Goal: Task Accomplishment & Management: Use online tool/utility

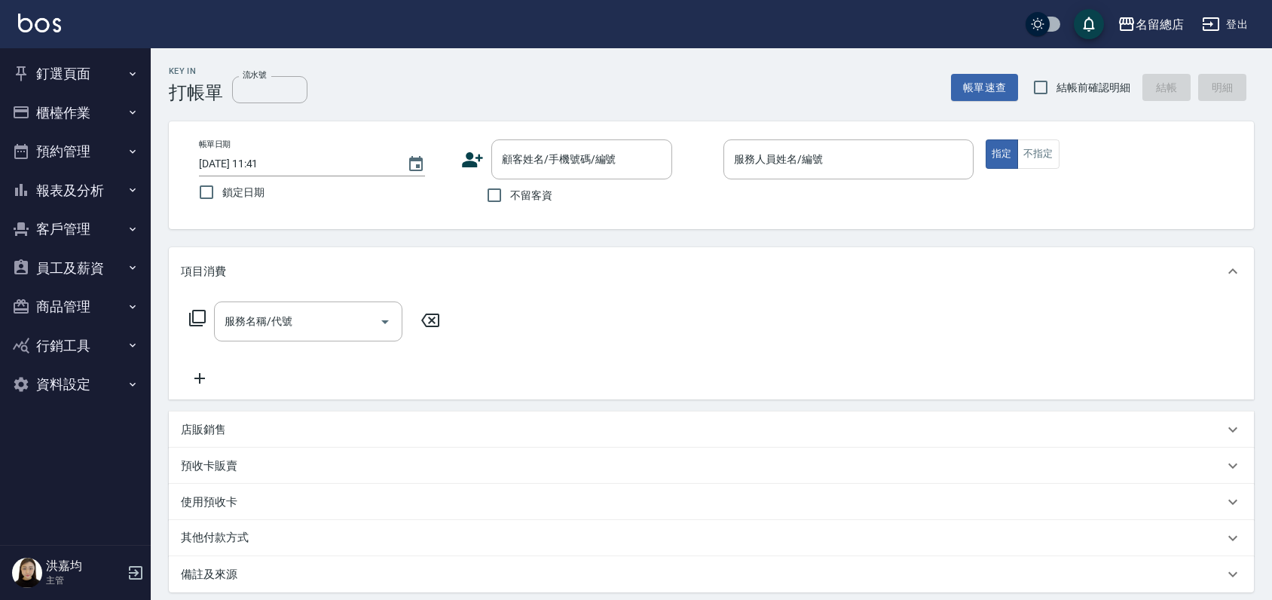
drag, startPoint x: 0, startPoint y: 0, endPoint x: 467, endPoint y: 370, distance: 595.5
click at [467, 370] on div "服務名稱/代號 服務名稱/代號" at bounding box center [711, 347] width 1085 height 104
click at [67, 118] on button "櫃檯作業" at bounding box center [75, 112] width 139 height 39
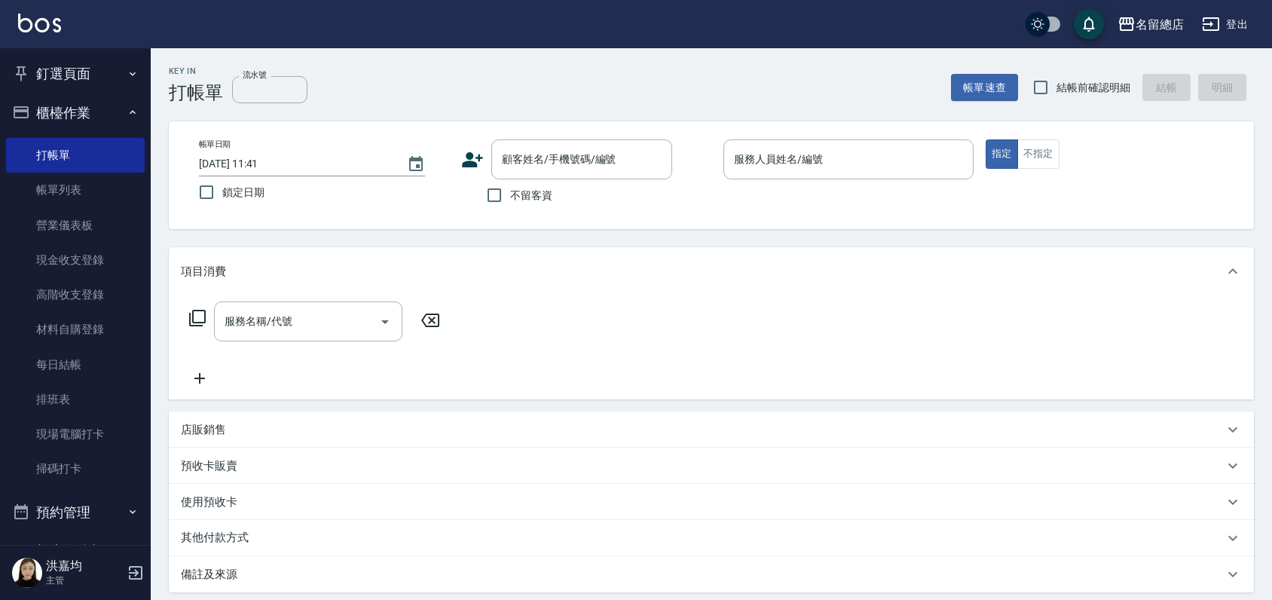
click at [66, 78] on button "釘選頁面" at bounding box center [75, 73] width 139 height 39
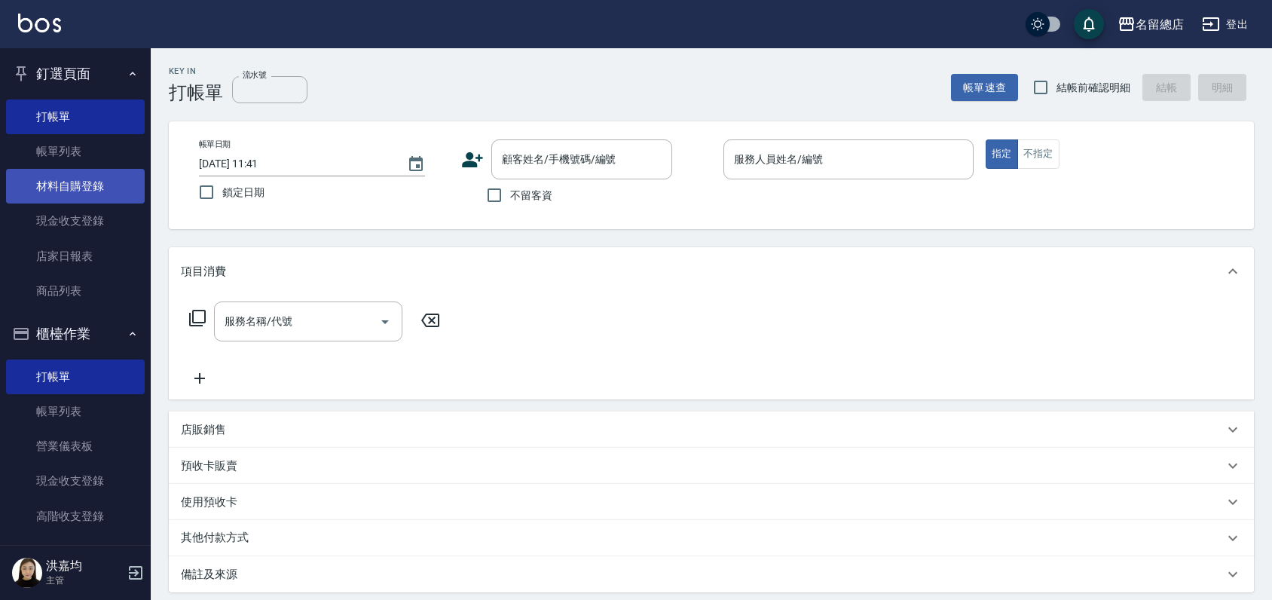
click at [78, 178] on link "材料自購登錄" at bounding box center [75, 186] width 139 height 35
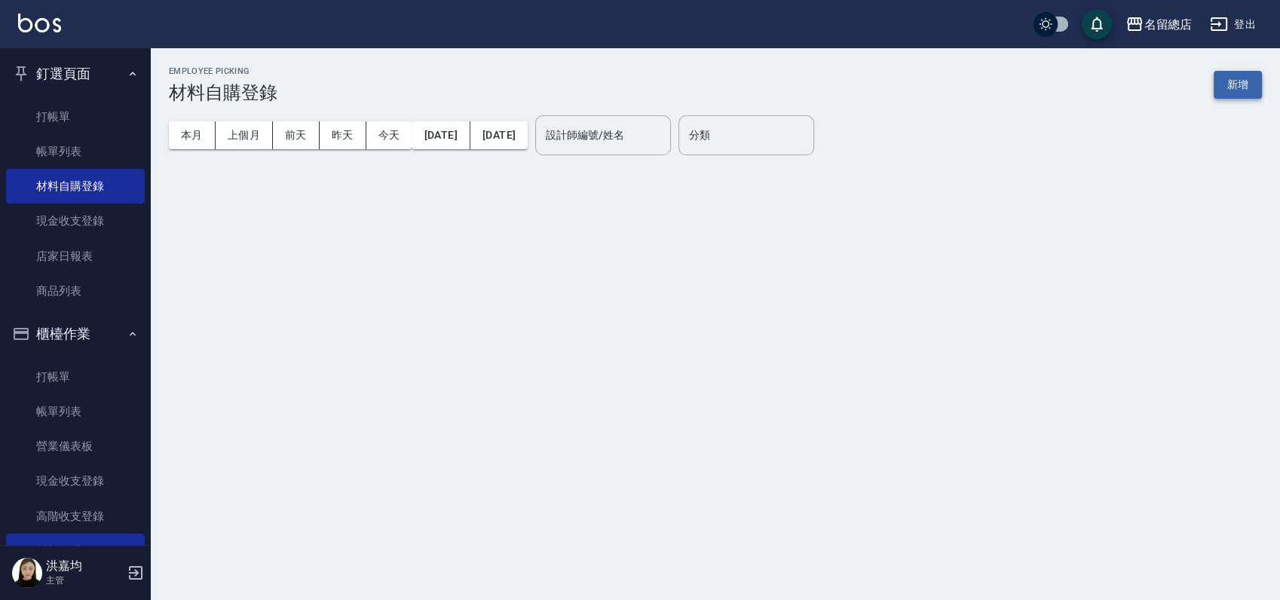
click at [1241, 89] on button "新增" at bounding box center [1237, 85] width 48 height 28
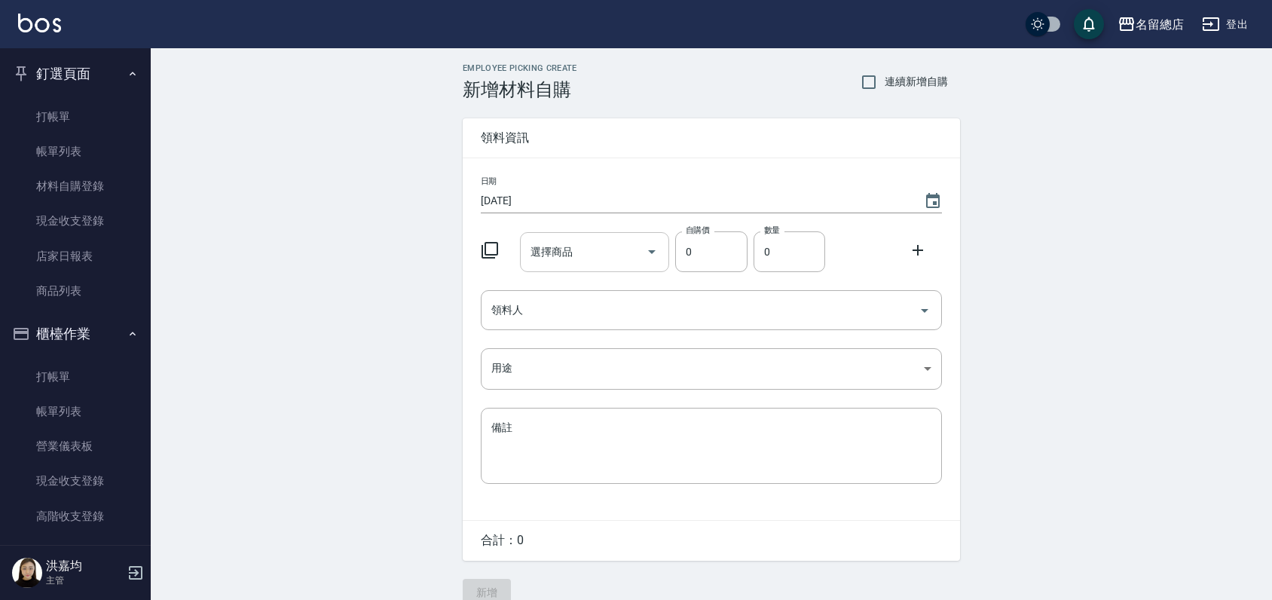
click at [585, 249] on input "選擇商品" at bounding box center [584, 252] width 114 height 26
type input "g"
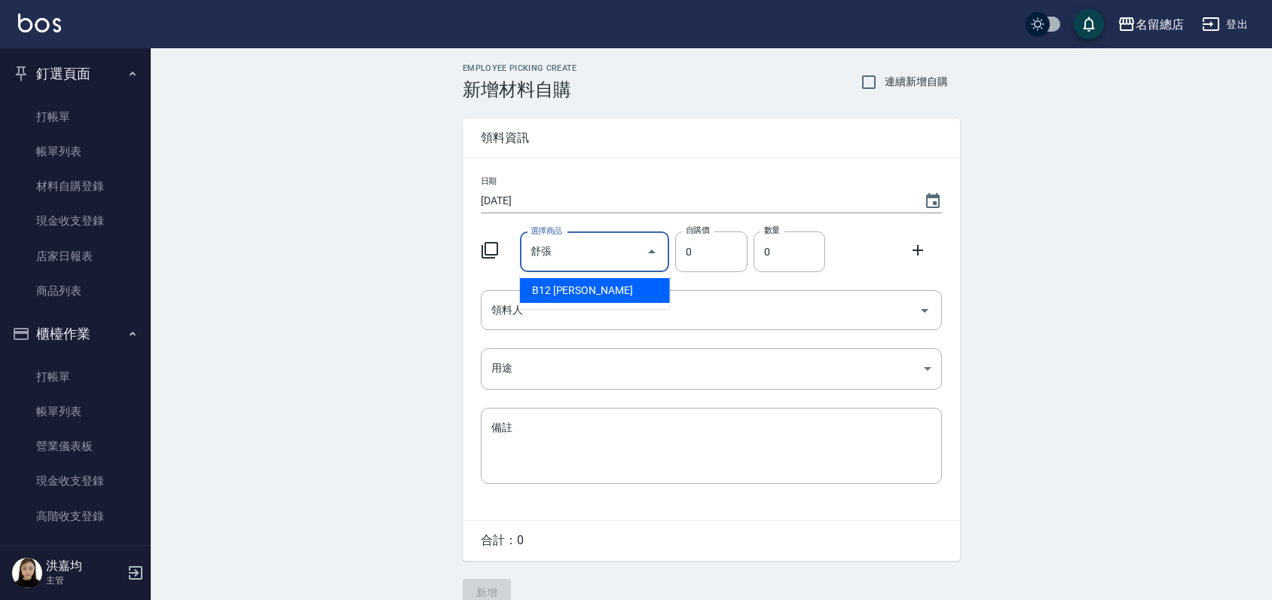
click at [607, 280] on li "B12 [PERSON_NAME]" at bounding box center [595, 290] width 150 height 25
type input "[PERSON_NAME]"
type input "273"
type input "1"
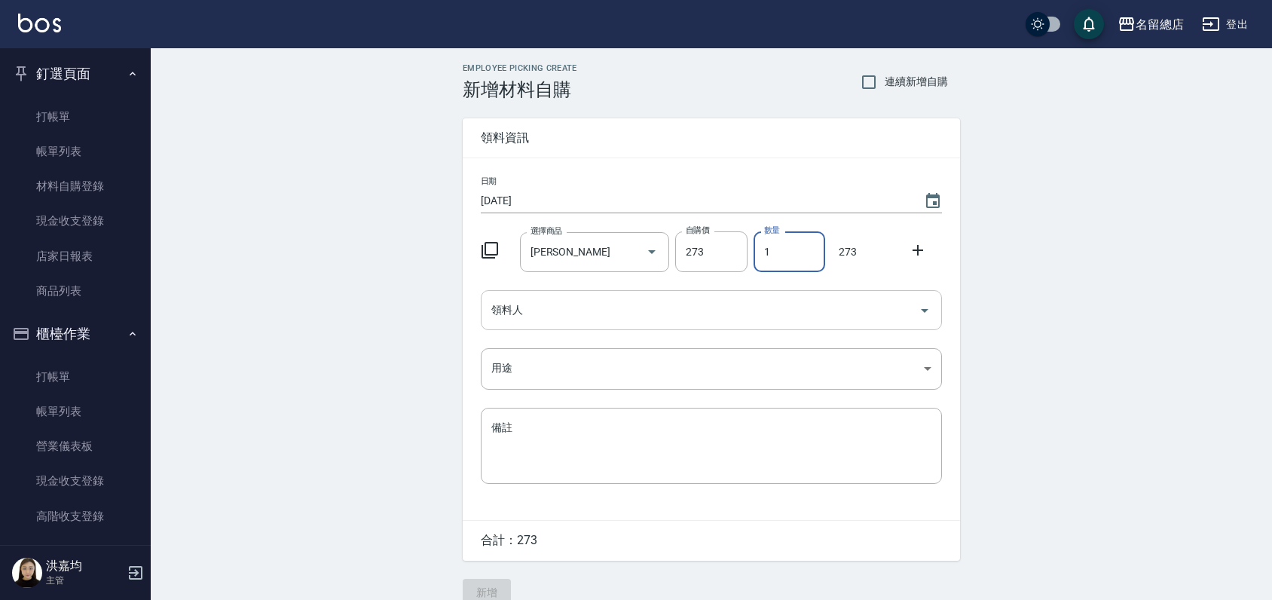
click at [596, 293] on div "領料人" at bounding box center [711, 310] width 461 height 40
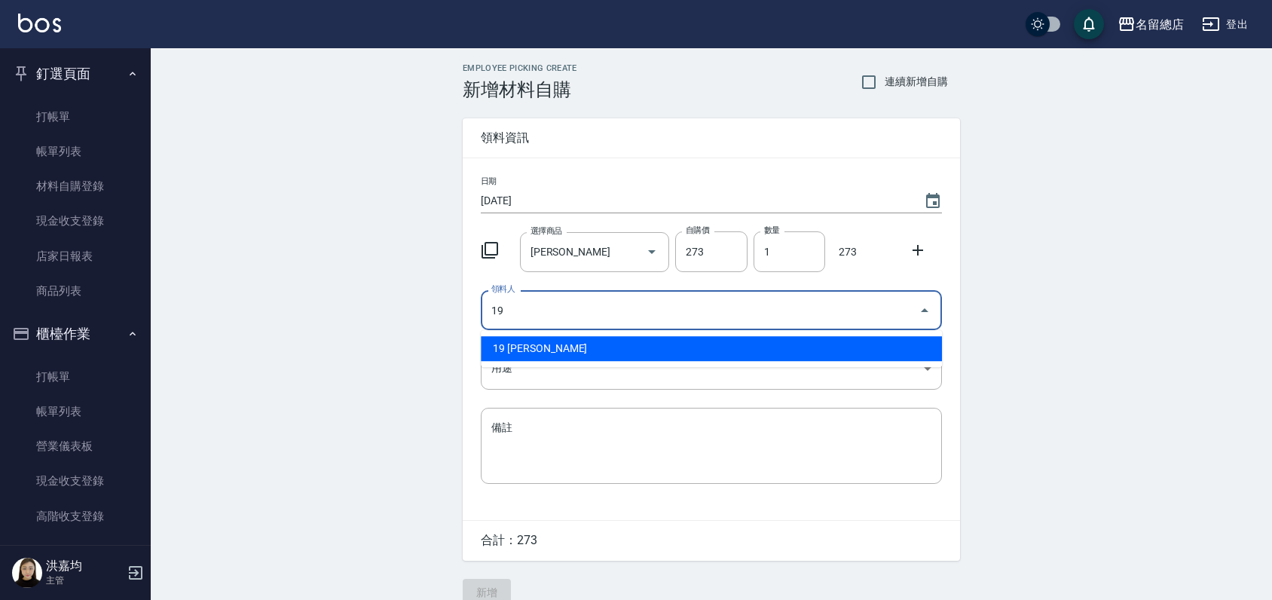
type input "19 [PERSON_NAME]"
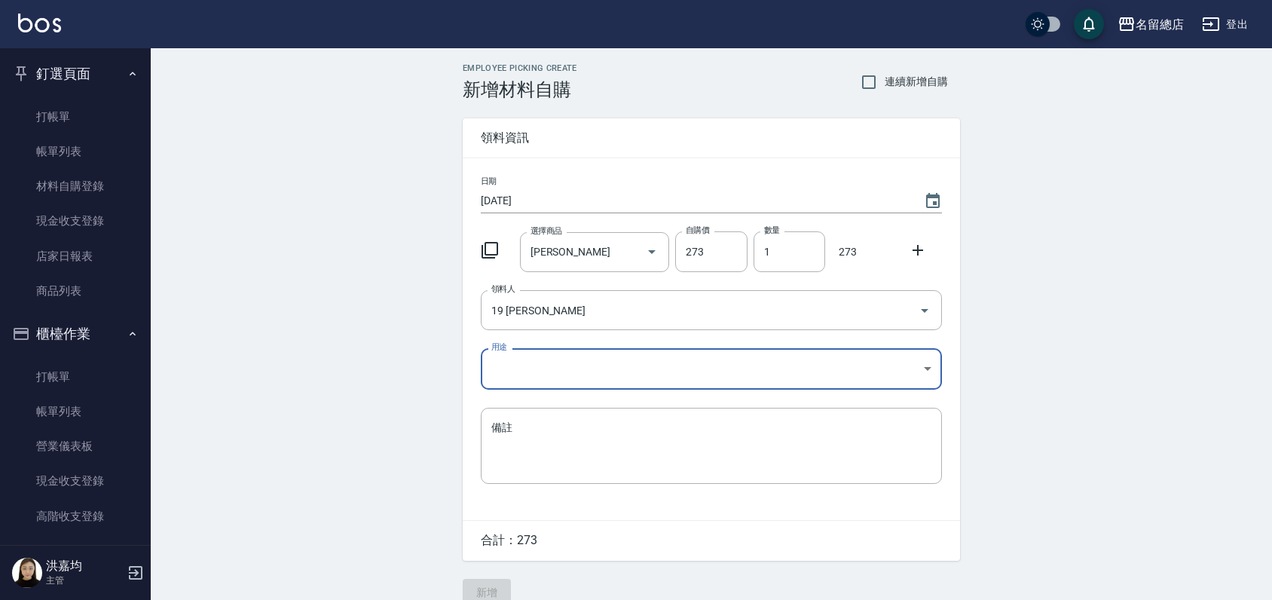
click at [725, 374] on body "名留總店 登出 釘選頁面 打帳單 帳單列表 材料自購登錄 現金收支登錄 店家日報表 商品列表 櫃檯作業 打帳單 帳單列表 營業儀表板 現金收支登錄 高階收支登…" at bounding box center [636, 310] width 1272 height 621
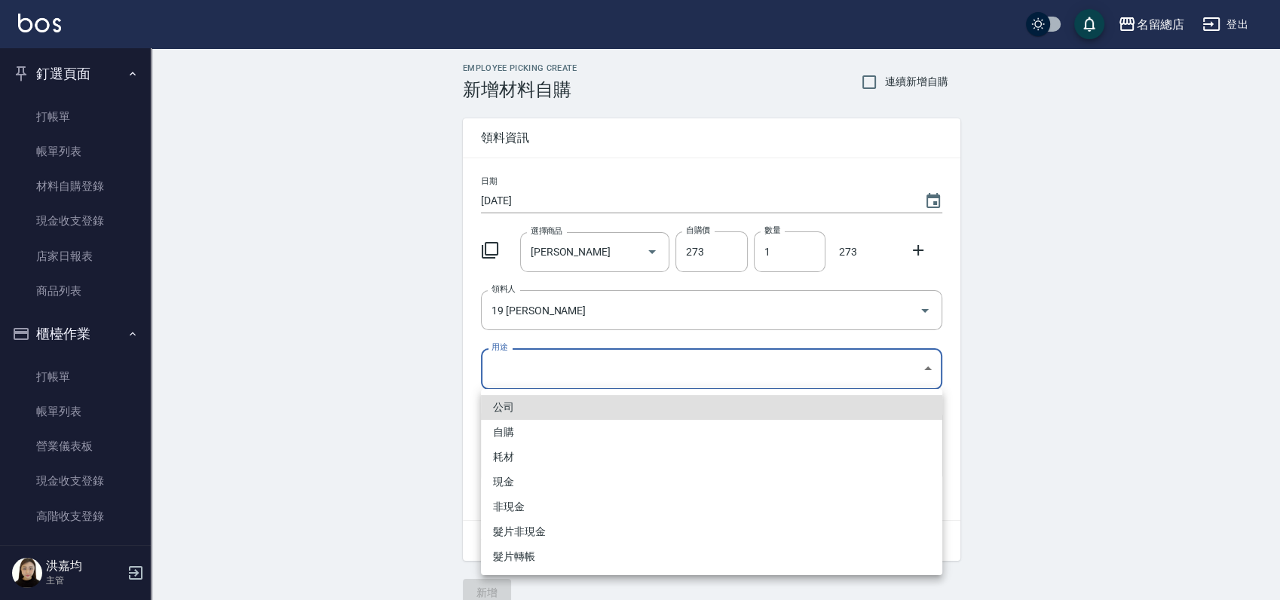
click at [514, 436] on li "自購" at bounding box center [711, 432] width 461 height 25
type input "自購"
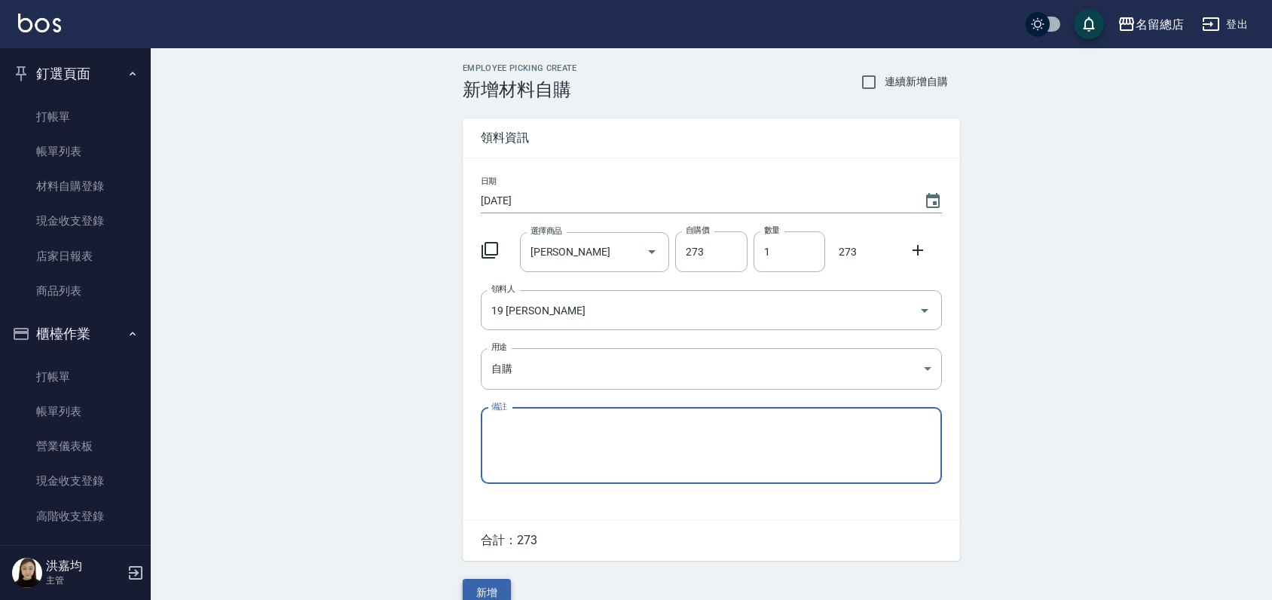
click at [488, 585] on button "新增" at bounding box center [487, 593] width 48 height 28
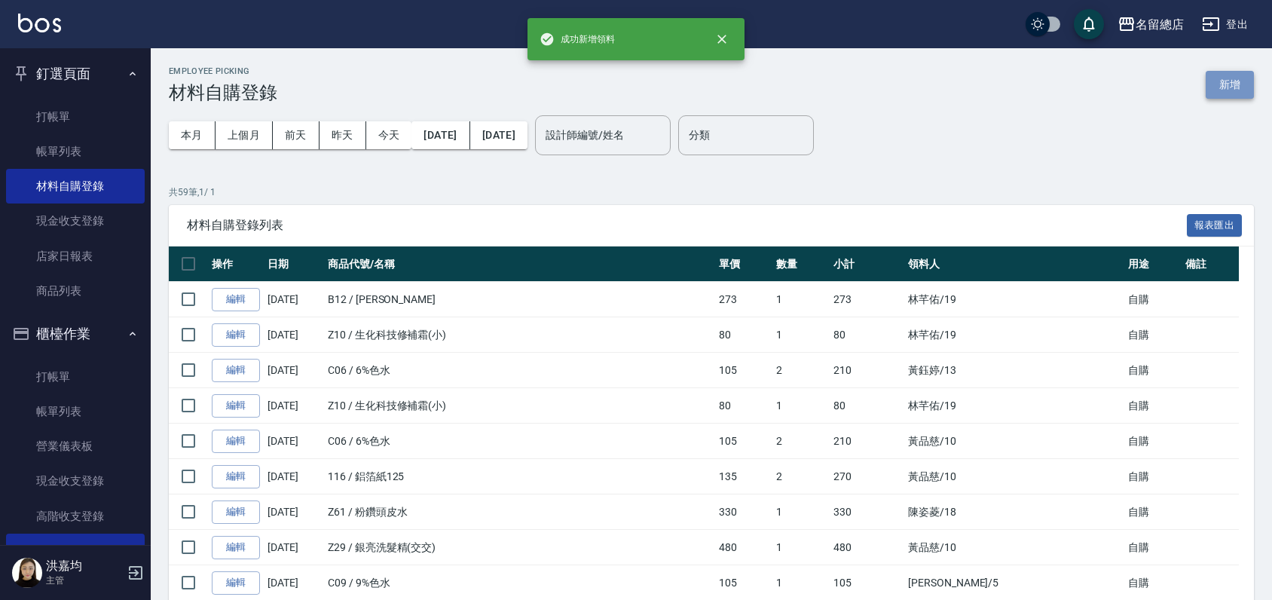
click at [1225, 74] on button "新增" at bounding box center [1230, 85] width 48 height 28
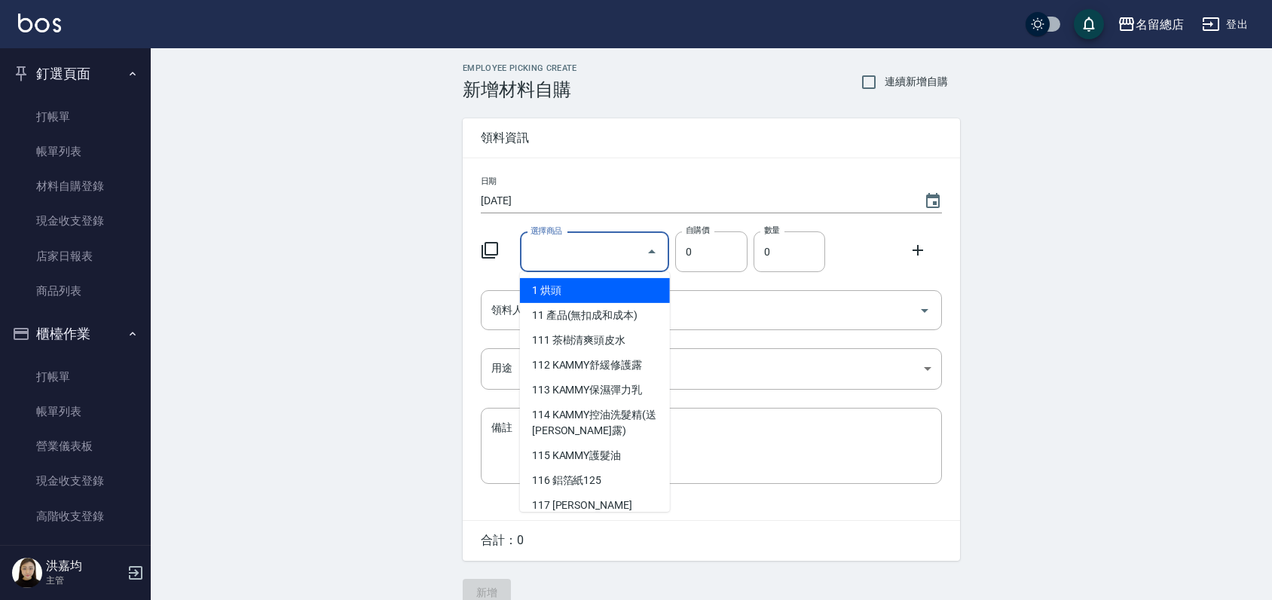
click at [614, 253] on input "選擇商品" at bounding box center [584, 252] width 114 height 26
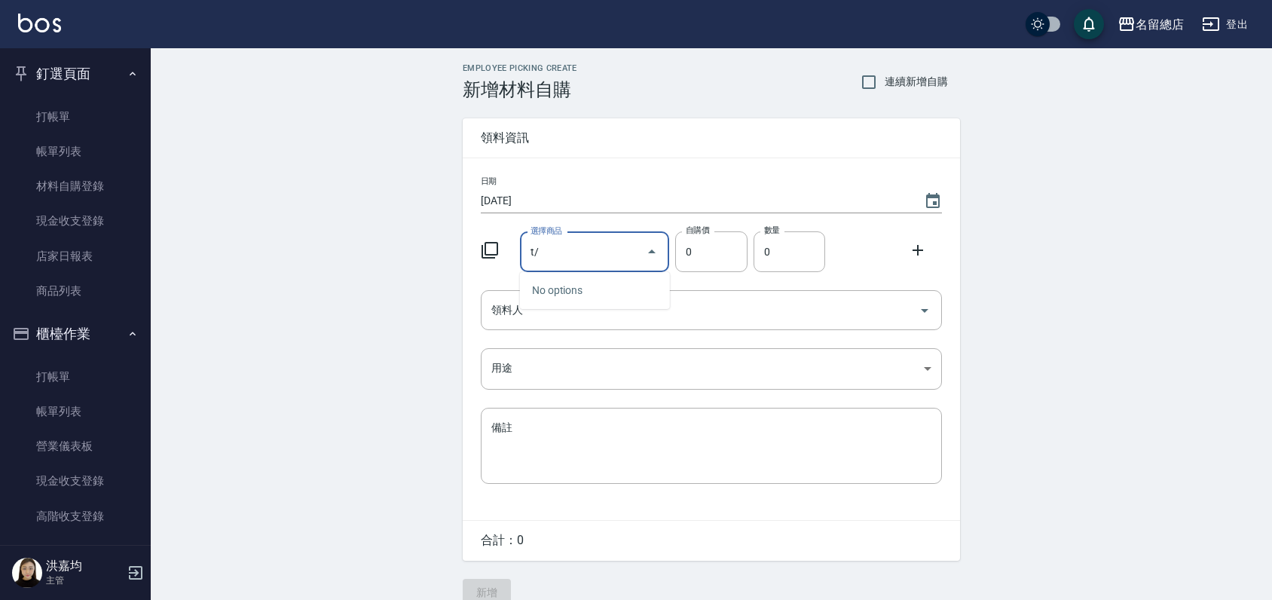
type input "t"
type input "澄"
type input "橙"
type input "漂"
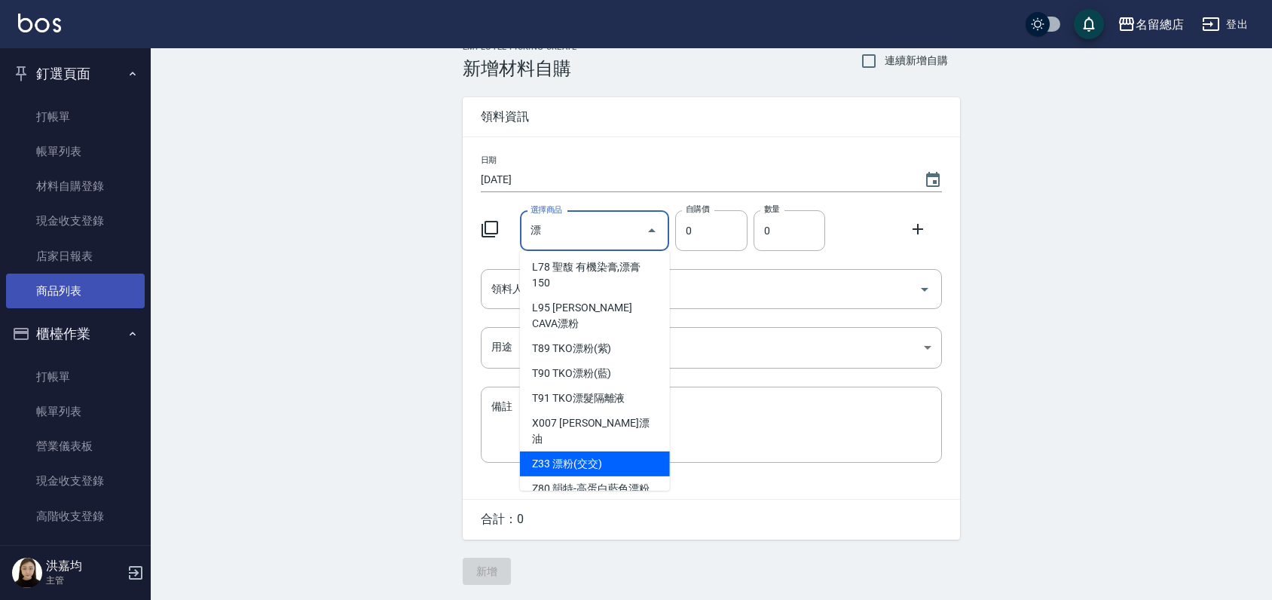
click at [49, 289] on link "商品列表" at bounding box center [75, 291] width 139 height 35
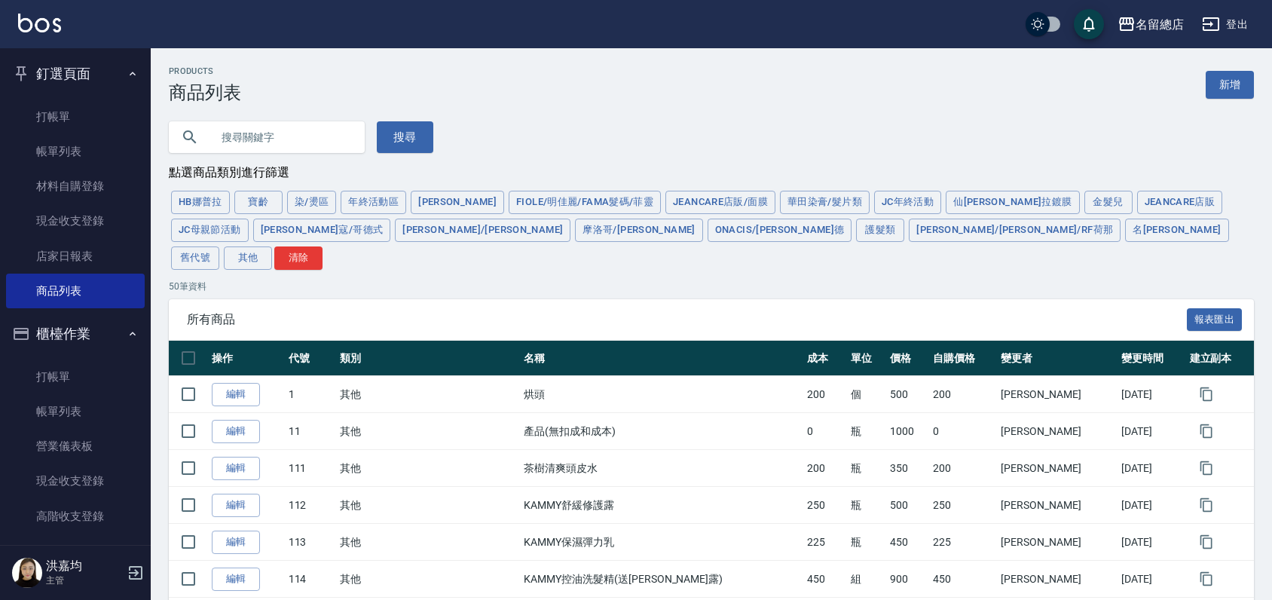
click at [247, 136] on input "text" at bounding box center [282, 137] width 142 height 41
type input "橙"
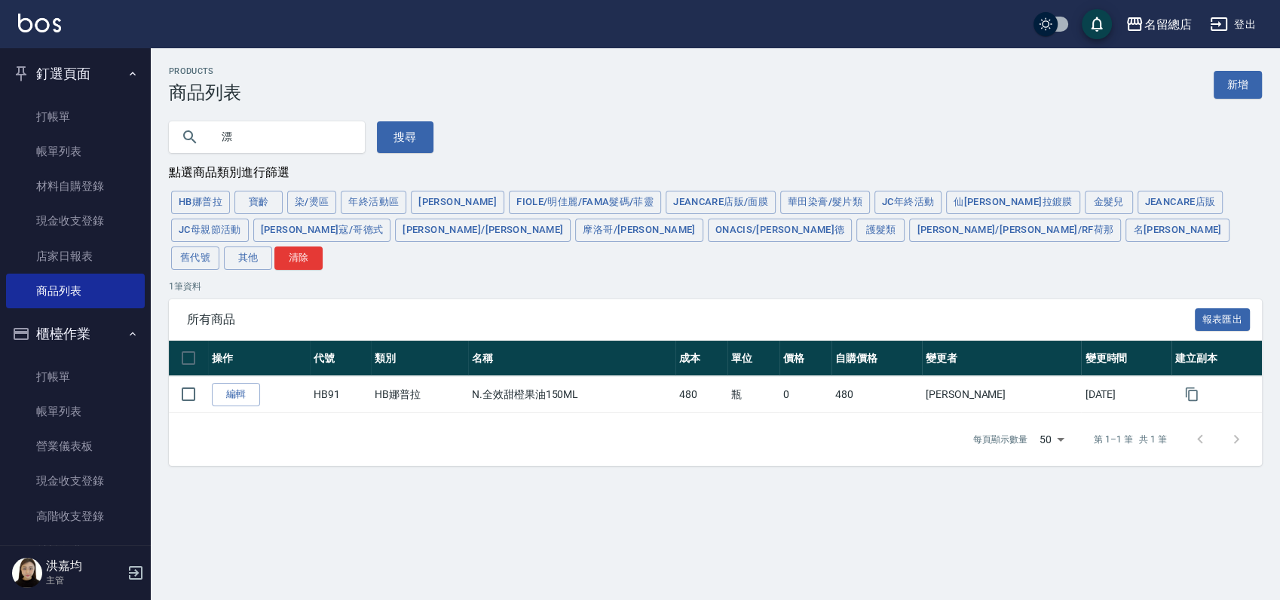
type input "漂"
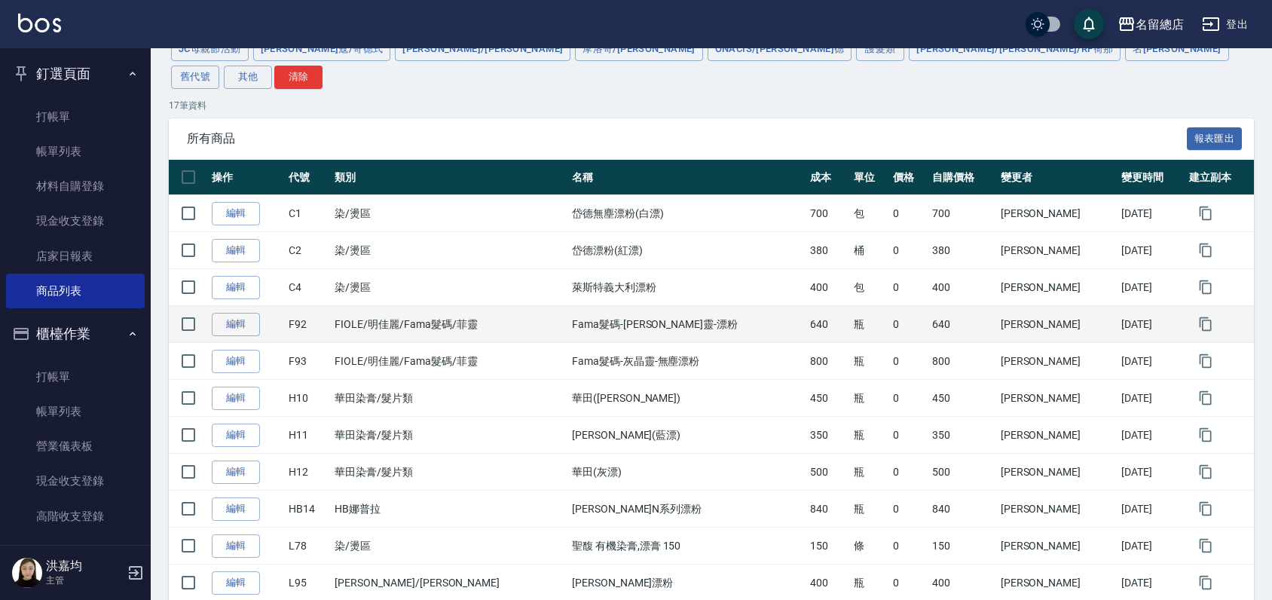
scroll to position [84, 0]
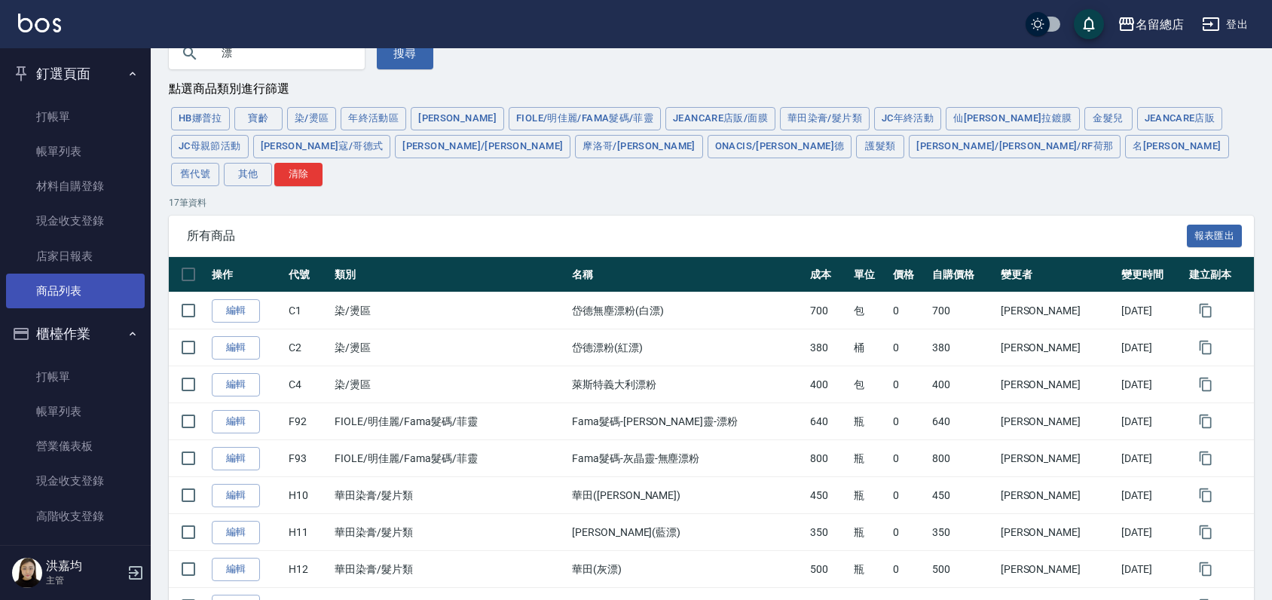
click at [80, 287] on link "商品列表" at bounding box center [75, 291] width 139 height 35
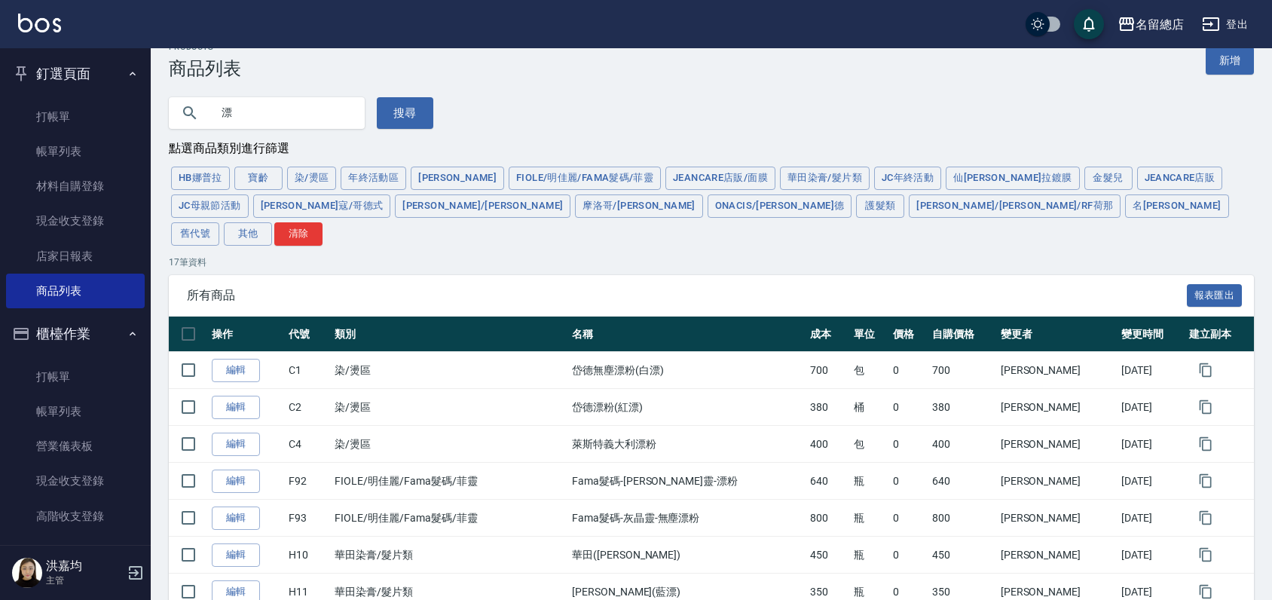
scroll to position [0, 0]
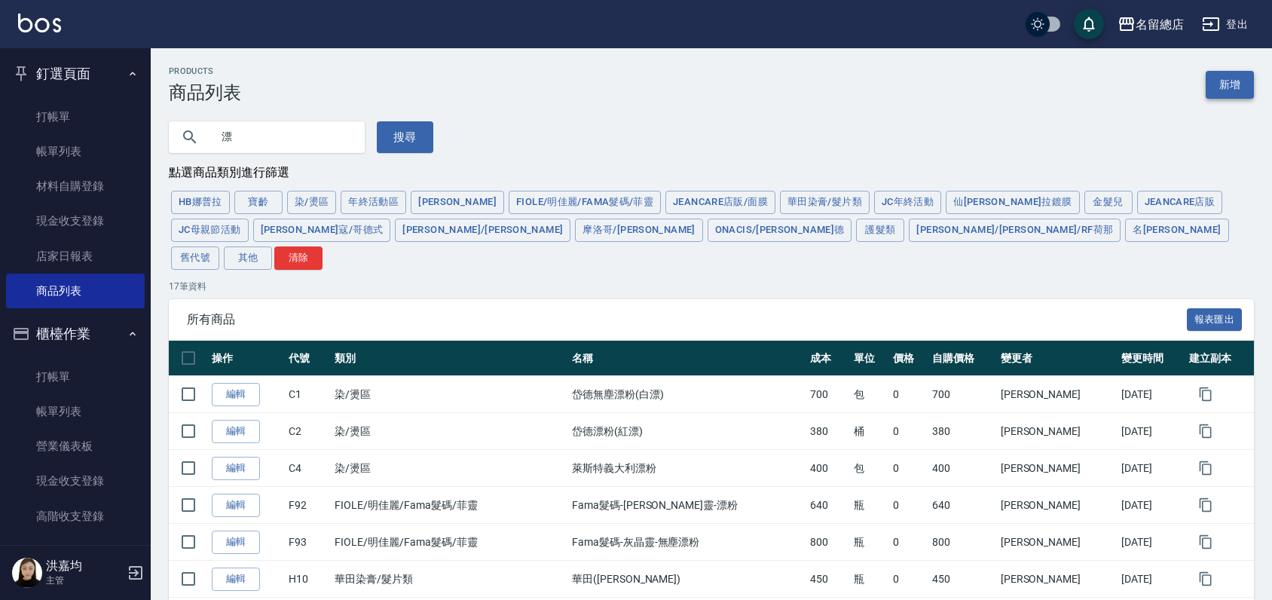
click at [1237, 90] on link "新增" at bounding box center [1230, 85] width 48 height 28
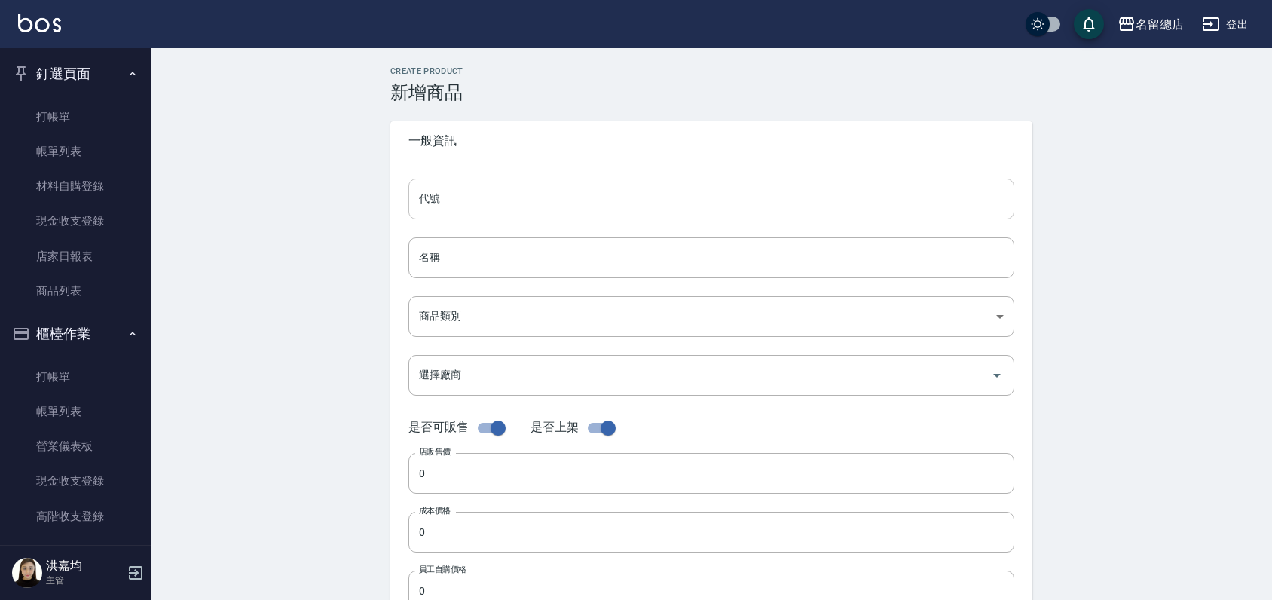
click at [449, 198] on input "代號" at bounding box center [712, 199] width 606 height 41
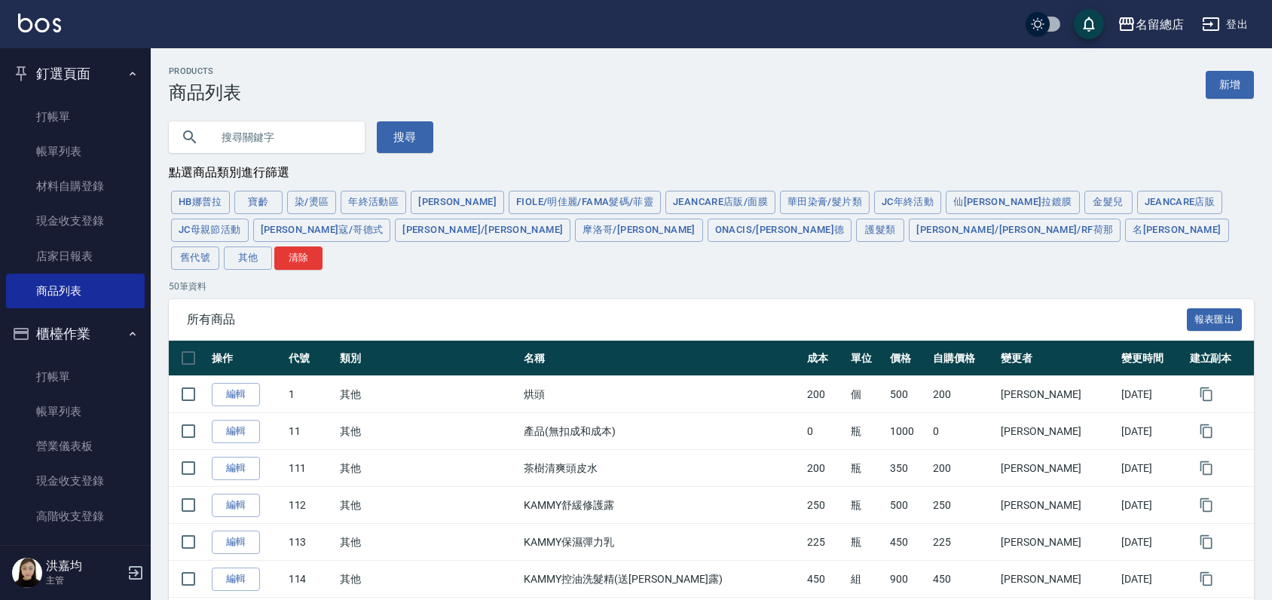
click at [262, 140] on input "text" at bounding box center [282, 137] width 142 height 41
type input "漂"
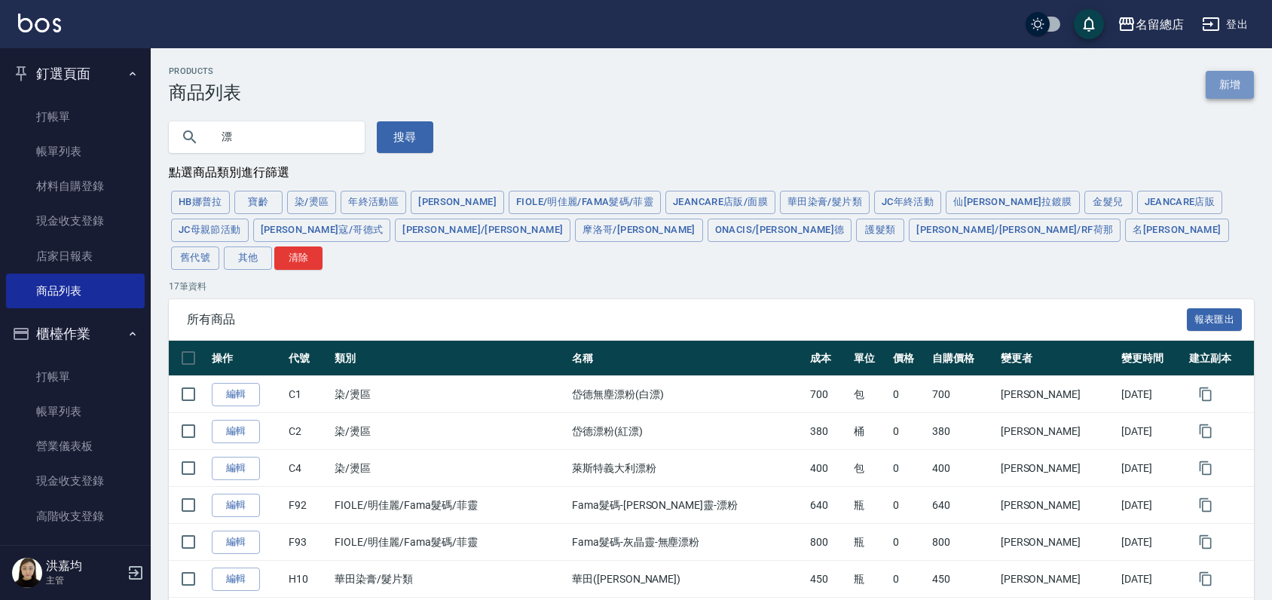
click at [1250, 91] on link "新增" at bounding box center [1230, 85] width 48 height 28
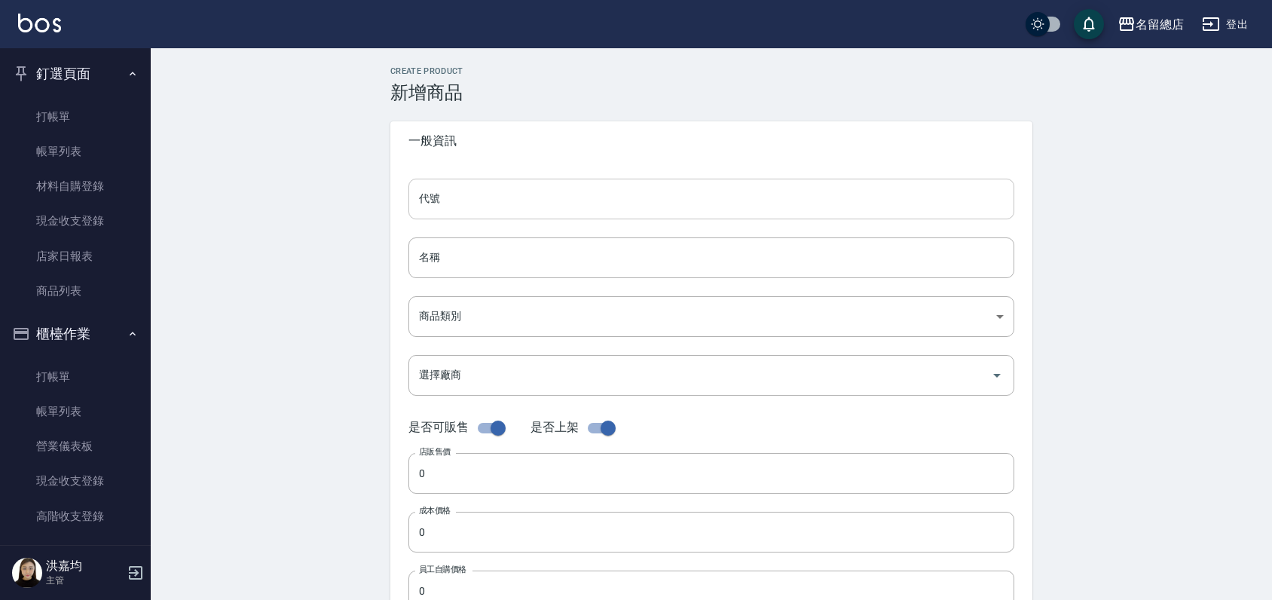
click at [447, 190] on input "代號" at bounding box center [712, 199] width 606 height 41
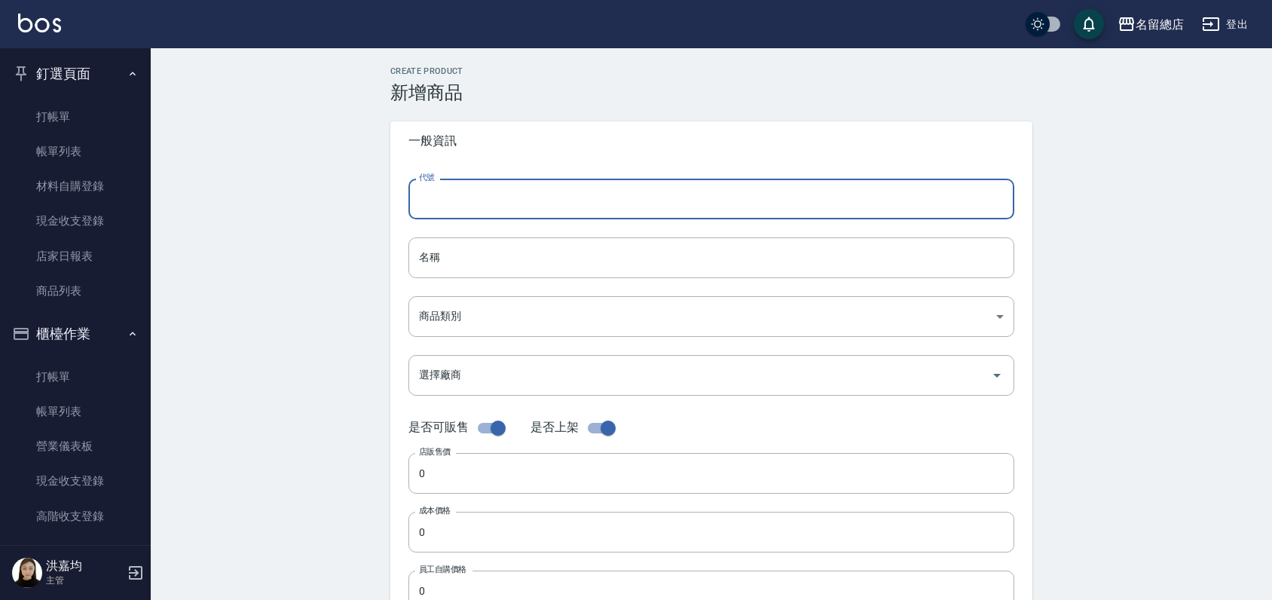
type input "ㄈ"
type input "Z44"
click at [464, 268] on input "名稱" at bounding box center [712, 257] width 606 height 41
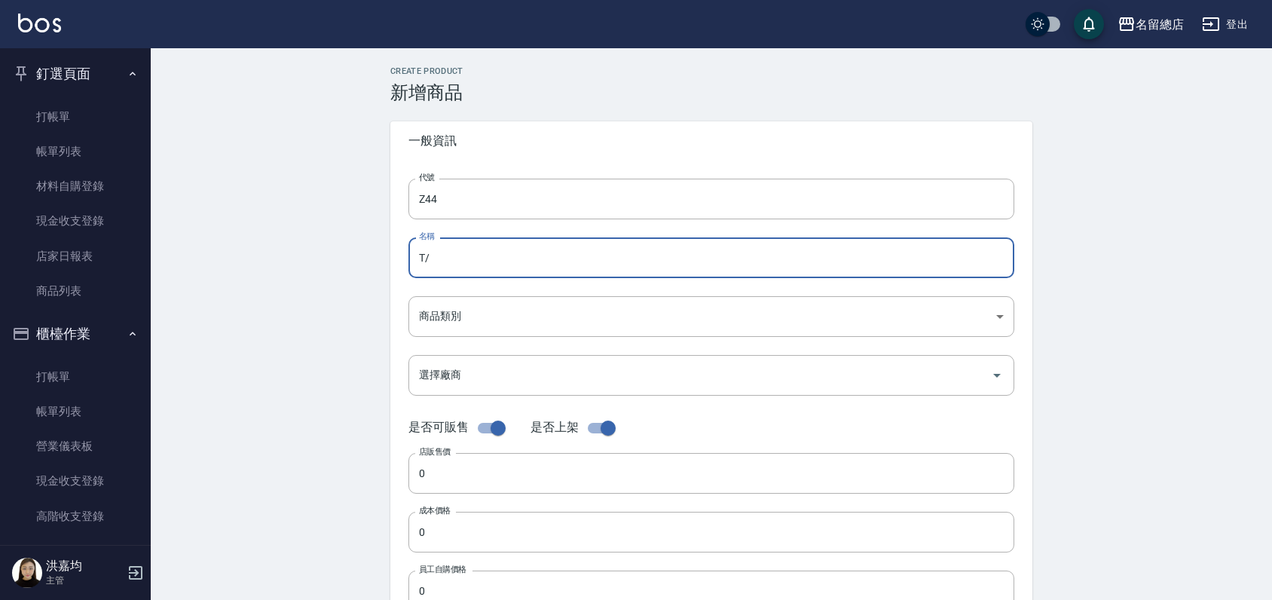
type input "T"
type input "極速橙漂(珀藍)"
type input "急速橙漂(珀藍)"
click at [494, 307] on body "名留總店 登出 釘選頁面 打帳單 帳單列表 材料自購登錄 現金收支登錄 店家日報表 商品列表 櫃檯作業 打帳單 帳單列表 營業儀表板 現金收支登錄 高階收支登…" at bounding box center [636, 520] width 1272 height 1040
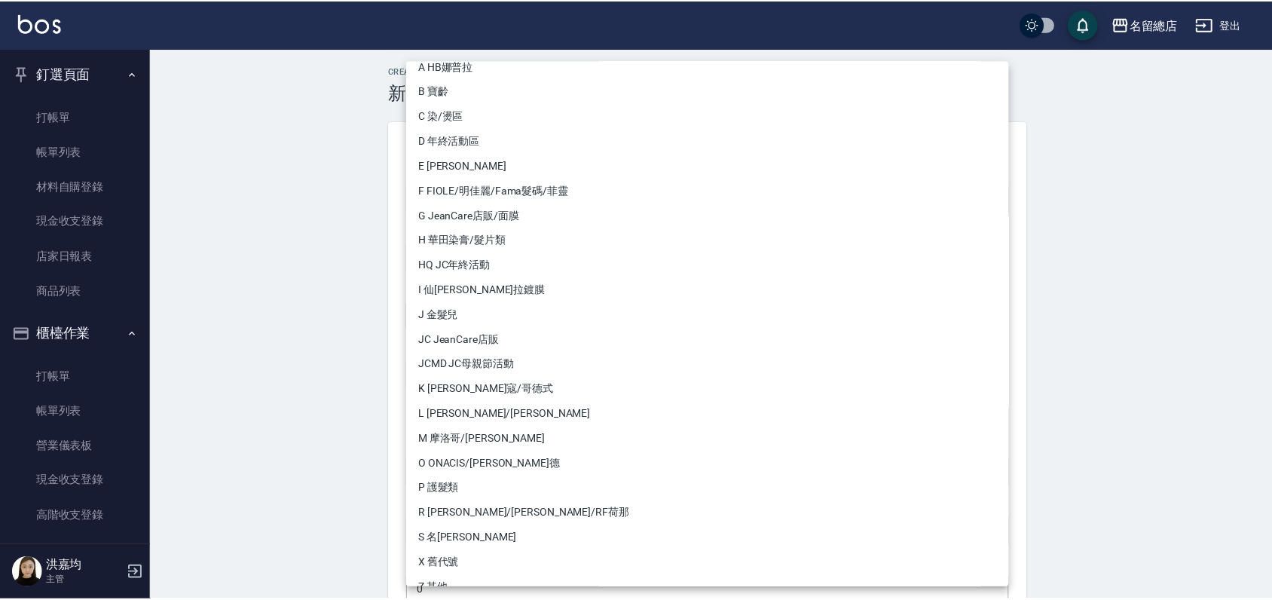
scroll to position [57, 0]
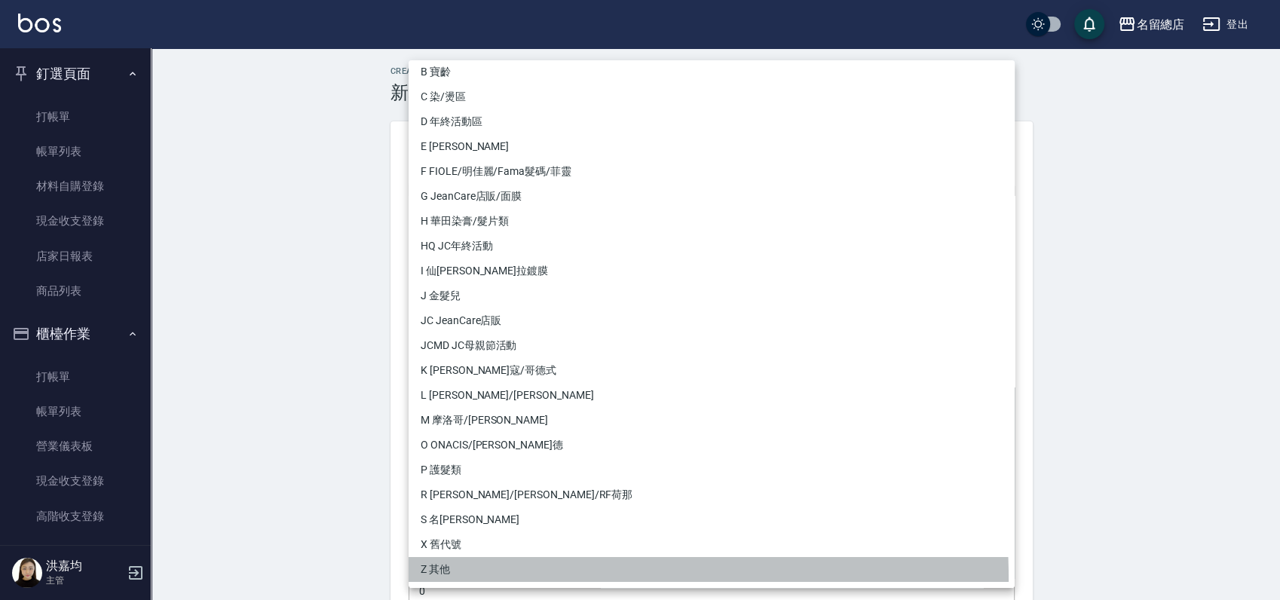
click at [445, 579] on li "Z 其他" at bounding box center [712, 569] width 606 height 25
type input "b075eb9c-4000-42cd-967b-09b745fc0326"
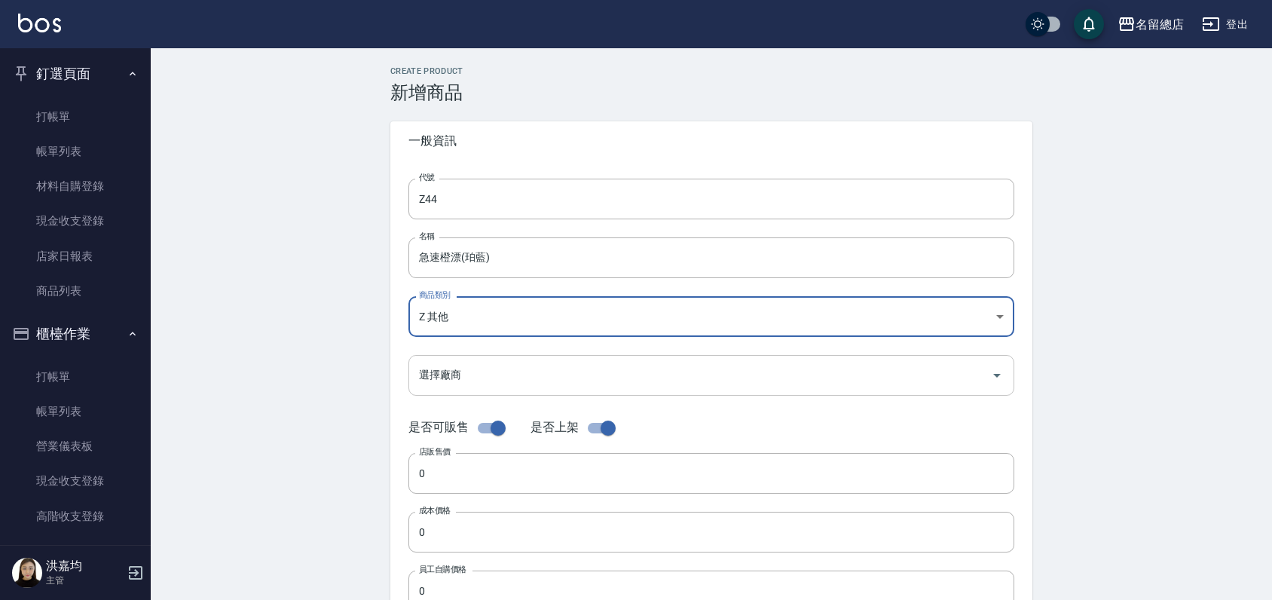
click at [494, 368] on input "選擇廠商" at bounding box center [700, 375] width 570 height 26
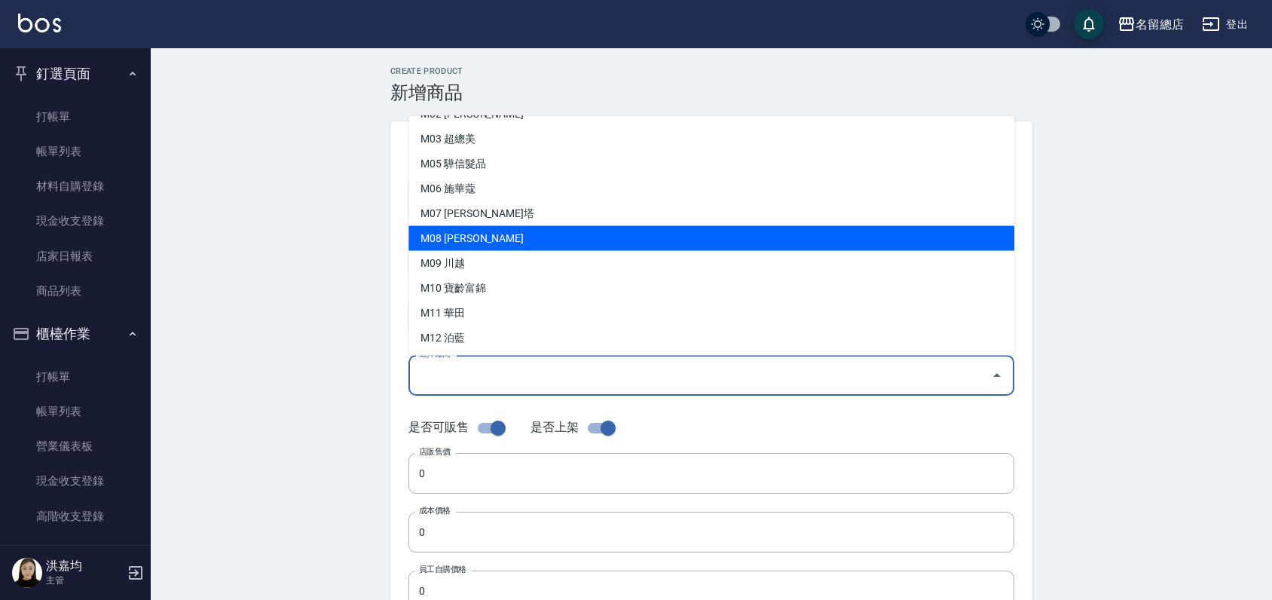
scroll to position [71, 0]
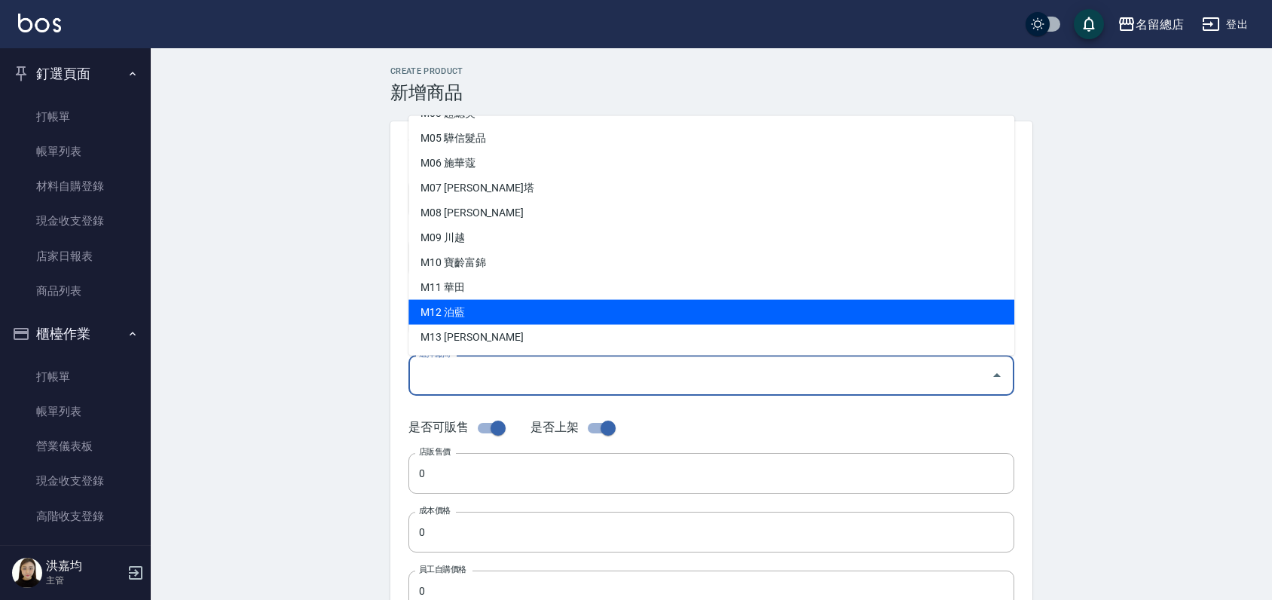
click at [523, 315] on li "M12 泊藍" at bounding box center [712, 311] width 606 height 25
type input "M12 泊藍"
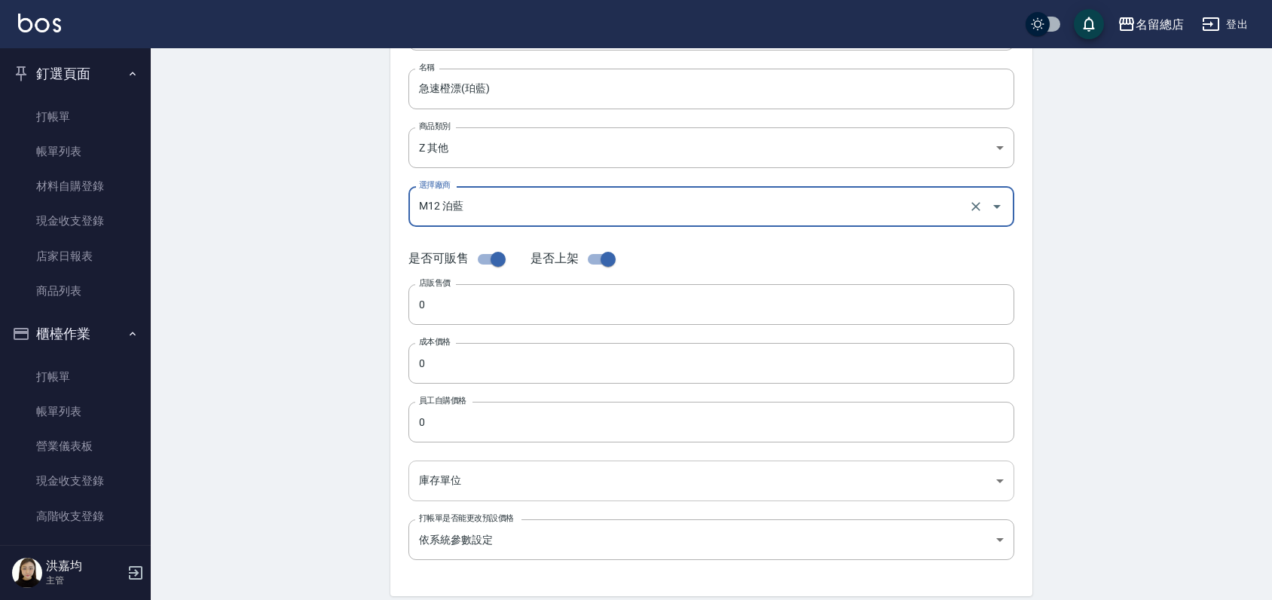
scroll to position [251, 0]
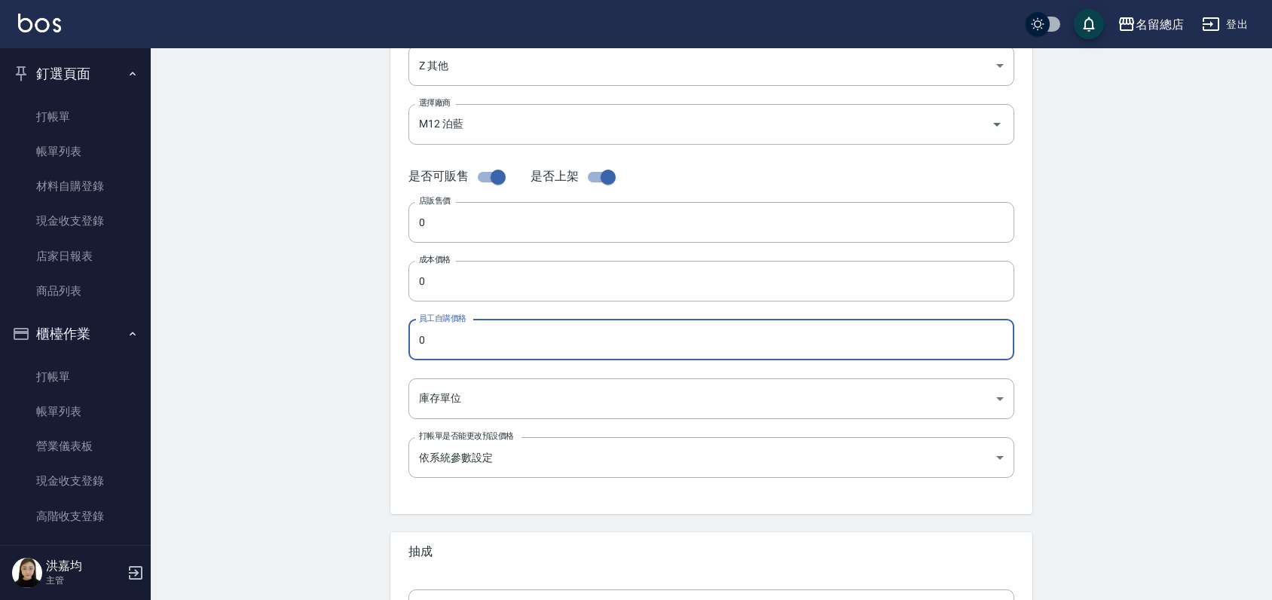
click at [453, 342] on input "0" at bounding box center [712, 340] width 606 height 41
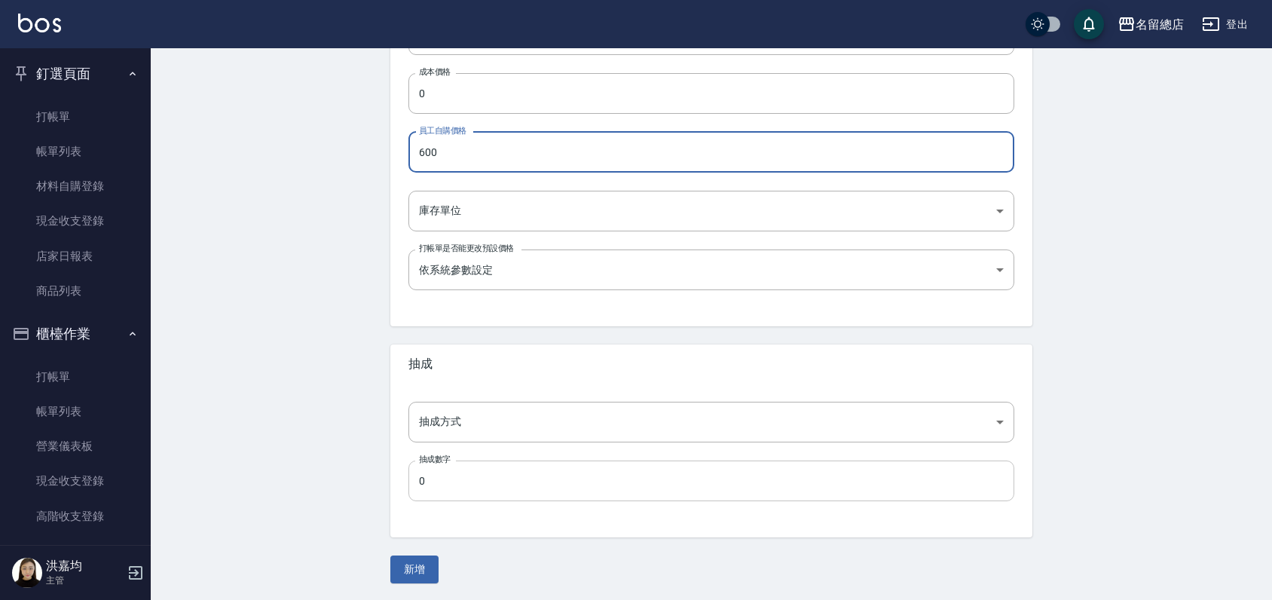
scroll to position [440, 0]
type input "600"
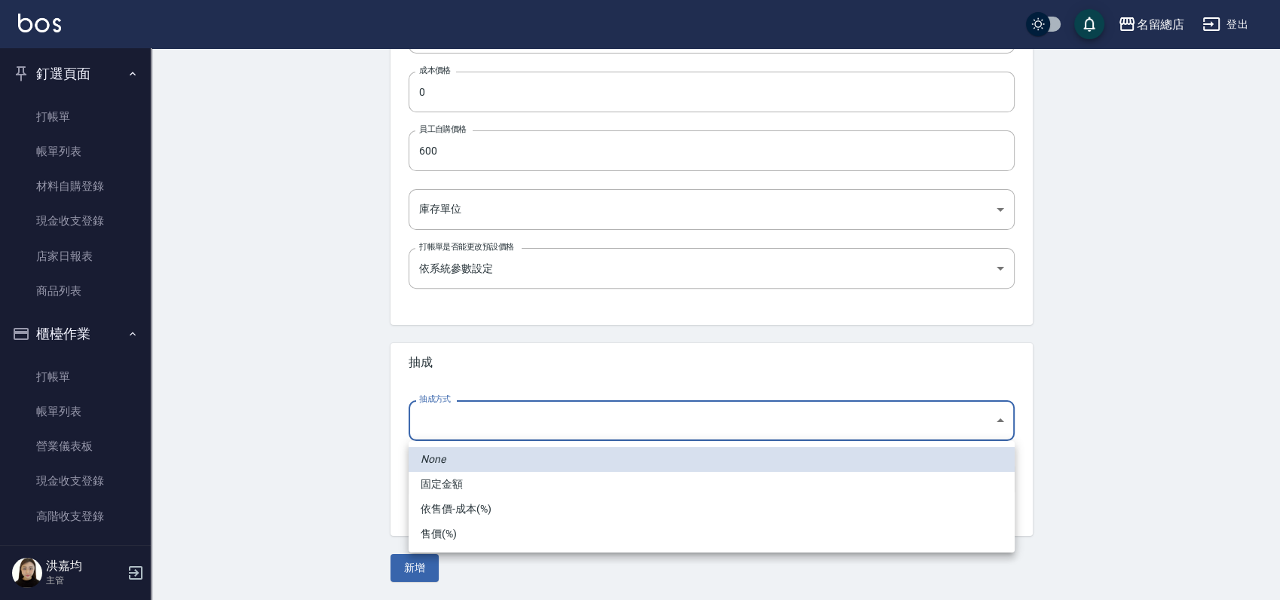
click at [757, 421] on body "名留總店 登出 釘選頁面 打帳單 帳單列表 材料自購登錄 現金收支登錄 店家日報表 商品列表 櫃檯作業 打帳單 帳單列表 營業儀表板 現金收支登錄 高階收支登…" at bounding box center [640, 80] width 1280 height 1040
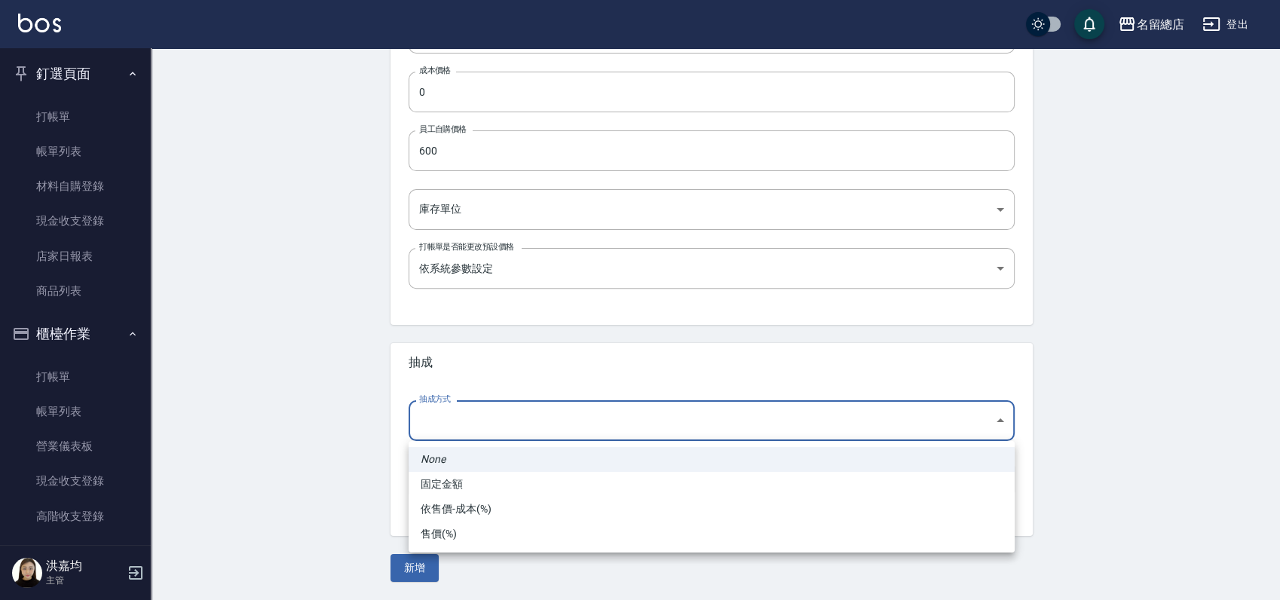
click at [372, 470] on div at bounding box center [640, 300] width 1280 height 600
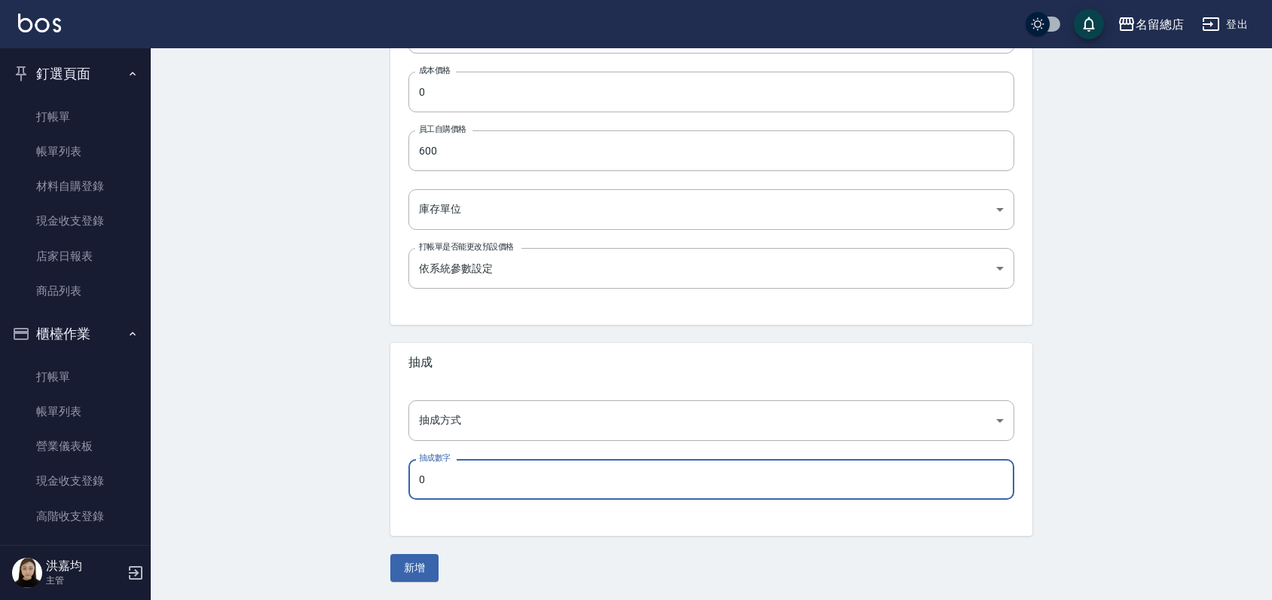
click at [467, 475] on input "0" at bounding box center [712, 479] width 606 height 41
click at [151, 468] on div "Create Product 新增商品 一般資訊 代號 Z44 代號 名稱 急速橙漂(珀藍) 名稱 商品類別 Z 其他 b075eb9c-4000-42c…" at bounding box center [712, 104] width 1122 height 992
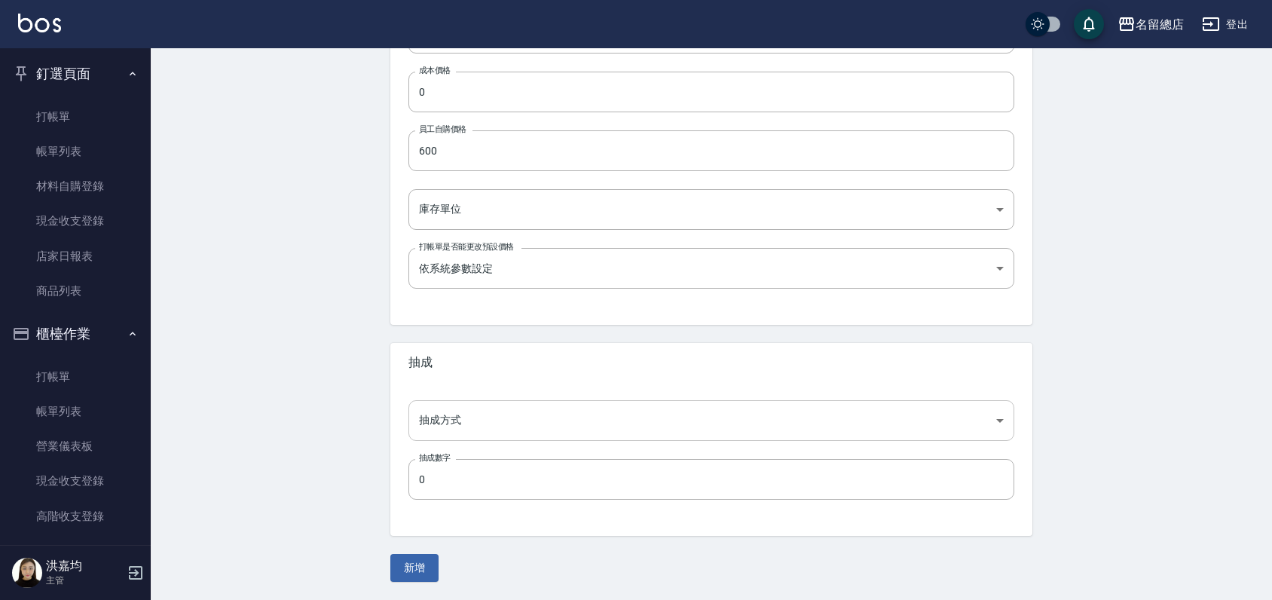
click at [525, 416] on body "名留總店 登出 釘選頁面 打帳單 帳單列表 材料自購登錄 現金收支登錄 店家日報表 商品列表 櫃檯作業 打帳單 帳單列表 營業儀表板 現金收支登錄 高階收支登…" at bounding box center [636, 80] width 1272 height 1040
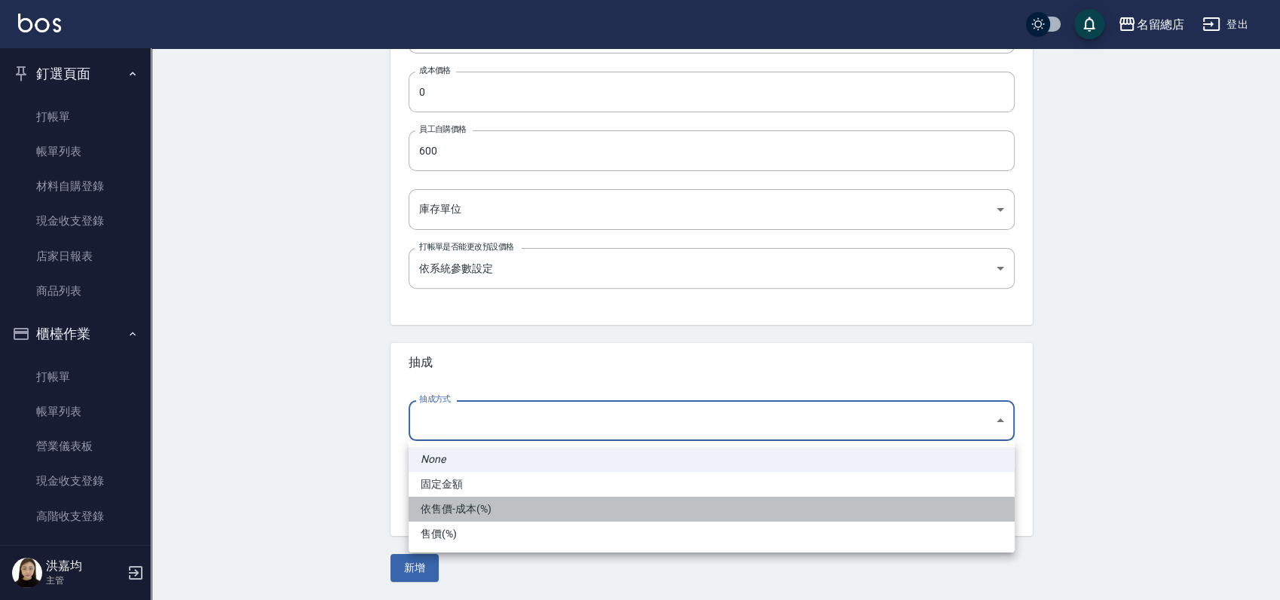
click at [472, 506] on li "依售價-成本(%)" at bounding box center [712, 509] width 606 height 25
type input "byCost"
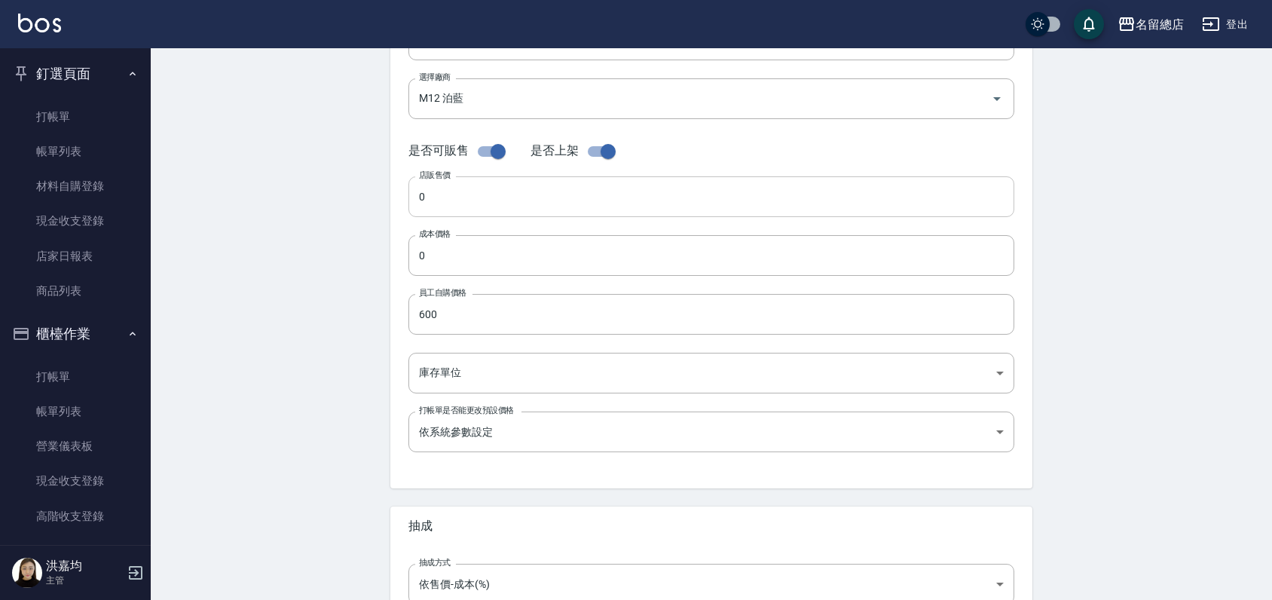
scroll to position [272, 0]
click at [470, 264] on input "0" at bounding box center [712, 260] width 606 height 41
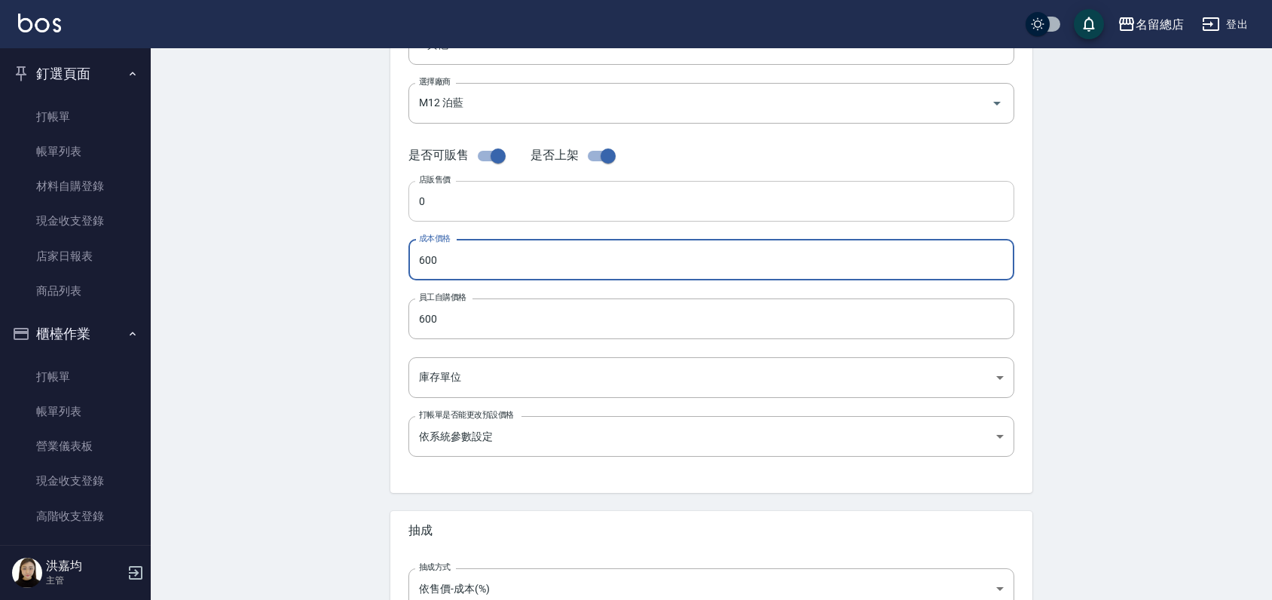
type input "600"
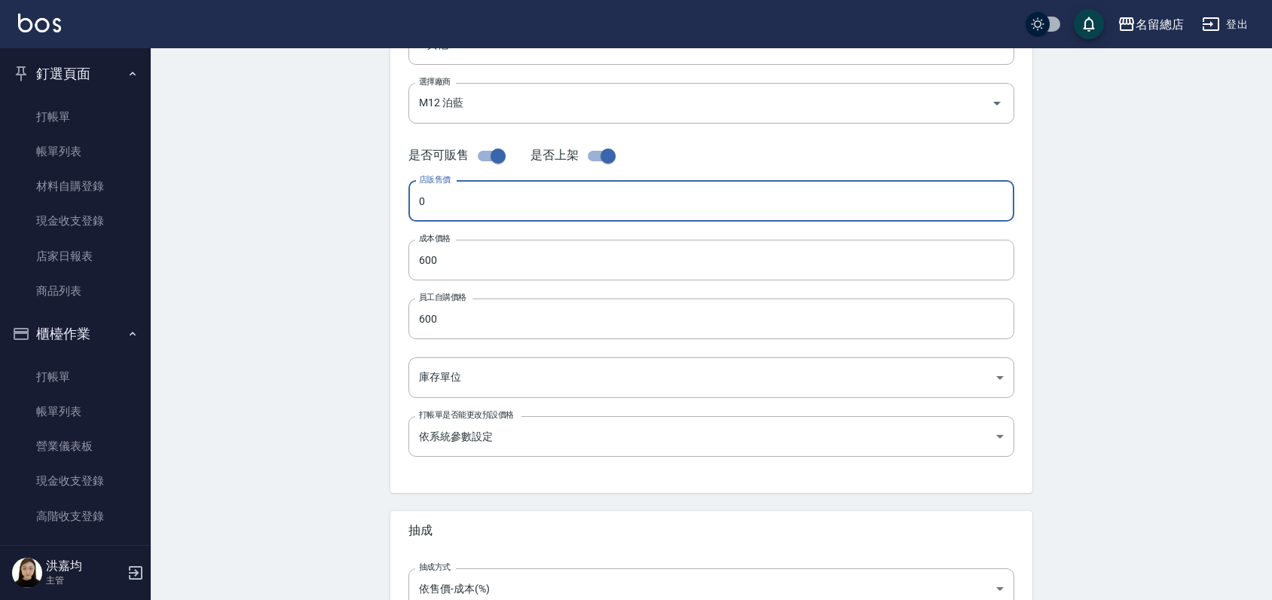
click at [466, 192] on input "0" at bounding box center [712, 201] width 606 height 41
type input "600"
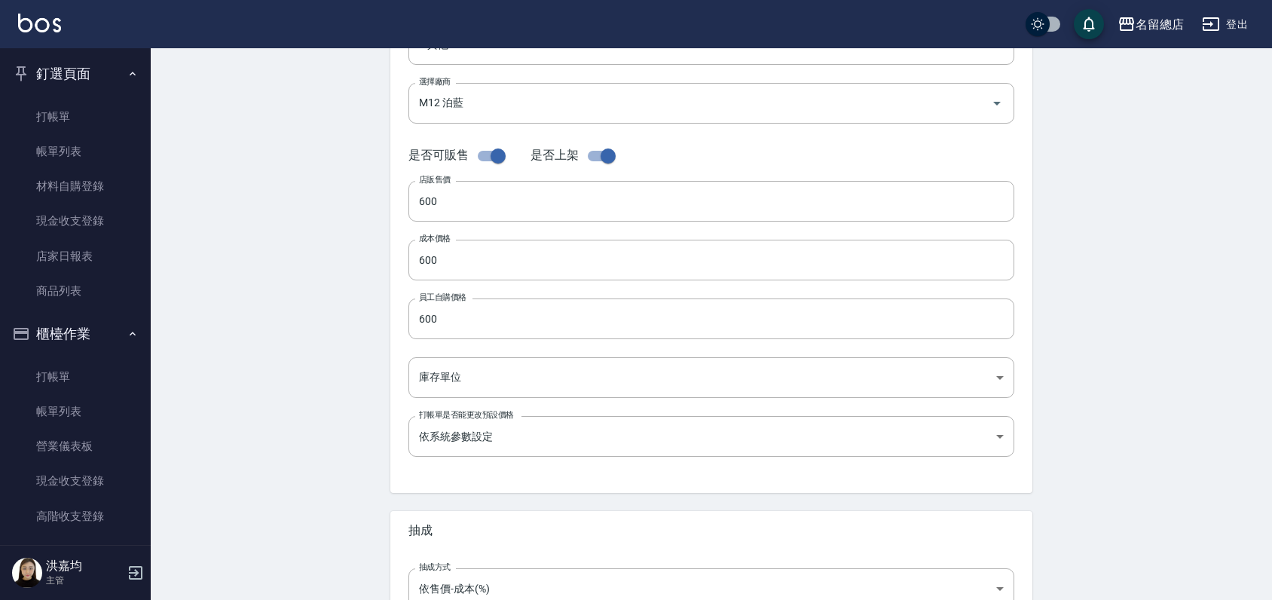
click at [393, 359] on div "代號 Z44 代號 名稱 急速橙漂(珀藍) 名稱 商品類別 Z 其他 b075eb9c-4000-42cd-967b-09b745fc0326 商品類別 …" at bounding box center [711, 190] width 642 height 604
click at [483, 375] on body "名留總店 登出 釘選頁面 打帳單 帳單列表 材料自購登錄 現金收支登錄 店家日報表 商品列表 櫃檯作業 打帳單 帳單列表 營業儀表板 現金收支登錄 高階收支登…" at bounding box center [636, 248] width 1272 height 1040
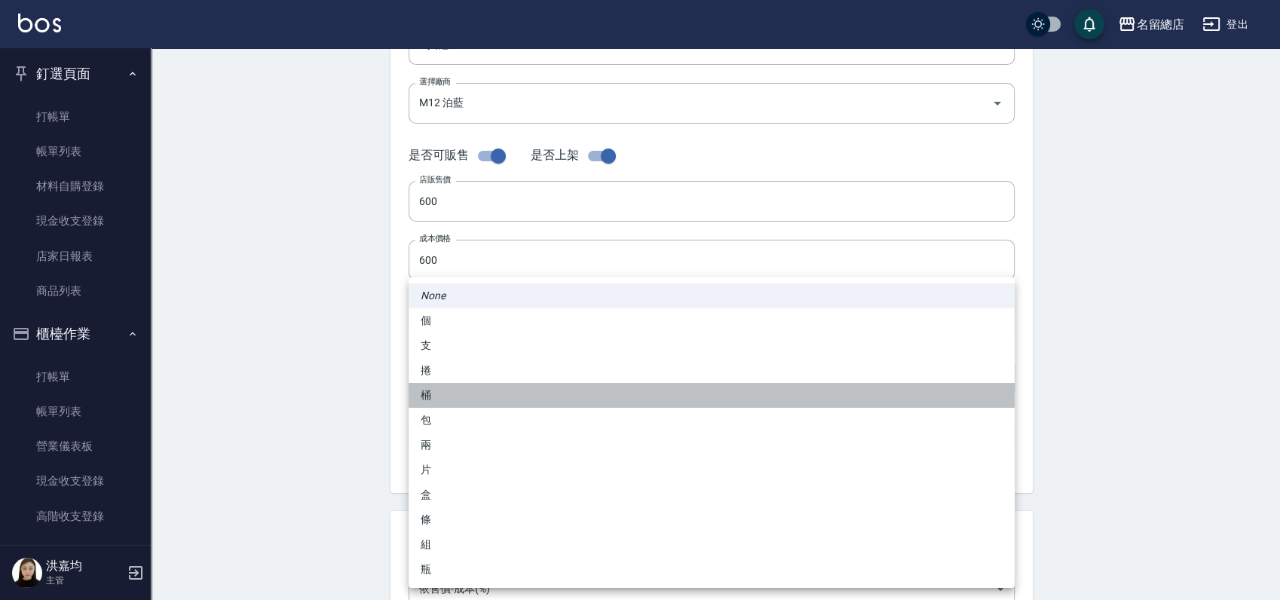
click at [456, 400] on li "桶" at bounding box center [712, 395] width 606 height 25
type input "桶"
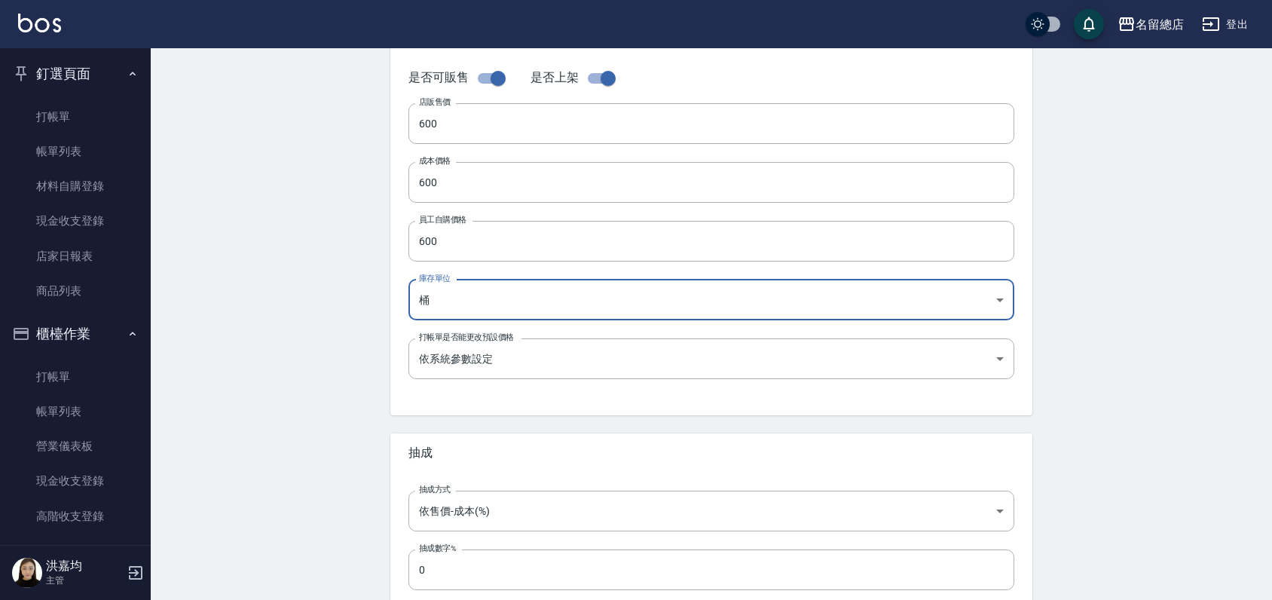
scroll to position [440, 0]
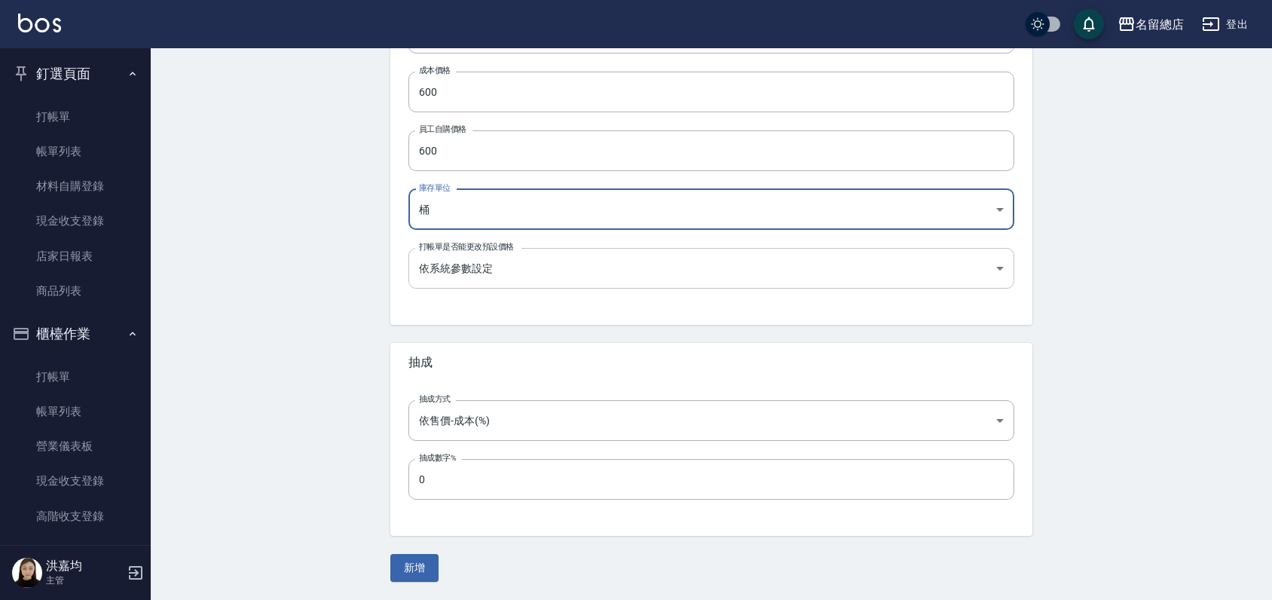
click at [500, 268] on body "名留總店 登出 釘選頁面 打帳單 帳單列表 材料自購登錄 現金收支登錄 店家日報表 商品列表 櫃檯作業 打帳單 帳單列表 營業儀表板 現金收支登錄 高階收支登…" at bounding box center [636, 80] width 1272 height 1040
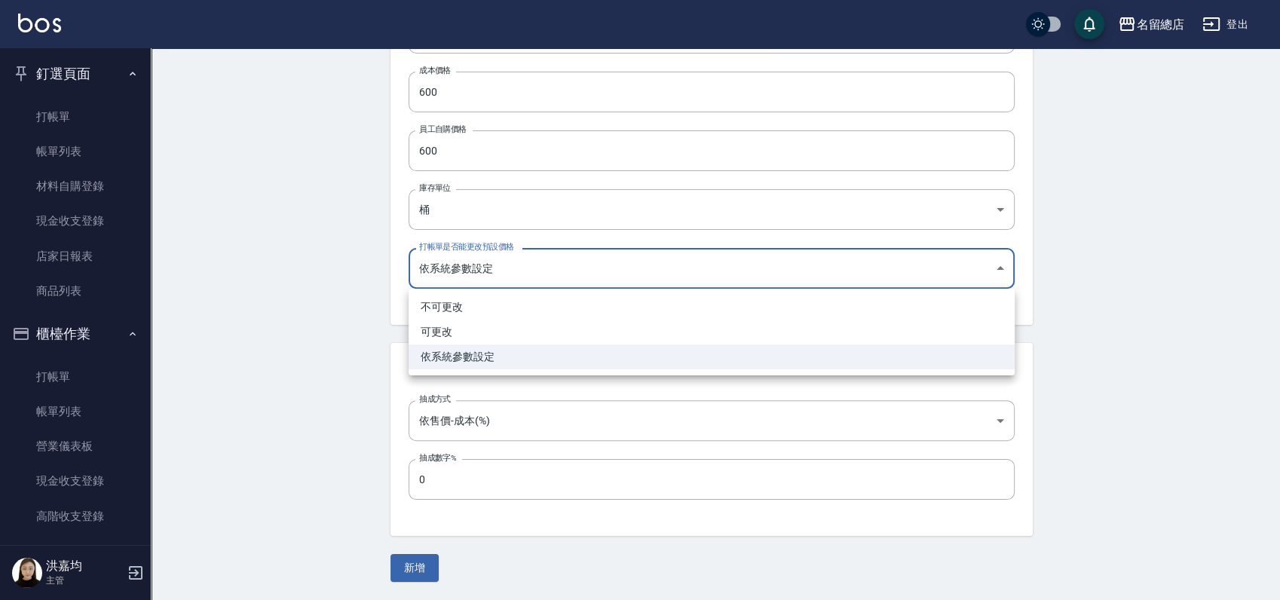
click at [488, 358] on li "依系統參數設定" at bounding box center [712, 356] width 606 height 25
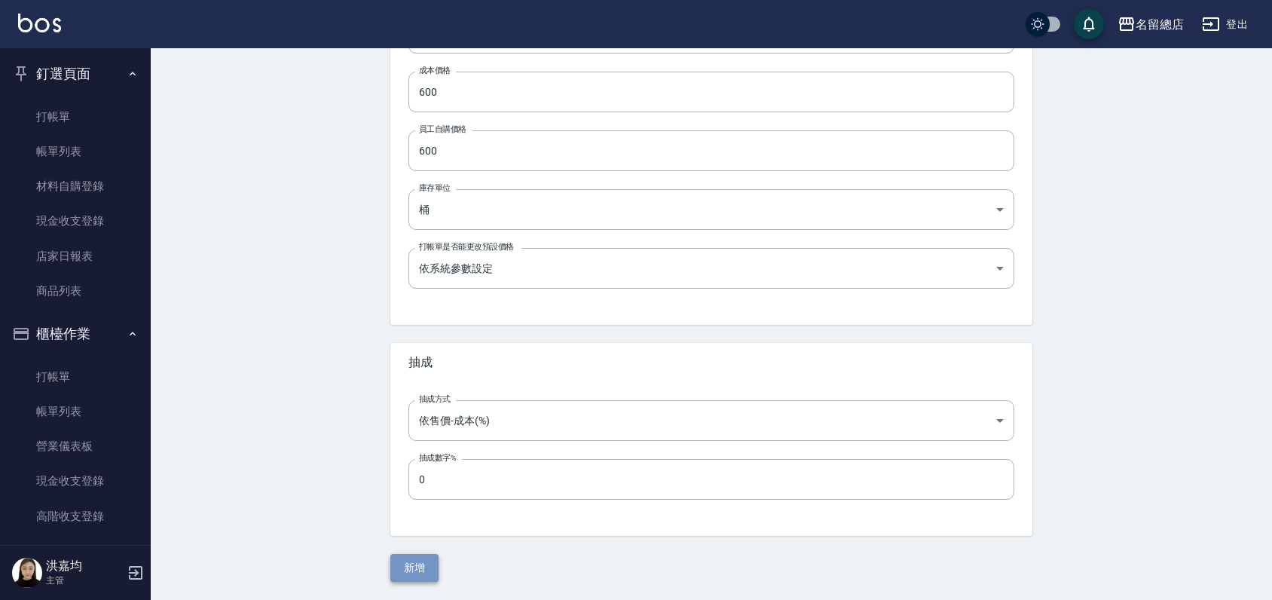
click at [416, 572] on button "新增" at bounding box center [414, 568] width 48 height 28
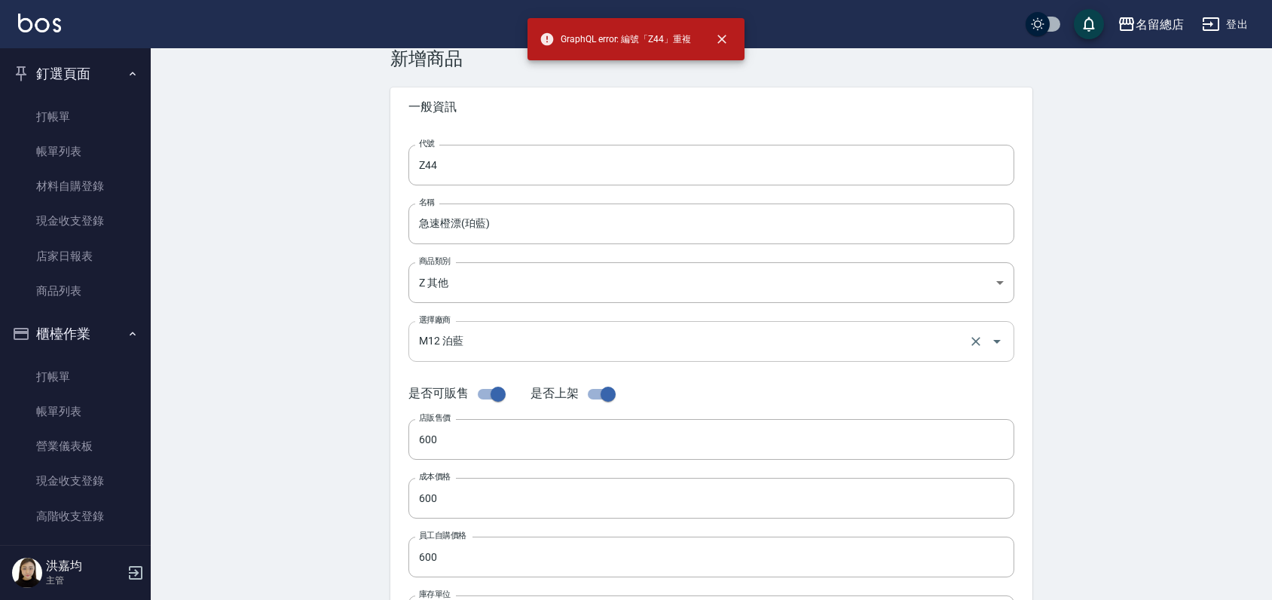
scroll to position [21, 0]
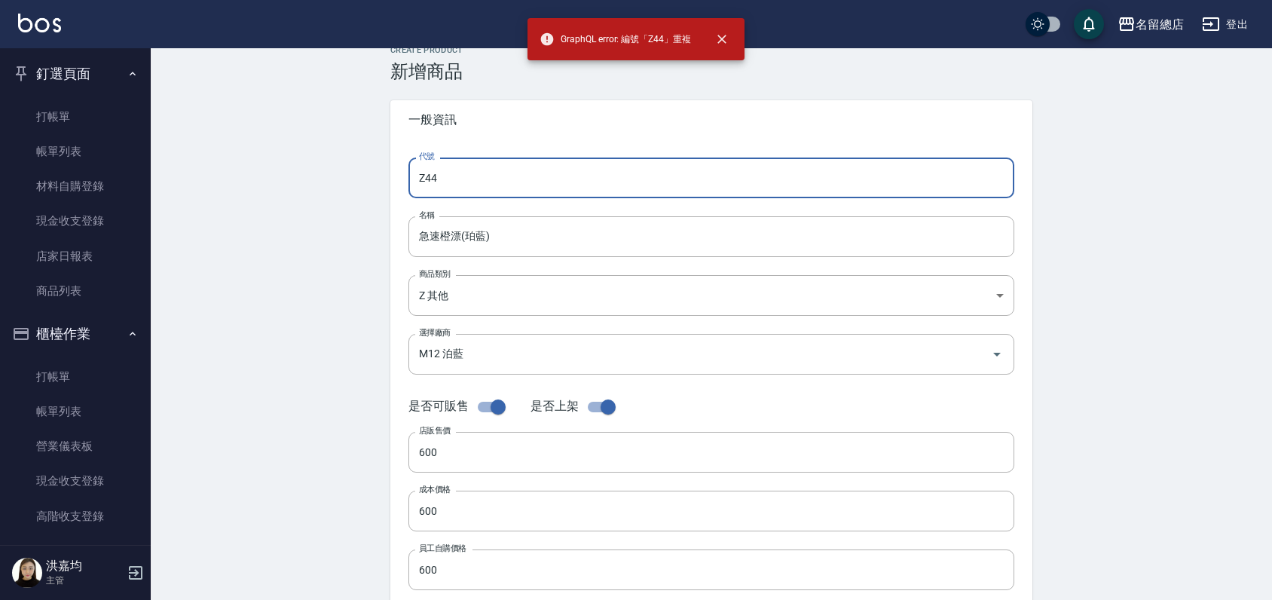
click at [472, 165] on input "Z44" at bounding box center [712, 178] width 606 height 41
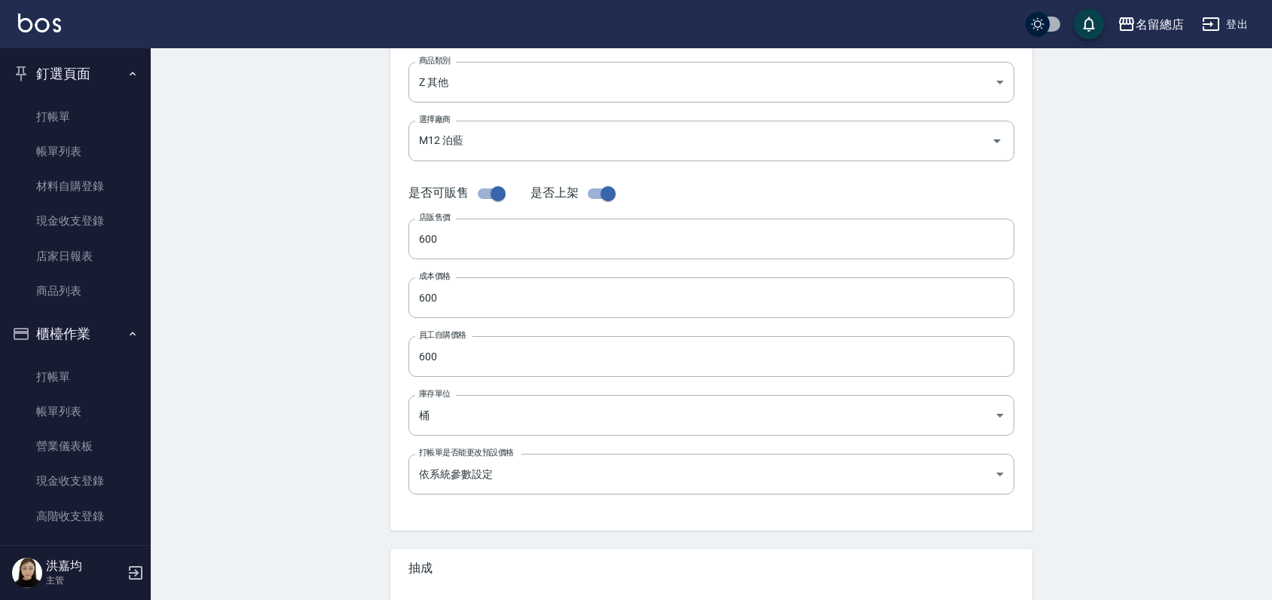
scroll to position [440, 0]
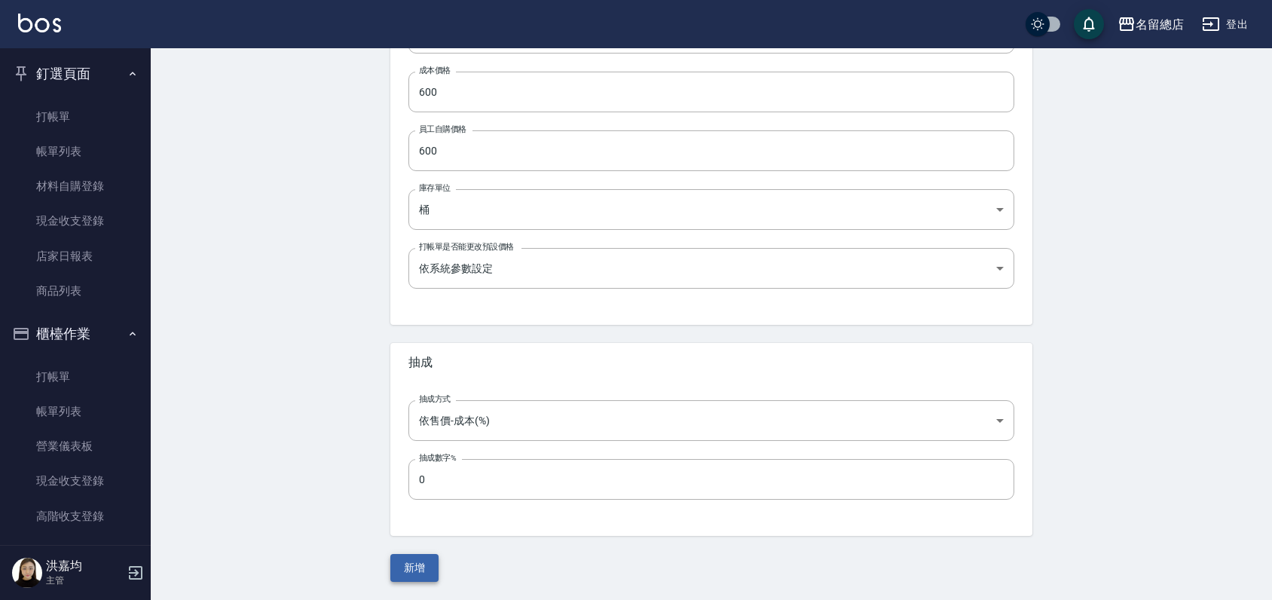
type input "Z35"
click at [405, 568] on button "新增" at bounding box center [414, 568] width 48 height 28
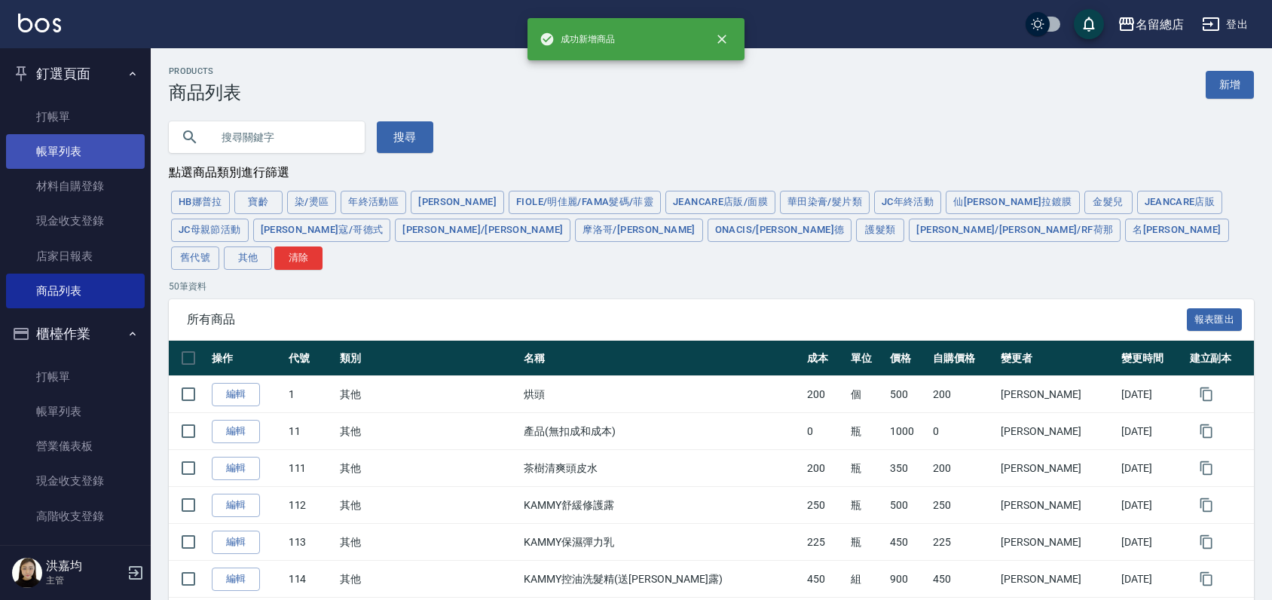
click at [72, 158] on link "帳單列表" at bounding box center [75, 151] width 139 height 35
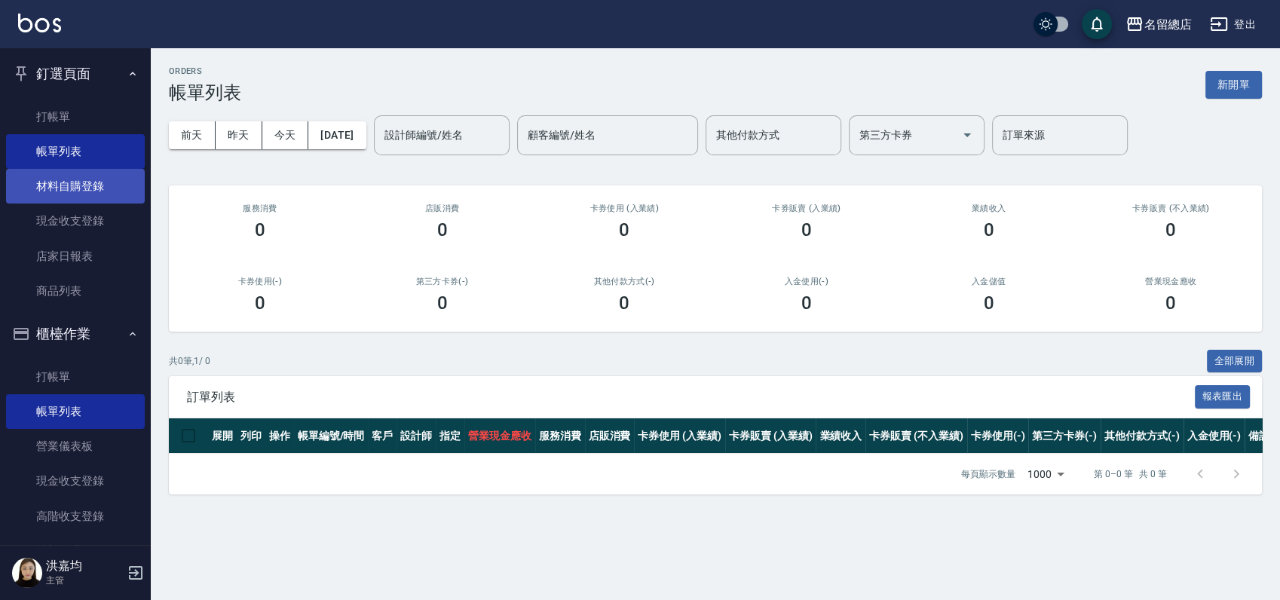
click at [103, 186] on link "材料自購登錄" at bounding box center [75, 186] width 139 height 35
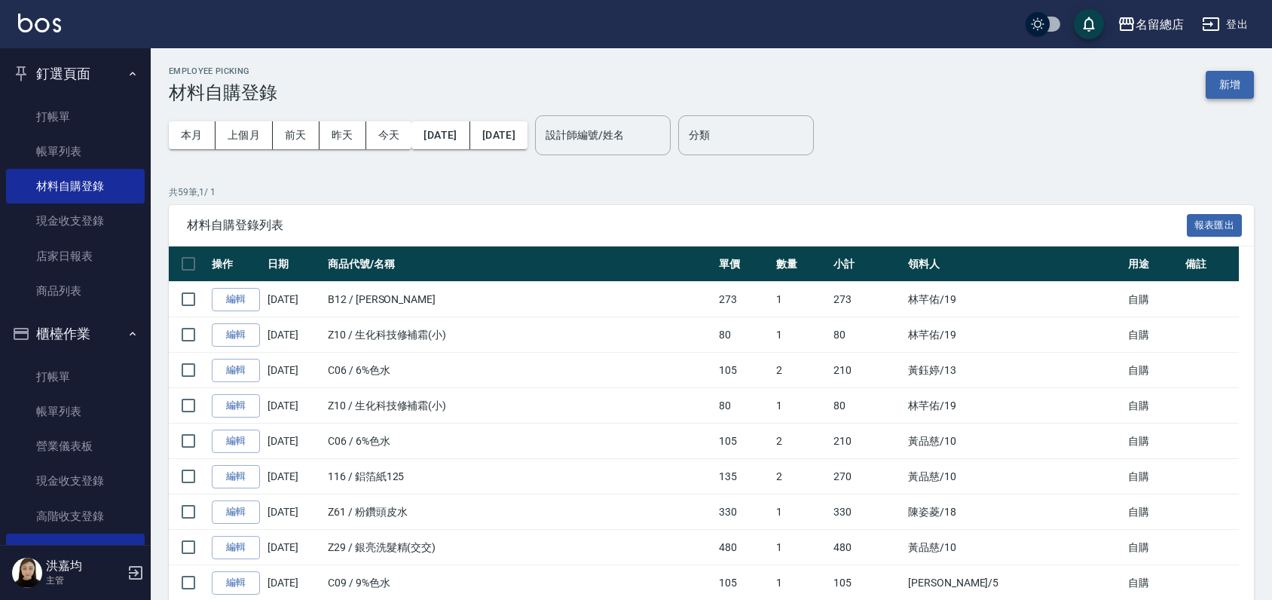
click at [1225, 77] on button "新增" at bounding box center [1230, 85] width 48 height 28
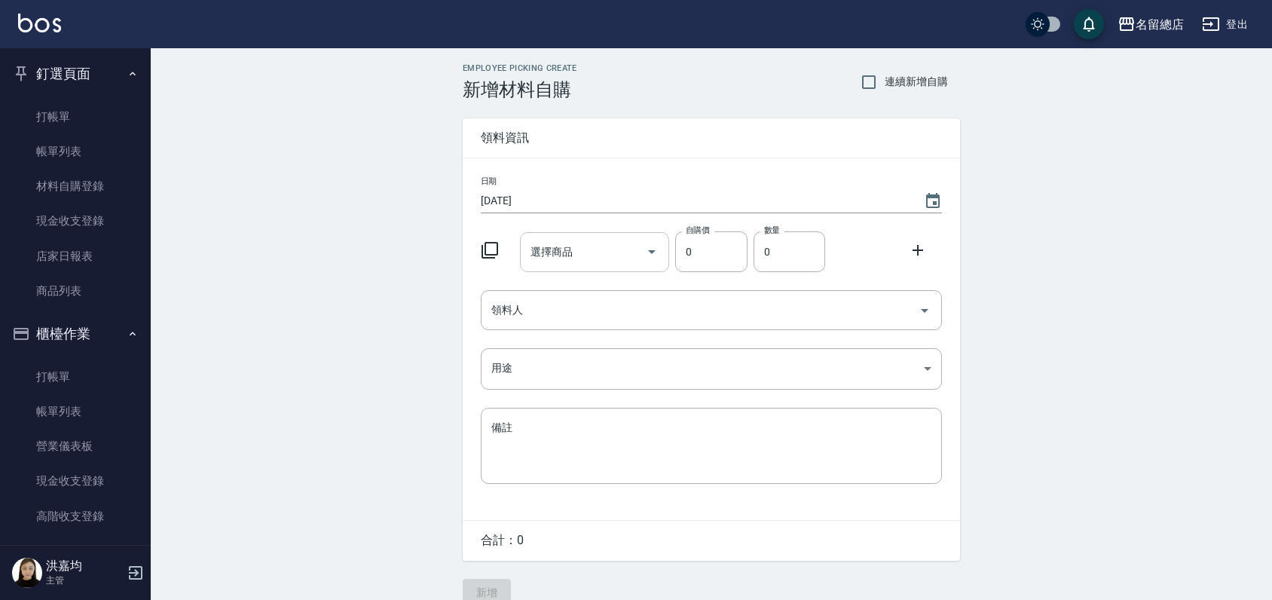
click at [562, 251] on input "選擇商品" at bounding box center [584, 252] width 114 height 26
type input "Q"
type input "漂"
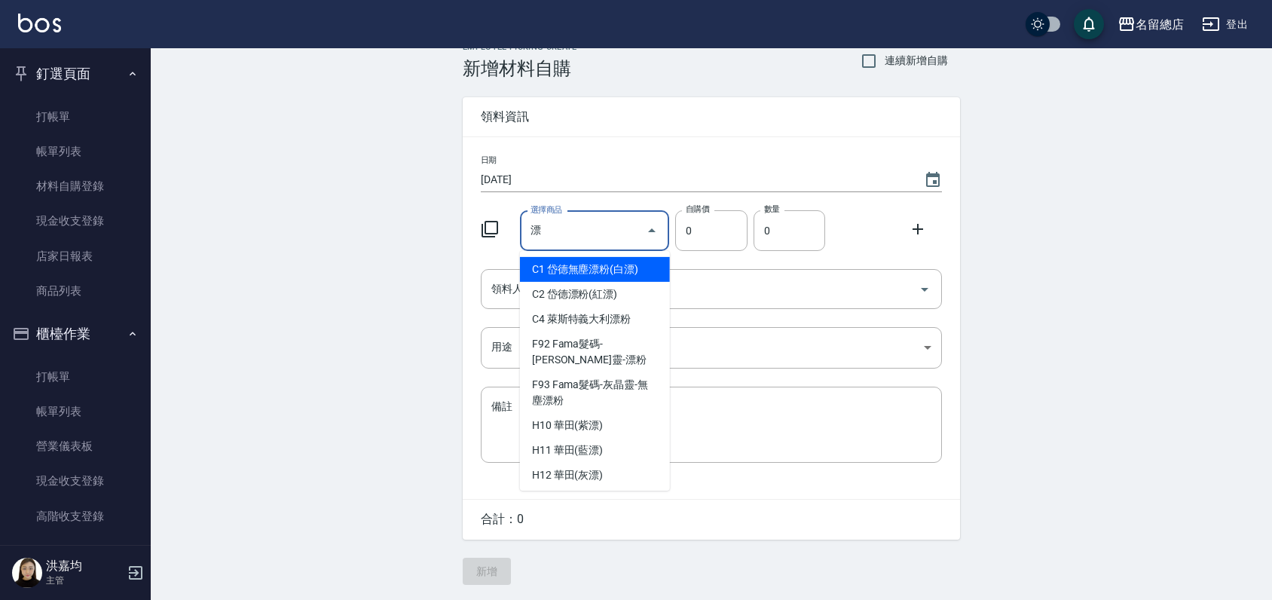
click at [601, 228] on input "漂" at bounding box center [584, 231] width 114 height 26
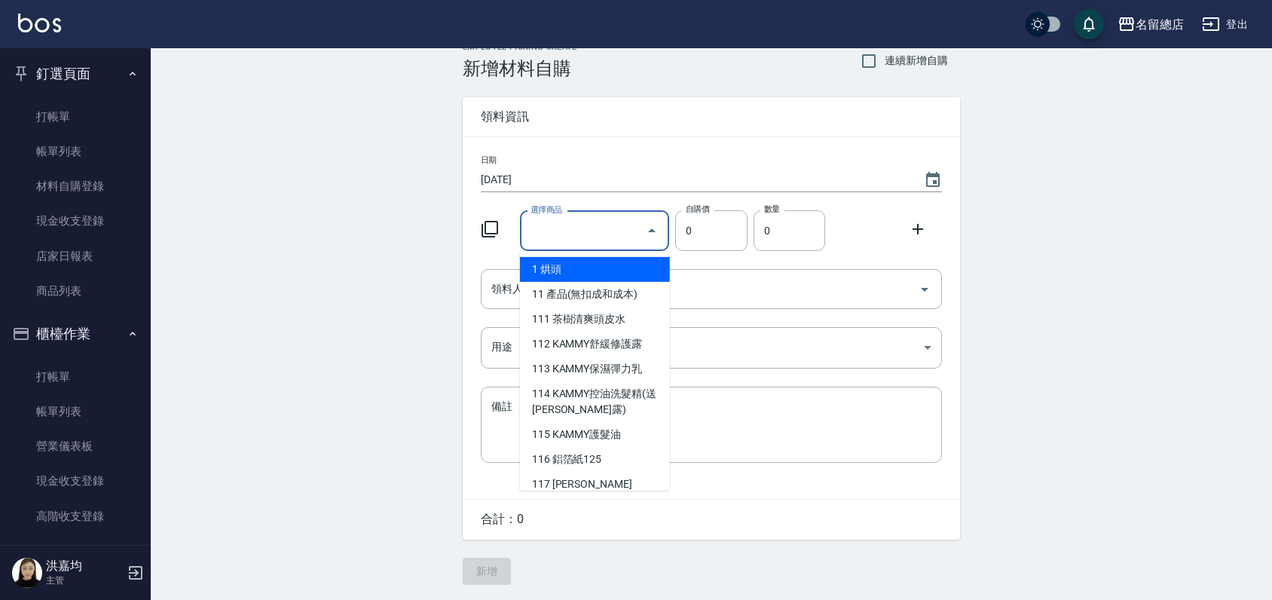
type input "ㄈ"
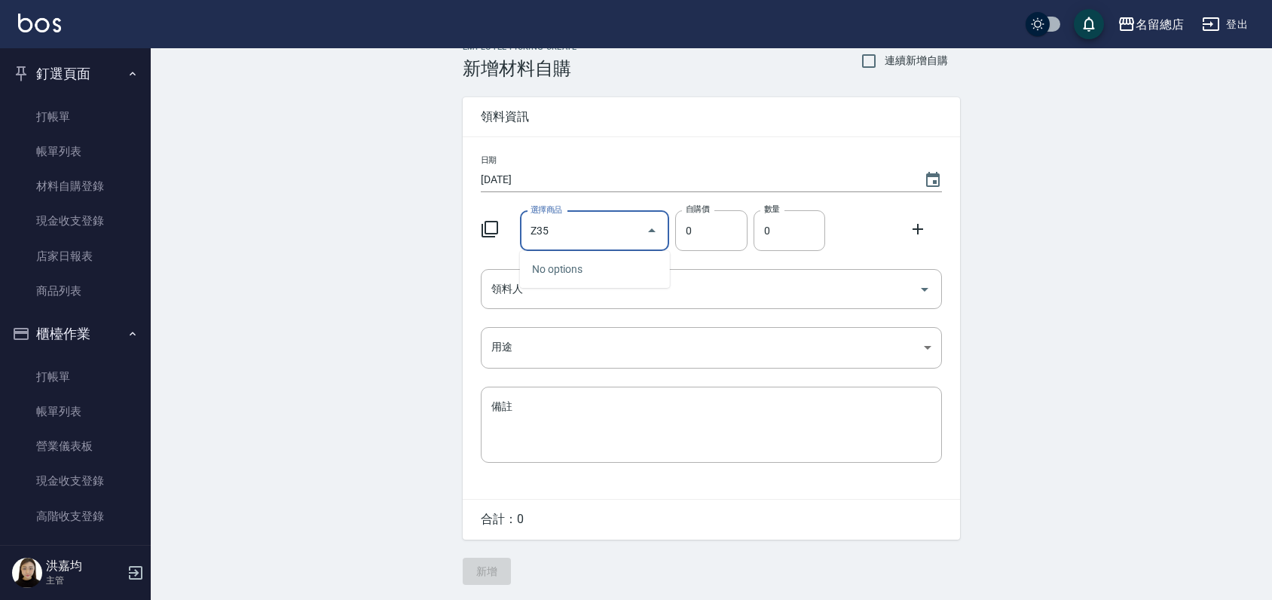
type input "Z35"
click at [601, 226] on input "Z35" at bounding box center [584, 231] width 114 height 26
type input "Z"
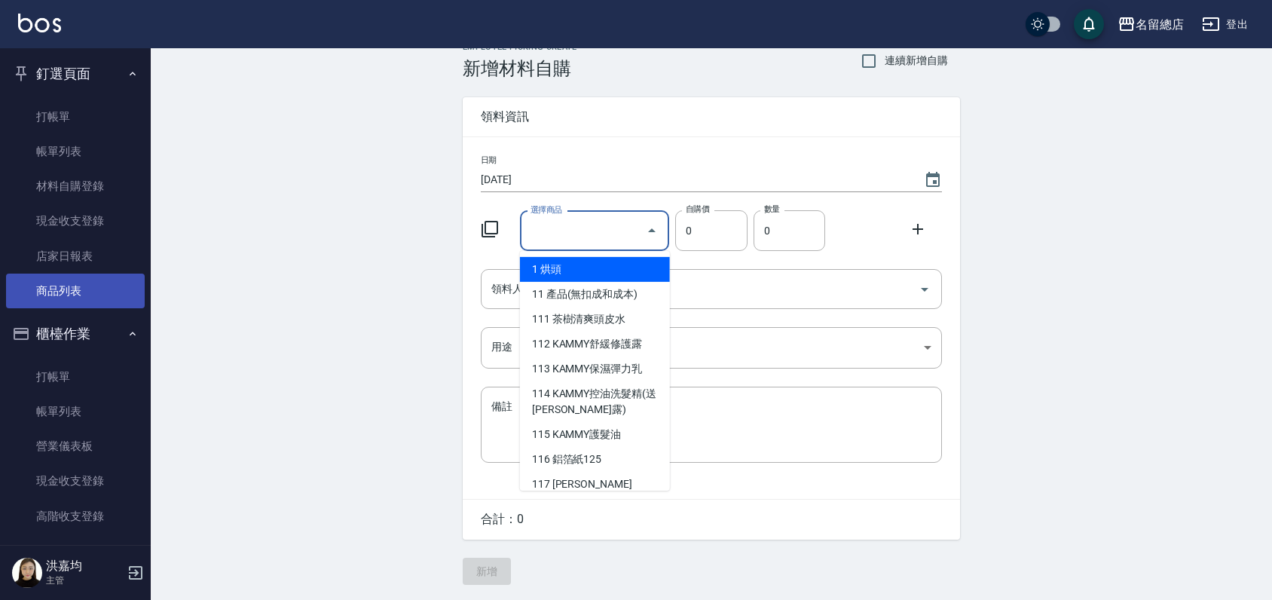
click at [50, 284] on link "商品列表" at bounding box center [75, 291] width 139 height 35
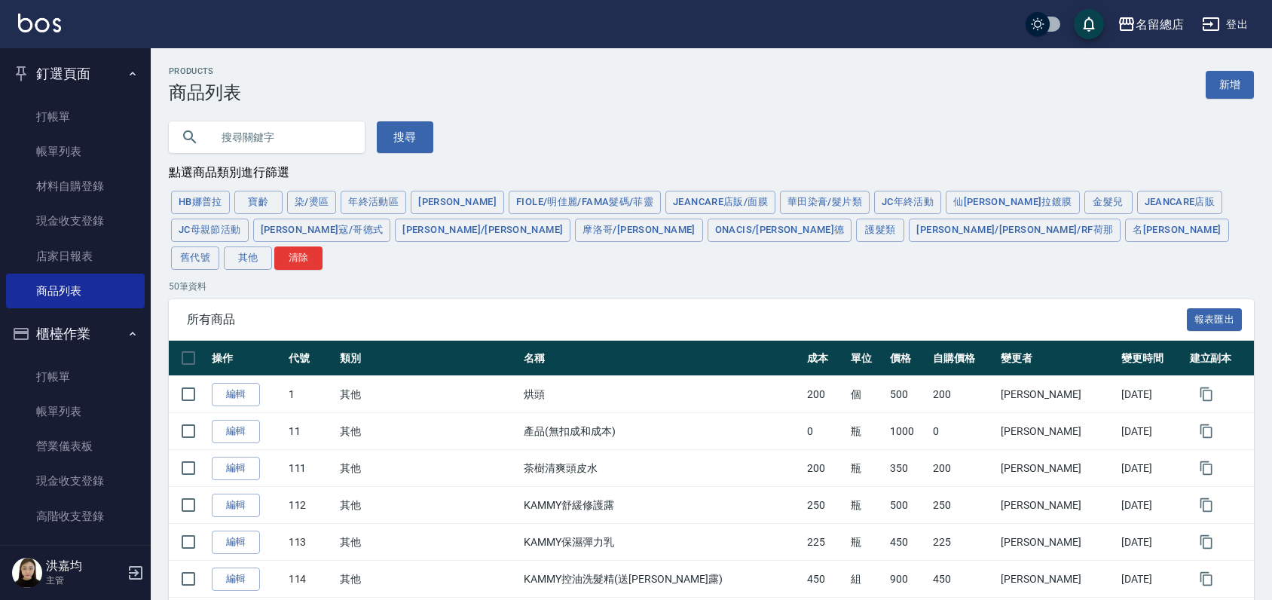
click at [320, 129] on input "text" at bounding box center [282, 137] width 142 height 41
type input "Q"
type input "ㄍ"
type input "漂"
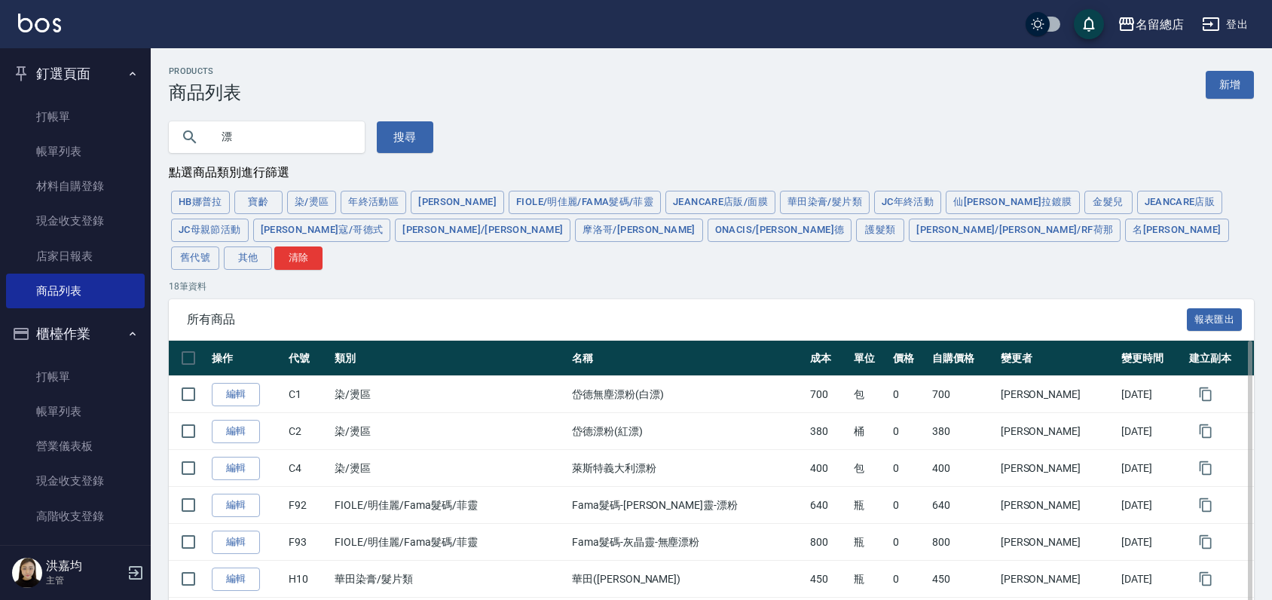
scroll to position [484, 0]
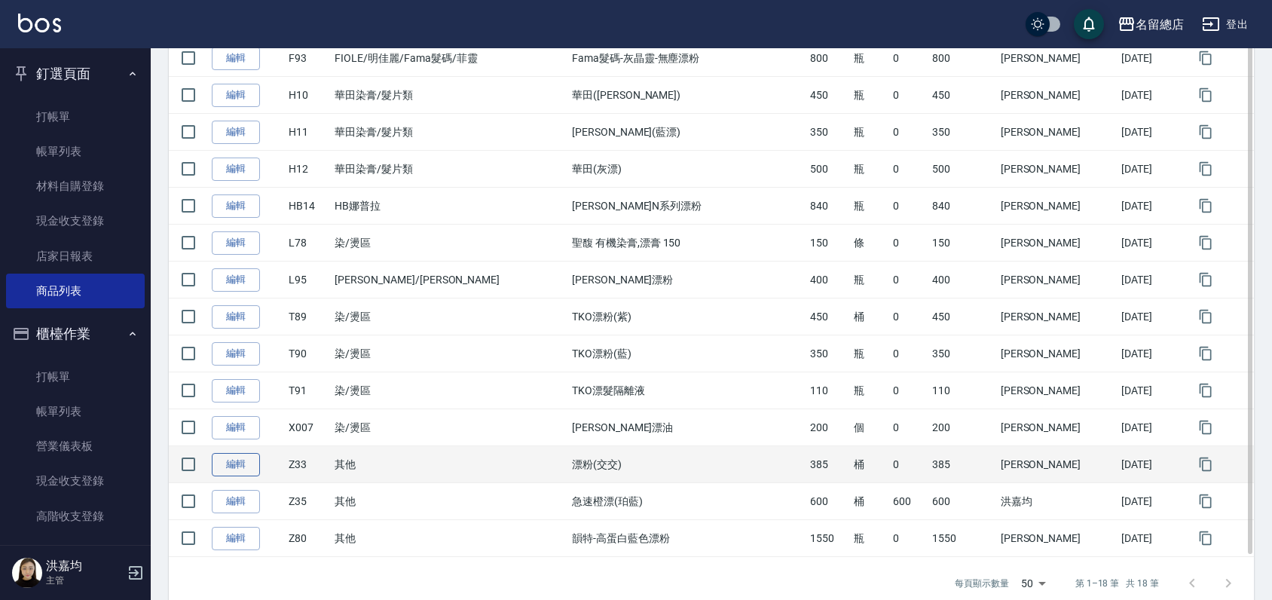
click at [240, 453] on link "編輯" at bounding box center [236, 464] width 48 height 23
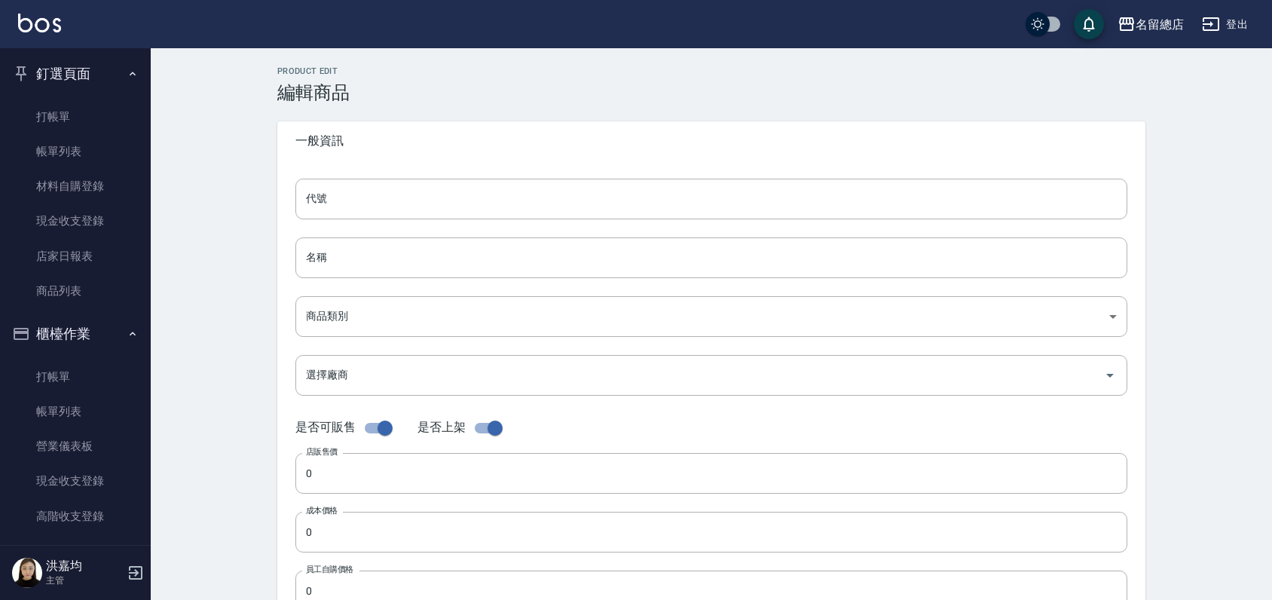
type input "Z33"
type input "漂粉(交交)"
type input "b075eb9c-4000-42cd-967b-09b745fc0326"
checkbox input "false"
type input "385"
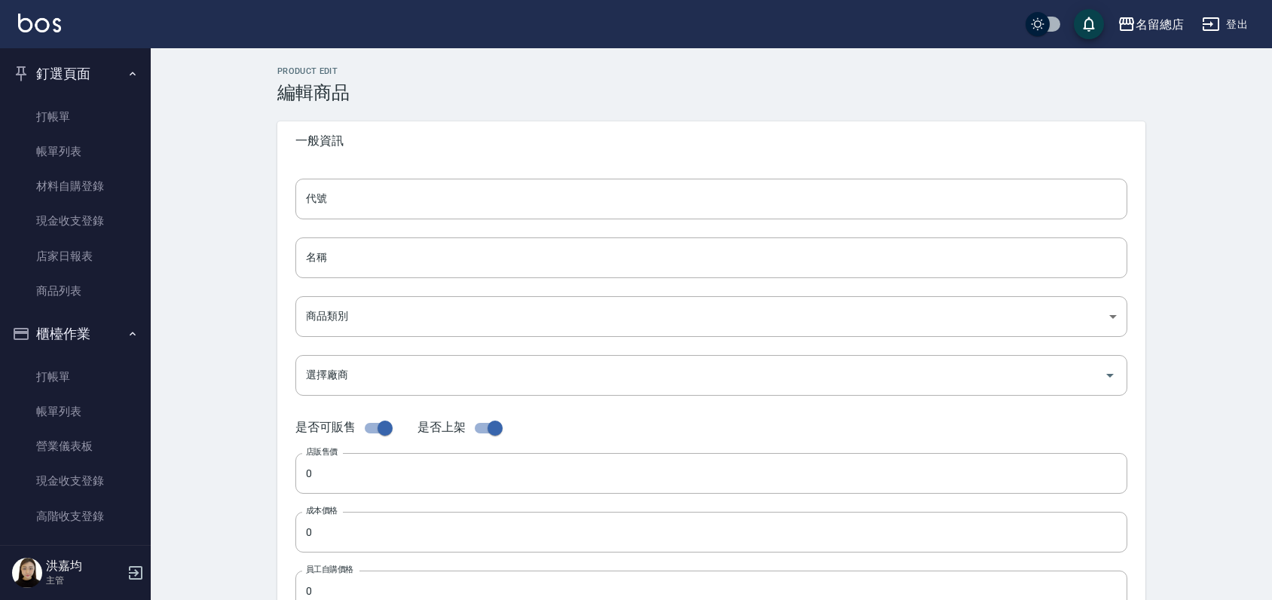
type input "385"
type input "桶"
type input "UNSET"
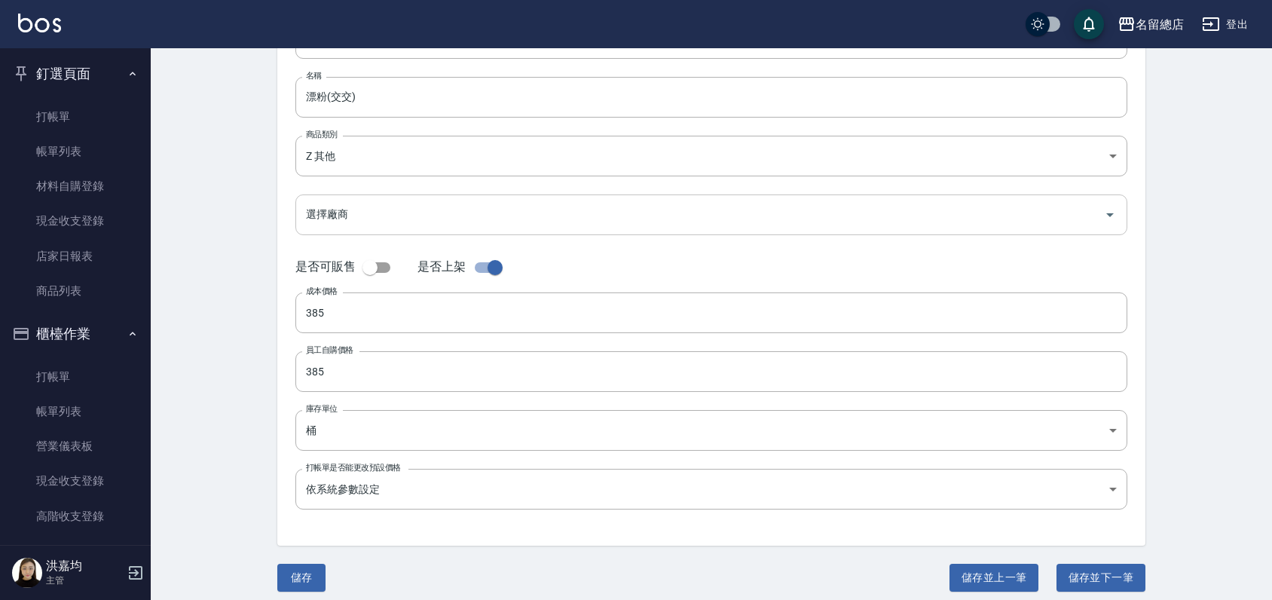
scroll to position [170, 0]
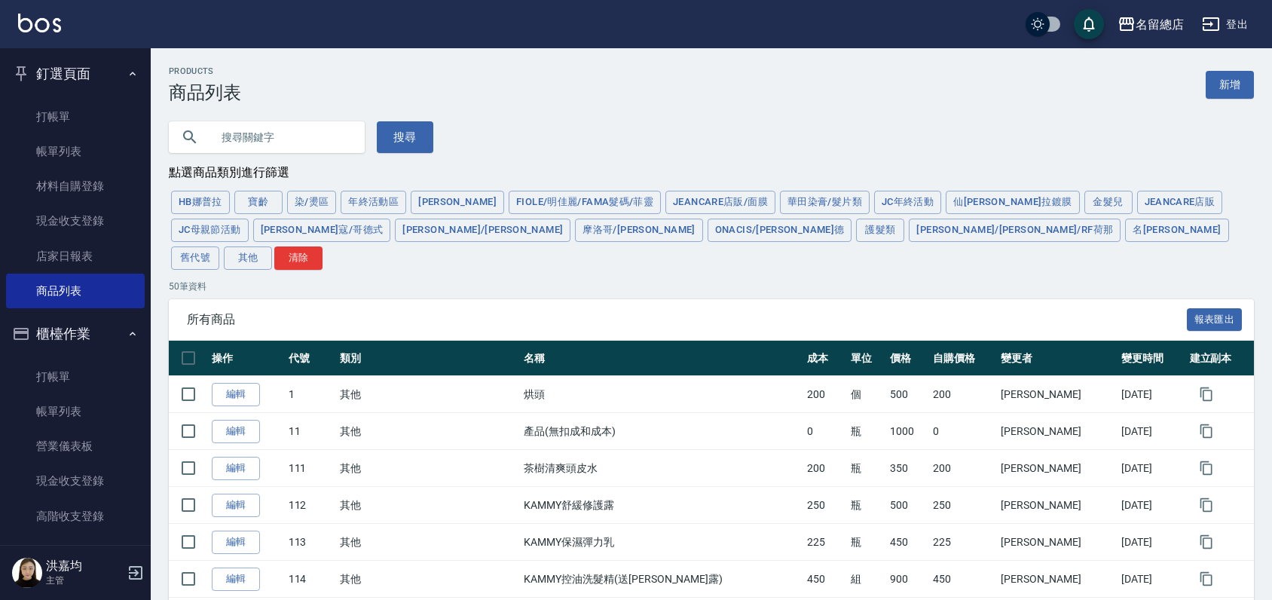
click at [312, 151] on input "text" at bounding box center [282, 137] width 142 height 41
type input "漂"
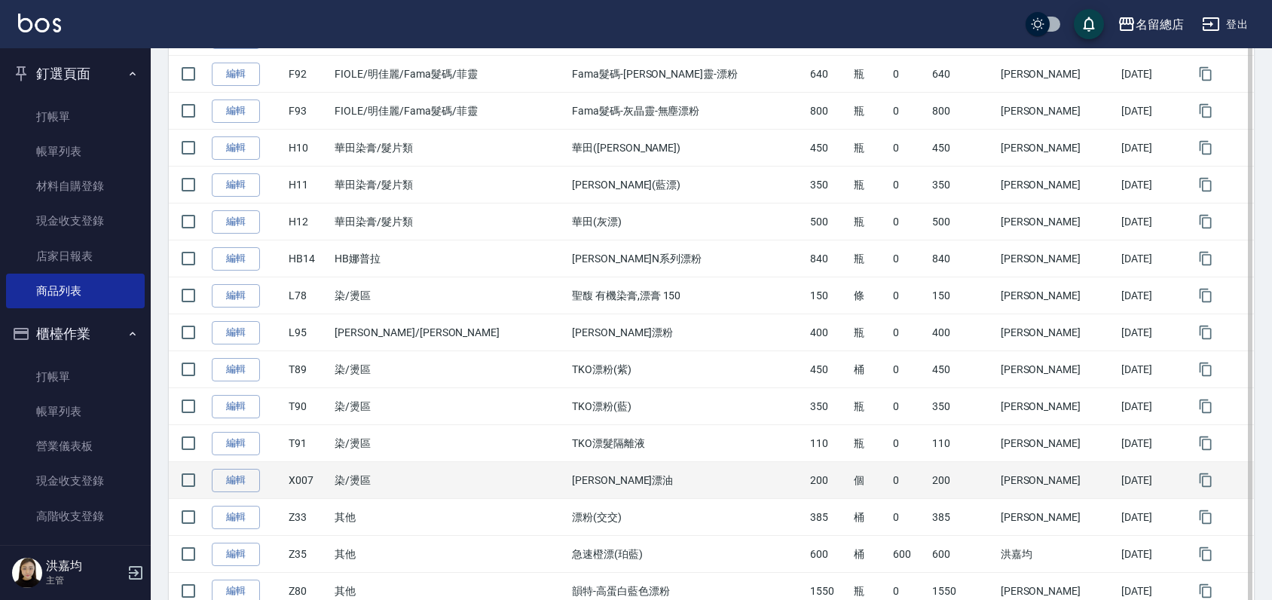
scroll to position [484, 0]
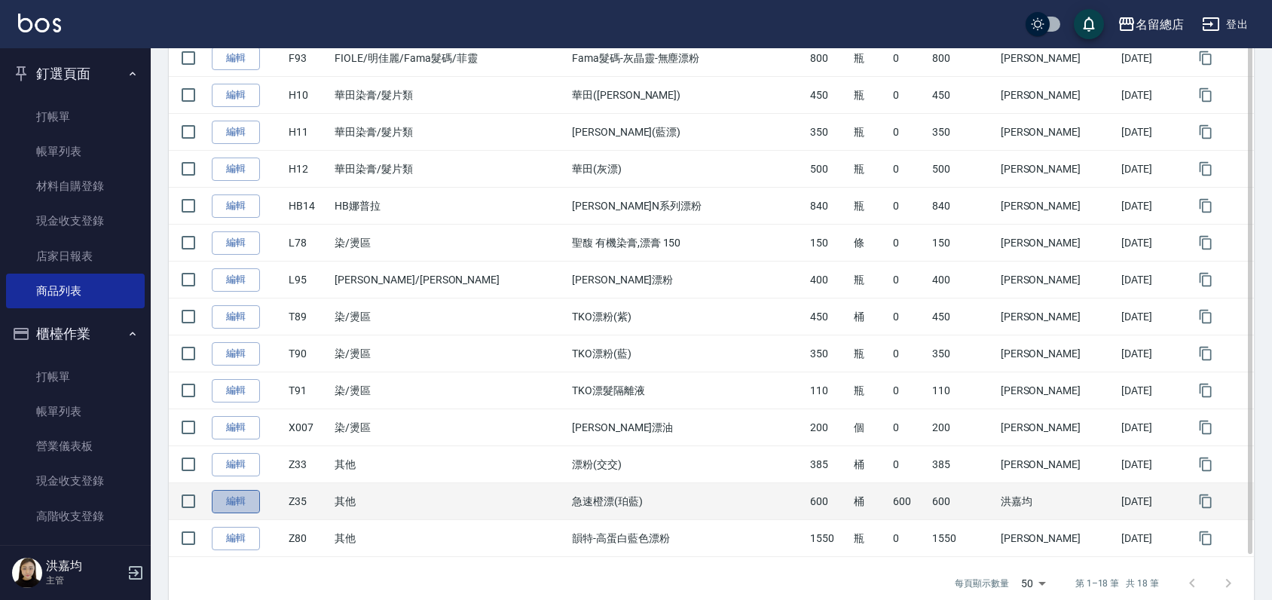
click at [250, 490] on link "編輯" at bounding box center [236, 501] width 48 height 23
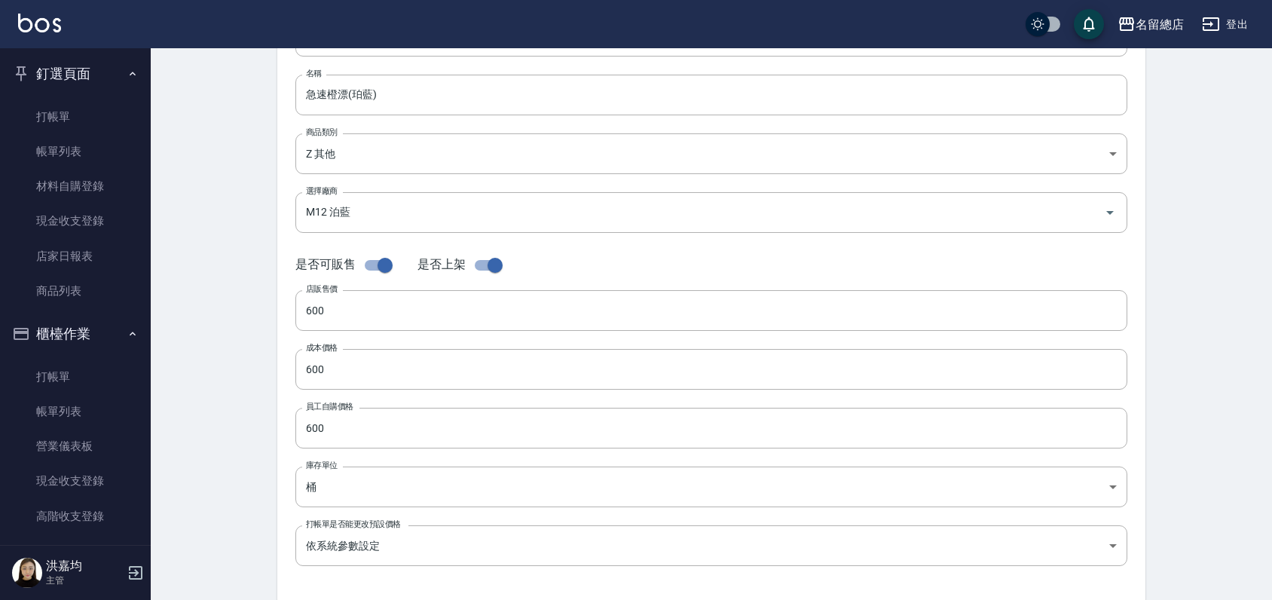
scroll to position [167, 0]
click at [384, 254] on input "checkbox" at bounding box center [385, 260] width 86 height 29
checkbox input "false"
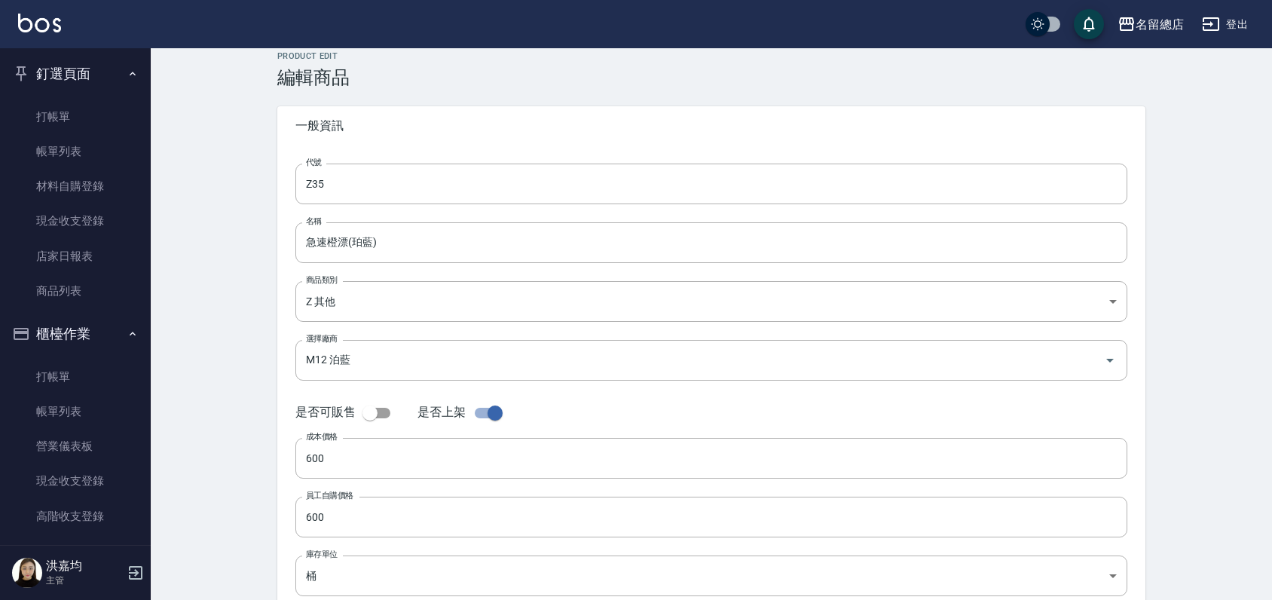
scroll to position [0, 0]
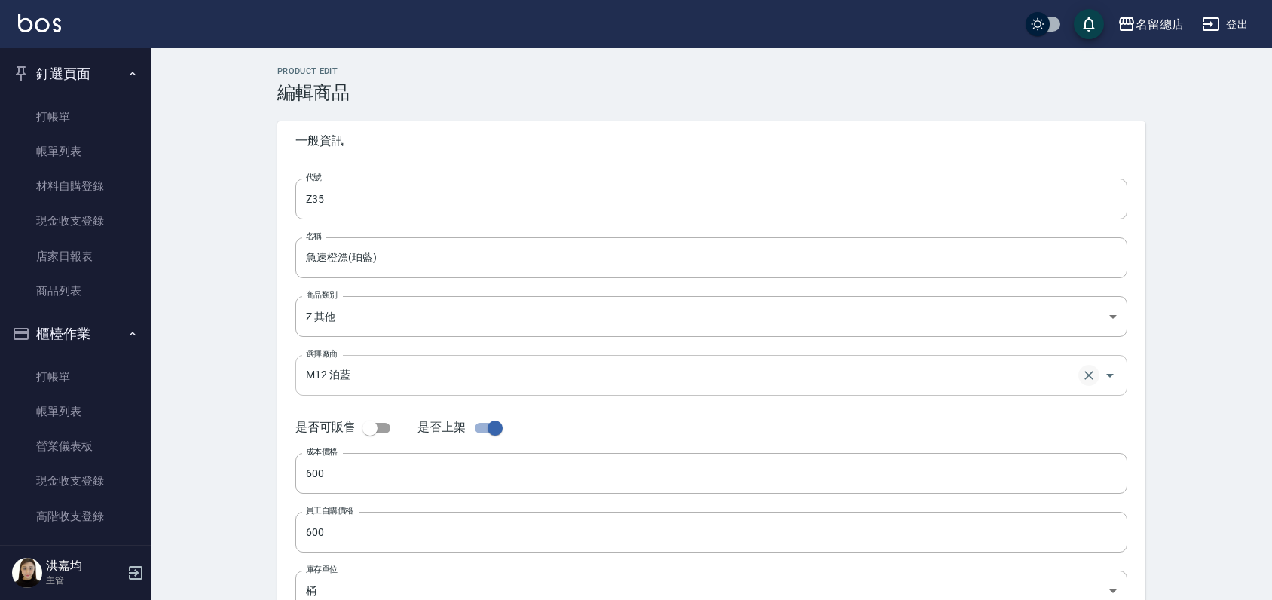
click at [1091, 375] on icon "Clear" at bounding box center [1089, 375] width 15 height 15
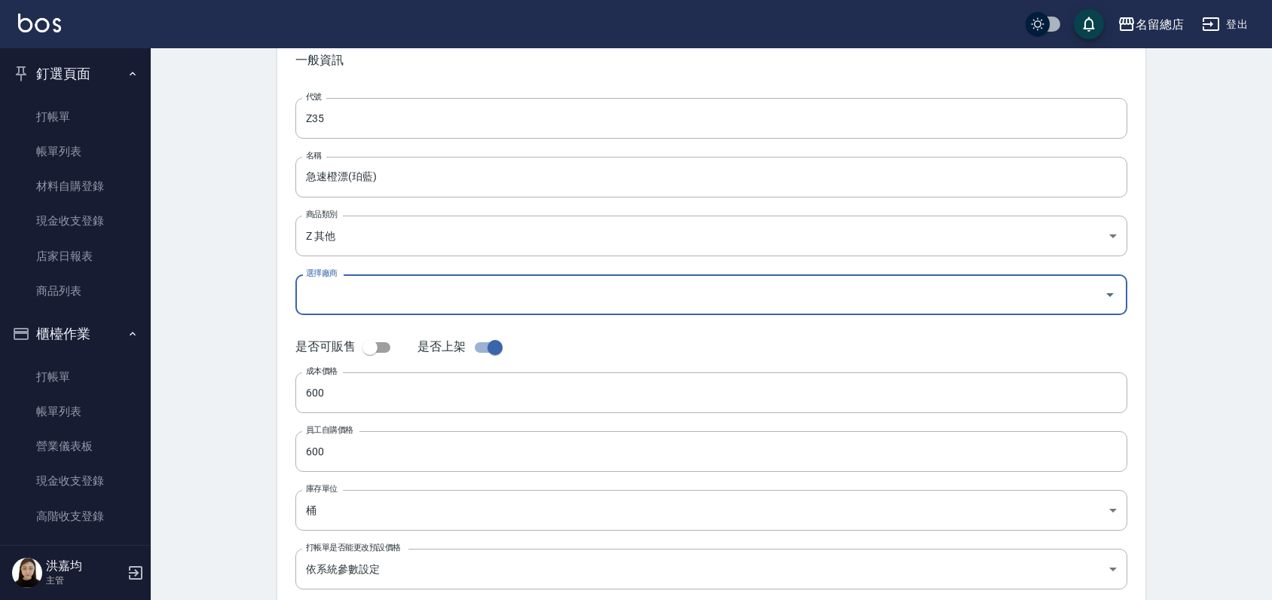
scroll to position [170, 0]
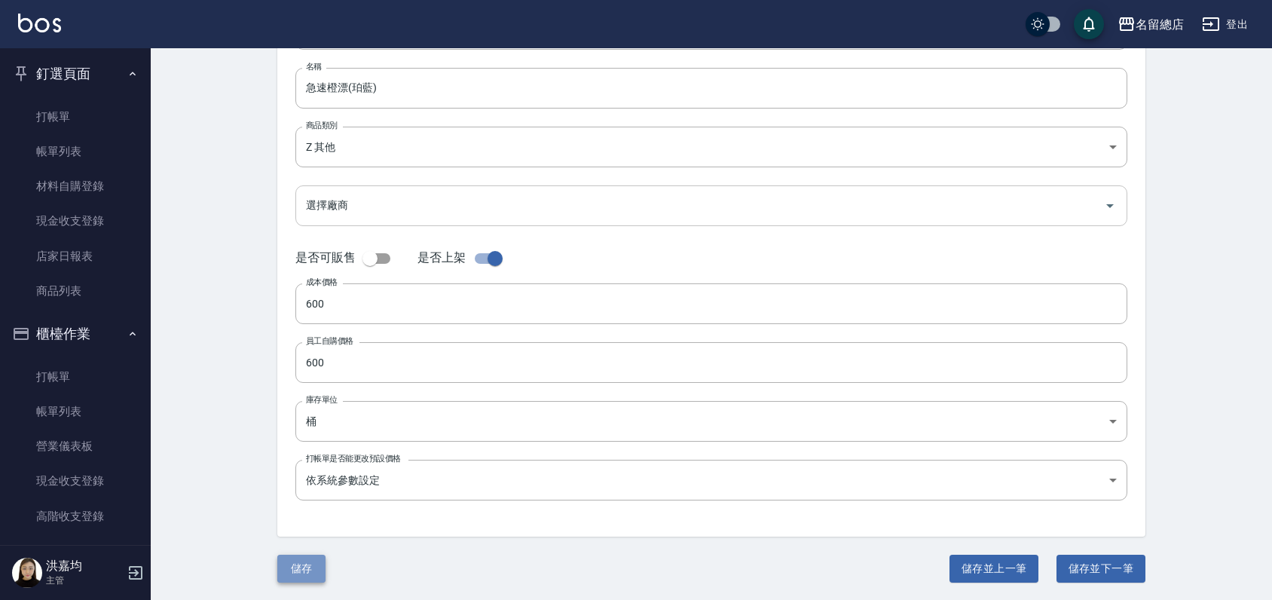
click at [304, 567] on button "儲存" at bounding box center [301, 569] width 48 height 28
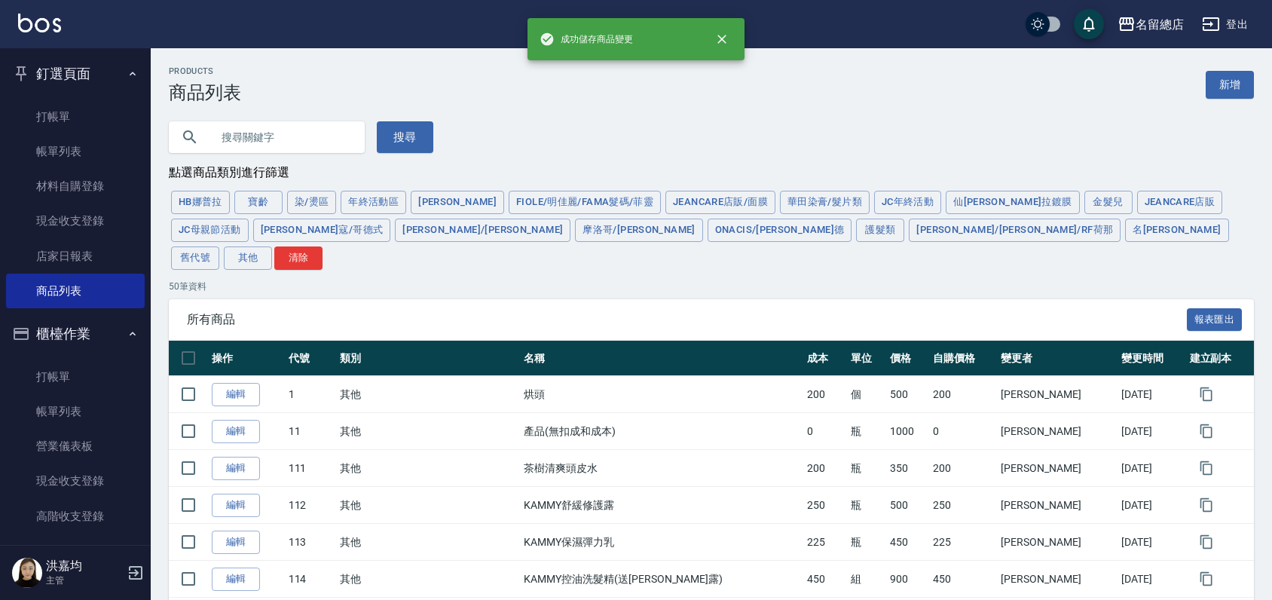
click at [231, 139] on input "text" at bounding box center [282, 137] width 142 height 41
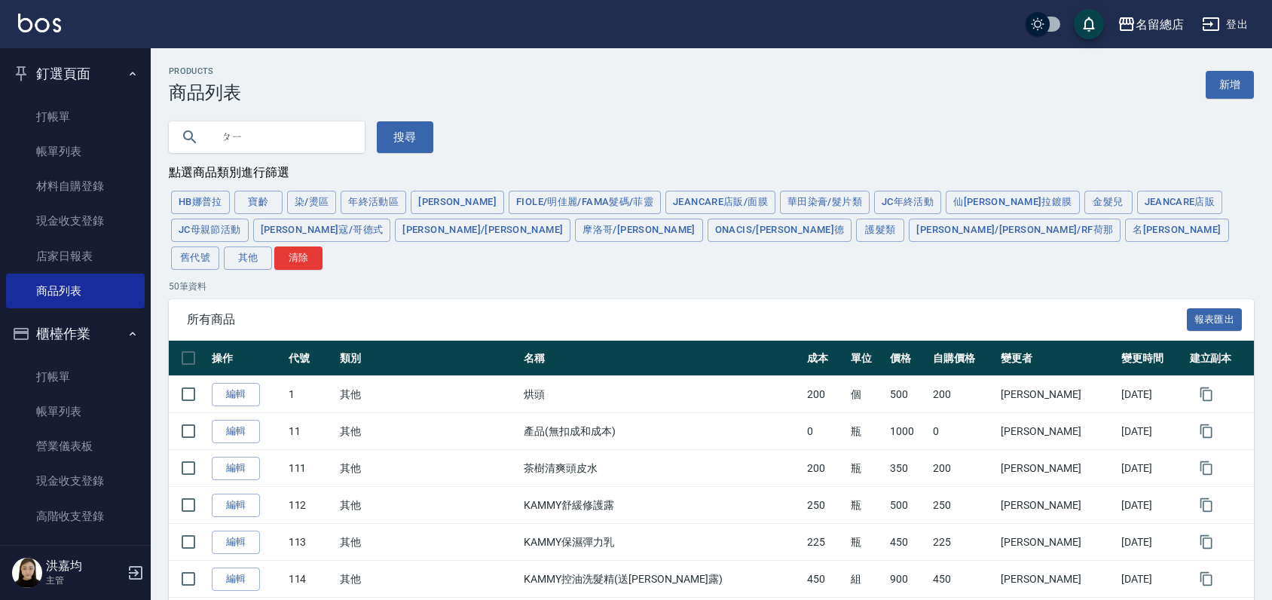
type input "ㄆ"
type input "35"
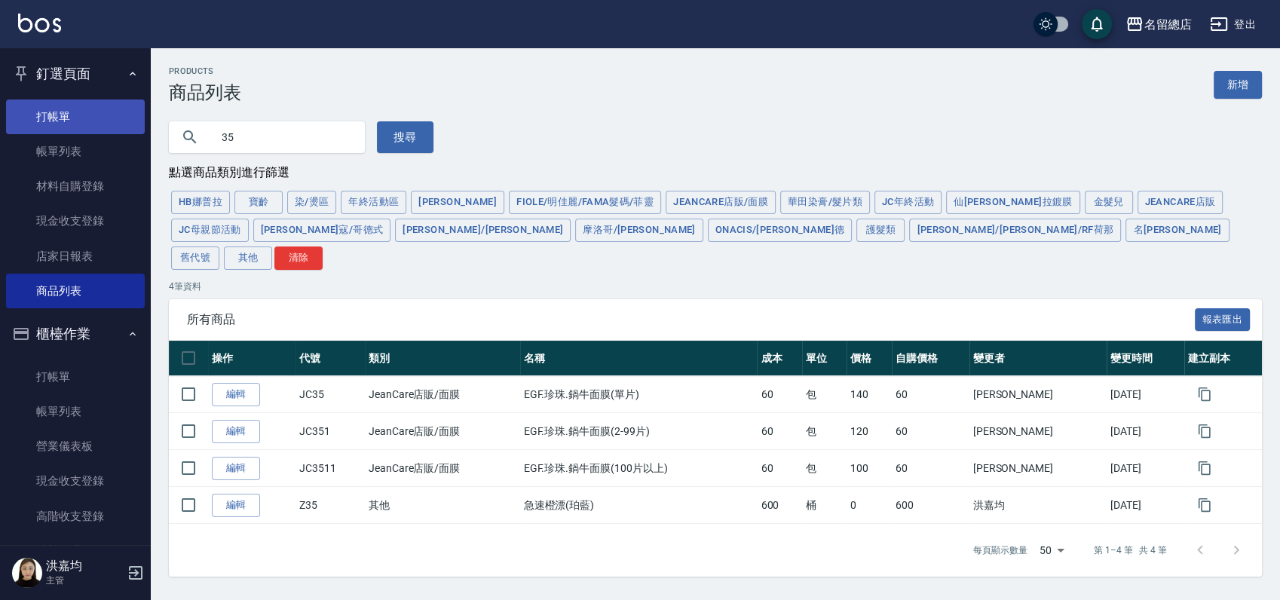
drag, startPoint x: 83, startPoint y: 144, endPoint x: 75, endPoint y: 124, distance: 21.0
click at [83, 143] on link "帳單列表" at bounding box center [75, 151] width 139 height 35
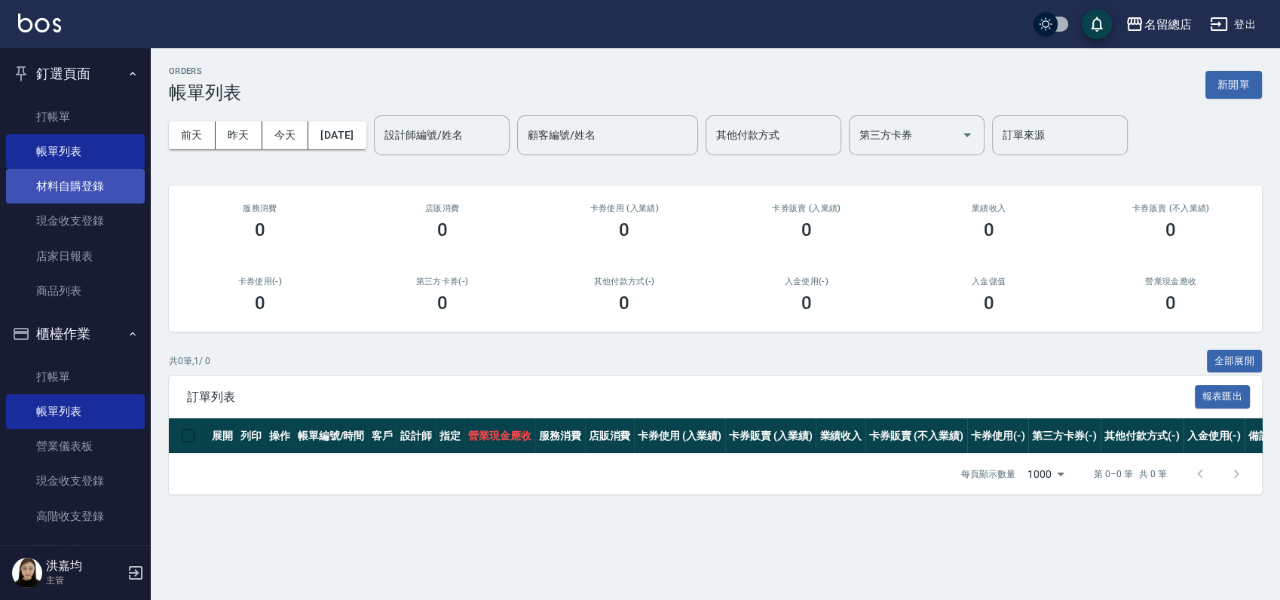
click at [74, 188] on link "材料自購登錄" at bounding box center [75, 186] width 139 height 35
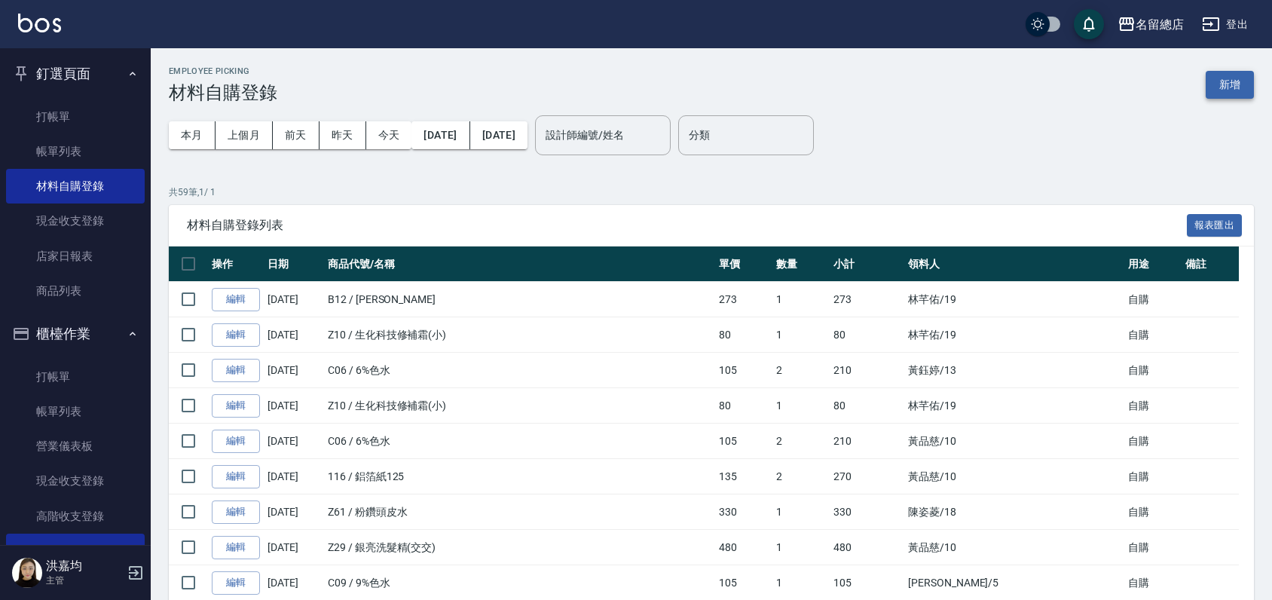
click at [1220, 84] on button "新增" at bounding box center [1230, 85] width 48 height 28
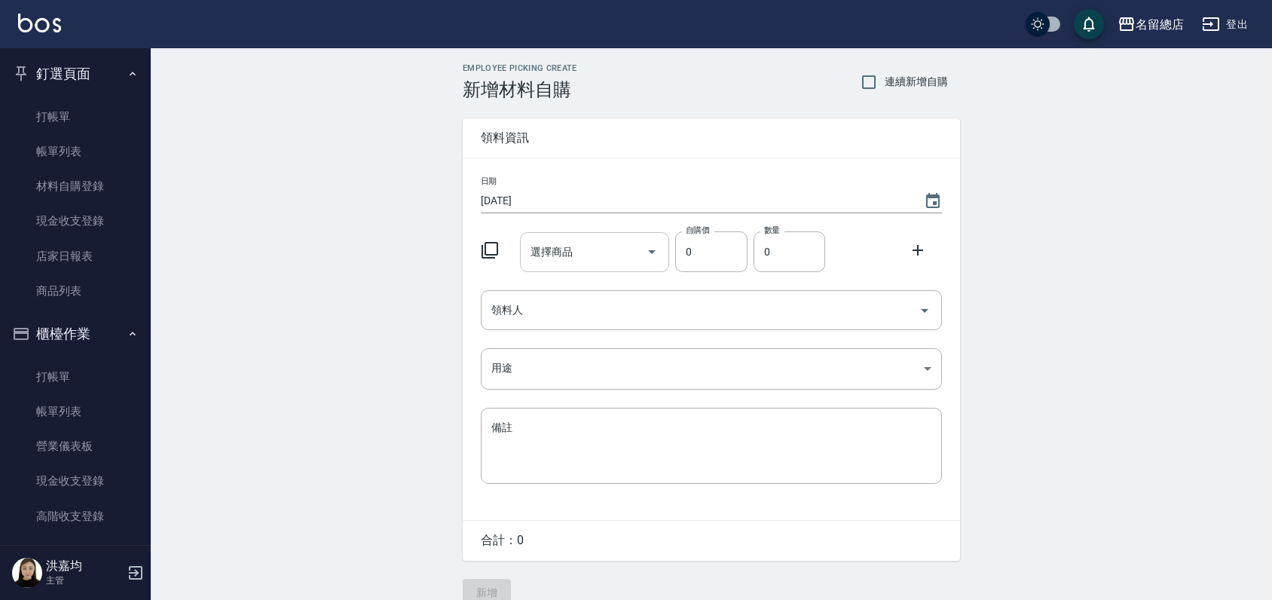
click at [592, 255] on input "選擇商品" at bounding box center [584, 252] width 114 height 26
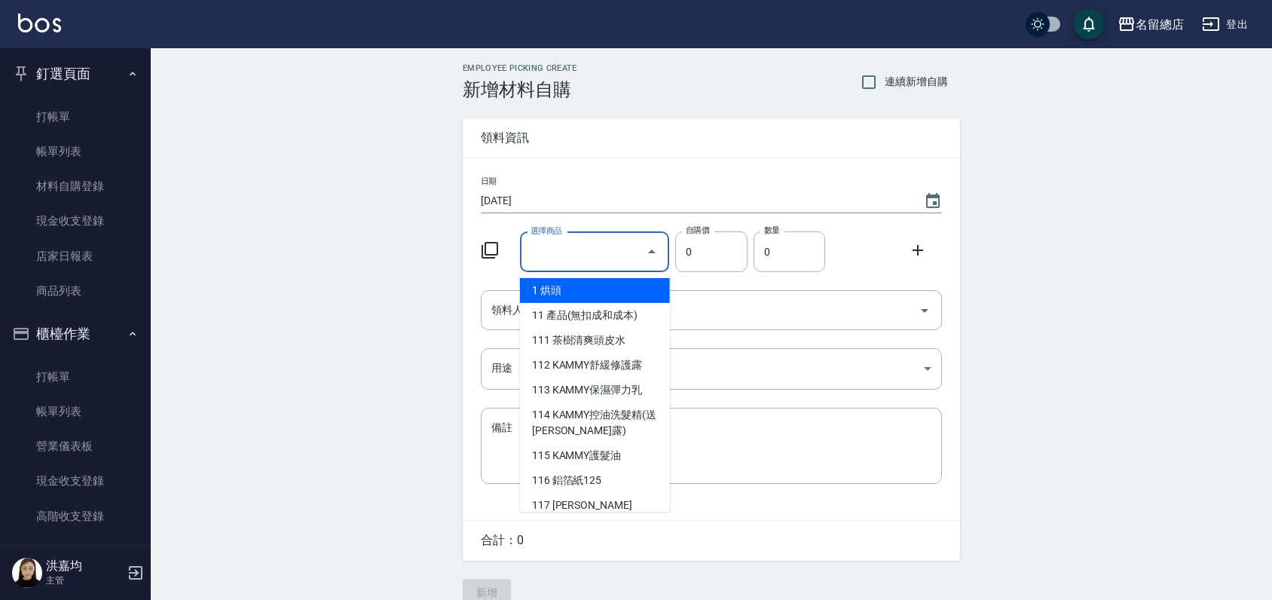
type input "ㄈ"
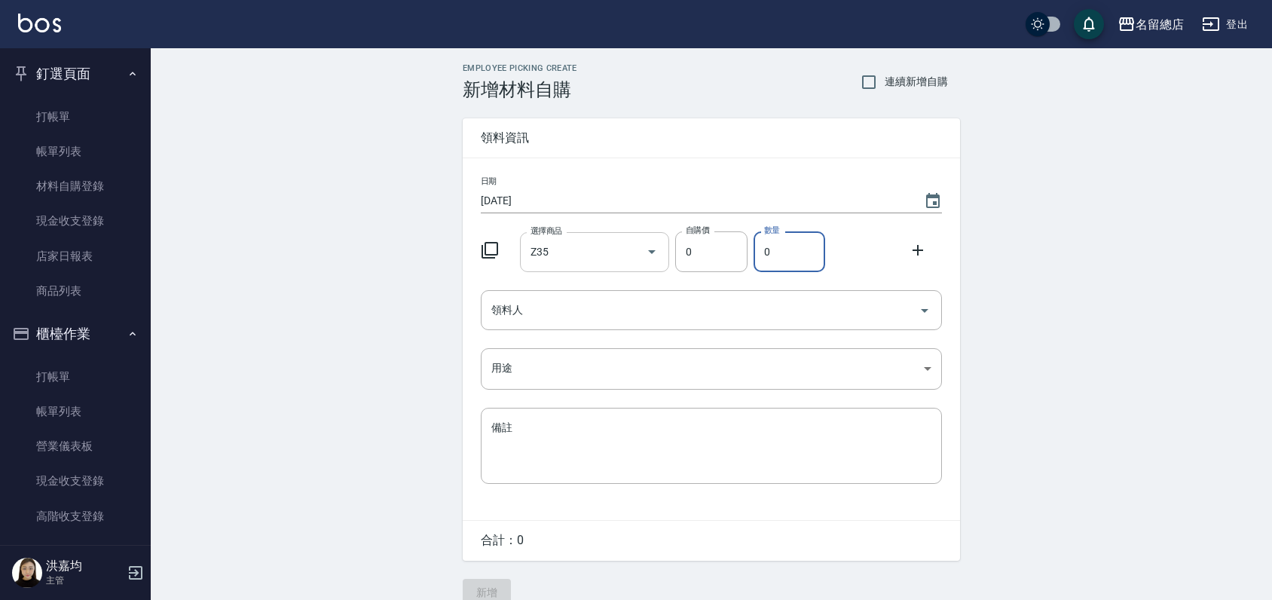
click at [577, 249] on input "Z35" at bounding box center [584, 252] width 114 height 26
type input "\"
type input "Q"
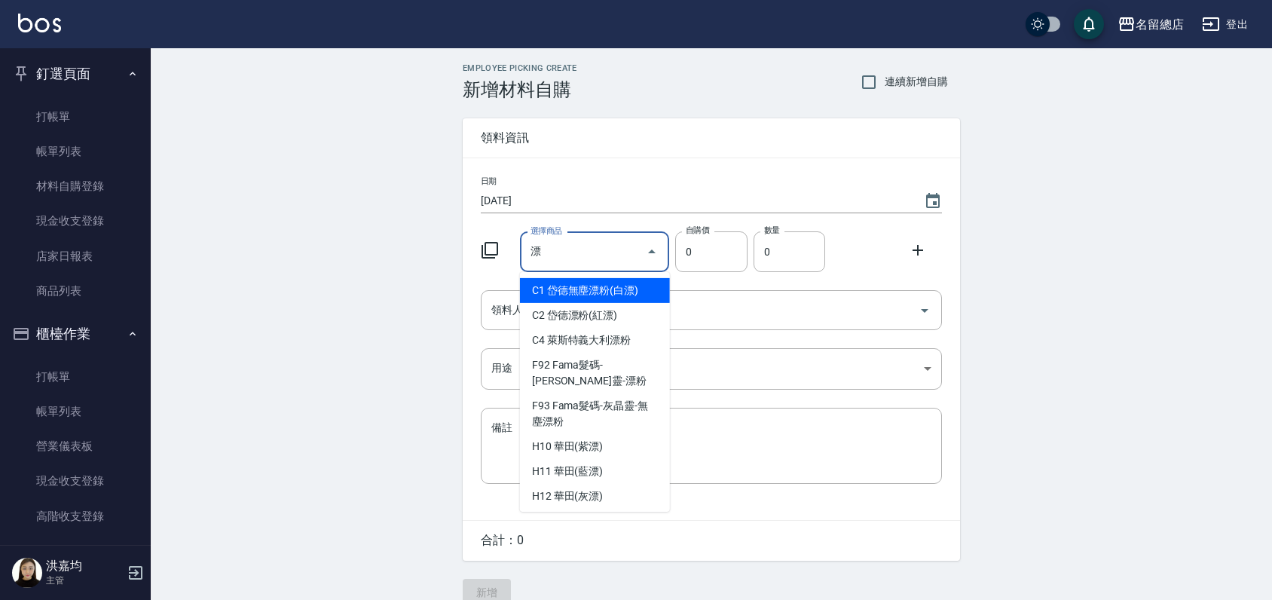
click at [592, 244] on input "漂" at bounding box center [584, 252] width 114 height 26
type input "岱德無塵漂粉(白漂)"
type input "700"
type input "1"
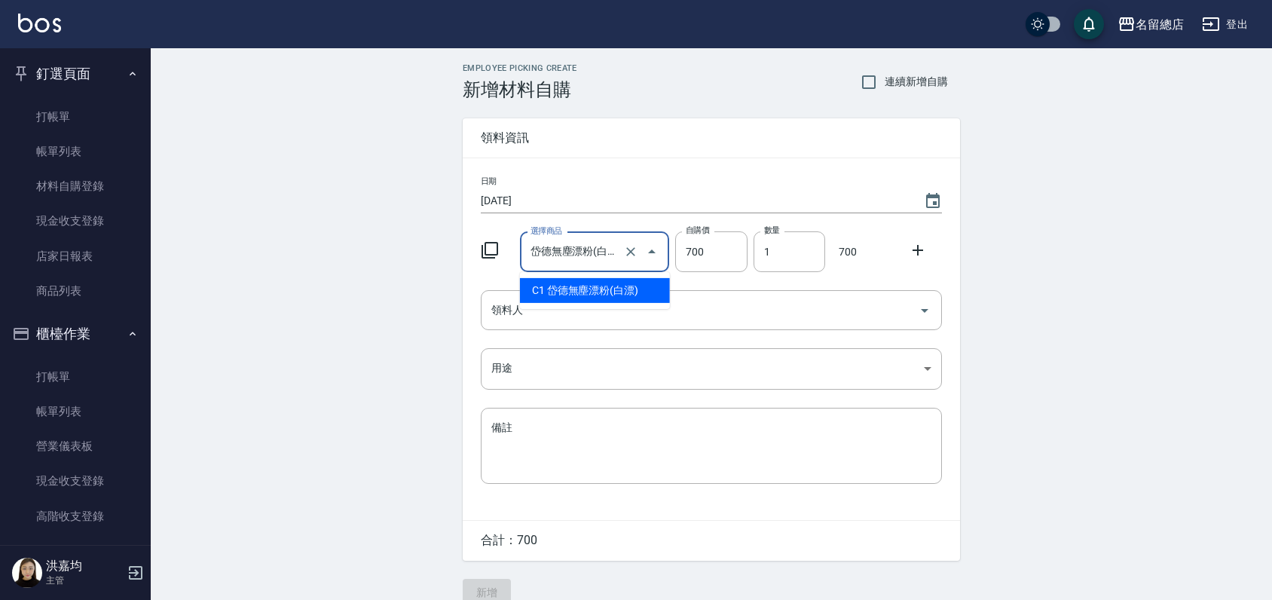
click at [619, 247] on input "岱德無塵漂粉(白漂)" at bounding box center [574, 252] width 94 height 26
click at [623, 251] on icon "Clear" at bounding box center [630, 251] width 15 height 15
type input "0"
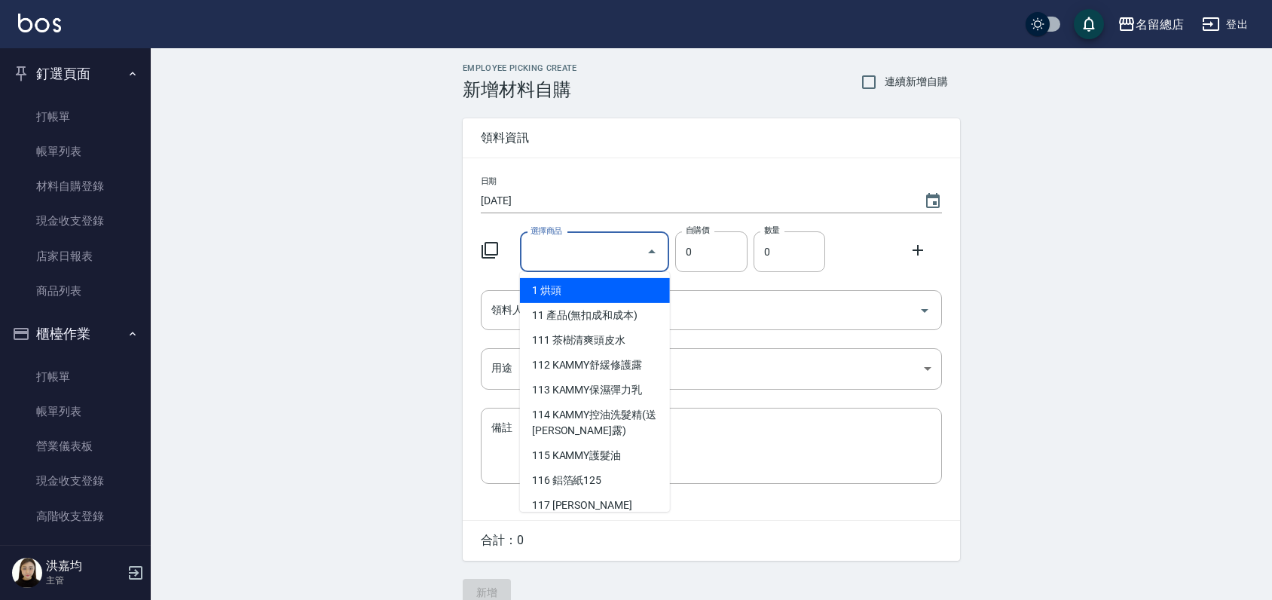
click at [609, 253] on input "選擇商品" at bounding box center [584, 252] width 114 height 26
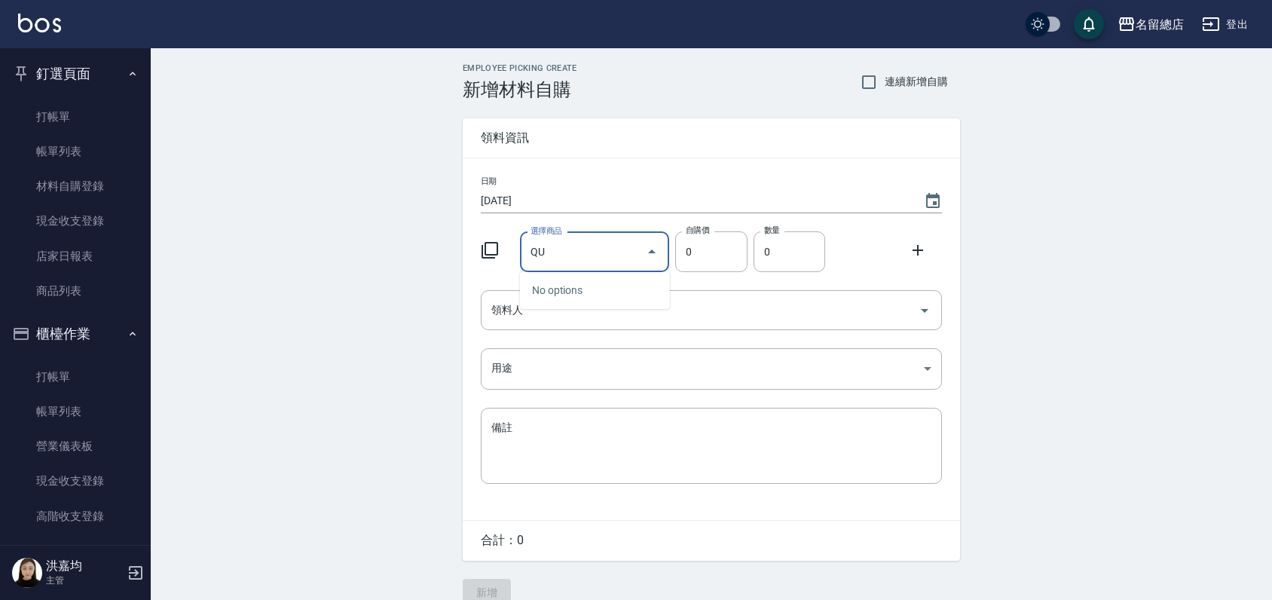
type input "Q"
drag, startPoint x: 57, startPoint y: 226, endPoint x: -4, endPoint y: 66, distance: 170.8
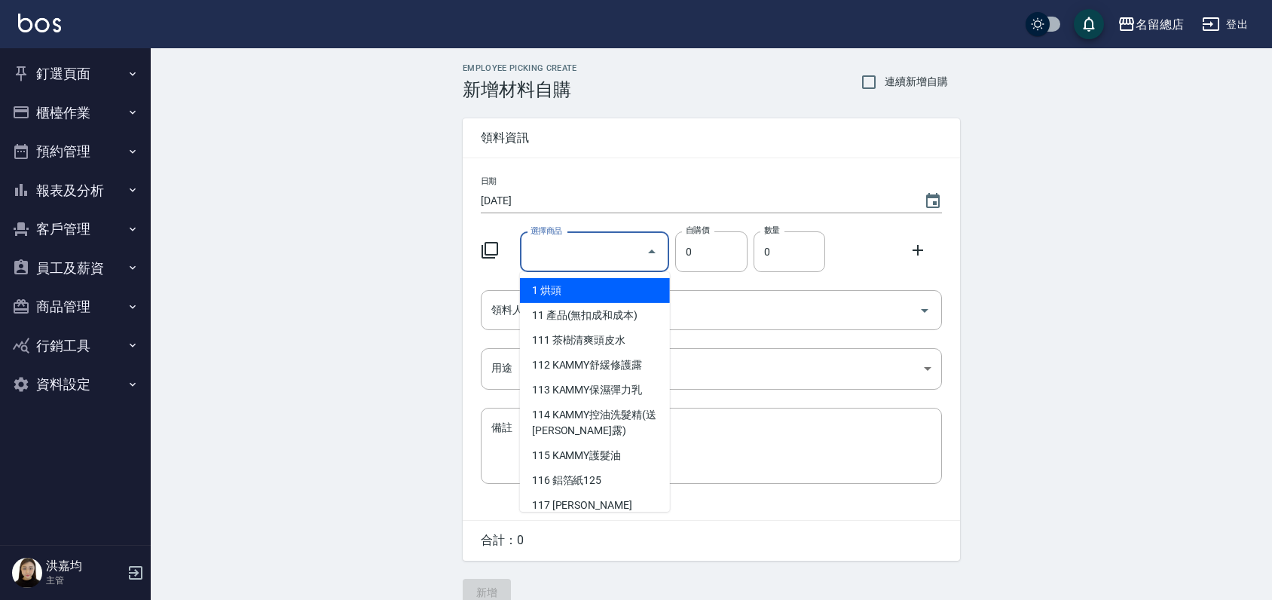
click at [628, 240] on input "選擇商品" at bounding box center [584, 252] width 114 height 26
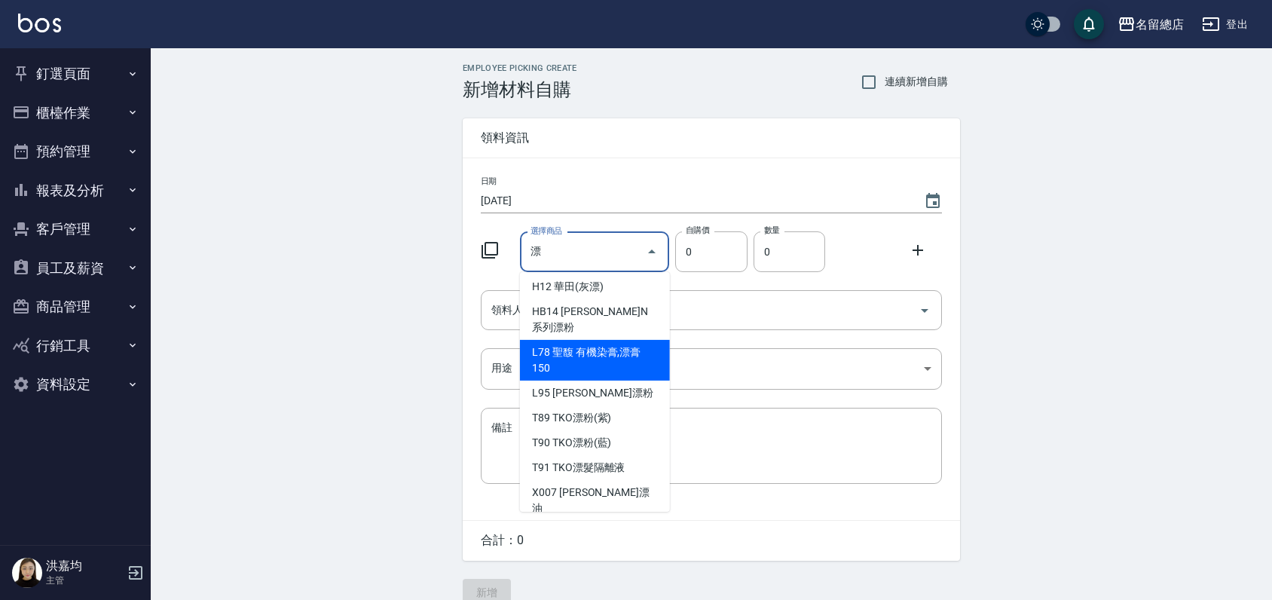
scroll to position [298, 0]
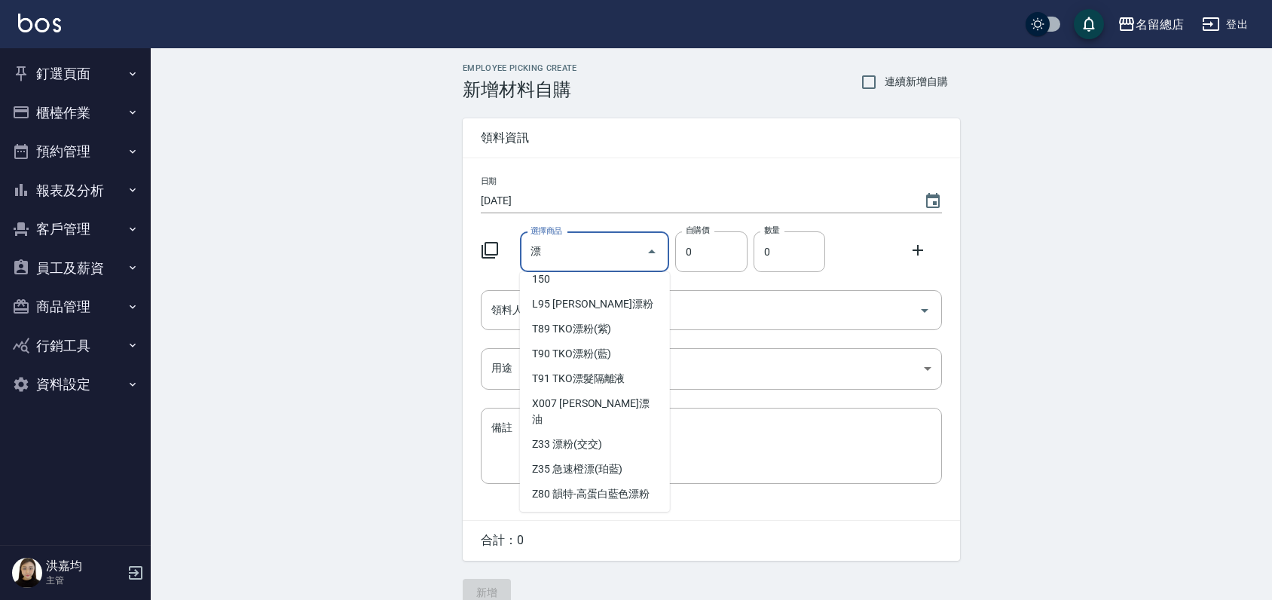
click at [594, 185] on li "H11 華田(藍漂)" at bounding box center [595, 173] width 150 height 25
type input "[PERSON_NAME](藍漂)"
type input "350"
type input "1"
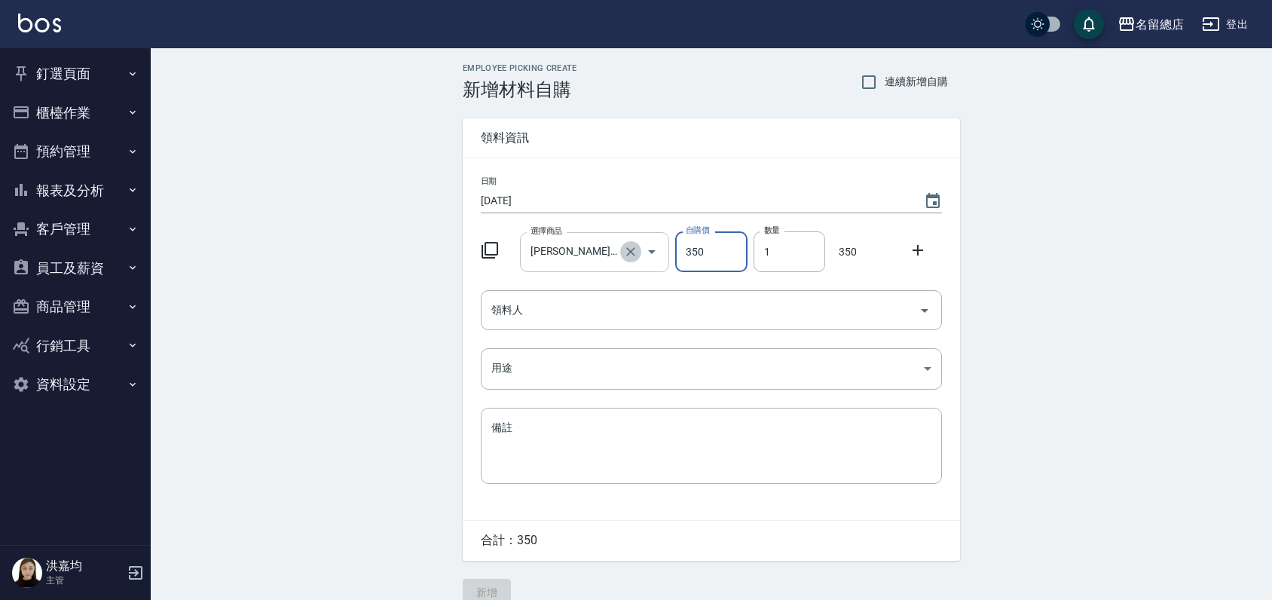
click at [631, 254] on icon "Clear" at bounding box center [630, 251] width 15 height 15
type input "0"
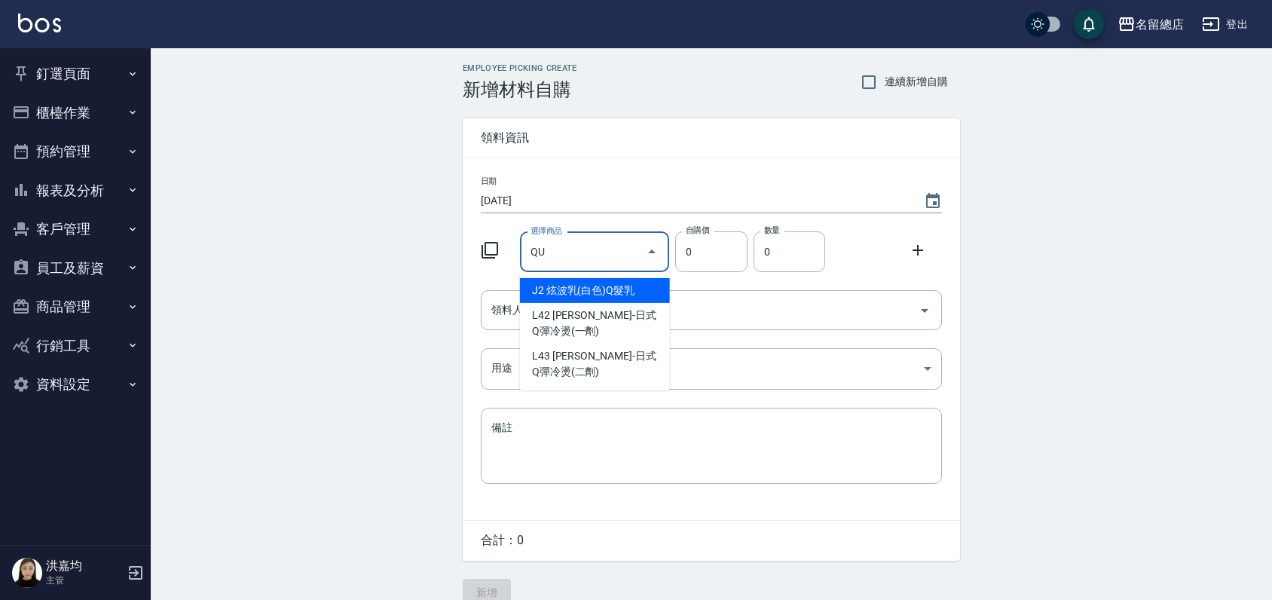
type input "Q"
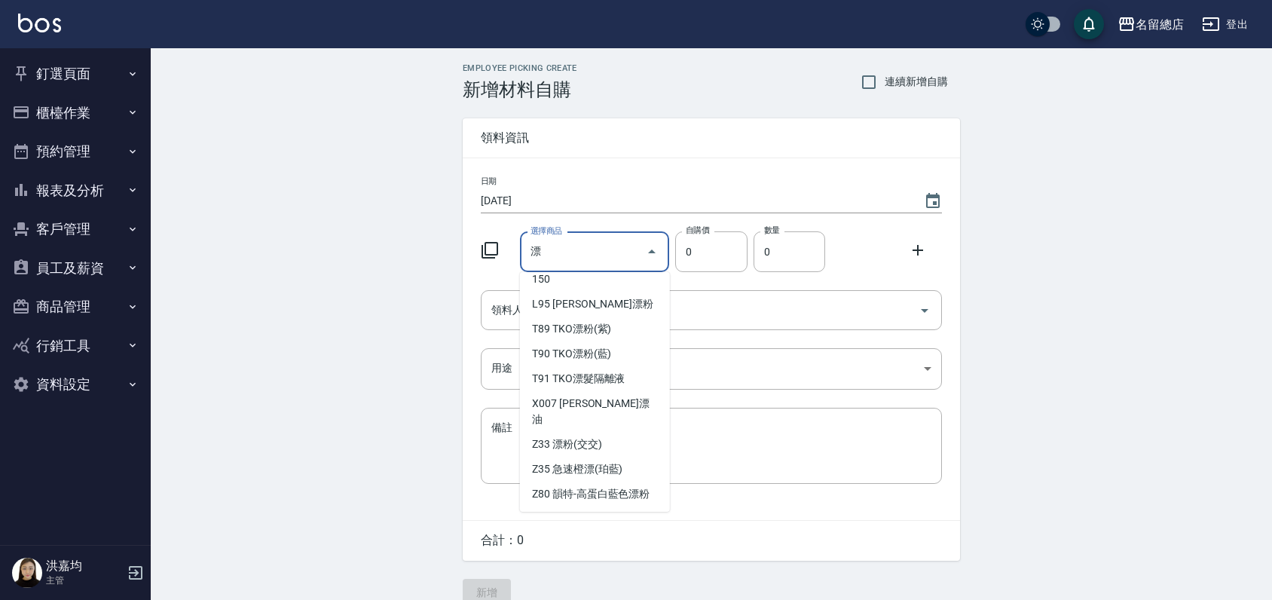
scroll to position [6, 0]
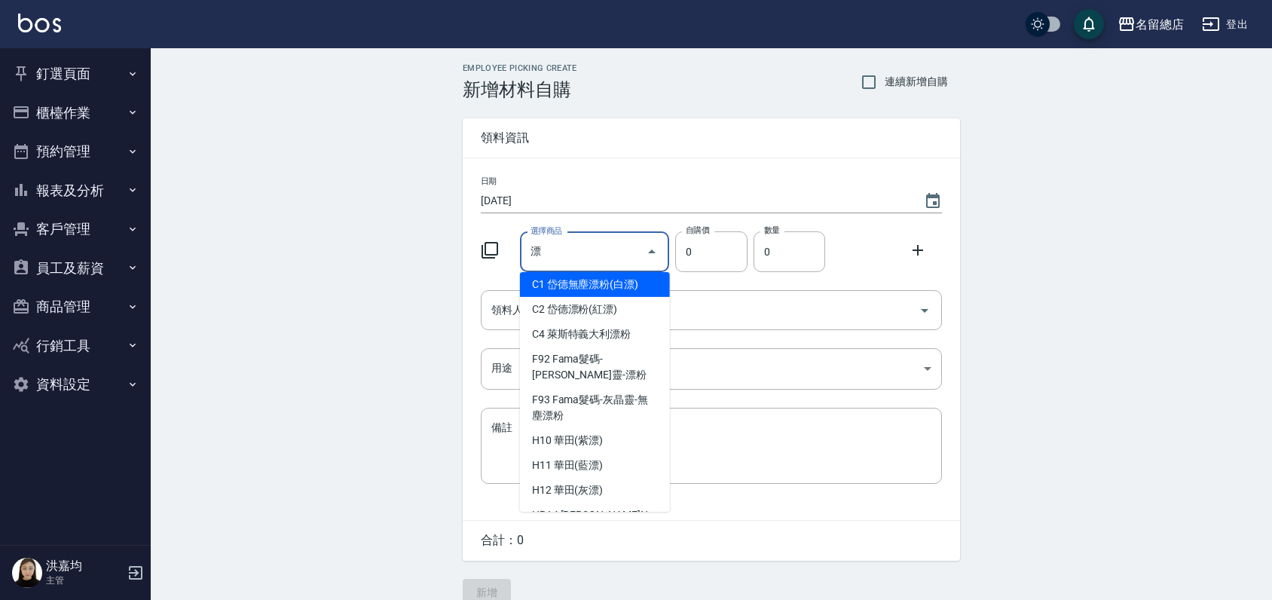
click at [543, 451] on li "H10 華田(紫漂)" at bounding box center [595, 440] width 150 height 25
type input "華田([PERSON_NAME])"
type input "450"
type input "1"
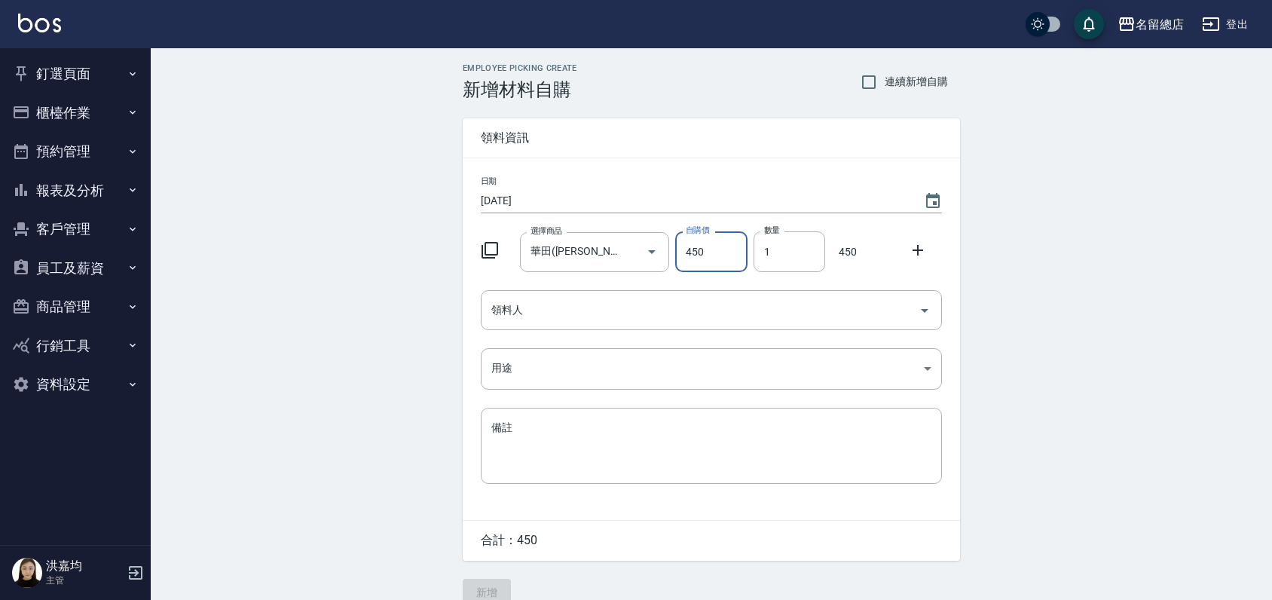
click at [634, 250] on icon "Clear" at bounding box center [630, 251] width 15 height 15
type input "0"
click at [543, 253] on input "選擇商品" at bounding box center [584, 252] width 114 height 26
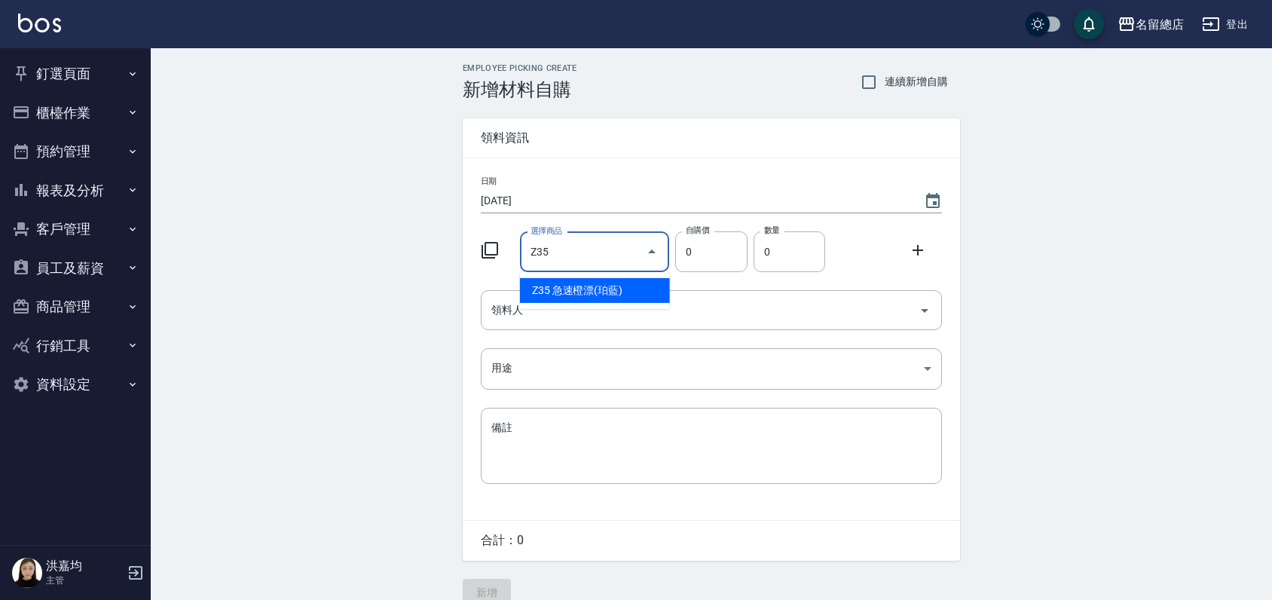
type input "急速橙漂(珀藍)"
type input "600"
type input "1"
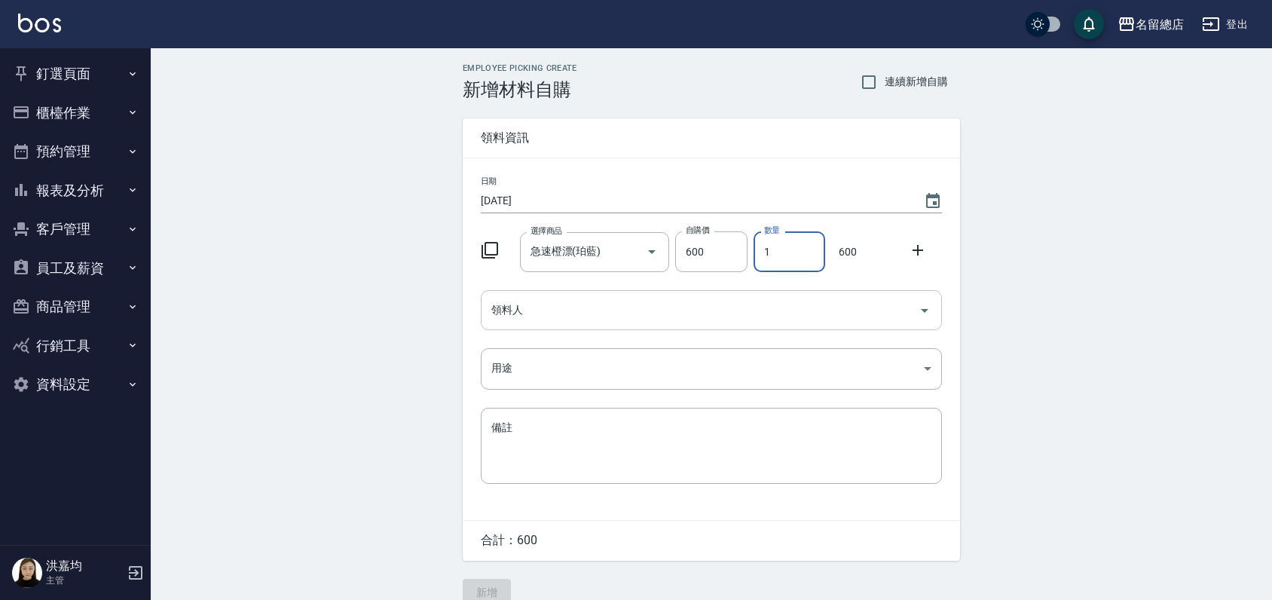
click at [746, 314] on input "領料人" at bounding box center [700, 310] width 425 height 26
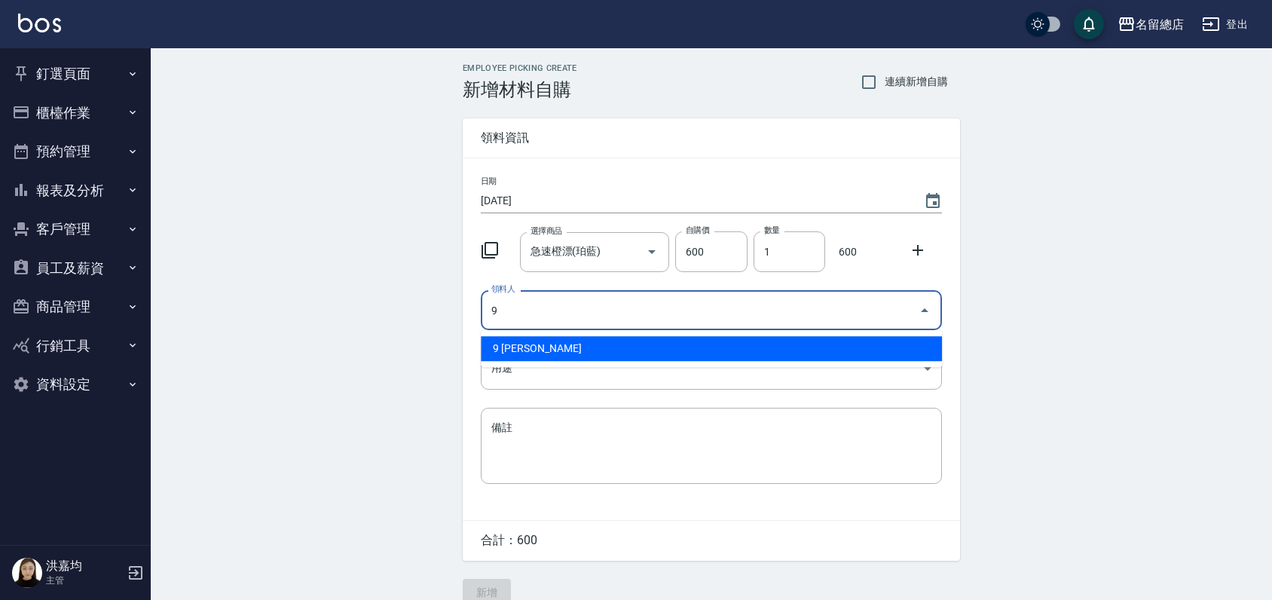
type input "9 [PERSON_NAME]"
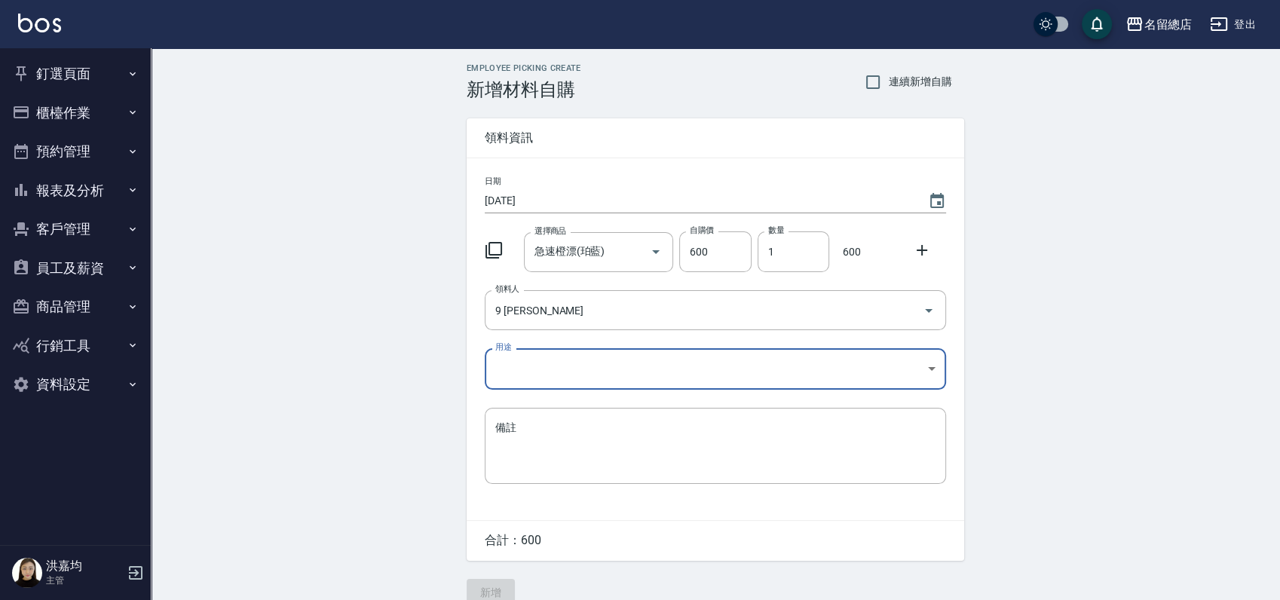
click at [743, 380] on body "名留總店 登出 釘選頁面 打帳單 帳單列表 材料自購登錄 現金收支登錄 店家日報表 商品列表 櫃檯作業 打帳單 帳單列表 營業儀表板 現金收支登錄 高階收支登…" at bounding box center [640, 310] width 1280 height 621
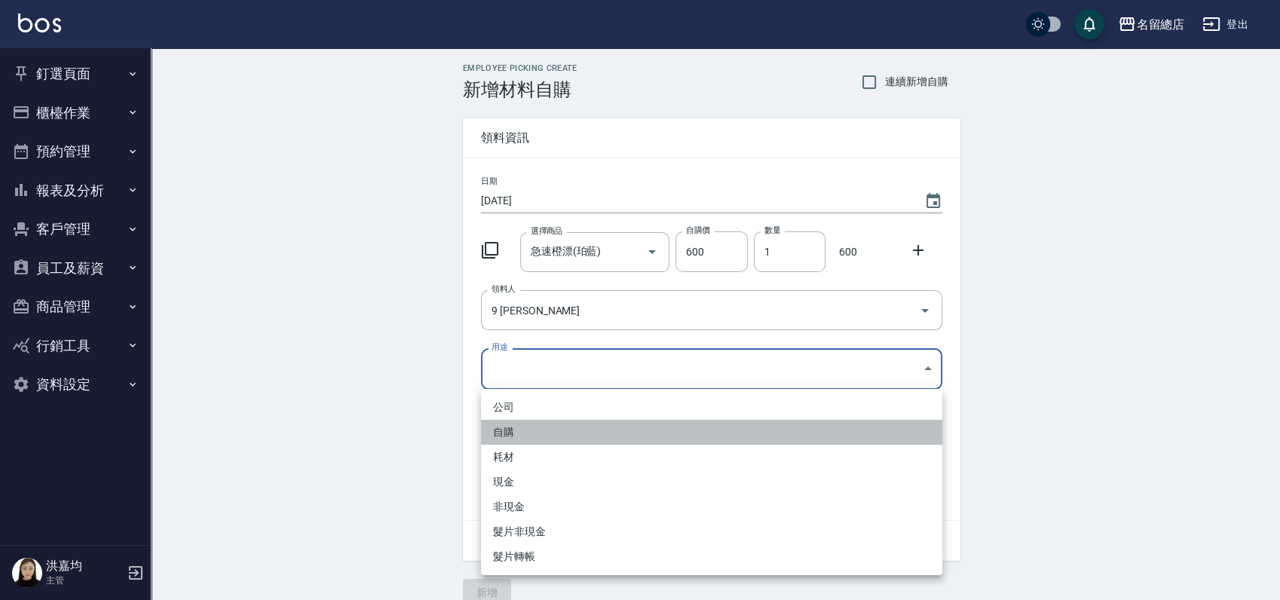
click at [515, 438] on li "自購" at bounding box center [711, 432] width 461 height 25
type input "自購"
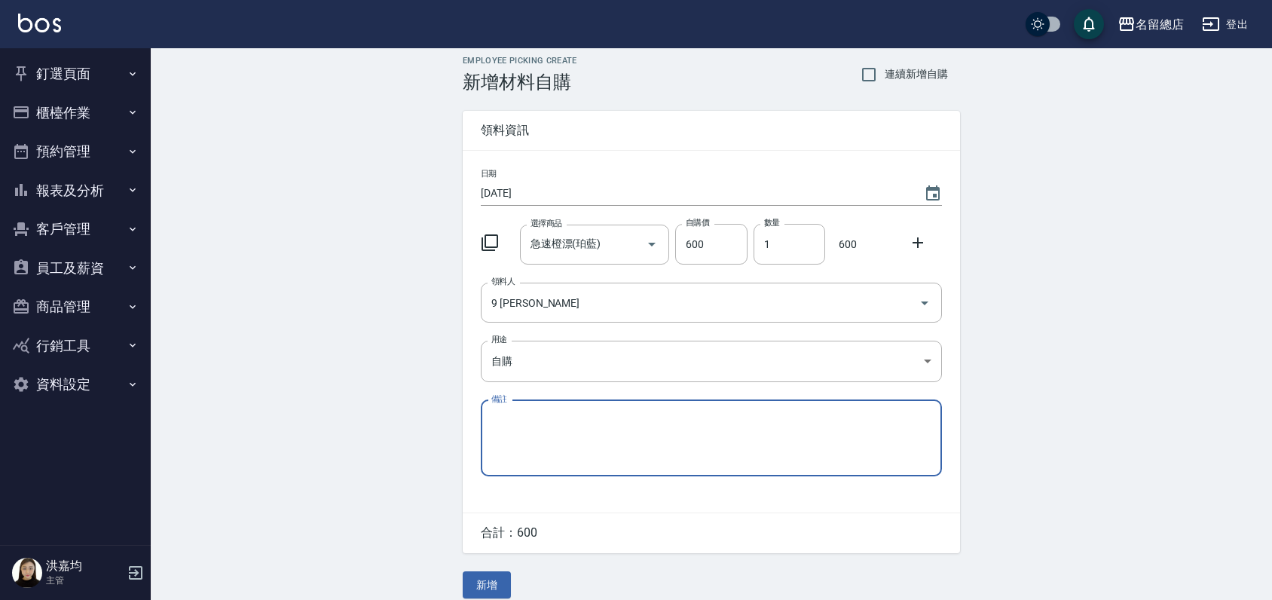
scroll to position [23, 0]
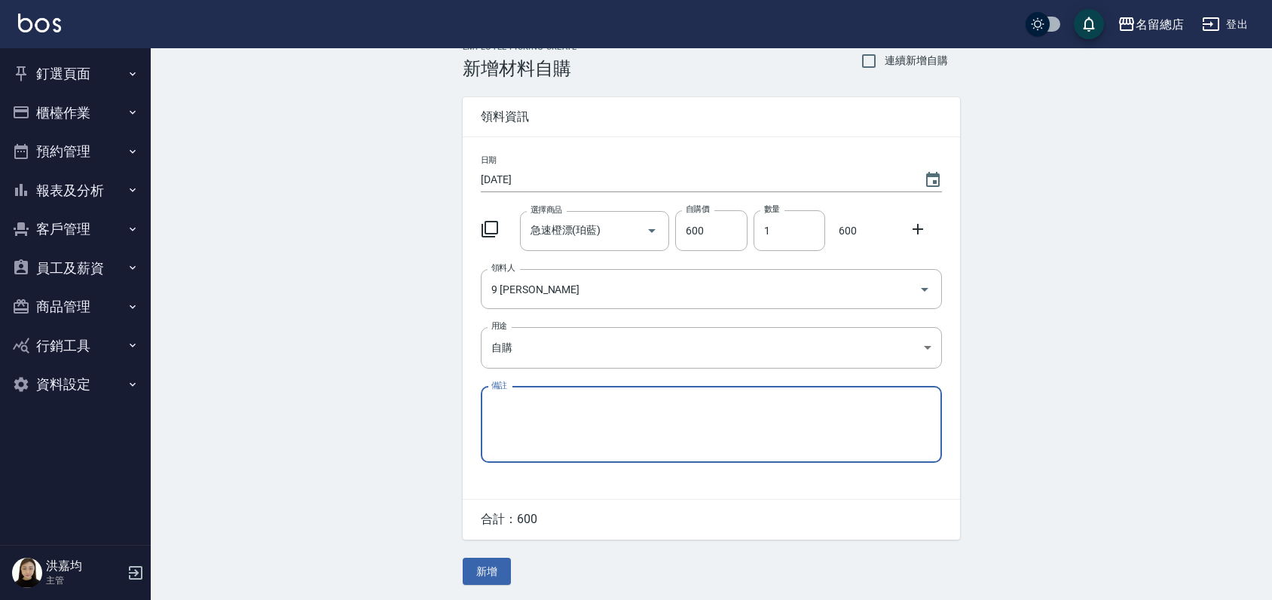
click at [482, 574] on button "新增" at bounding box center [487, 572] width 48 height 28
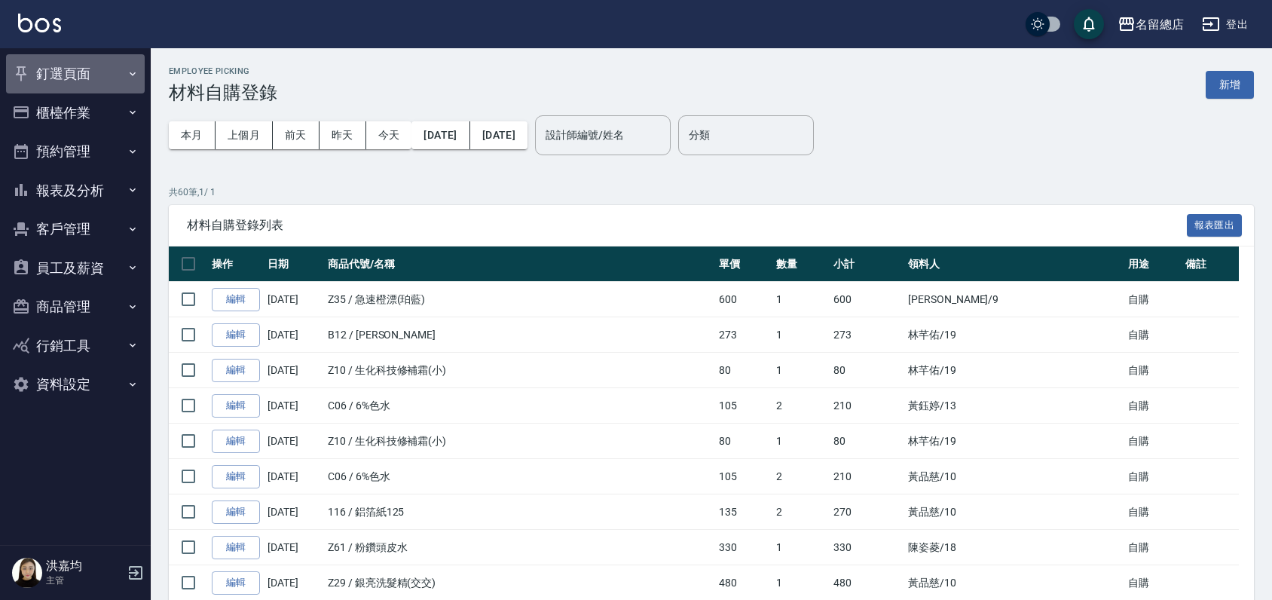
click at [81, 69] on button "釘選頁面" at bounding box center [75, 73] width 139 height 39
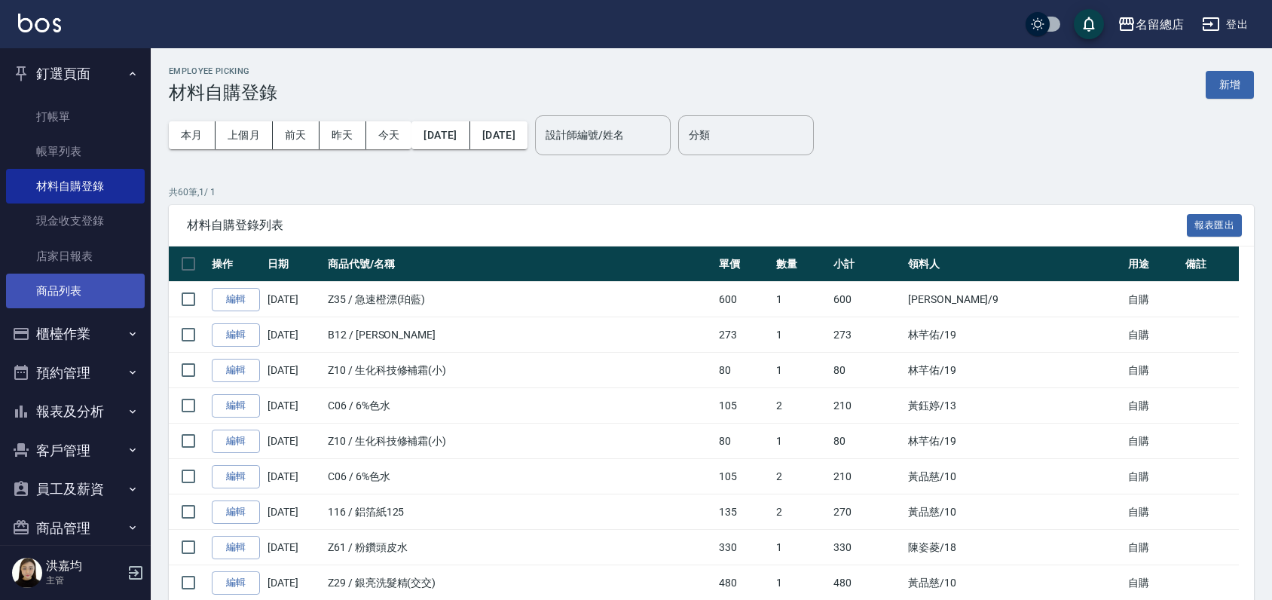
click at [50, 286] on link "商品列表" at bounding box center [75, 291] width 139 height 35
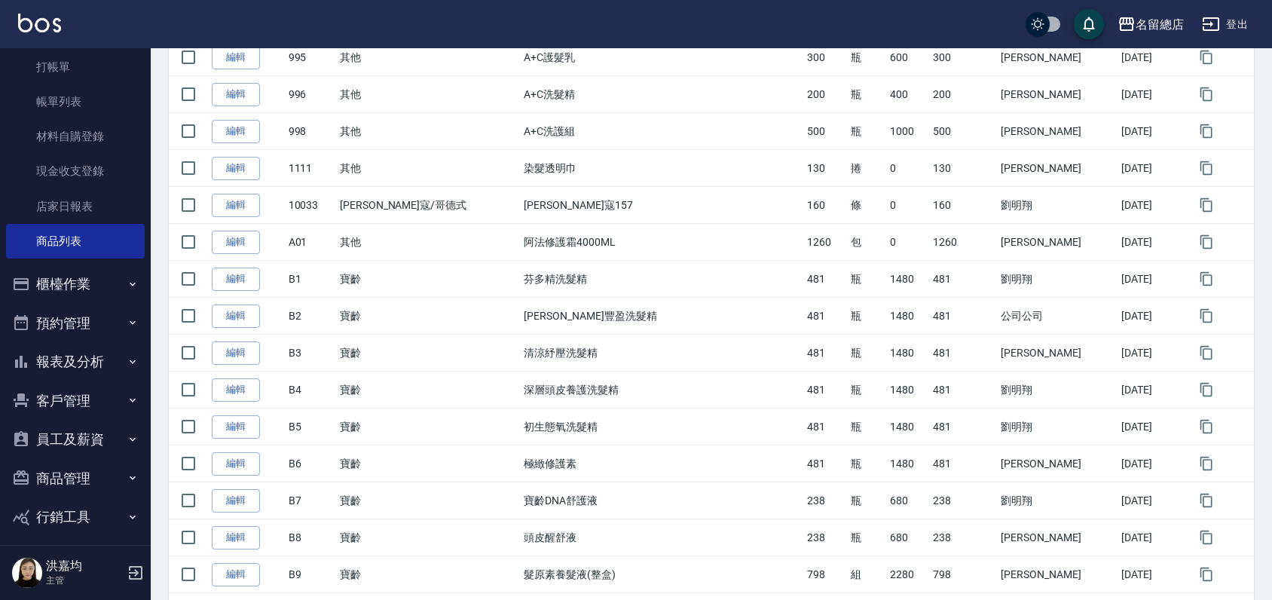
scroll to position [98, 0]
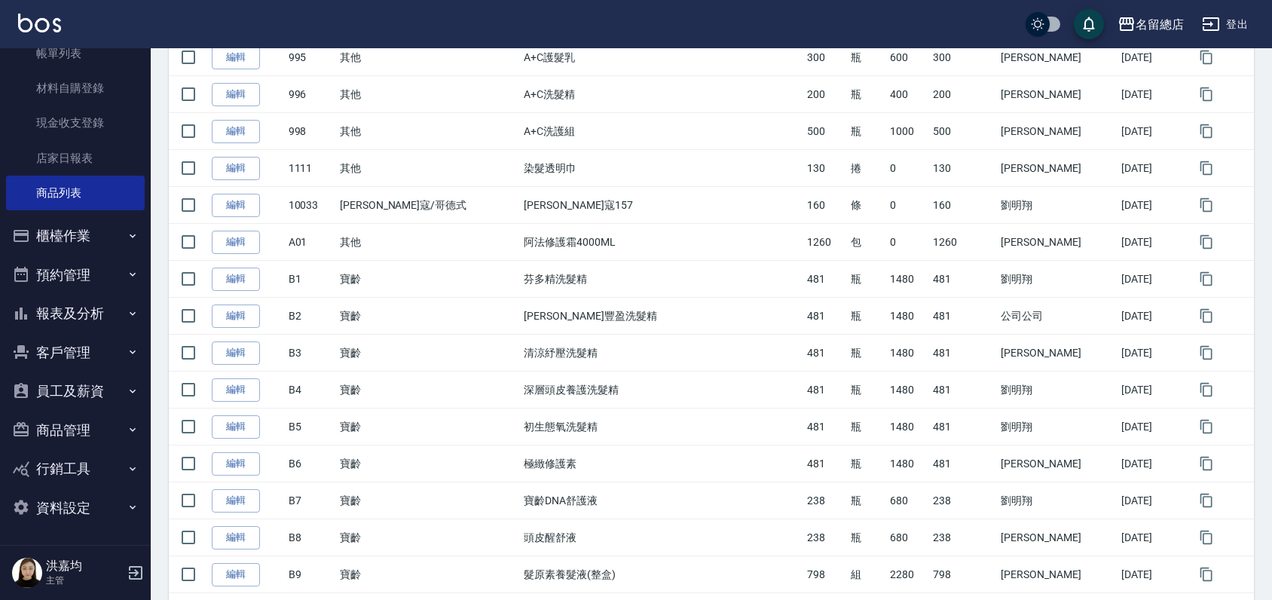
click at [66, 436] on button "商品管理" at bounding box center [75, 430] width 139 height 39
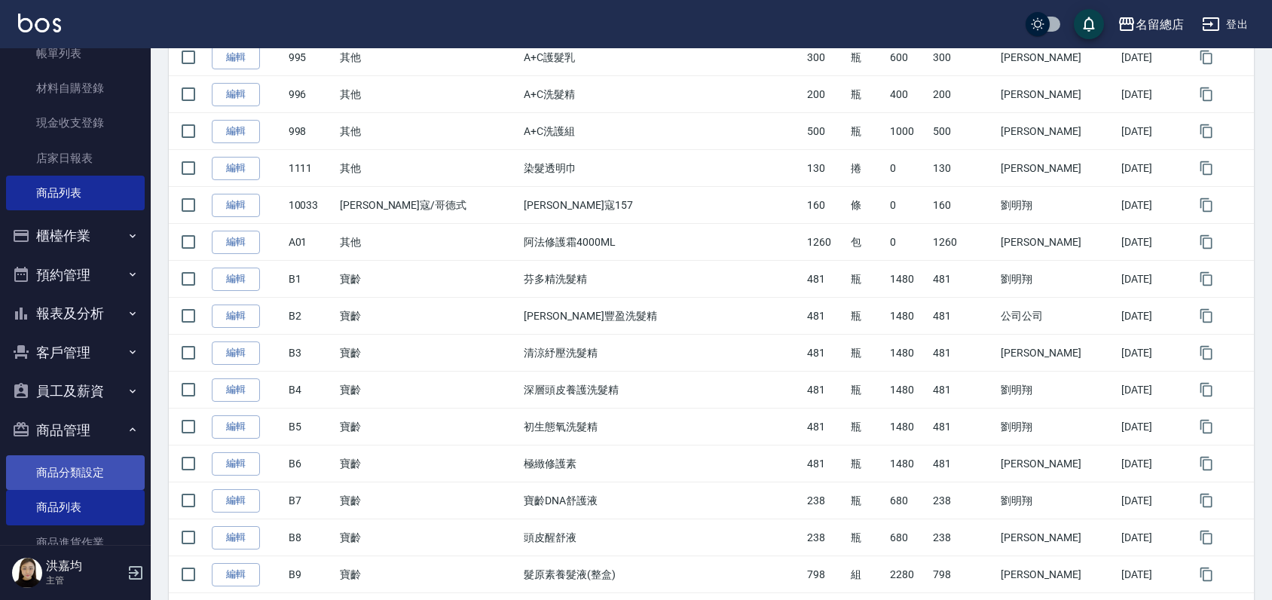
scroll to position [249, 0]
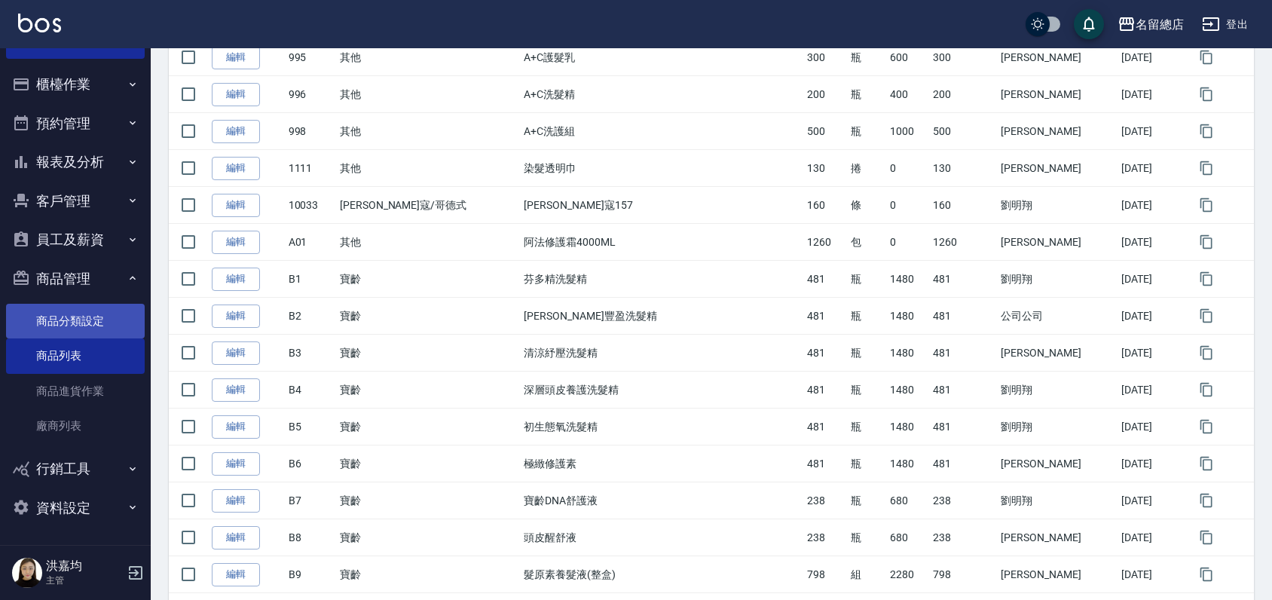
click at [77, 319] on link "商品分類設定" at bounding box center [75, 321] width 139 height 35
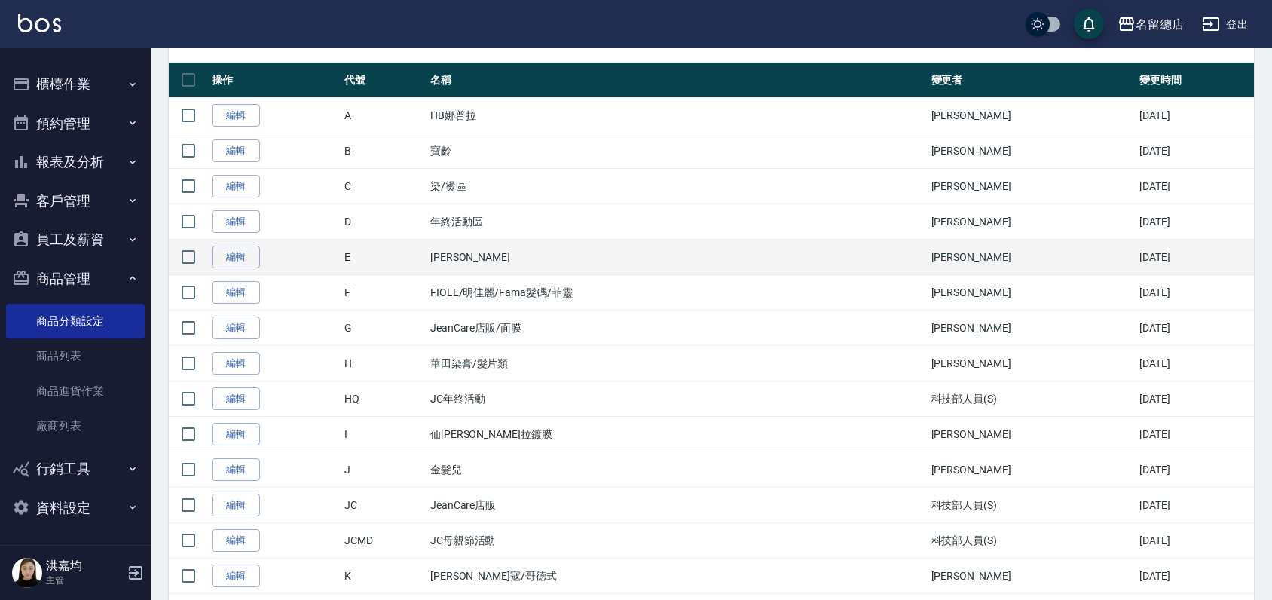
scroll to position [23, 0]
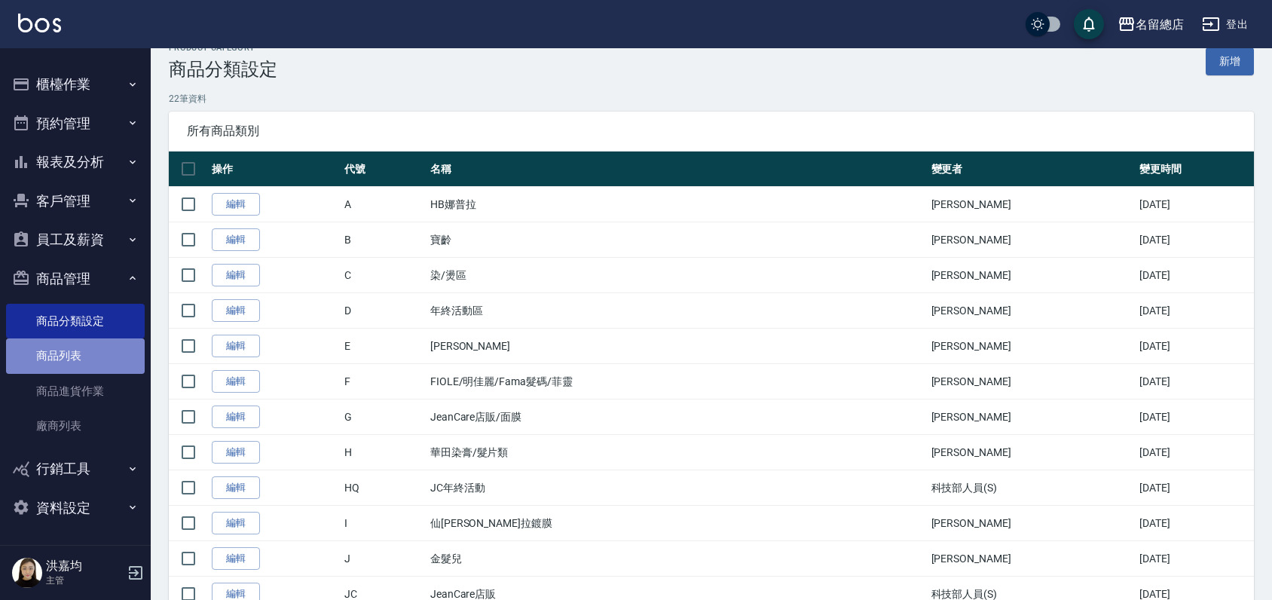
click at [77, 350] on link "商品列表" at bounding box center [75, 355] width 139 height 35
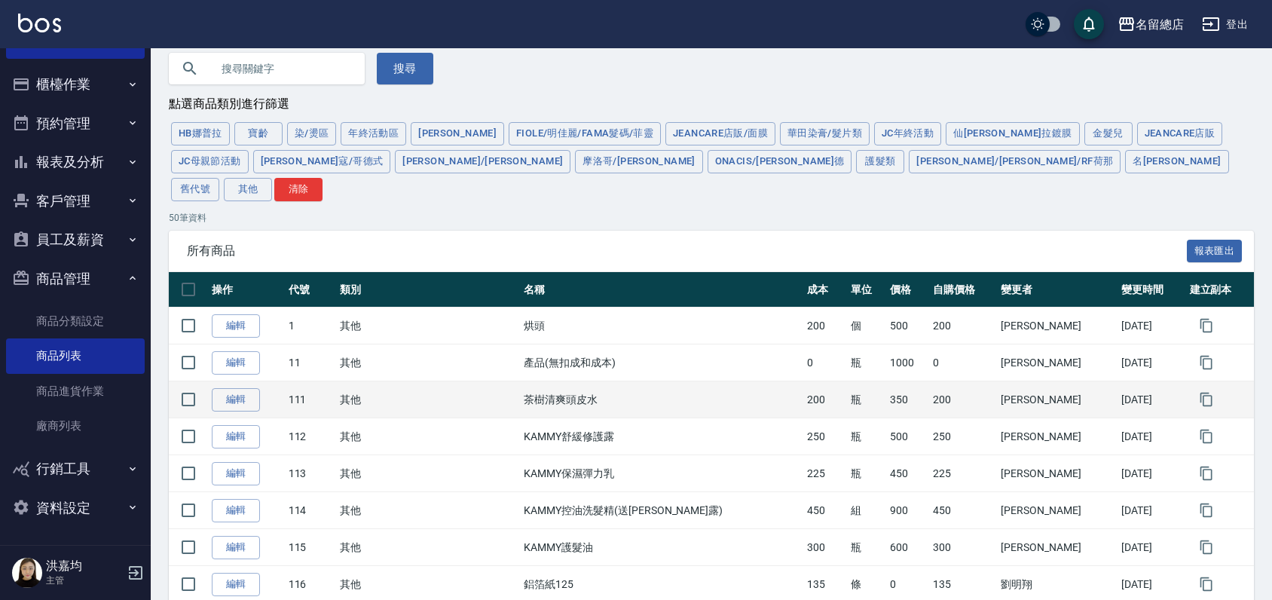
scroll to position [167, 0]
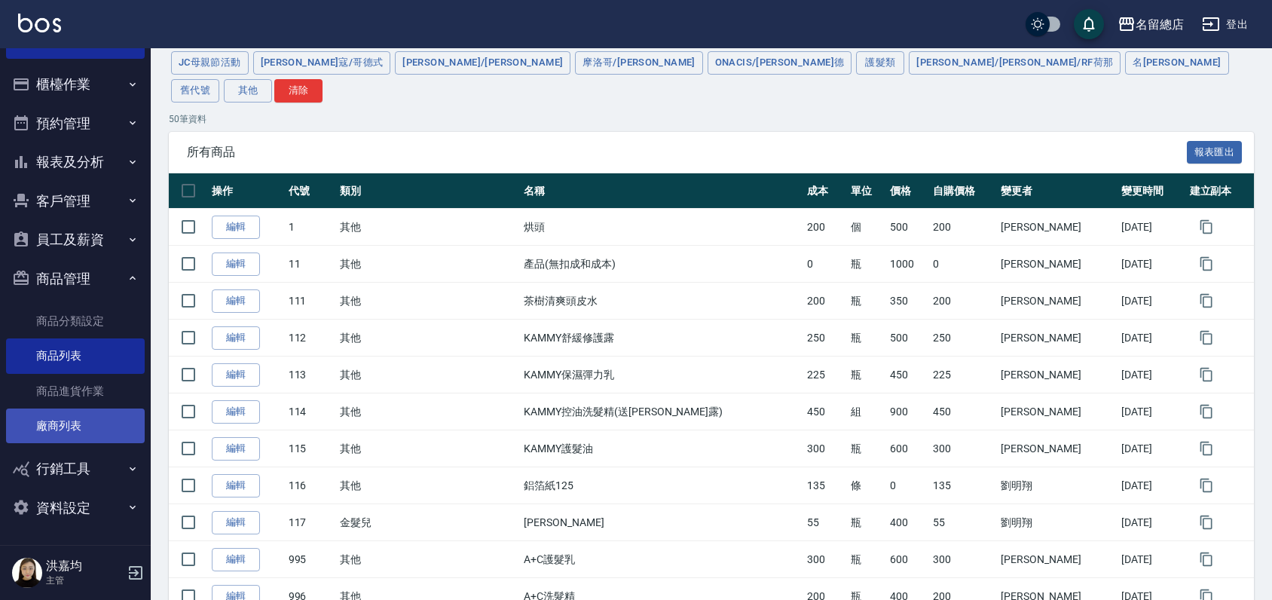
click at [57, 425] on link "廠商列表" at bounding box center [75, 426] width 139 height 35
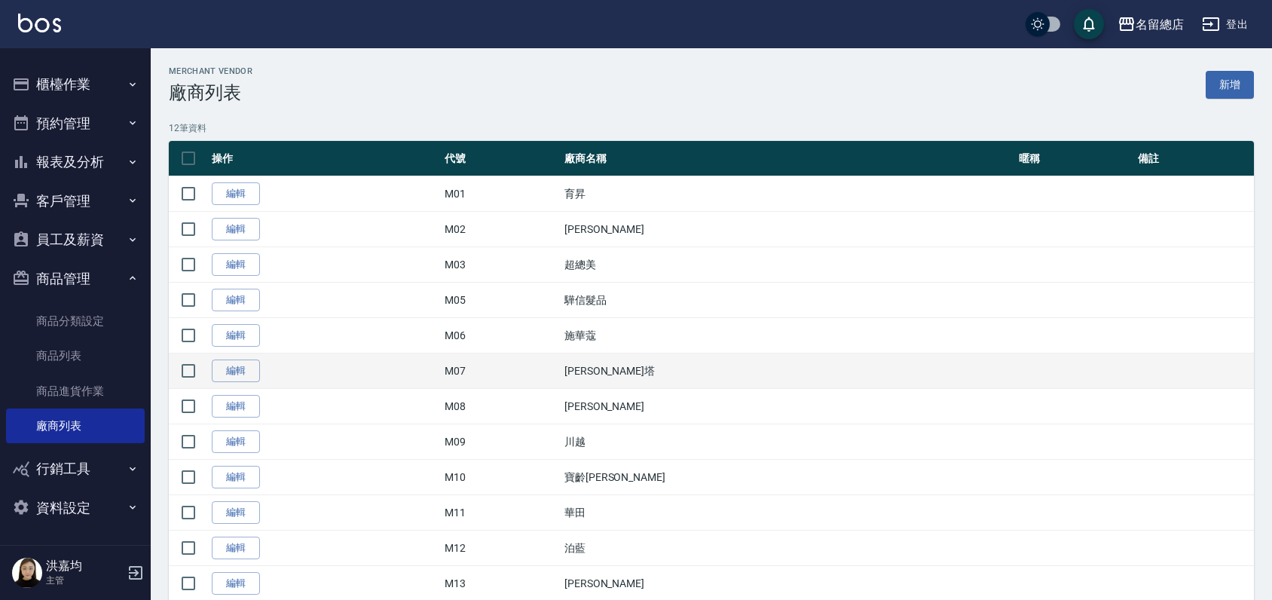
scroll to position [54, 0]
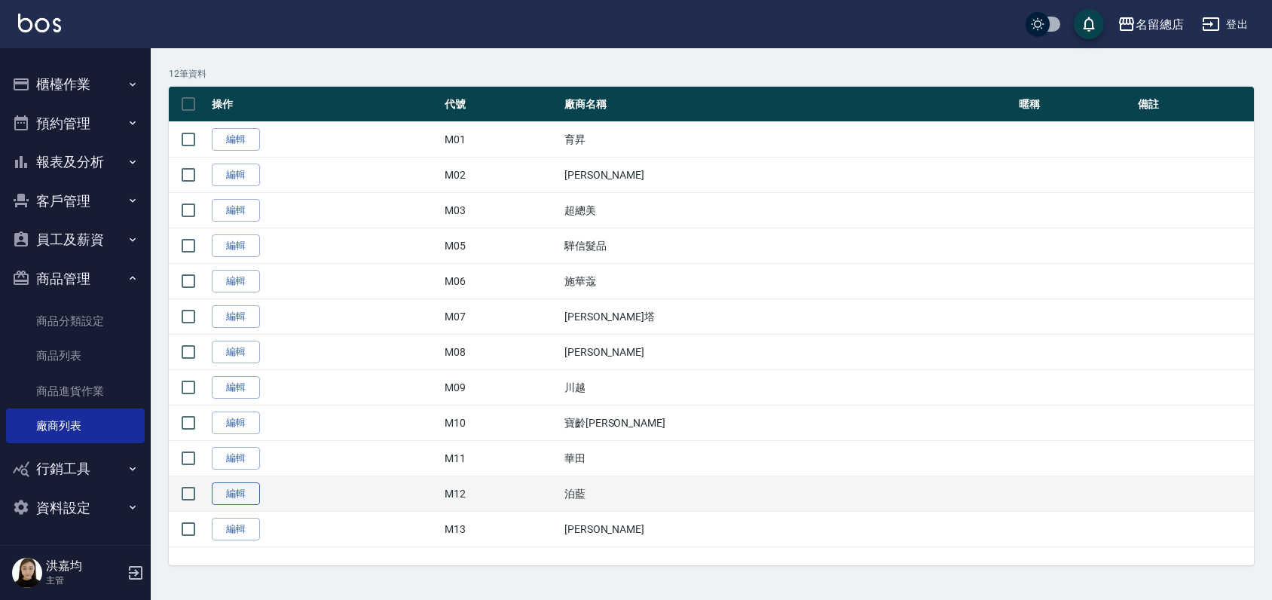
click at [248, 500] on link "編輯" at bounding box center [236, 493] width 48 height 23
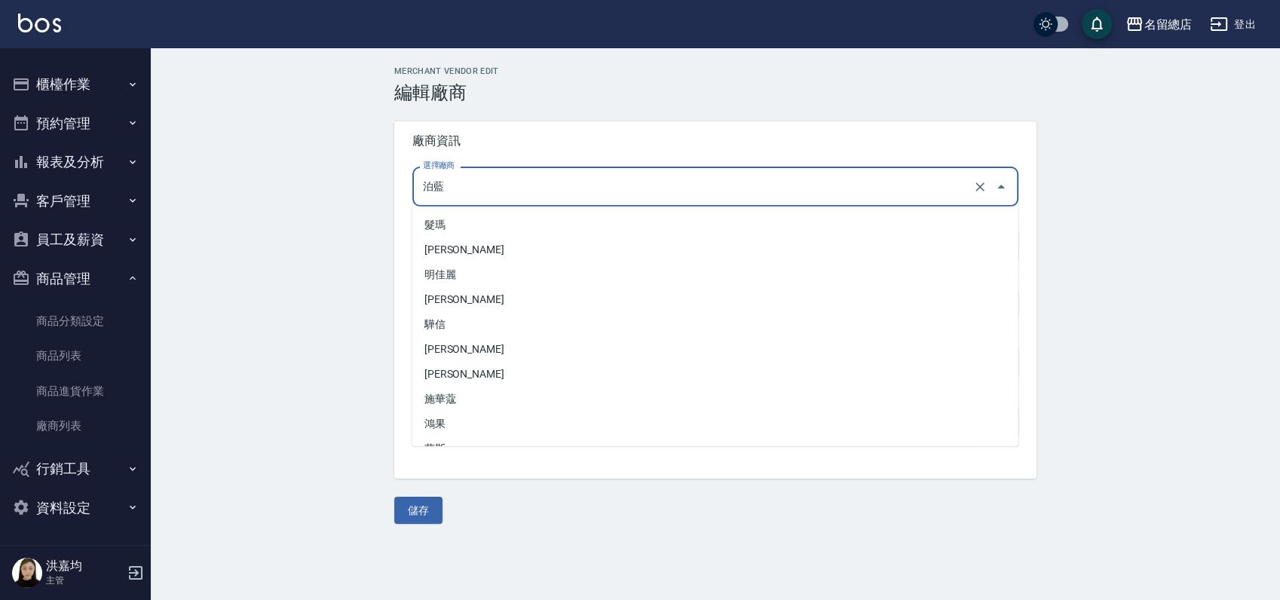
click at [429, 188] on input "泊藍" at bounding box center [694, 186] width 550 height 26
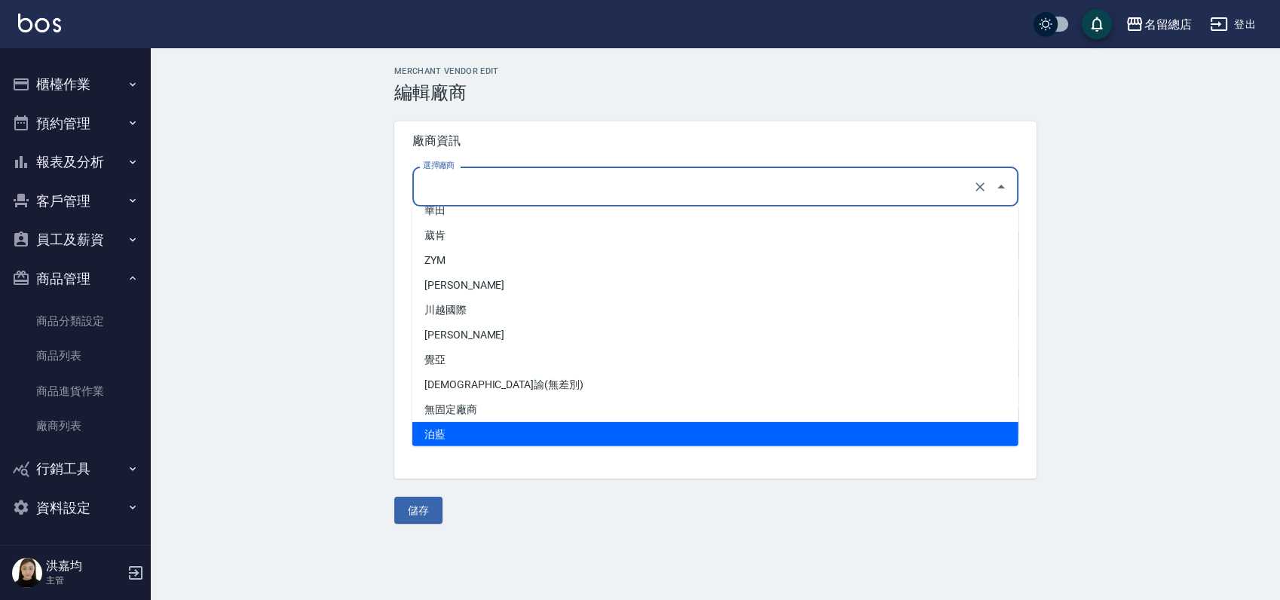
scroll to position [6, 0]
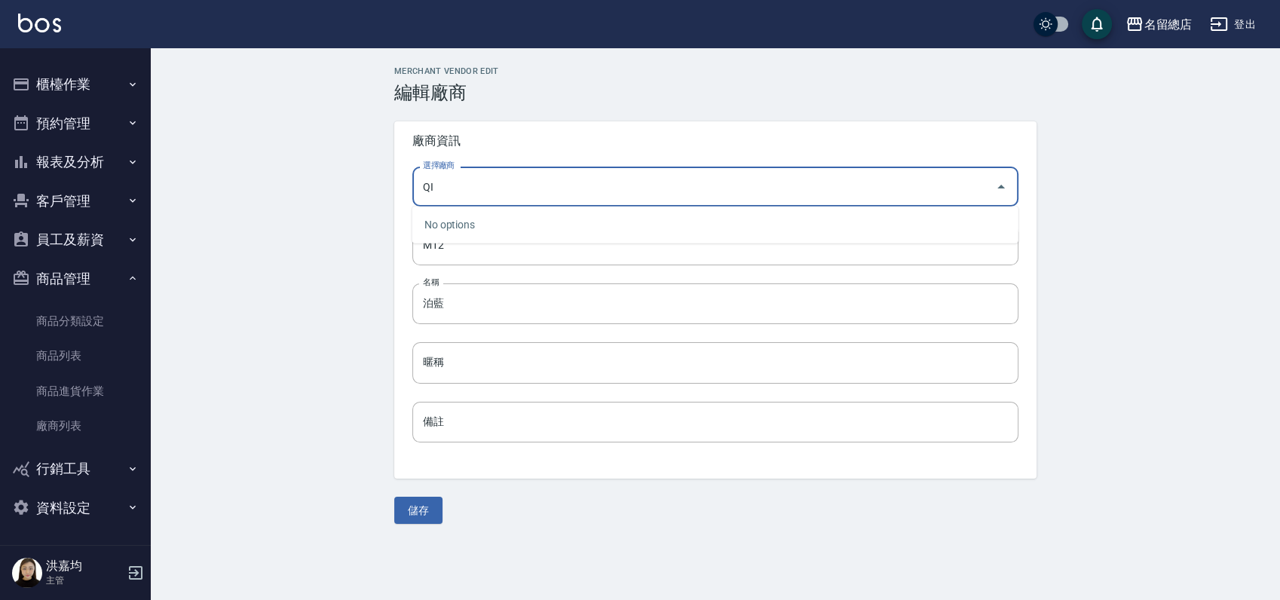
type input "Q"
type input "珀藍"
drag, startPoint x: 653, startPoint y: 119, endPoint x: 561, endPoint y: 212, distance: 130.6
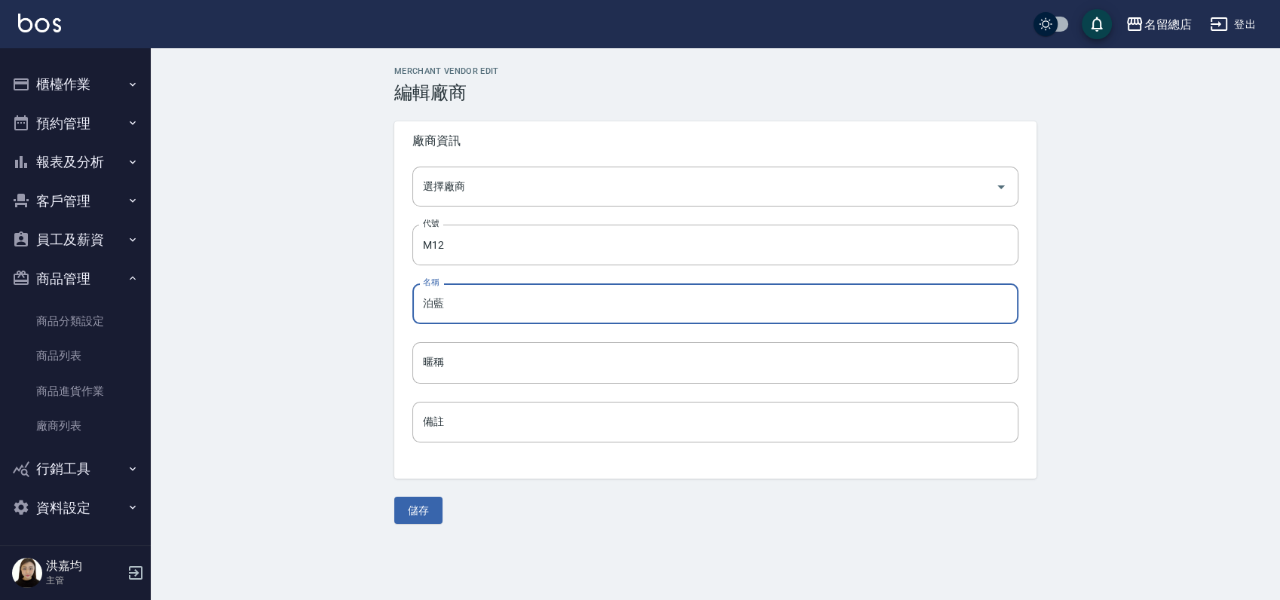
drag, startPoint x: 561, startPoint y: 212, endPoint x: 453, endPoint y: 301, distance: 140.2
click at [453, 301] on input "泊藍" at bounding box center [715, 303] width 606 height 41
drag, startPoint x: 451, startPoint y: 304, endPoint x: 387, endPoint y: 308, distance: 64.1
click at [387, 308] on div "MERCHANT VENDOR EDIT 編輯廠商 廠商資訊 選擇廠商 選擇廠商 代號 M12 代號 名稱 泊藍 名稱 暱稱 暱稱 備註 備註 儲存" at bounding box center [715, 294] width 678 height 457
type input "珀藍"
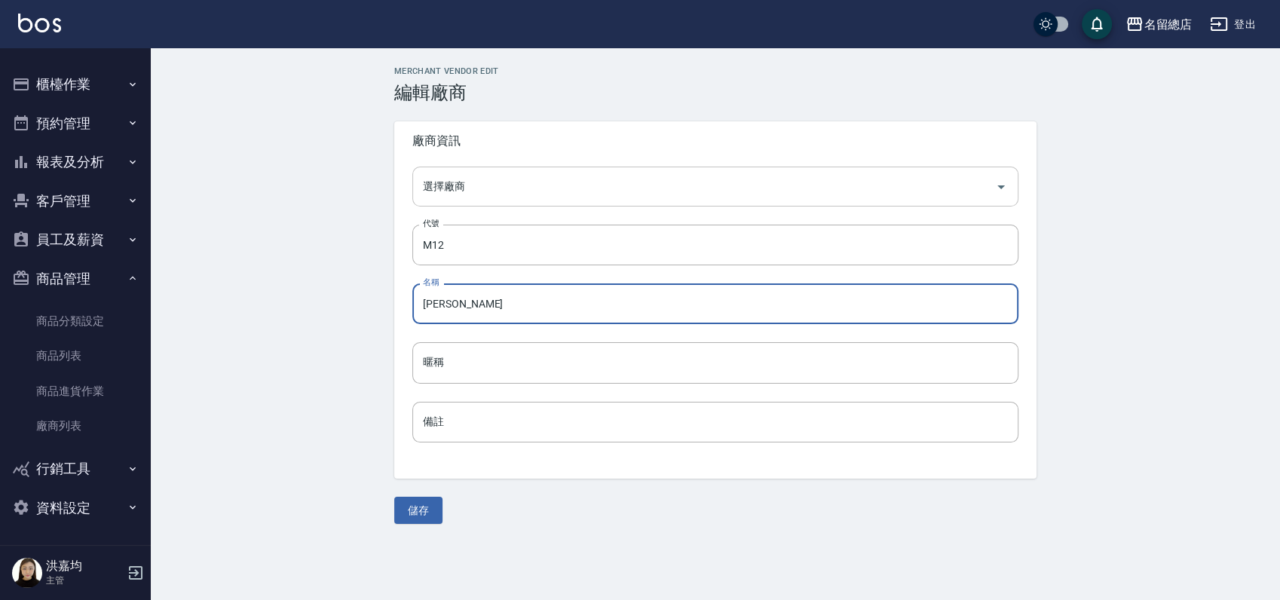
click at [452, 183] on input "選擇廠商" at bounding box center [704, 186] width 570 height 26
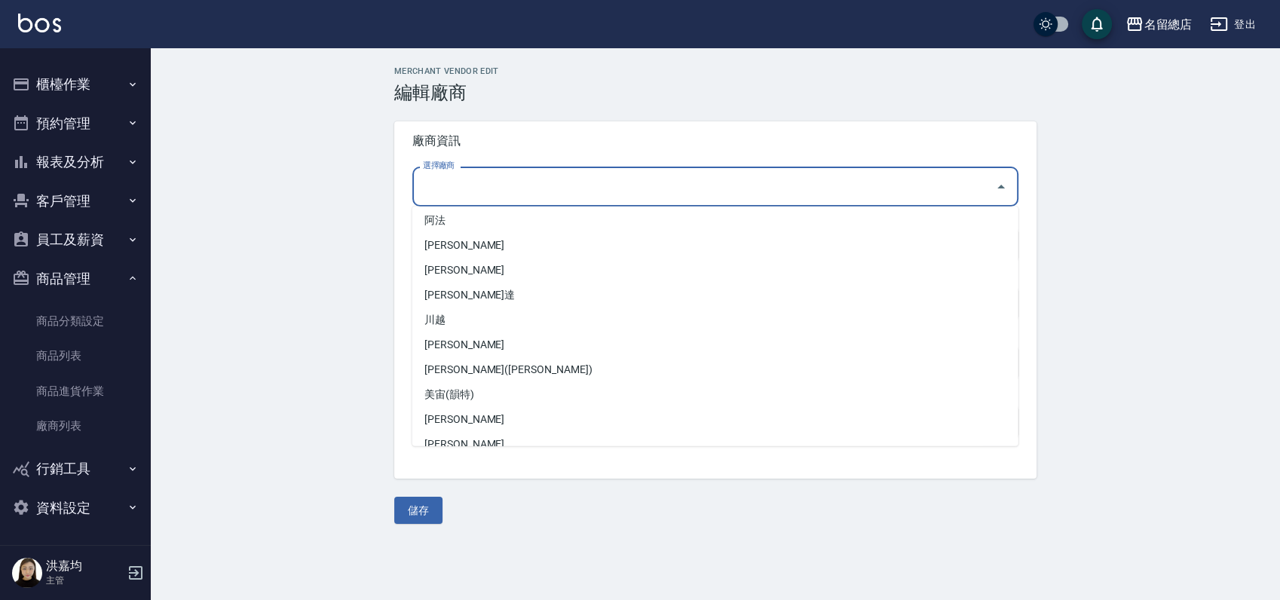
scroll to position [669, 0]
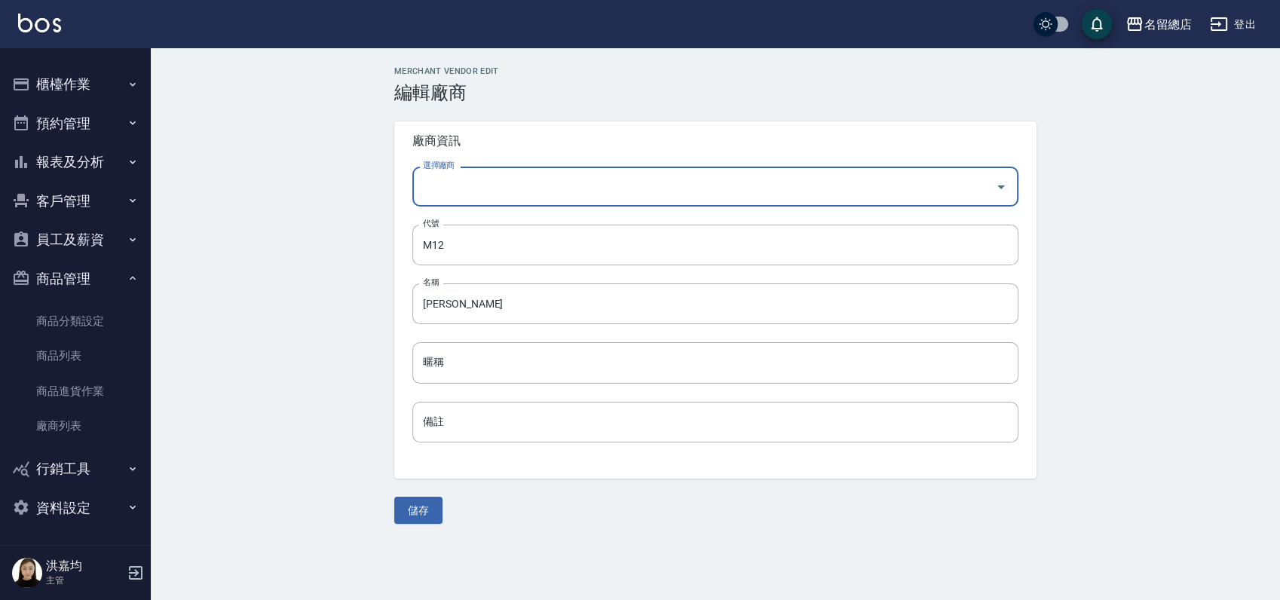
click at [462, 178] on input "選擇廠商" at bounding box center [704, 186] width 570 height 26
click at [450, 181] on input "珀藍" at bounding box center [704, 186] width 570 height 26
click at [457, 183] on input "珀藍" at bounding box center [704, 186] width 570 height 26
type input "珀藍"
click at [393, 204] on div "MERCHANT VENDOR EDIT 編輯廠商 廠商資訊 選擇廠商 選擇廠商 代號 M12 代號 名稱 珀藍 名稱 暱稱 暱稱 備註 備註 儲存" at bounding box center [715, 294] width 678 height 457
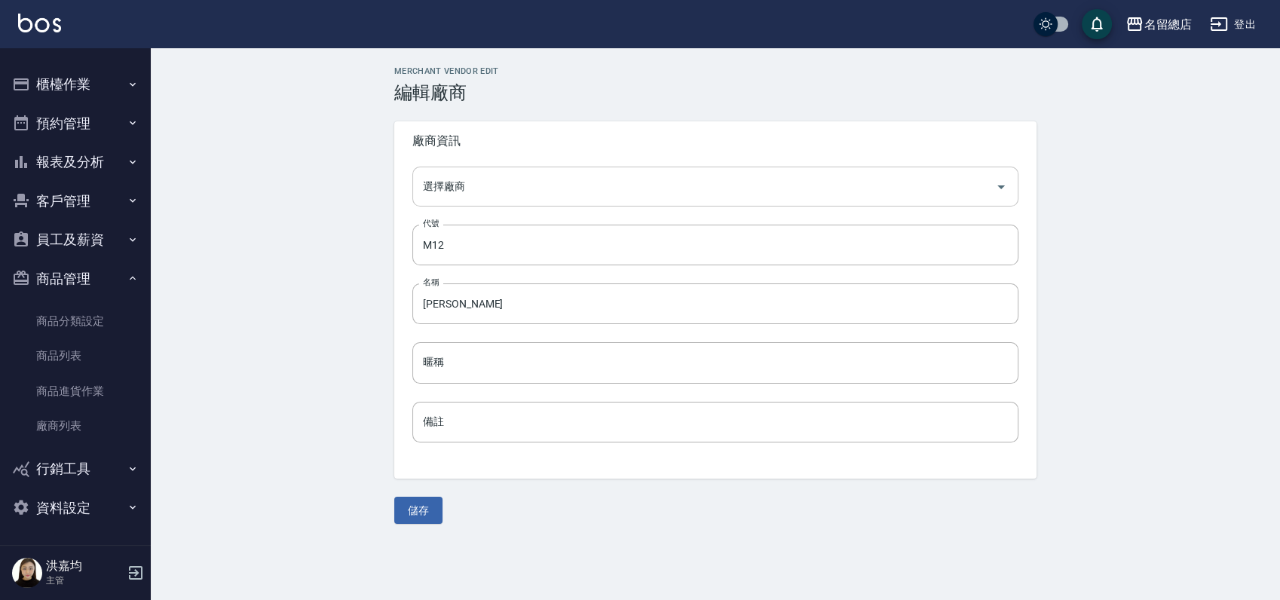
click at [472, 193] on input "選擇廠商" at bounding box center [704, 186] width 570 height 26
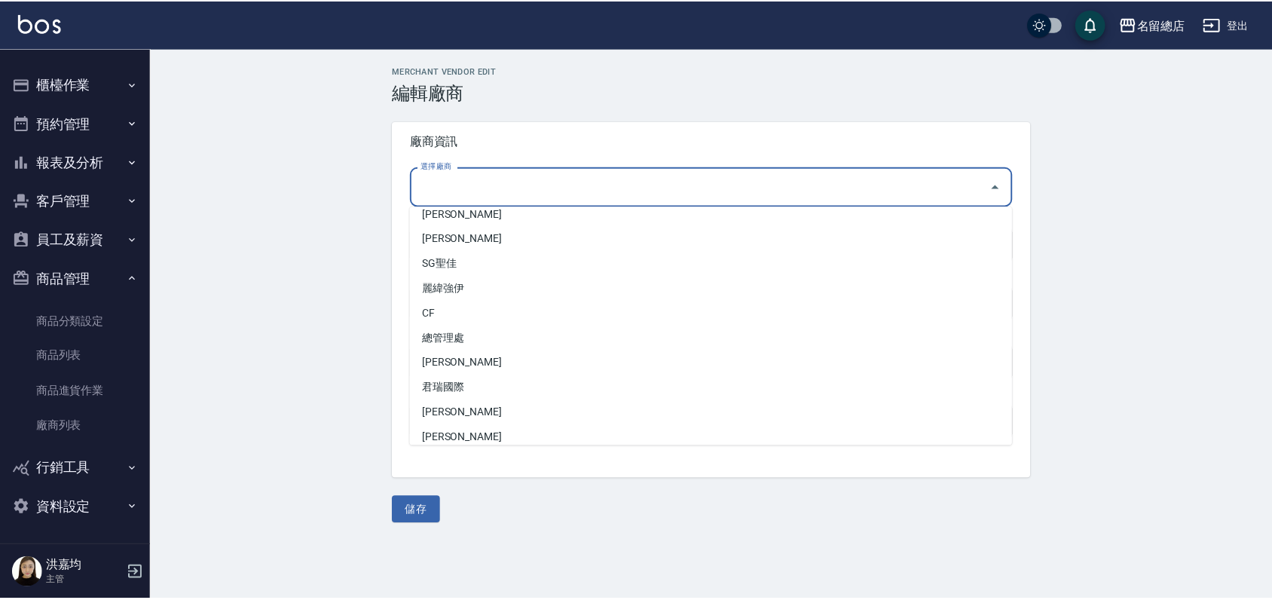
scroll to position [2428, 0]
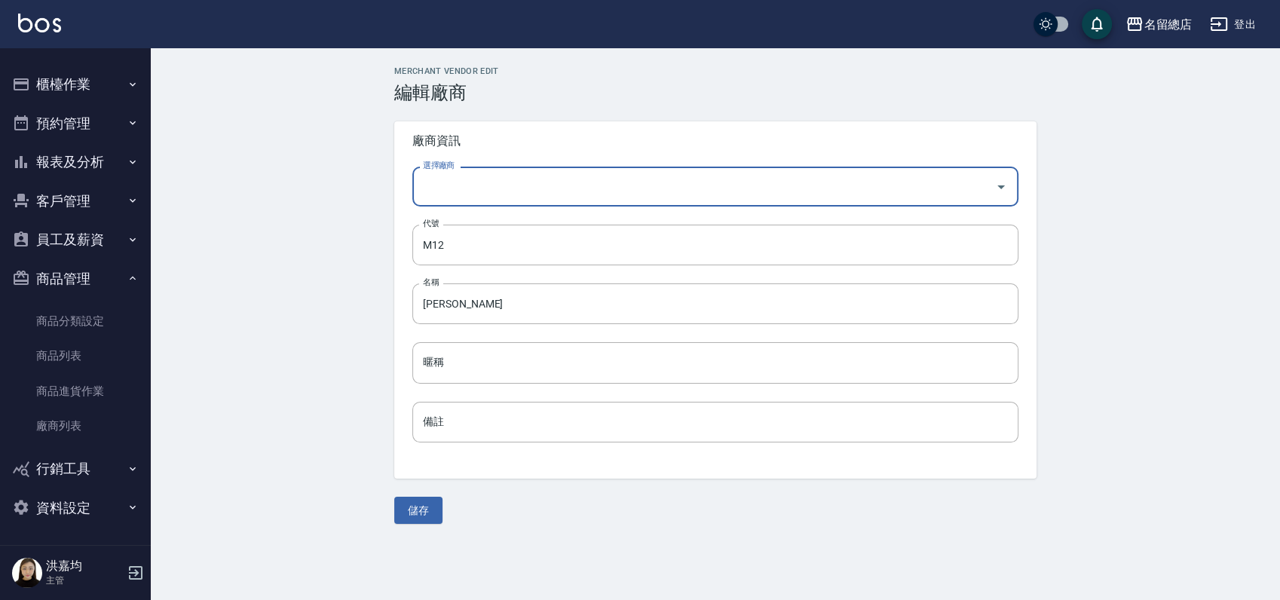
click at [472, 177] on input "選擇廠商" at bounding box center [704, 186] width 570 height 26
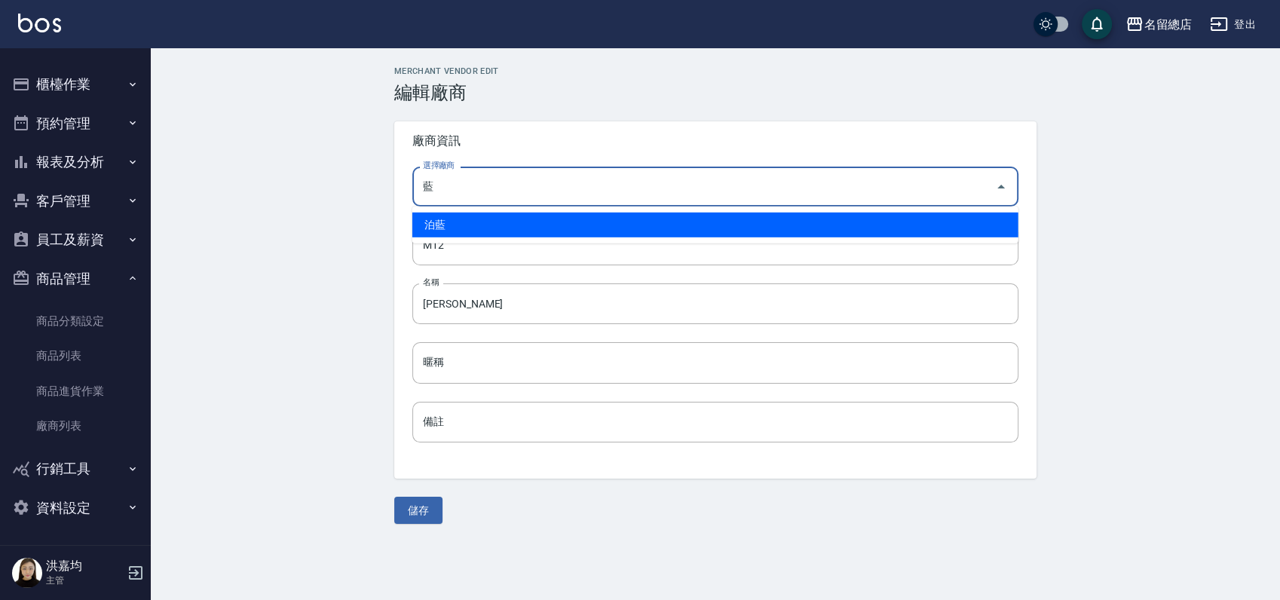
click at [470, 229] on li "泊藍" at bounding box center [715, 225] width 606 height 25
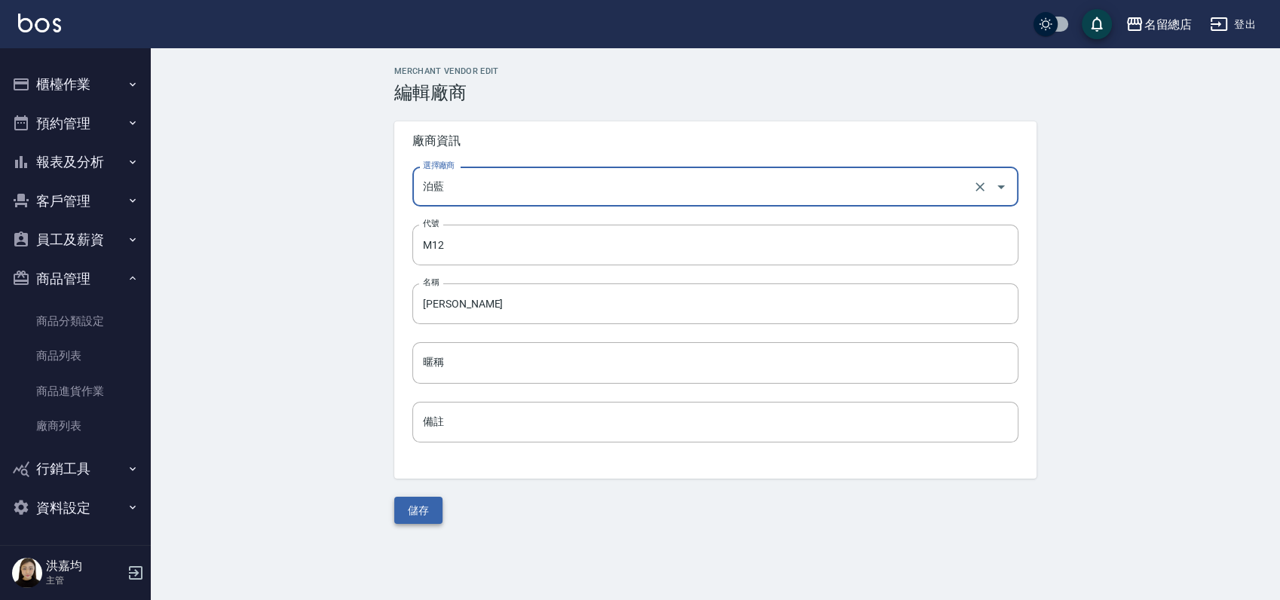
type input "泊藍"
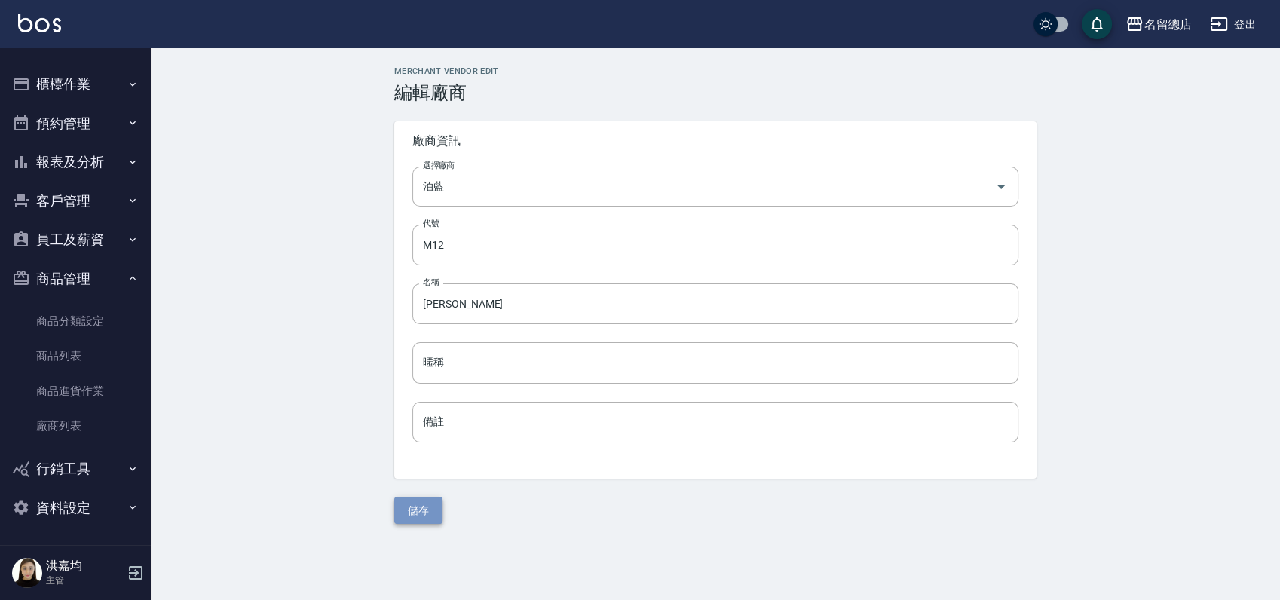
click at [416, 515] on button "儲存" at bounding box center [418, 511] width 48 height 28
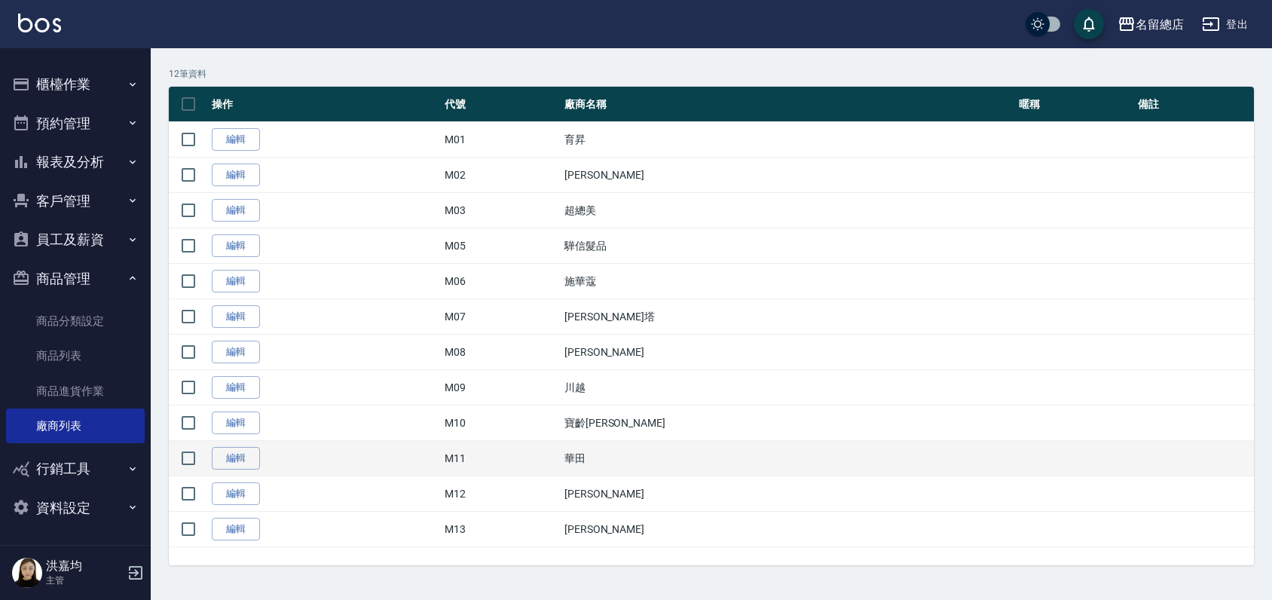
scroll to position [54, 0]
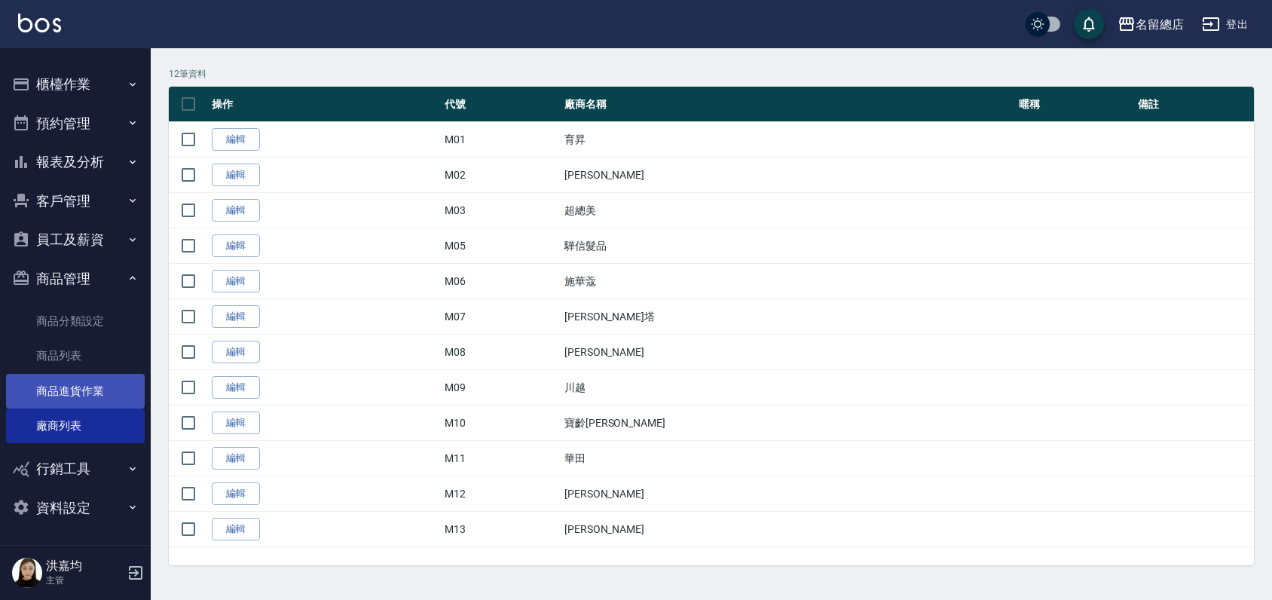
click at [74, 385] on link "商品進貨作業" at bounding box center [75, 391] width 139 height 35
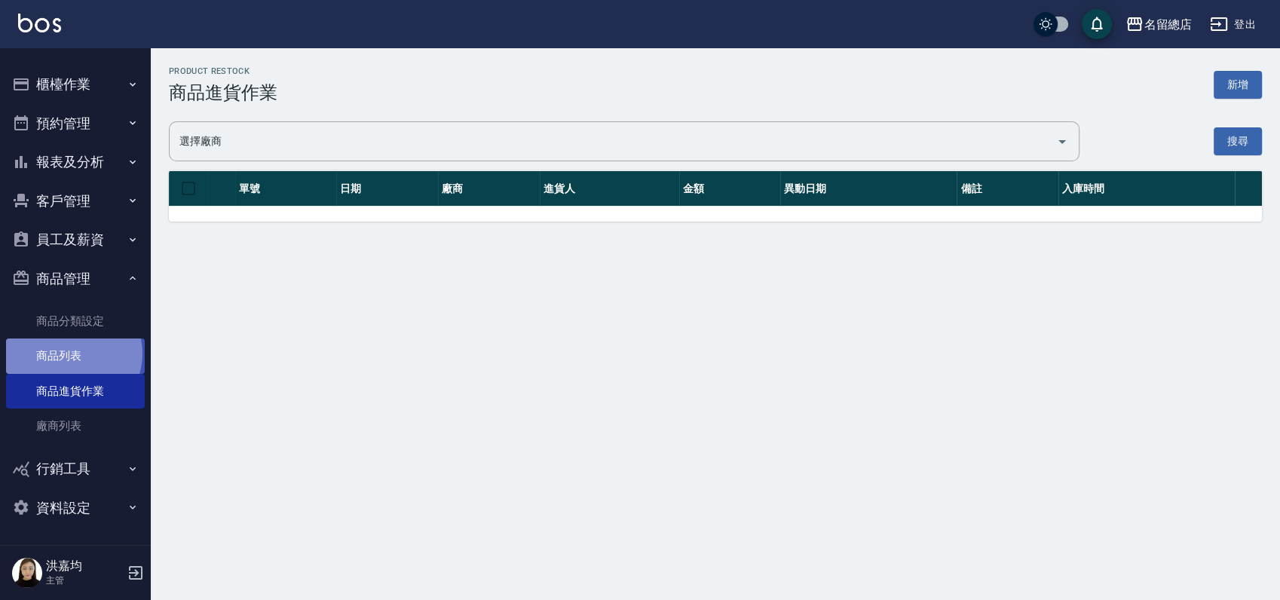
click at [72, 353] on link "商品列表" at bounding box center [75, 355] width 139 height 35
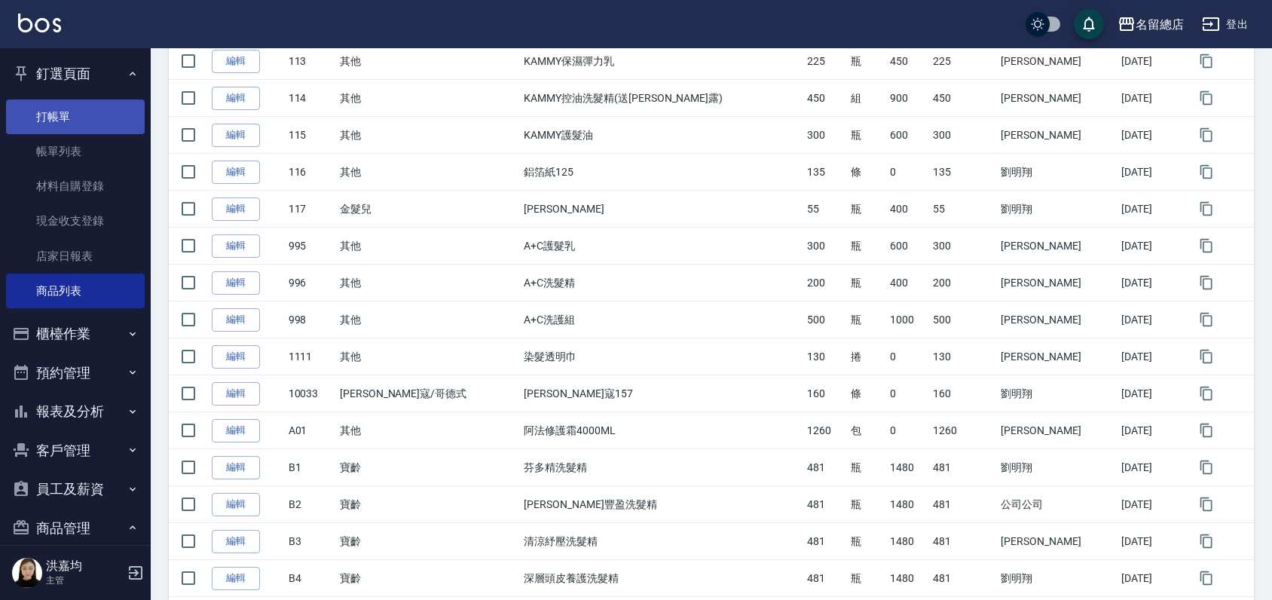
scroll to position [418, 0]
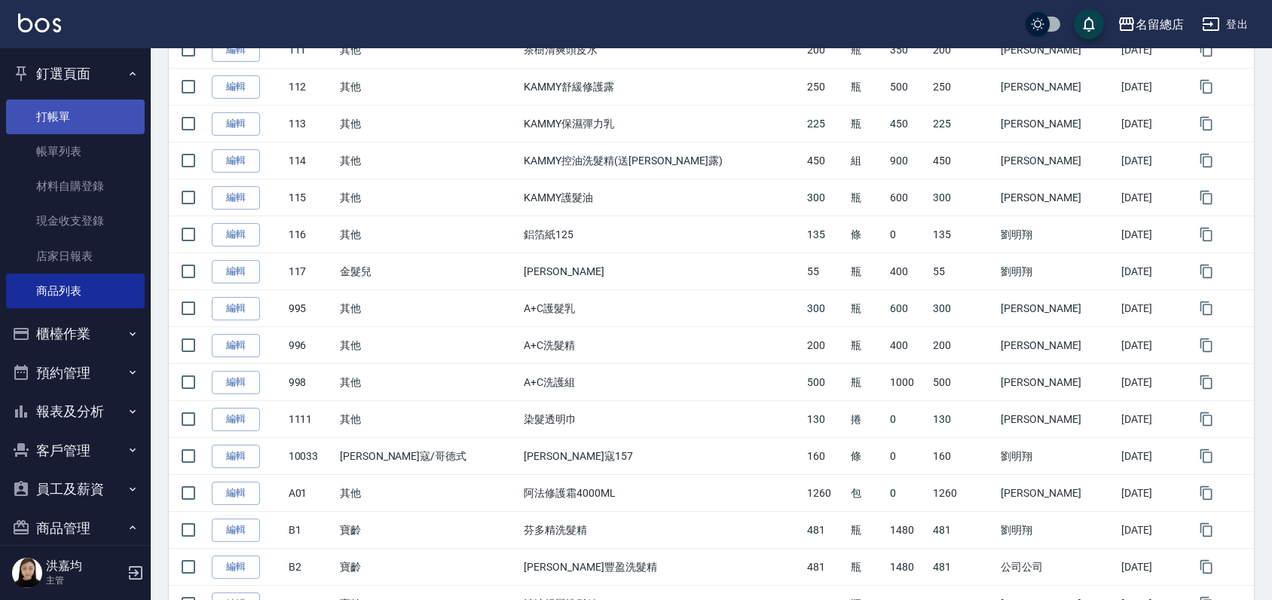
click at [68, 112] on link "打帳單" at bounding box center [75, 116] width 139 height 35
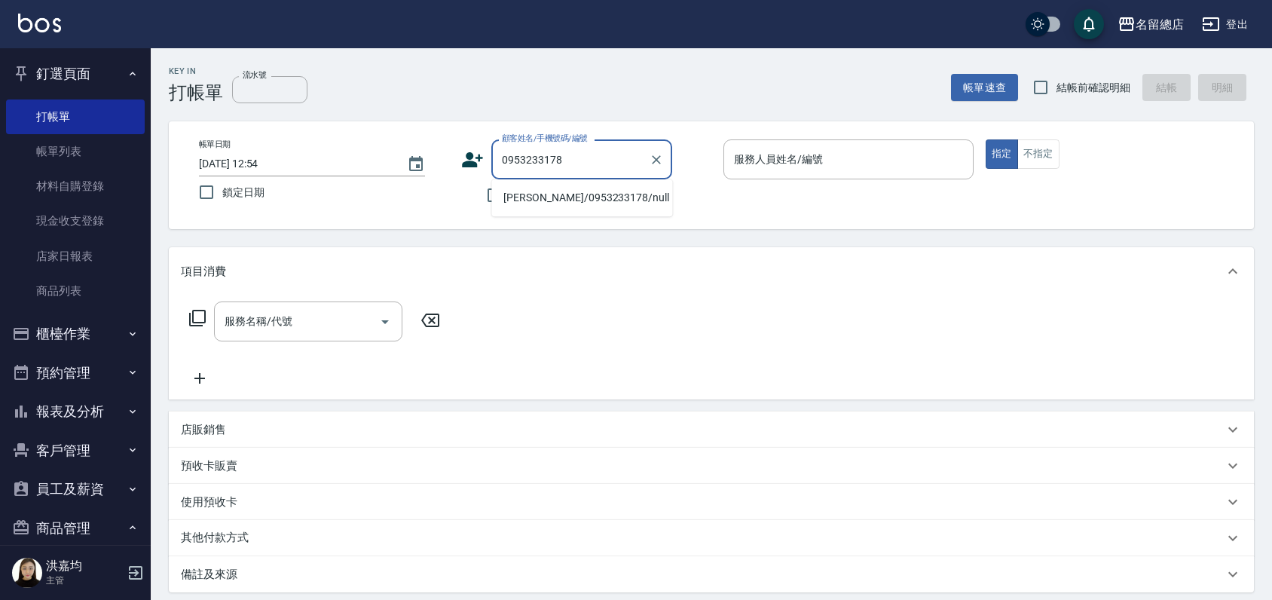
click at [549, 197] on li "曾巧巧/0953233178/null" at bounding box center [581, 197] width 181 height 25
type input "曾巧巧/0953233178/null"
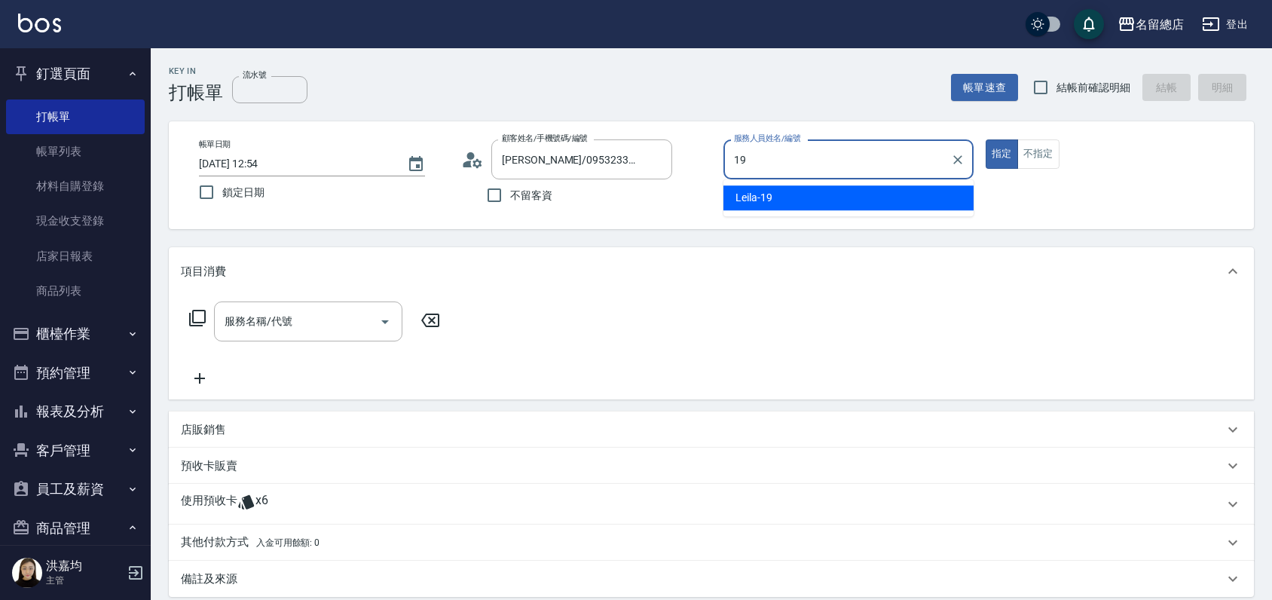
type input "Leila-19"
type button "true"
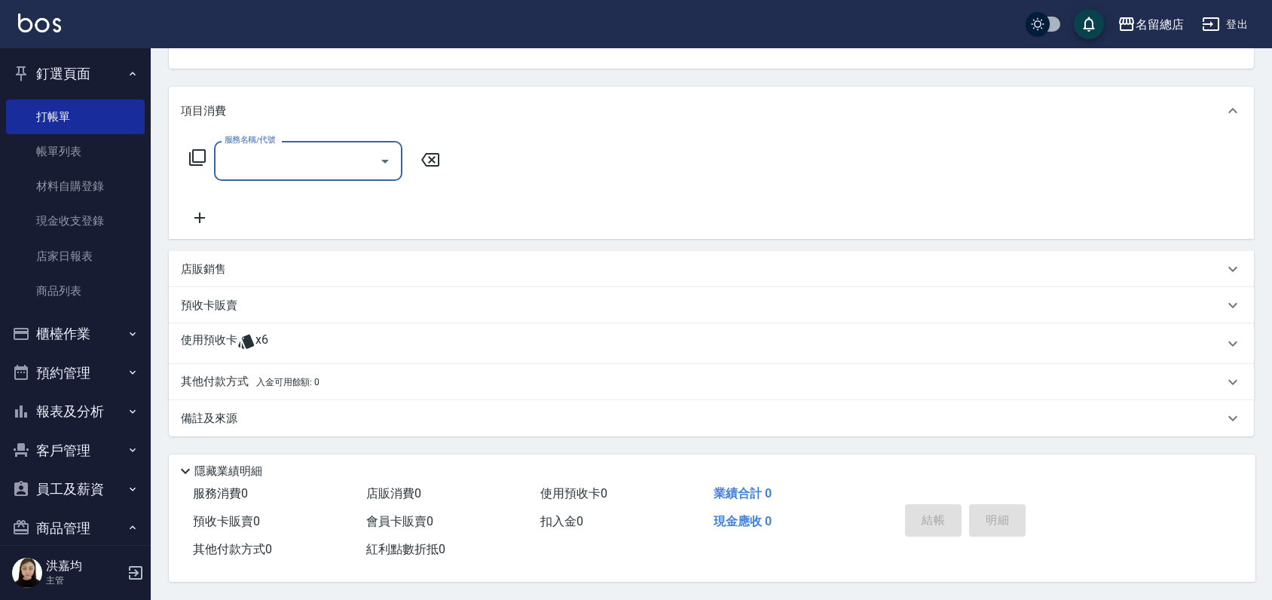
scroll to position [165, 0]
click at [223, 301] on p "預收卡販賣" at bounding box center [209, 306] width 57 height 16
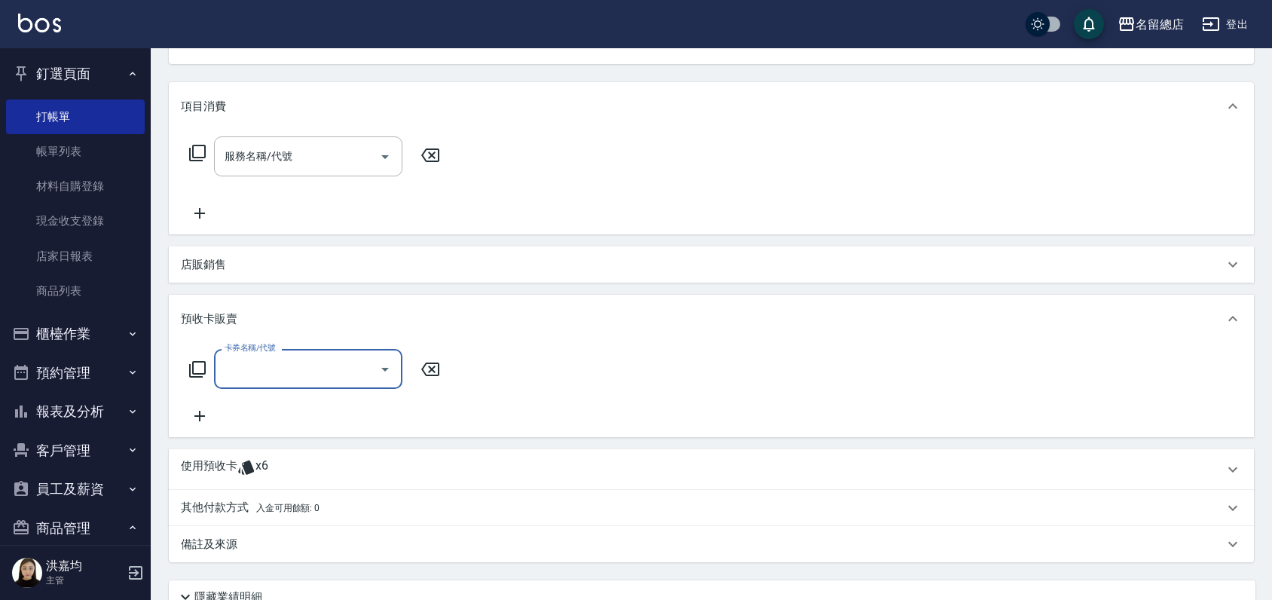
scroll to position [0, 0]
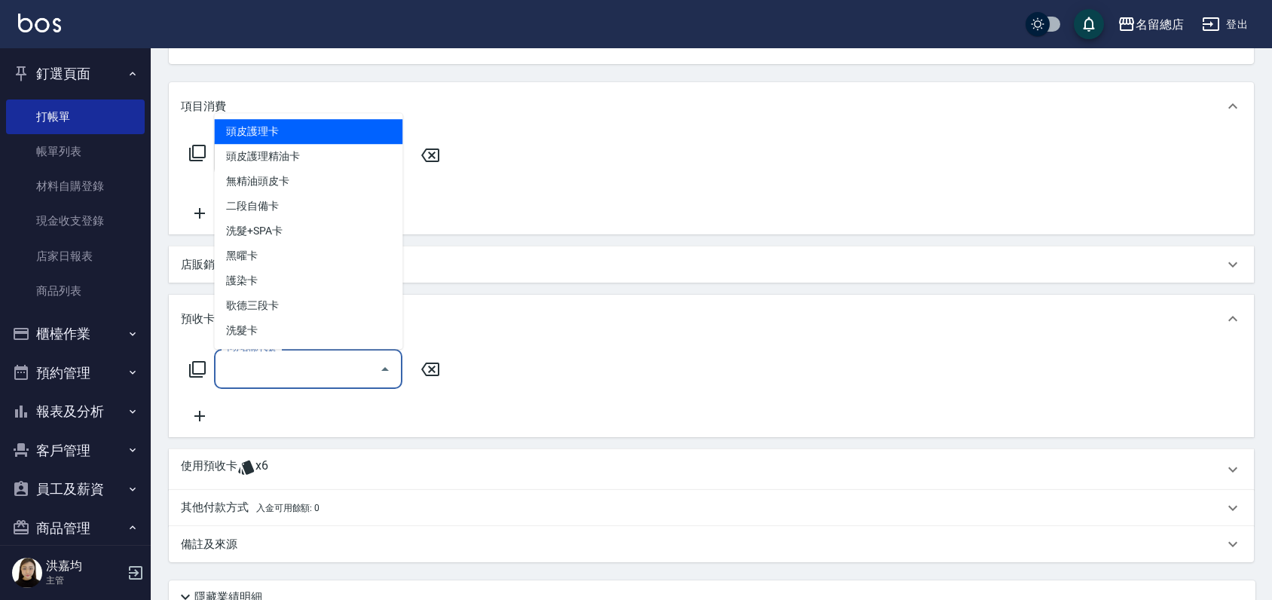
click at [236, 371] on input "卡券名稱/代號" at bounding box center [297, 369] width 152 height 26
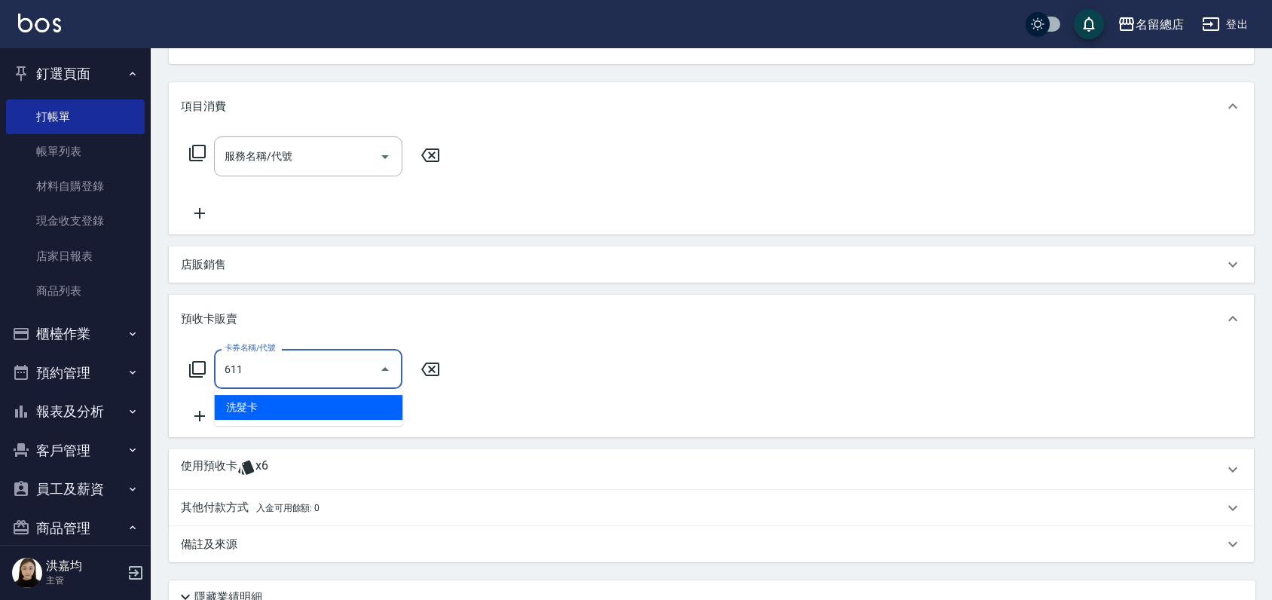
type input "洗髮卡(611)"
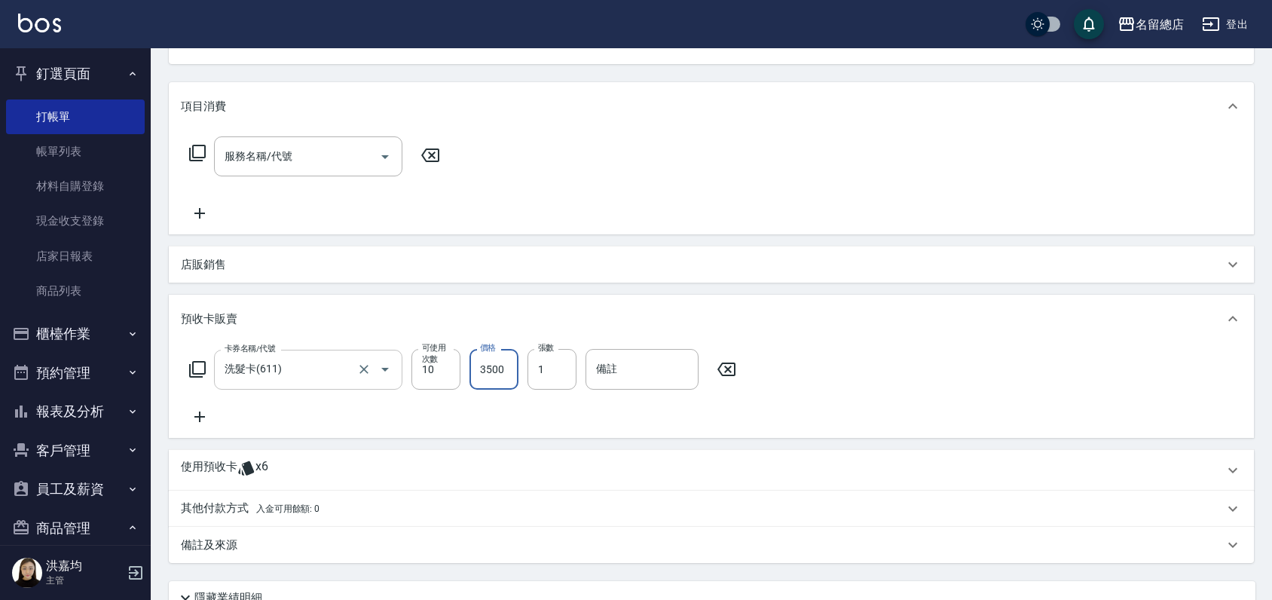
type input "3500"
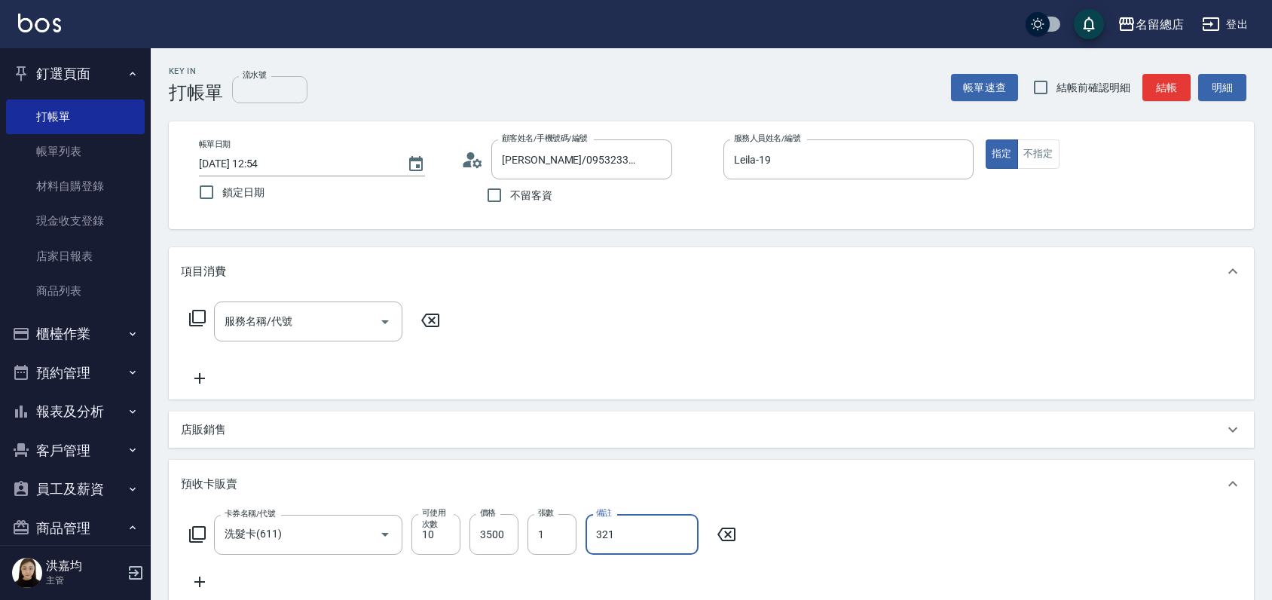
type input "321"
click at [250, 98] on input "流水號" at bounding box center [269, 89] width 75 height 27
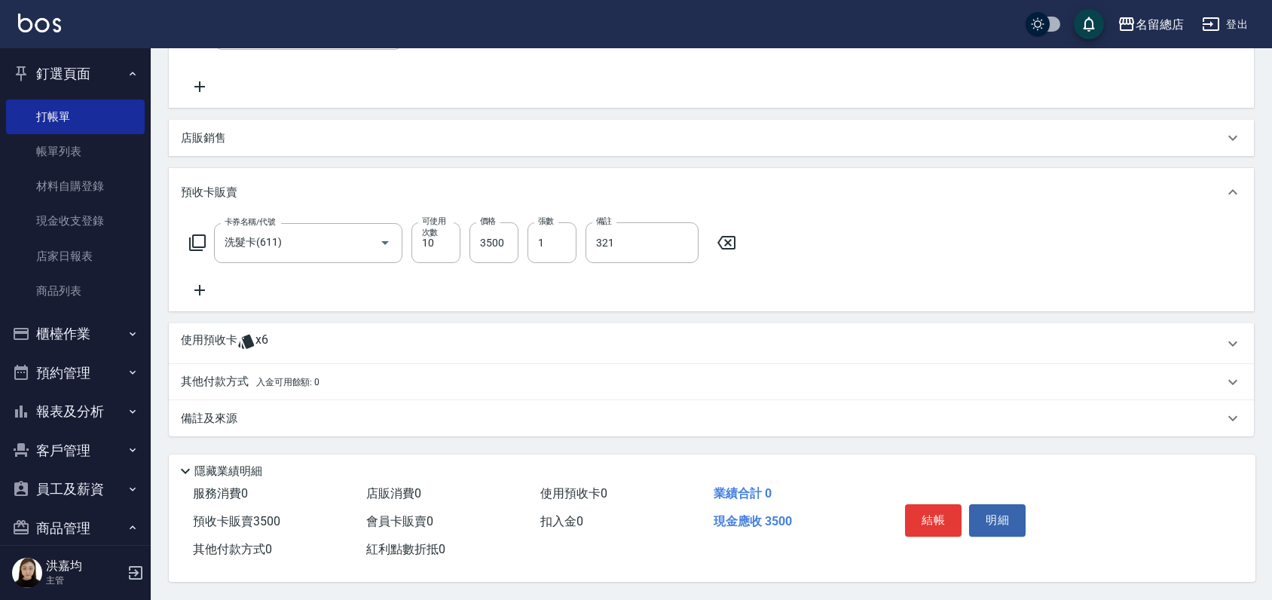
scroll to position [296, 0]
type input "321"
click at [206, 379] on p "其他付款方式 入金可用餘額: 0" at bounding box center [250, 382] width 139 height 17
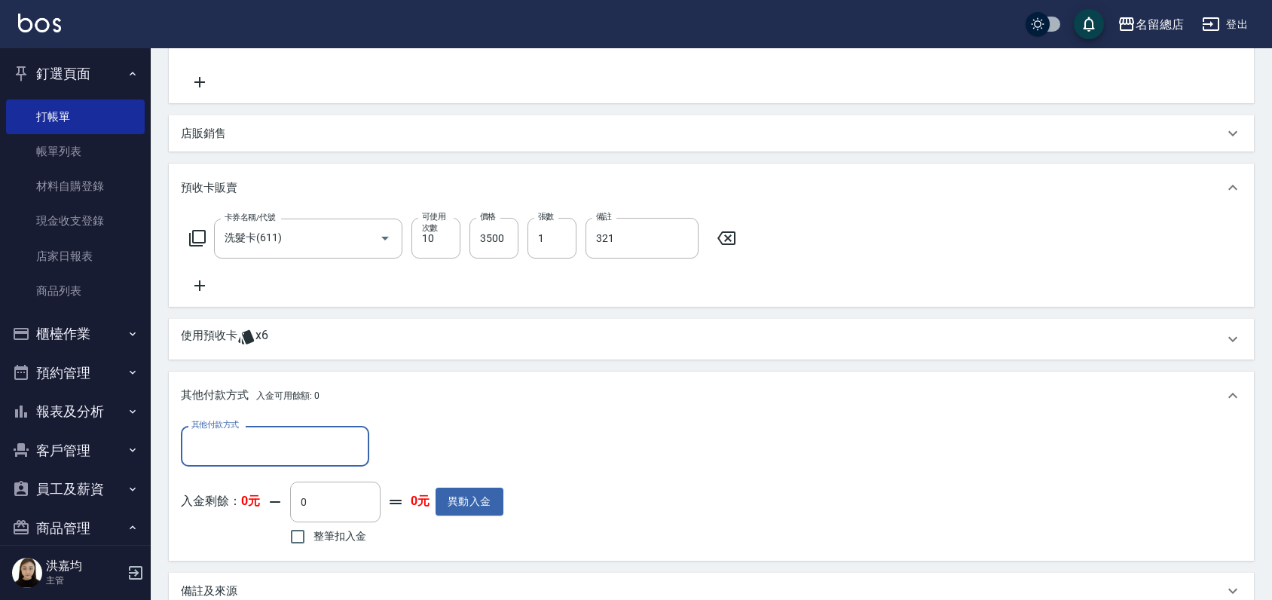
scroll to position [0, 0]
click at [210, 448] on input "其他付款方式" at bounding box center [275, 446] width 175 height 26
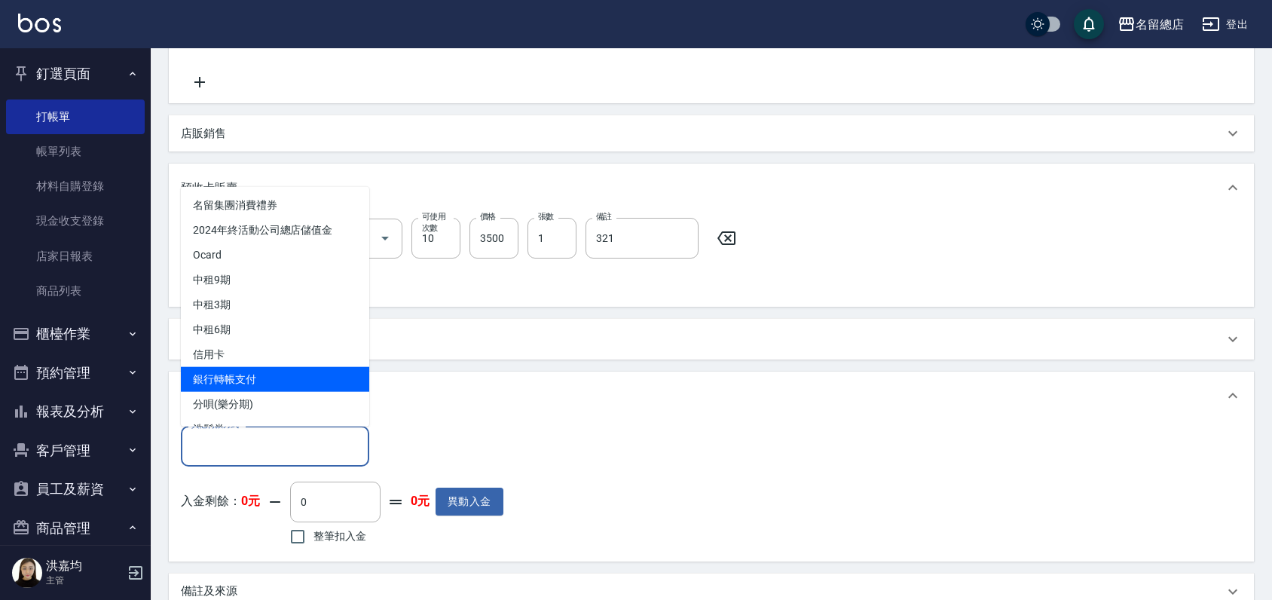
click at [230, 372] on span "銀行轉帳支付" at bounding box center [275, 378] width 188 height 25
type input "銀行轉帳支付"
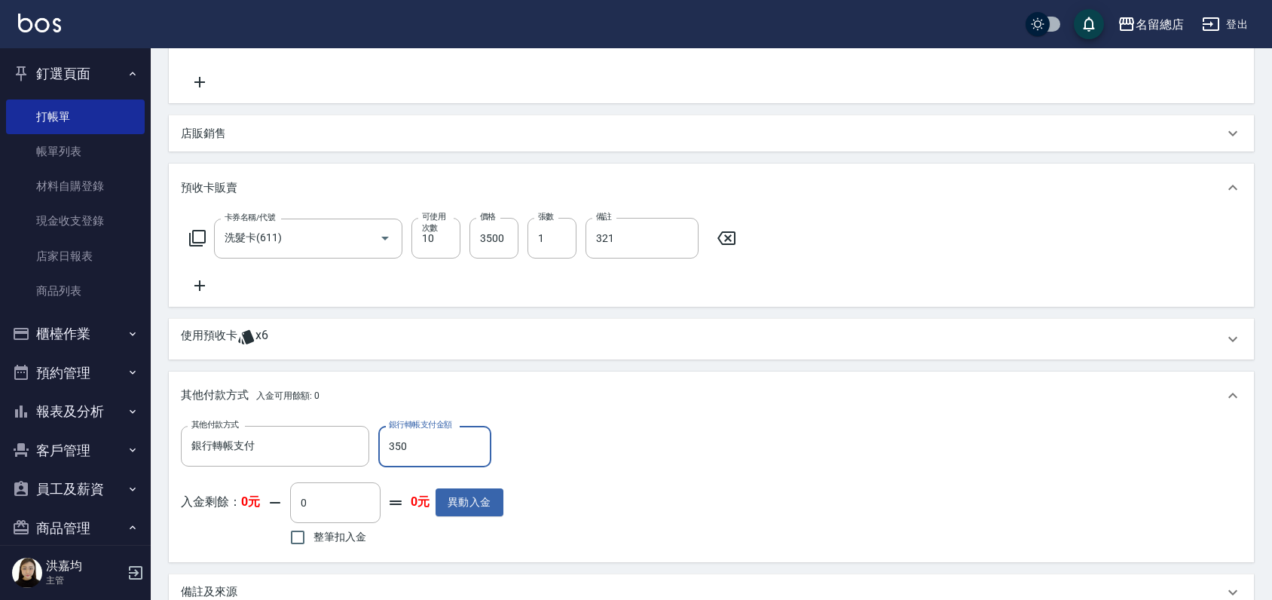
type input "3500"
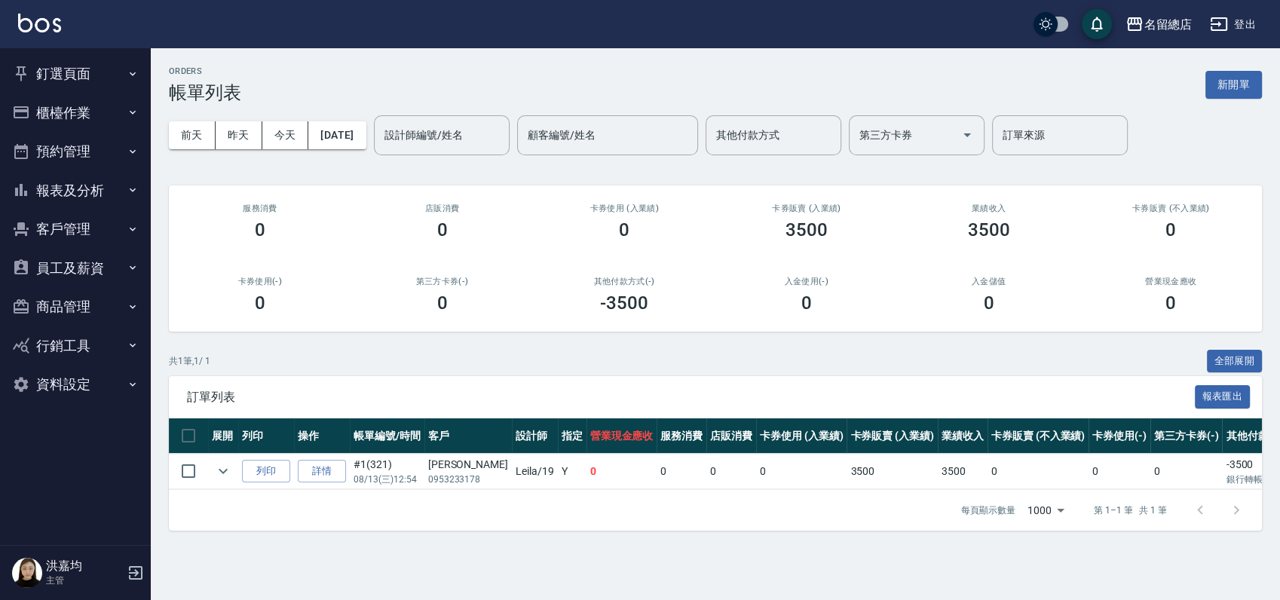
click at [1223, 78] on button "新開單" at bounding box center [1233, 85] width 57 height 28
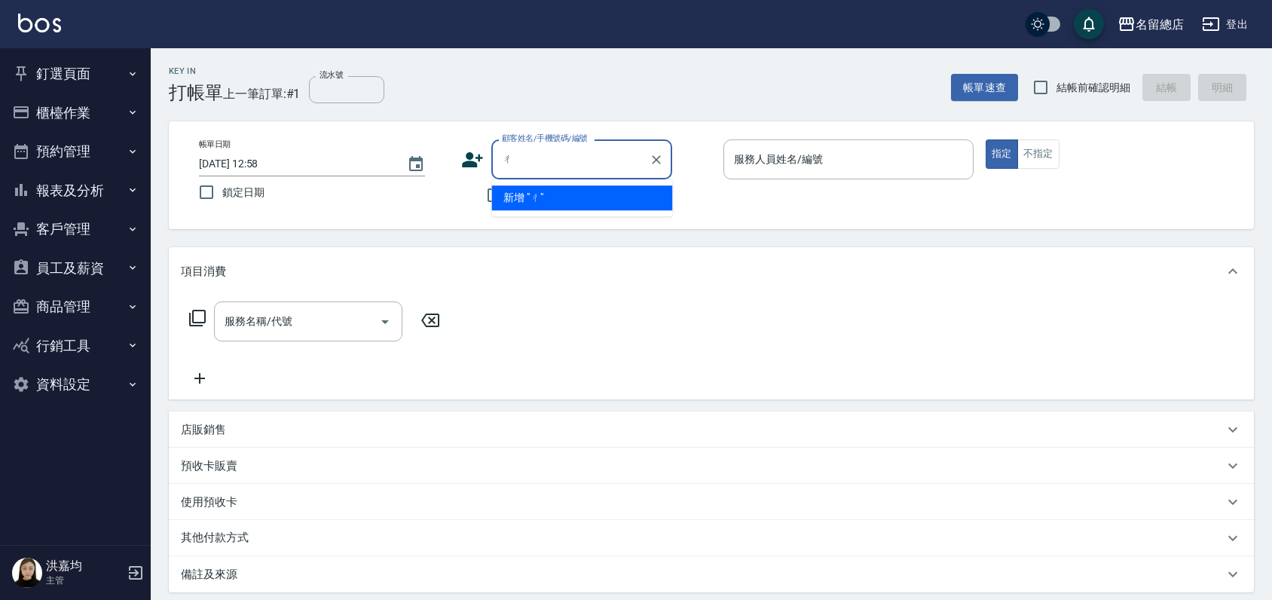
type input "ㄔ"
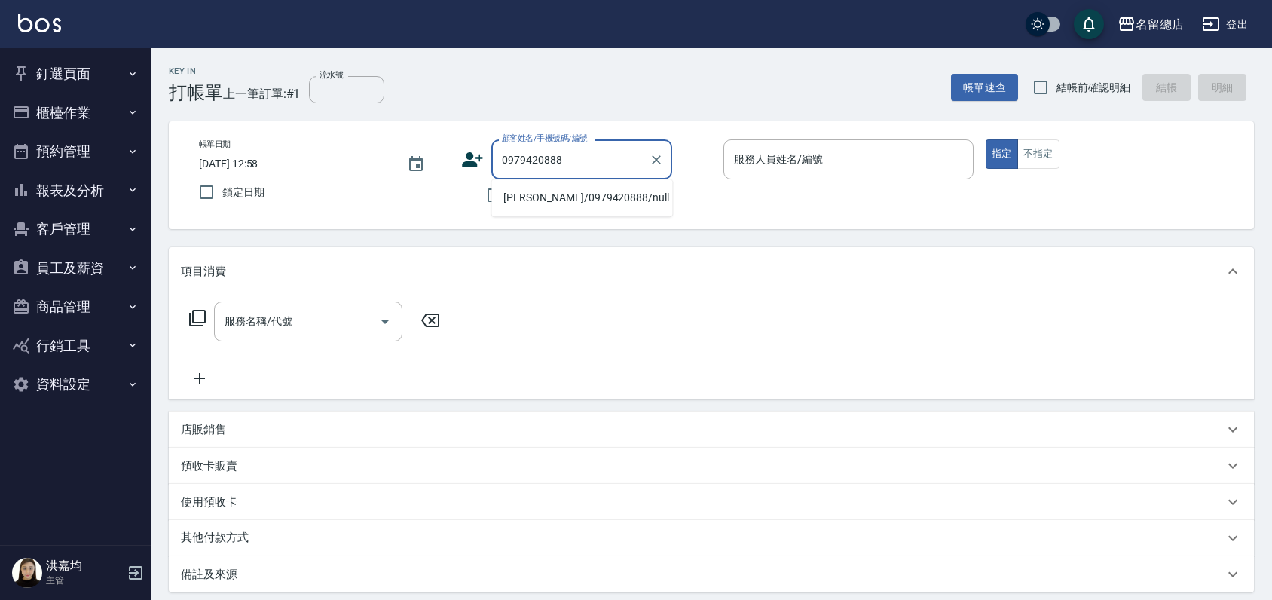
click at [513, 193] on li "李小姐/0979420888/null" at bounding box center [581, 197] width 181 height 25
type input "李小姐/0979420888/null"
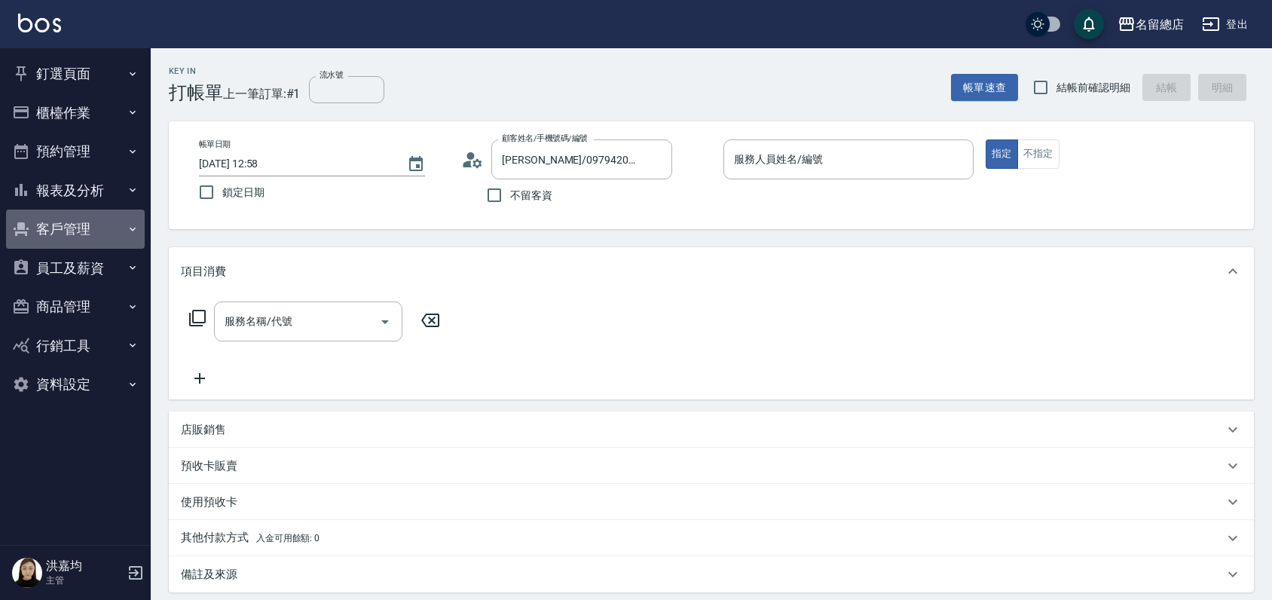
click at [49, 217] on button "客戶管理" at bounding box center [75, 229] width 139 height 39
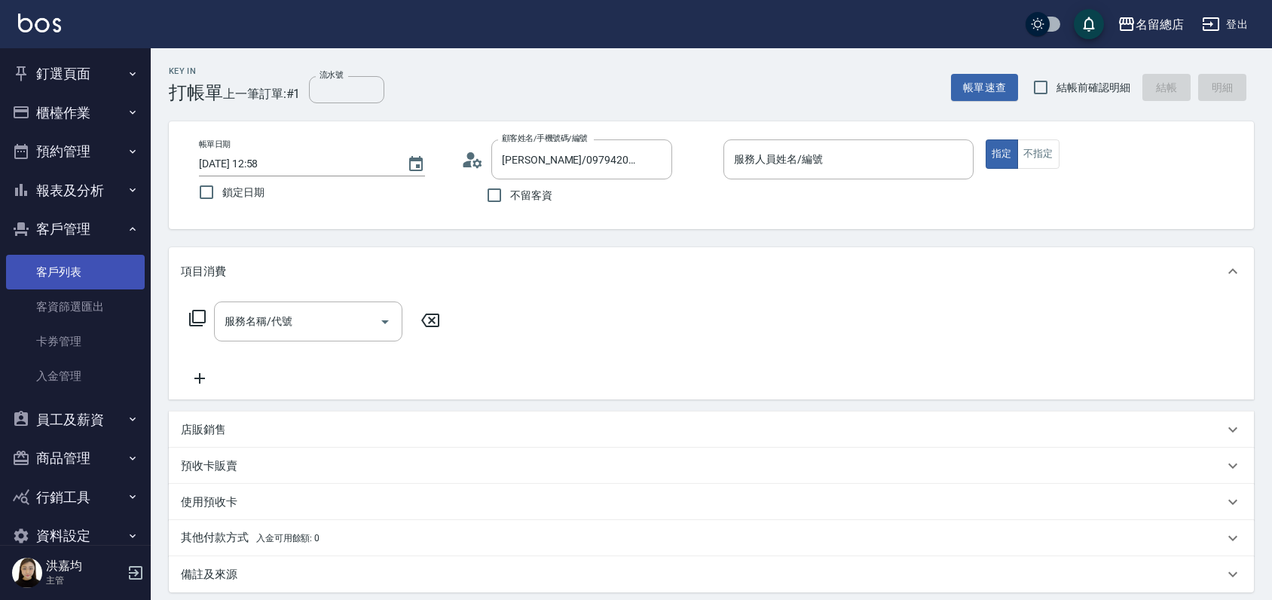
click at [68, 276] on link "客戶列表" at bounding box center [75, 272] width 139 height 35
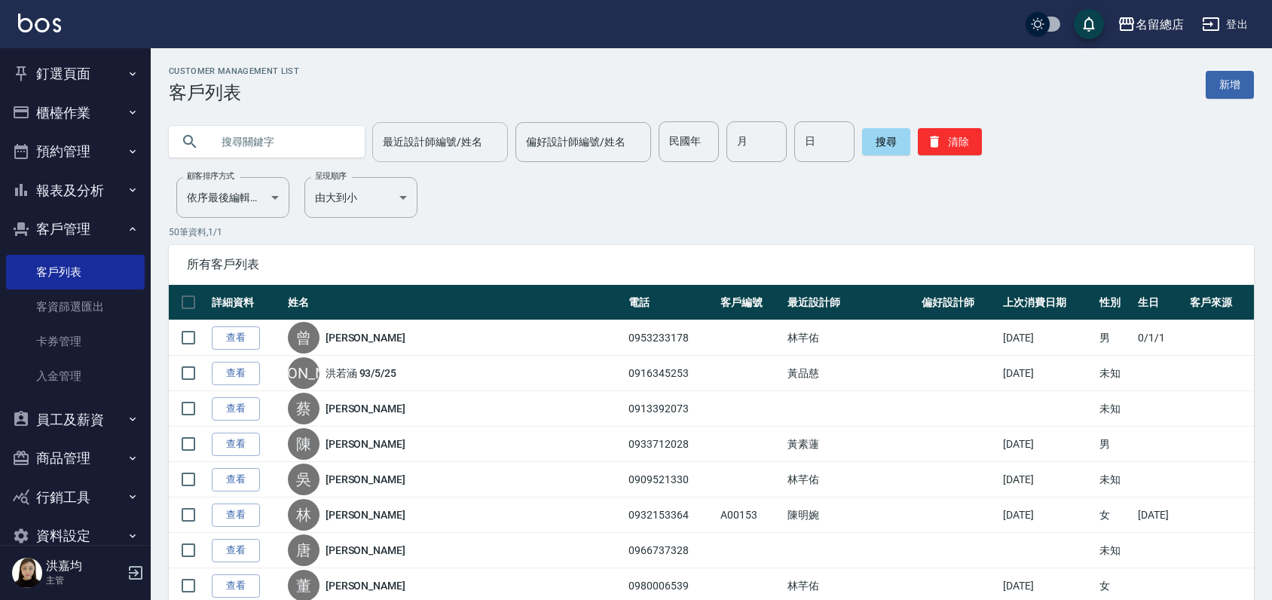
click at [467, 137] on input "最近設計師編號/姓名" at bounding box center [440, 142] width 122 height 26
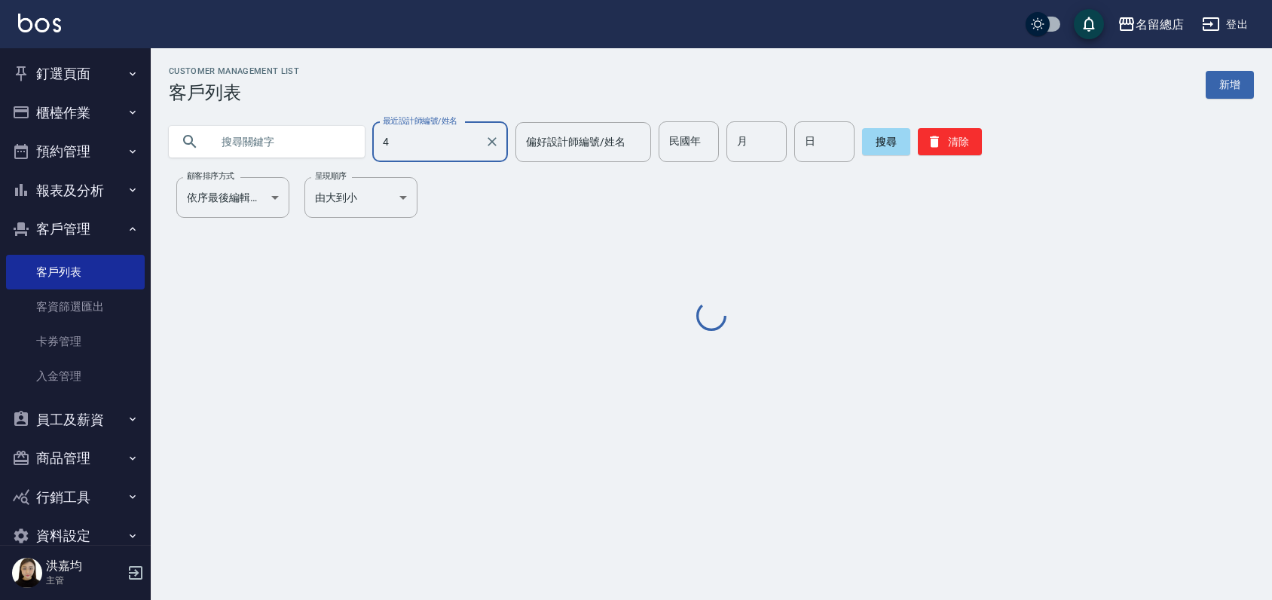
type input "Amy-4"
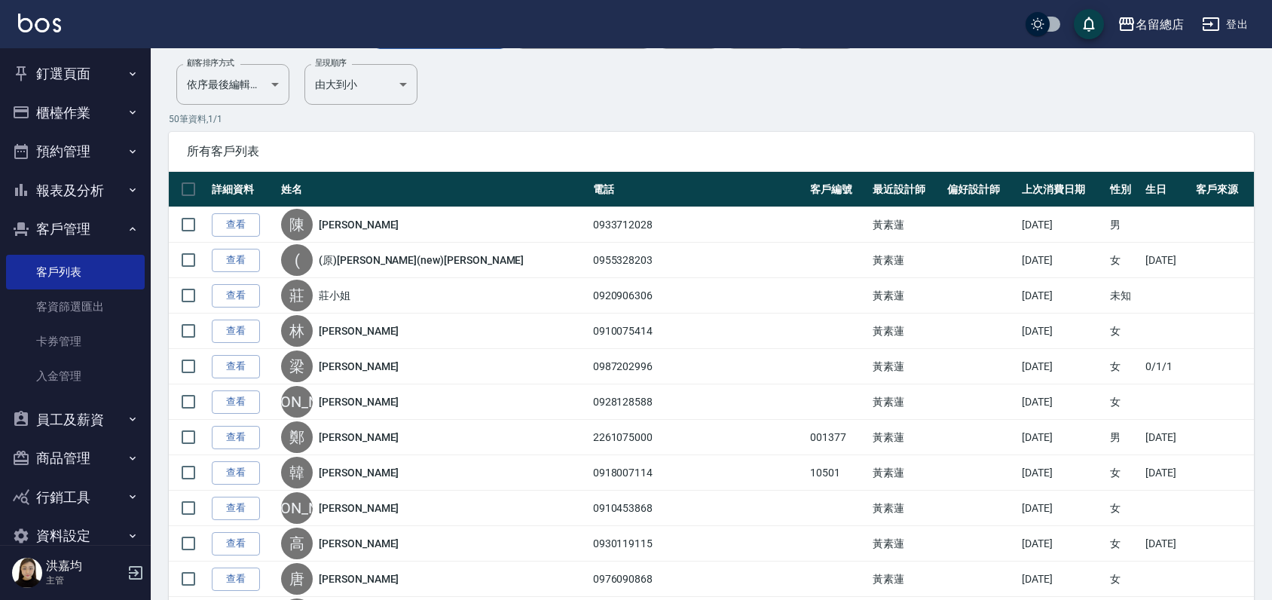
scroll to position [51, 0]
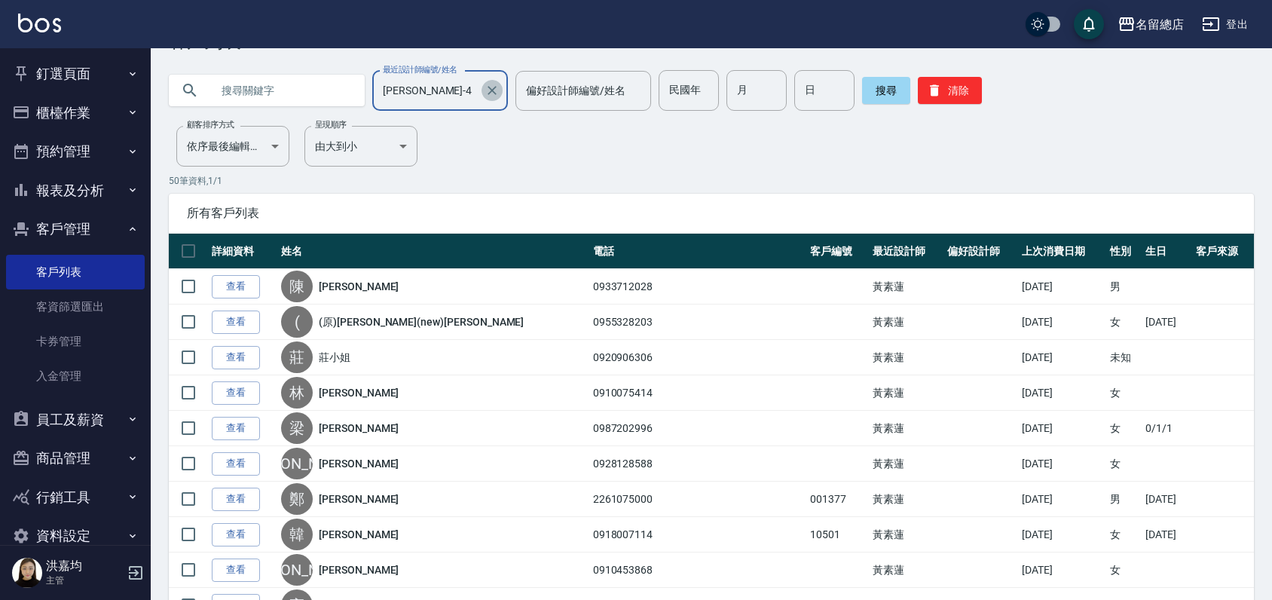
click at [488, 87] on icon "Clear" at bounding box center [492, 90] width 9 height 9
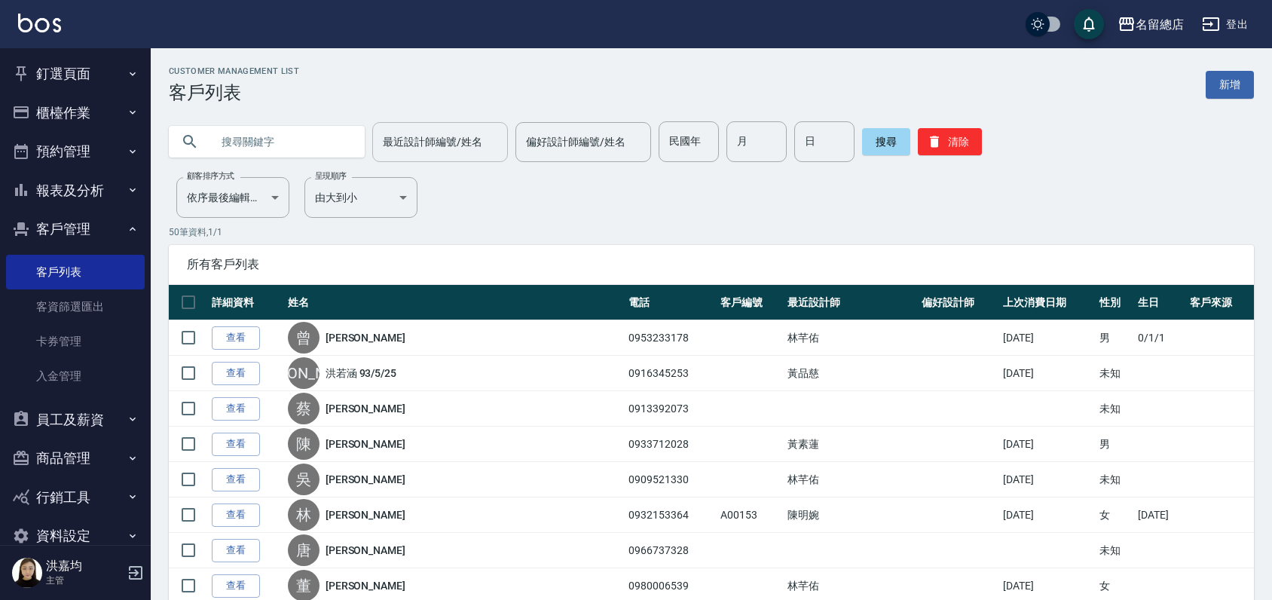
click at [288, 148] on input "text" at bounding box center [282, 141] width 142 height 41
type input "李"
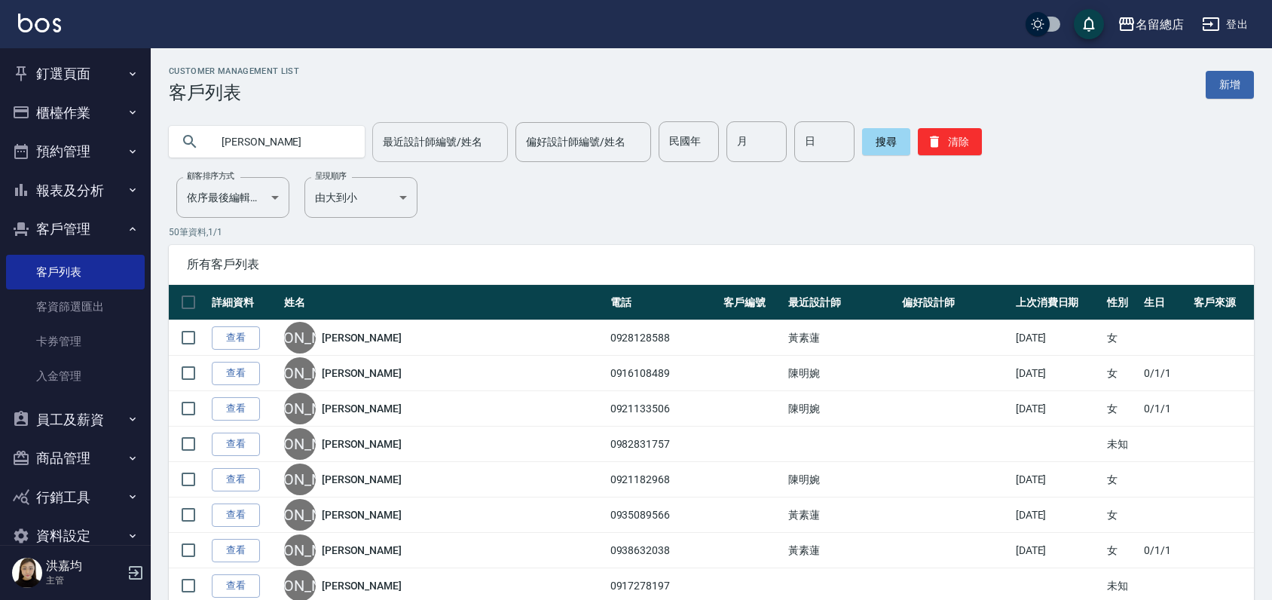
click at [248, 142] on input "李" at bounding box center [282, 141] width 142 height 41
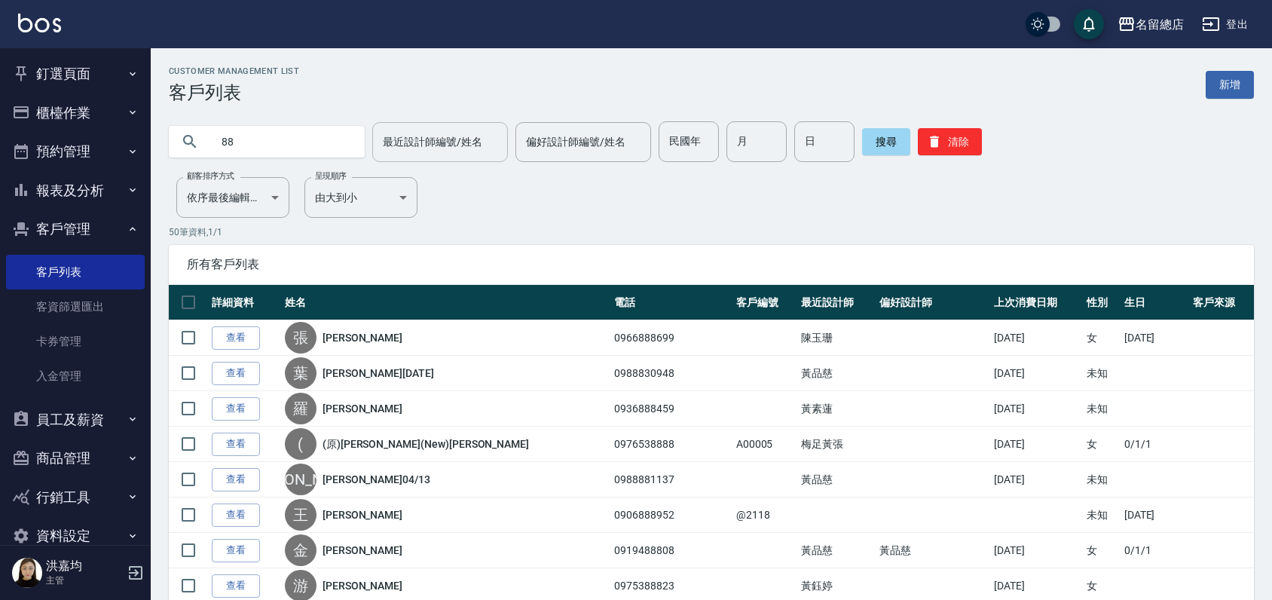
type input "8"
type input "0979420888"
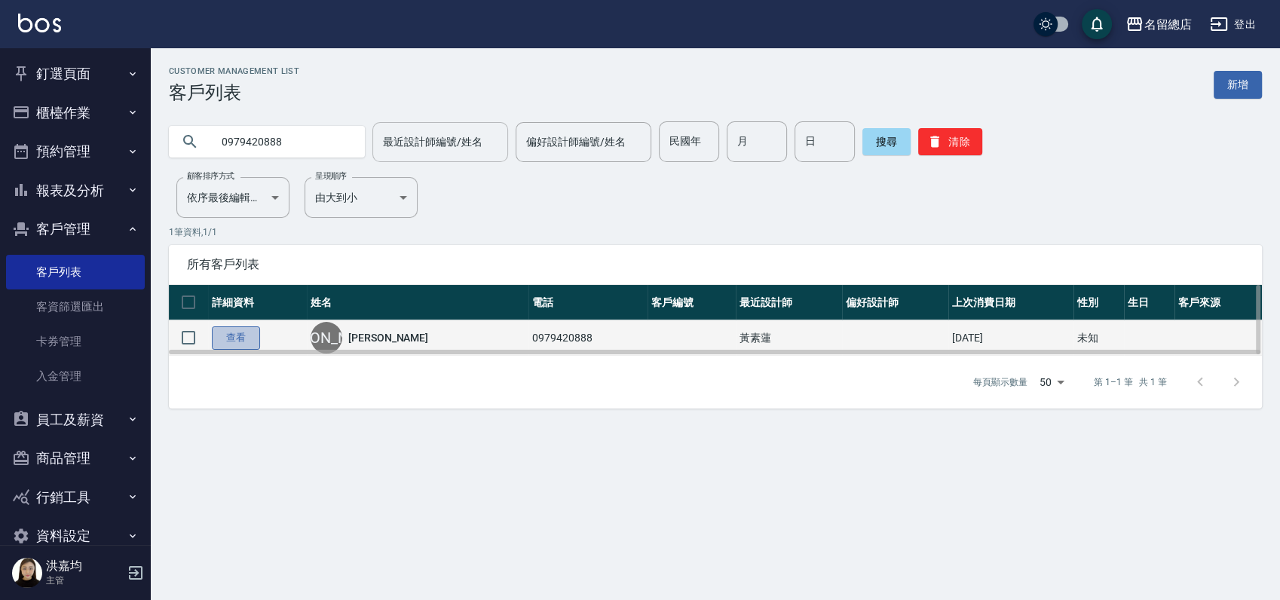
click at [248, 338] on link "查看" at bounding box center [236, 337] width 48 height 23
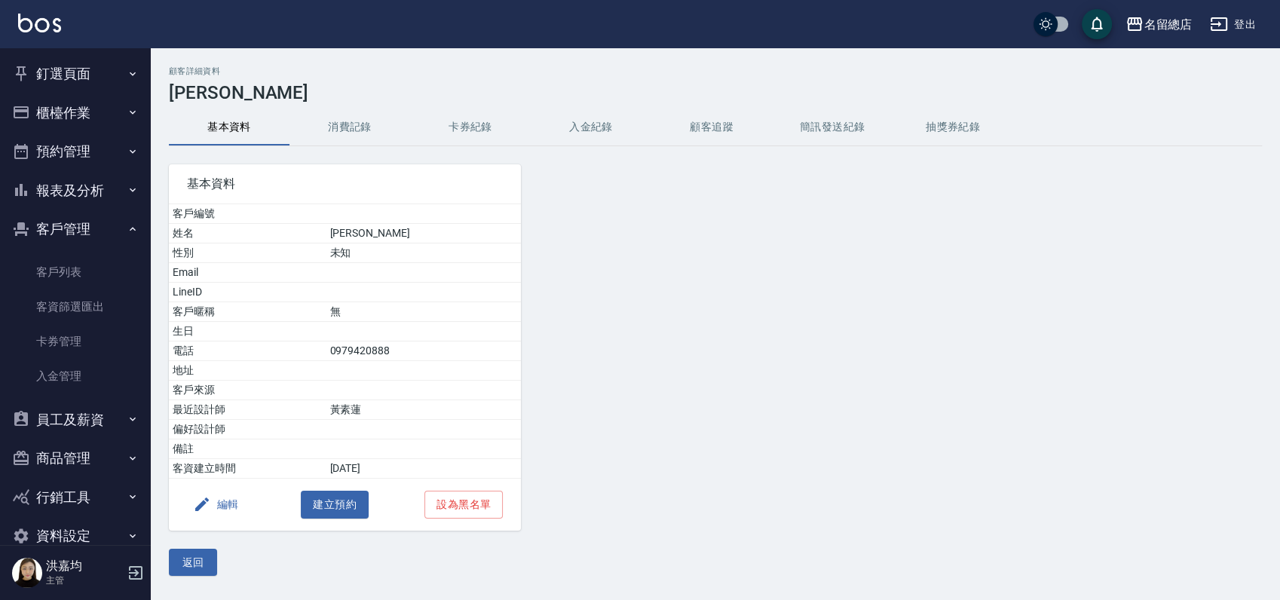
click at [208, 500] on icon "button" at bounding box center [202, 504] width 18 height 18
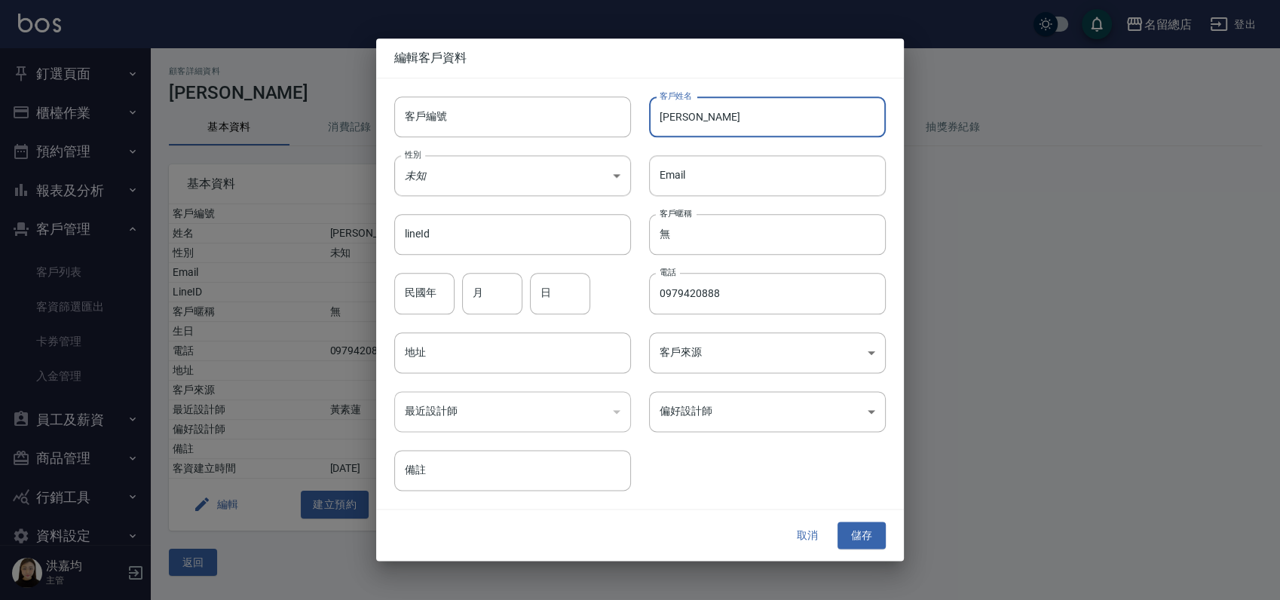
click at [718, 125] on input "李小姐" at bounding box center [767, 116] width 237 height 41
type input "李采琳"
click at [875, 534] on button "儲存" at bounding box center [861, 536] width 48 height 28
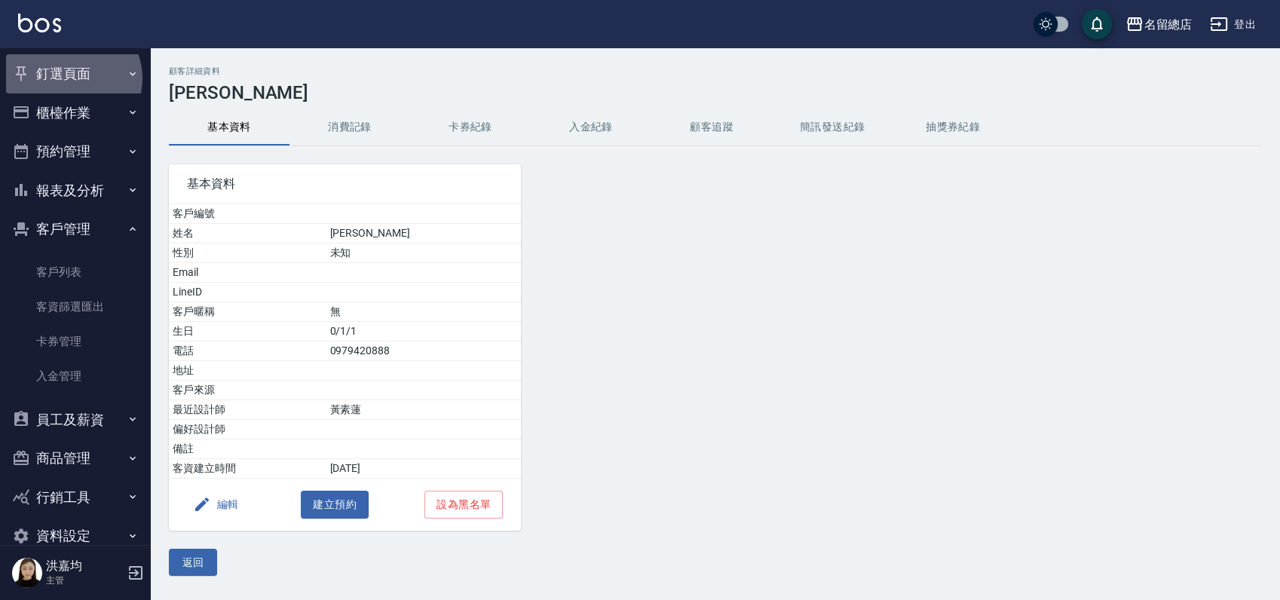
click at [71, 78] on button "釘選頁面" at bounding box center [75, 73] width 139 height 39
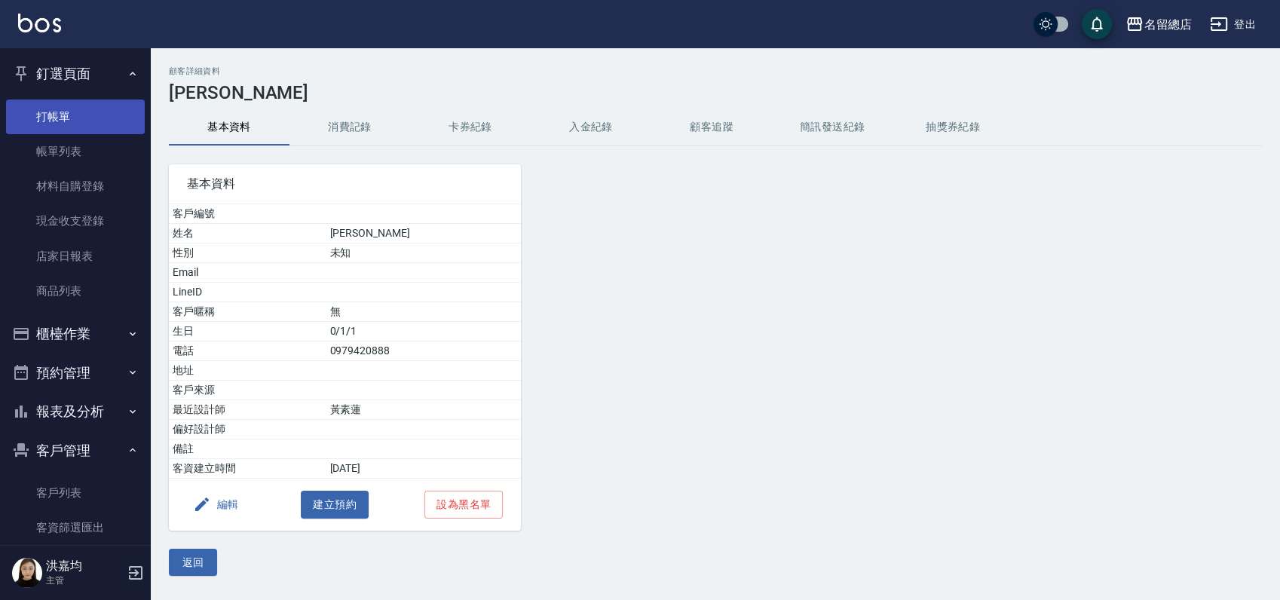
click at [71, 111] on link "打帳單" at bounding box center [75, 116] width 139 height 35
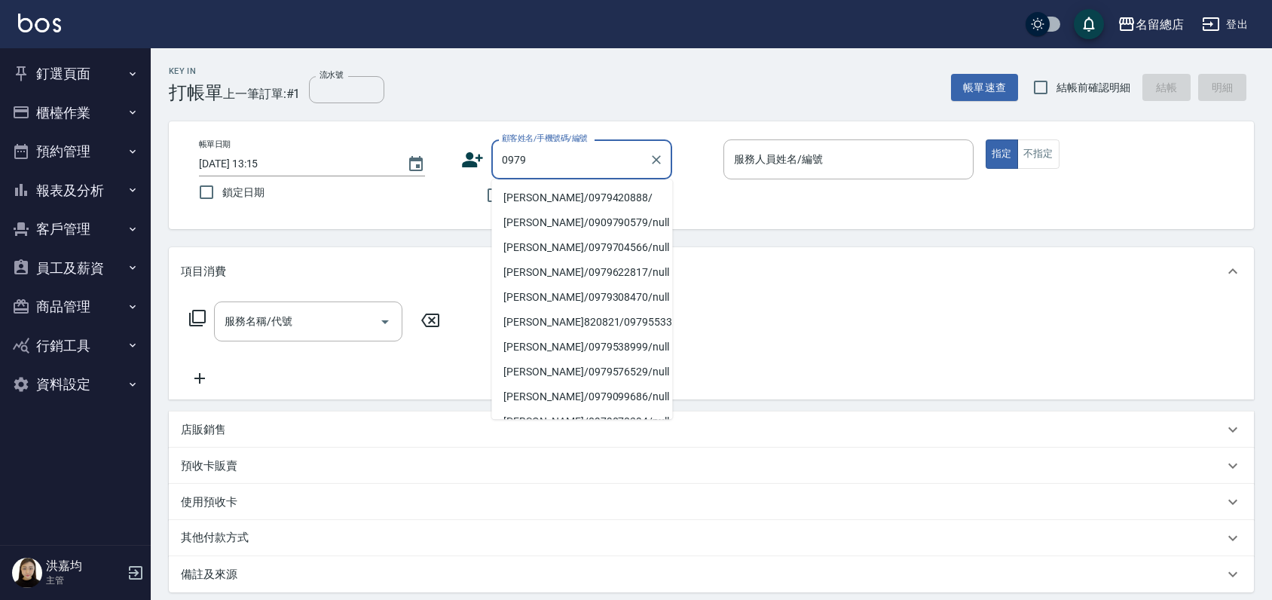
click at [595, 205] on li "李采琳/0979420888/" at bounding box center [581, 197] width 181 height 25
type input "李采琳/0979420888/"
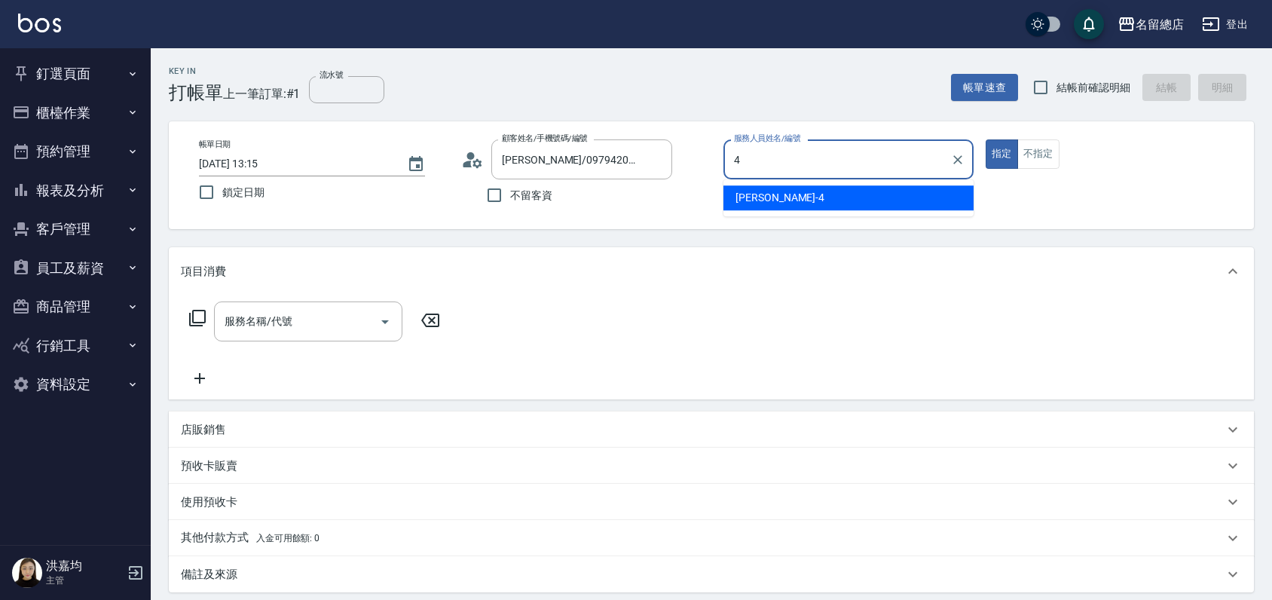
type input "Amy-4"
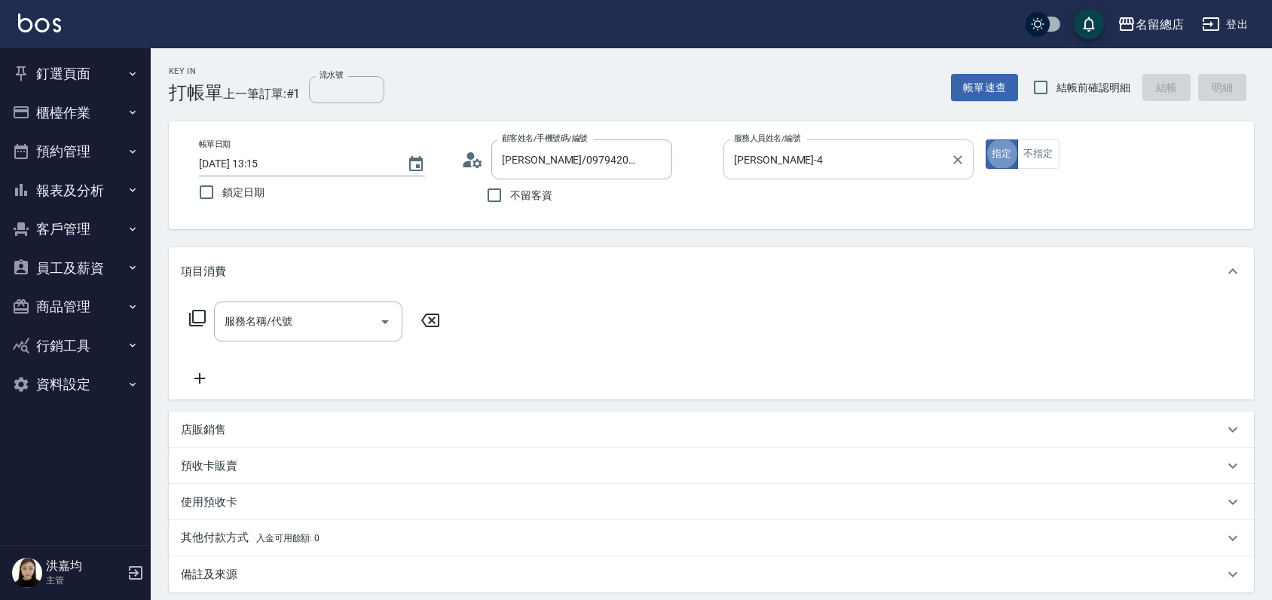
type button "true"
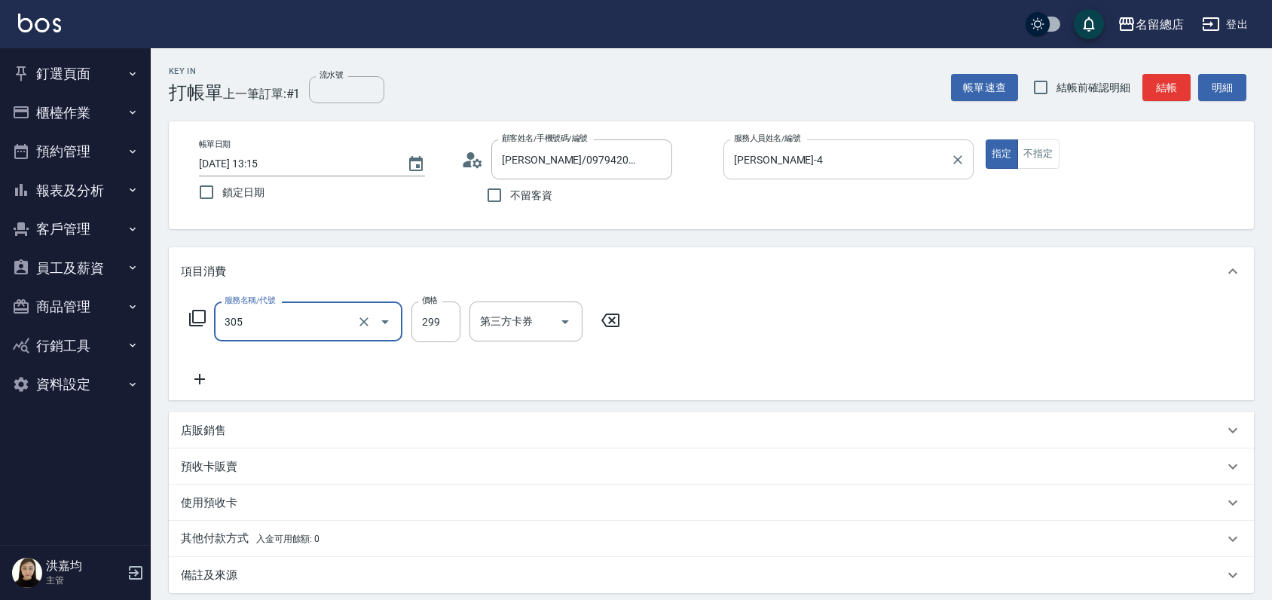
type input "剪髮(305)"
type input "500"
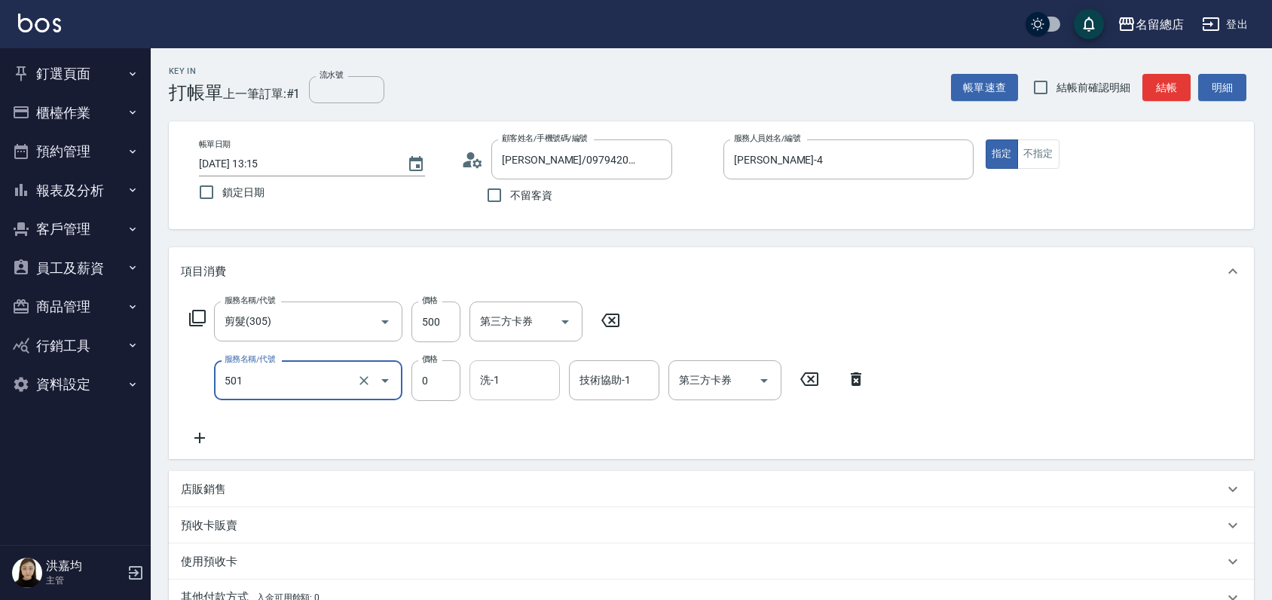
type input "2段蓋卡1300以上(501)"
click at [487, 380] on input "洗-1" at bounding box center [514, 380] width 77 height 26
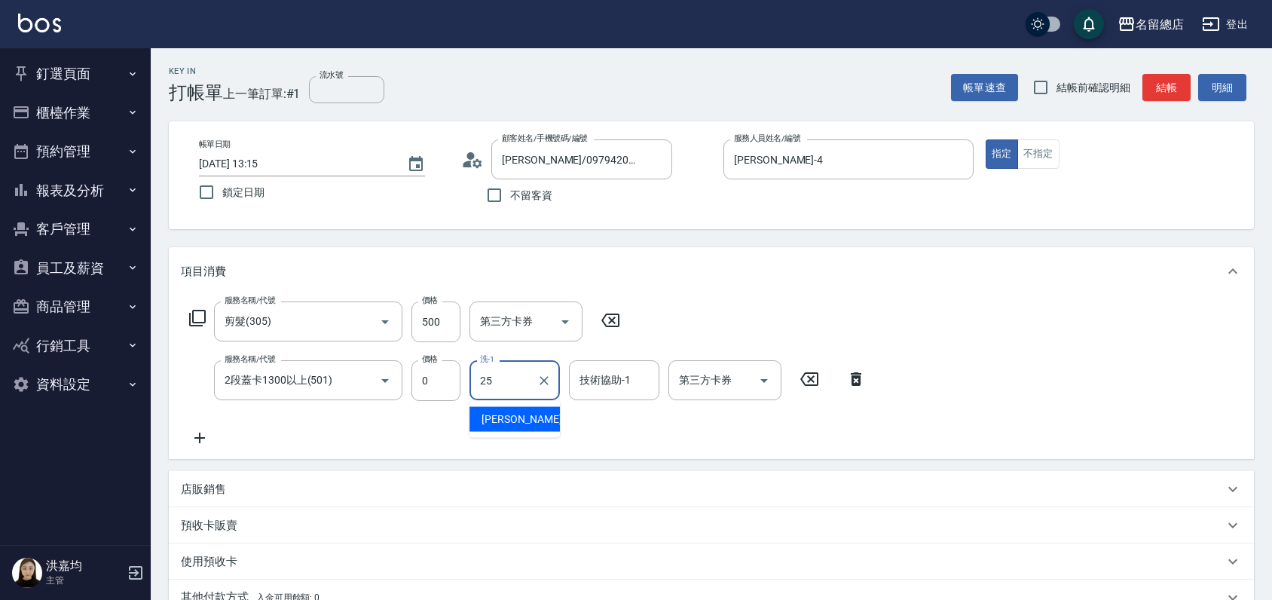
type input "王娟-25"
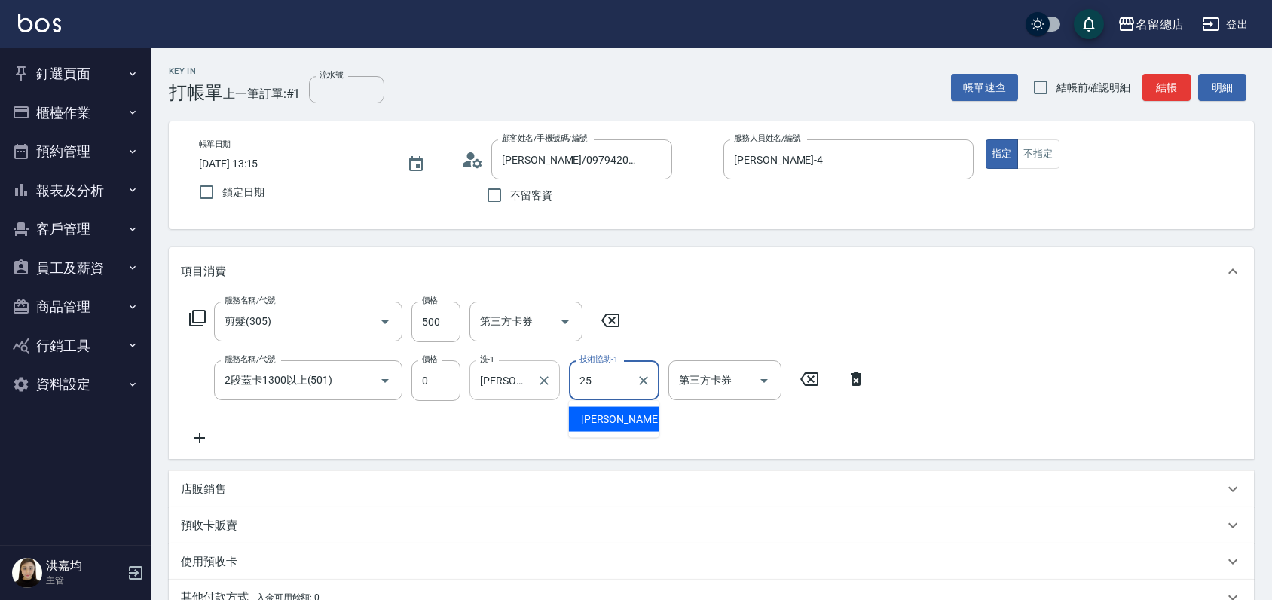
type input "王娟-25"
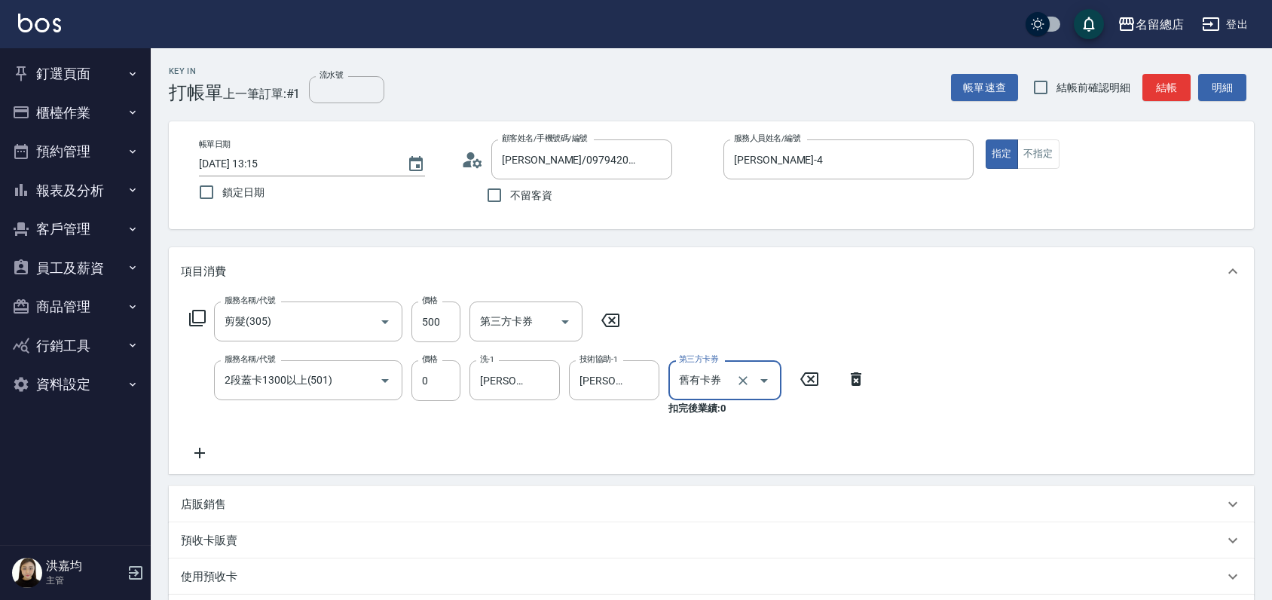
type input "舊有卡券"
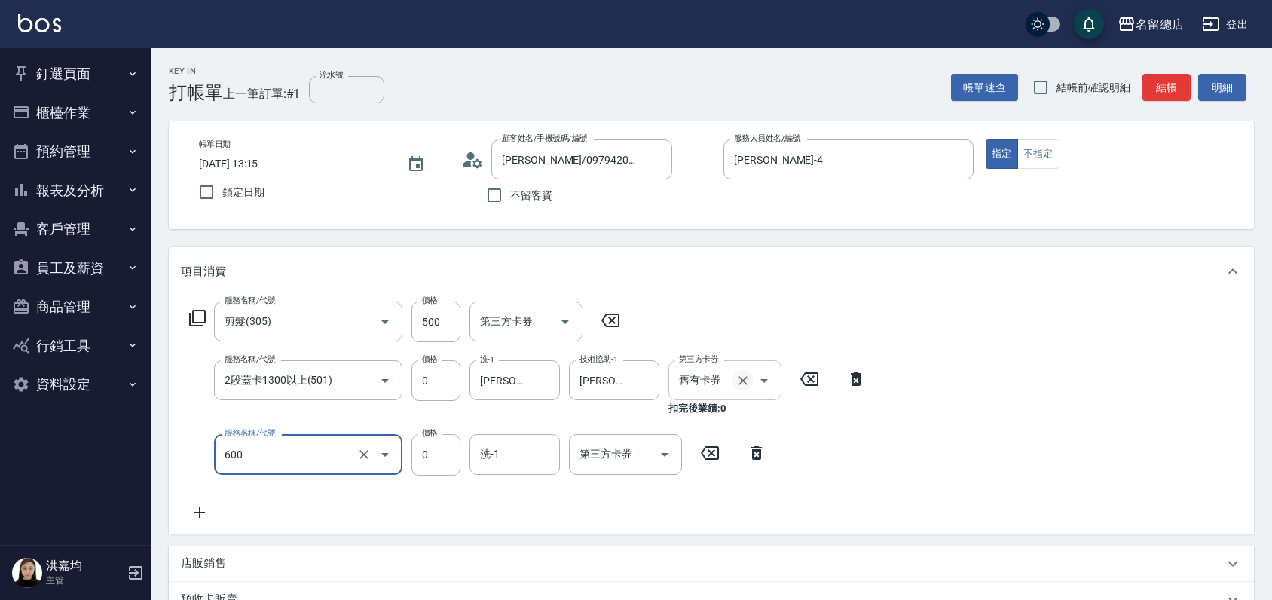
click at [746, 380] on icon "Clear" at bounding box center [743, 380] width 15 height 15
type input "600"
type input "洗髮(免費)(600)"
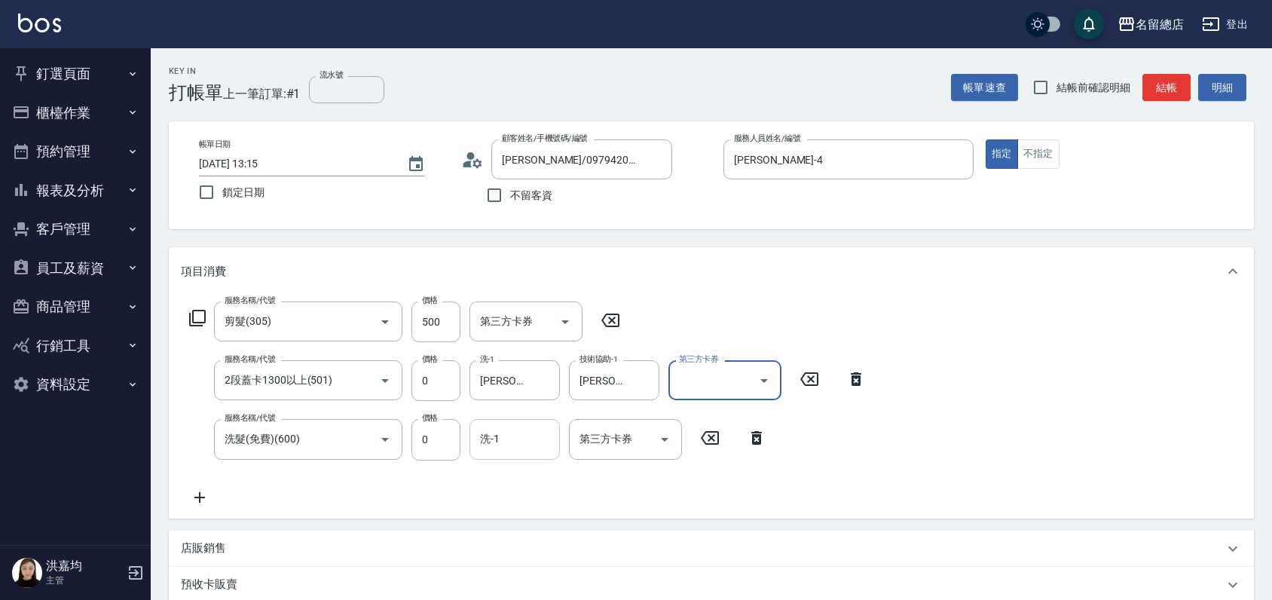
click at [532, 442] on input "洗-1" at bounding box center [514, 439] width 77 height 26
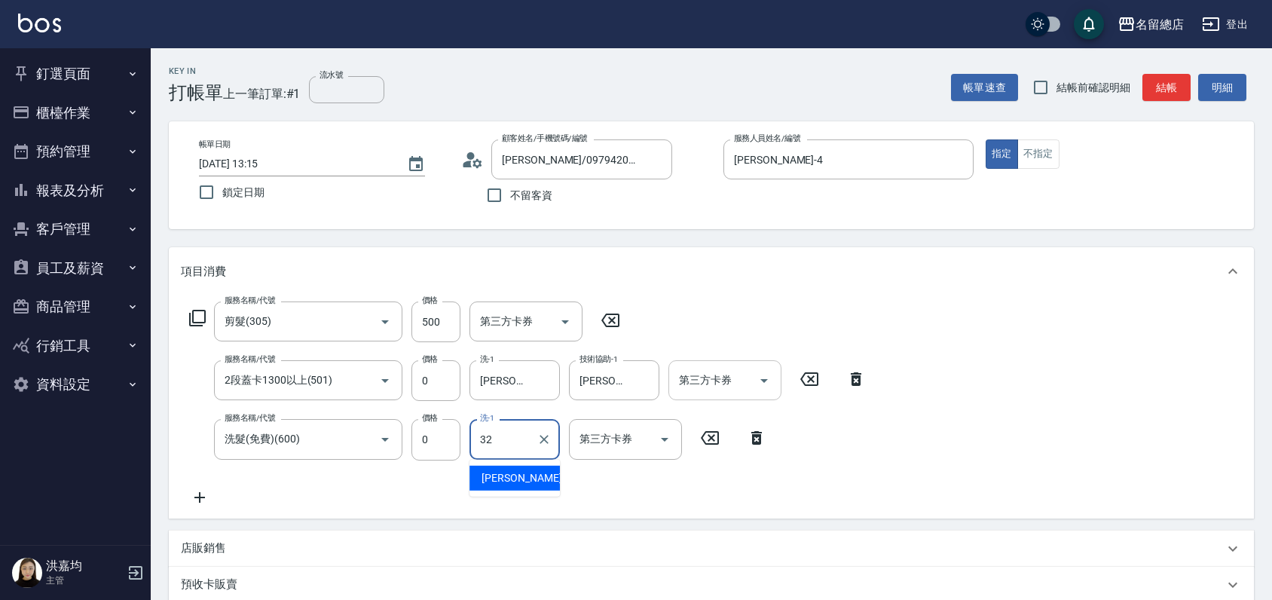
type input "王筱婷-32"
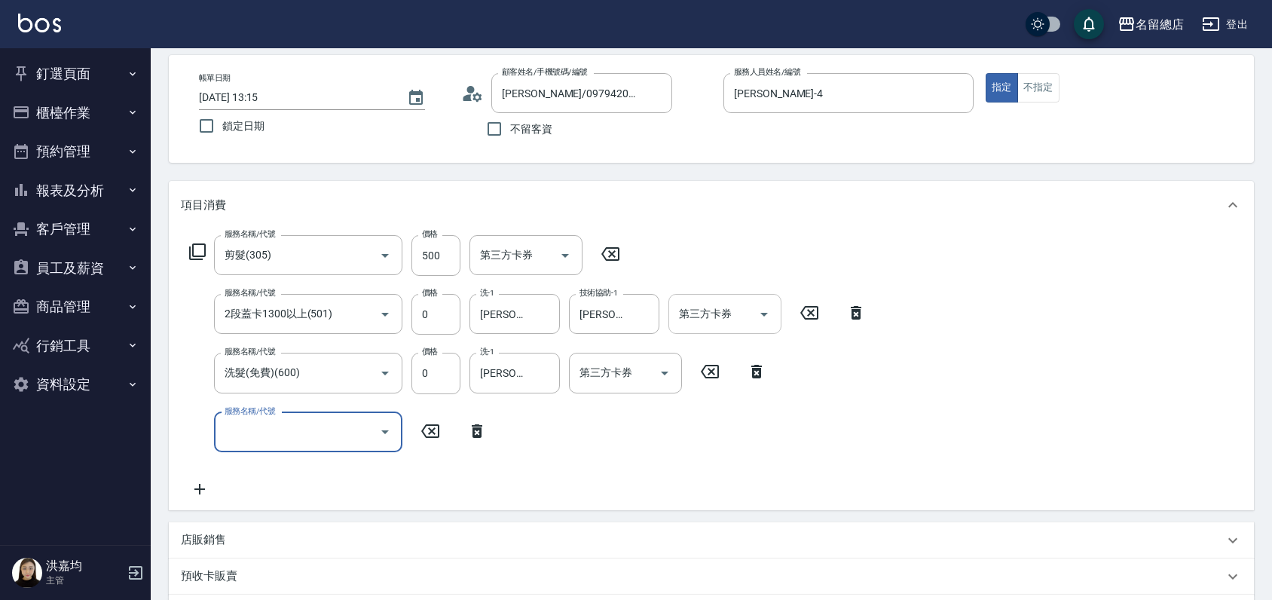
scroll to position [167, 0]
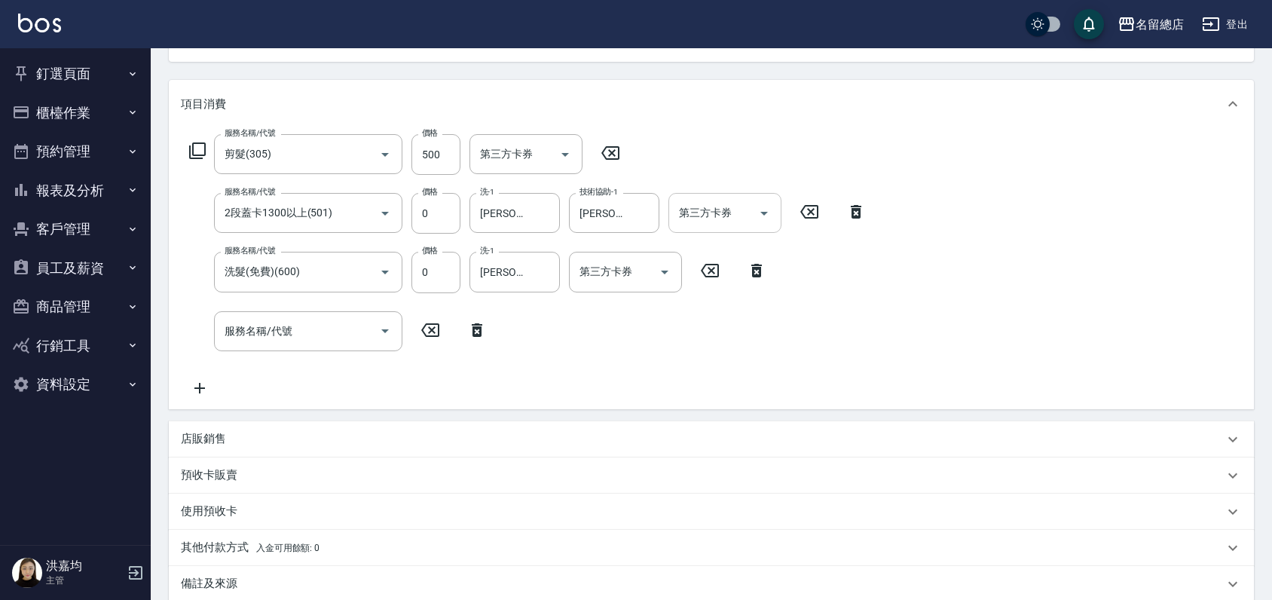
click at [235, 479] on p "預收卡販賣" at bounding box center [209, 475] width 57 height 16
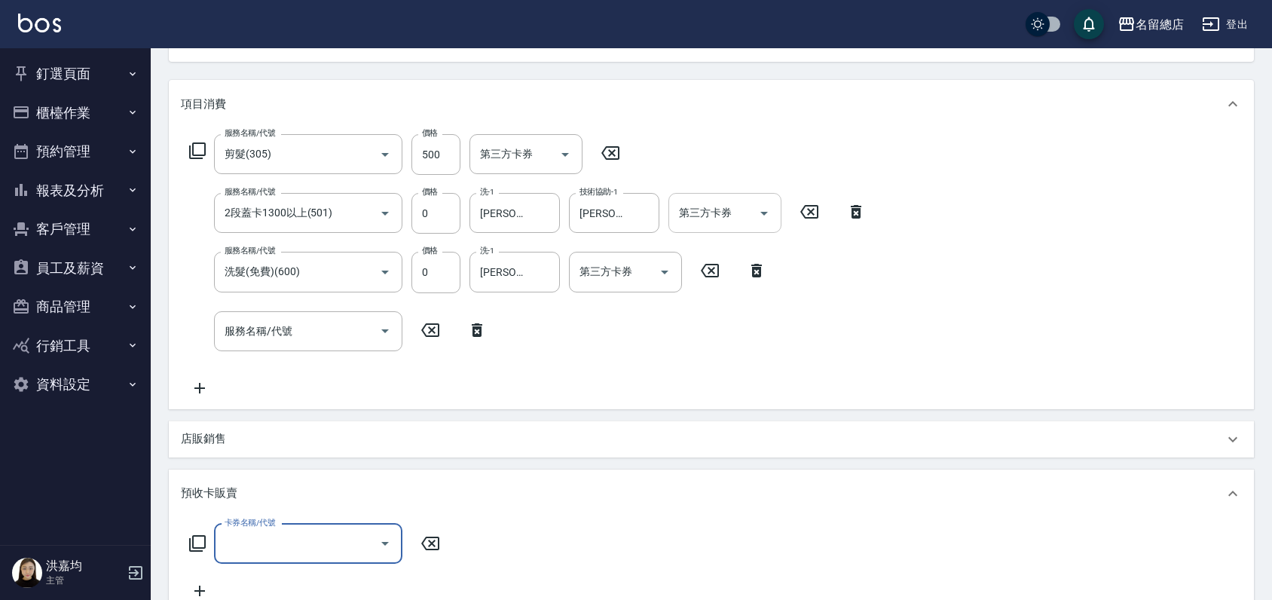
scroll to position [0, 0]
type input "二段自備卡(407)"
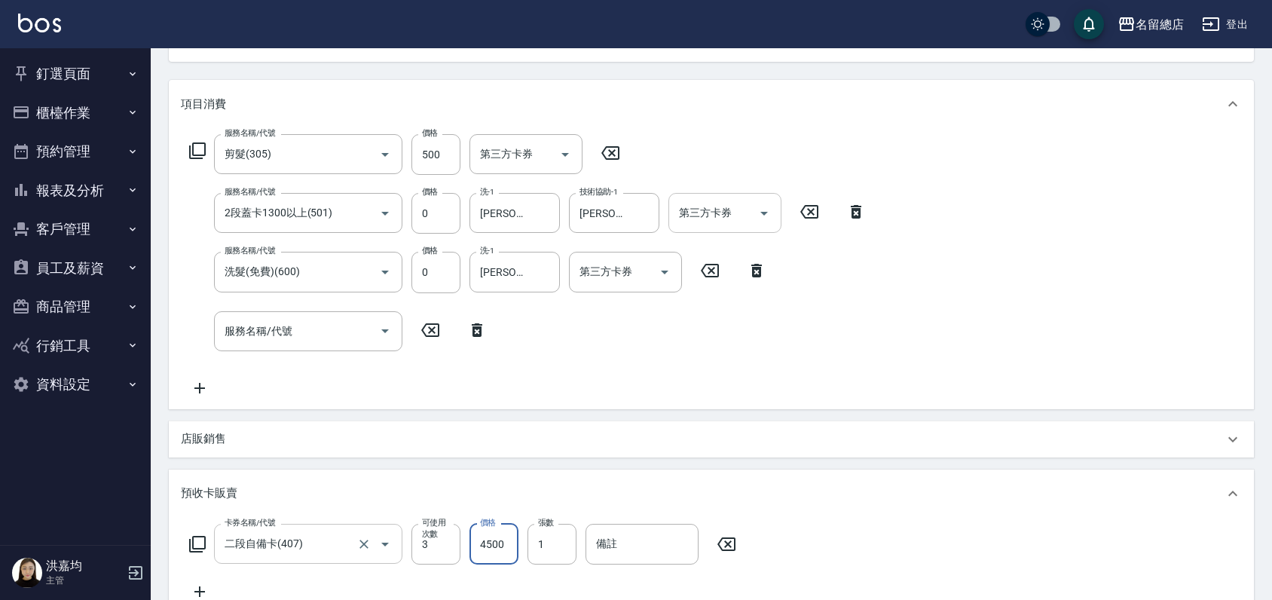
type input "4500"
type input "9123"
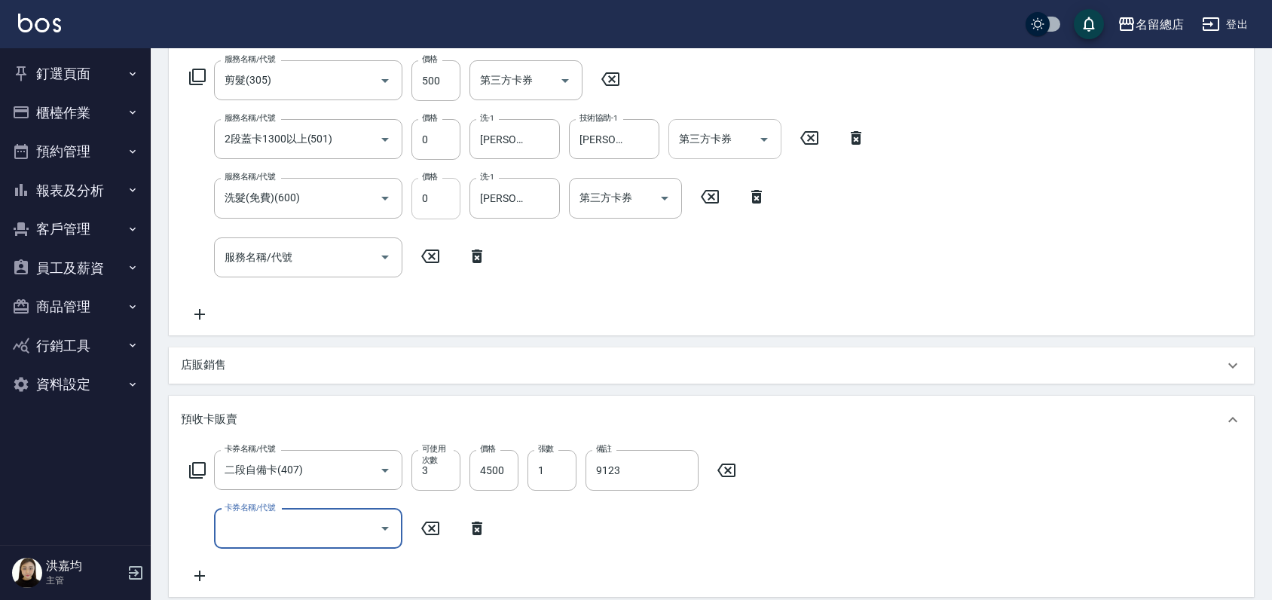
scroll to position [99, 0]
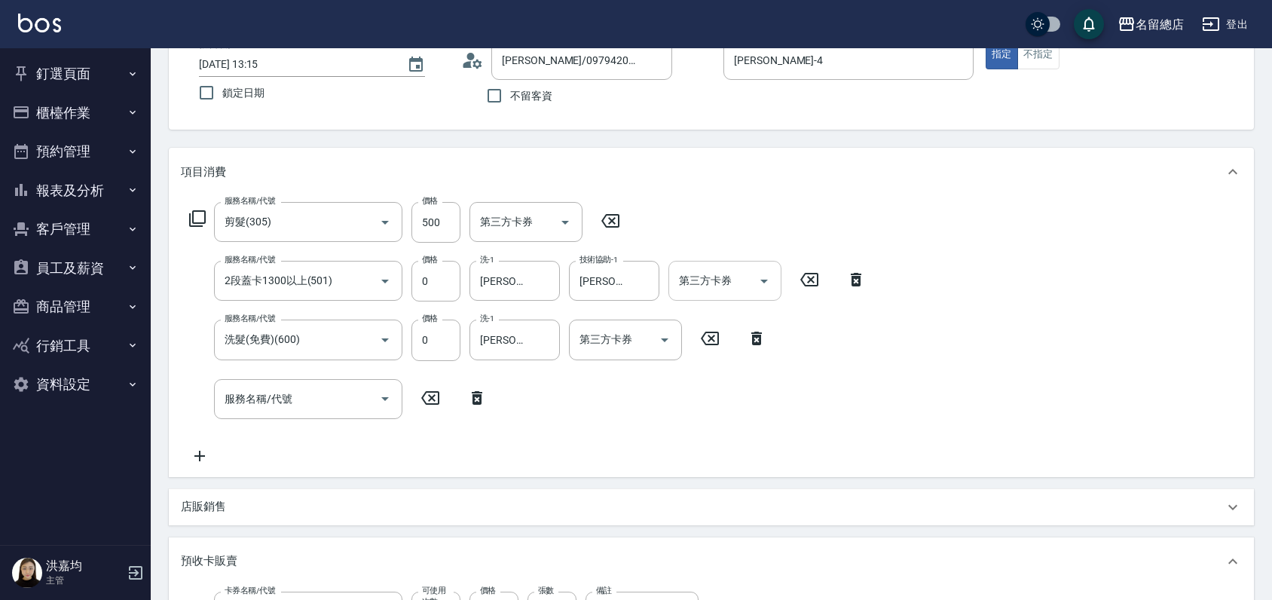
click at [855, 280] on icon at bounding box center [856, 280] width 11 height 14
type input "洗髮(免費)(600)"
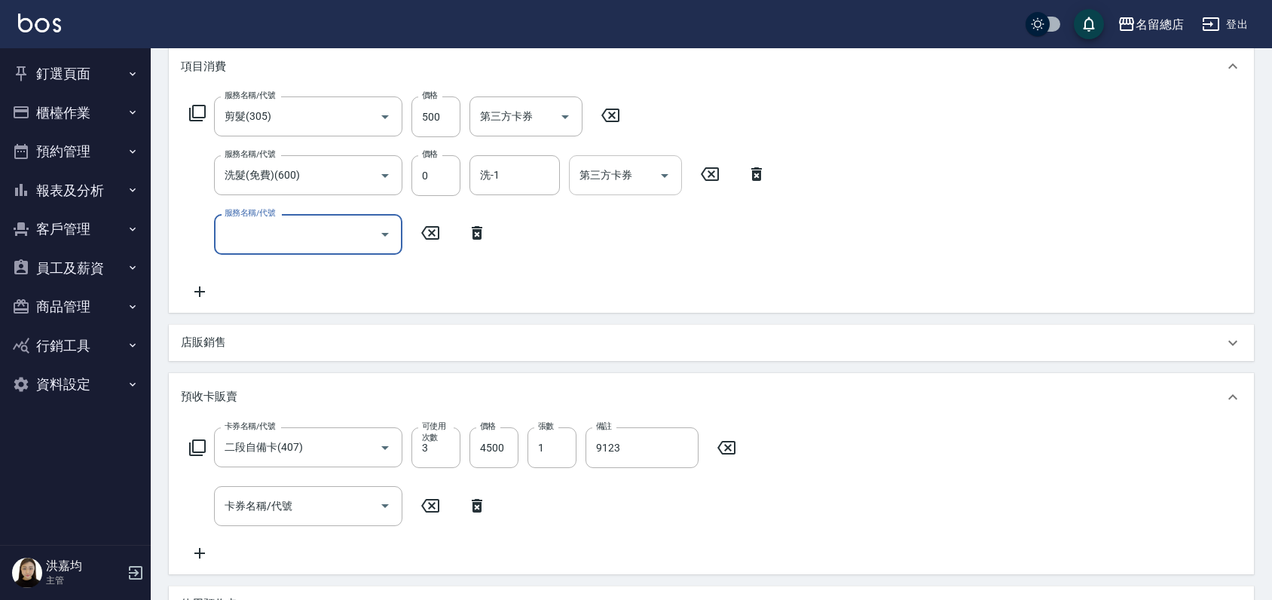
scroll to position [468, 0]
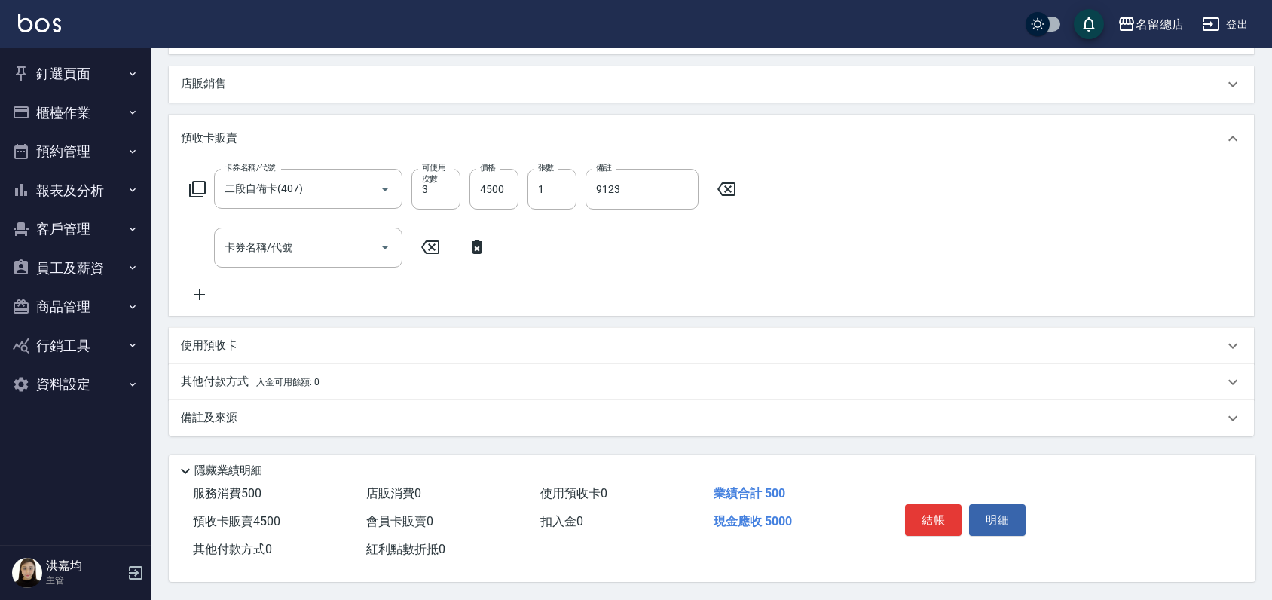
click at [214, 375] on p "其他付款方式 入金可用餘額: 0" at bounding box center [250, 382] width 139 height 17
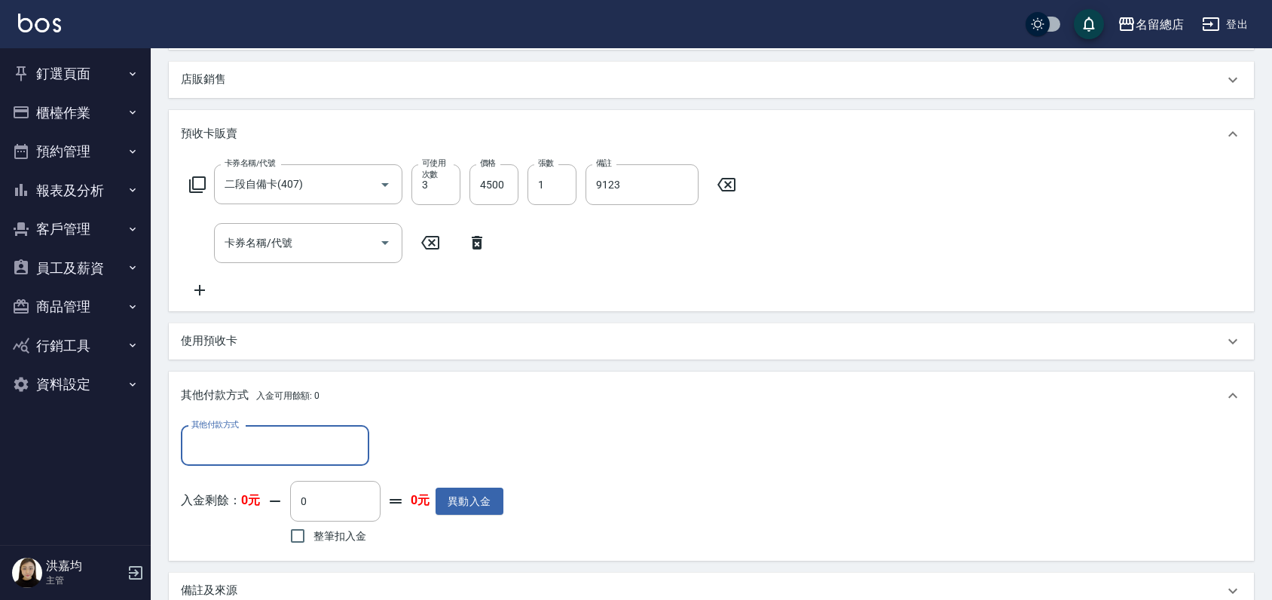
scroll to position [0, 0]
click at [255, 448] on input "其他付款方式" at bounding box center [275, 446] width 175 height 26
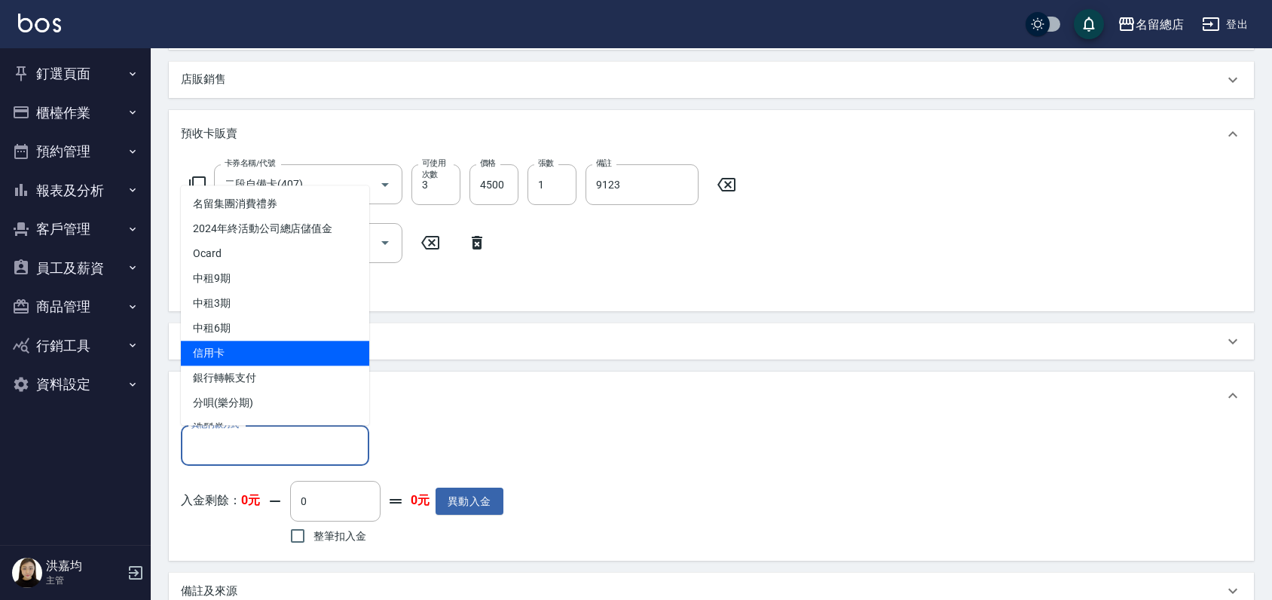
click at [240, 354] on span "信用卡" at bounding box center [275, 353] width 188 height 25
type input "信用卡"
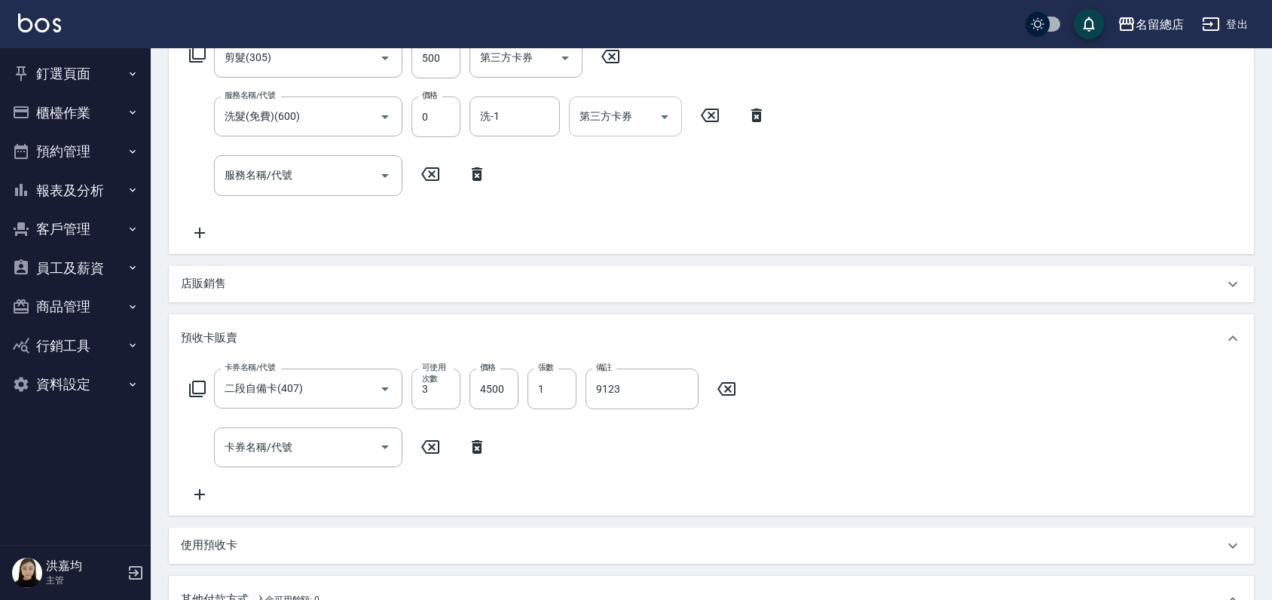
scroll to position [217, 0]
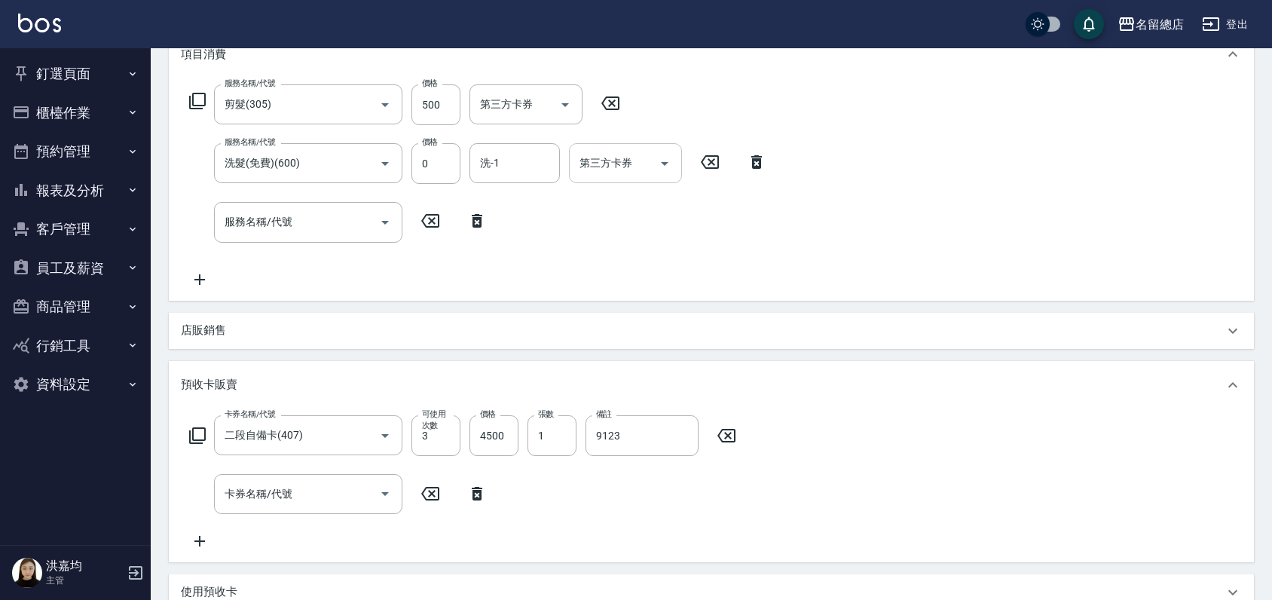
click at [756, 234] on div "服務名稱/代號 剪髮(305) 服務名稱/代號 價格 500 價格 第三方卡券 第三方卡券 服務名稱/代號 洗髮(免費)(600) 服務名稱/代號 價格 0 …" at bounding box center [478, 185] width 595 height 203
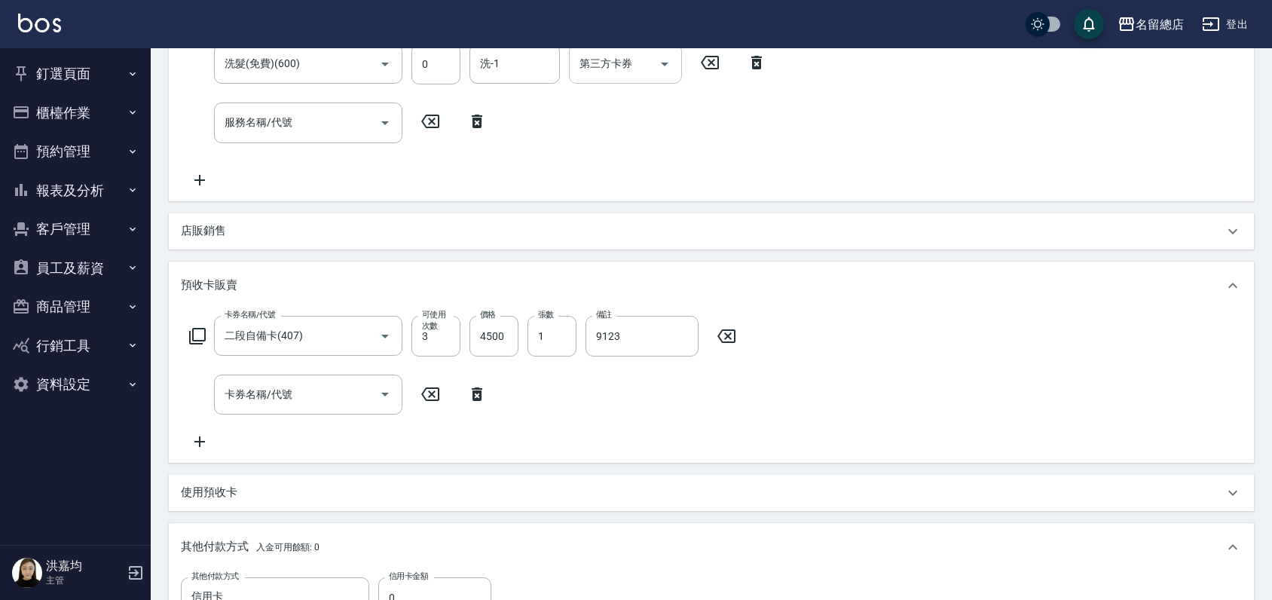
scroll to position [468, 0]
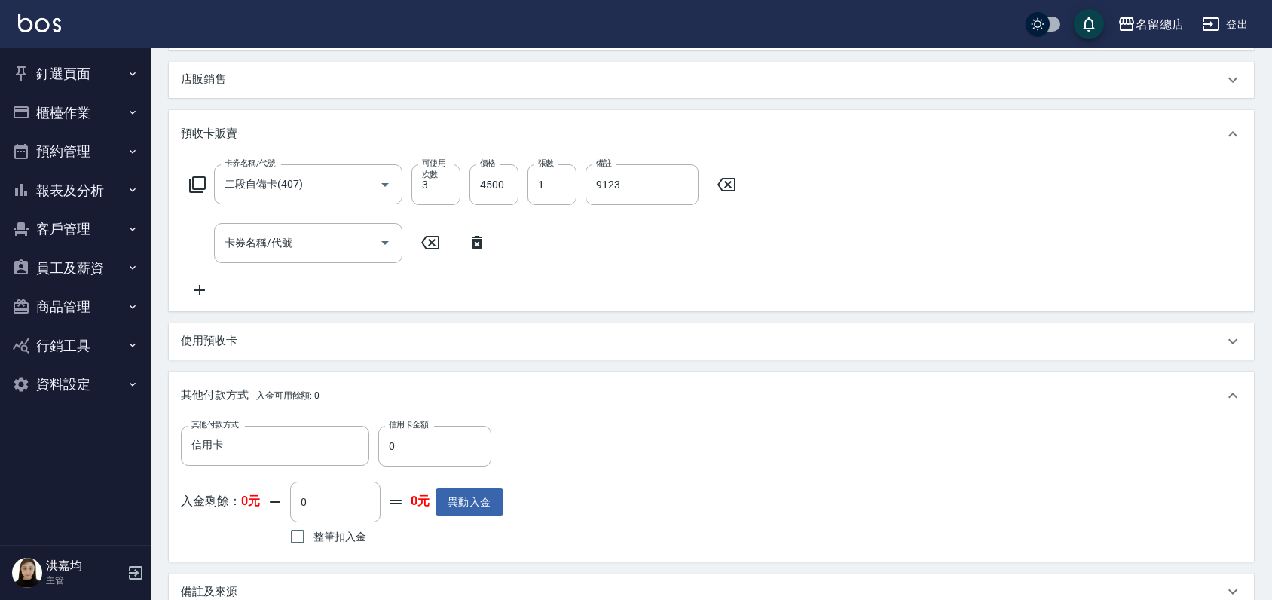
click at [472, 241] on icon at bounding box center [477, 243] width 38 height 18
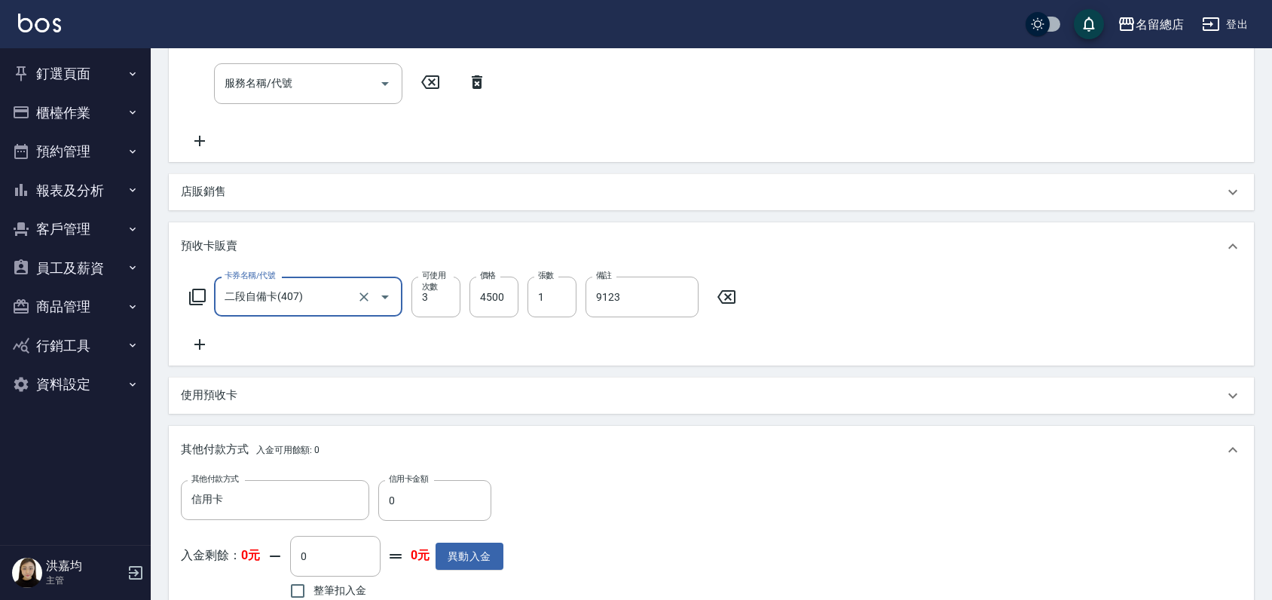
scroll to position [217, 0]
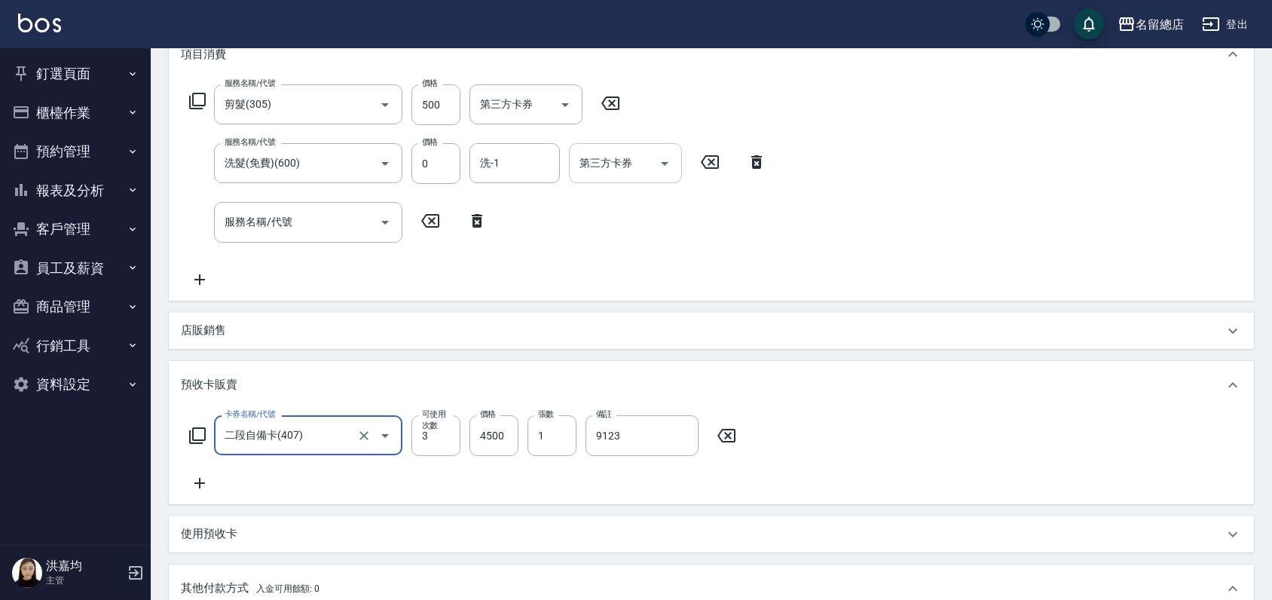
click at [479, 223] on icon at bounding box center [477, 221] width 11 height 14
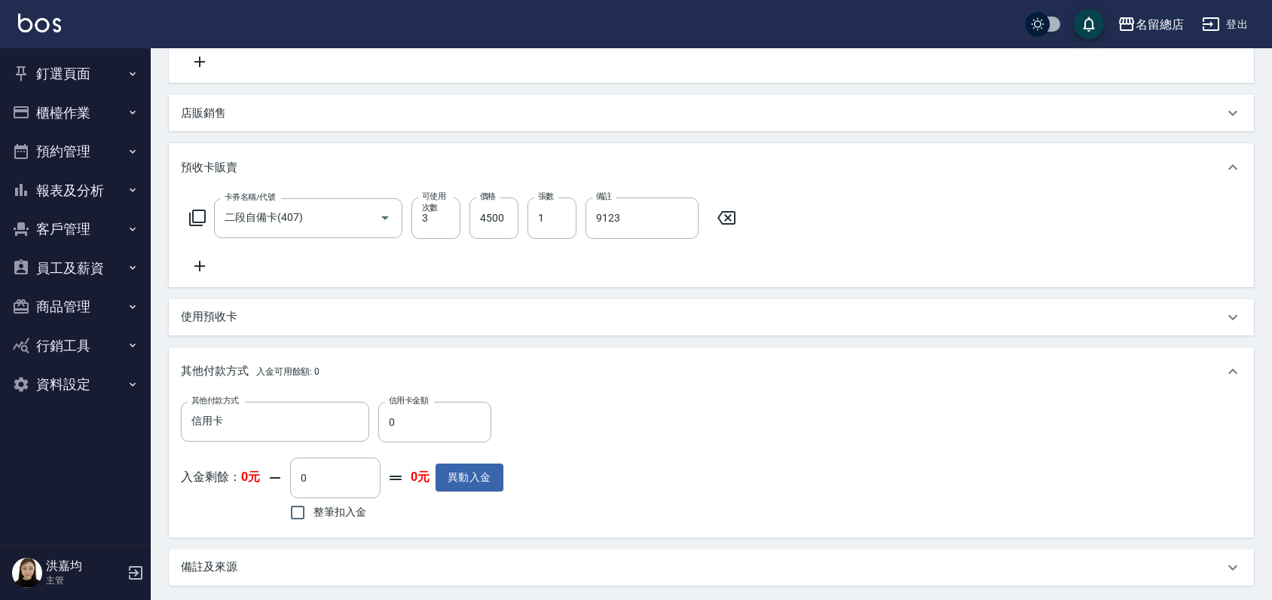
scroll to position [468, 0]
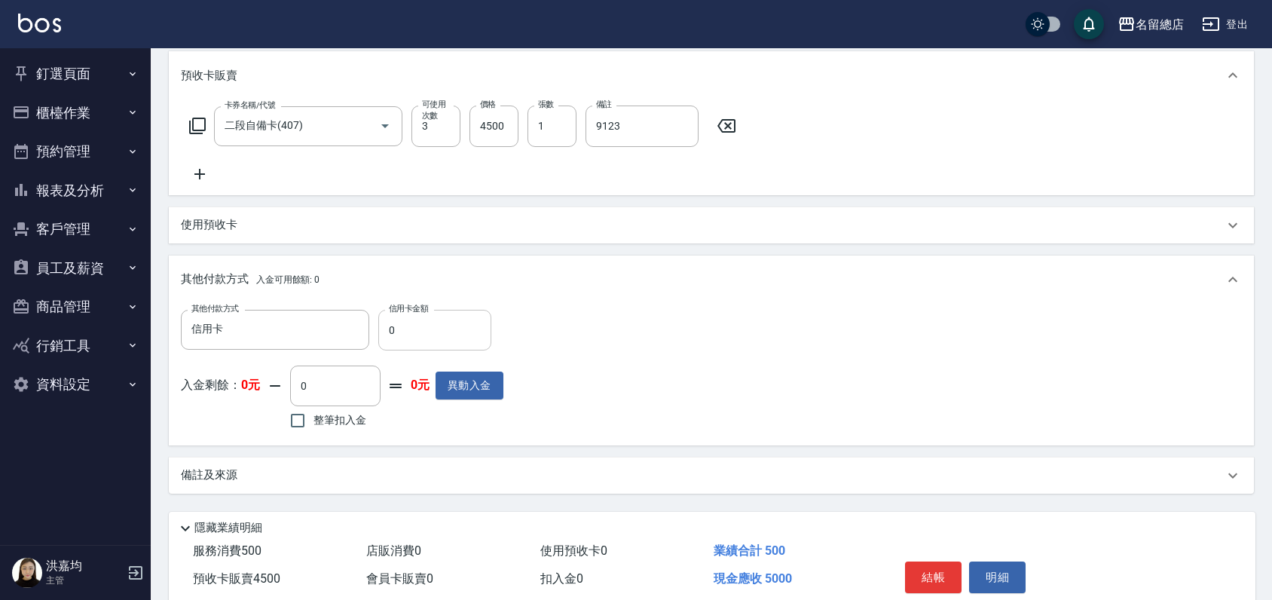
click at [403, 329] on input "0" at bounding box center [434, 330] width 113 height 41
click at [690, 326] on div "其他付款方式 信用卡 其他付款方式 信用卡金額 0 信用卡金額 入金剩餘： 0元 0 ​ 整筆扣入金 0元 異動入金" at bounding box center [711, 372] width 1061 height 124
click at [418, 323] on input "0" at bounding box center [434, 330] width 113 height 41
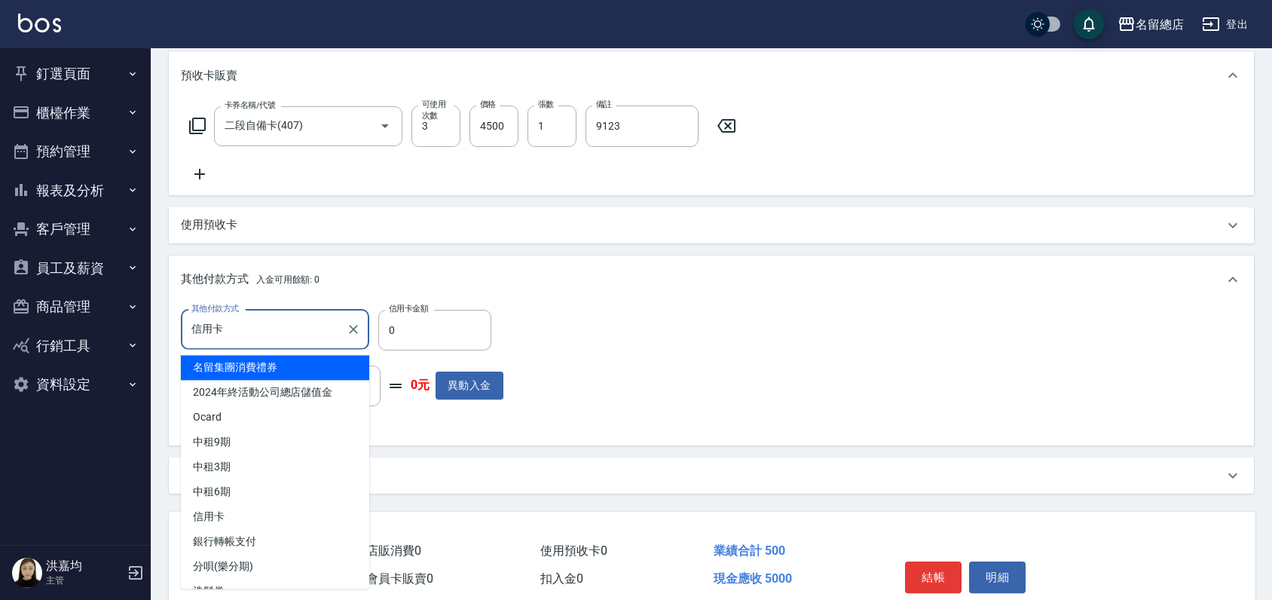
click at [320, 314] on div "信用卡 其他付款方式" at bounding box center [275, 330] width 188 height 40
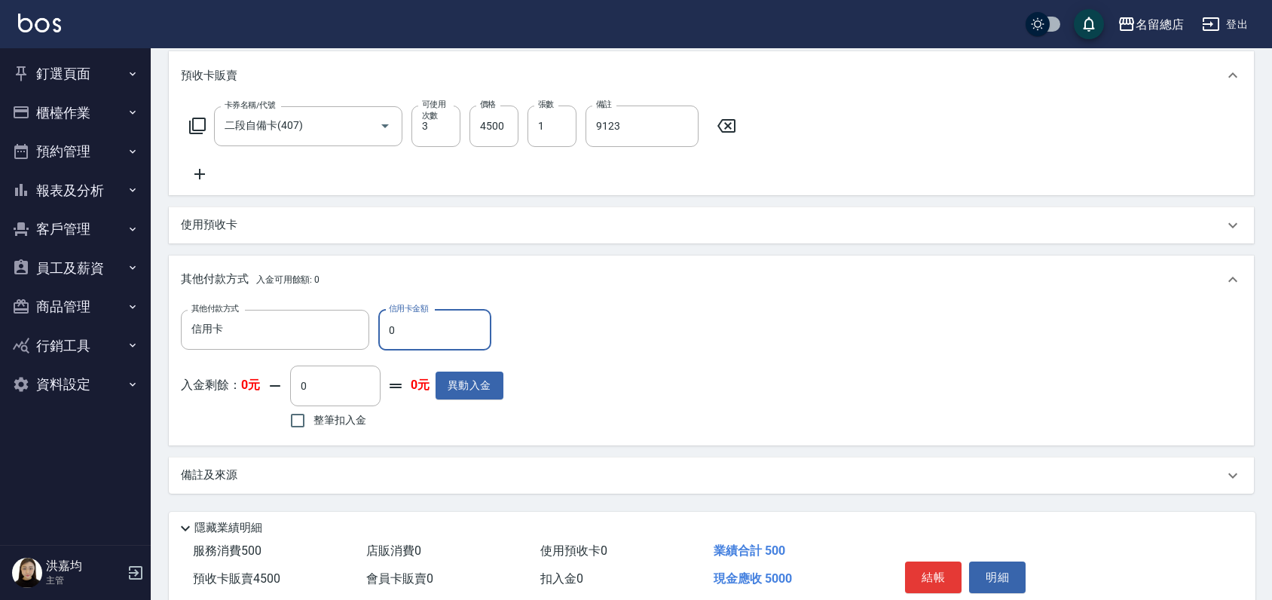
click at [412, 327] on input "0" at bounding box center [434, 330] width 113 height 41
type input "0"
click at [581, 198] on div "項目消費 服務名稱/代號 剪髮(305) 服務名稱/代號 價格 500 價格 第三方卡券 第三方卡券 服務名稱/代號 洗髮(免費)(600) 服務名稱/代號 …" at bounding box center [711, 136] width 1085 height 715
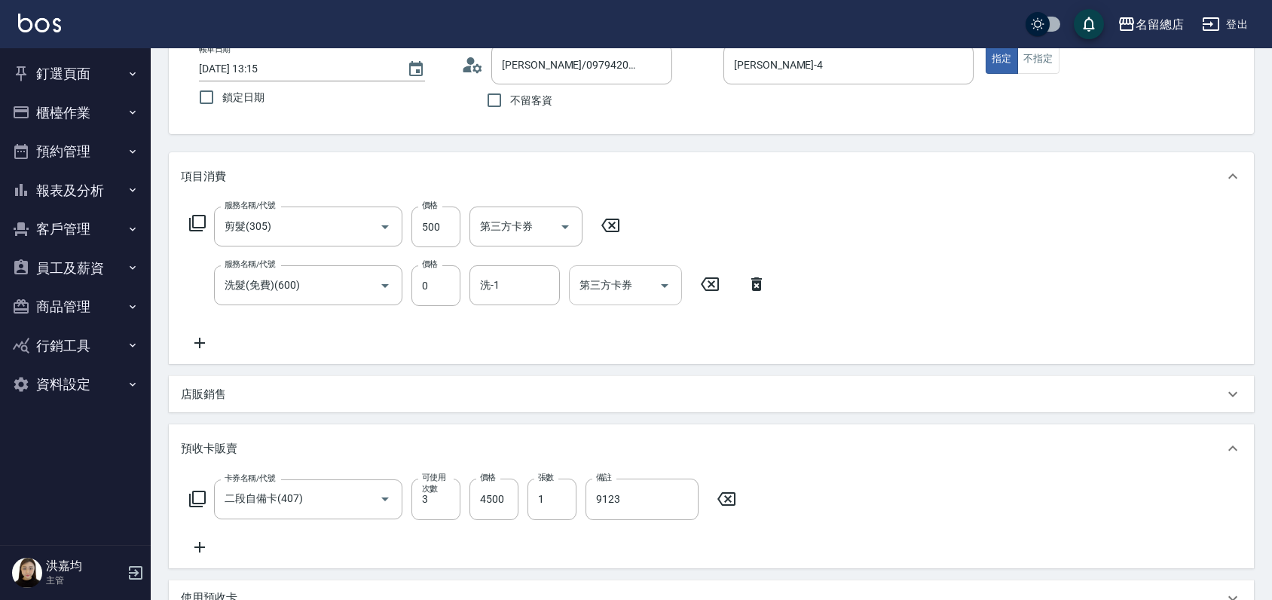
scroll to position [0, 0]
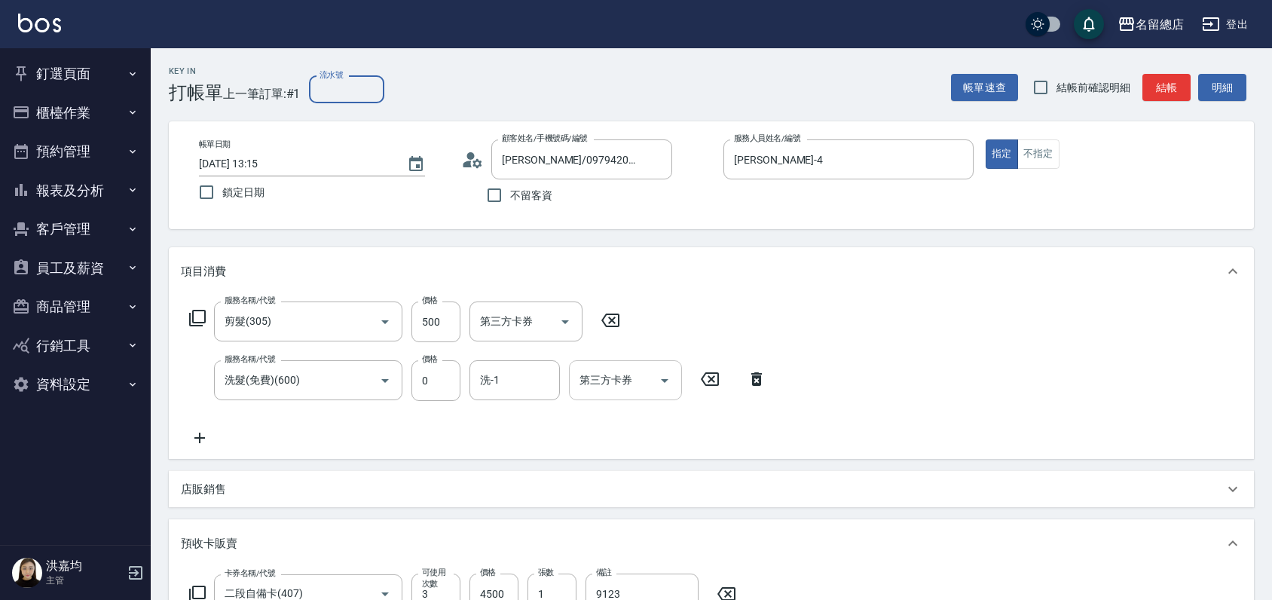
click at [359, 90] on input "流水號" at bounding box center [346, 89] width 75 height 27
type input "9123"
click at [467, 244] on div "Key In 打帳單 上一筆訂單:#1 流水號 9123 流水號 帳單速查 結帳前確認明細 結帳 明細 帳單日期 2025/08/13 13:15 鎖定日期 …" at bounding box center [712, 586] width 1122 height 1077
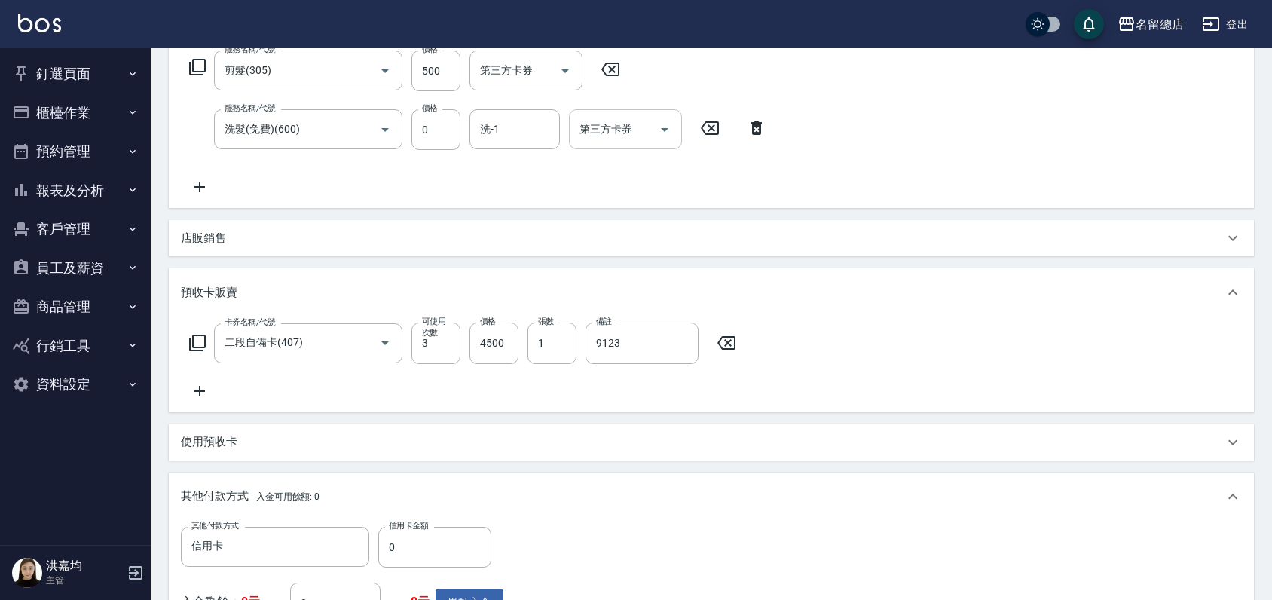
scroll to position [418, 0]
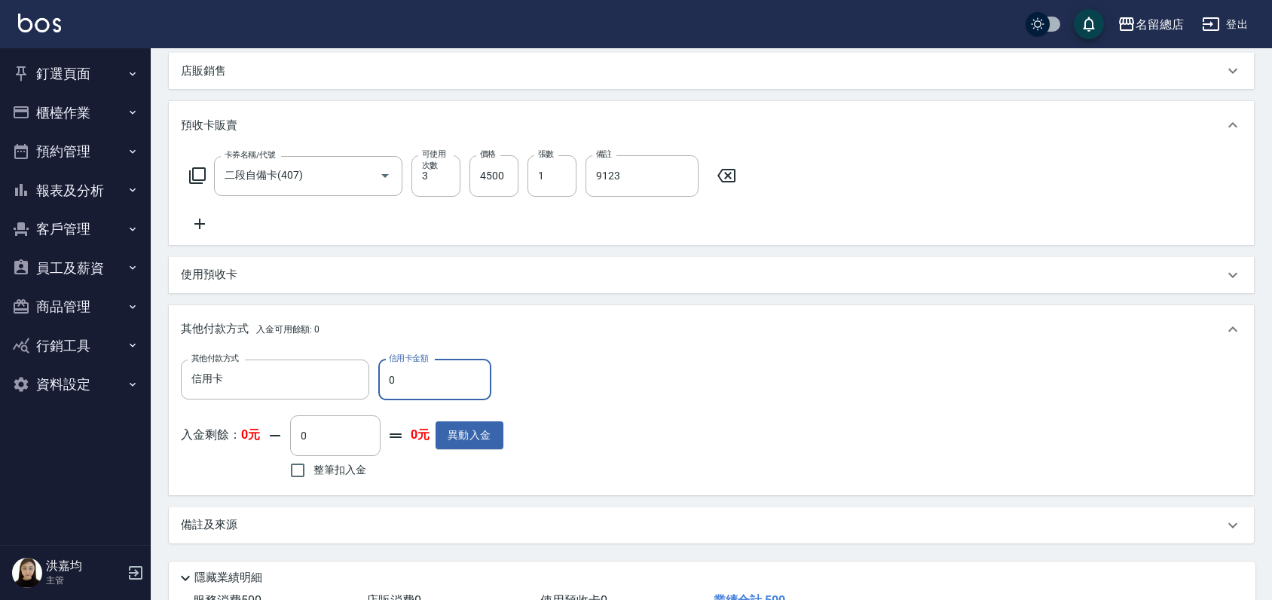
click at [390, 383] on input "0" at bounding box center [434, 380] width 113 height 41
type input "5000"
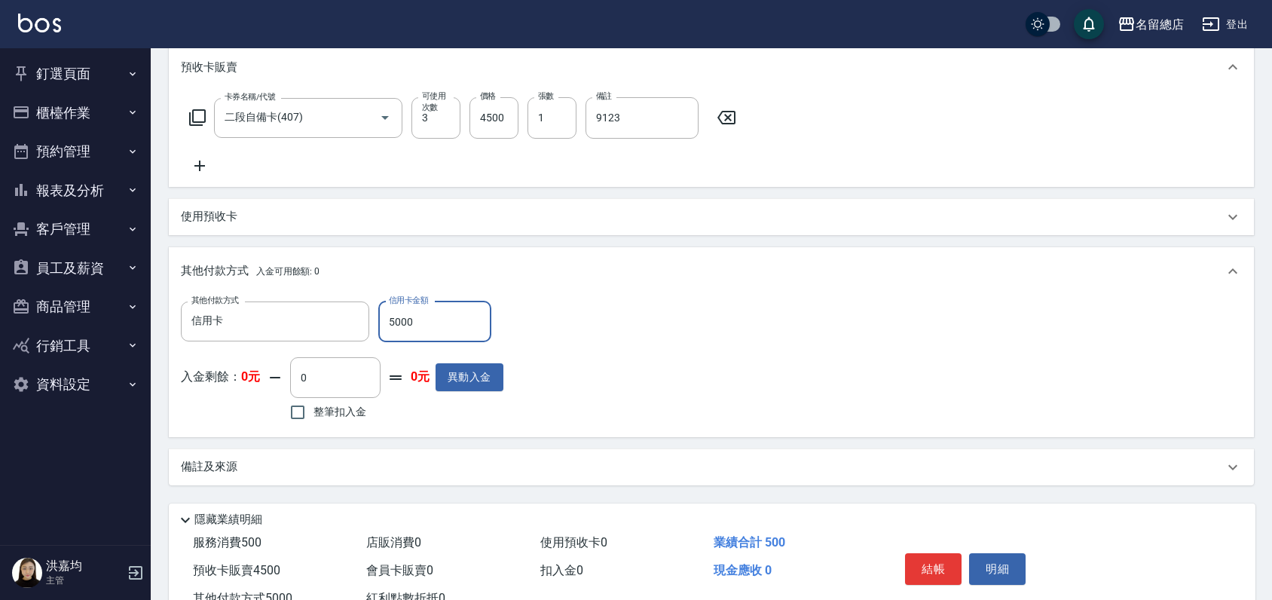
scroll to position [530, 0]
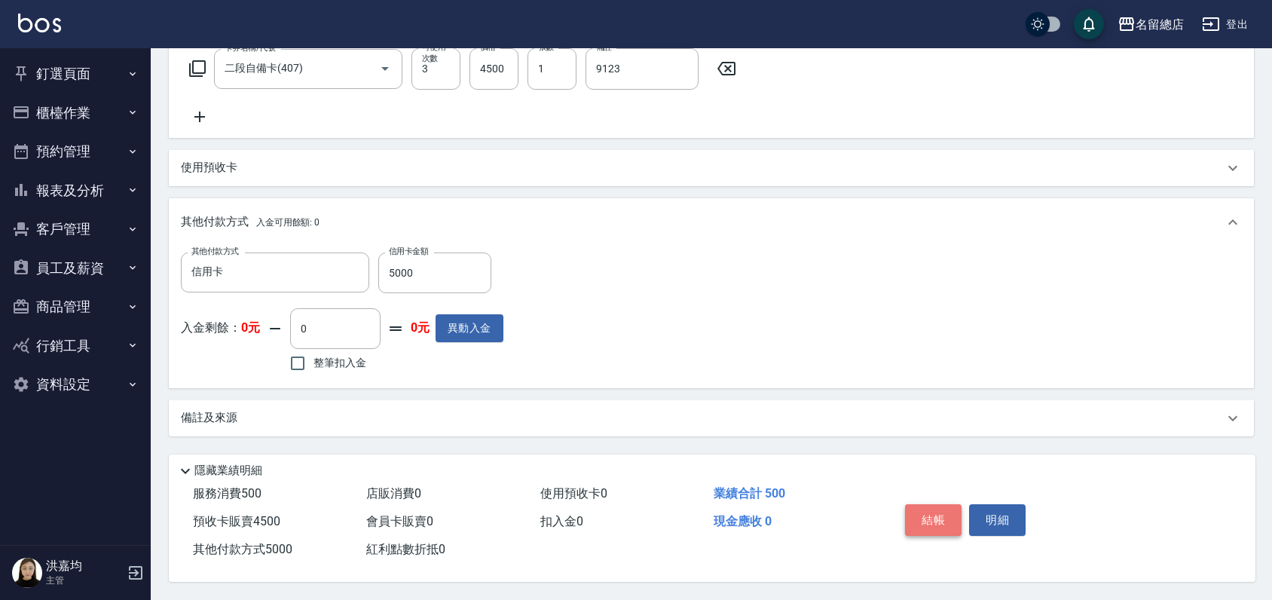
click at [935, 506] on button "結帳" at bounding box center [933, 520] width 57 height 32
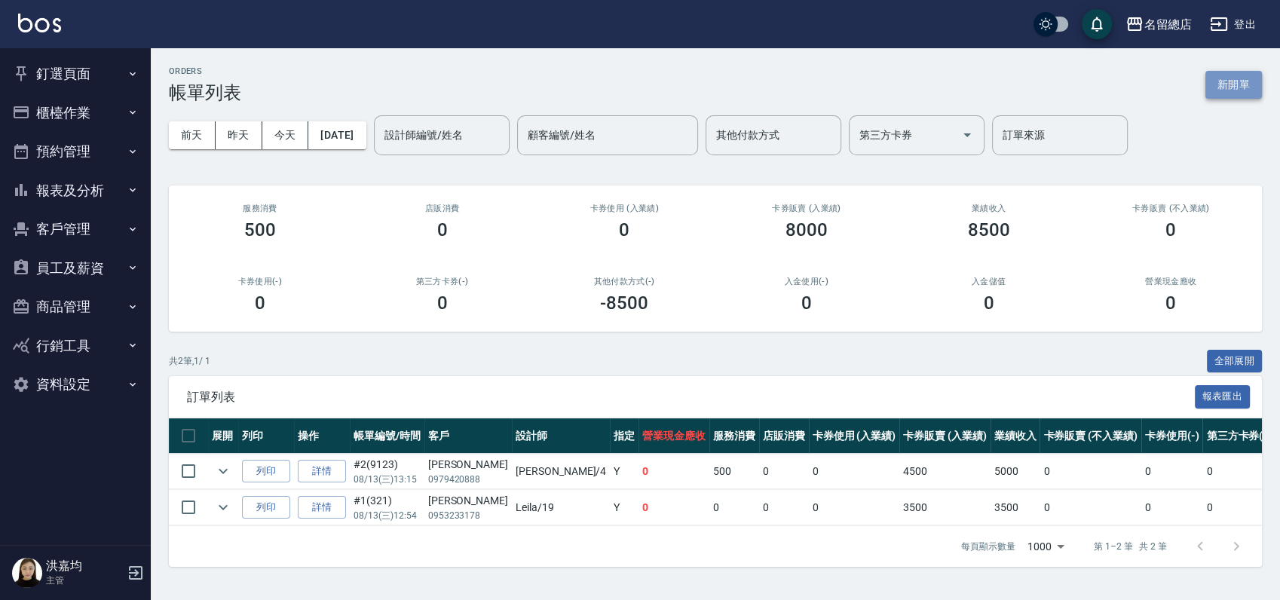
click at [1223, 84] on button "新開單" at bounding box center [1233, 85] width 57 height 28
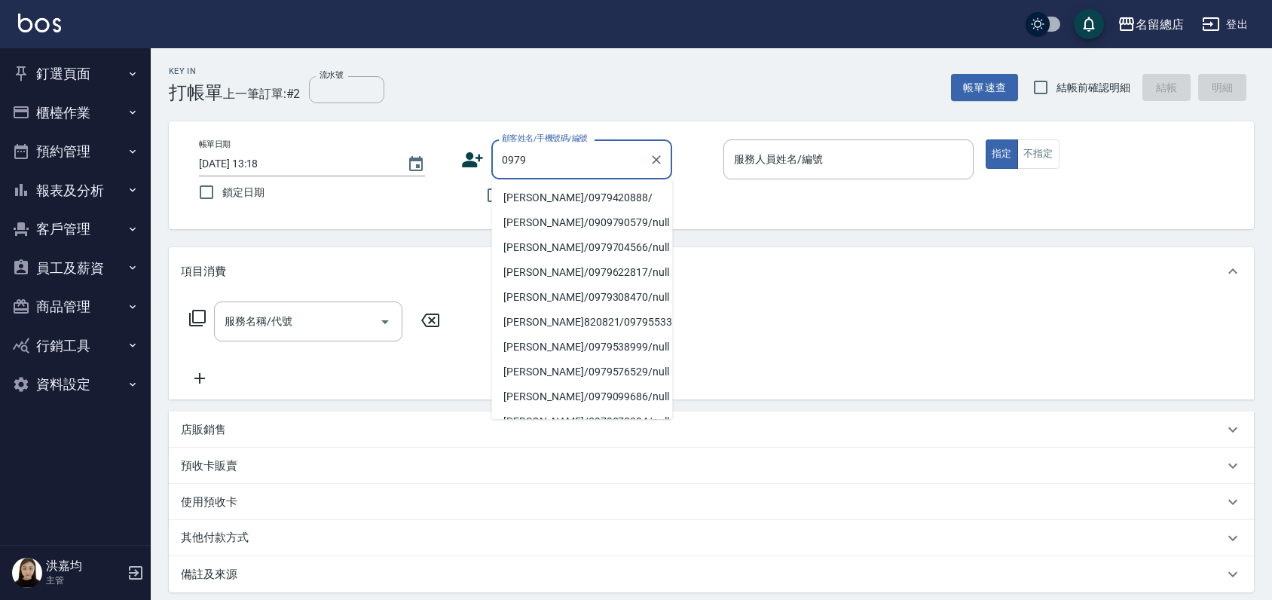
click at [644, 193] on li "李采琳/0979420888/" at bounding box center [581, 197] width 181 height 25
type input "李采琳/0979420888/"
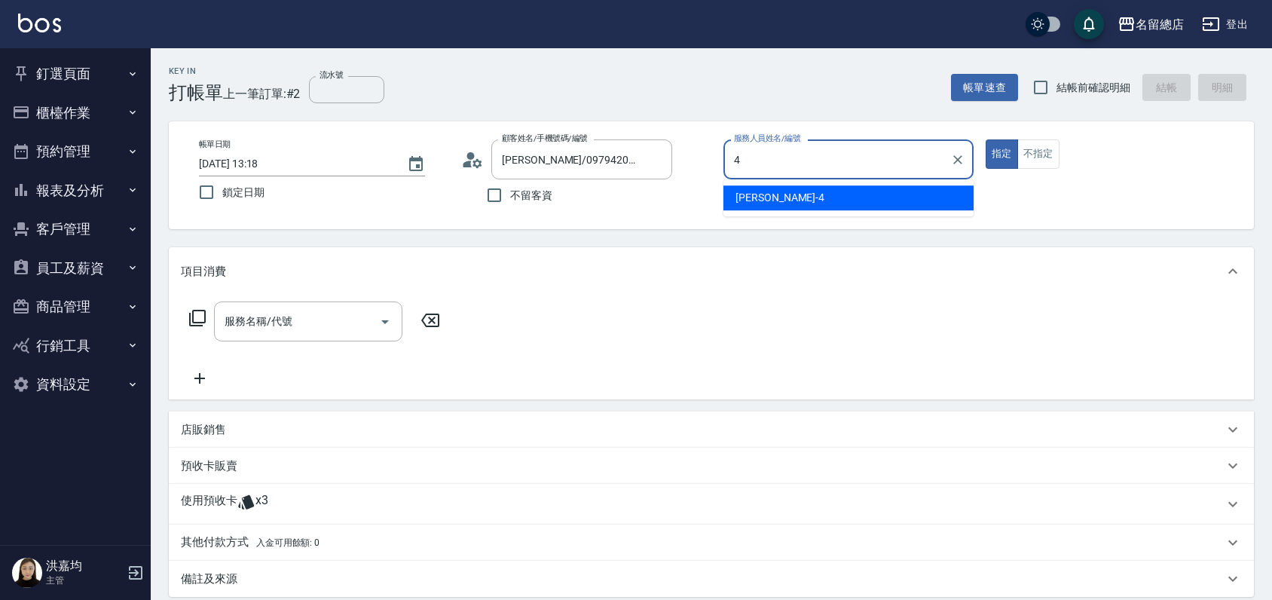
type input "[PERSON_NAME]-4"
type button "true"
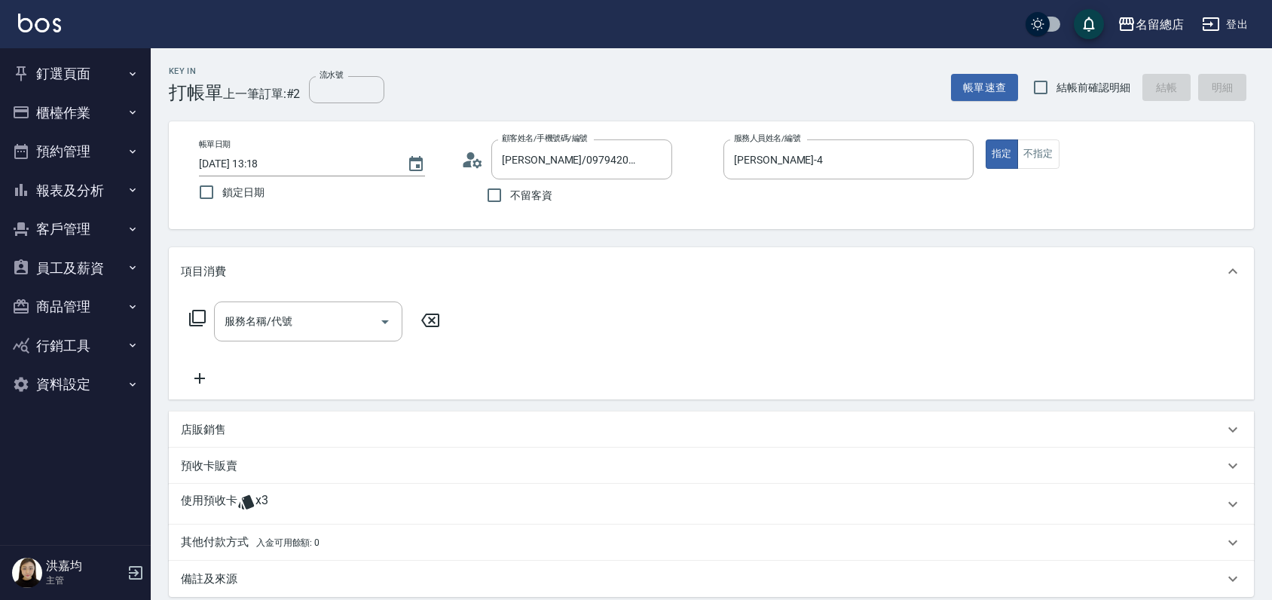
click at [213, 506] on p "使用預收卡" at bounding box center [209, 504] width 57 height 23
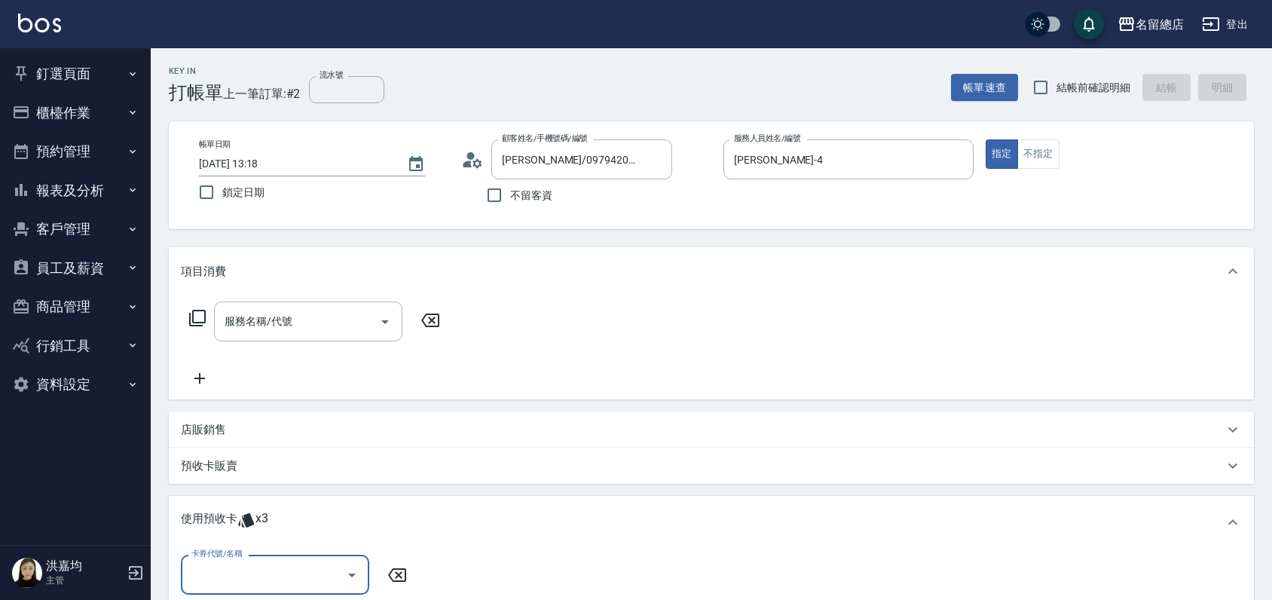
click at [200, 579] on input "卡券代號/名稱" at bounding box center [264, 575] width 152 height 26
click at [230, 531] on div "二段自備卡 剩餘3張 9123" at bounding box center [275, 536] width 188 height 25
type input "二段自備卡 9123"
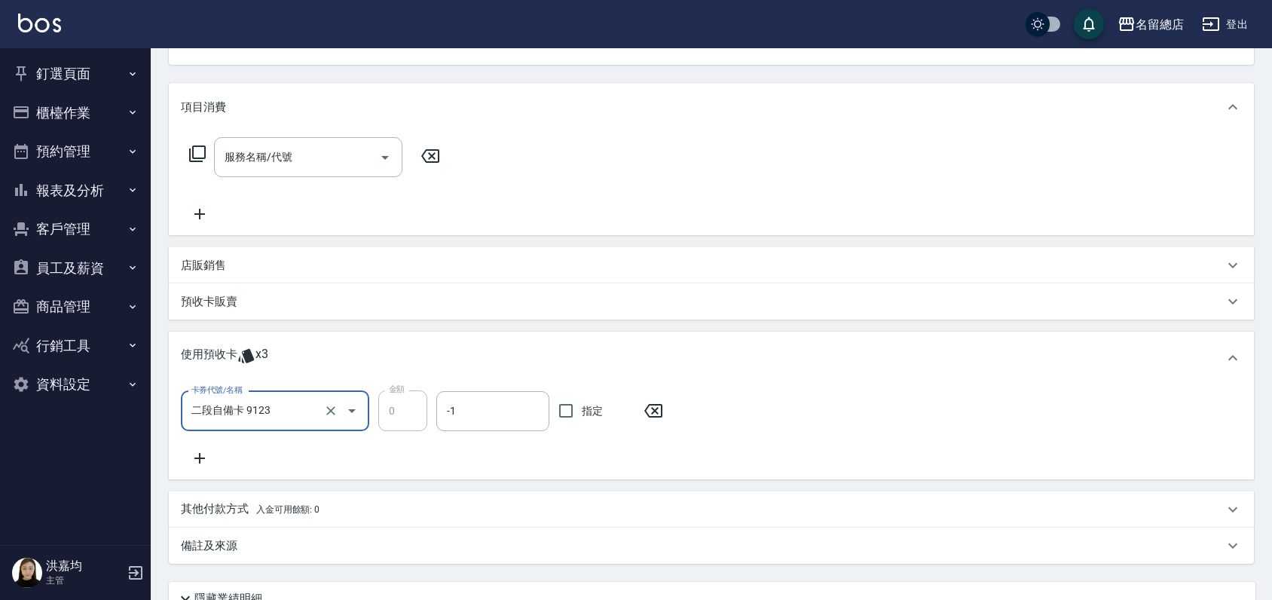
scroll to position [167, 0]
click at [558, 405] on input "指定" at bounding box center [566, 408] width 32 height 32
checkbox input "true"
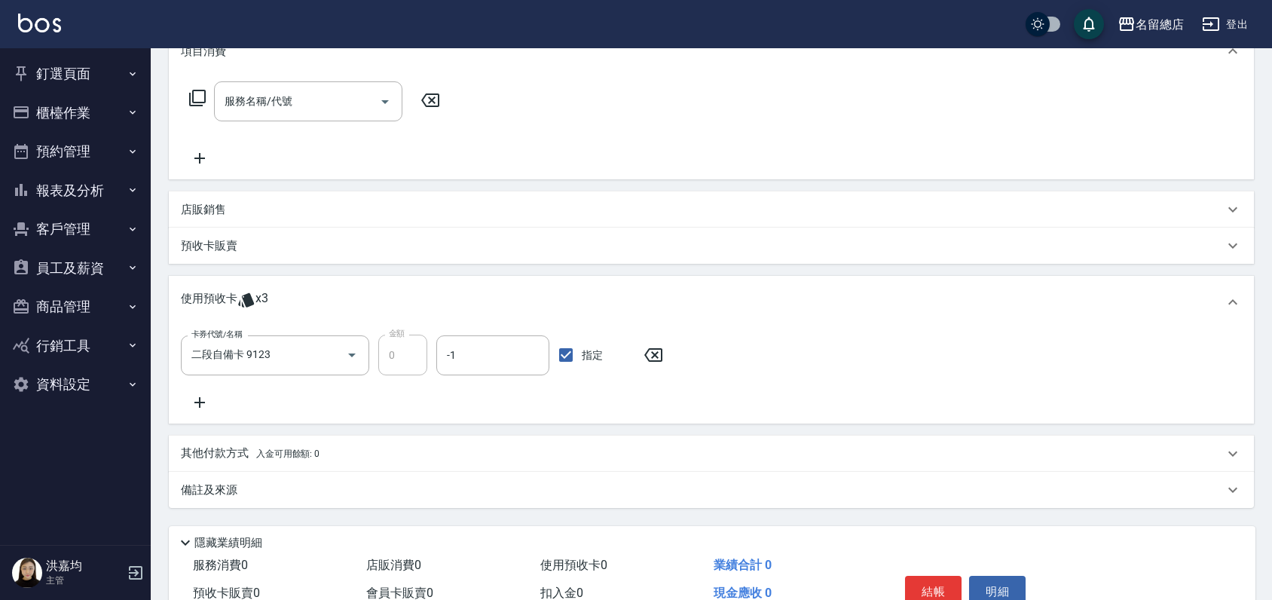
scroll to position [129, 0]
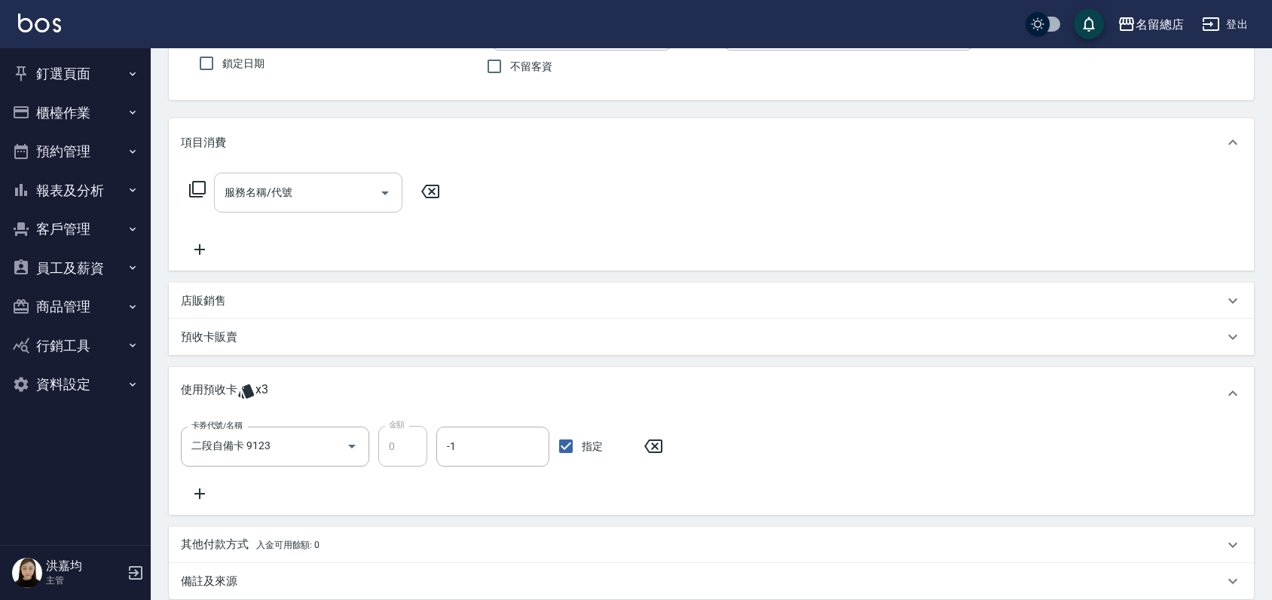
click at [258, 200] on input "服務名稱/代號" at bounding box center [297, 192] width 152 height 26
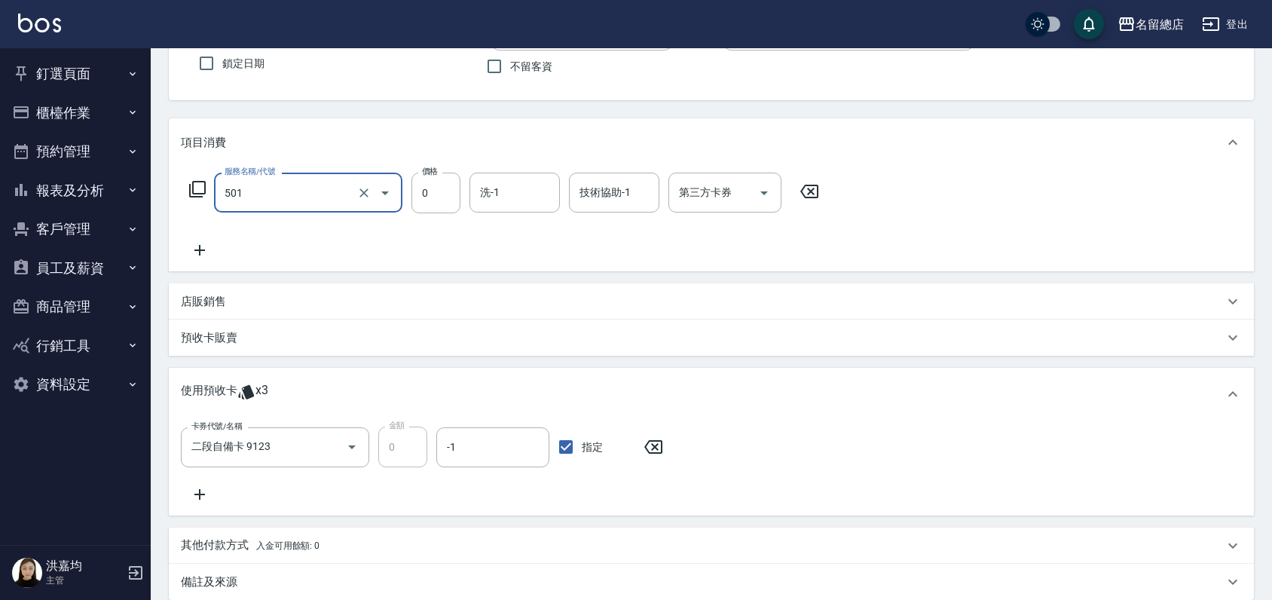
type input "2段蓋卡1300以上(501)"
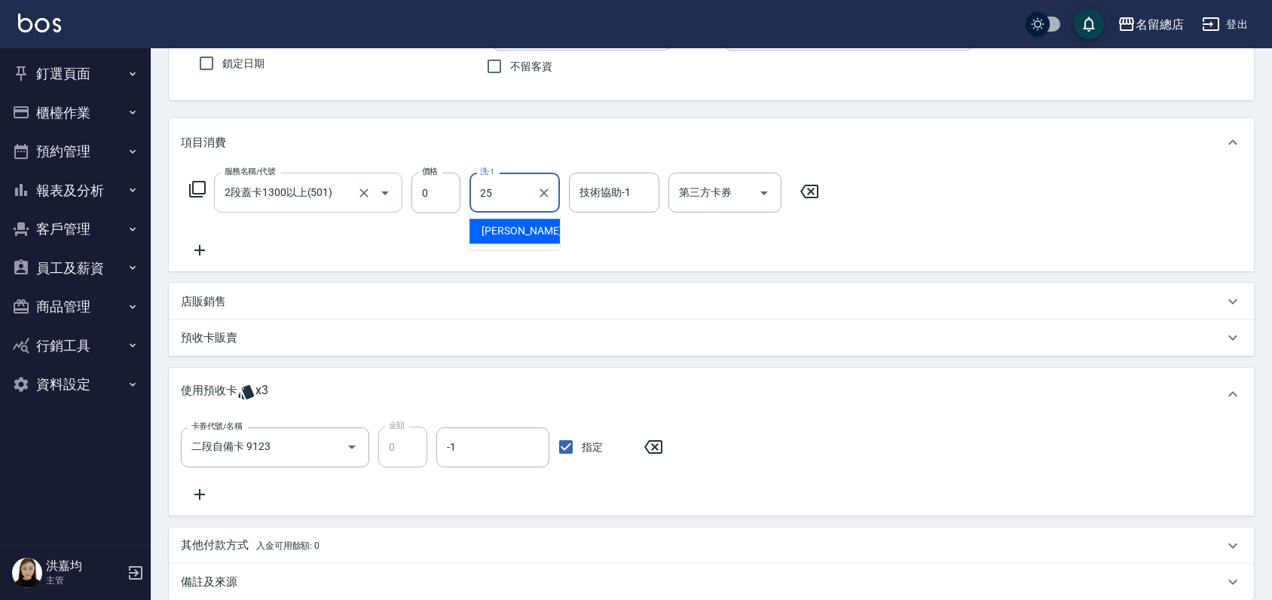
type input "王娟-25"
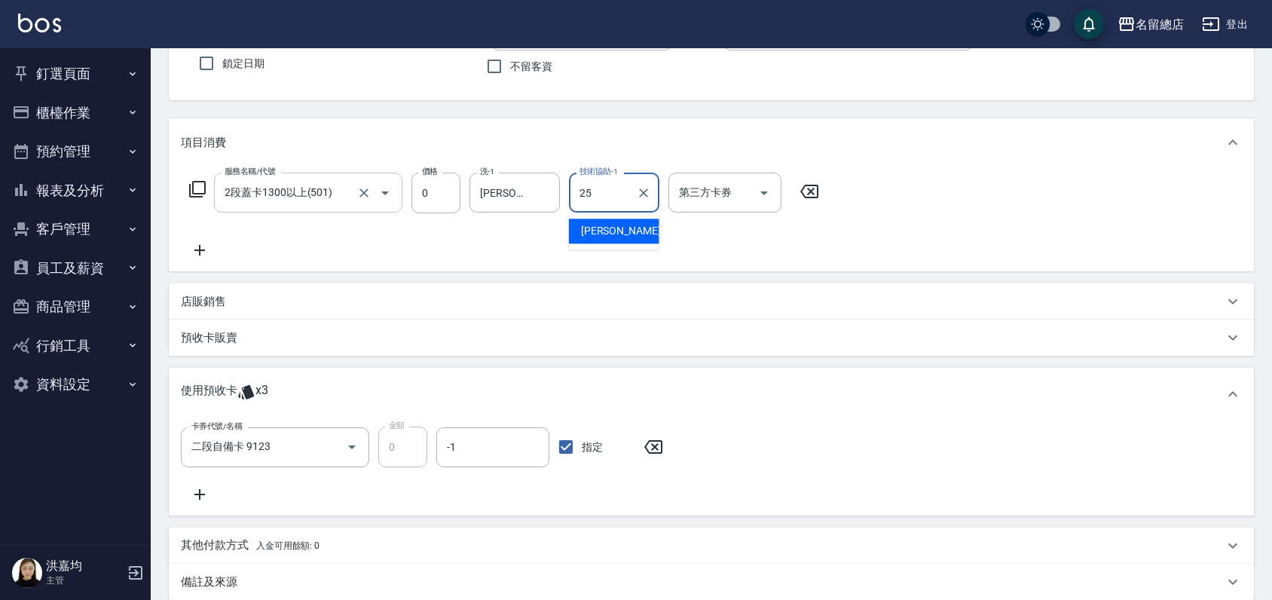
type input "王娟-25"
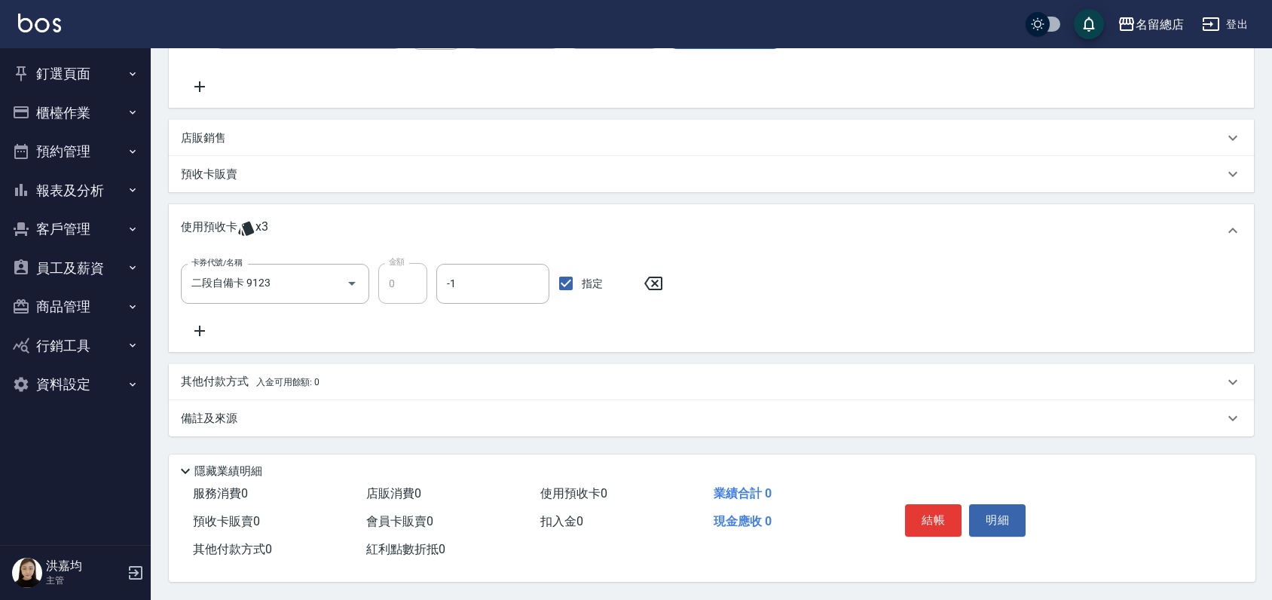
scroll to position [297, 0]
click at [935, 516] on button "結帳" at bounding box center [933, 520] width 57 height 32
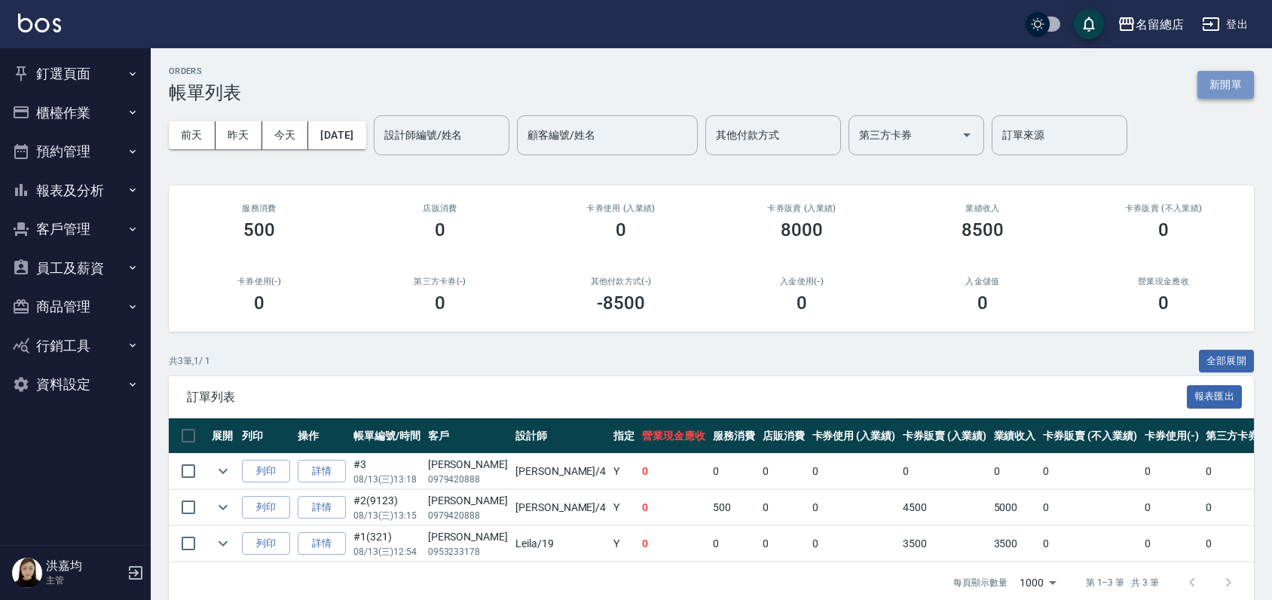
click at [1243, 90] on button "新開單" at bounding box center [1226, 85] width 57 height 28
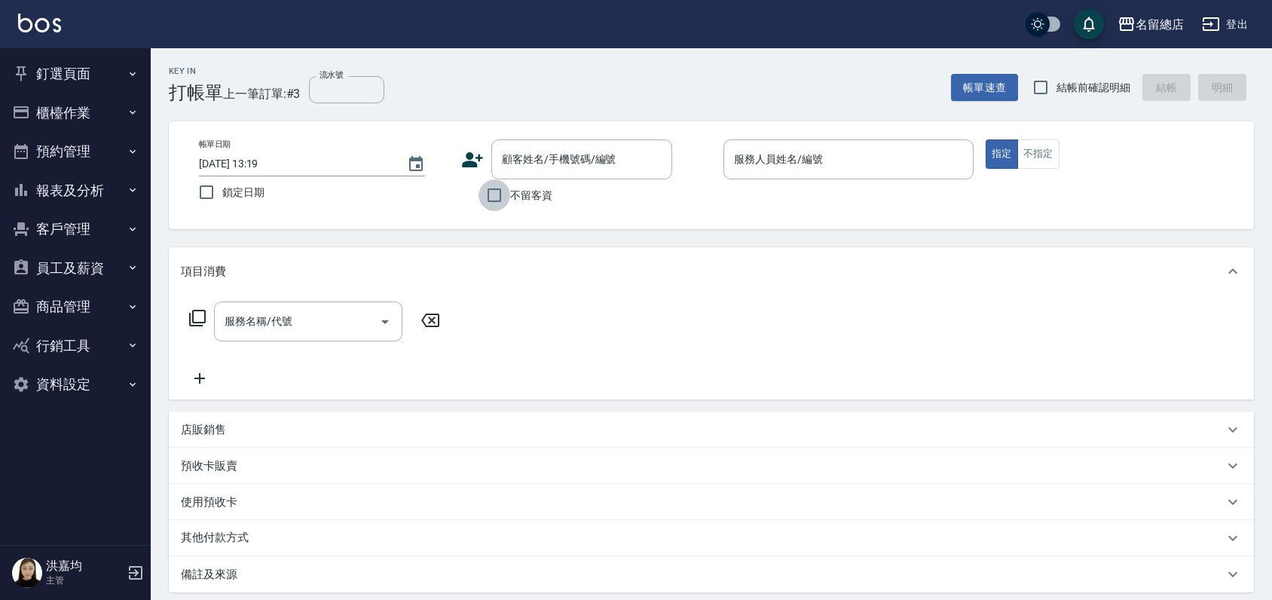
click at [496, 199] on input "不留客資" at bounding box center [495, 195] width 32 height 32
checkbox input "true"
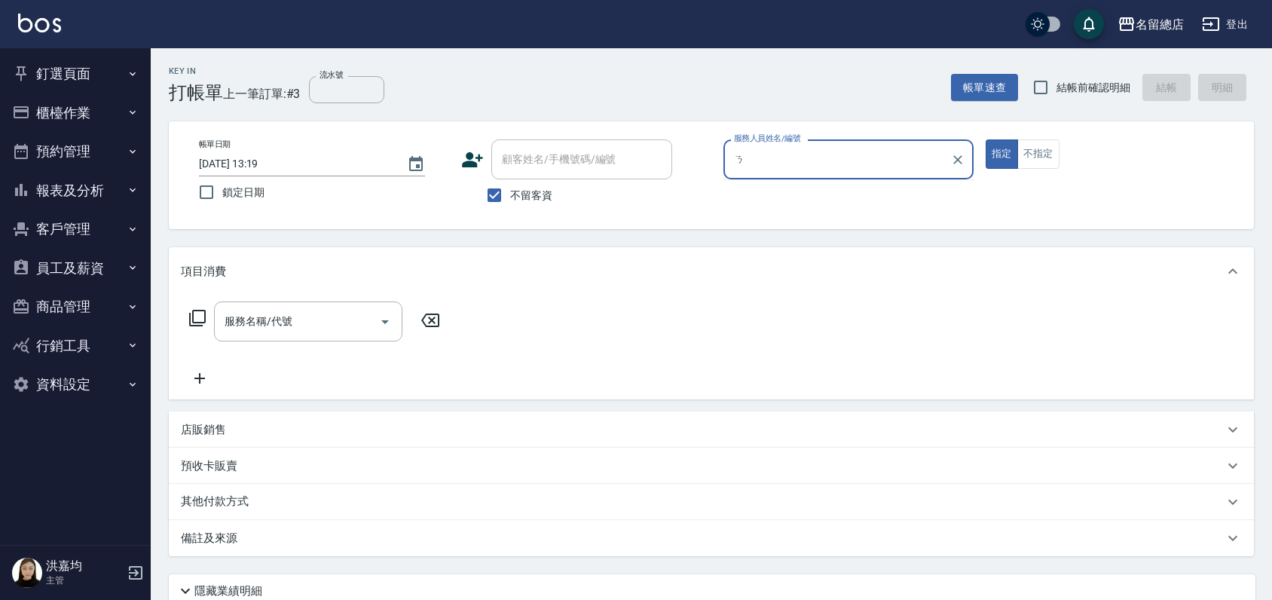
type input "1"
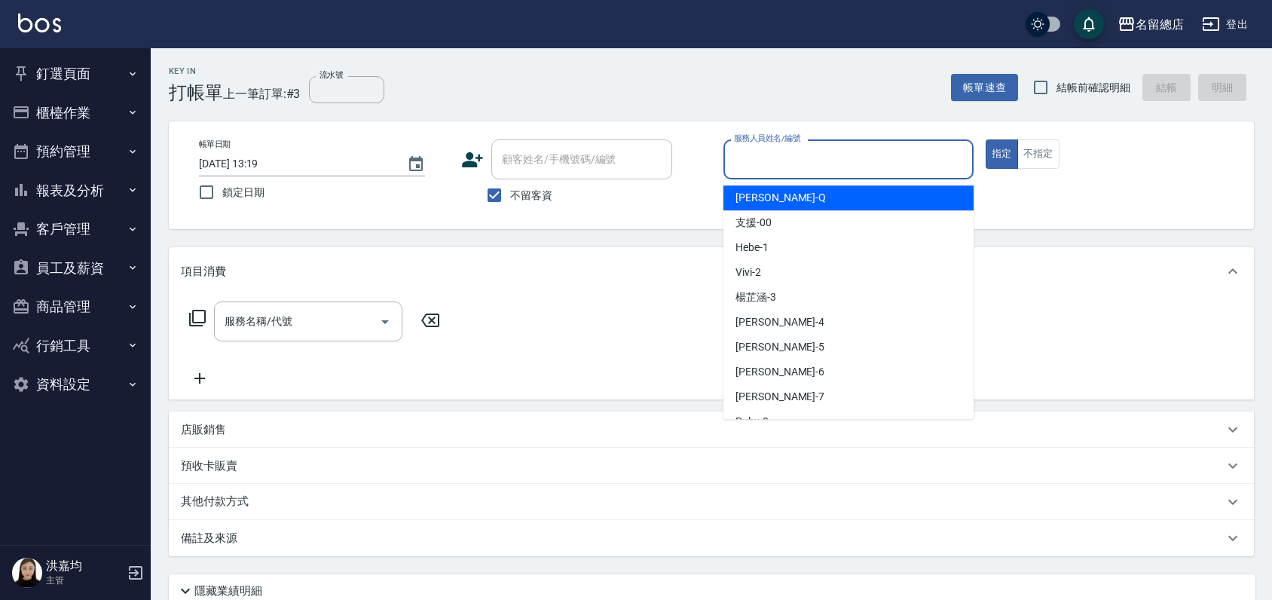
type input "ㄋ"
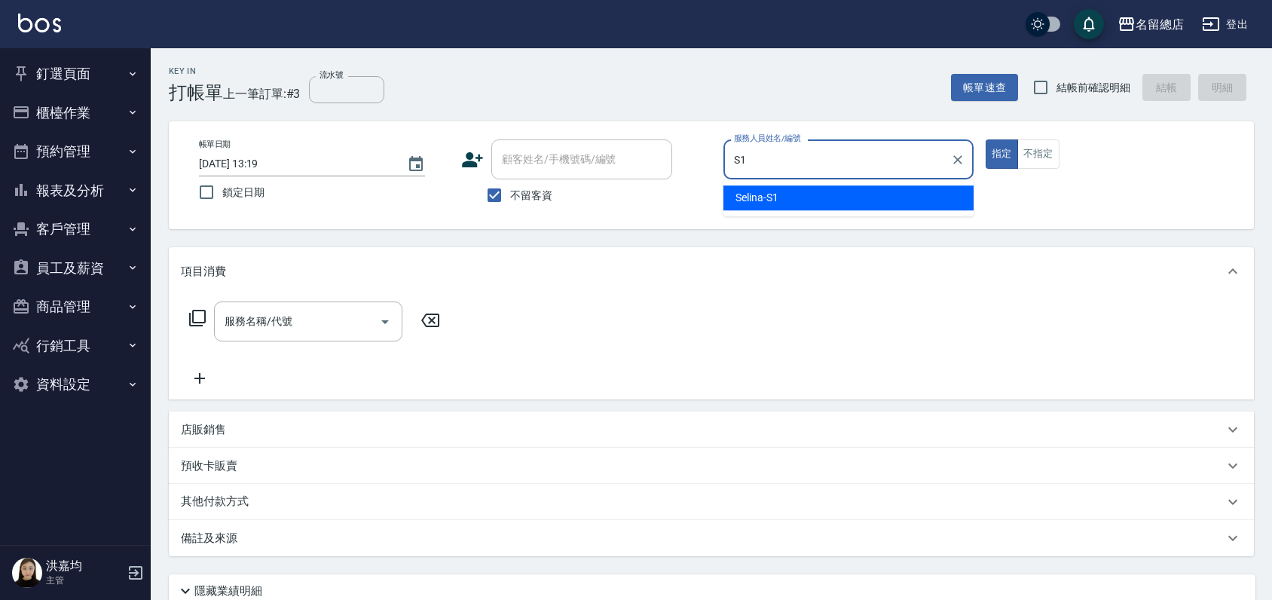
type input "Selina-S1"
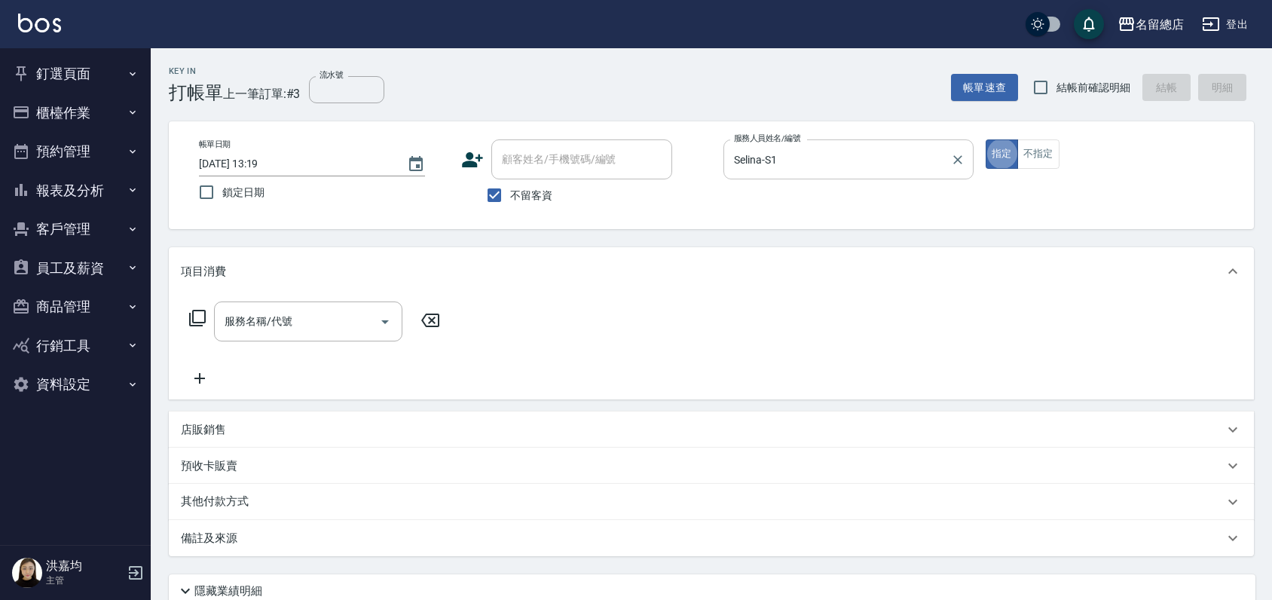
type button "true"
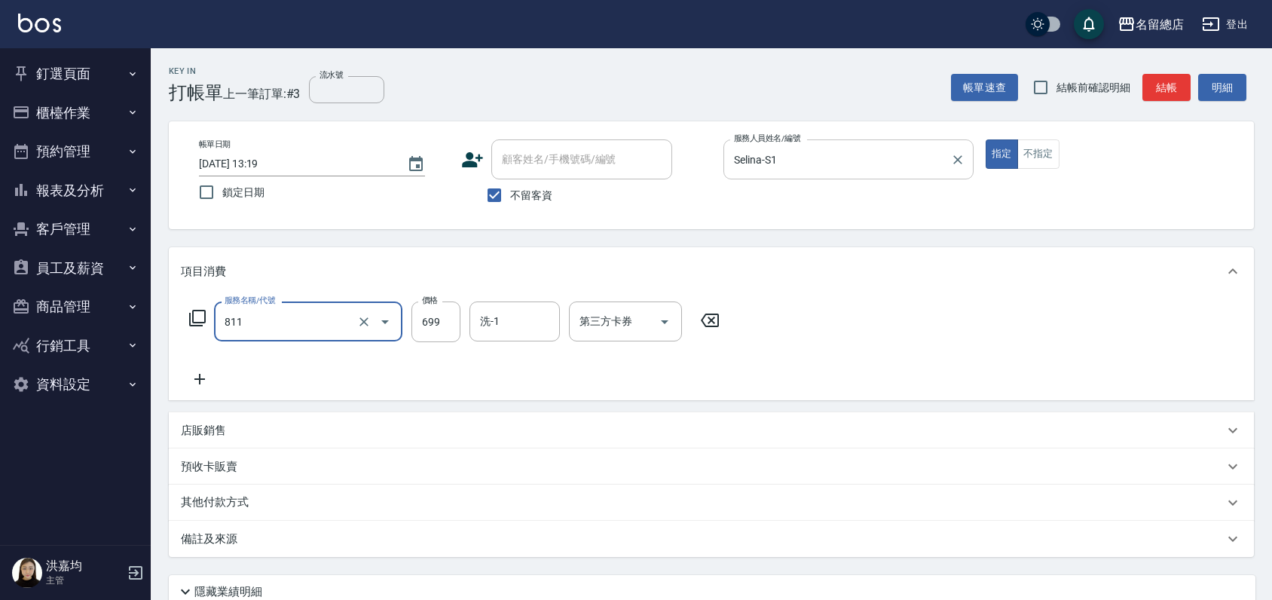
type input "洗+剪(811)"
type input "700"
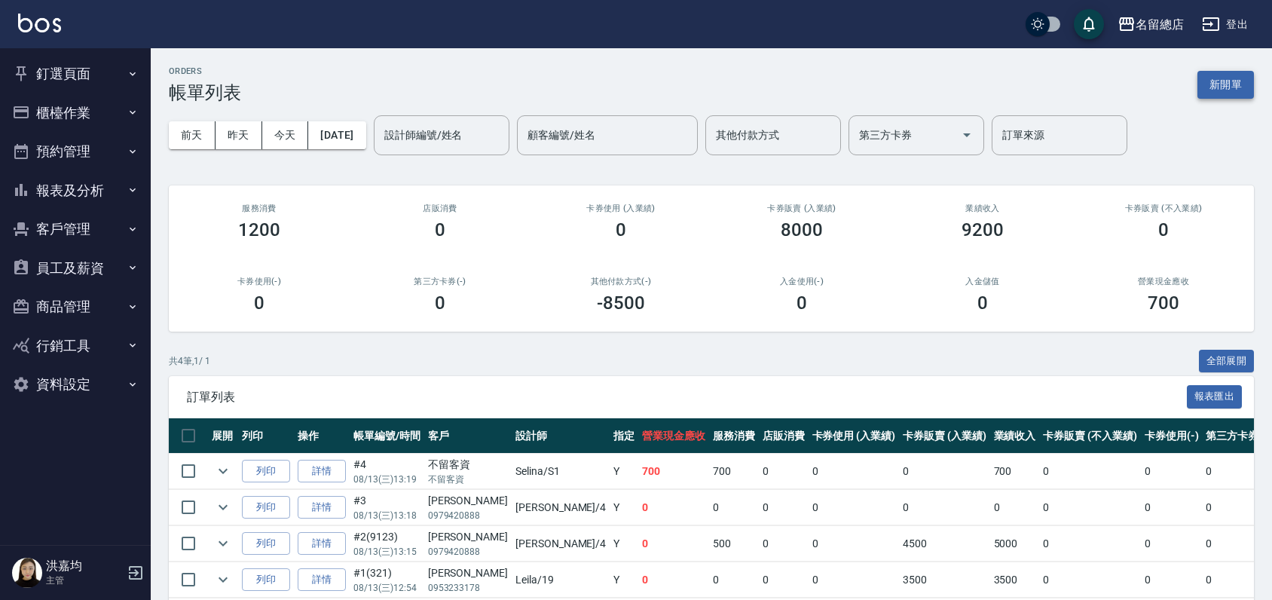
click at [1219, 95] on button "新開單" at bounding box center [1226, 85] width 57 height 28
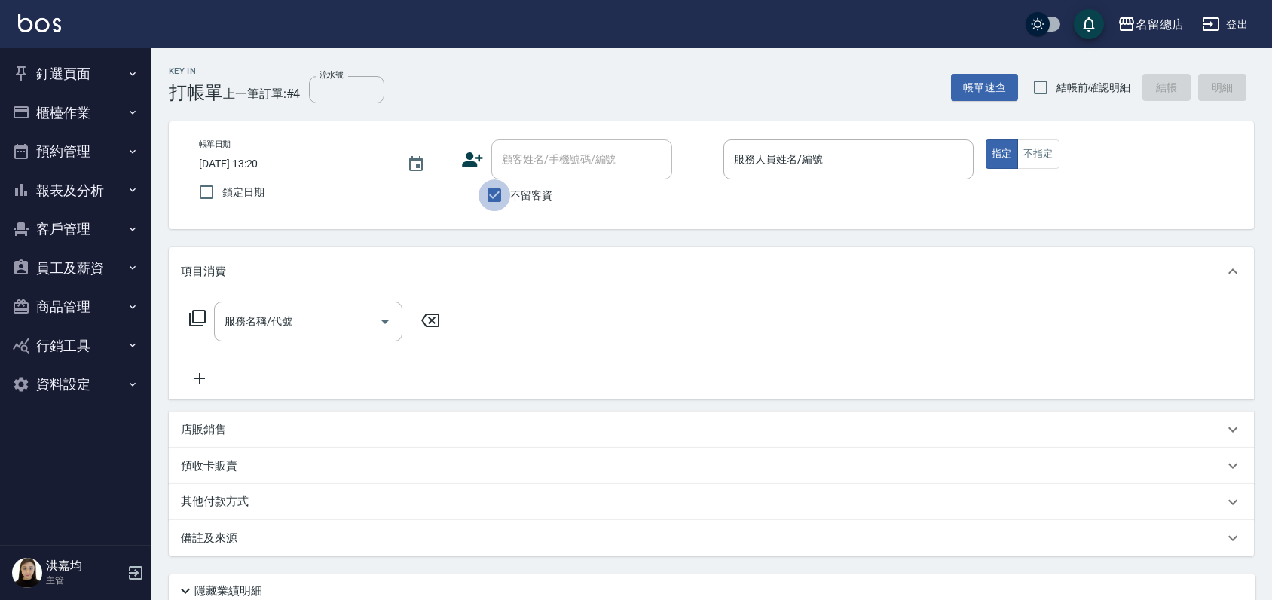
click at [491, 194] on input "不留客資" at bounding box center [495, 195] width 32 height 32
checkbox input "false"
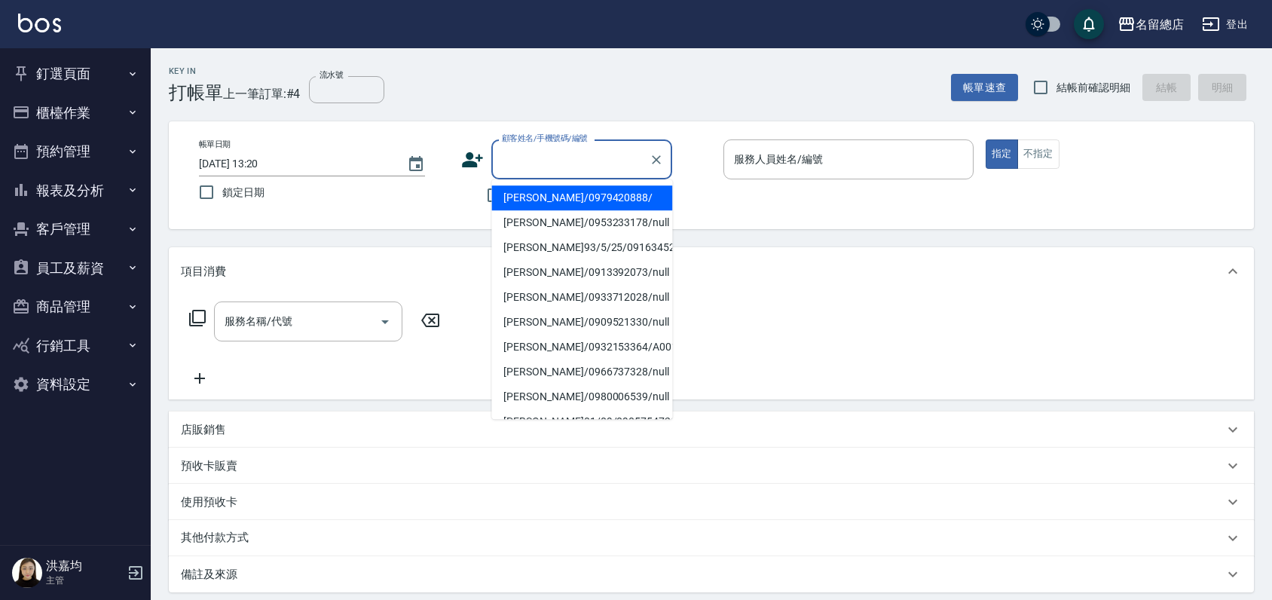
click at [519, 158] on input "顧客姓名/手機號碼/編號" at bounding box center [570, 159] width 145 height 26
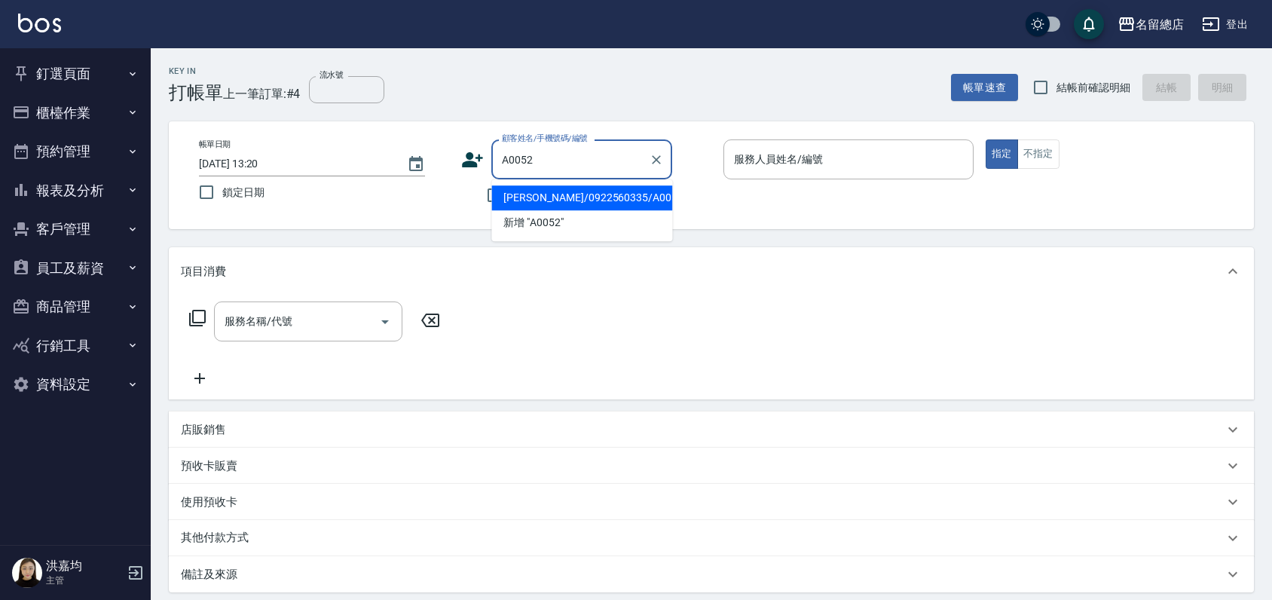
type input "董明秀/0922560335/A0052"
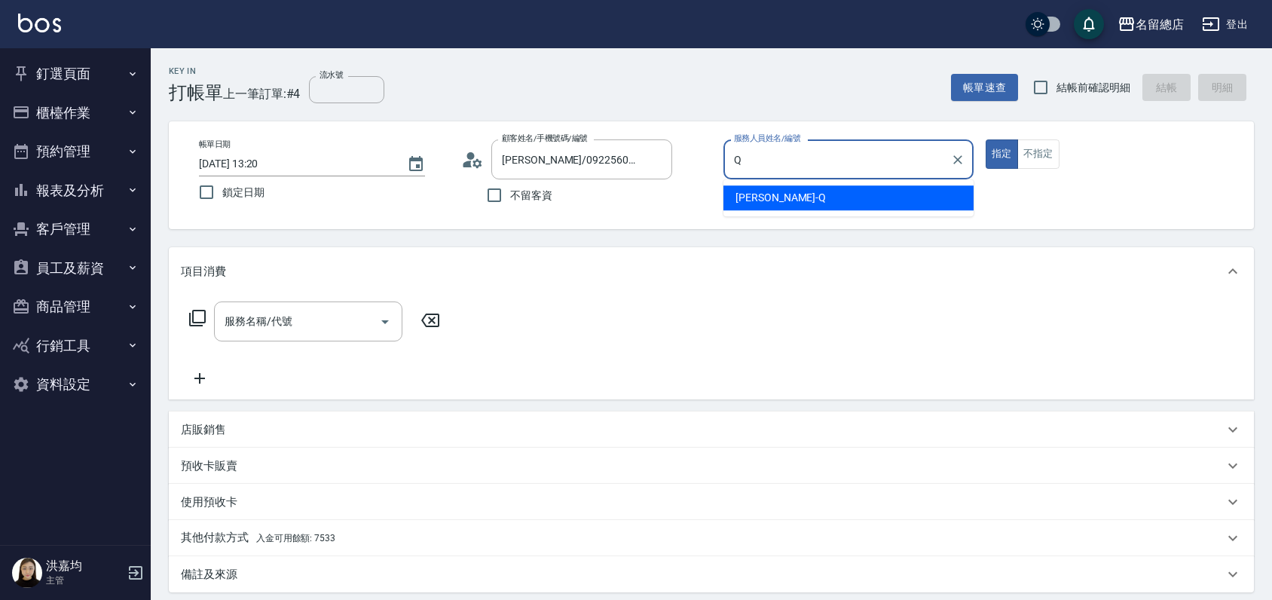
type input "[PERSON_NAME]"
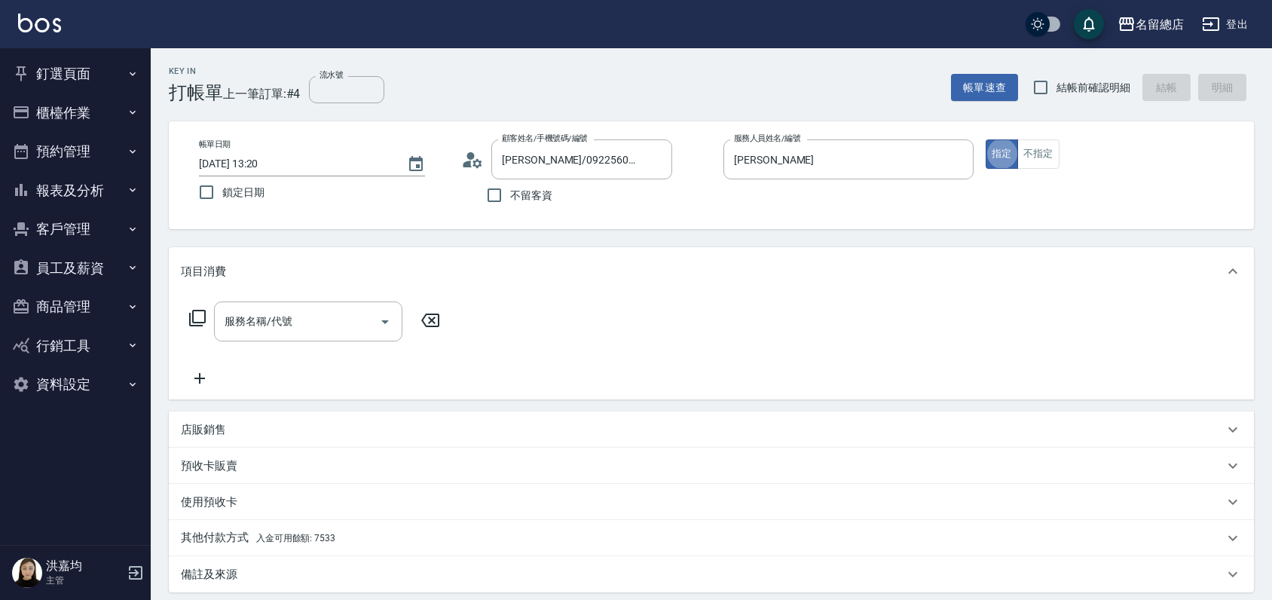
type button "true"
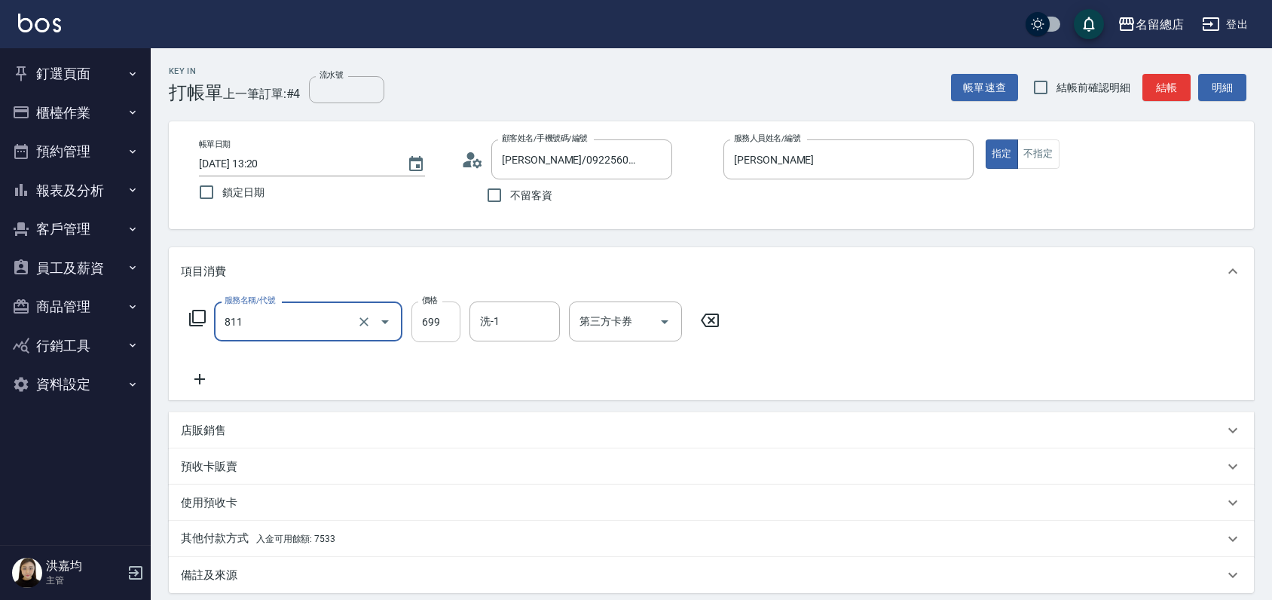
type input "洗+剪(811)"
click at [443, 333] on input "699" at bounding box center [436, 321] width 49 height 41
type input "800"
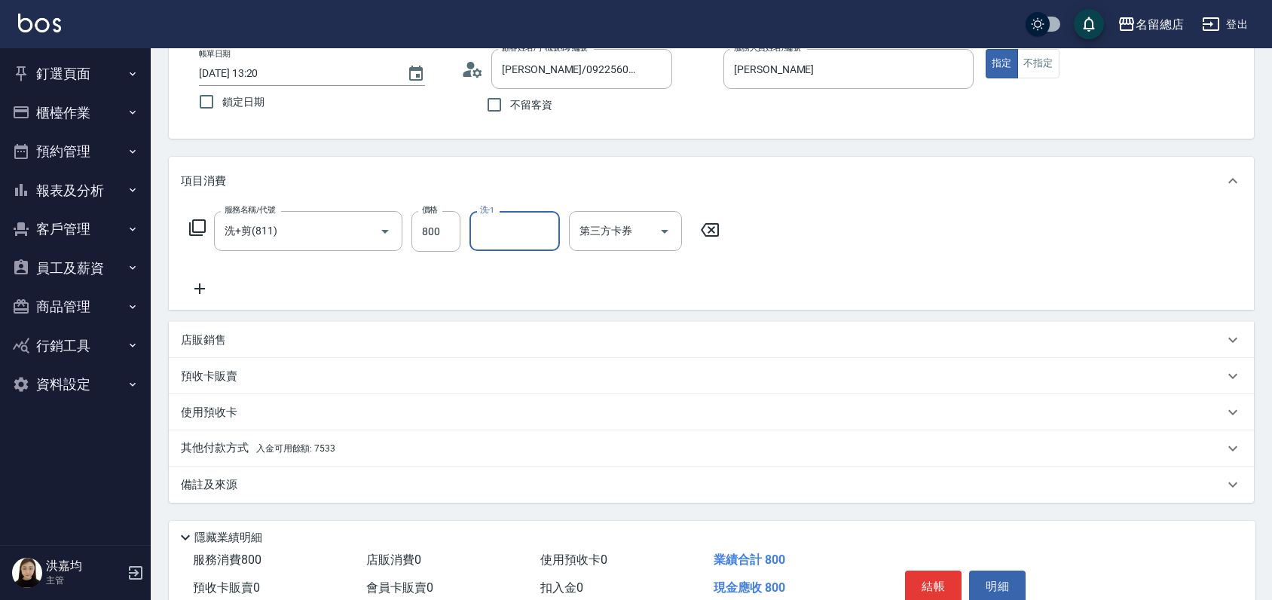
scroll to position [162, 0]
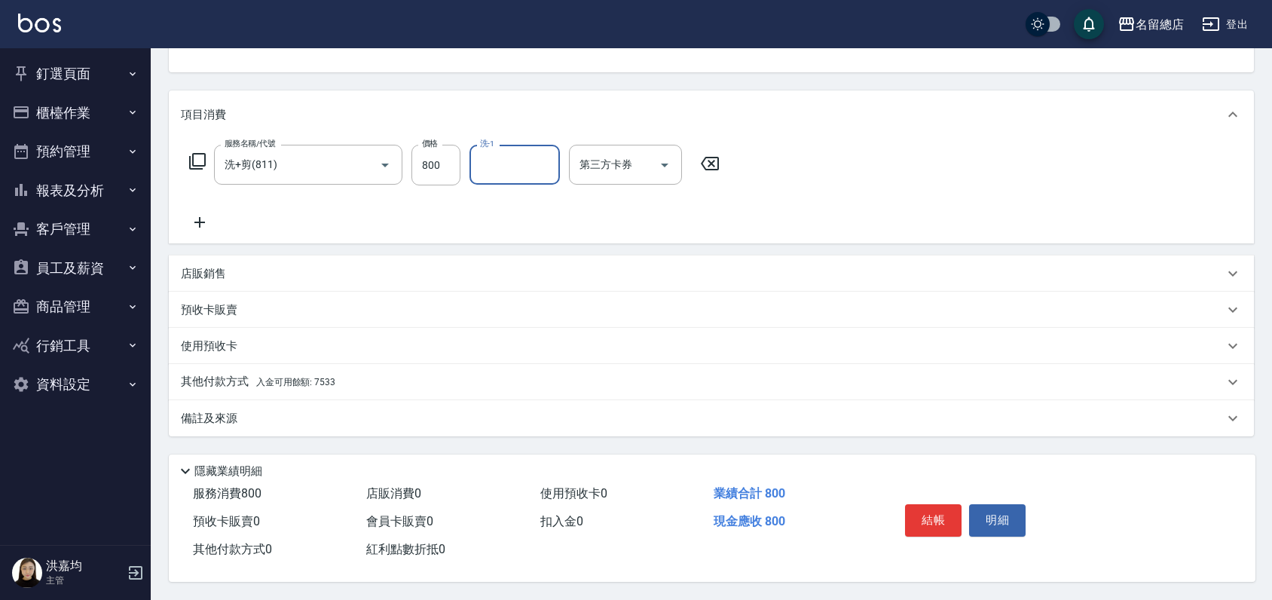
click at [207, 374] on p "其他付款方式 入金可用餘額: 7533" at bounding box center [258, 382] width 155 height 17
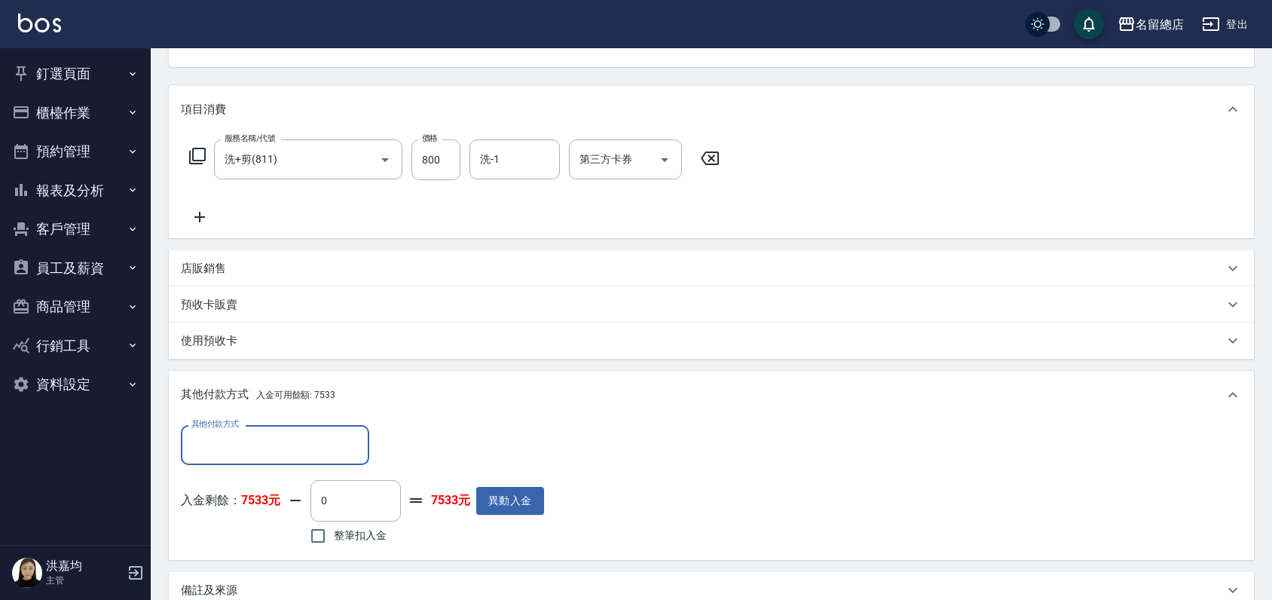
scroll to position [0, 0]
click at [518, 501] on button "異動入金" at bounding box center [510, 501] width 68 height 28
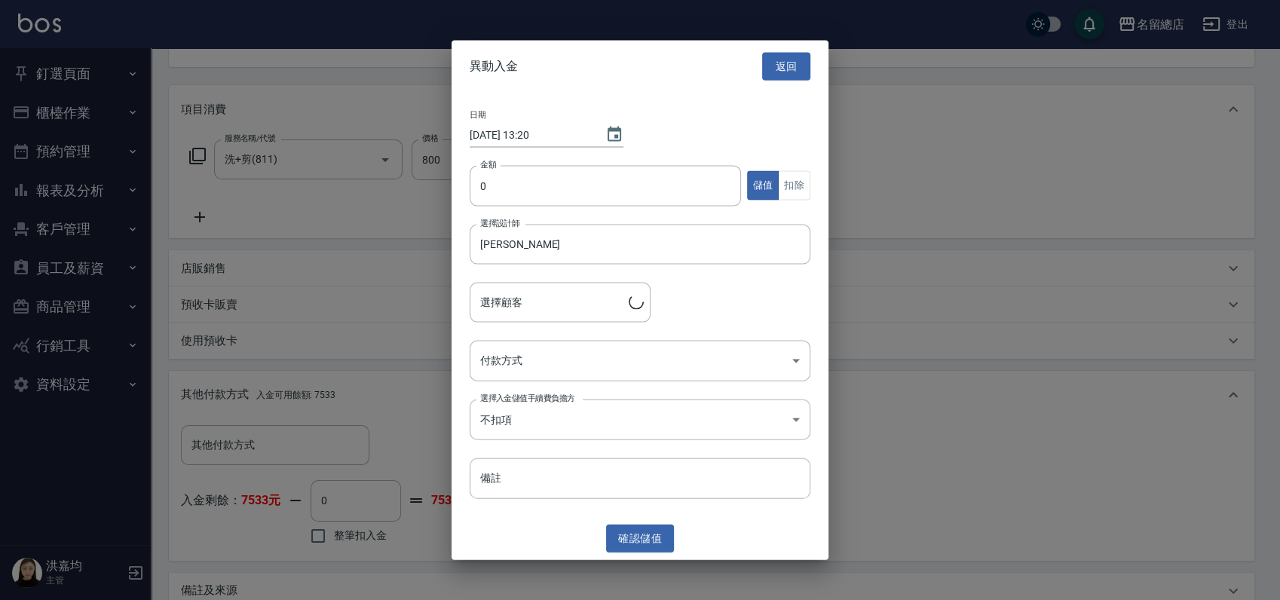
type input "董明秀/0922560335/A0052"
click at [803, 54] on button "返回" at bounding box center [786, 67] width 48 height 28
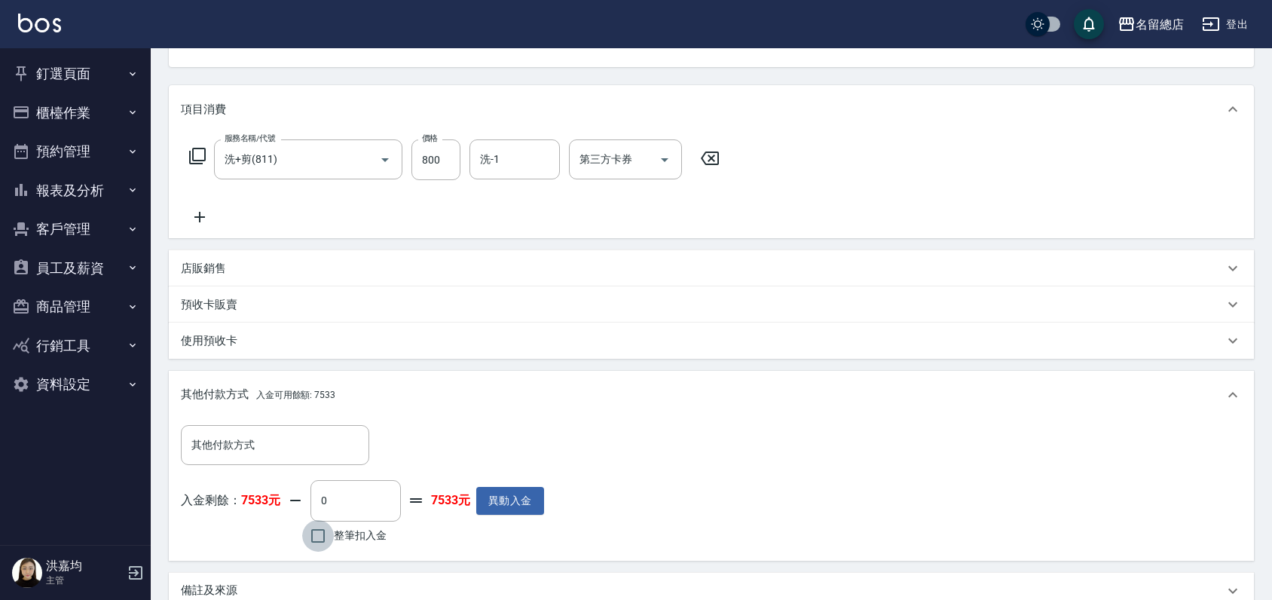
click at [314, 534] on input "整筆扣入金" at bounding box center [318, 536] width 32 height 32
checkbox input "true"
type input "800"
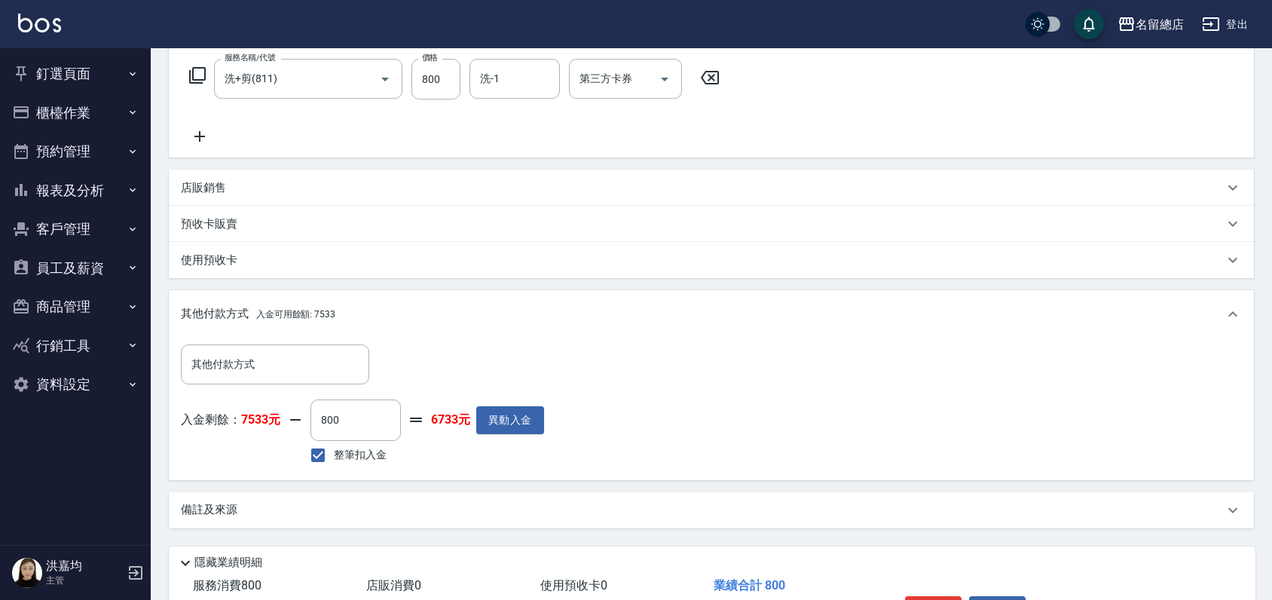
scroll to position [339, 0]
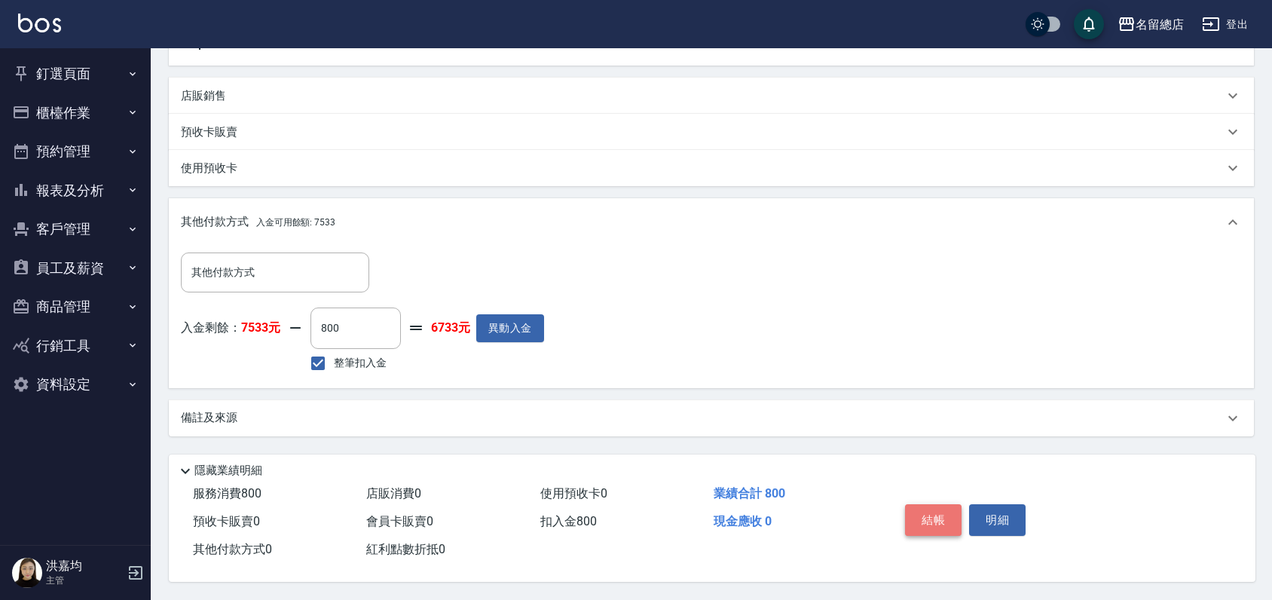
click at [927, 519] on button "結帳" at bounding box center [933, 520] width 57 height 32
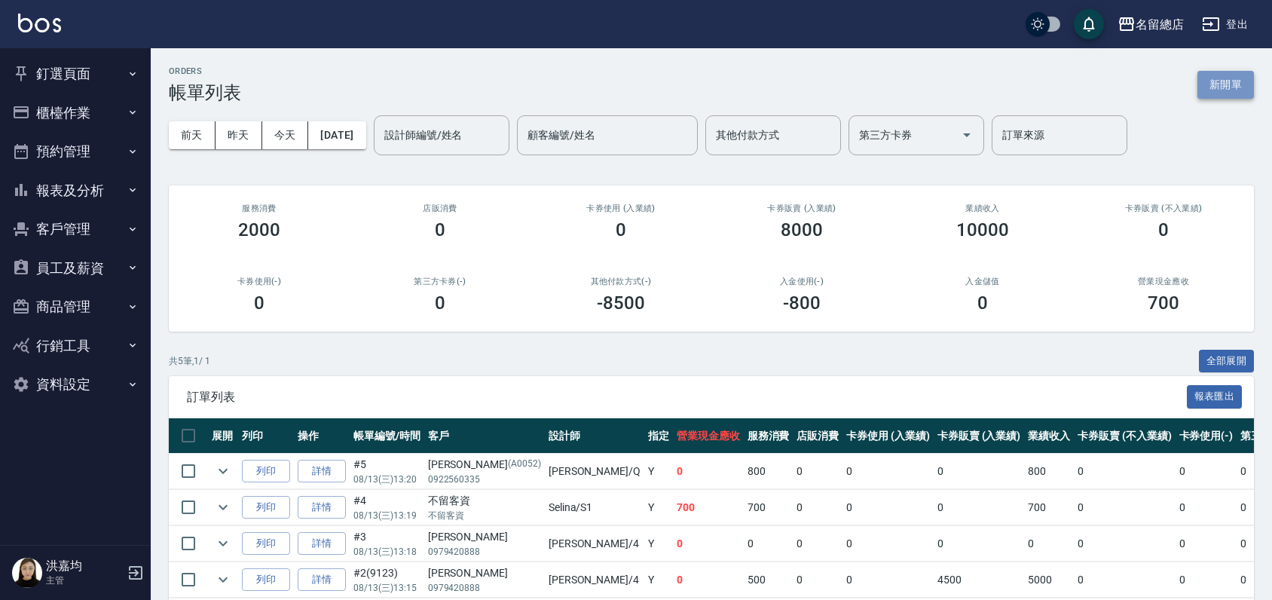
click at [1212, 90] on button "新開單" at bounding box center [1226, 85] width 57 height 28
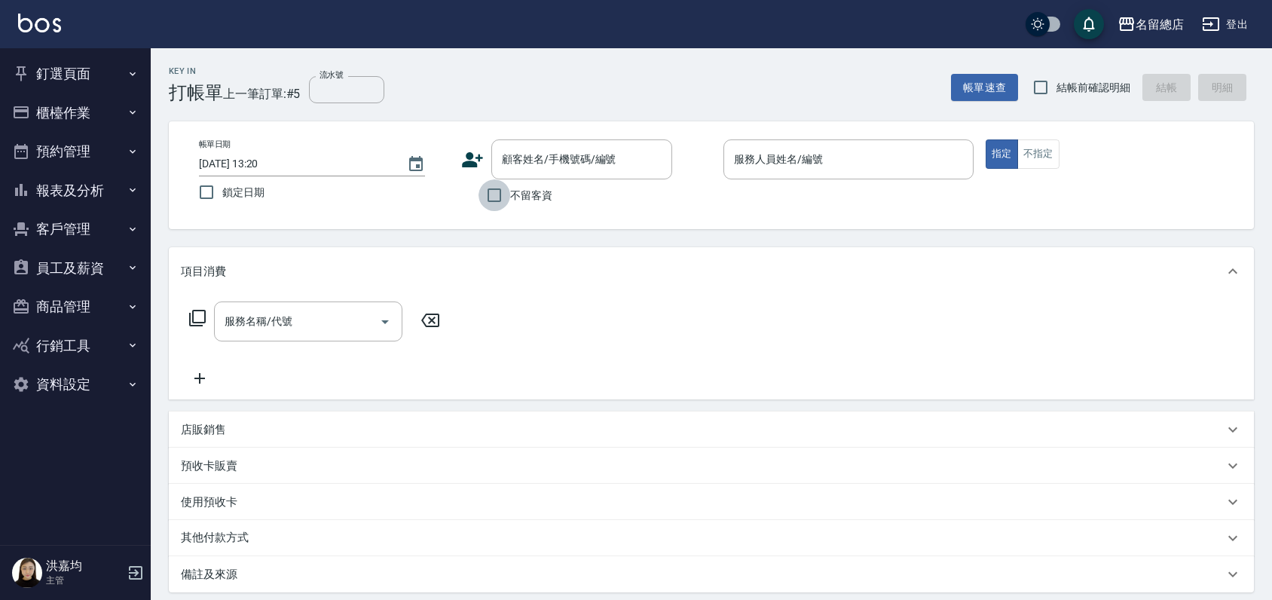
click at [489, 197] on input "不留客資" at bounding box center [495, 195] width 32 height 32
checkbox input "true"
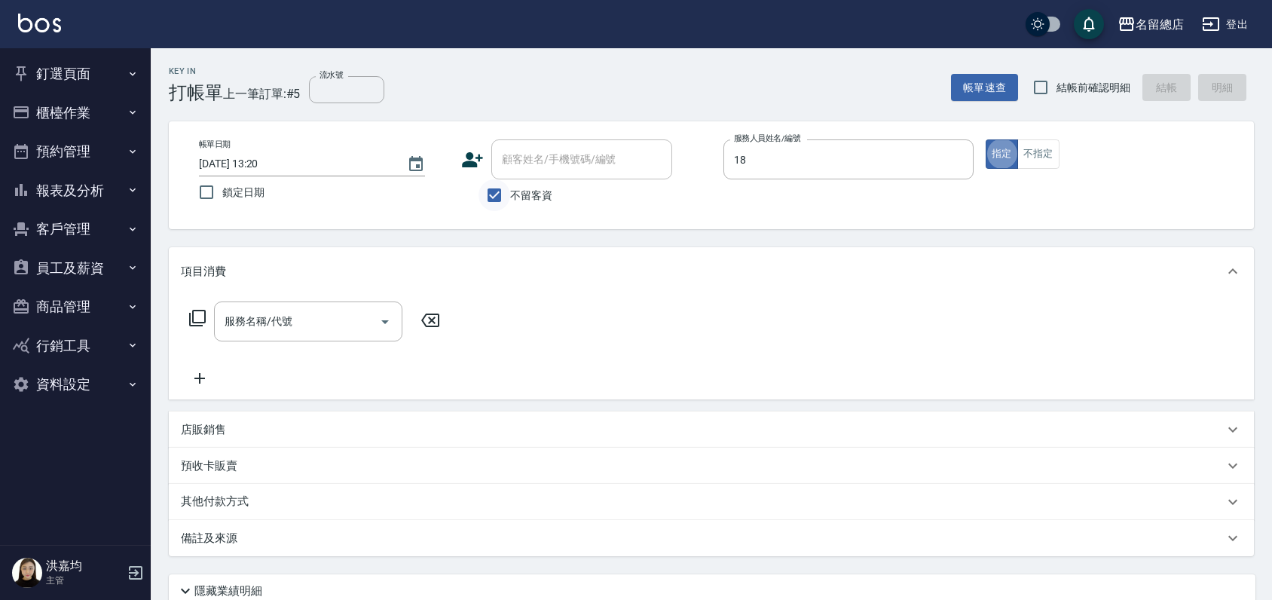
type input "[PERSON_NAME]-18"
type button "true"
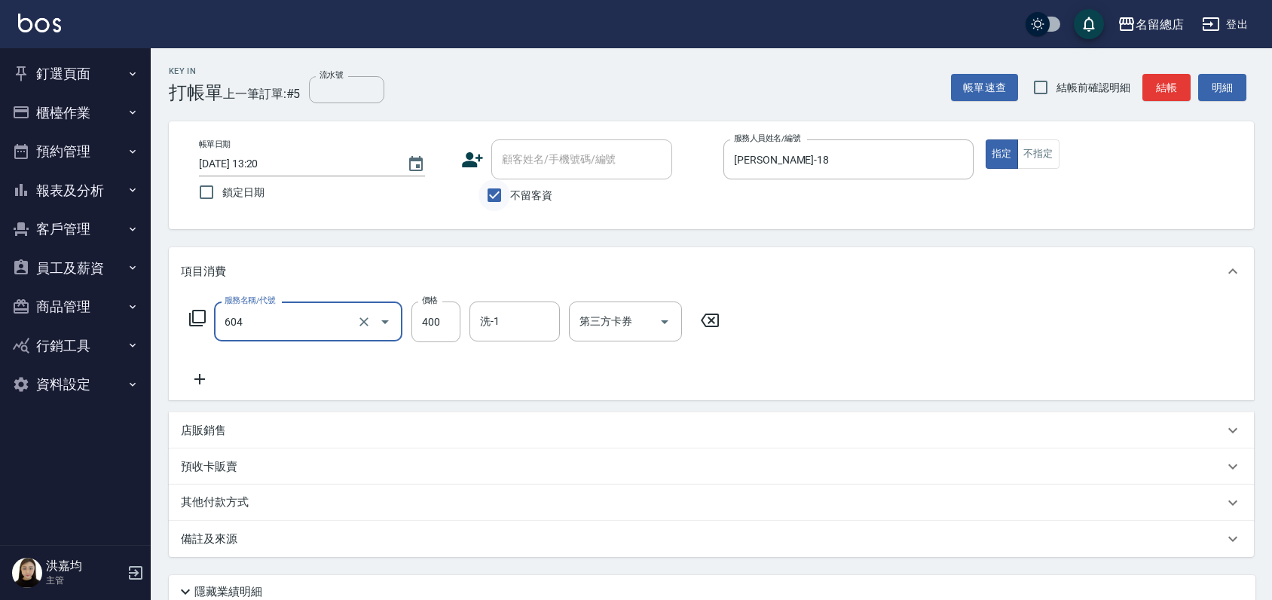
type input "健康洗髮(604)"
type input "500"
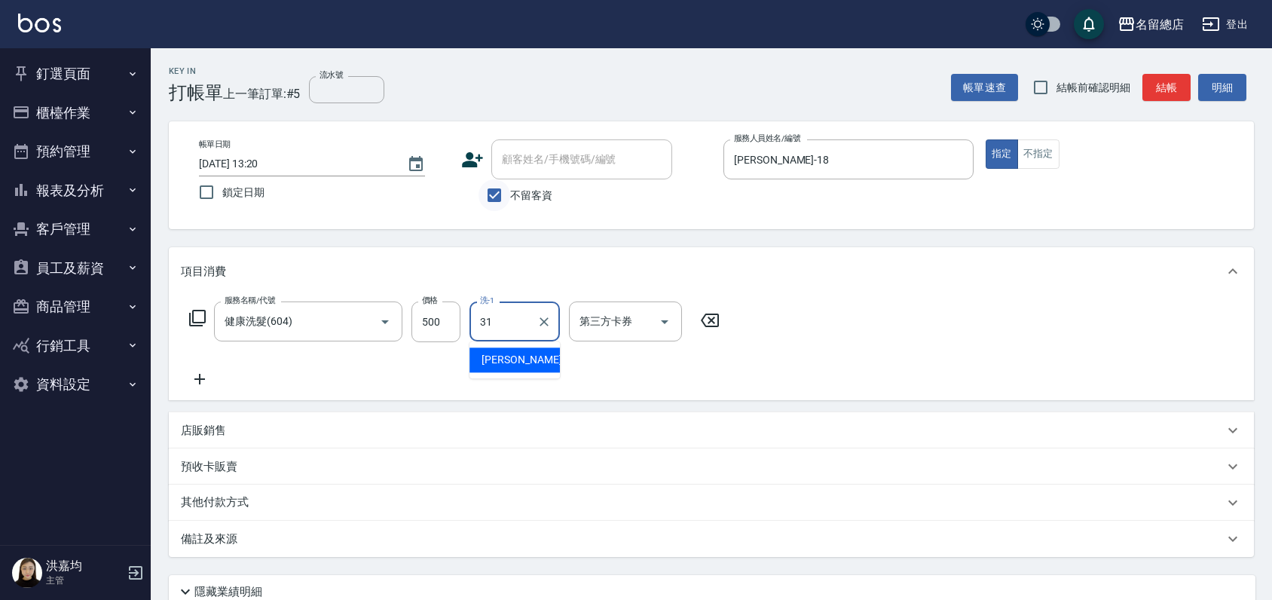
type input "[PERSON_NAME]-31"
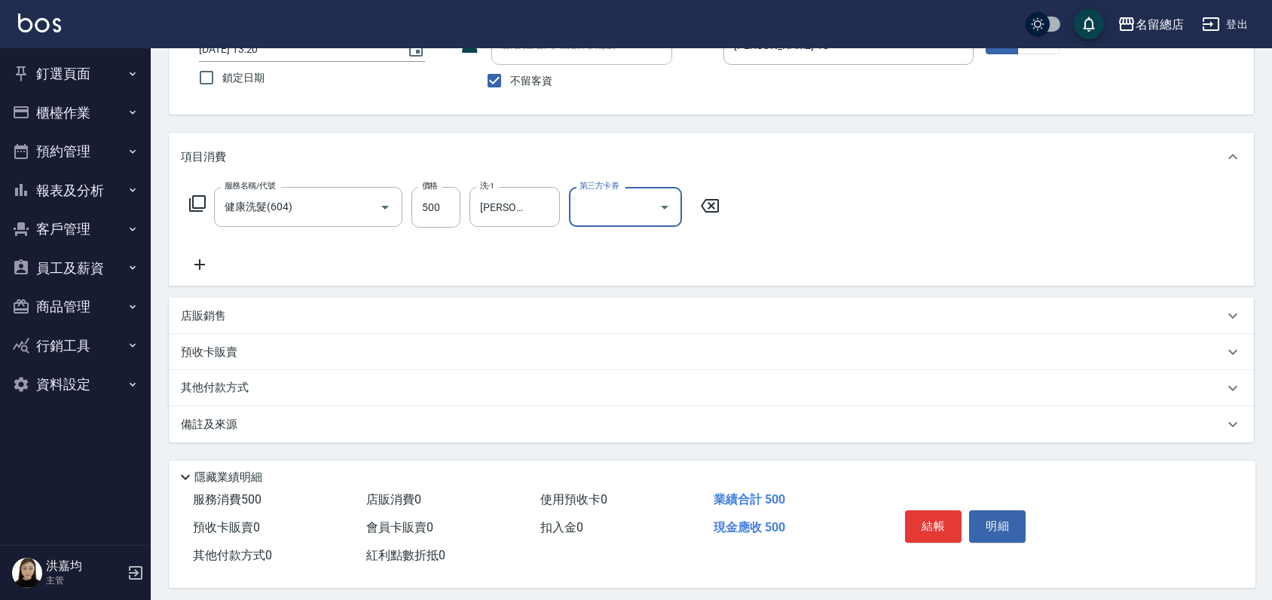
scroll to position [126, 0]
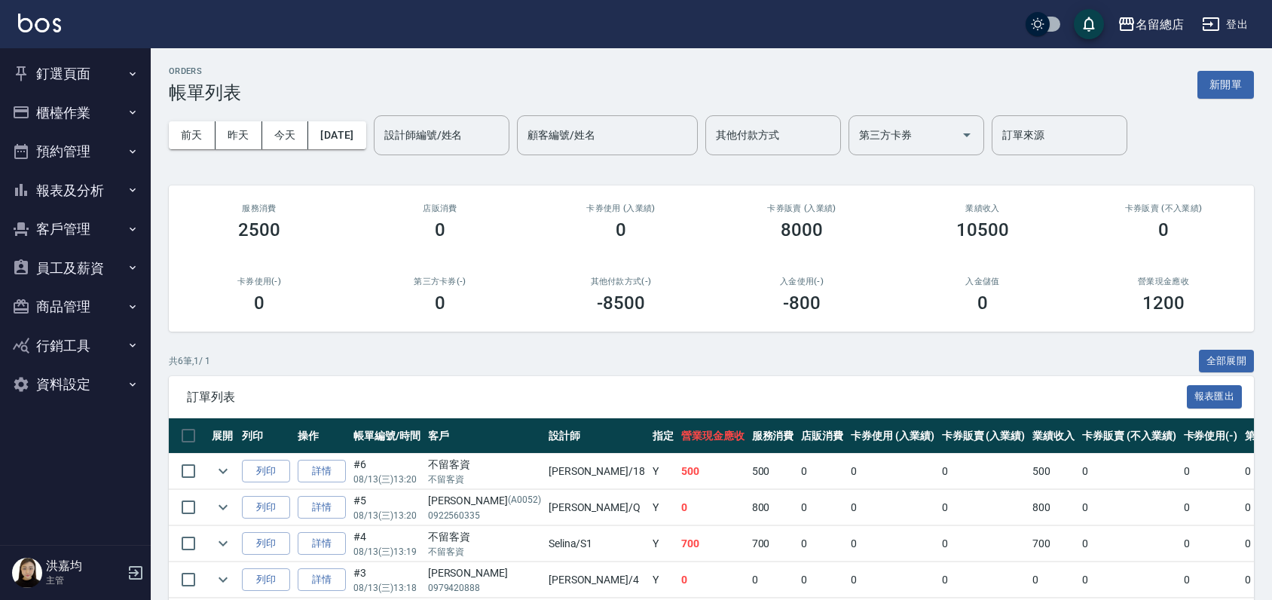
click at [89, 66] on button "釘選頁面" at bounding box center [75, 73] width 139 height 39
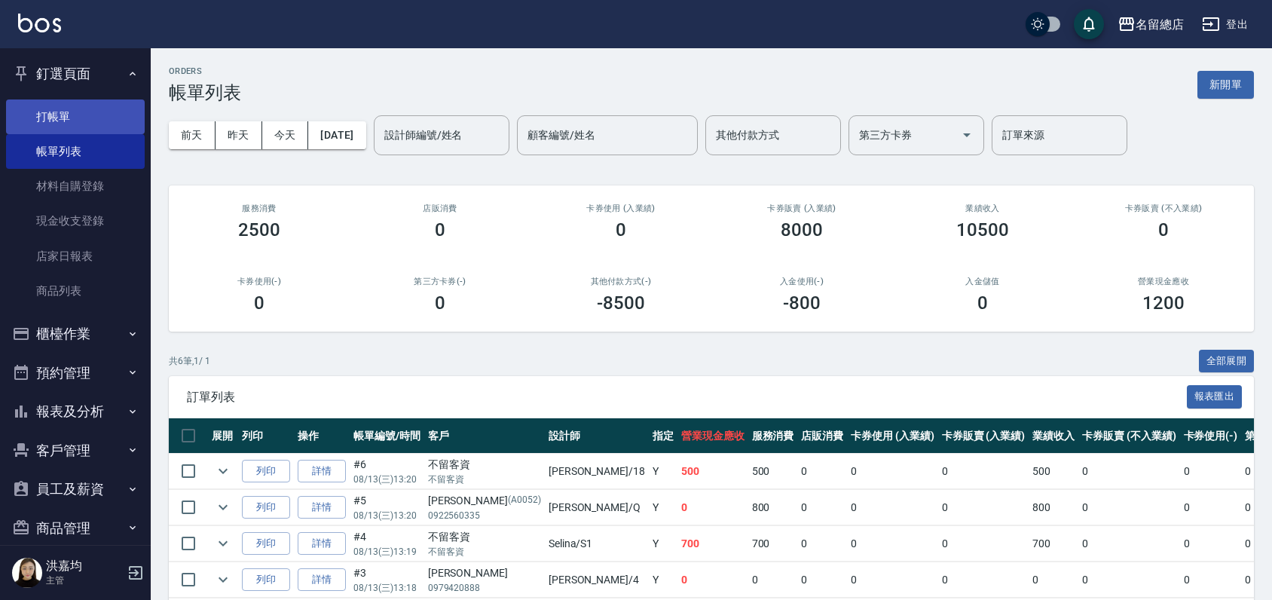
click at [66, 108] on link "打帳單" at bounding box center [75, 116] width 139 height 35
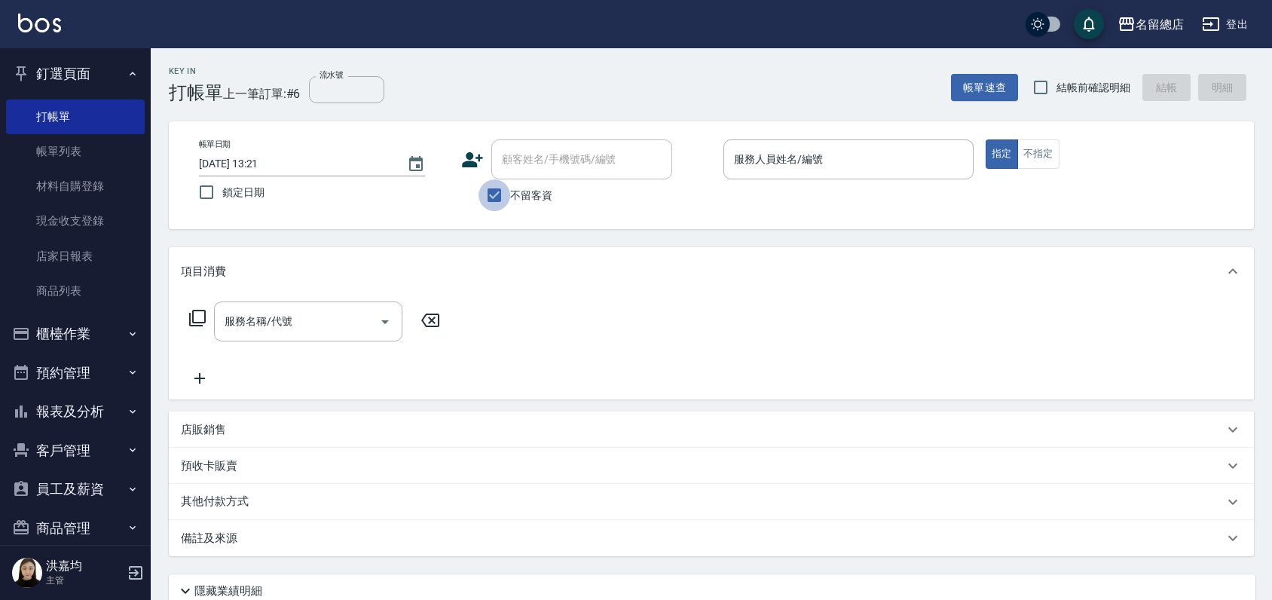
click at [495, 199] on input "不留客資" at bounding box center [495, 195] width 32 height 32
checkbox input "false"
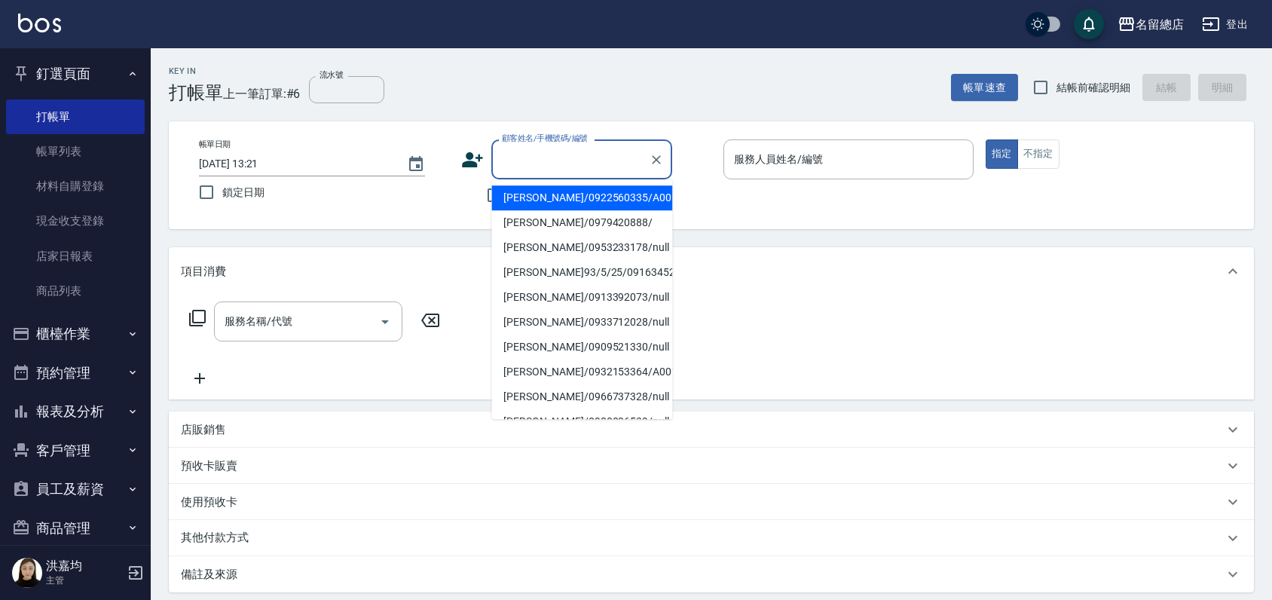
click at [517, 167] on input "顧客姓名/手機號碼/編號" at bounding box center [570, 159] width 145 height 26
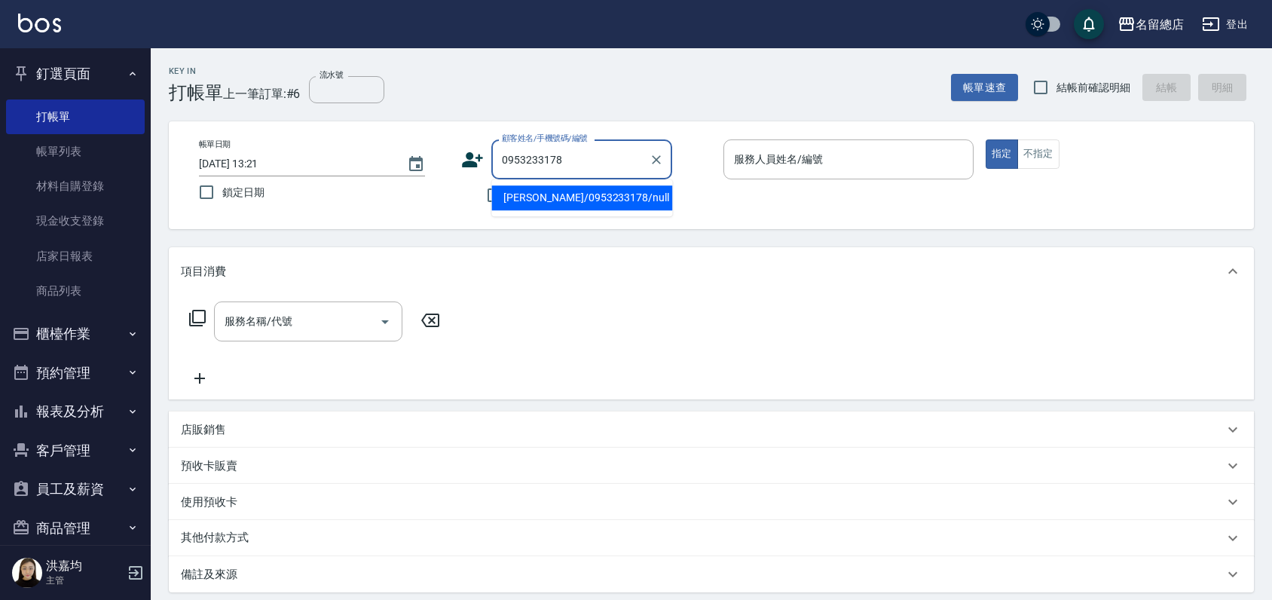
type input "曾巧巧/0953233178/null"
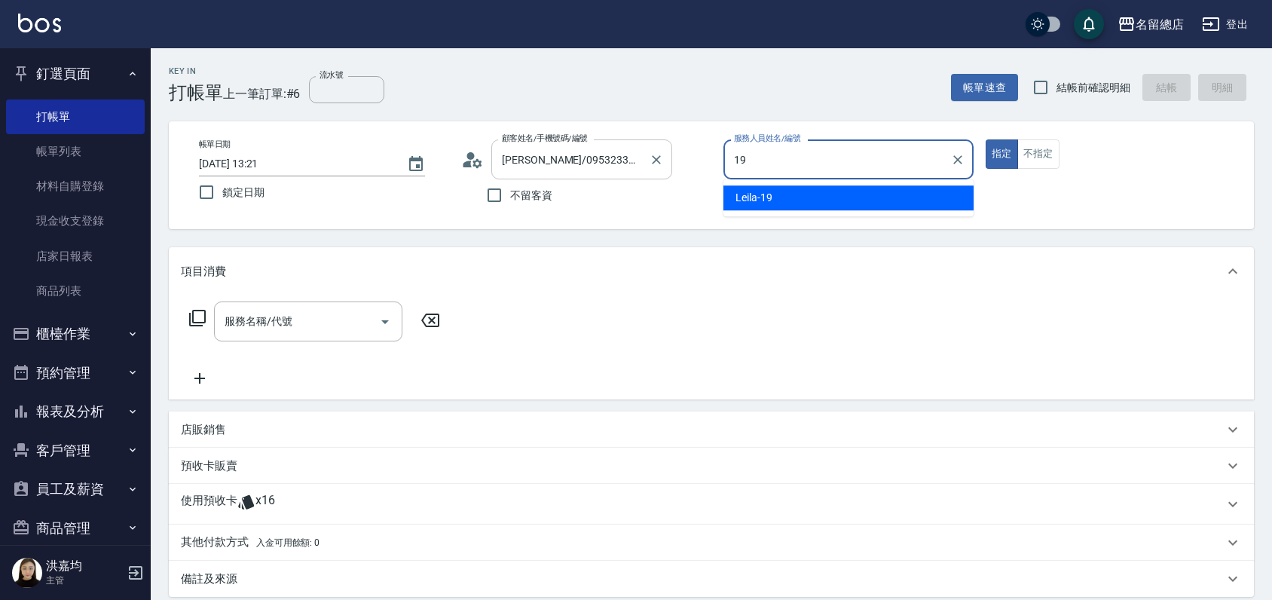
type input "Leila-19"
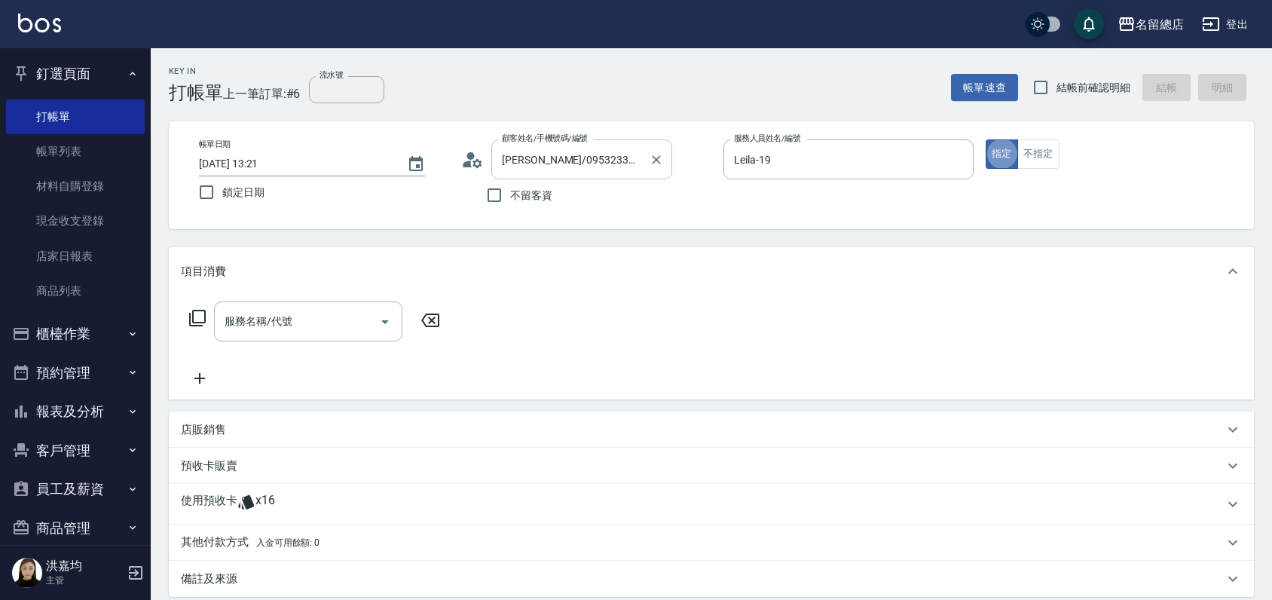
type button "true"
click at [657, 163] on icon "Clear" at bounding box center [656, 159] width 15 height 15
click at [497, 195] on input "不留客資" at bounding box center [495, 195] width 32 height 32
checkbox input "true"
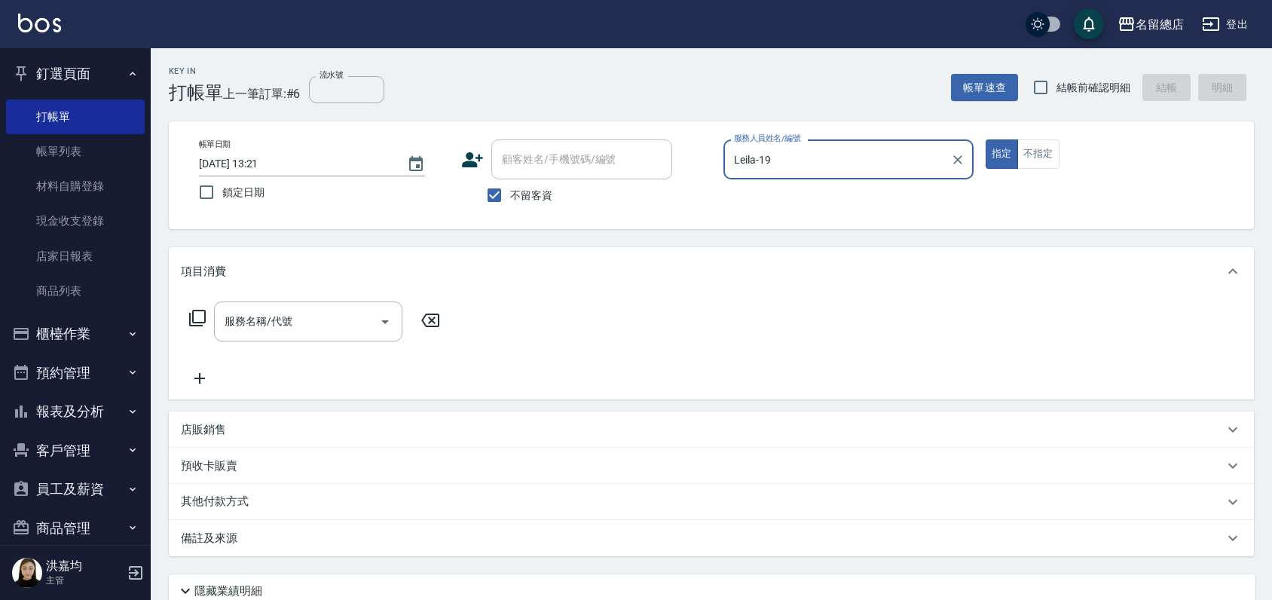
click at [986, 139] on button "指定" at bounding box center [1002, 153] width 32 height 29
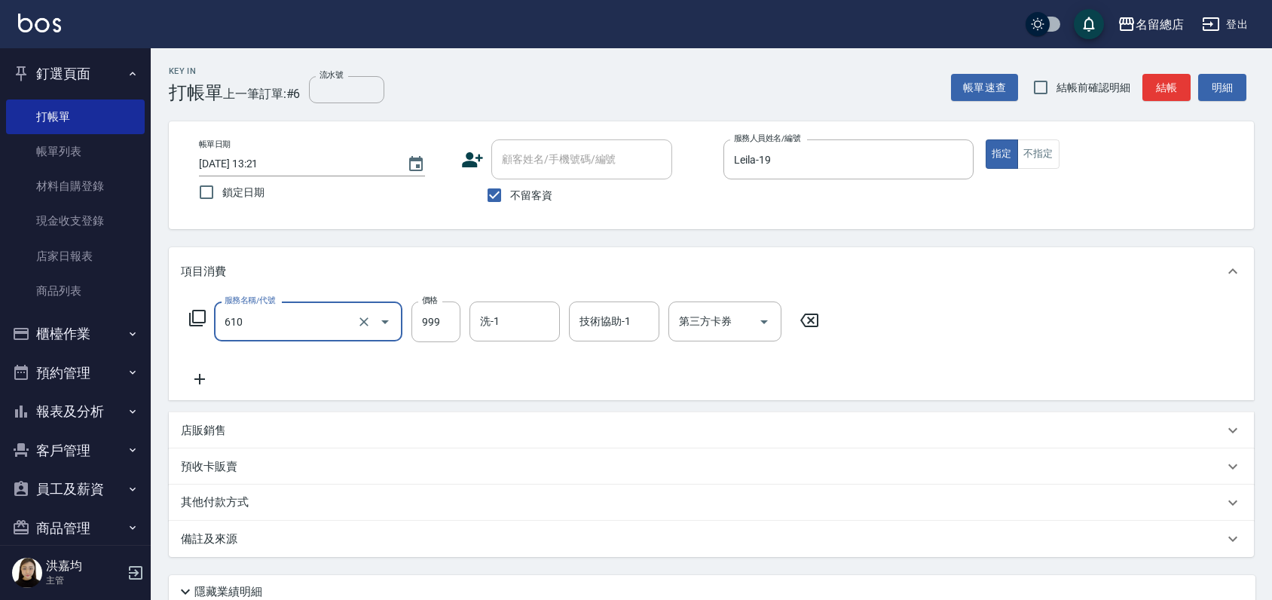
type input "頭皮SPA洗(610)"
type input "1000"
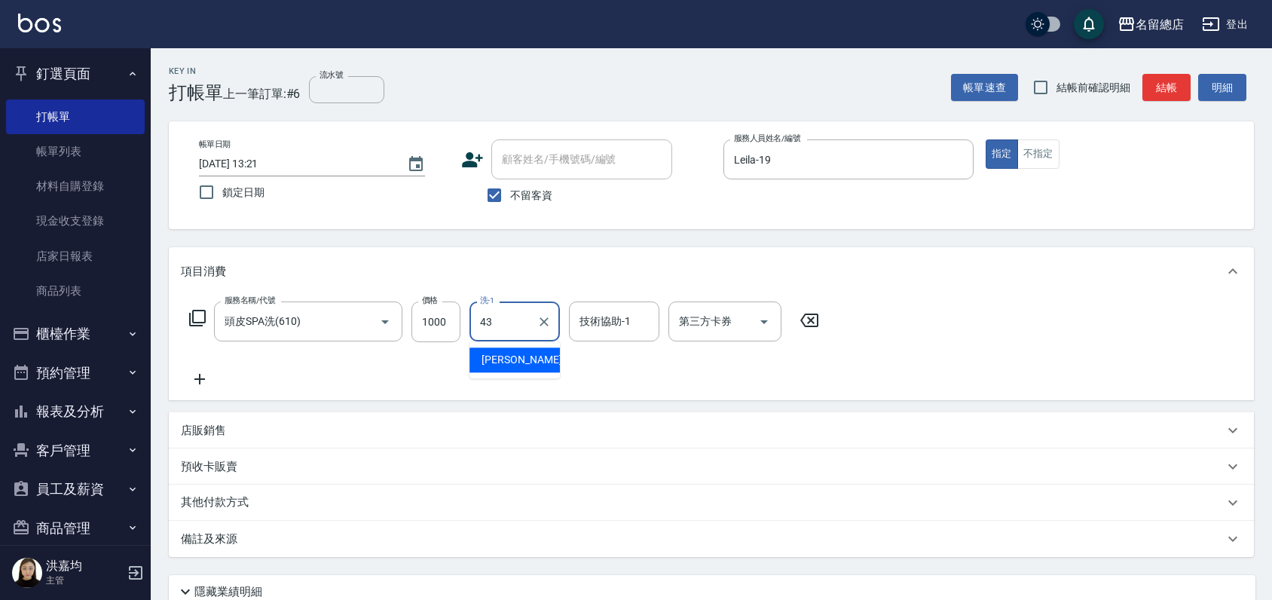
type input "[PERSON_NAME]-43"
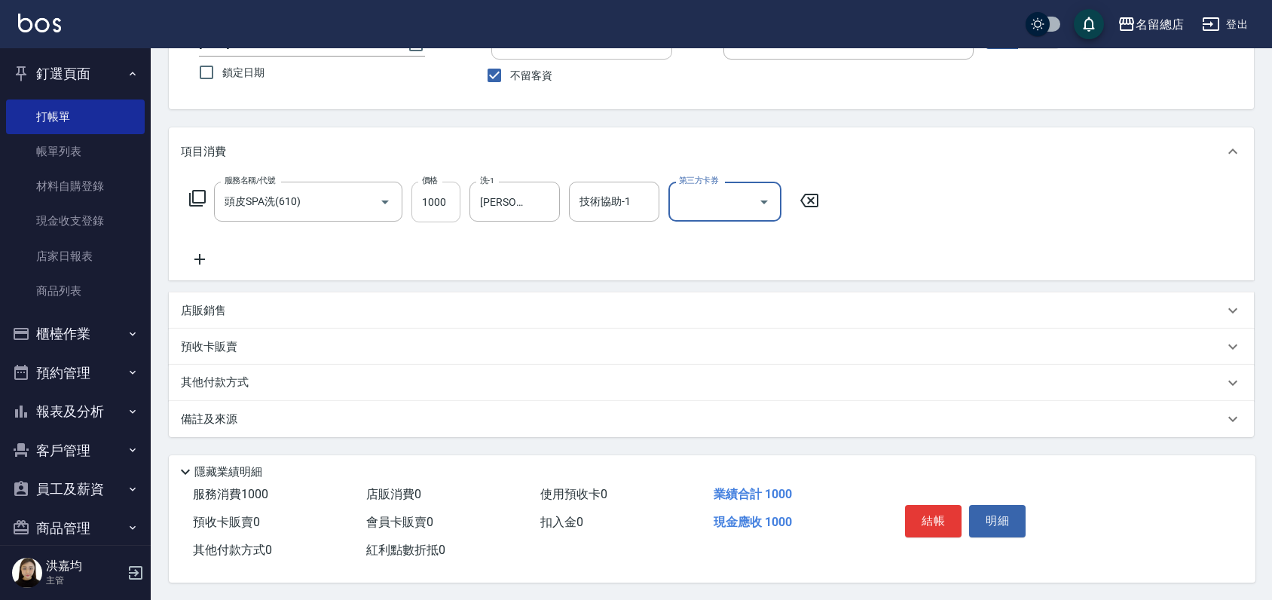
scroll to position [126, 0]
click at [938, 510] on button "結帳" at bounding box center [933, 520] width 57 height 32
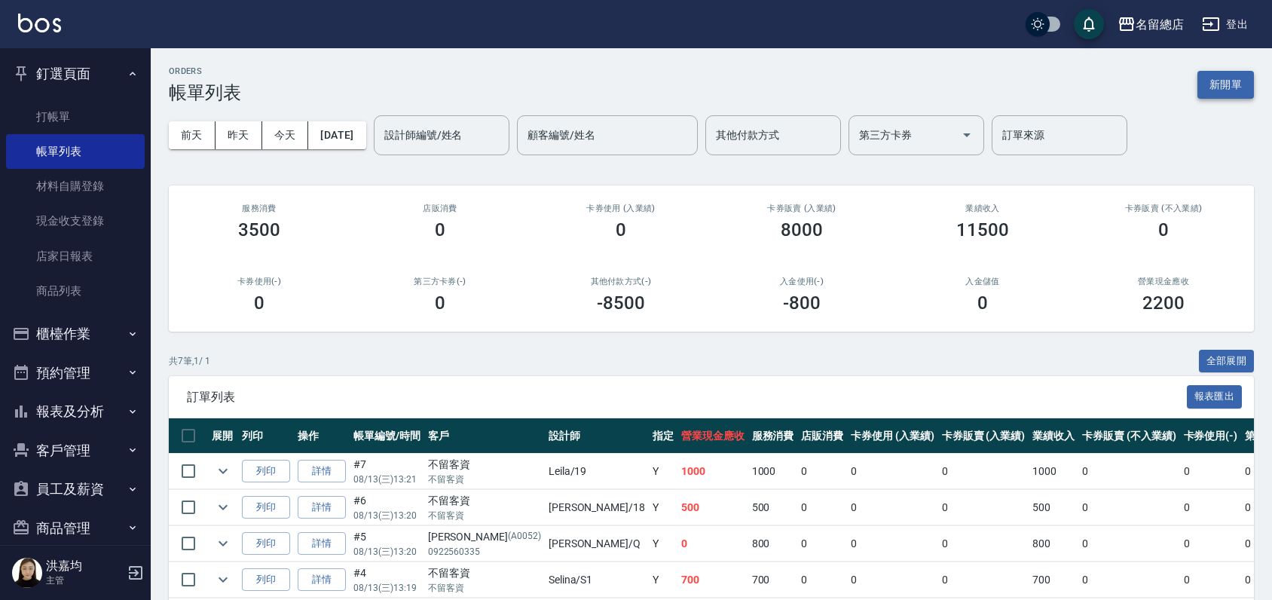
click at [1213, 75] on button "新開單" at bounding box center [1226, 85] width 57 height 28
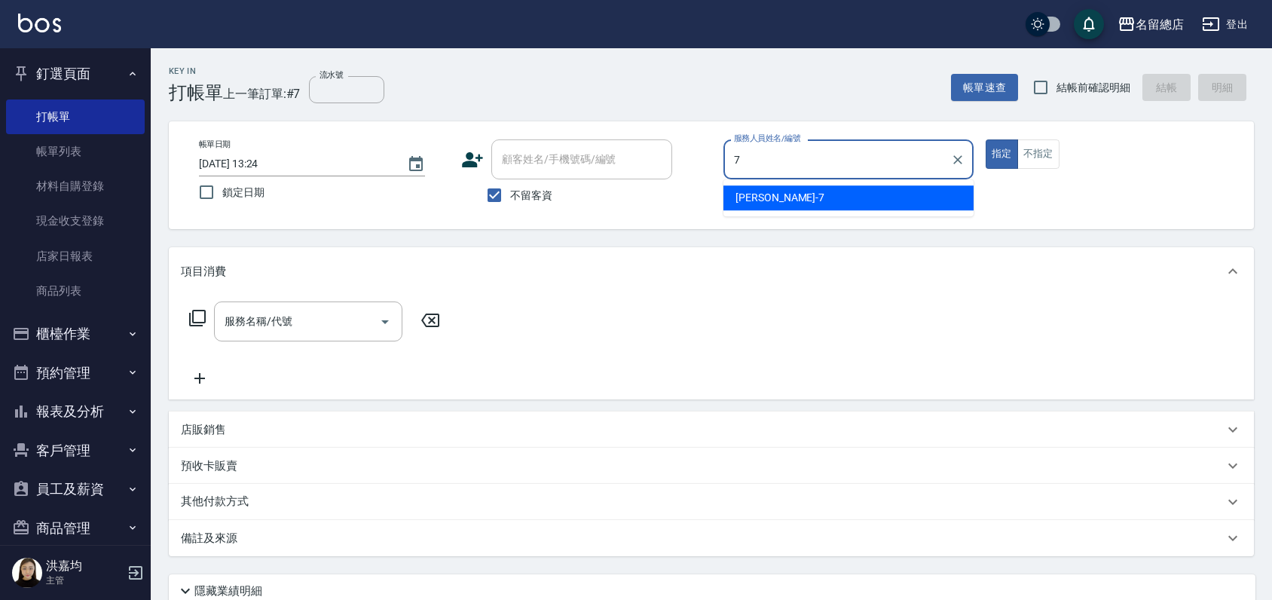
type input "Mick-7"
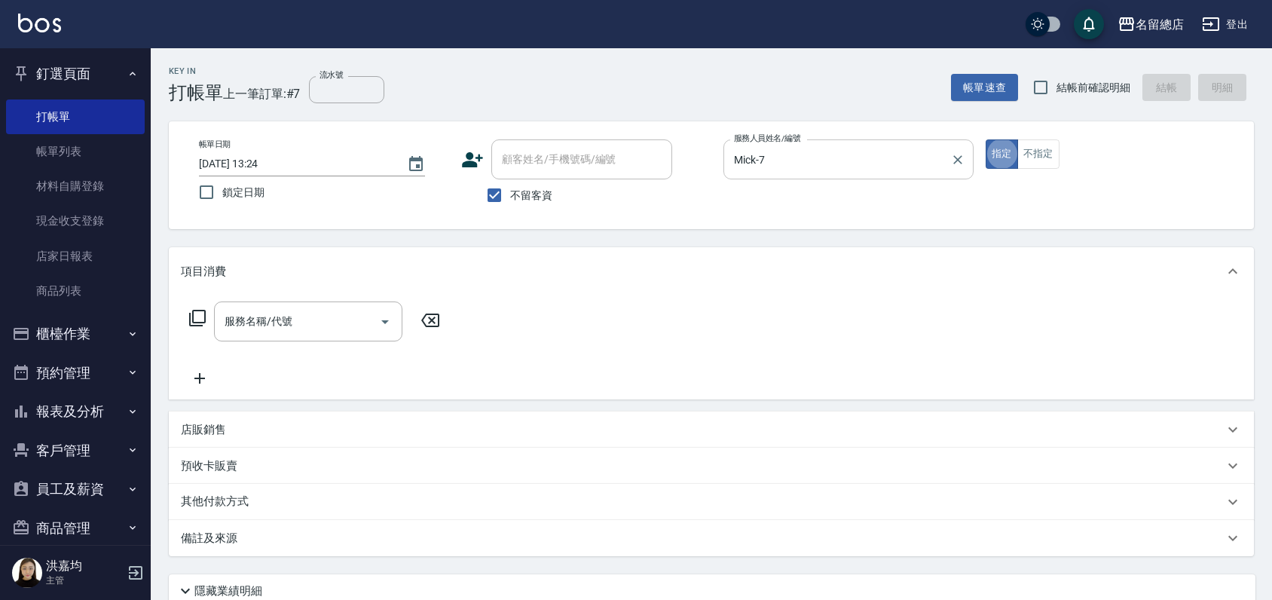
type button "true"
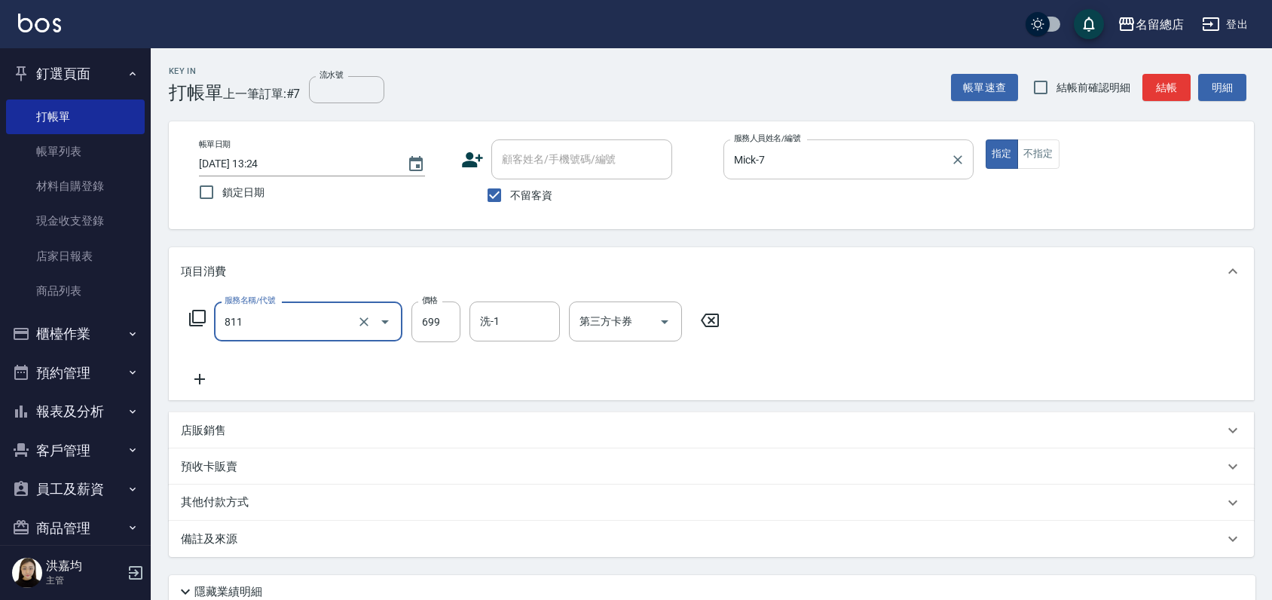
type input "洗+剪(811)"
type input "700"
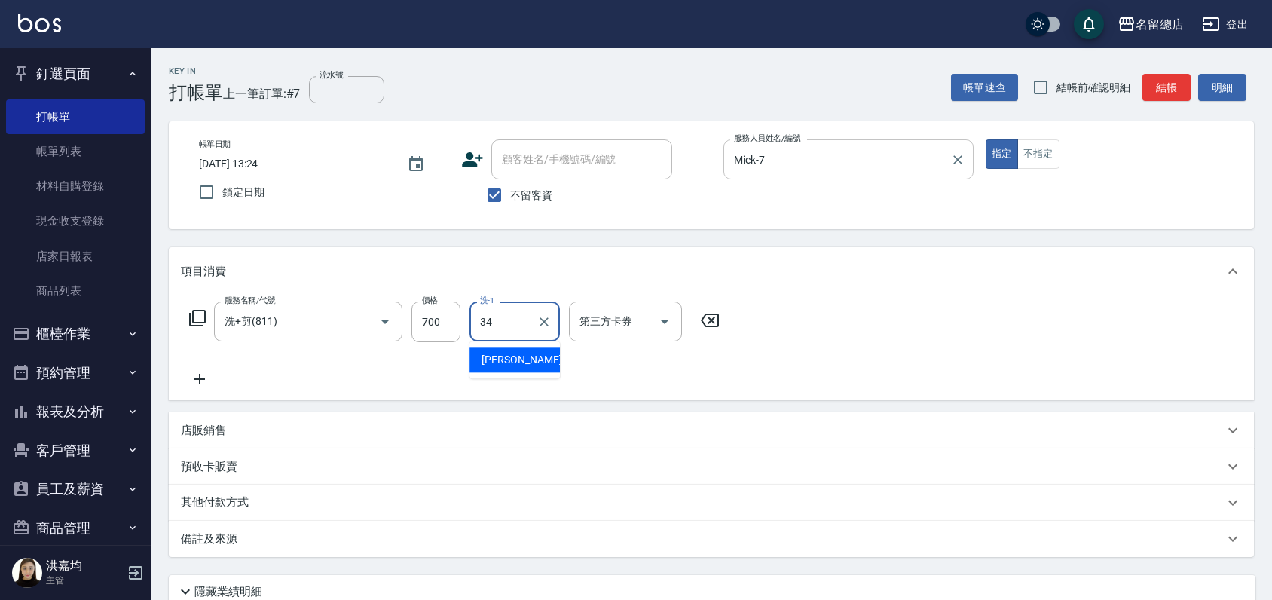
type input "[PERSON_NAME]-34"
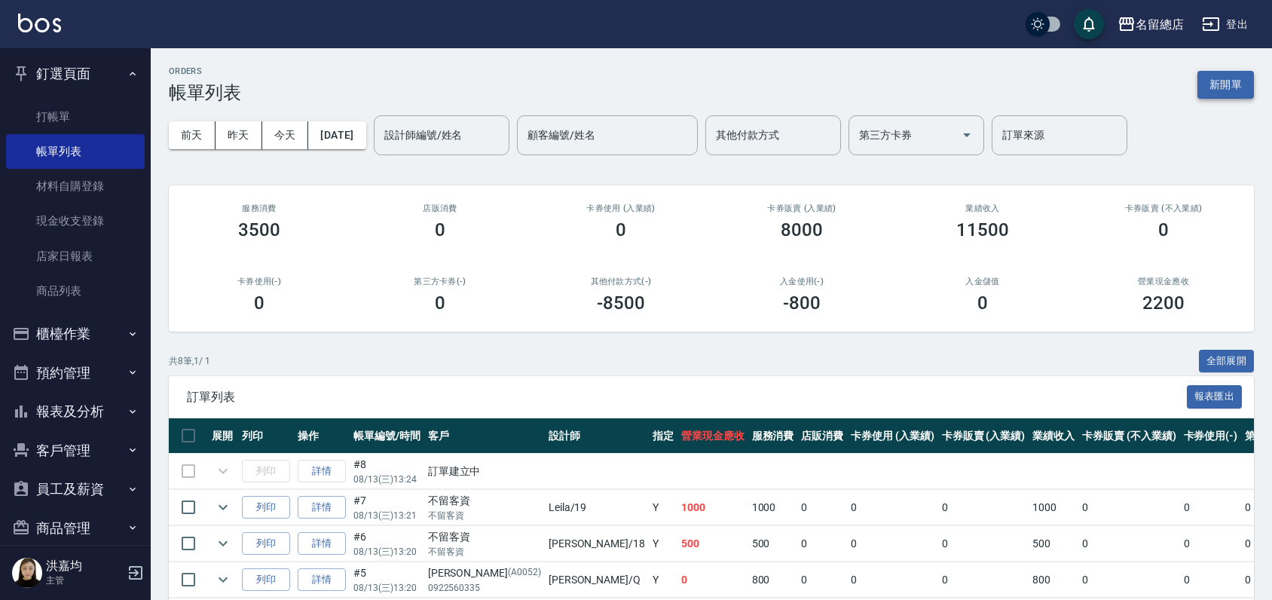
click at [1227, 82] on button "新開單" at bounding box center [1226, 85] width 57 height 28
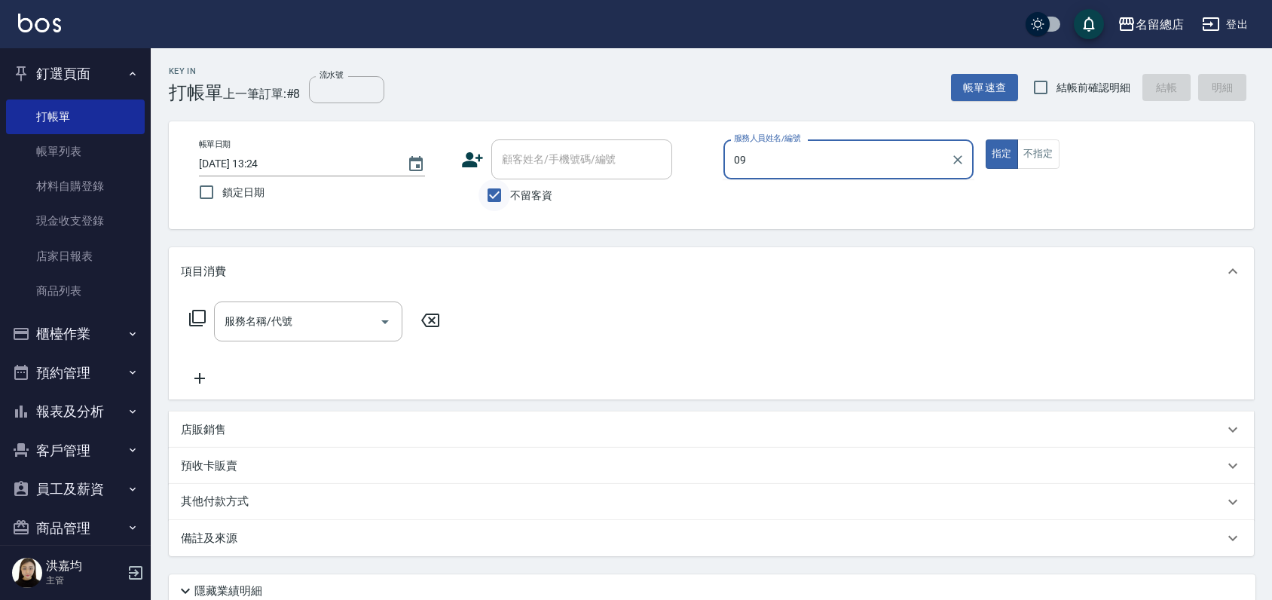
type input "09"
click at [488, 194] on input "不留客資" at bounding box center [495, 195] width 32 height 32
checkbox input "false"
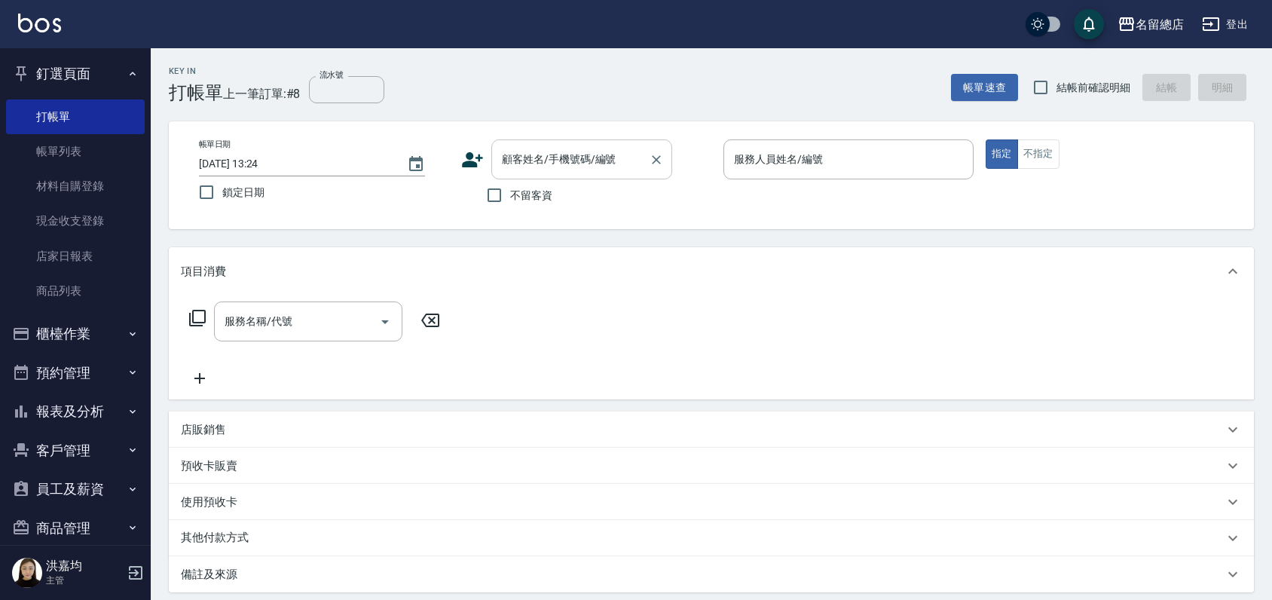
click at [524, 157] on input "顧客姓名/手機號碼/編號" at bounding box center [570, 159] width 145 height 26
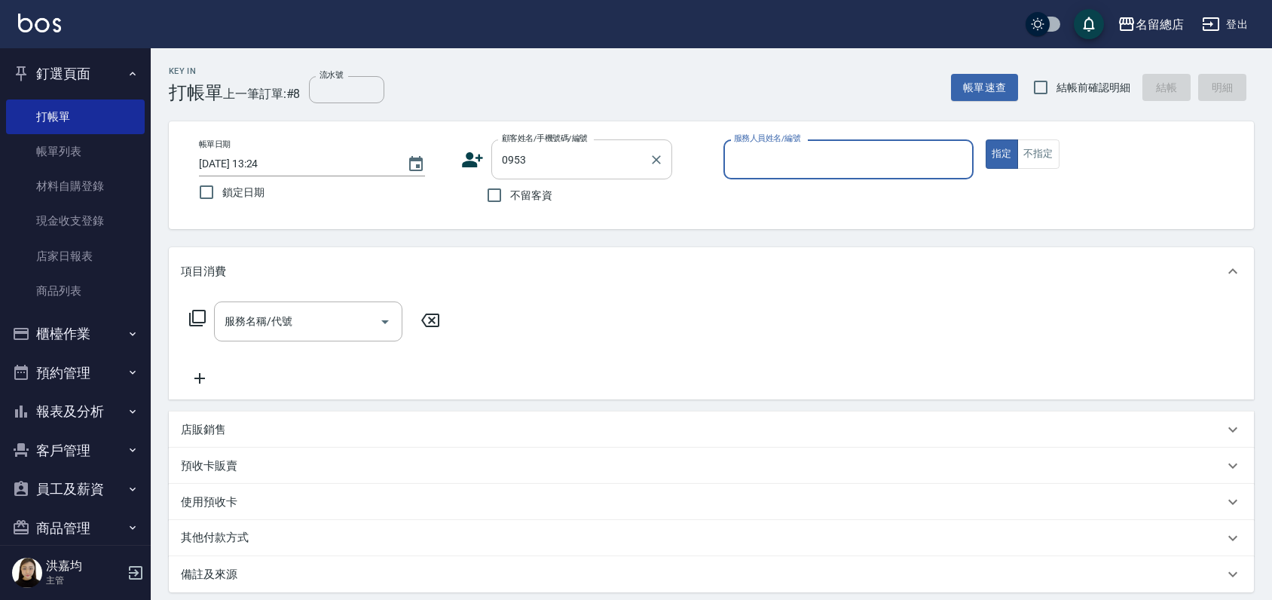
click at [538, 151] on input "0953" at bounding box center [570, 159] width 145 height 26
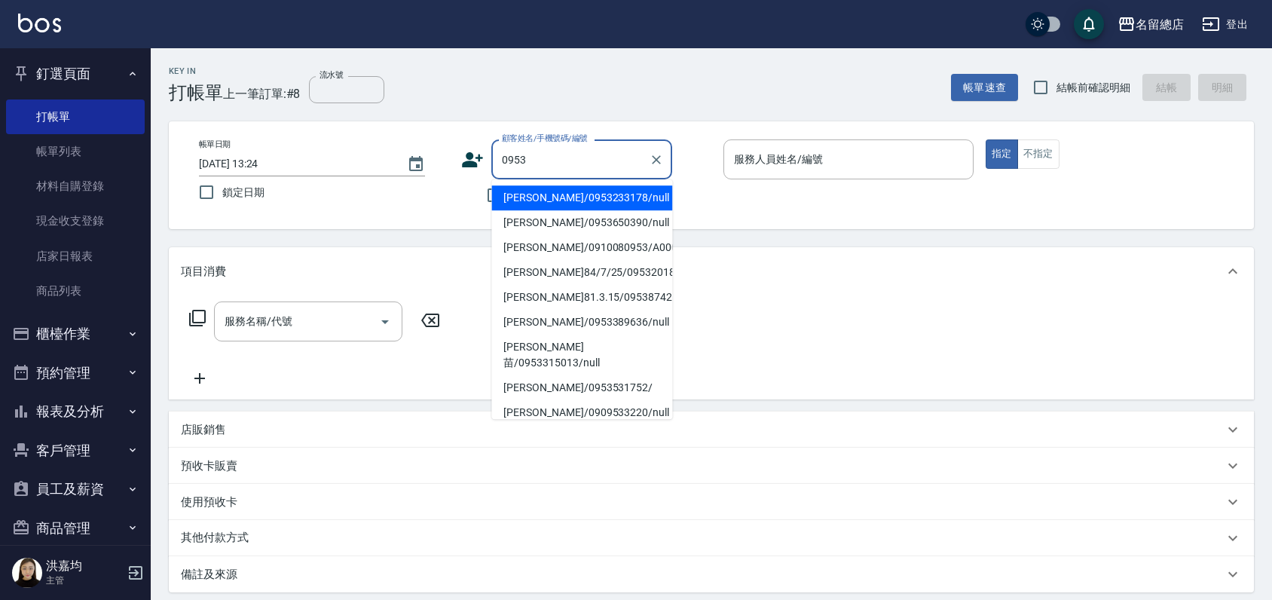
click at [510, 200] on li "曾巧巧/0953233178/null" at bounding box center [581, 197] width 181 height 25
type input "曾巧巧/0953233178/null"
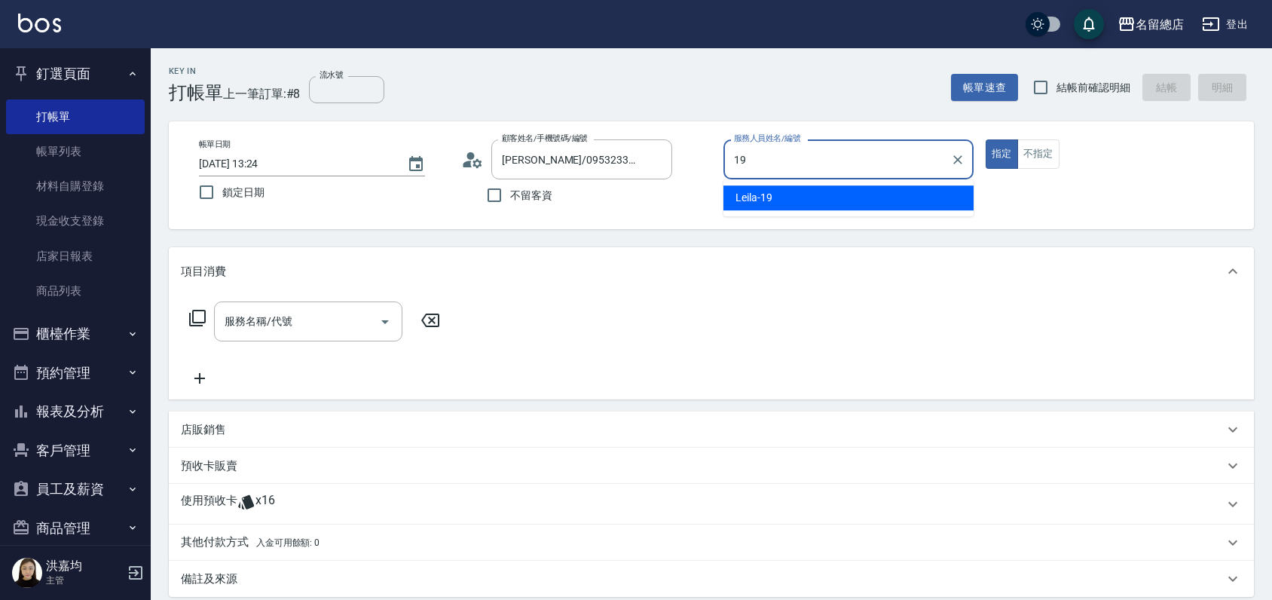
type input "Leila-19"
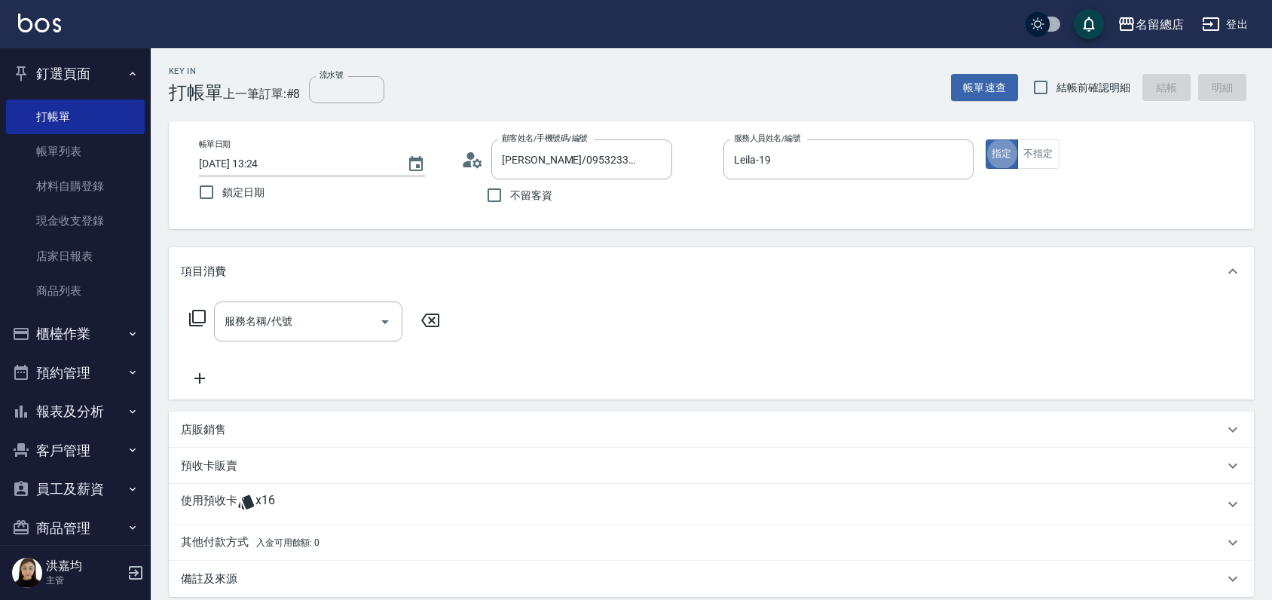
type button "true"
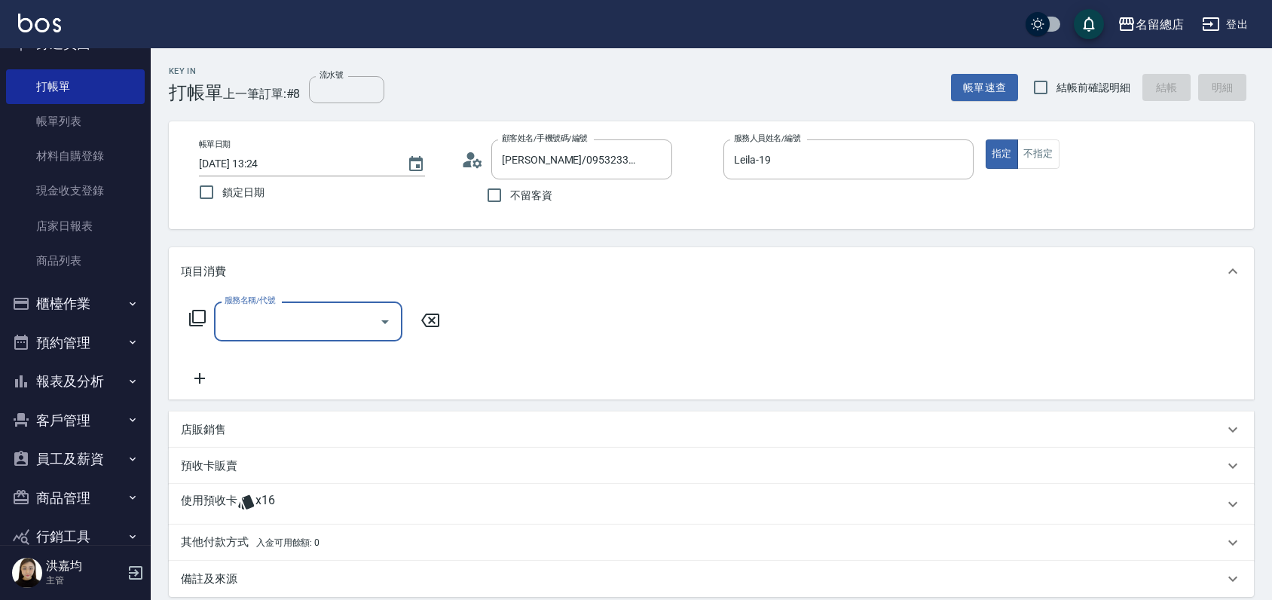
scroll to position [84, 0]
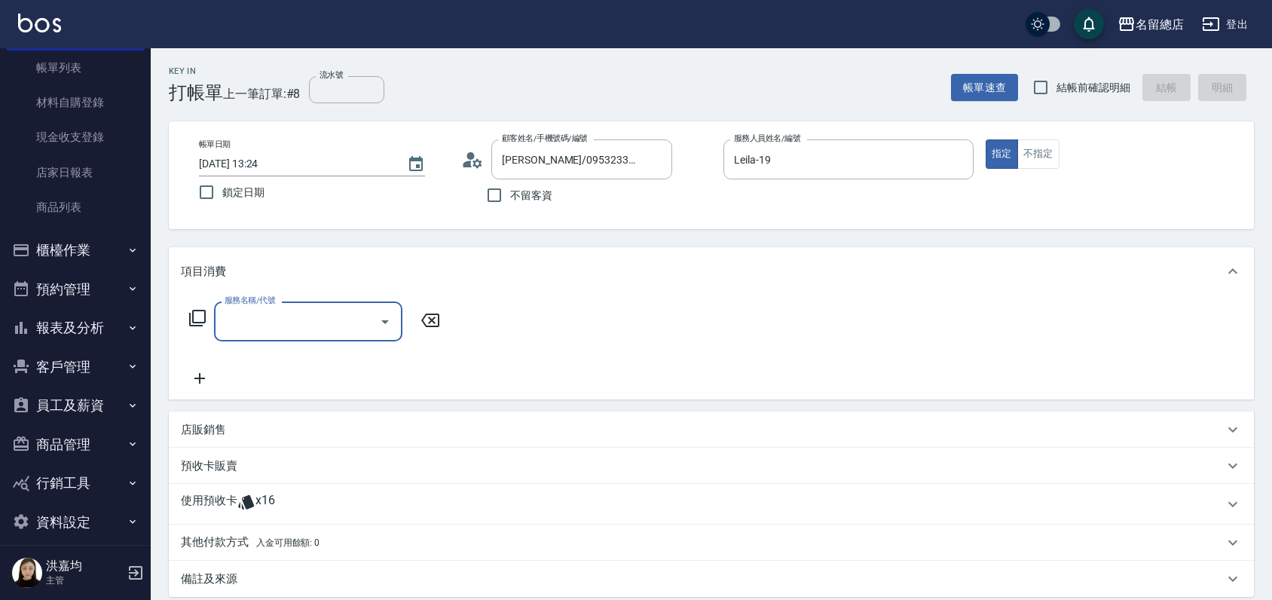
click at [203, 500] on p "使用預收卡" at bounding box center [209, 504] width 57 height 23
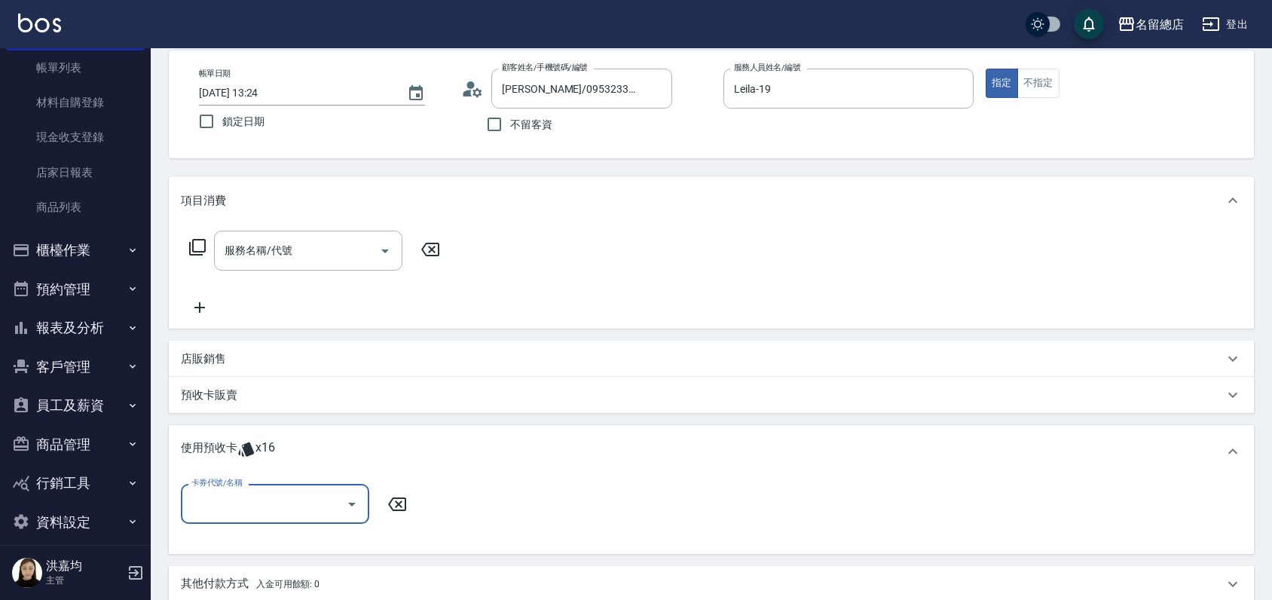
scroll to position [167, 0]
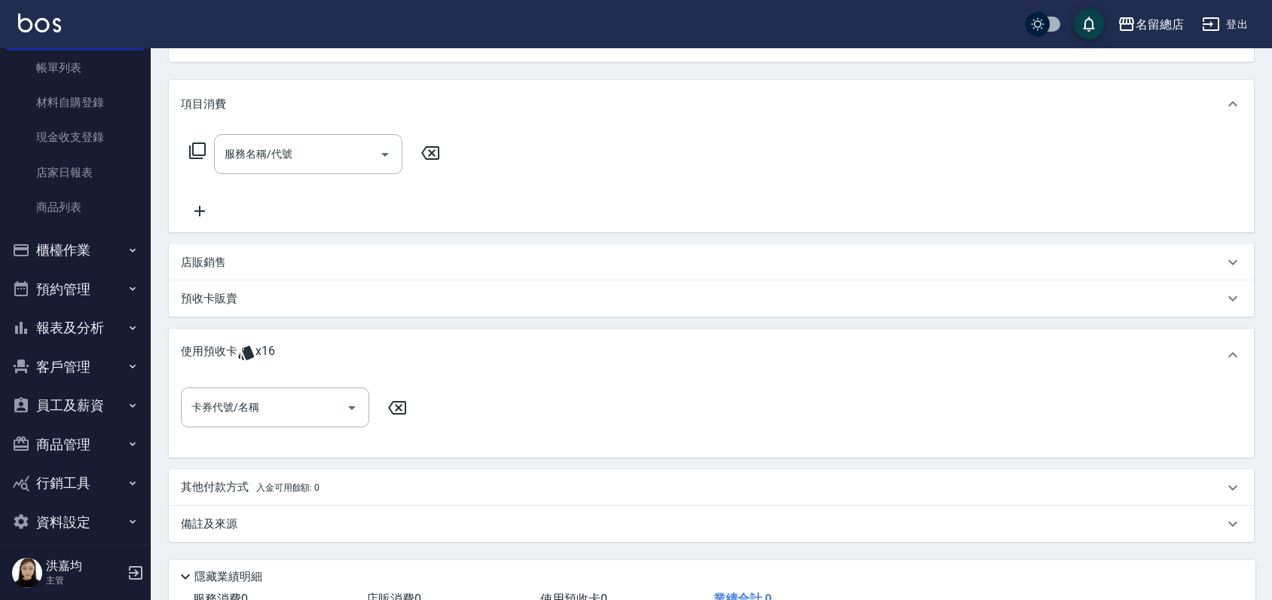
click at [213, 350] on p "使用預收卡" at bounding box center [209, 355] width 57 height 23
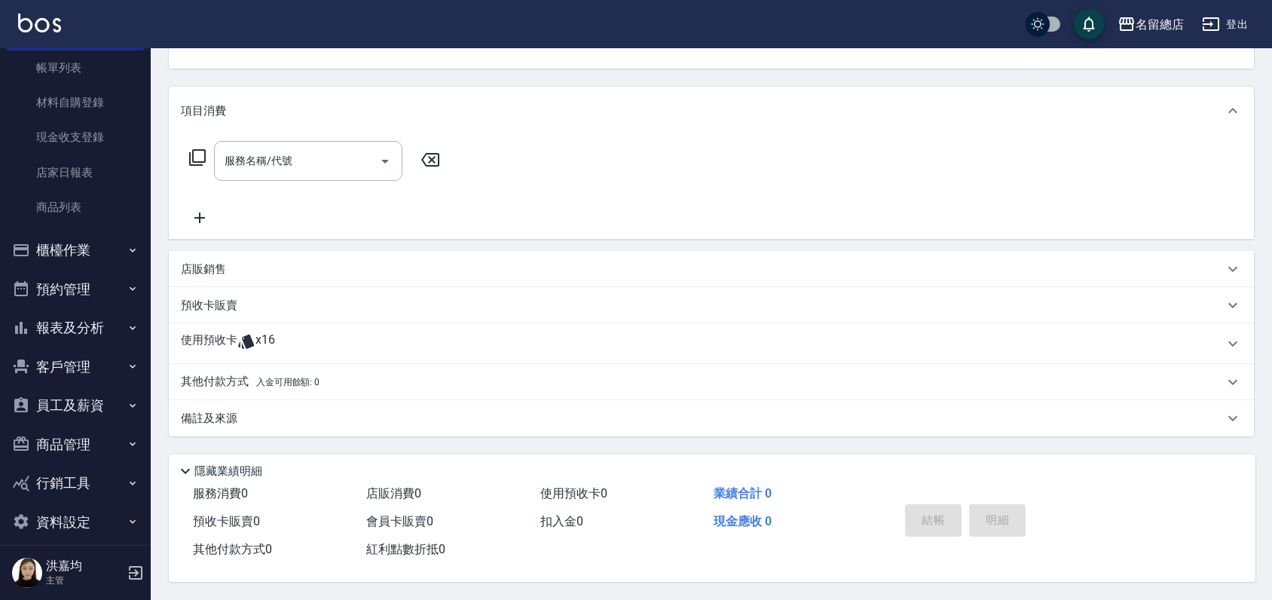
scroll to position [165, 0]
click at [213, 350] on div "使用預收卡 x16" at bounding box center [711, 343] width 1085 height 41
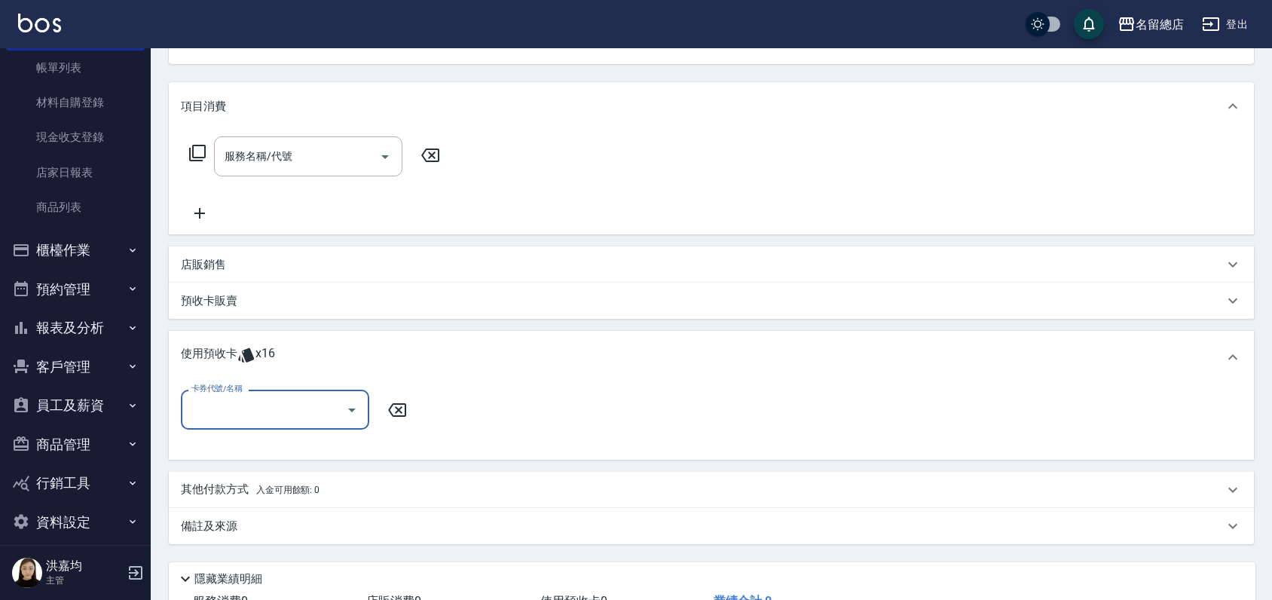
scroll to position [0, 0]
click at [209, 401] on input "卡券代號/名稱" at bounding box center [264, 409] width 152 height 26
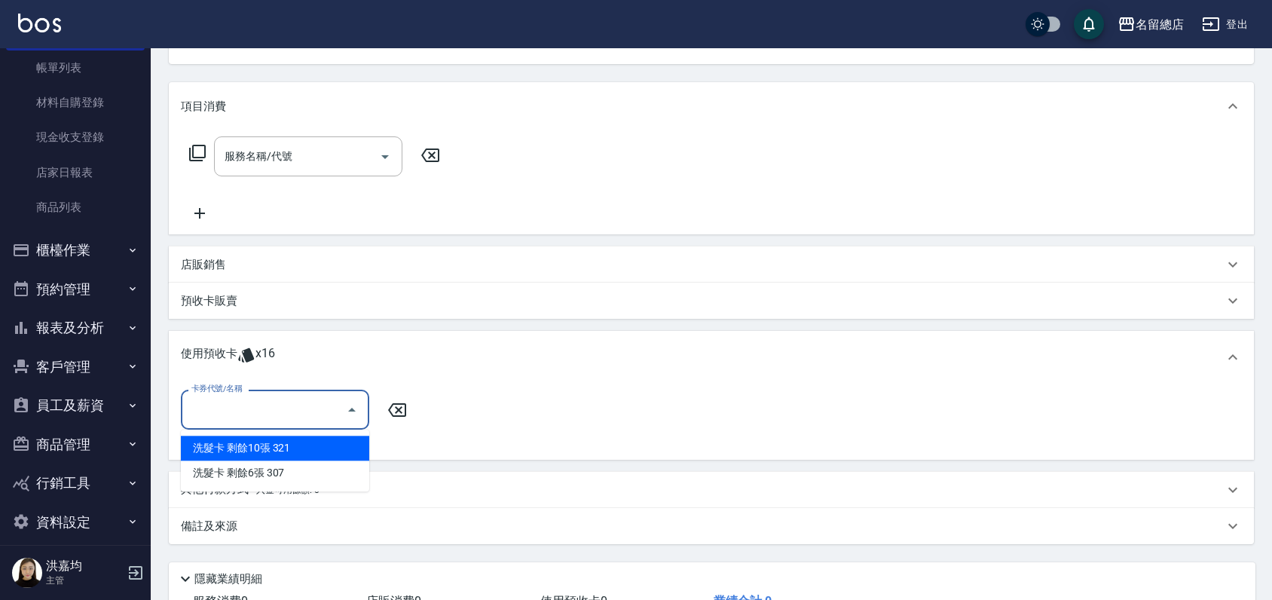
click at [285, 450] on div "洗髮卡 剩餘10張 321" at bounding box center [275, 448] width 188 height 25
type input "洗髮卡 321"
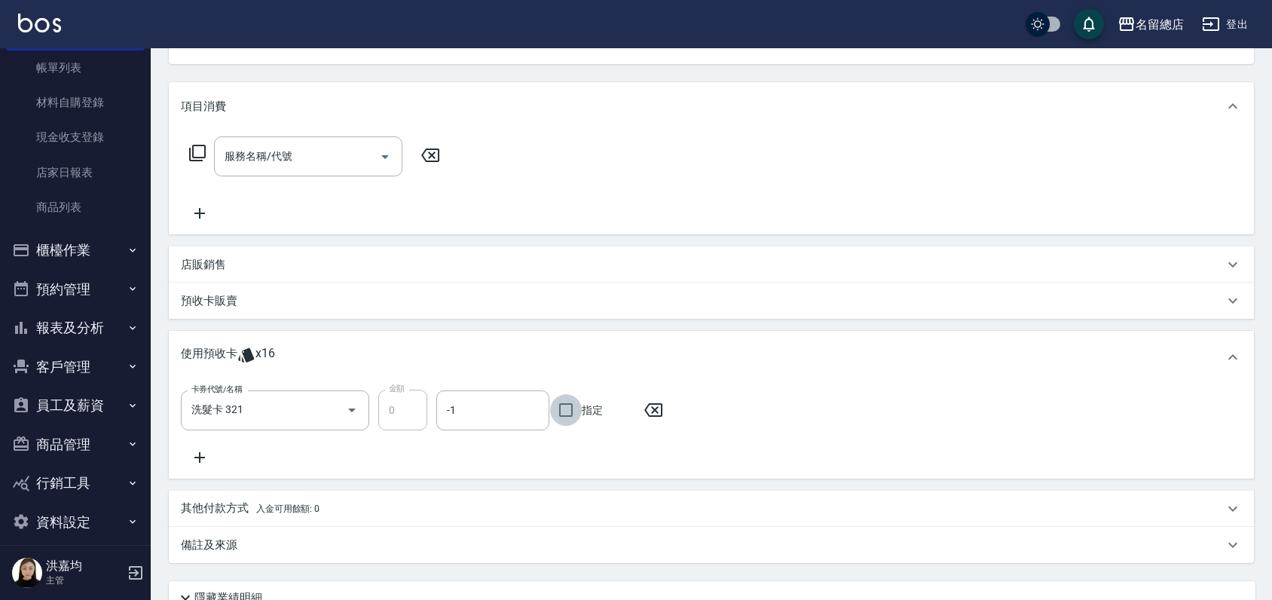
click at [568, 412] on input "指定" at bounding box center [566, 410] width 32 height 32
checkbox input "true"
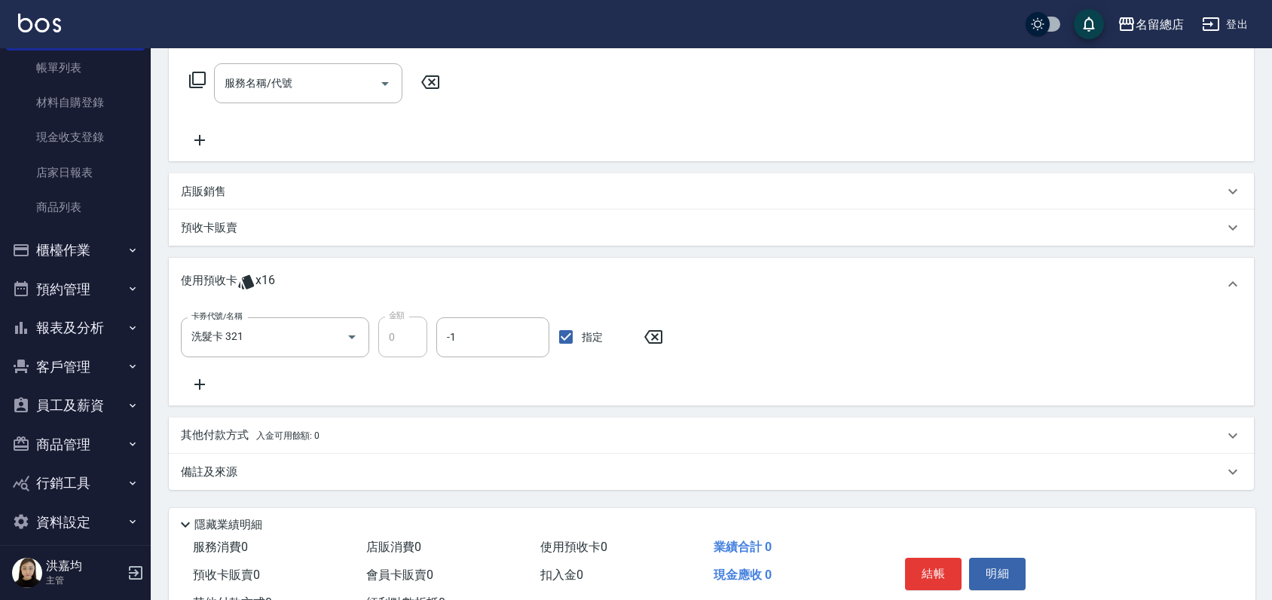
scroll to position [296, 0]
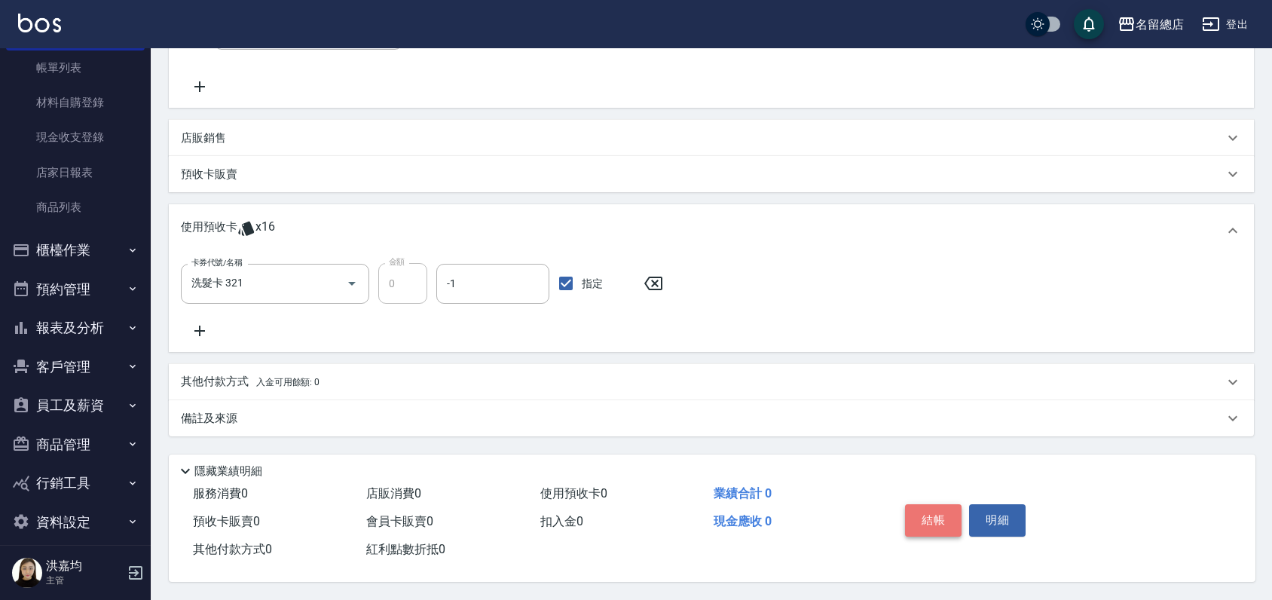
click at [923, 519] on button "結帳" at bounding box center [933, 520] width 57 height 32
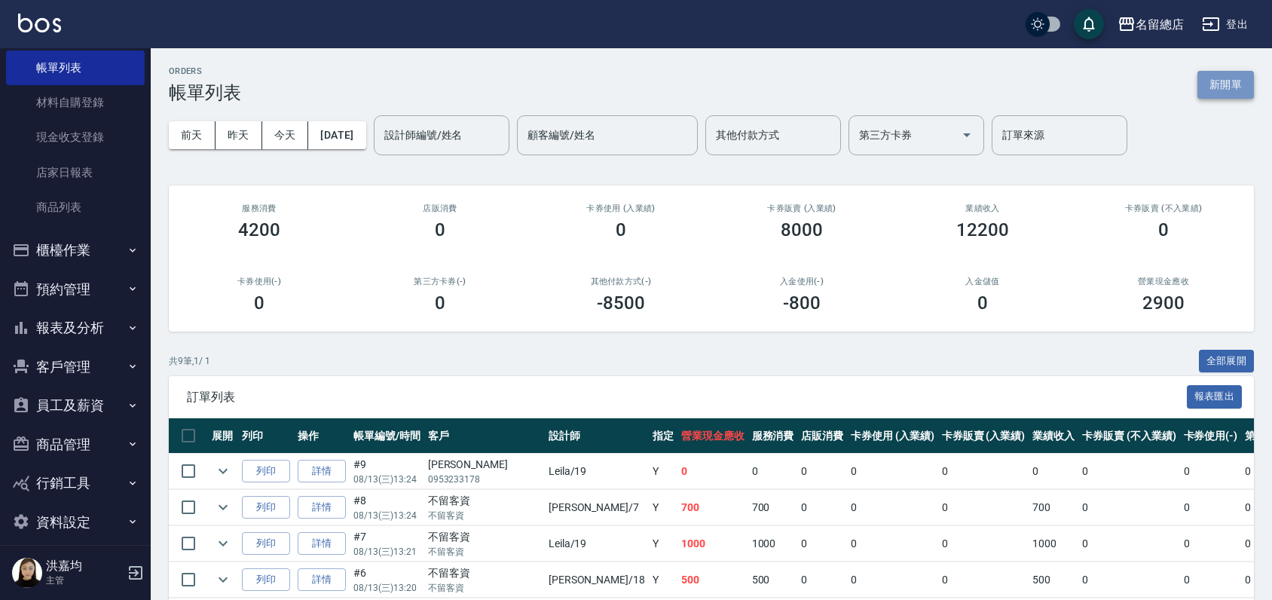
click at [1230, 98] on button "新開單" at bounding box center [1226, 85] width 57 height 28
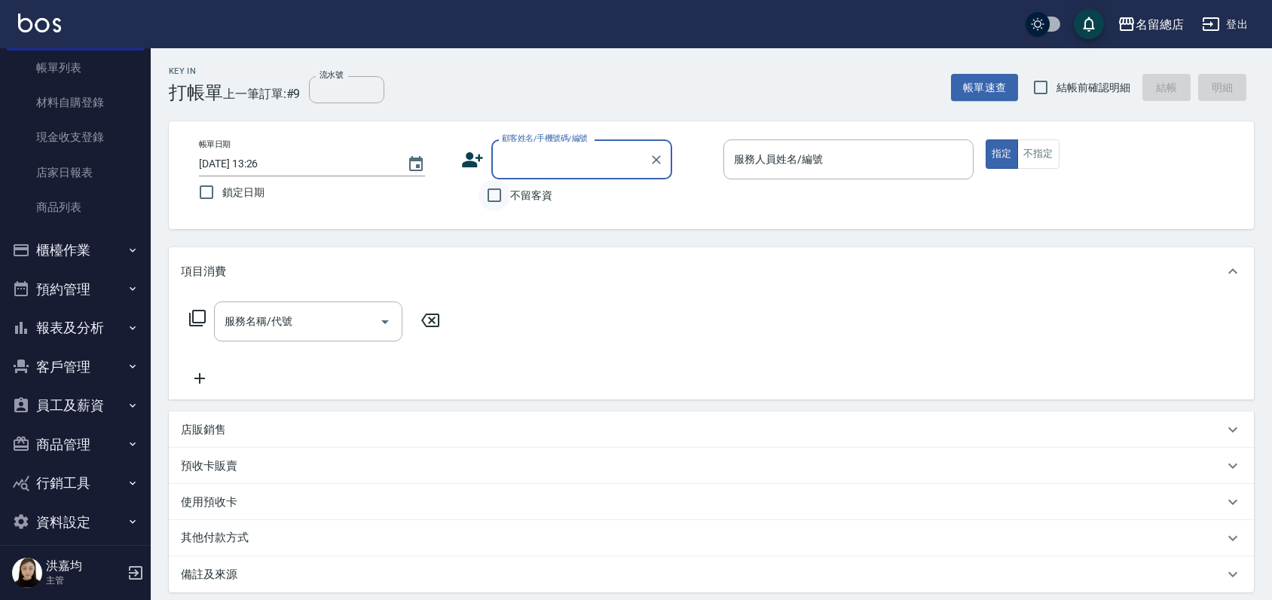
click at [501, 192] on input "不留客資" at bounding box center [495, 195] width 32 height 32
checkbox input "true"
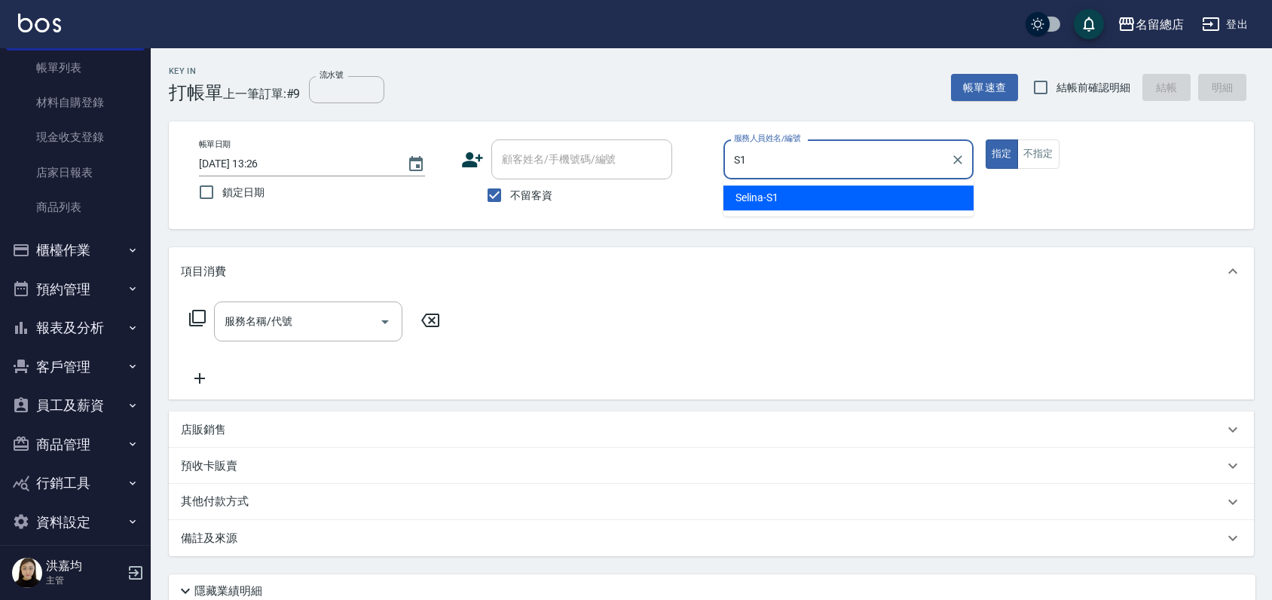
type input "Selina-S1"
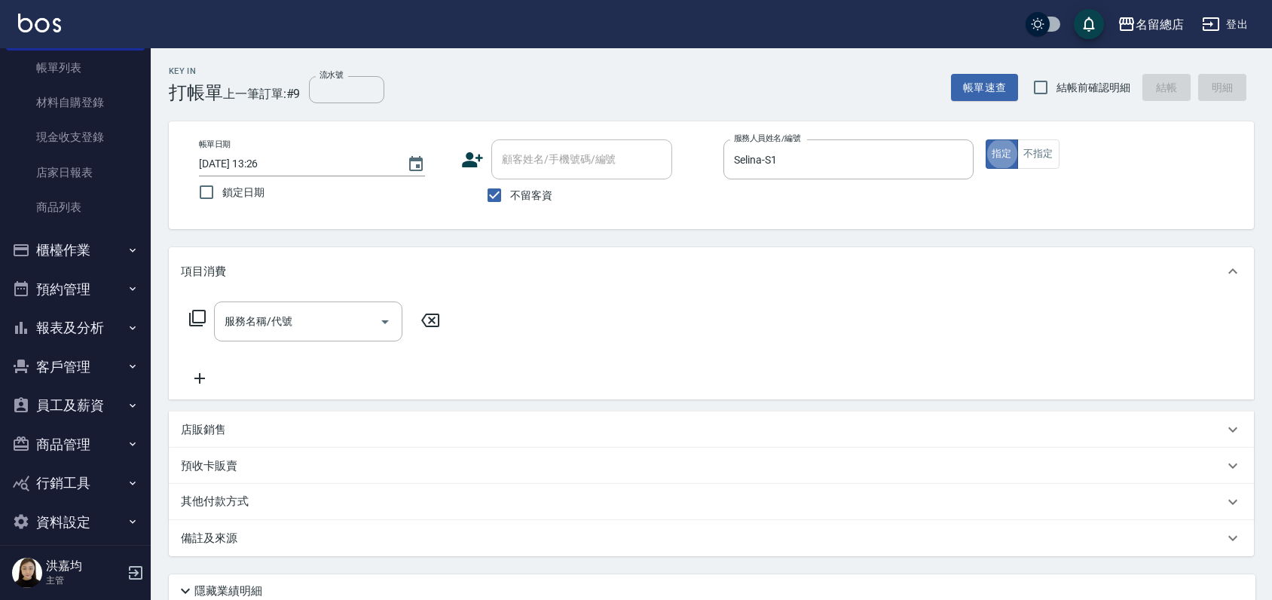
type button "true"
click at [1031, 151] on button "不指定" at bounding box center [1038, 153] width 42 height 29
type button "false"
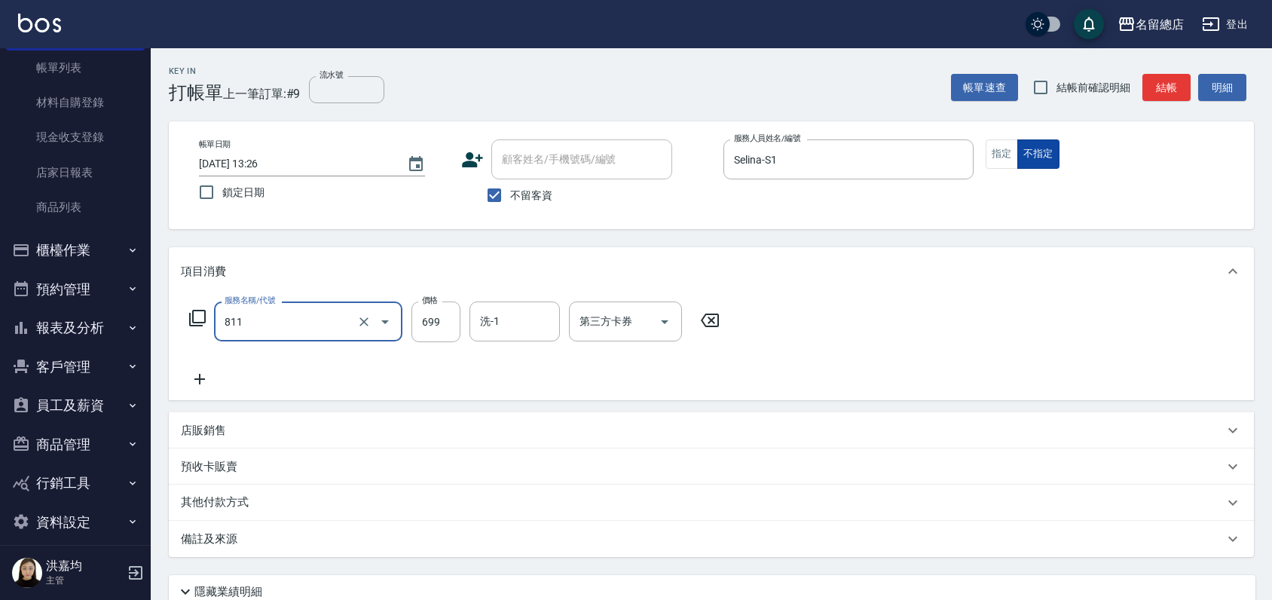
type input "洗+剪(811)"
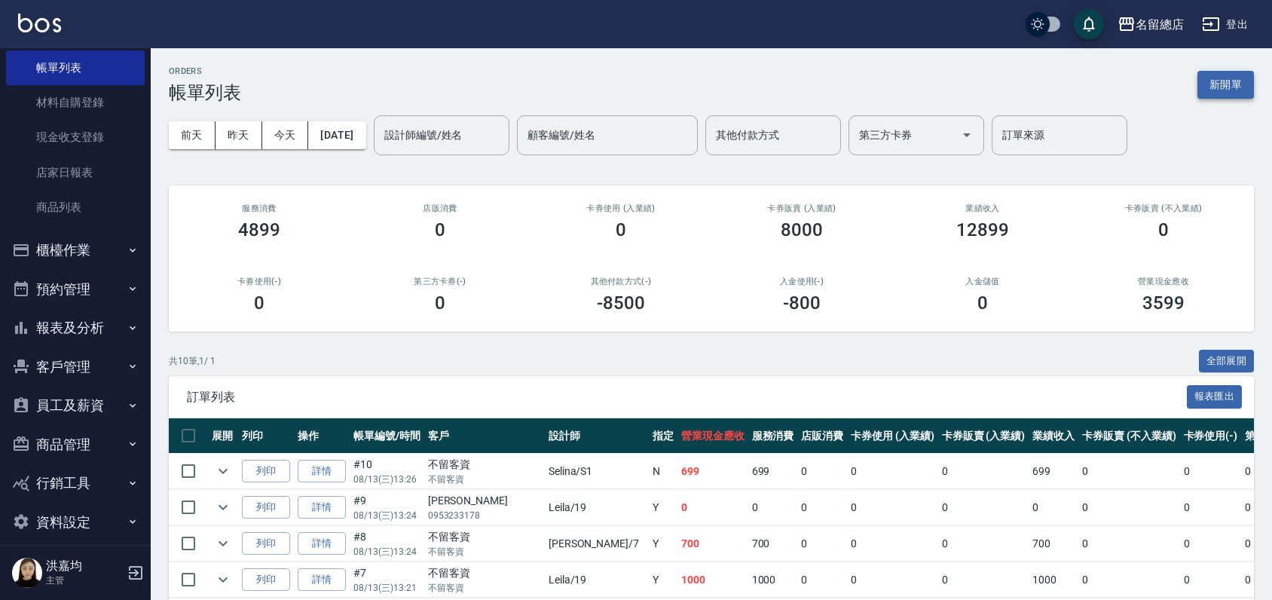
click at [1216, 87] on button "新開單" at bounding box center [1226, 85] width 57 height 28
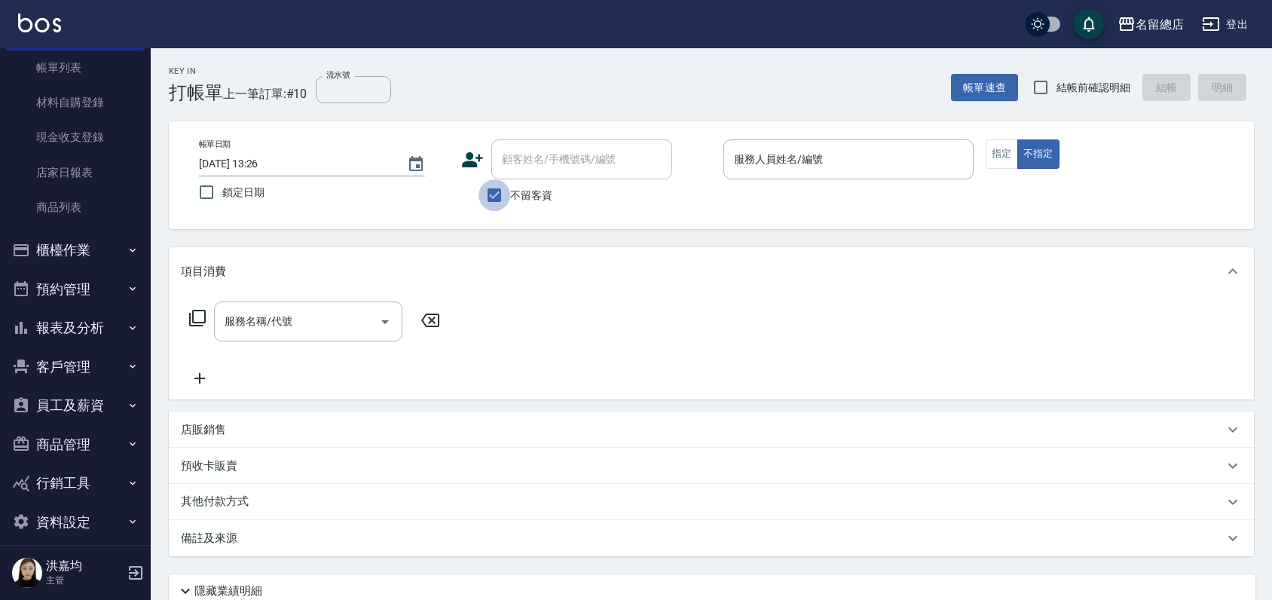
click at [491, 203] on input "不留客資" at bounding box center [495, 195] width 32 height 32
checkbox input "false"
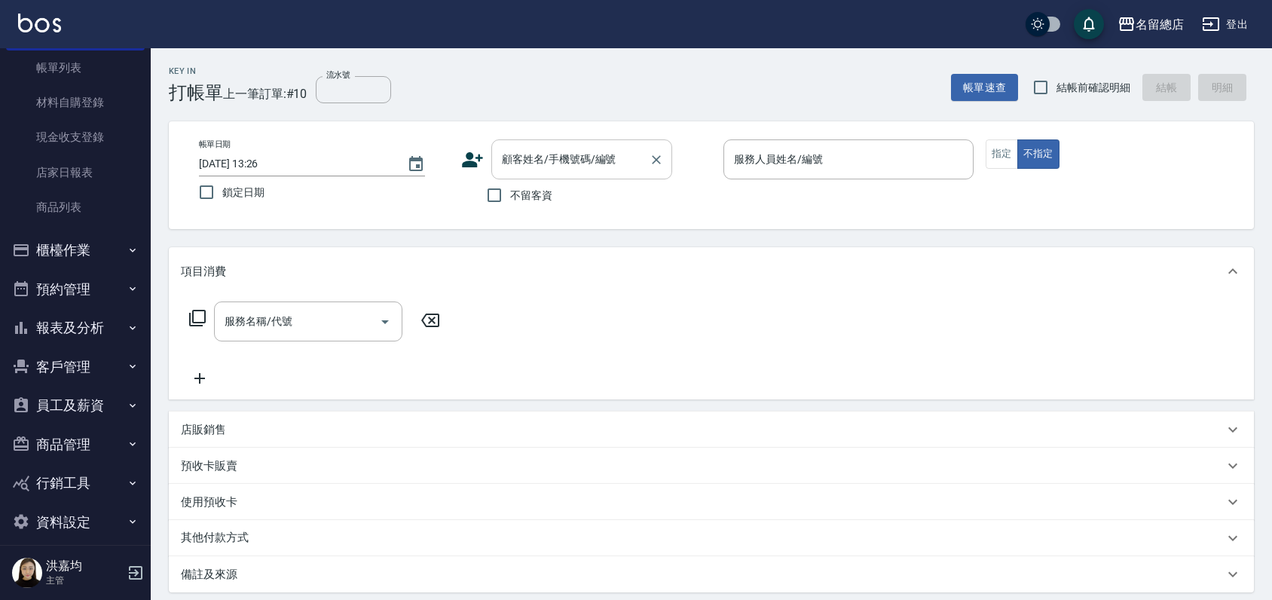
click at [542, 164] on input "顧客姓名/手機號碼/編號" at bounding box center [570, 159] width 145 height 26
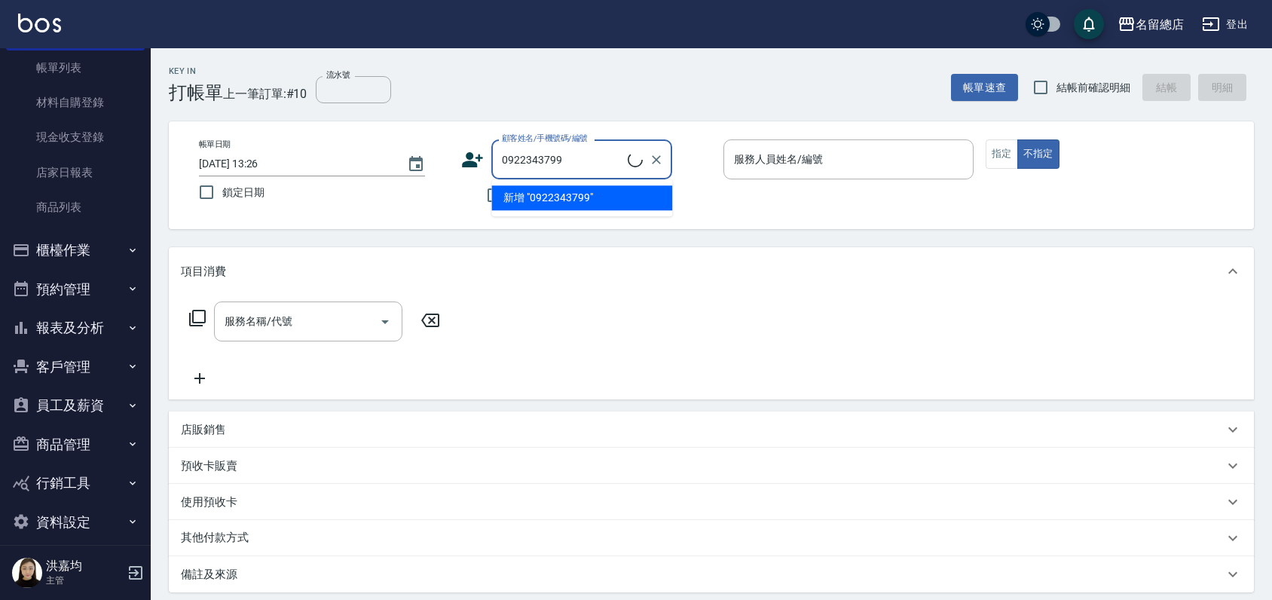
type input "鍾慧茹/0922343799/"
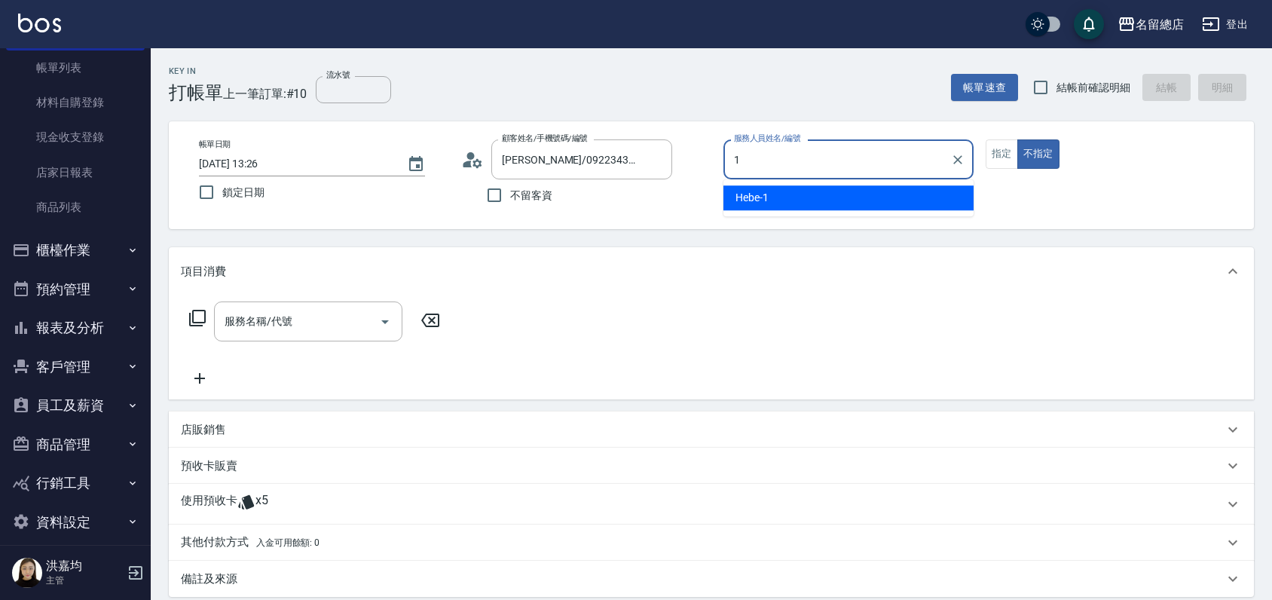
type input "Hebe-1"
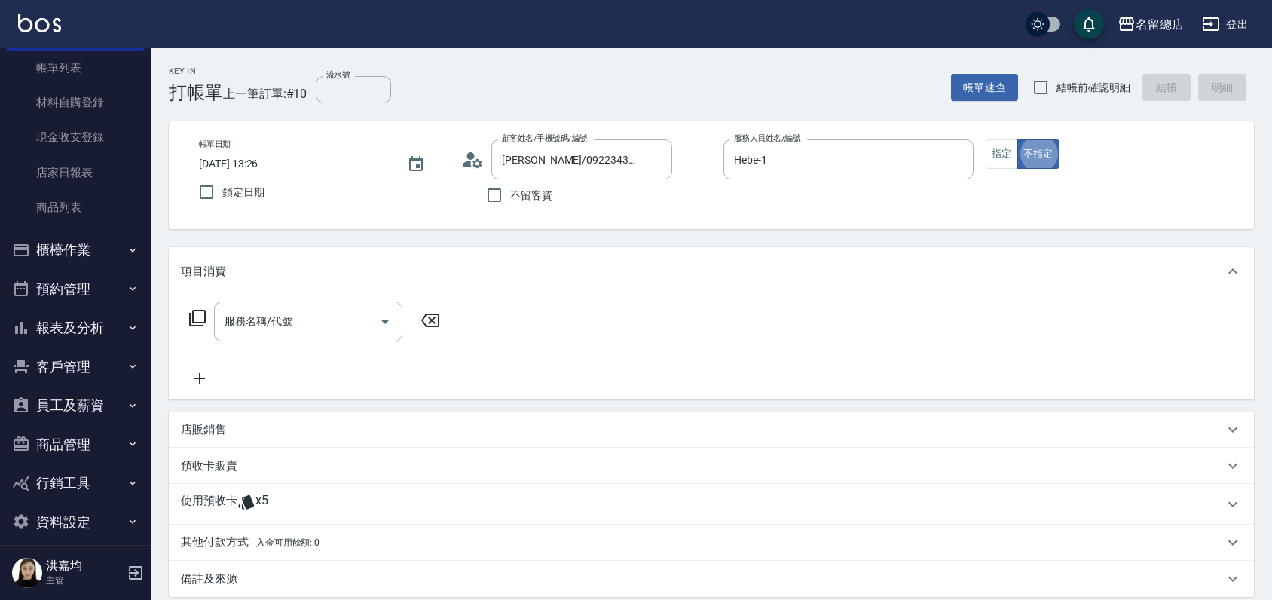
type button "false"
click at [202, 495] on p "使用預收卡" at bounding box center [209, 504] width 57 height 23
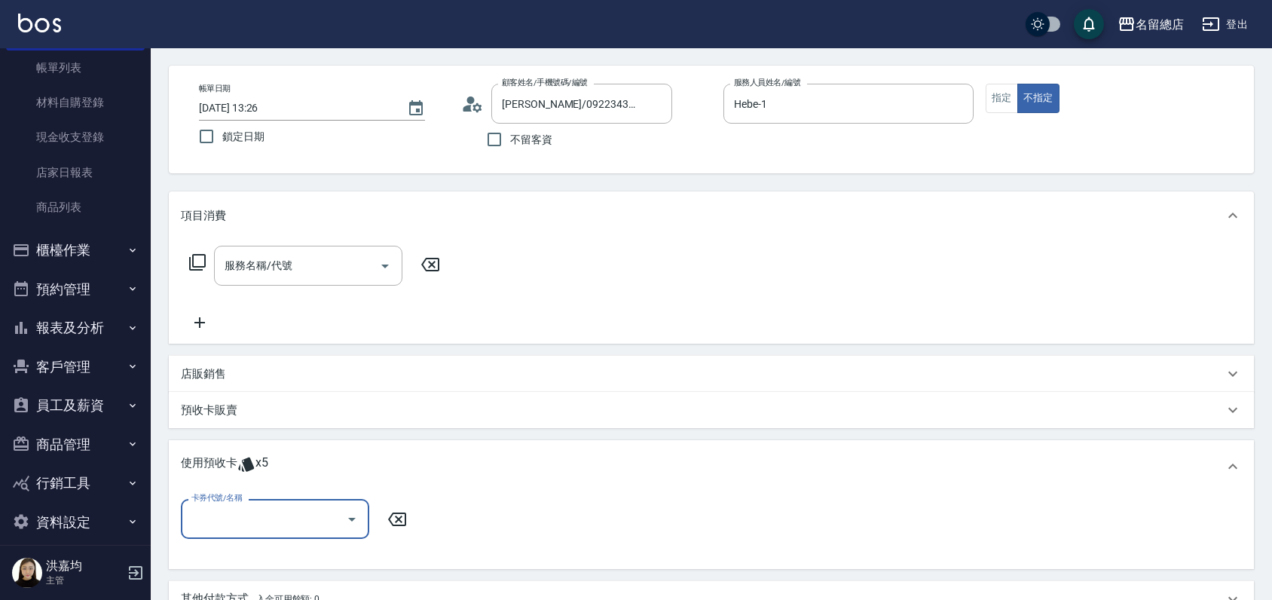
scroll to position [84, 0]
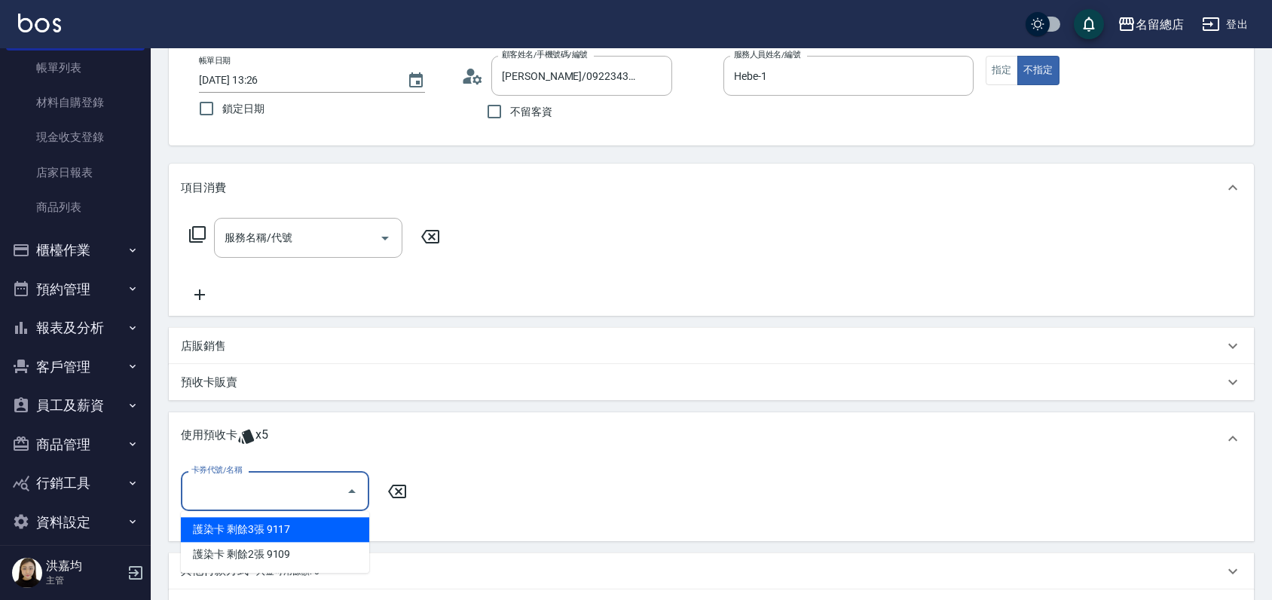
click at [245, 491] on input "卡券代號/名稱" at bounding box center [264, 491] width 152 height 26
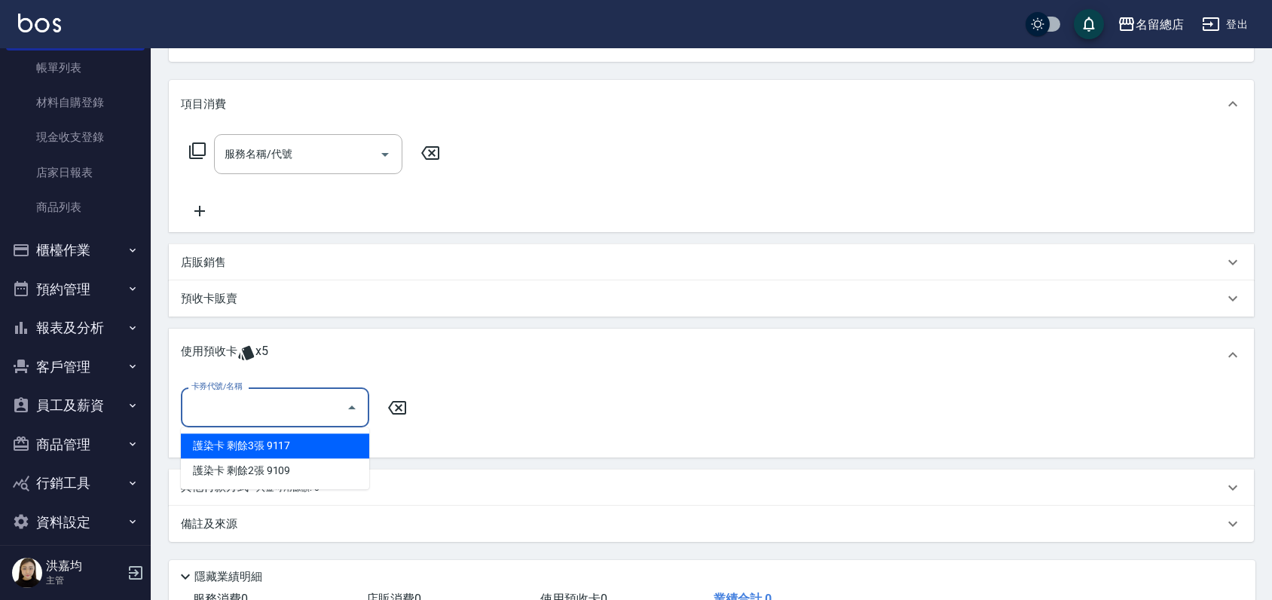
click at [223, 289] on div "預收卡販賣" at bounding box center [711, 298] width 1085 height 36
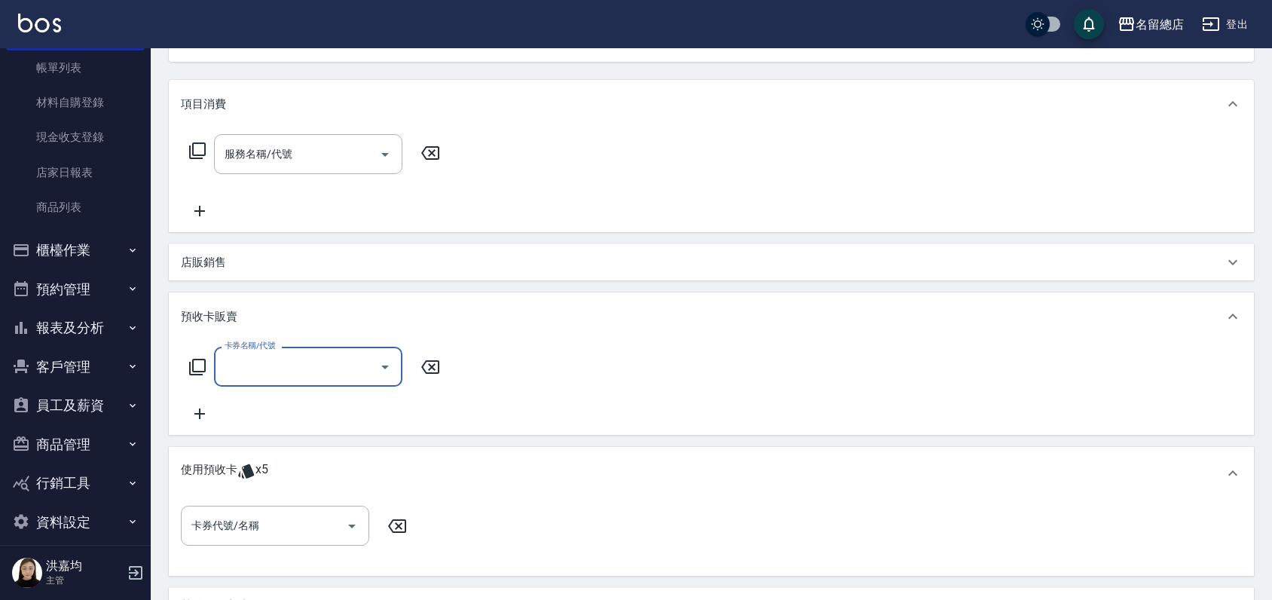
scroll to position [0, 0]
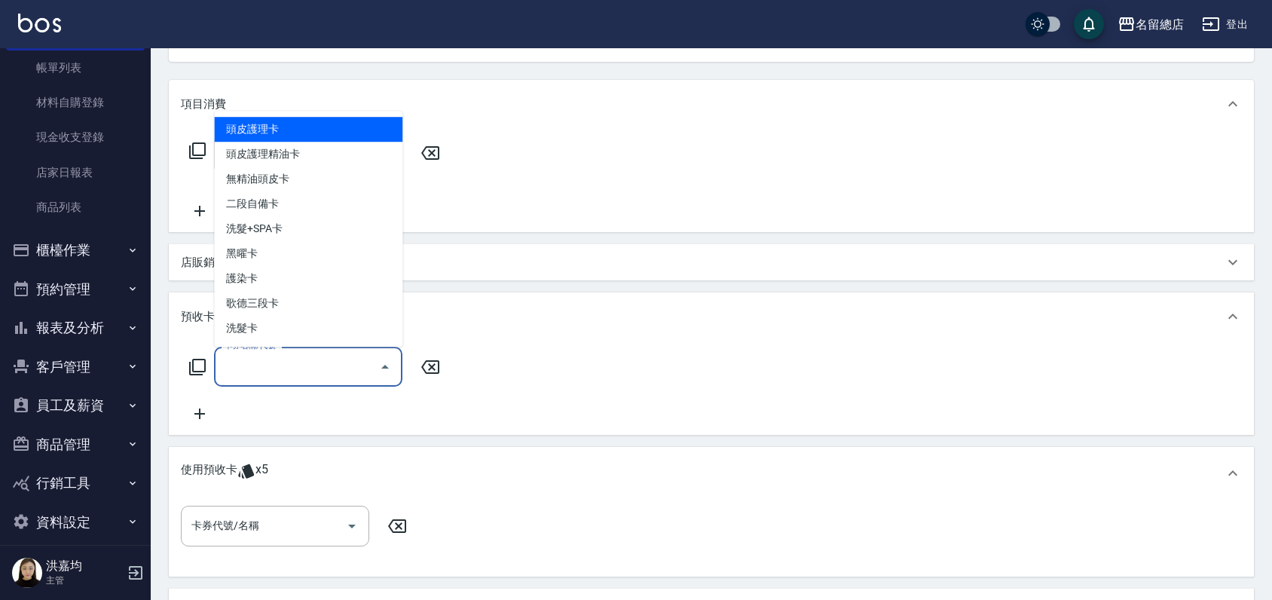
click at [255, 360] on input "卡券名稱/代號" at bounding box center [297, 366] width 152 height 26
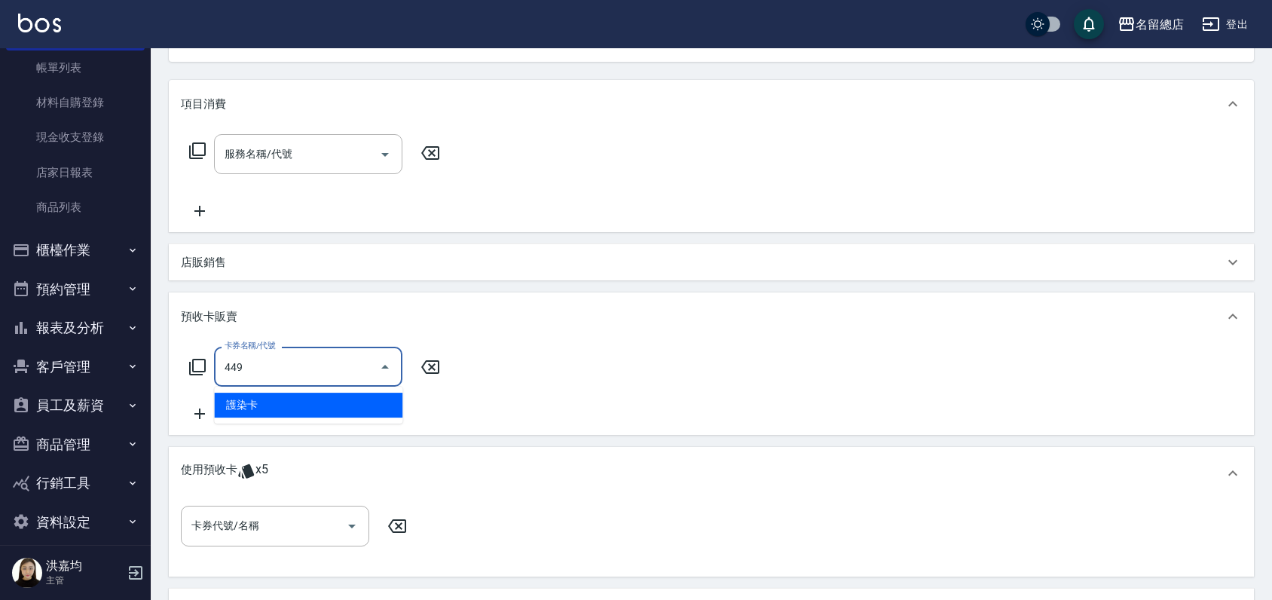
type input "護染卡(449)"
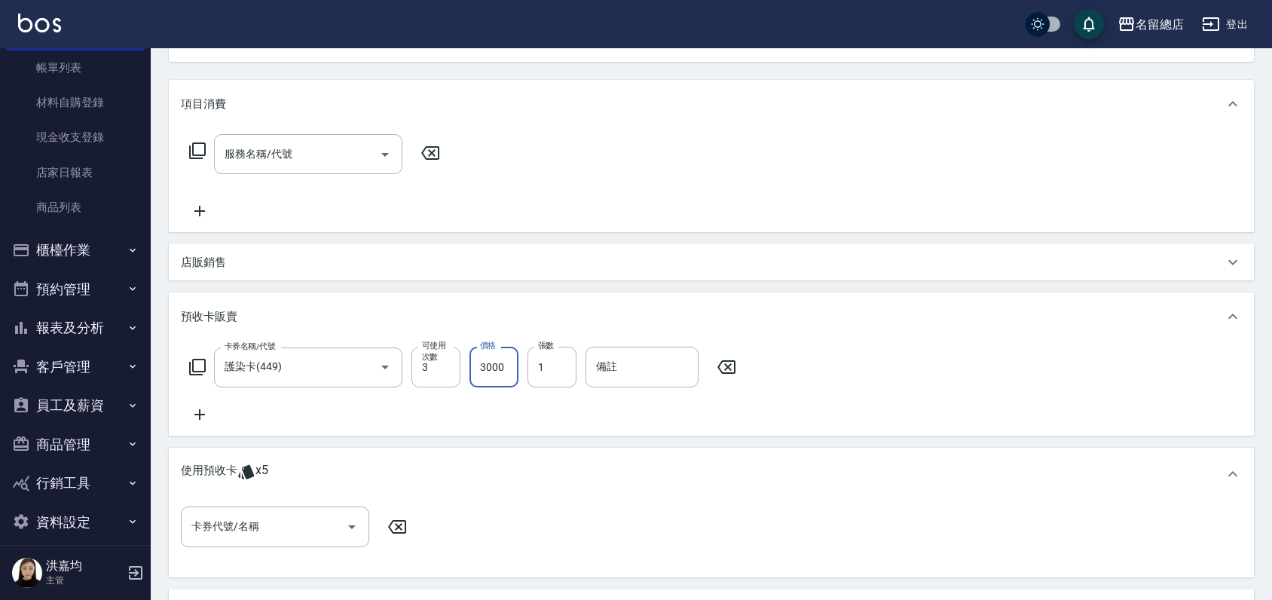
type input "3000"
type input "9124"
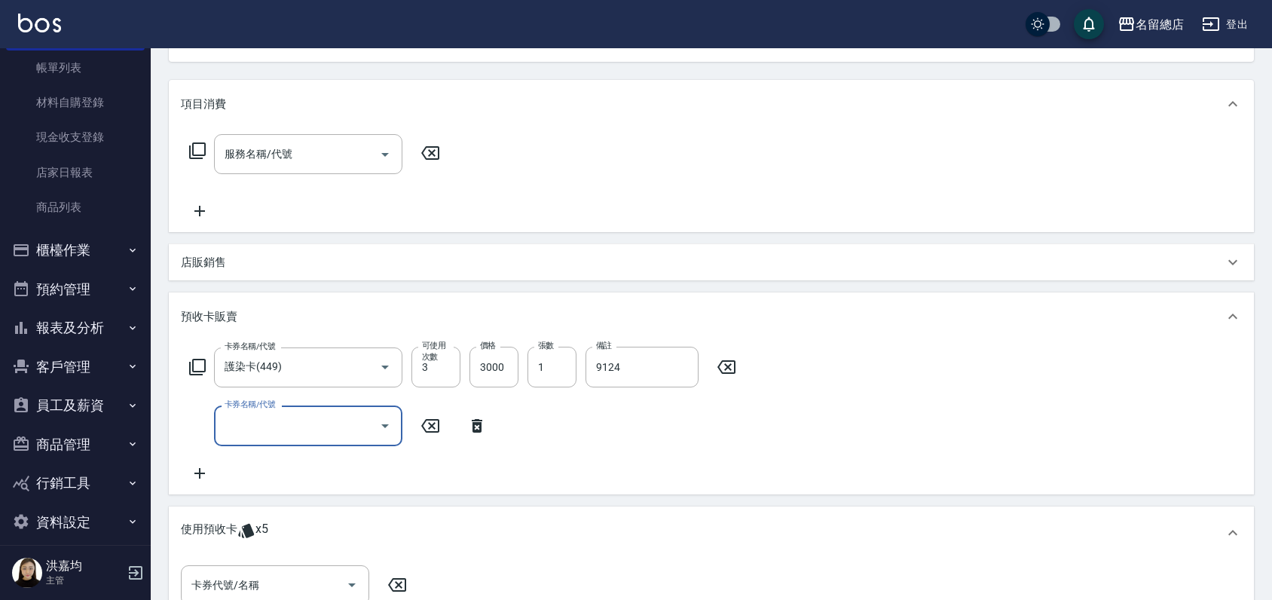
scroll to position [335, 0]
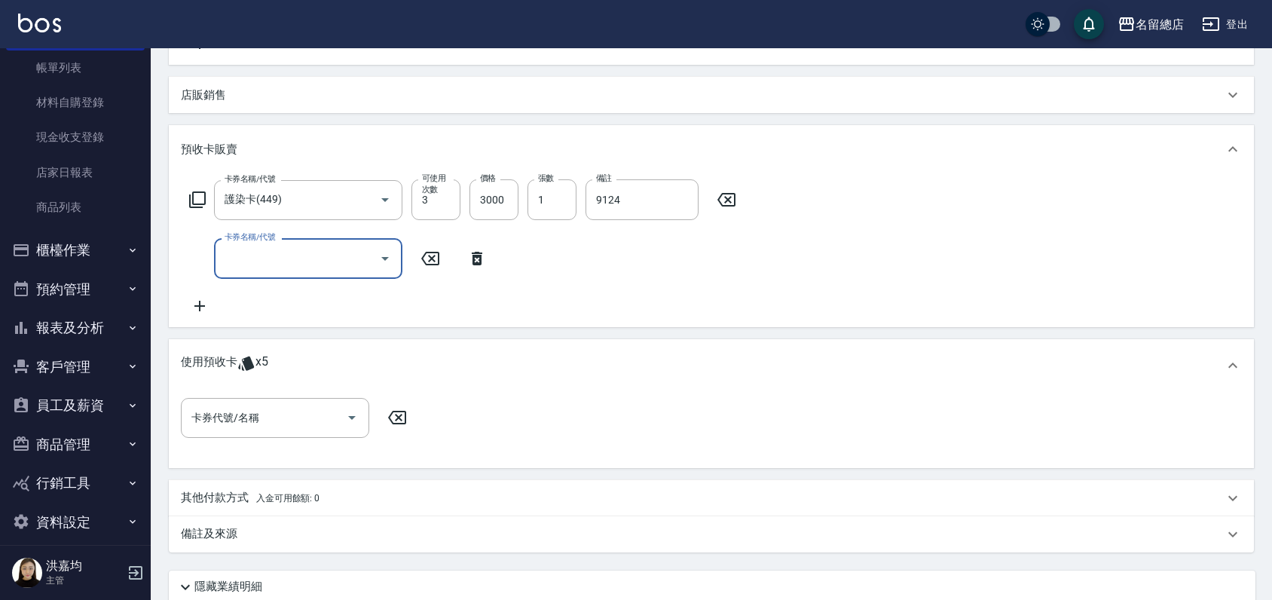
click at [200, 362] on p "使用預收卡" at bounding box center [209, 365] width 57 height 23
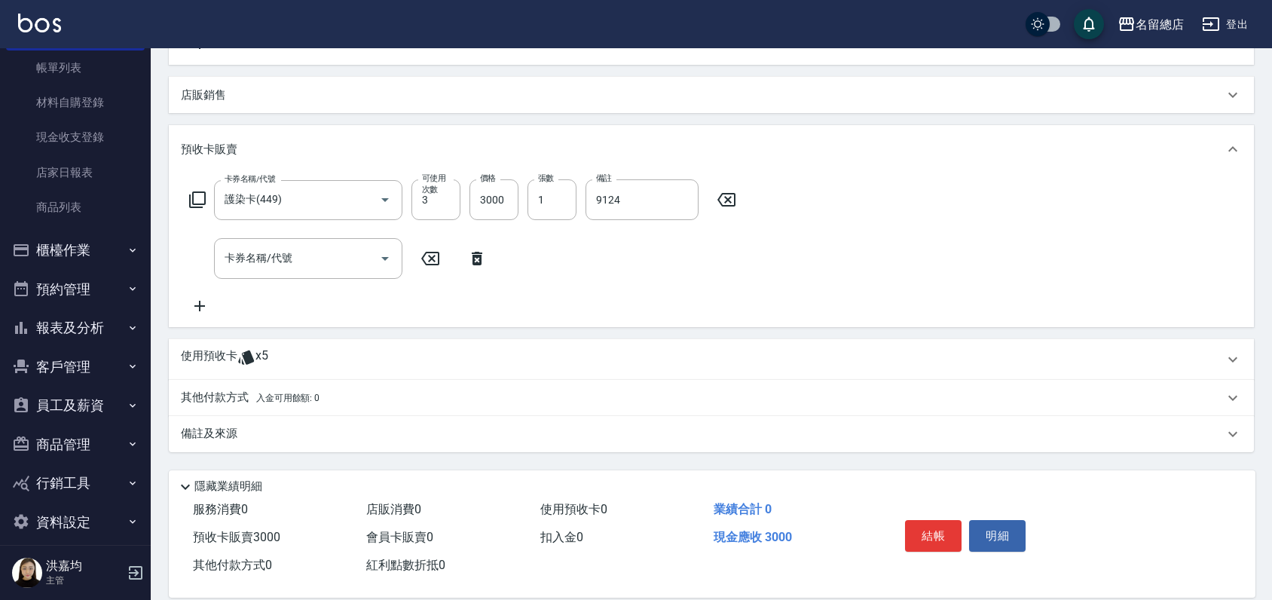
click at [213, 364] on p "使用預收卡" at bounding box center [209, 359] width 57 height 23
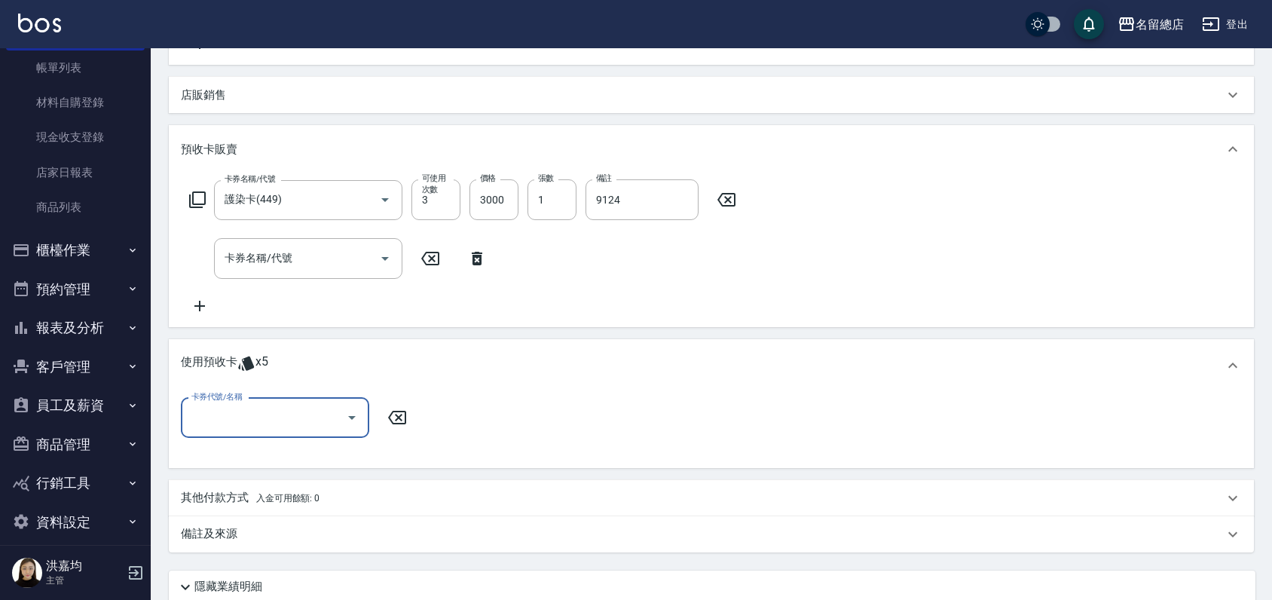
scroll to position [0, 0]
click at [217, 410] on input "卡券代號/名稱" at bounding box center [264, 418] width 152 height 26
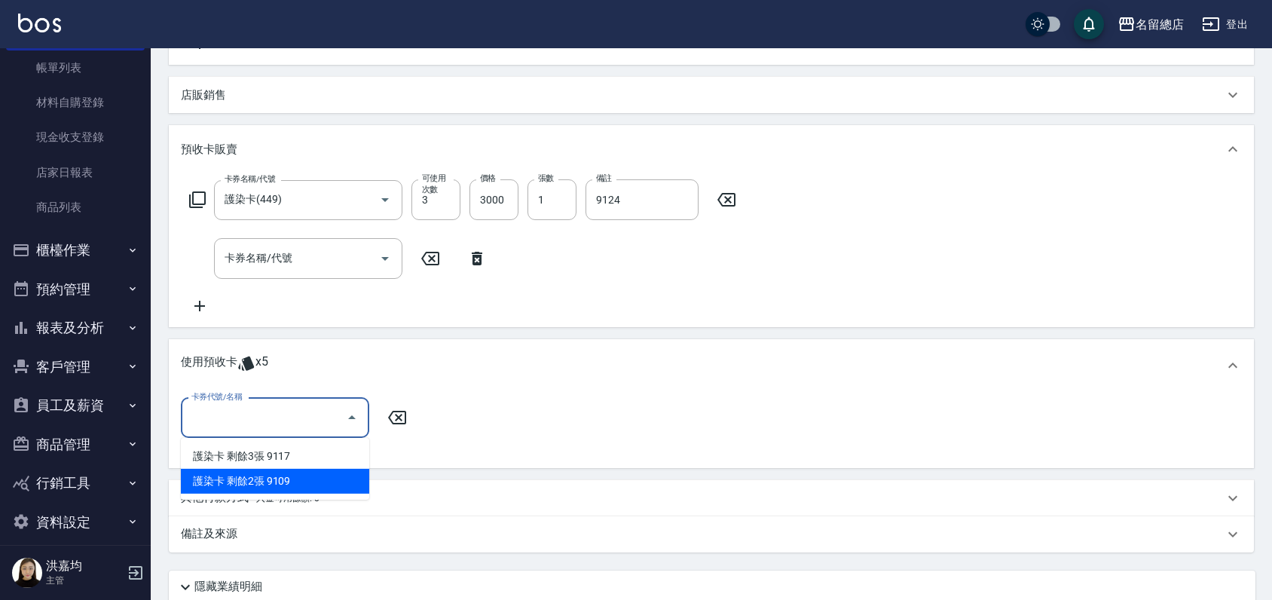
click at [310, 477] on div "護染卡 剩餘2張 9109" at bounding box center [275, 481] width 188 height 25
type input "護染卡 9109"
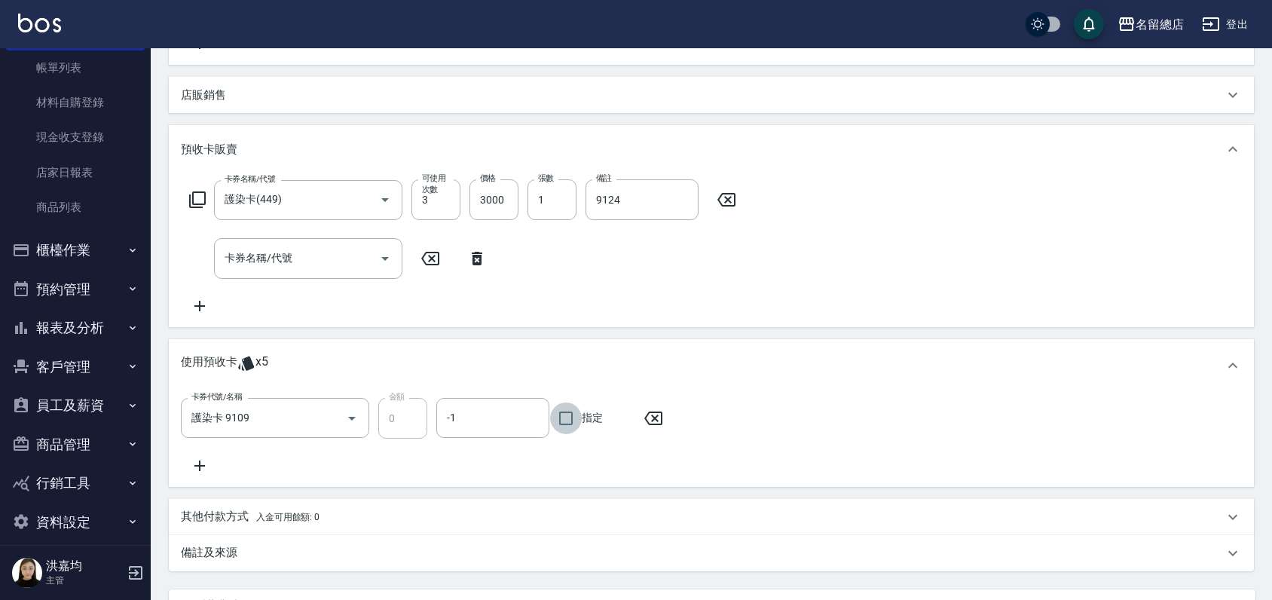
click at [570, 418] on input "指定" at bounding box center [566, 418] width 32 height 32
checkbox input "true"
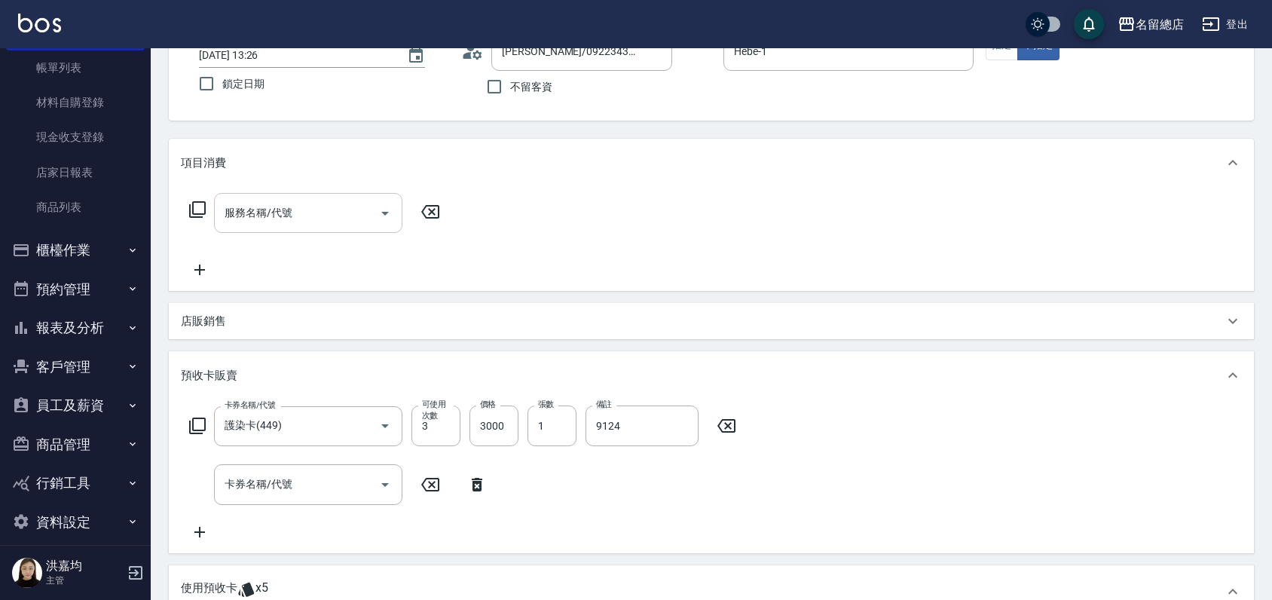
scroll to position [84, 0]
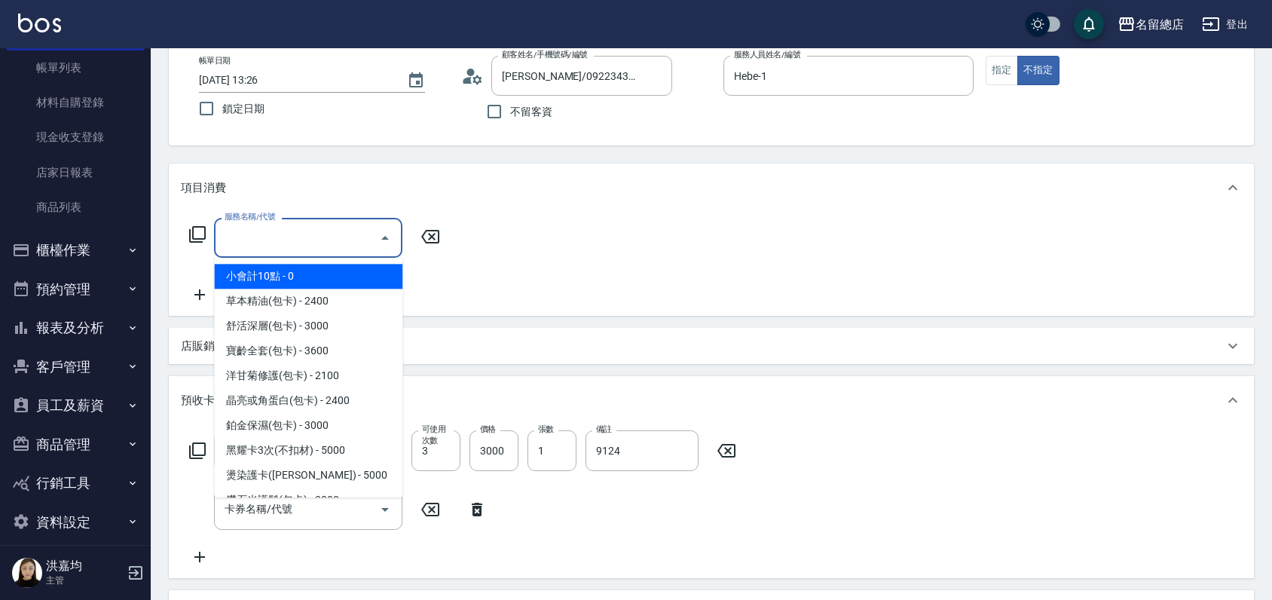
click at [294, 238] on input "服務名稱/代號" at bounding box center [297, 238] width 152 height 26
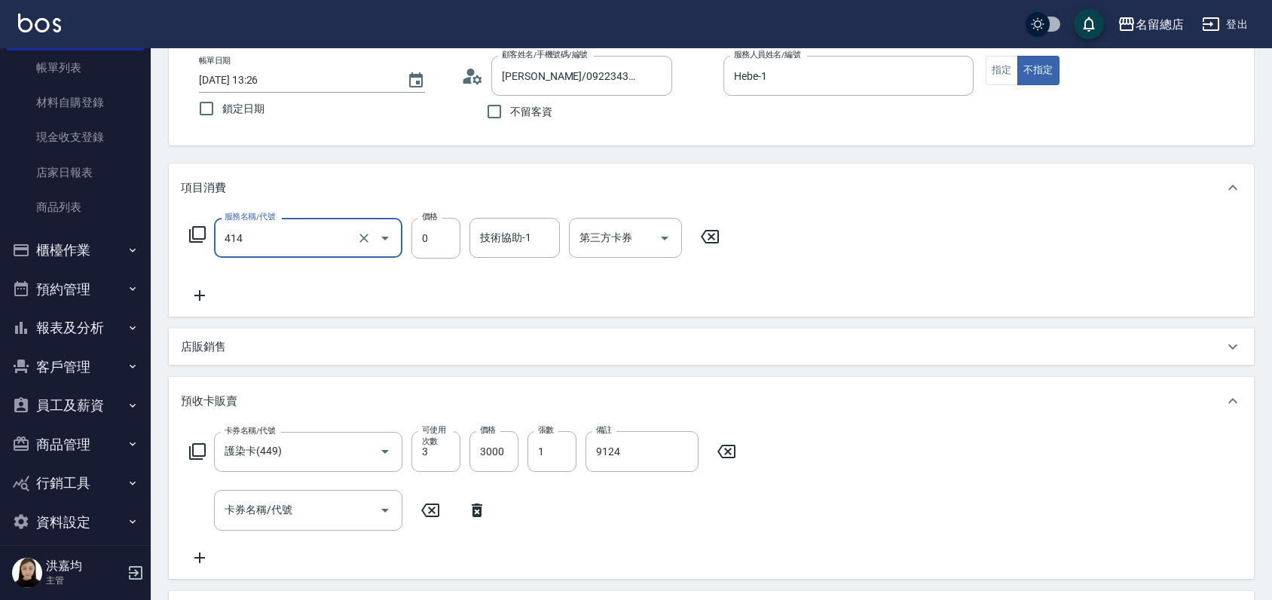
type input "護染蓋卡1000~1499(414)"
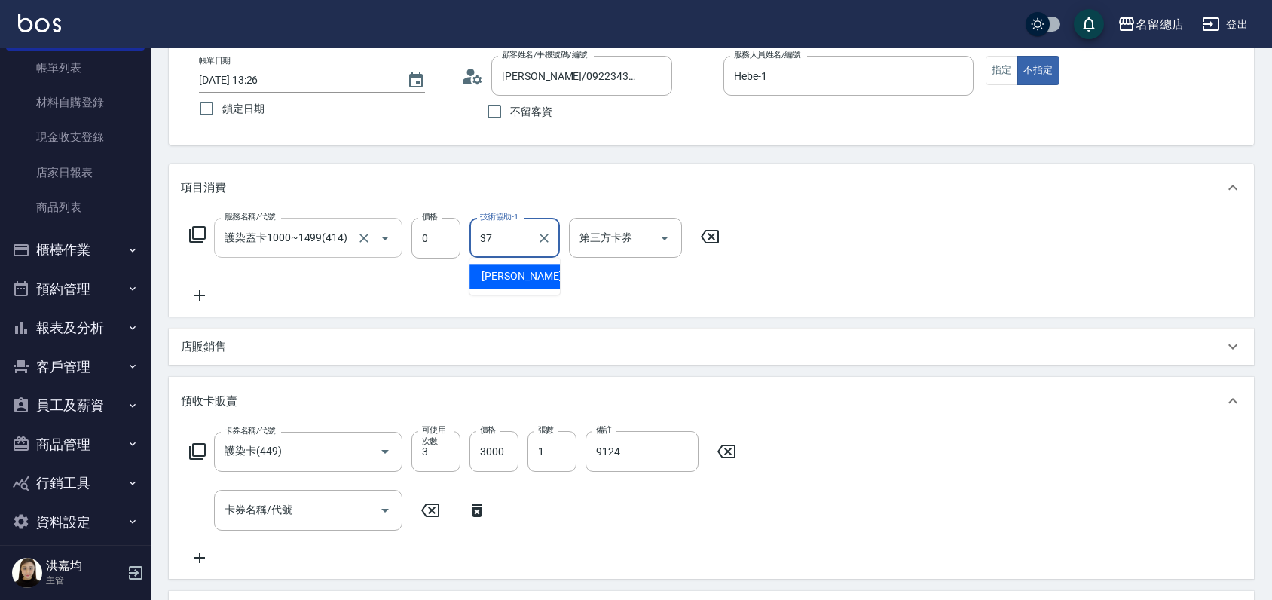
type input "梁㨗雯-37"
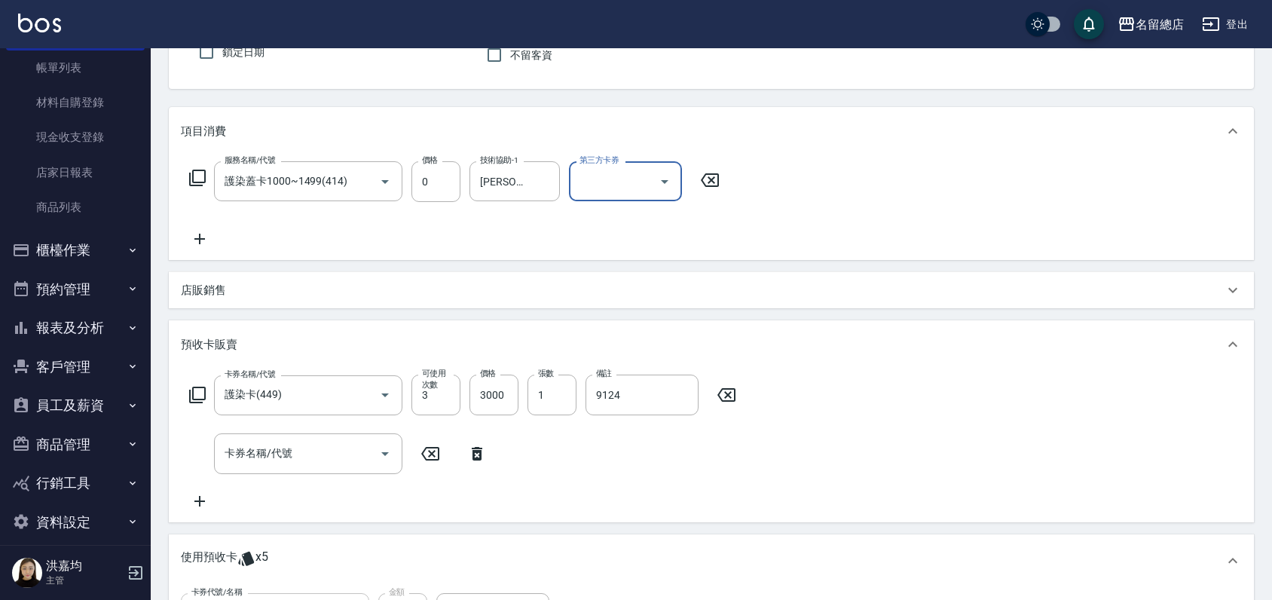
scroll to position [335, 0]
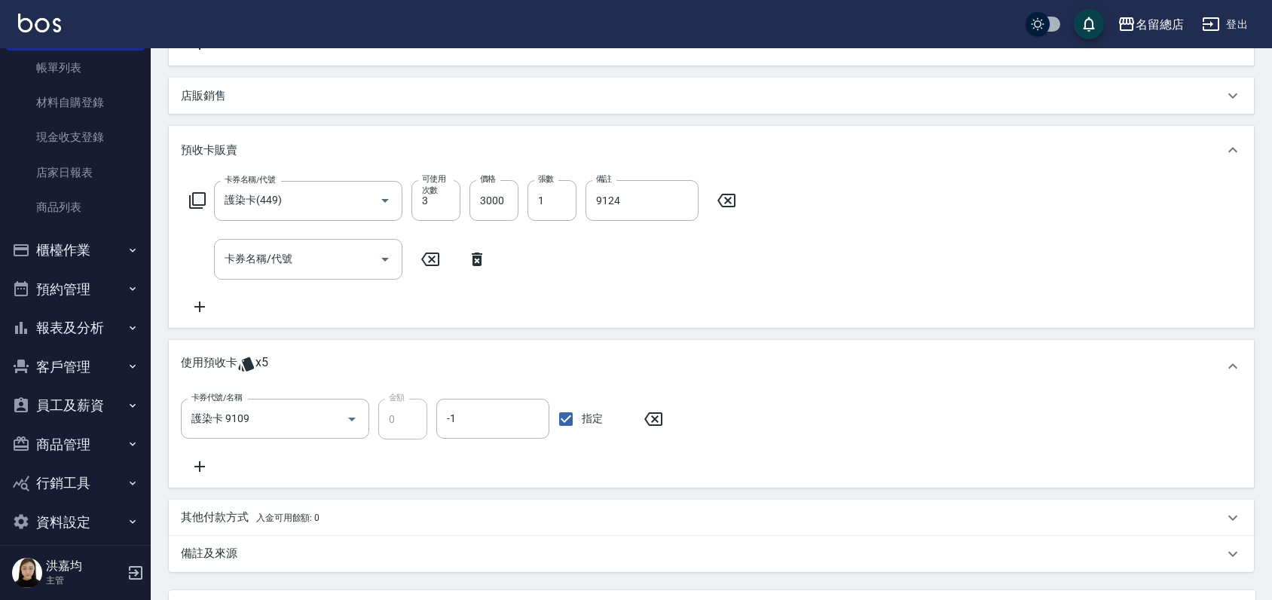
click at [243, 365] on icon at bounding box center [246, 364] width 18 height 18
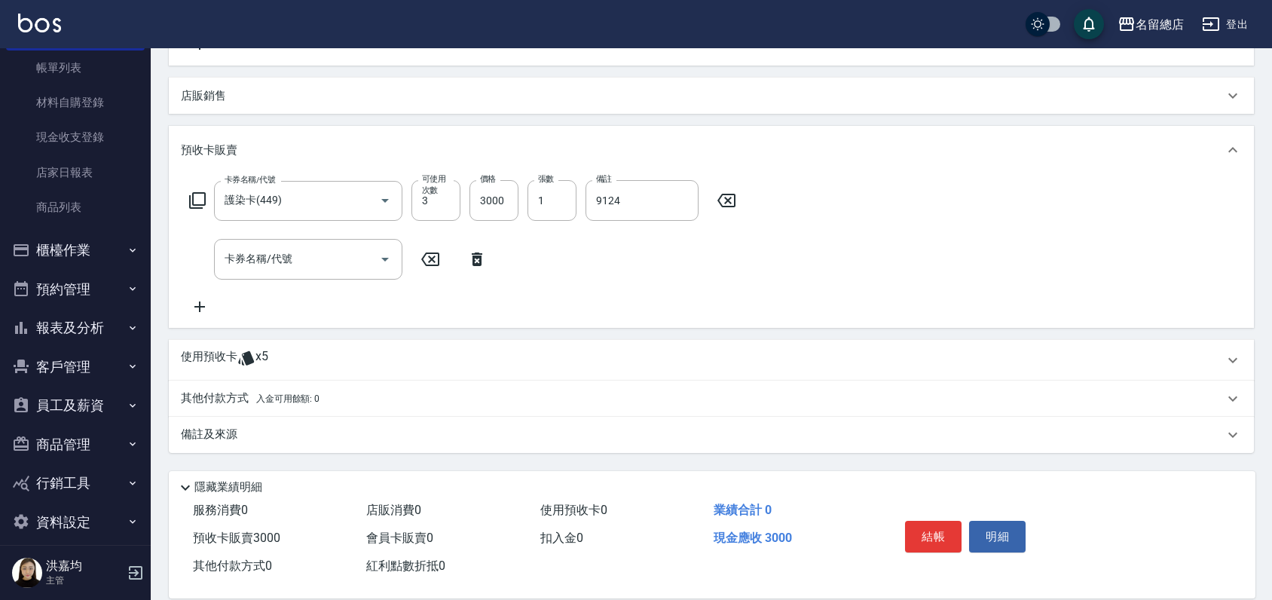
click at [243, 365] on icon at bounding box center [246, 358] width 18 height 18
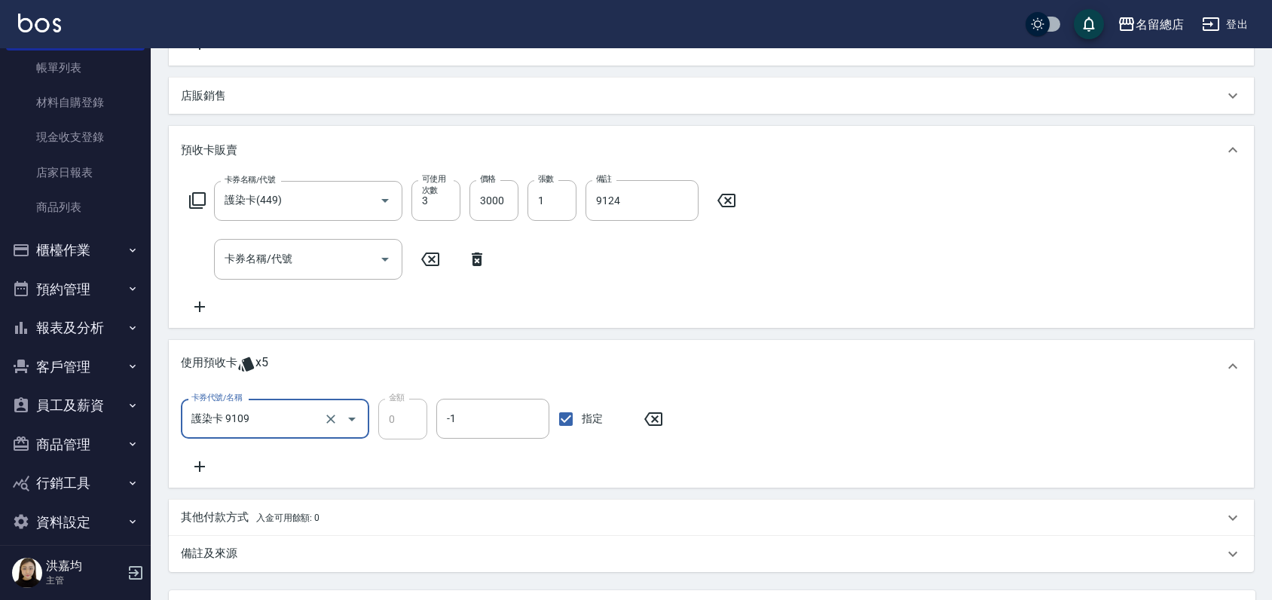
scroll to position [0, 0]
click at [213, 369] on p "使用預收卡" at bounding box center [209, 366] width 57 height 23
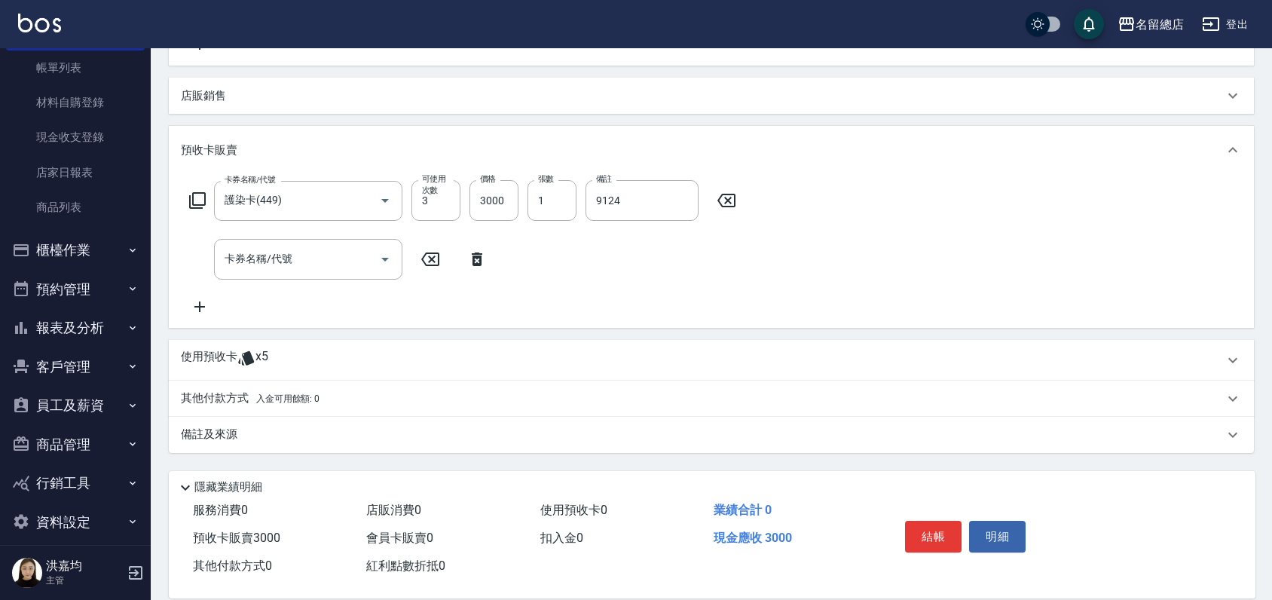
click at [213, 369] on p "使用預收卡" at bounding box center [209, 360] width 57 height 23
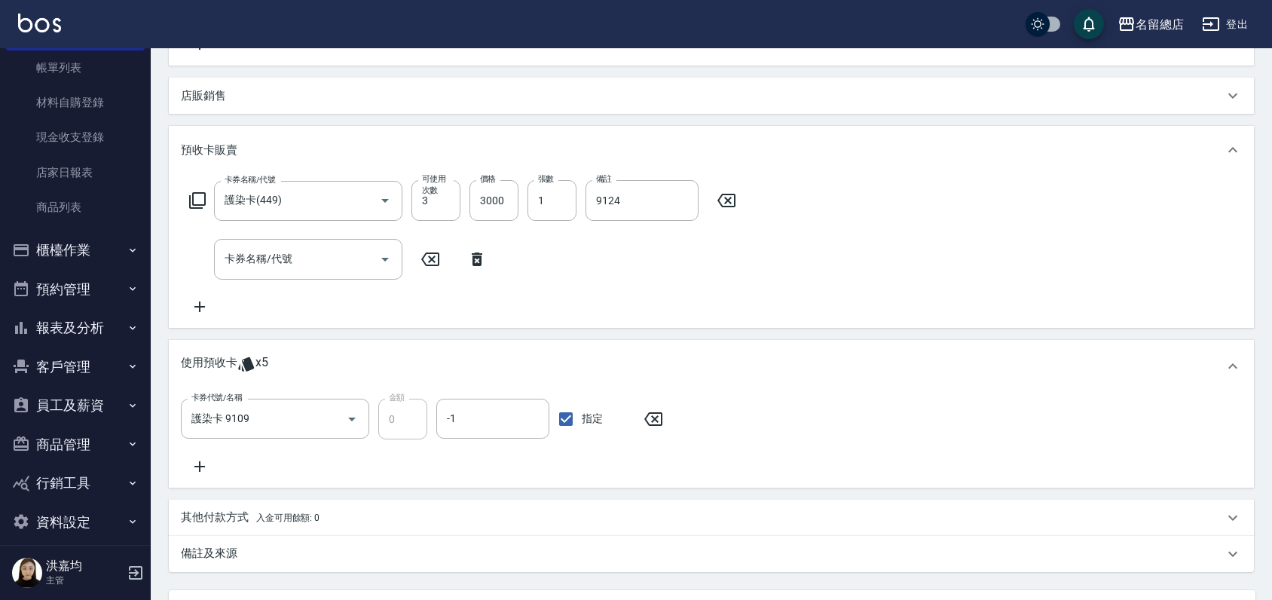
click at [667, 412] on icon at bounding box center [654, 419] width 38 height 18
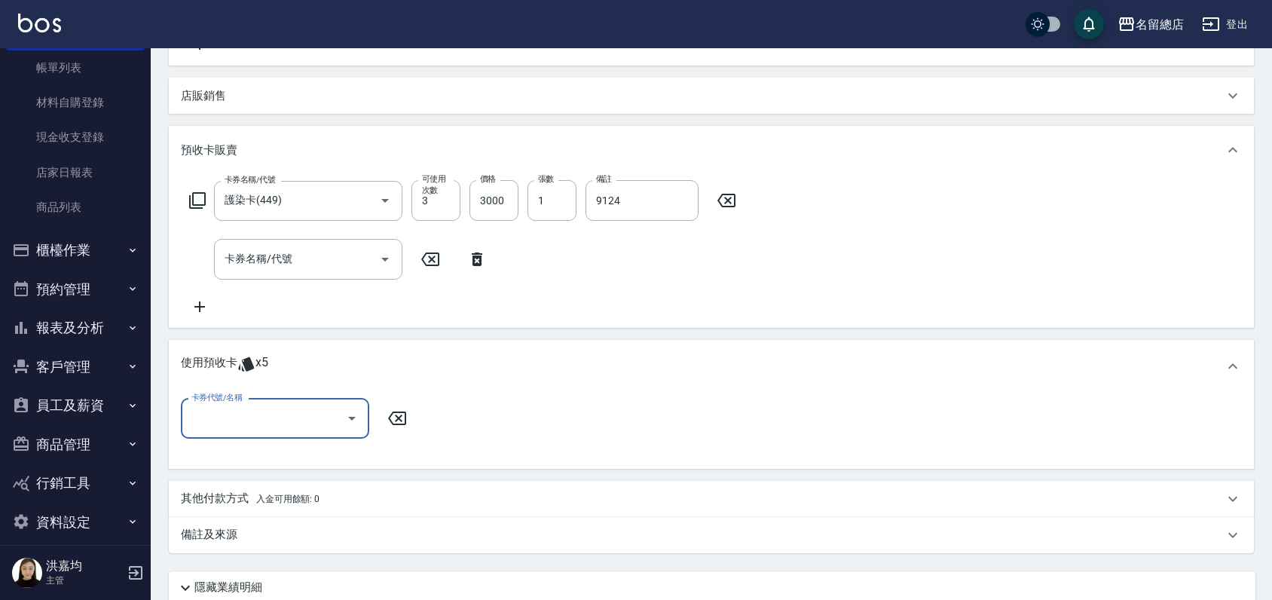
click at [204, 364] on p "使用預收卡" at bounding box center [209, 366] width 57 height 23
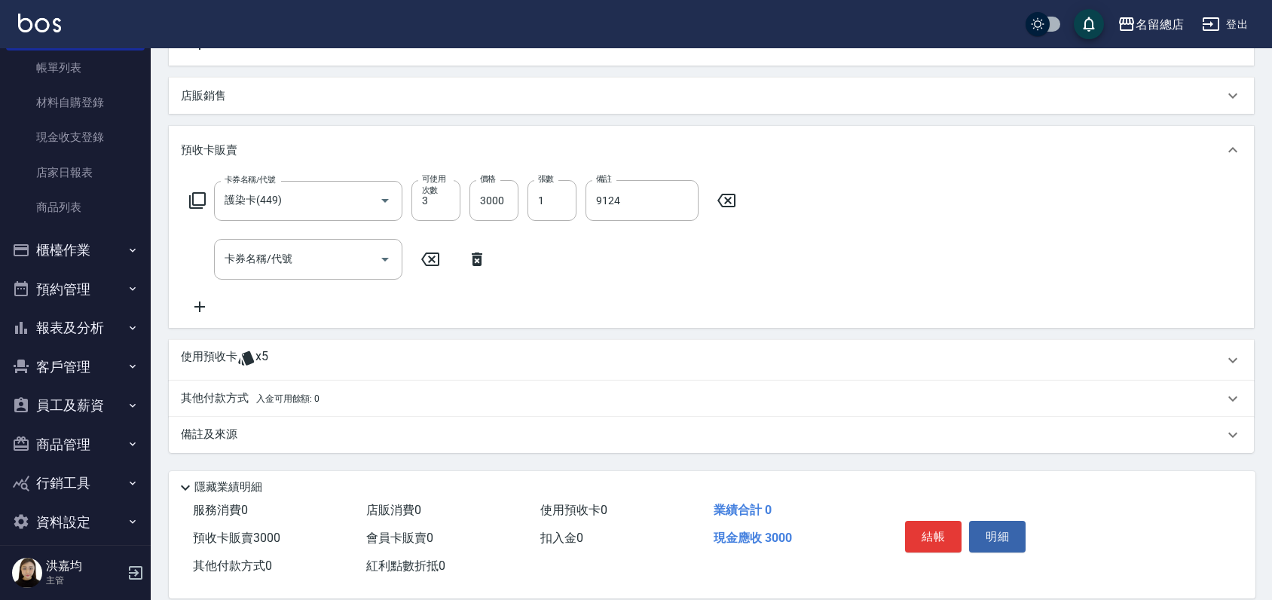
click at [205, 364] on p "使用預收卡" at bounding box center [209, 360] width 57 height 23
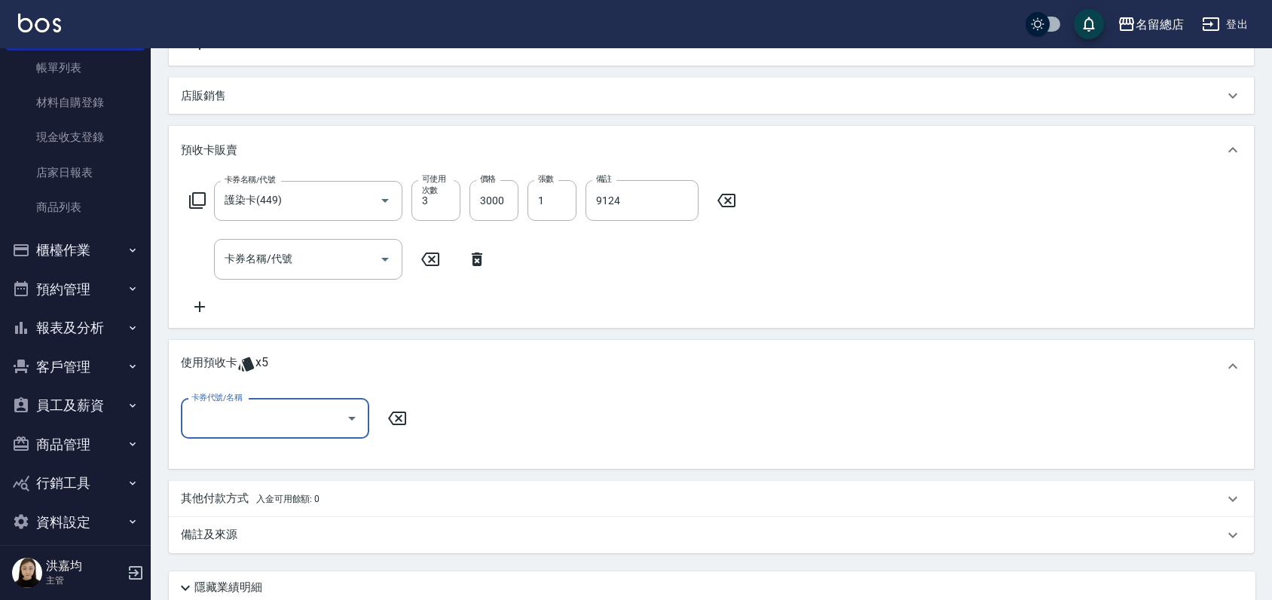
click at [230, 433] on div "卡券代號/名稱" at bounding box center [275, 419] width 188 height 40
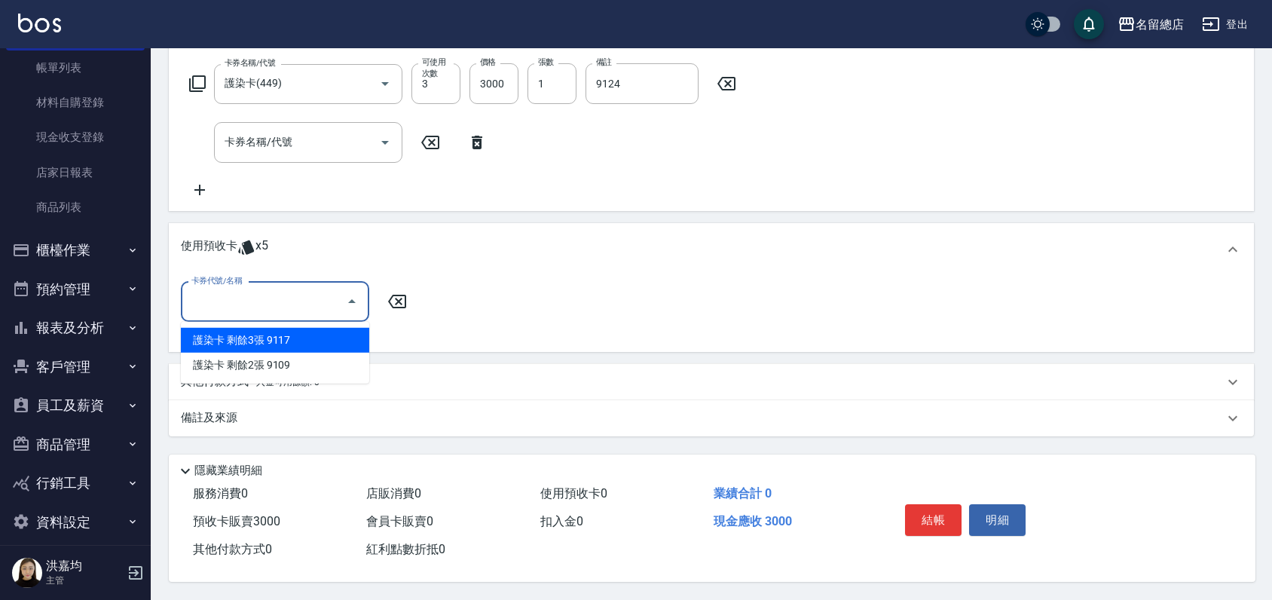
scroll to position [372, 0]
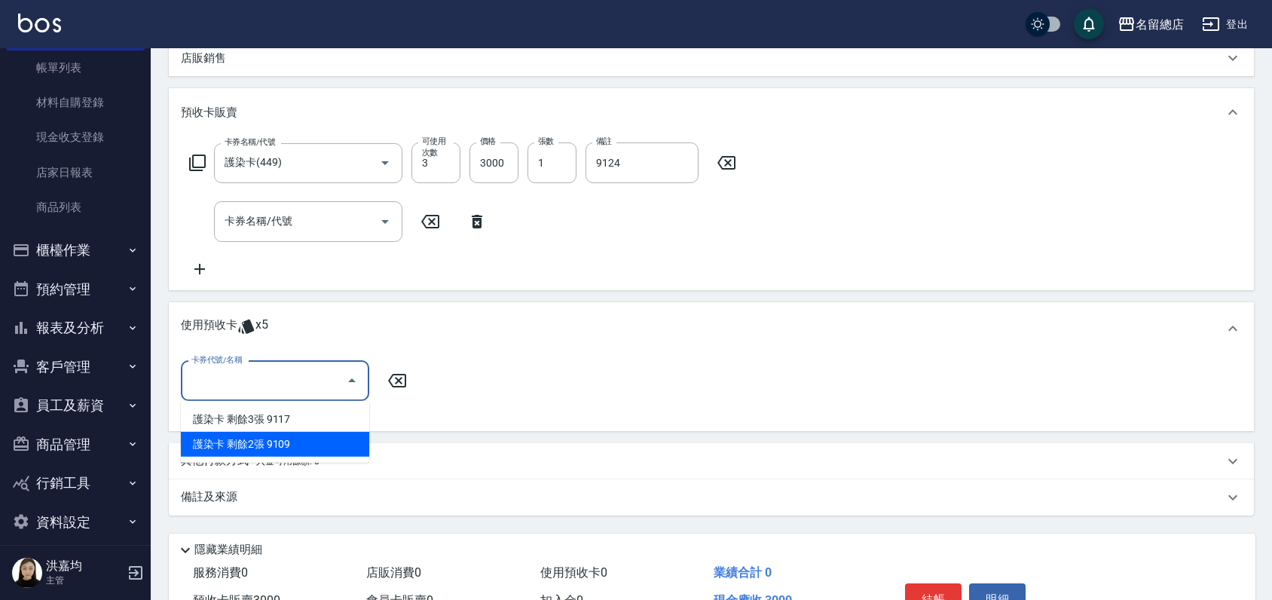
click at [271, 442] on div "護染卡 剩餘2張 9109" at bounding box center [275, 444] width 188 height 25
type input "護染卡 9109"
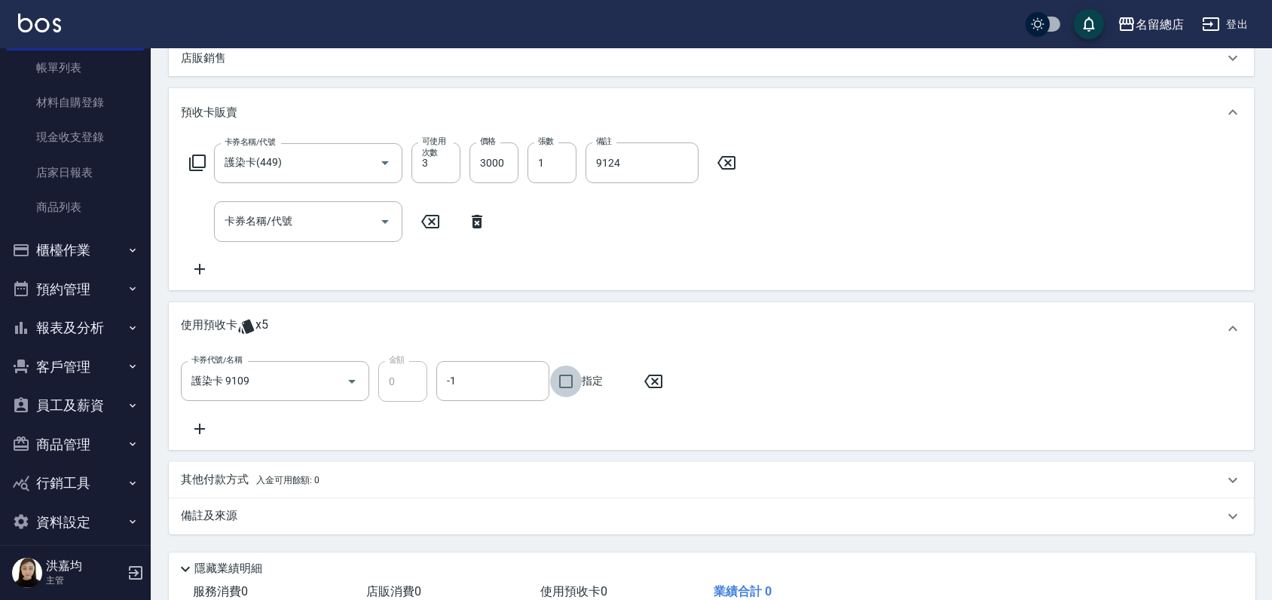
click at [568, 384] on input "指定" at bounding box center [566, 382] width 32 height 32
checkbox input "true"
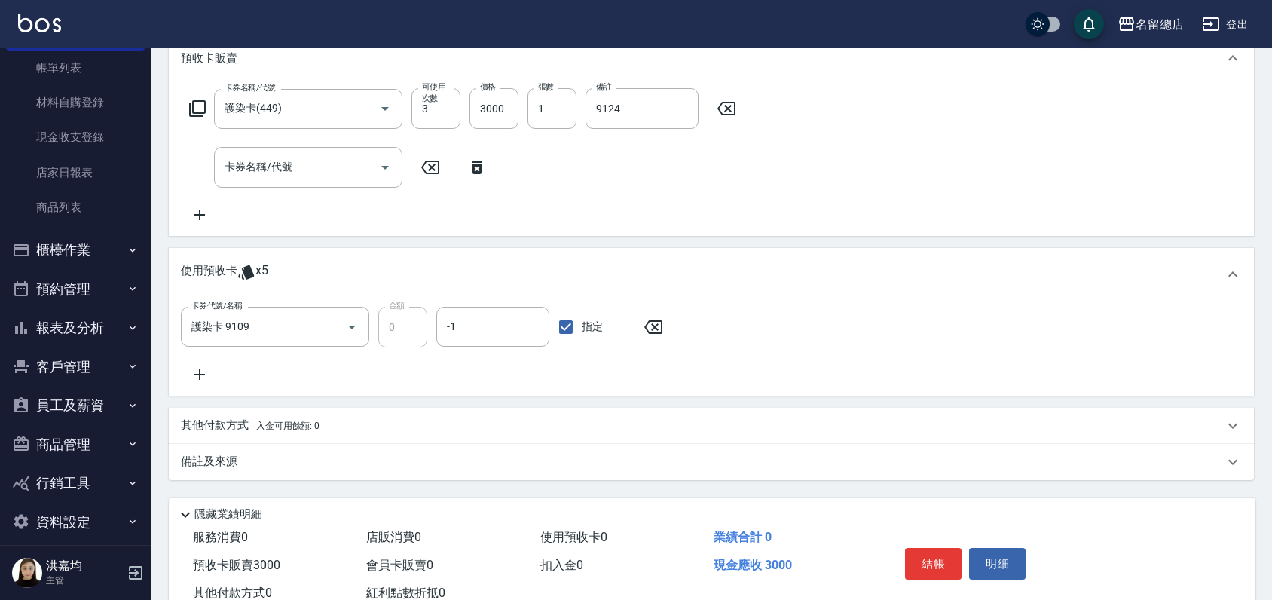
scroll to position [456, 0]
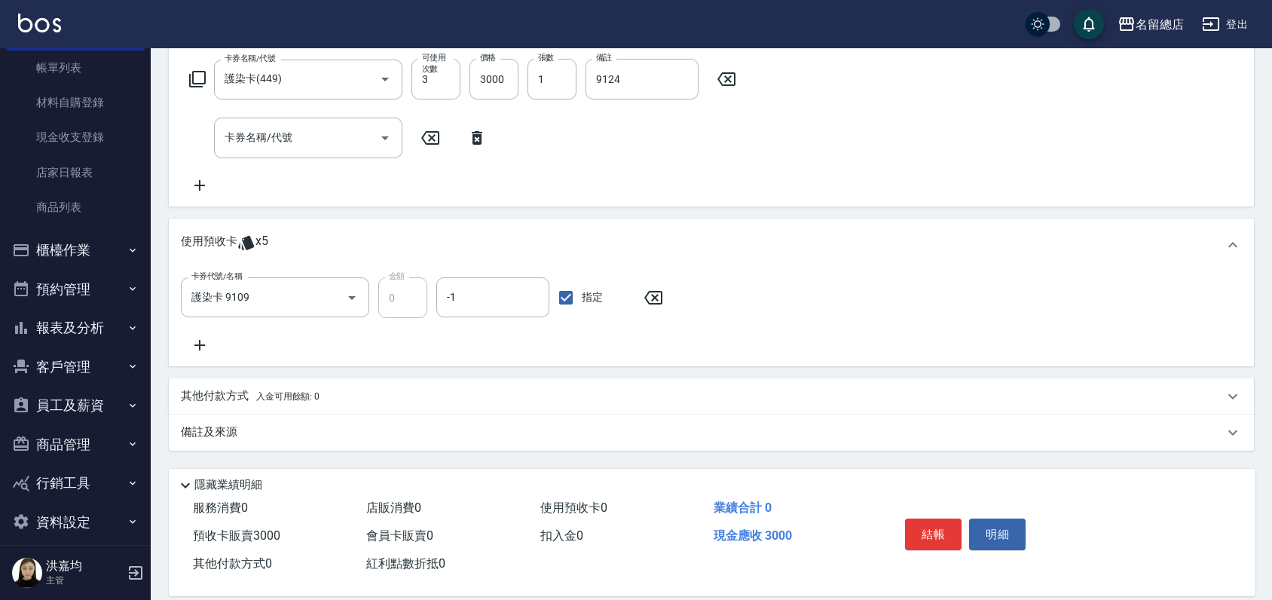
click at [210, 395] on p "其他付款方式 入金可用餘額: 0" at bounding box center [250, 396] width 139 height 17
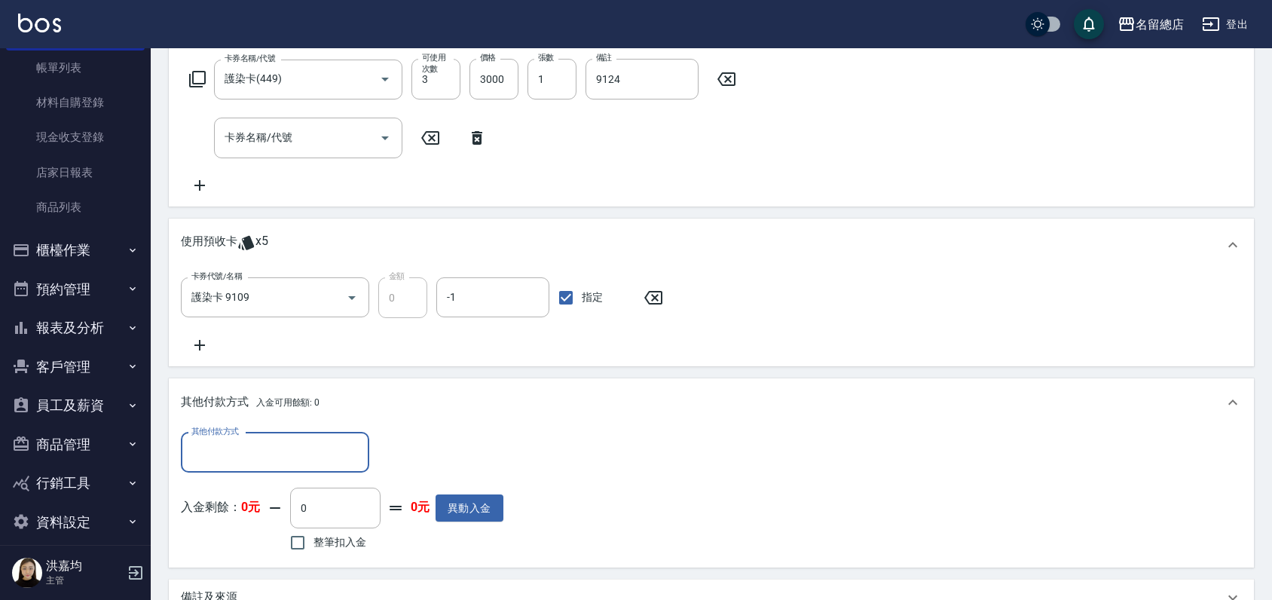
scroll to position [0, 0]
click at [221, 440] on input "其他付款方式" at bounding box center [275, 452] width 175 height 26
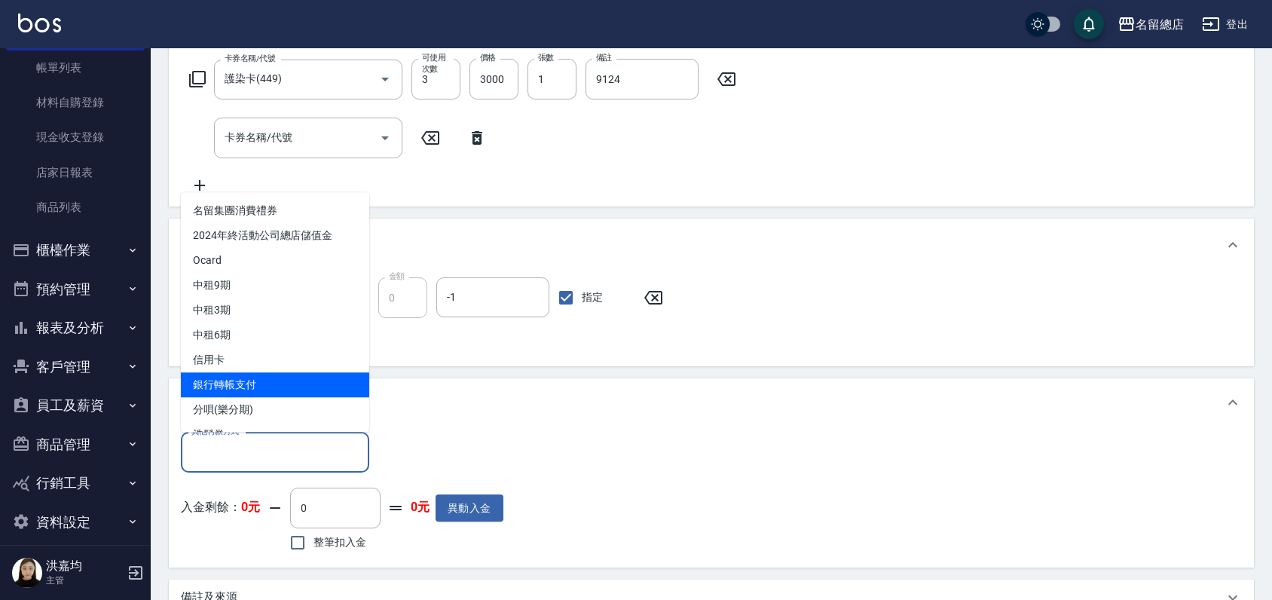
click at [229, 384] on span "銀行轉帳支付" at bounding box center [275, 384] width 188 height 25
type input "銀行轉帳支付"
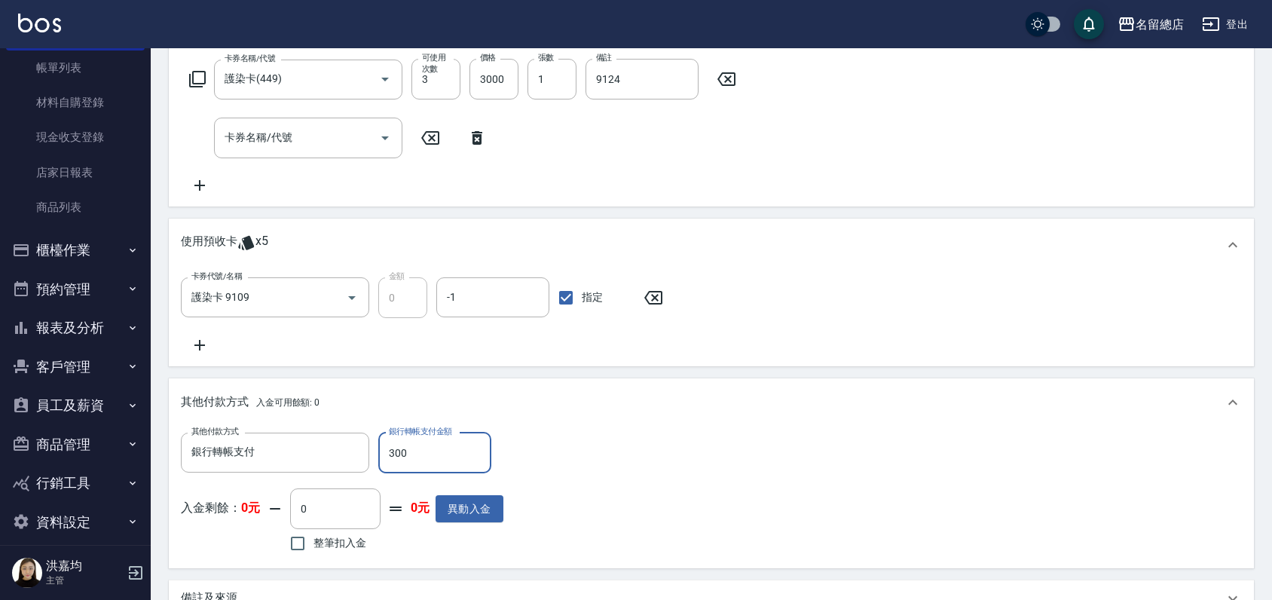
click at [409, 449] on input "300" at bounding box center [434, 453] width 113 height 41
type input "3000"
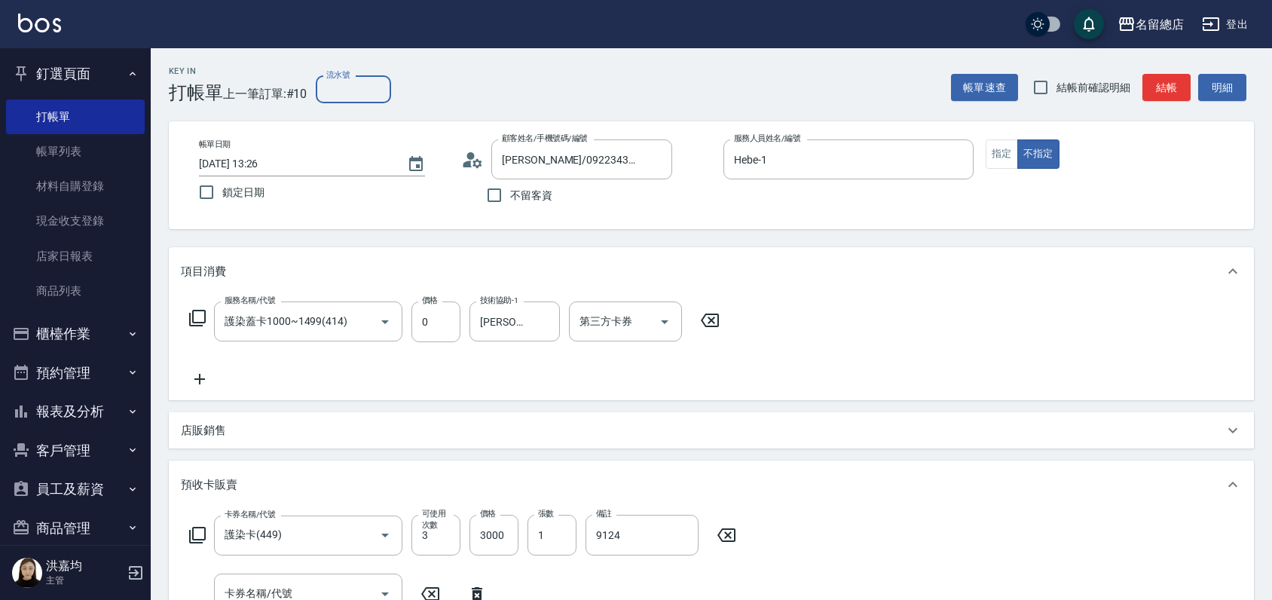
click at [340, 94] on input "流水號" at bounding box center [353, 89] width 75 height 27
type input "9124"
click at [868, 283] on div "項目消費" at bounding box center [711, 271] width 1085 height 48
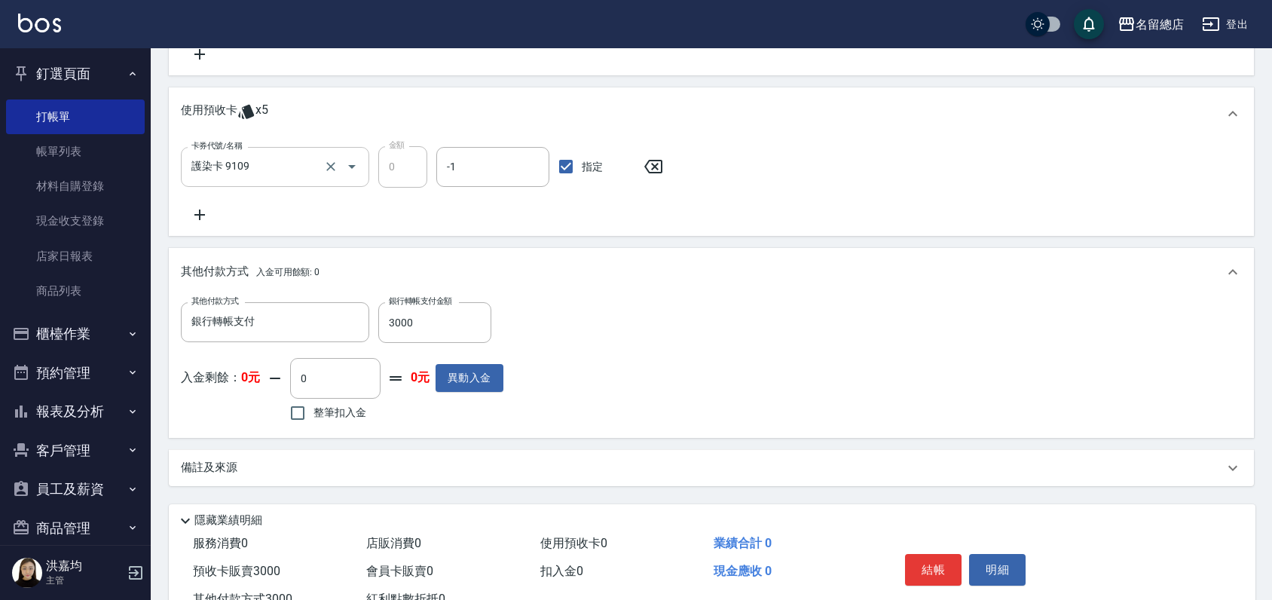
scroll to position [428, 0]
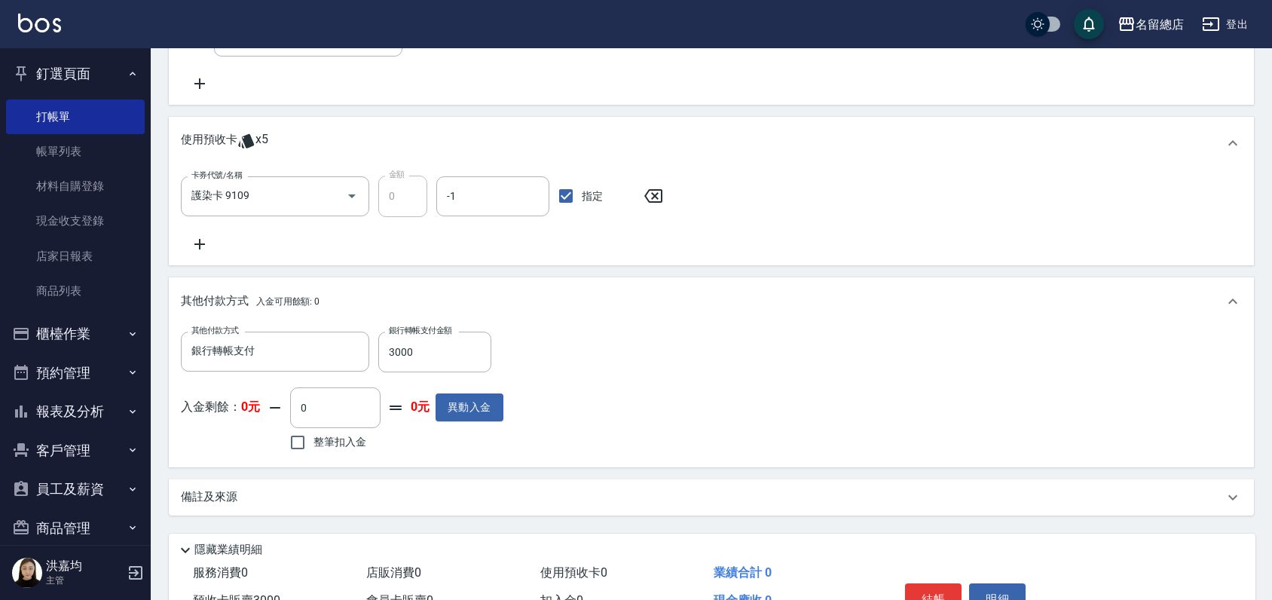
click at [207, 136] on p "使用預收卡" at bounding box center [209, 143] width 57 height 23
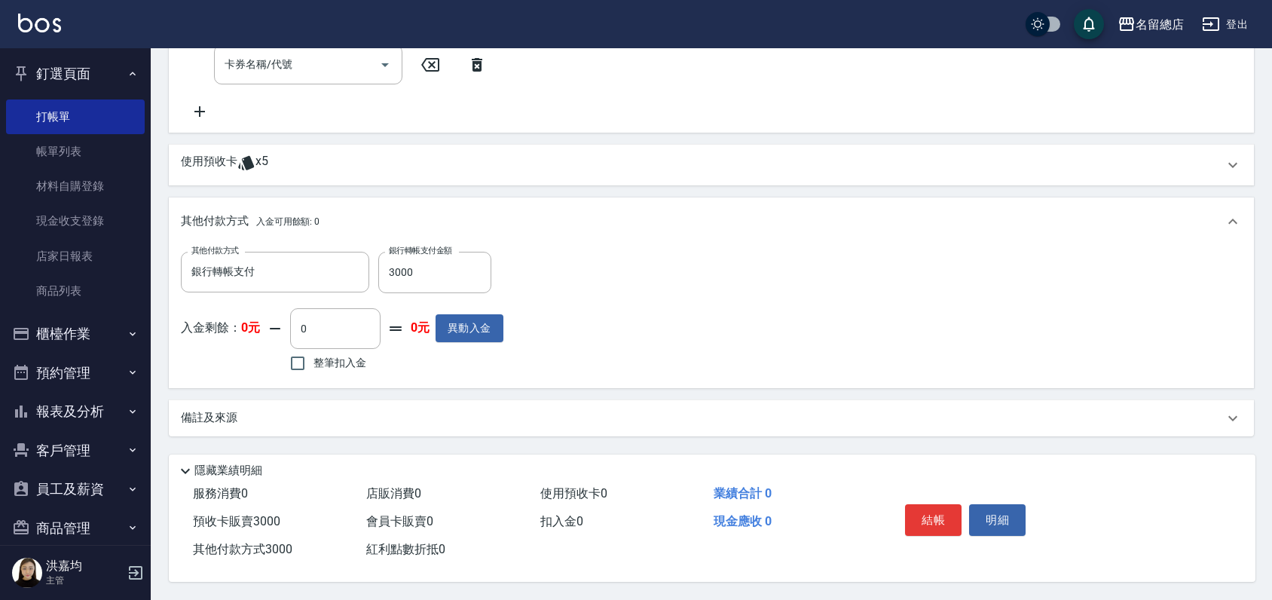
scroll to position [404, 0]
click at [207, 165] on p "使用預收卡" at bounding box center [209, 165] width 57 height 23
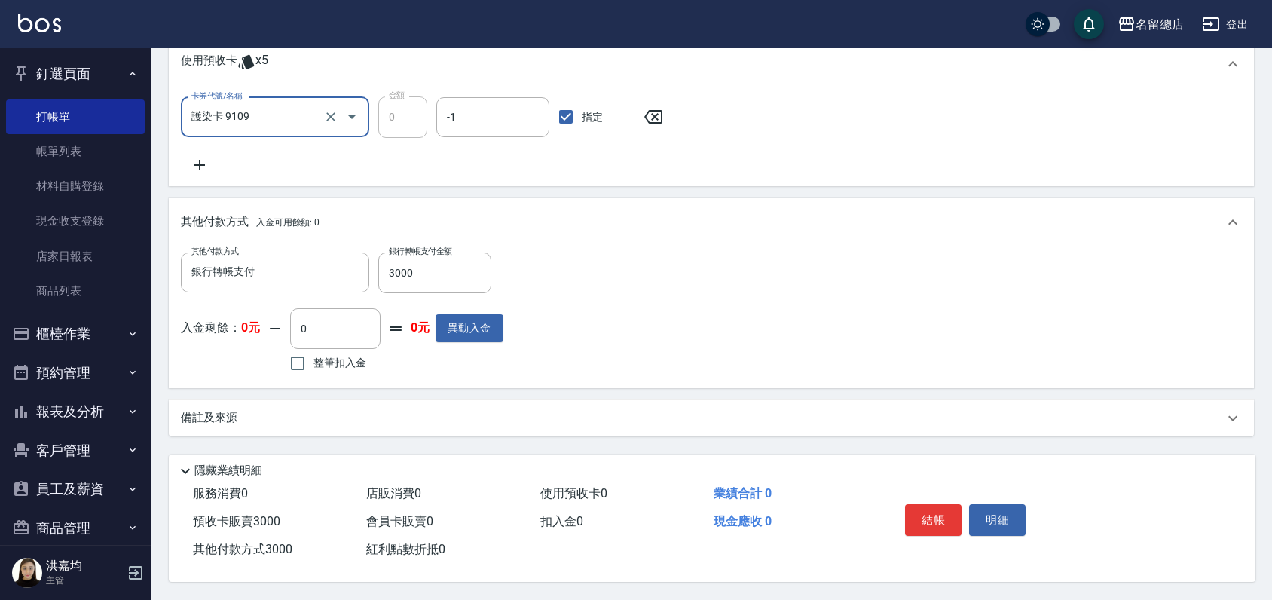
scroll to position [512, 0]
click at [654, 108] on icon at bounding box center [654, 117] width 38 height 18
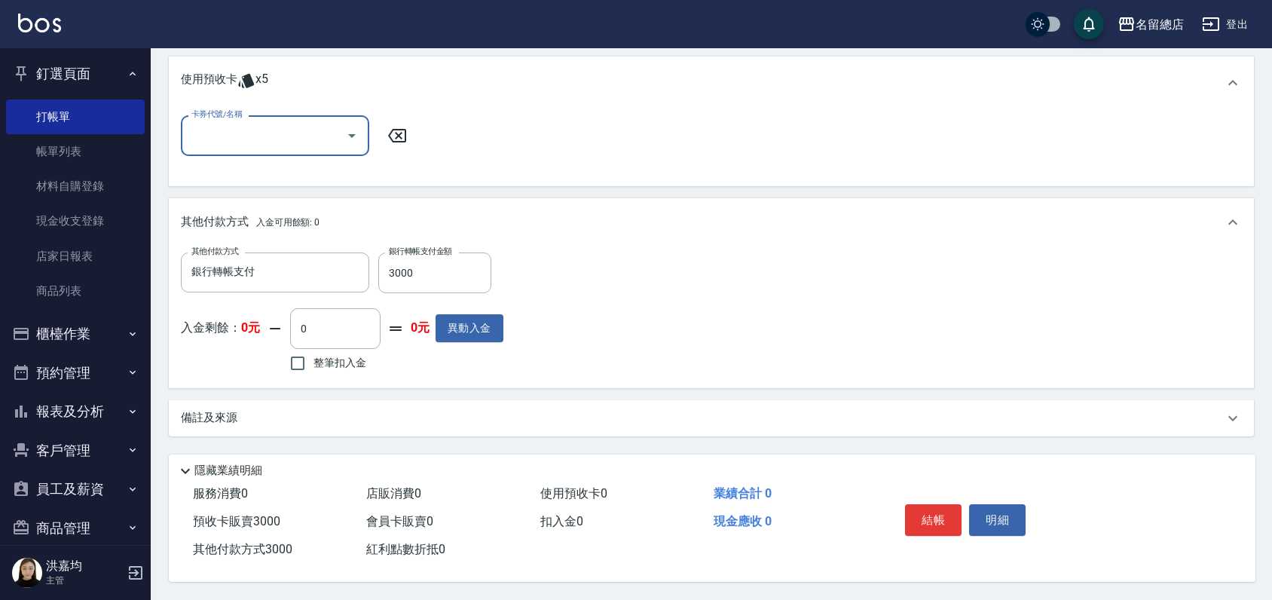
scroll to position [493, 0]
click at [187, 78] on p "使用預收卡" at bounding box center [209, 83] width 57 height 23
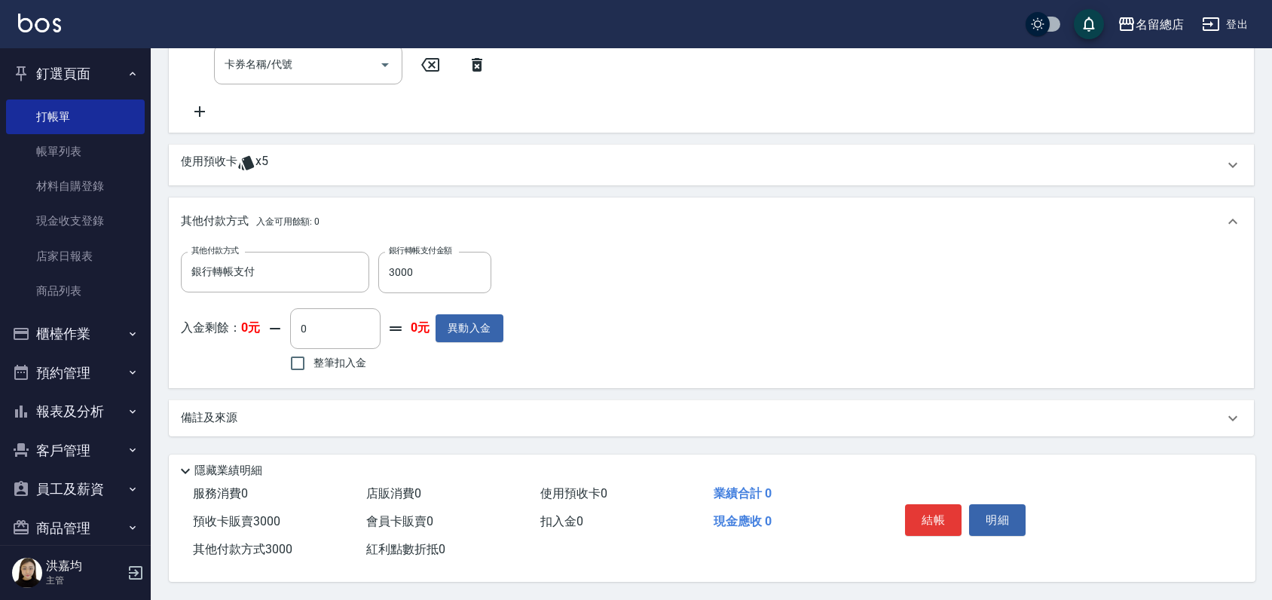
scroll to position [404, 0]
click at [233, 158] on p "使用預收卡" at bounding box center [209, 165] width 57 height 23
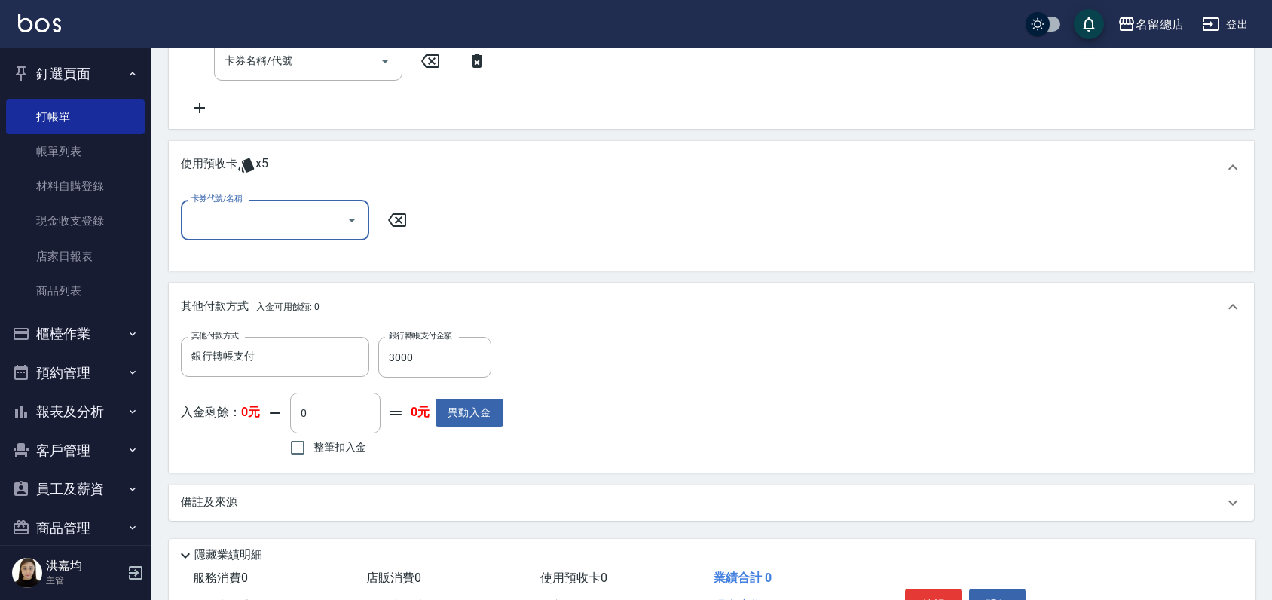
scroll to position [0, 0]
click at [251, 207] on input "卡券代號/名稱" at bounding box center [264, 220] width 152 height 26
click at [286, 281] on div "護染卡 剩餘2張 9109" at bounding box center [275, 283] width 188 height 25
type input "護染卡 9109"
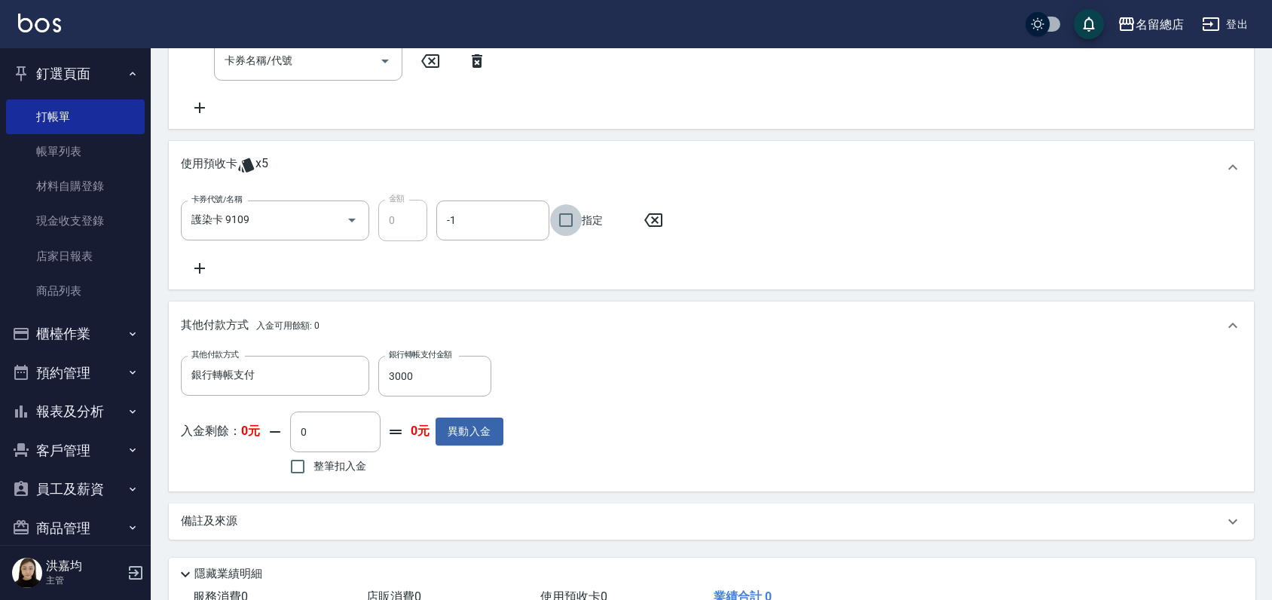
click at [556, 220] on input "指定" at bounding box center [566, 220] width 32 height 32
checkbox input "true"
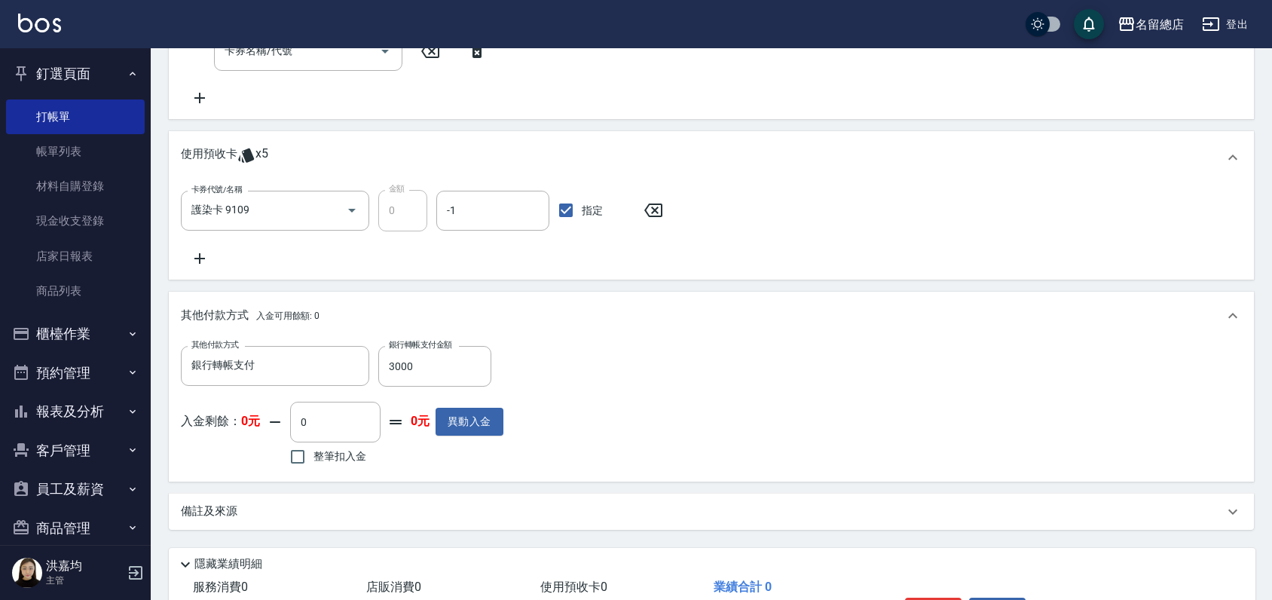
scroll to position [512, 0]
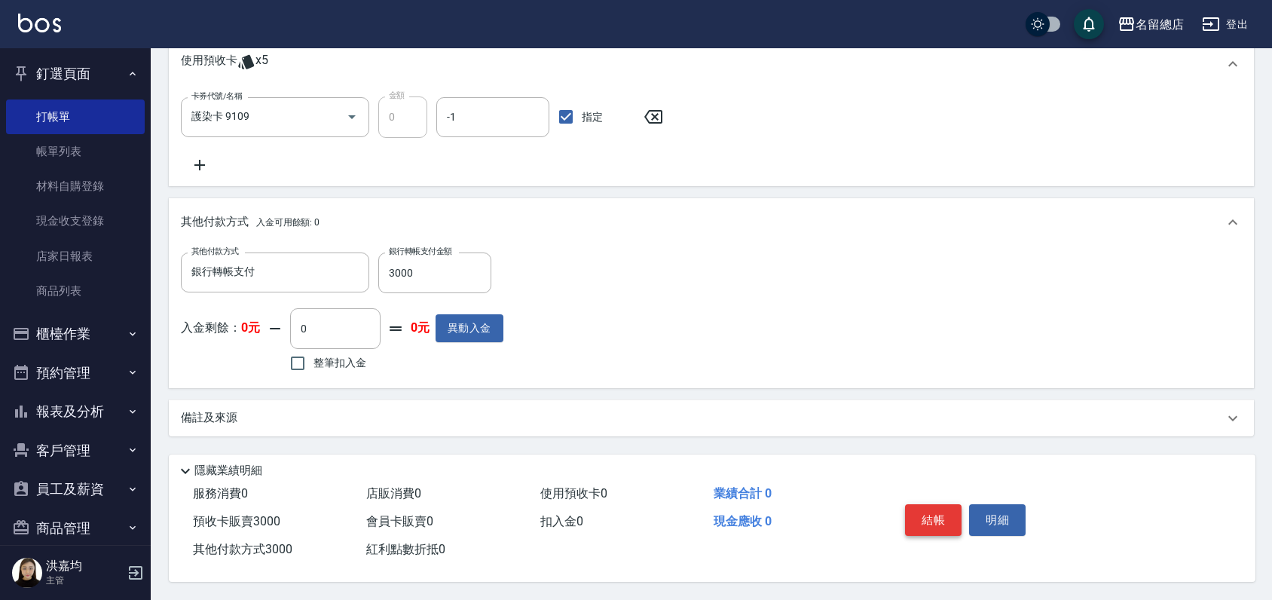
click at [933, 512] on button "結帳" at bounding box center [933, 520] width 57 height 32
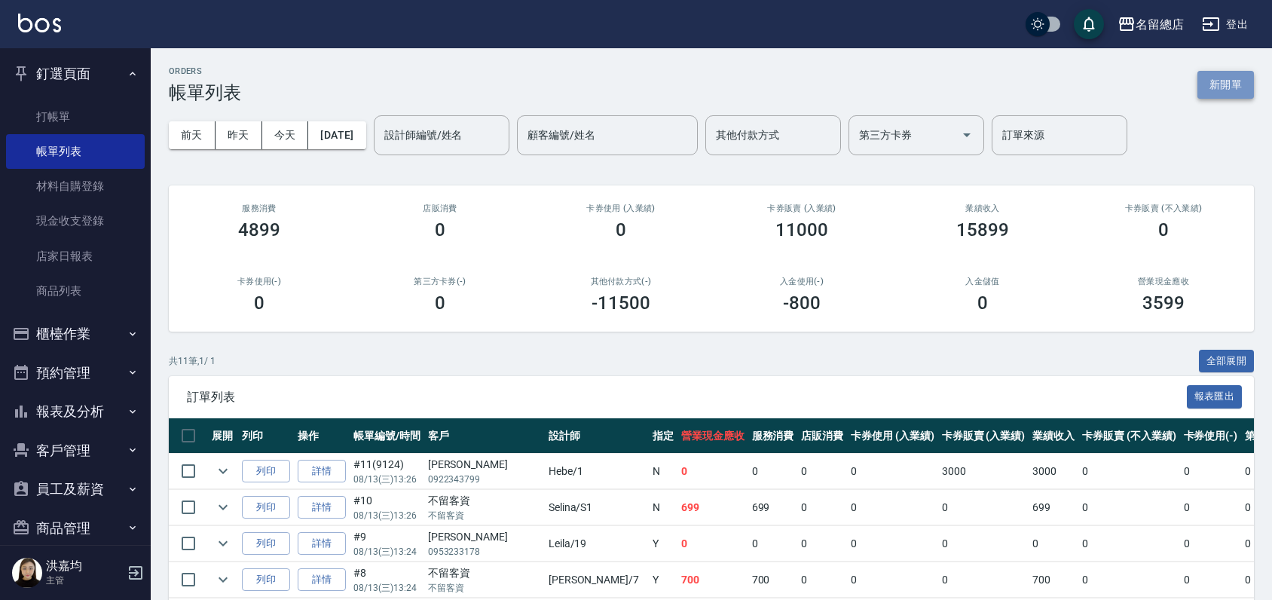
click at [1215, 87] on button "新開單" at bounding box center [1226, 85] width 57 height 28
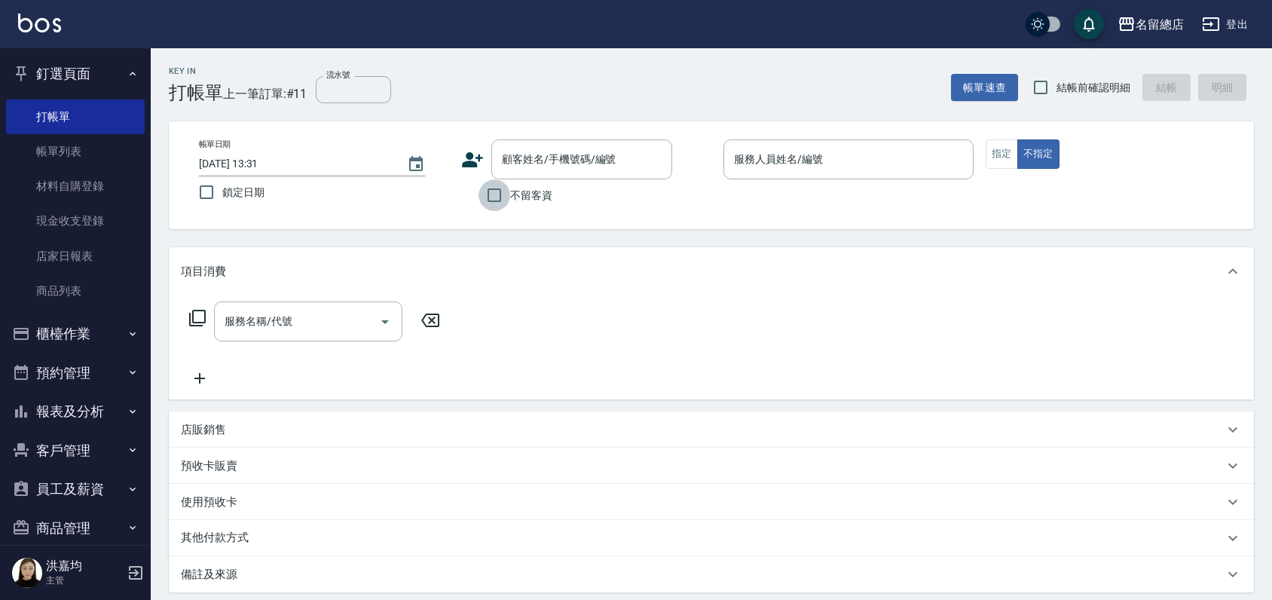
click at [490, 200] on input "不留客資" at bounding box center [495, 195] width 32 height 32
checkbox input "true"
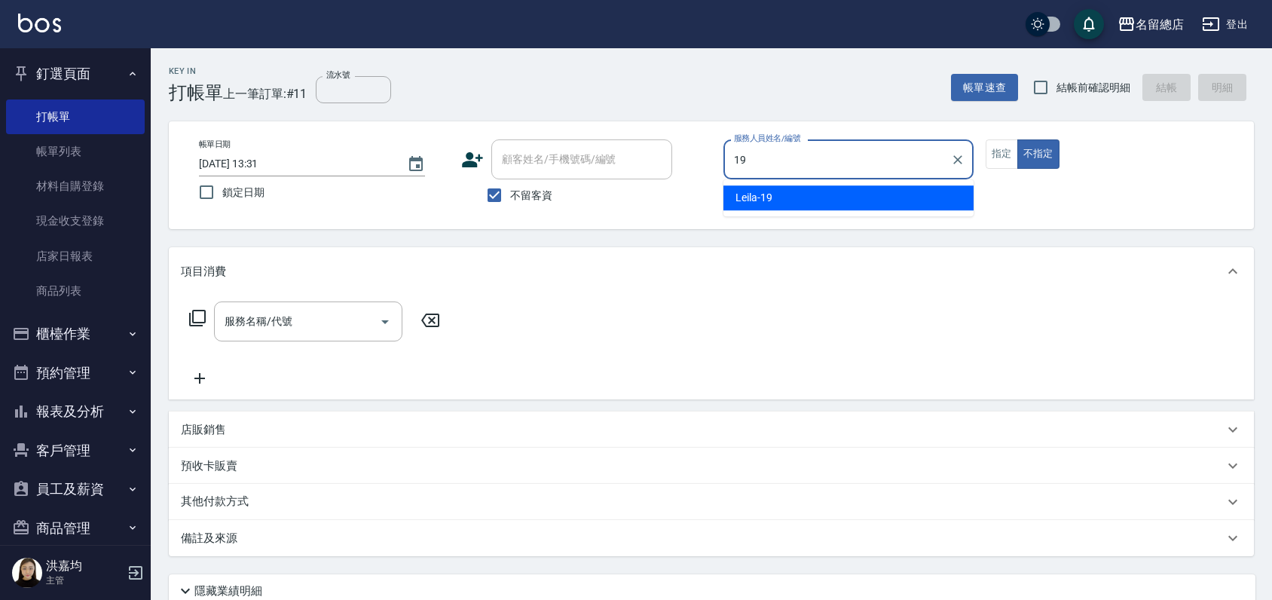
type input "Leila-19"
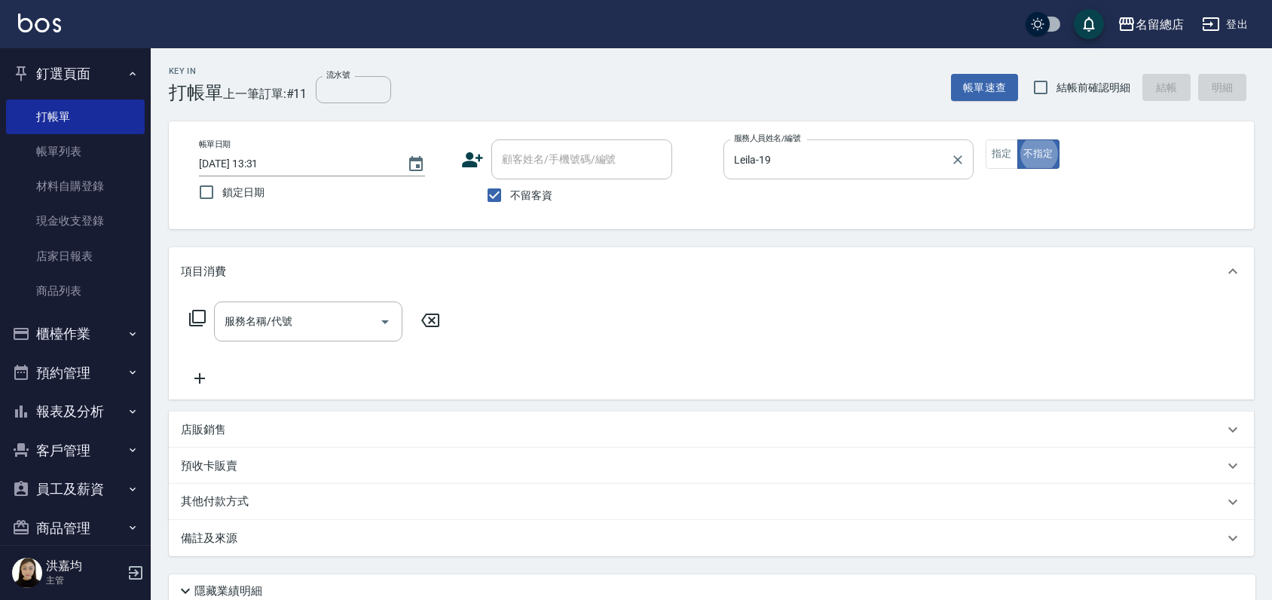
type button "false"
click at [1005, 163] on button "指定" at bounding box center [1002, 153] width 32 height 29
click at [1002, 156] on button "指定" at bounding box center [1002, 153] width 32 height 29
type button "true"
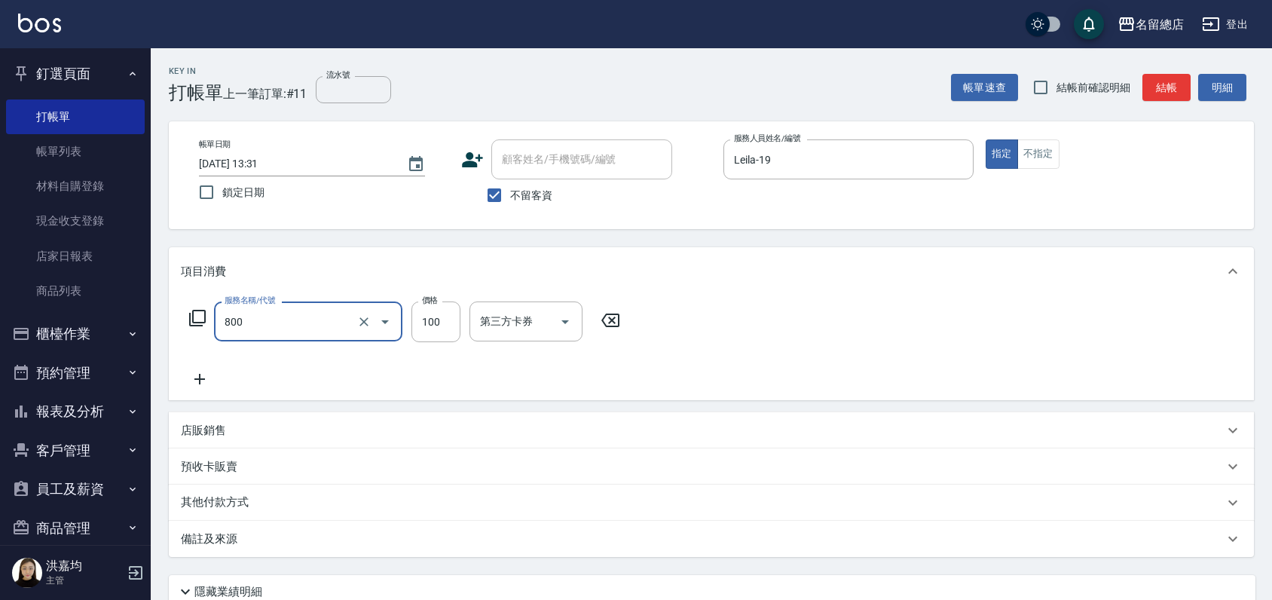
type input "梳髮(800)"
type input "500"
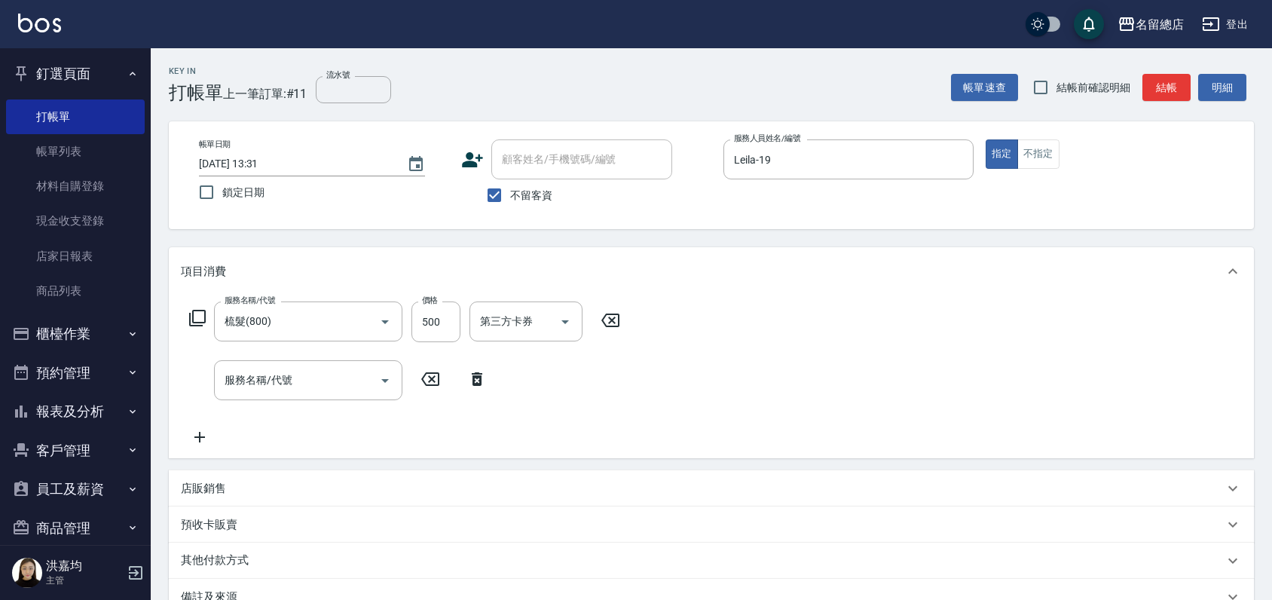
click at [229, 487] on div "店販銷售" at bounding box center [702, 489] width 1043 height 16
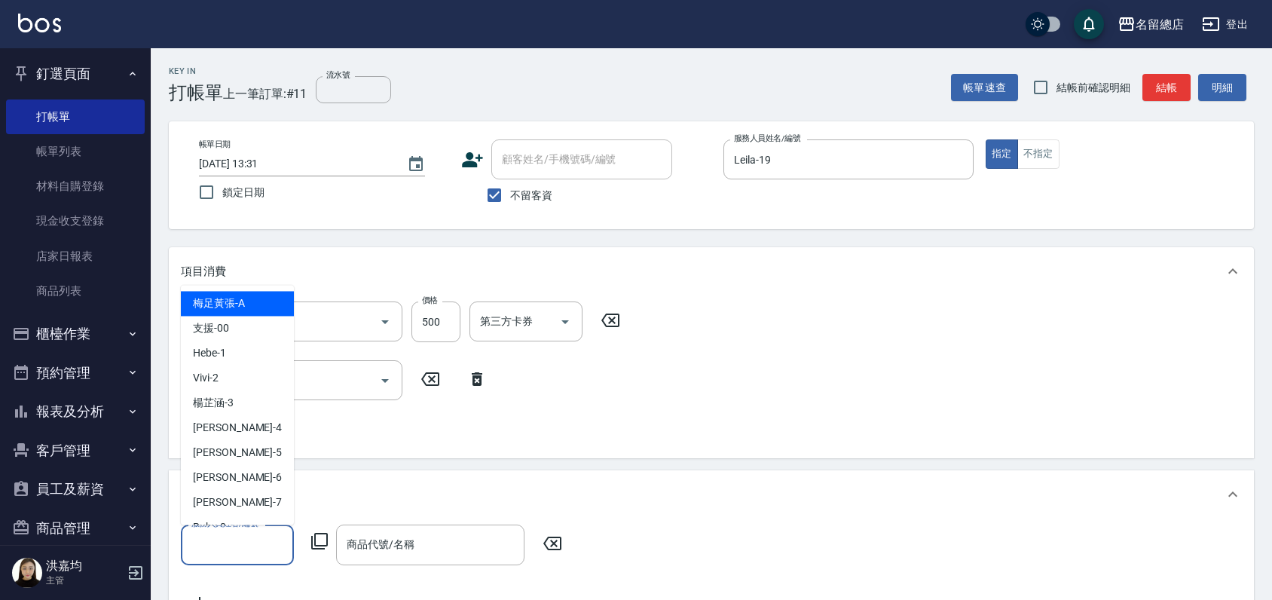
click at [219, 550] on input "服務人員姓名/編號" at bounding box center [237, 544] width 99 height 26
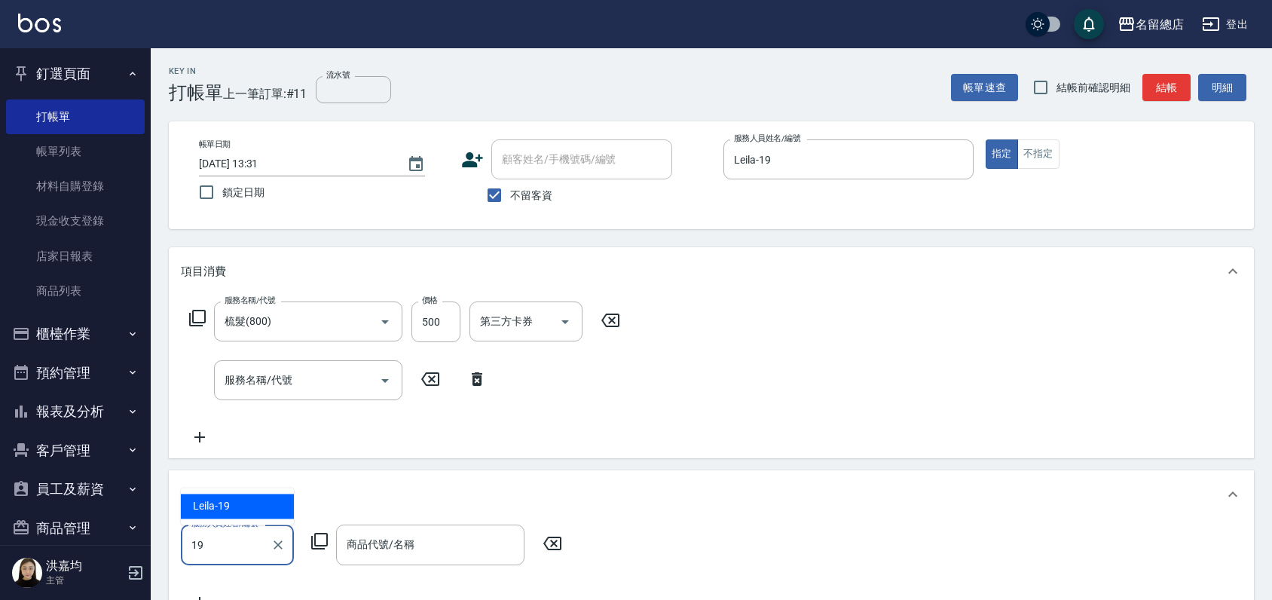
type input "Leila-19"
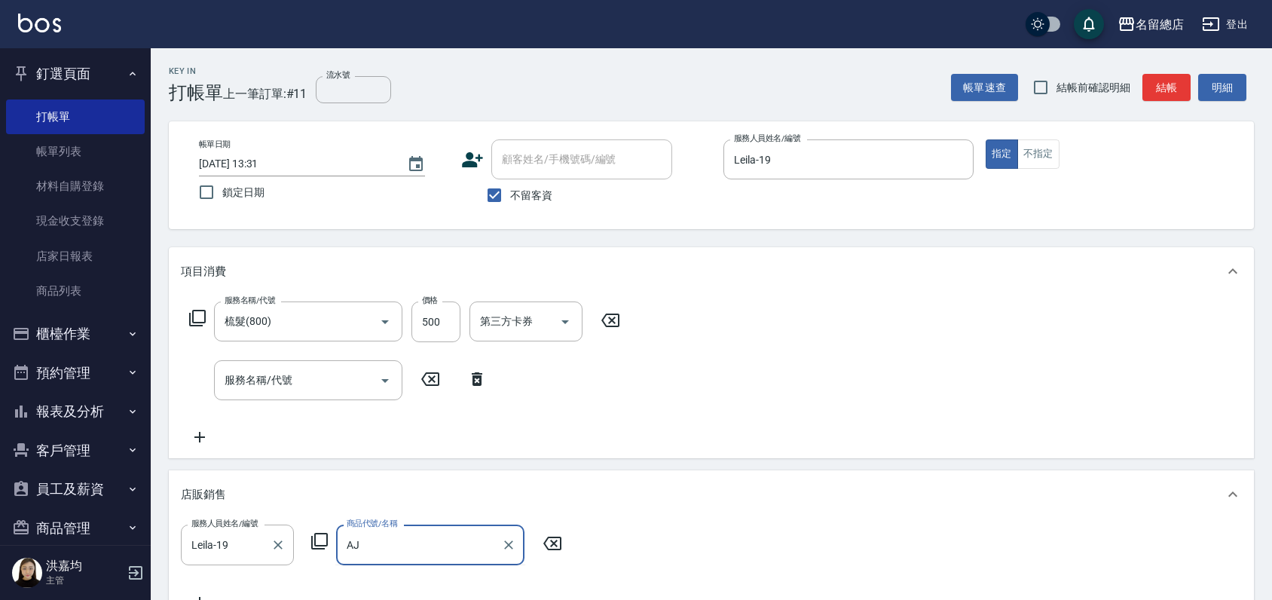
type input "A"
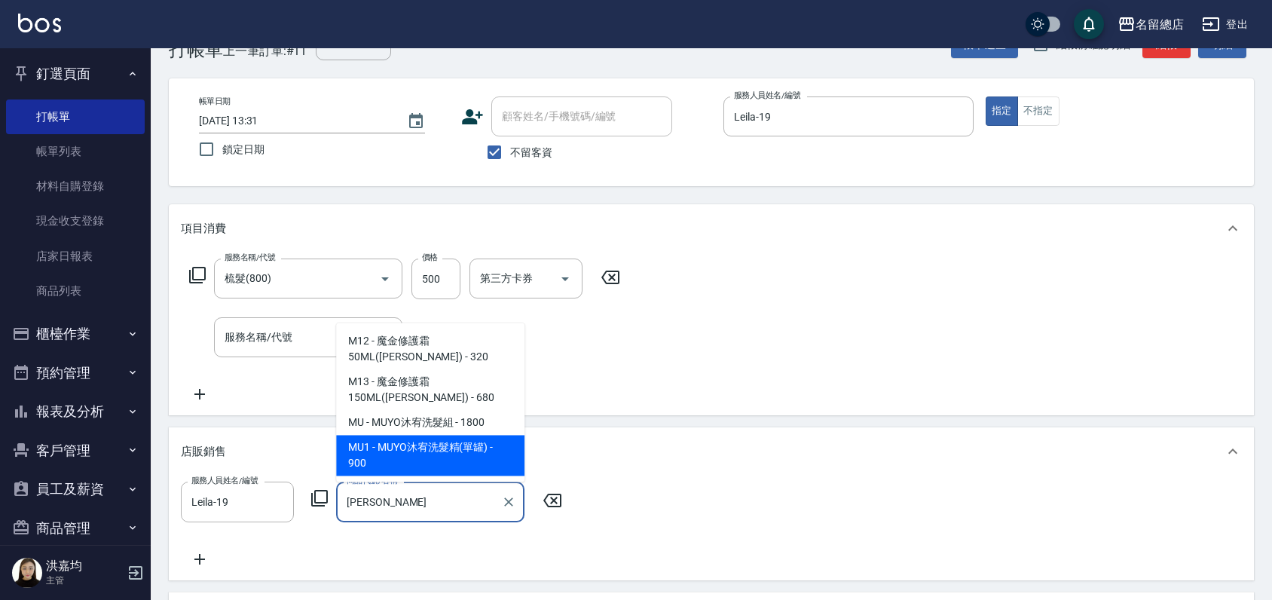
scroll to position [84, 0]
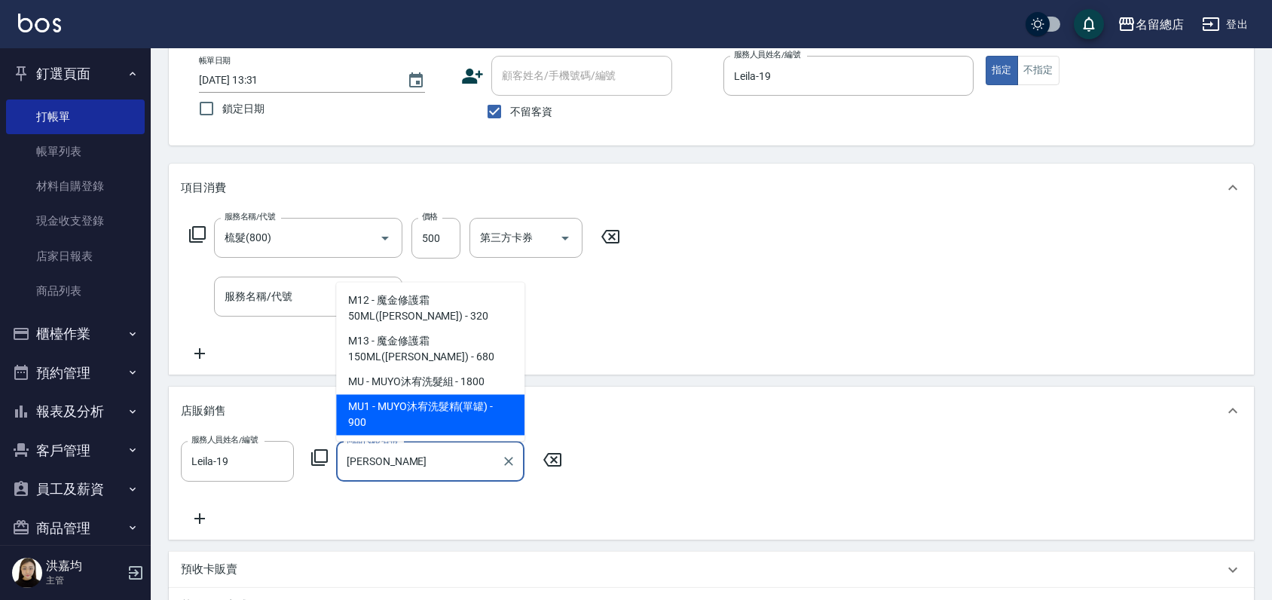
click at [420, 416] on span "MU1 - MUYO沐宥洗髮精(單罐) - 900" at bounding box center [430, 414] width 188 height 41
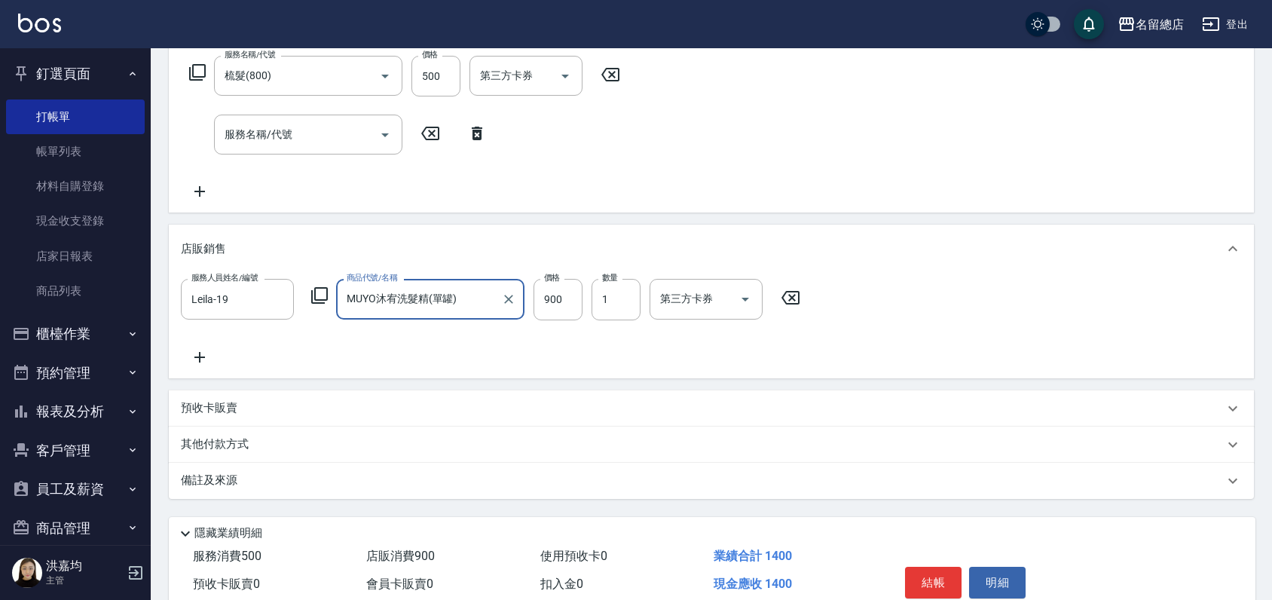
scroll to position [313, 0]
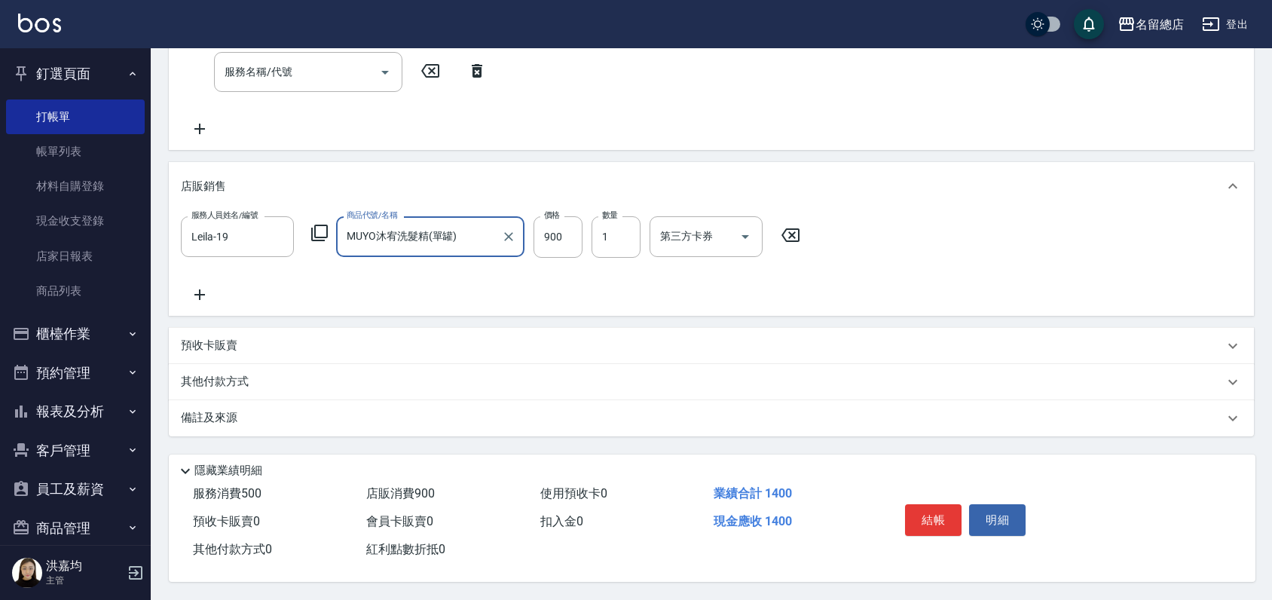
type input "MUYO沐宥洗髮精(單罐)"
click at [235, 384] on p "其他付款方式" at bounding box center [218, 382] width 75 height 17
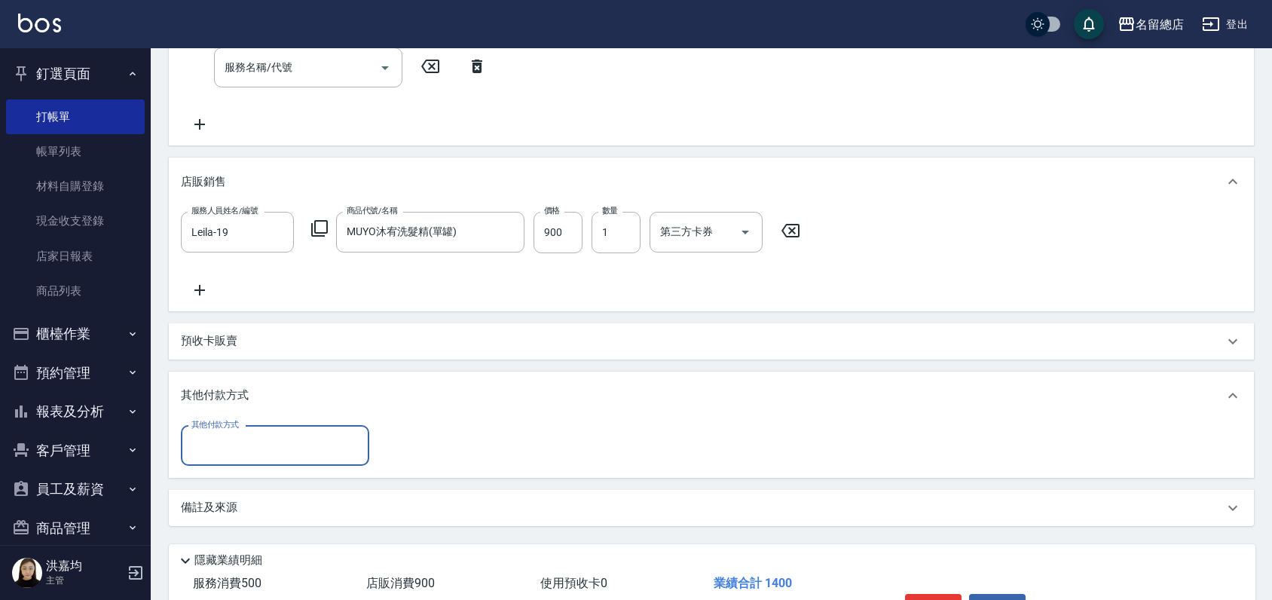
scroll to position [0, 0]
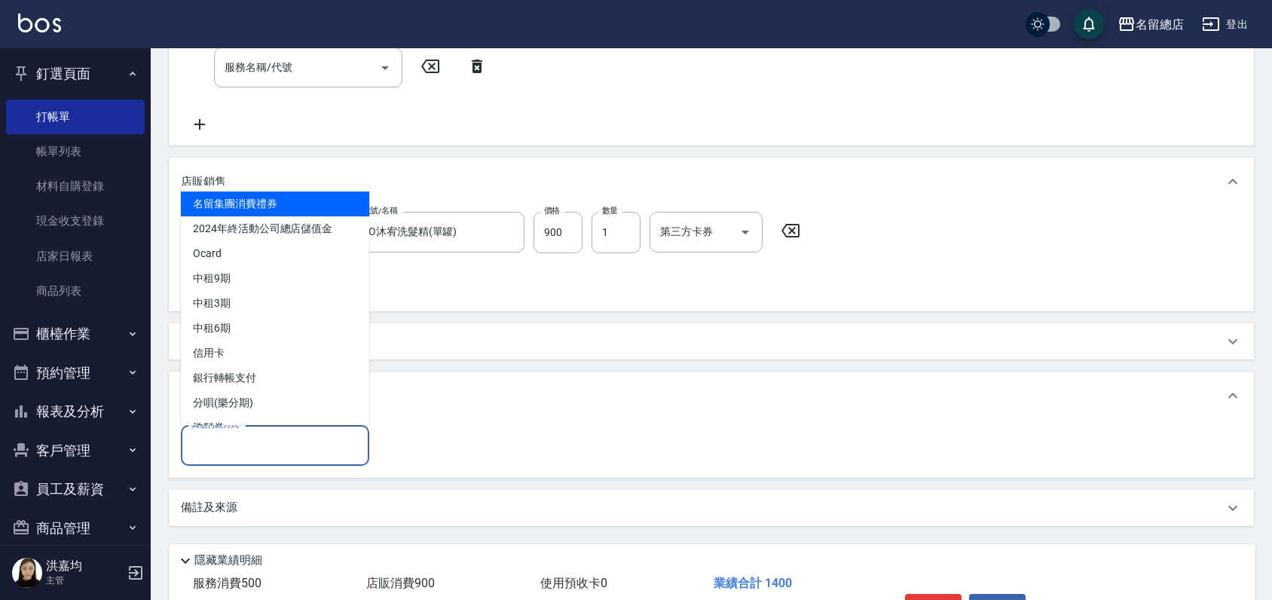
click at [233, 444] on input "其他付款方式" at bounding box center [275, 446] width 175 height 26
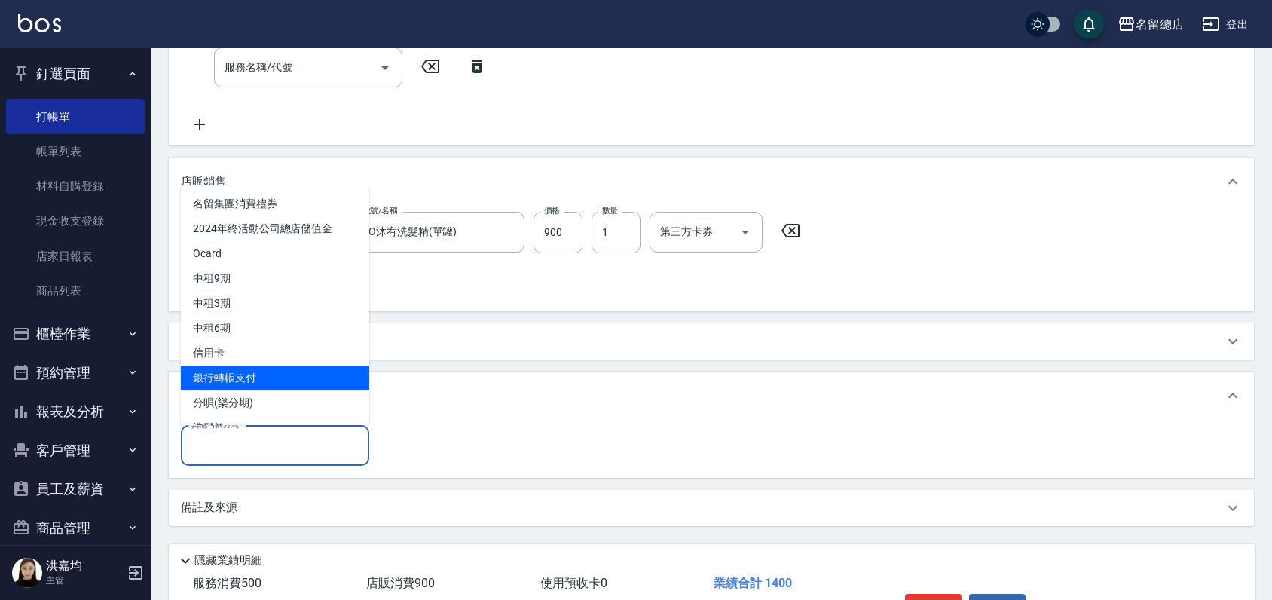
click at [228, 376] on span "銀行轉帳支付" at bounding box center [275, 378] width 188 height 25
type input "銀行轉帳支付"
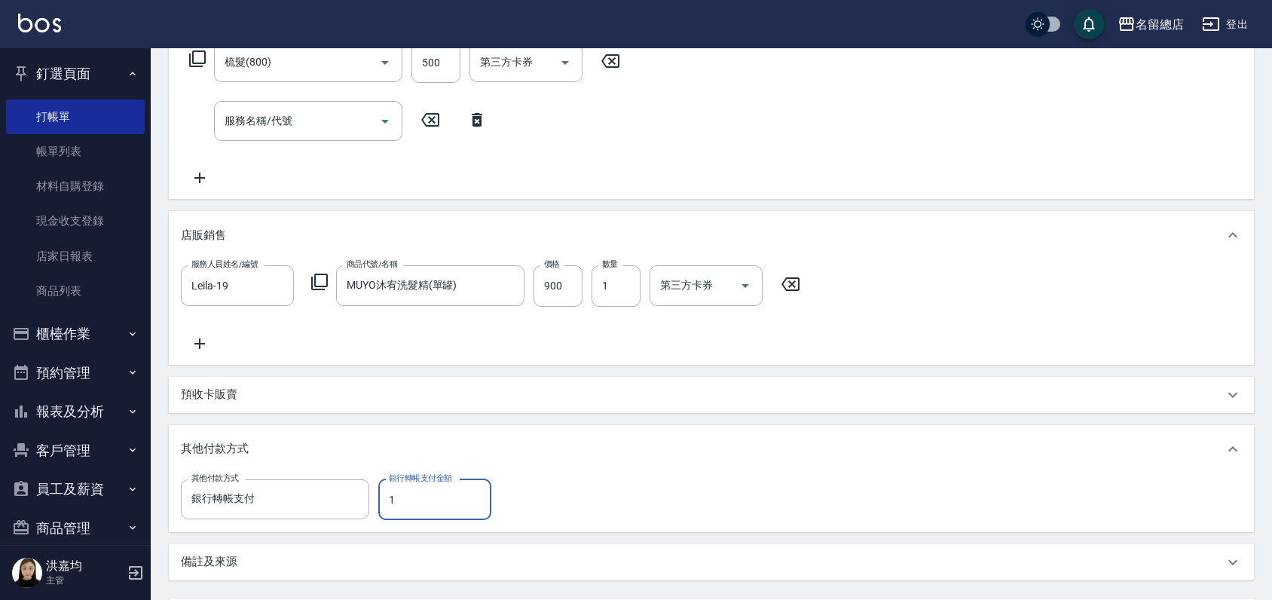
scroll to position [396, 0]
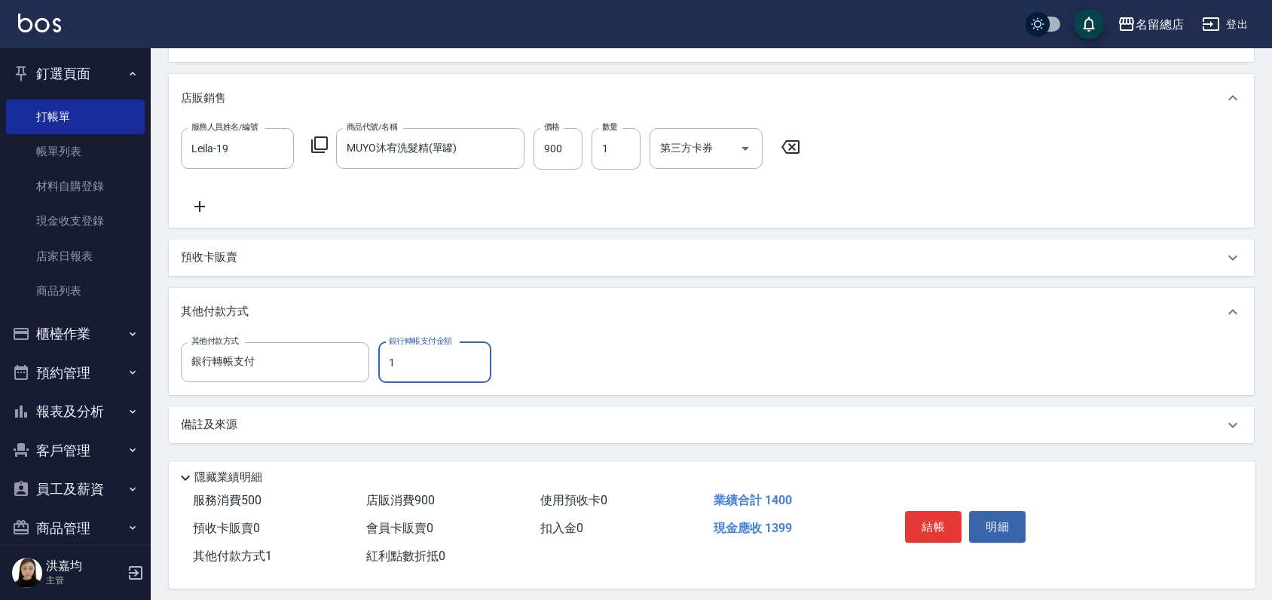
click at [418, 360] on input "1" at bounding box center [434, 362] width 113 height 41
type input "1400"
click at [917, 528] on button "結帳" at bounding box center [933, 527] width 57 height 32
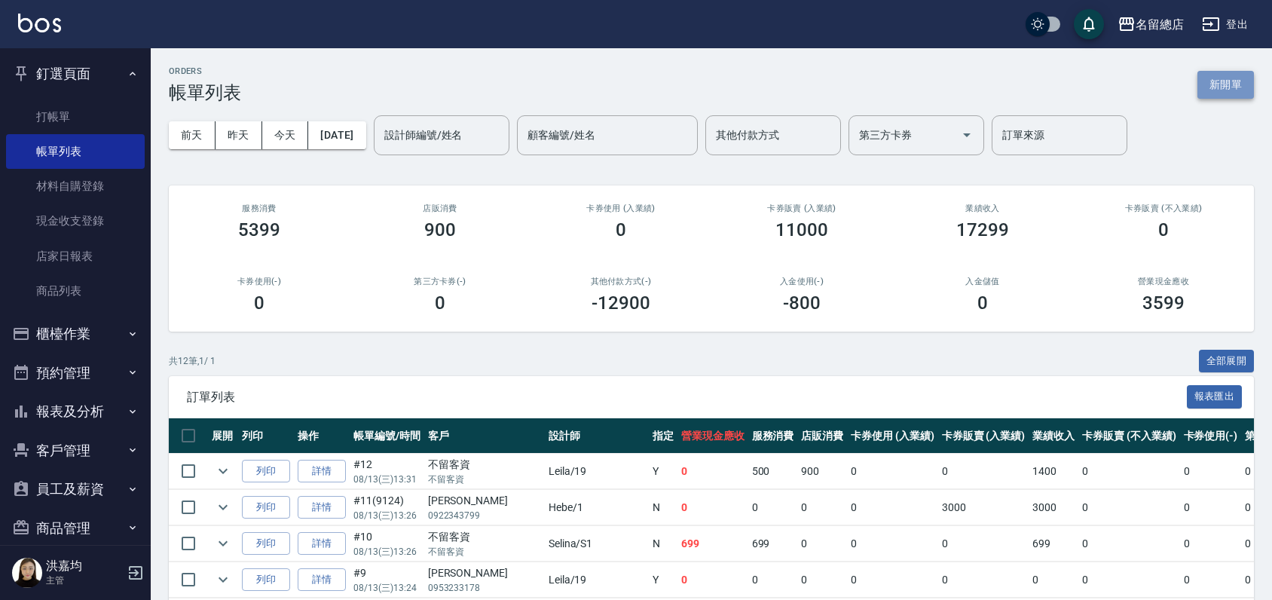
click at [1230, 90] on button "新開單" at bounding box center [1226, 85] width 57 height 28
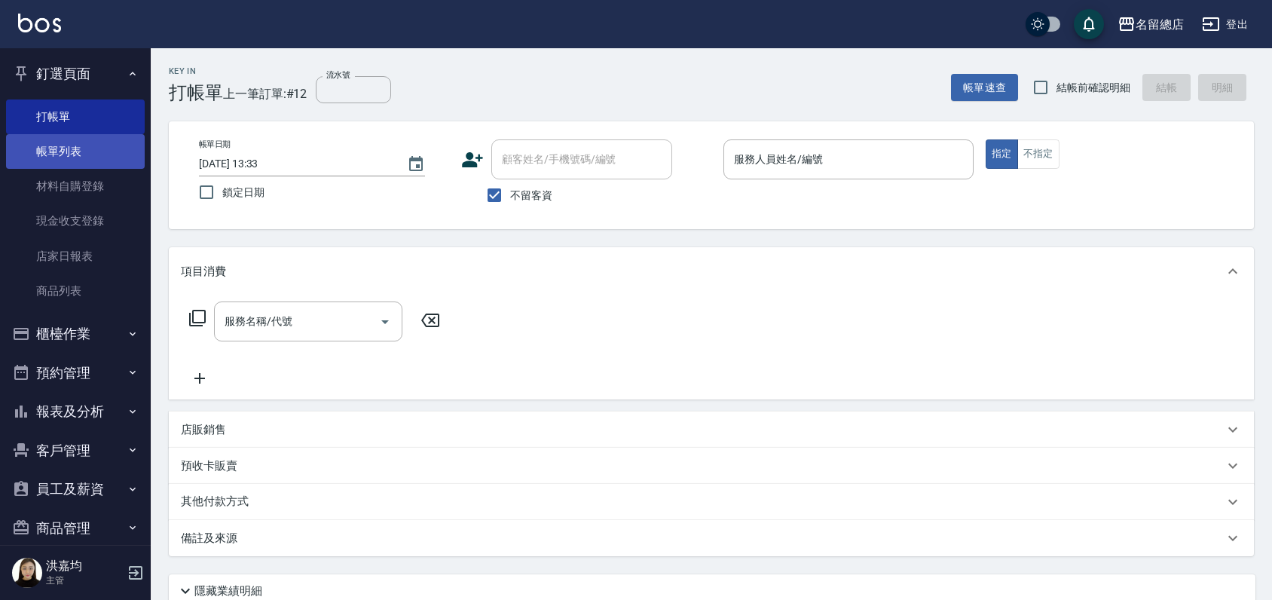
drag, startPoint x: 159, startPoint y: 188, endPoint x: 82, endPoint y: 152, distance: 85.0
click at [82, 152] on link "帳單列表" at bounding box center [75, 151] width 139 height 35
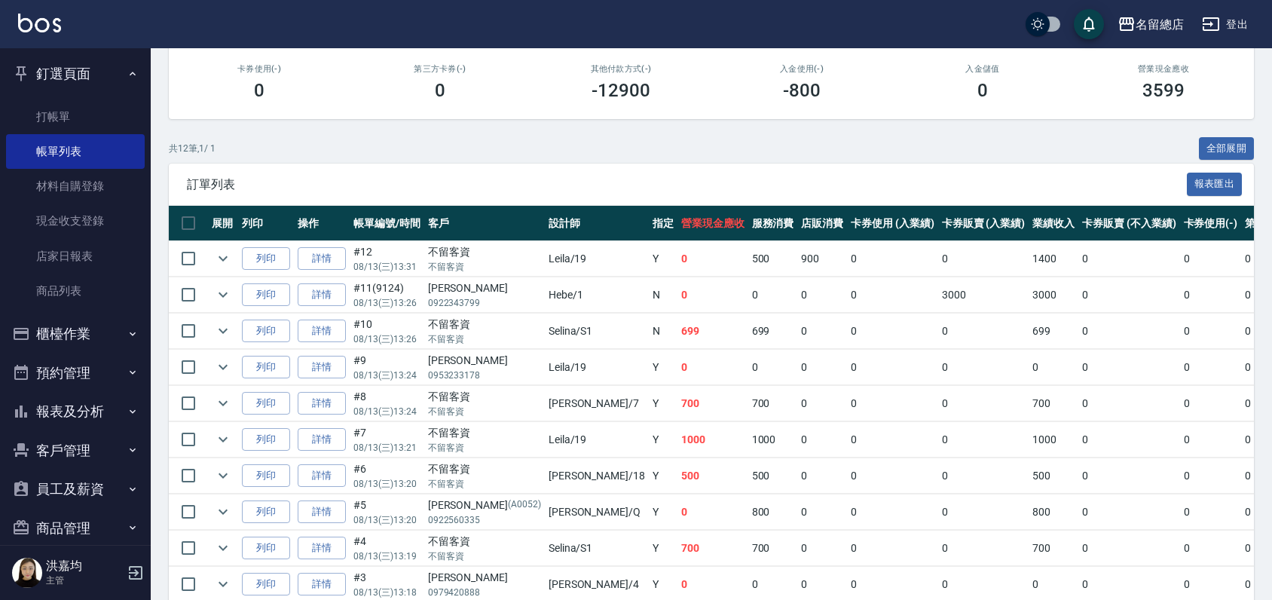
scroll to position [357, 0]
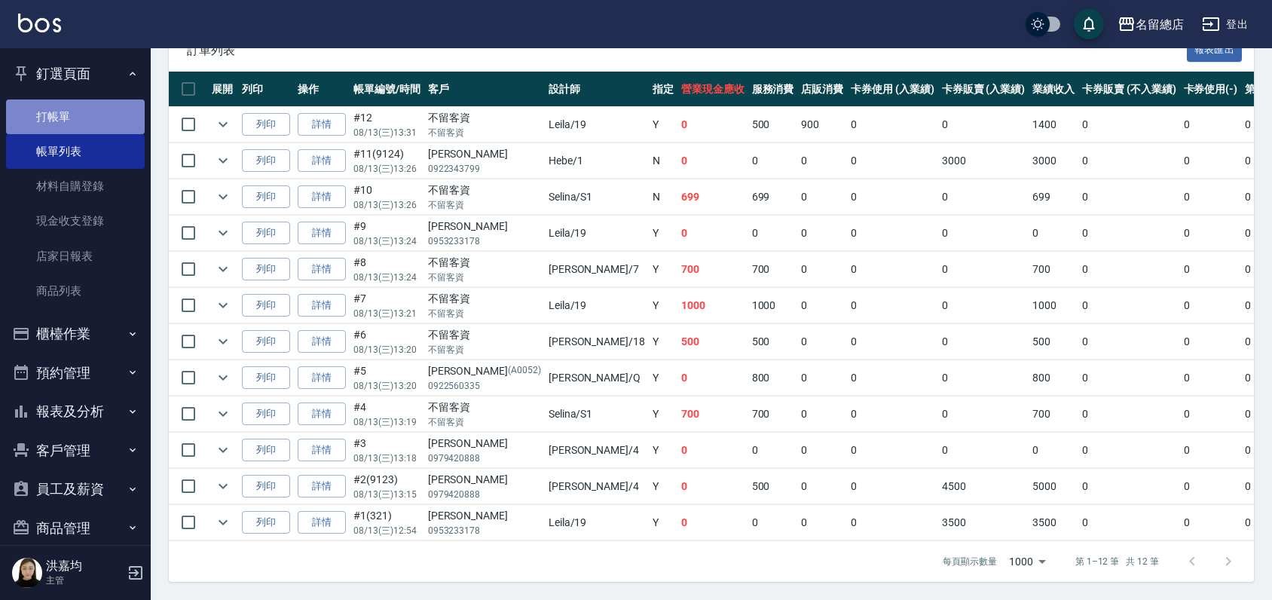
click at [90, 103] on link "打帳單" at bounding box center [75, 116] width 139 height 35
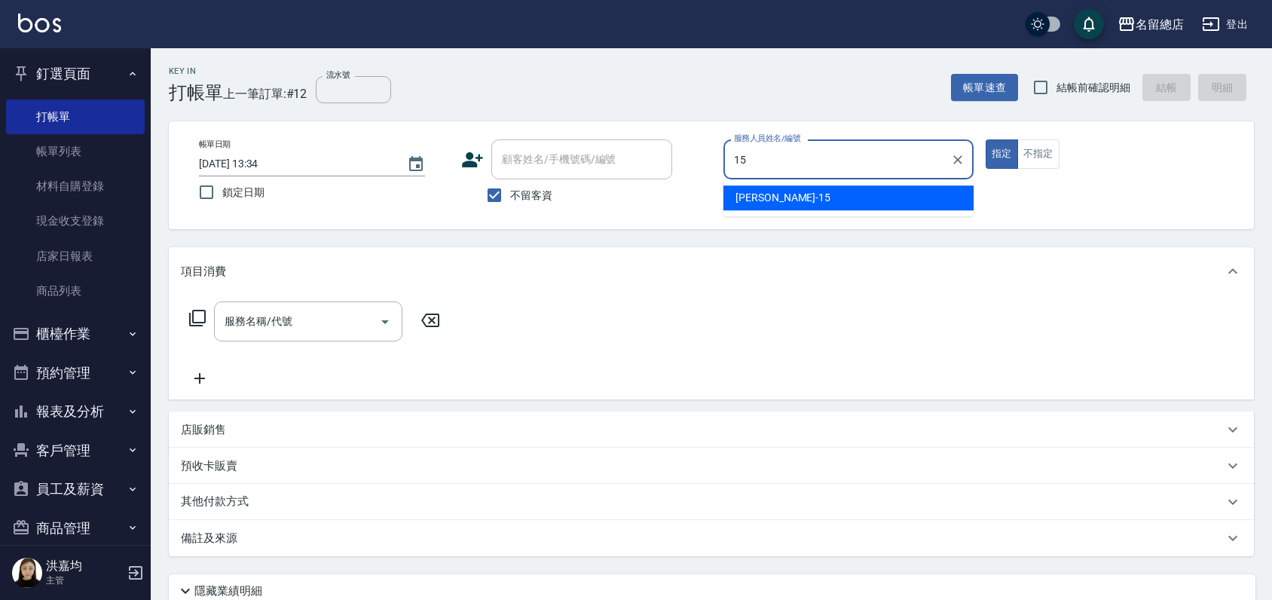
type input "[PERSON_NAME]-15"
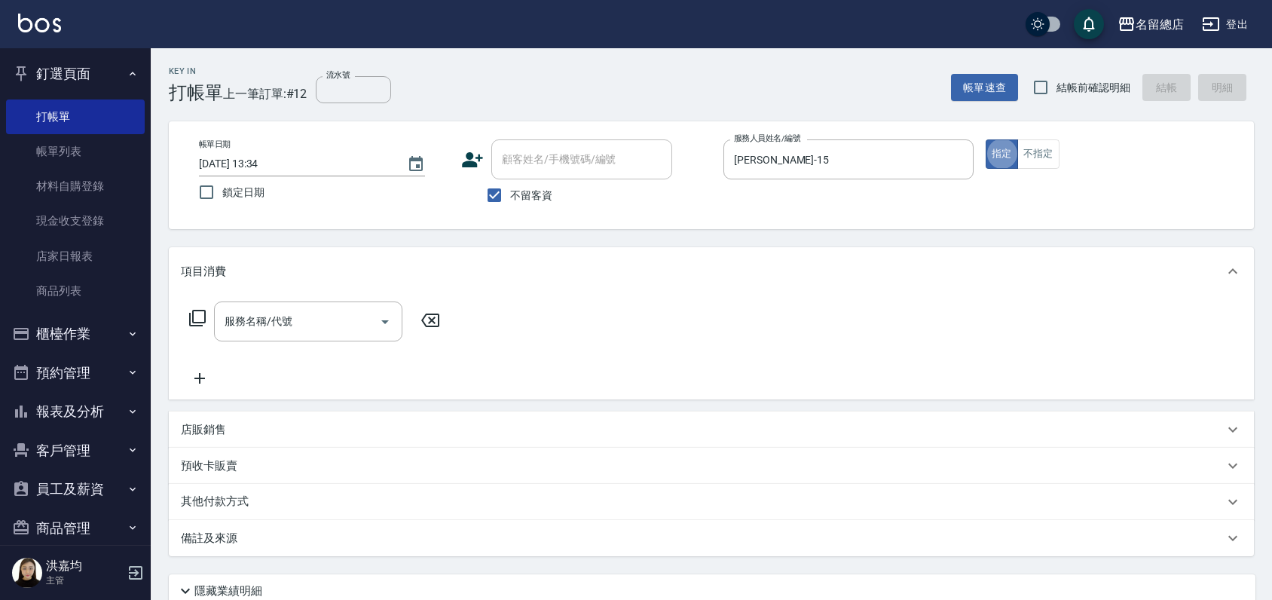
type button "true"
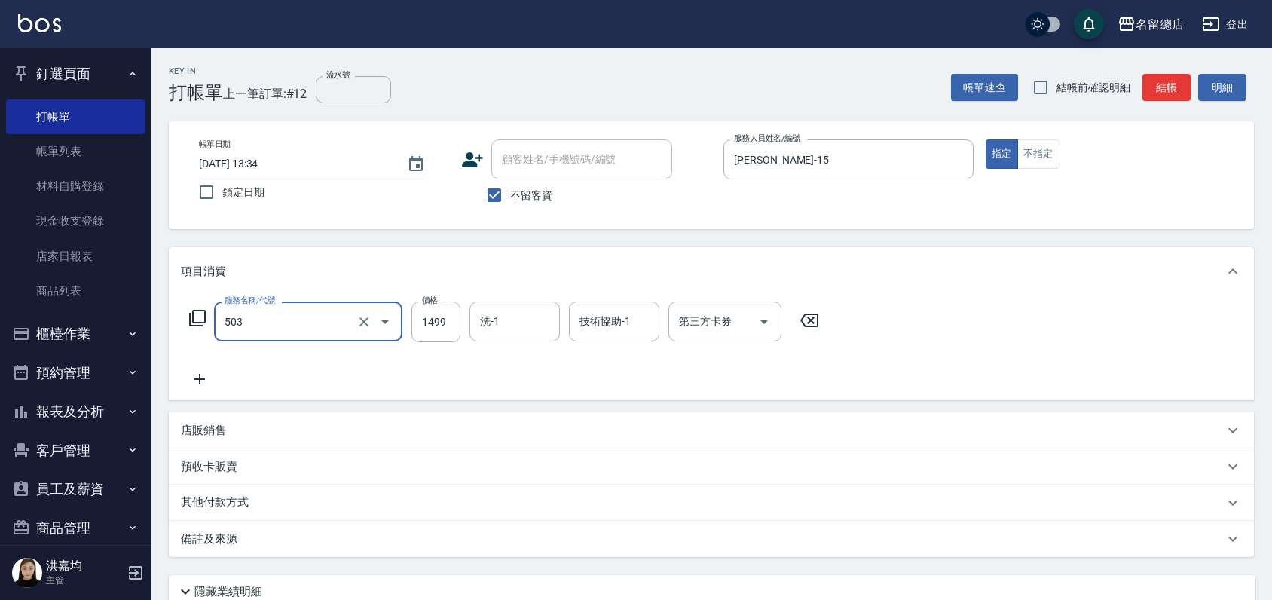
type input "染髮1000~1499(503)"
type input "1400"
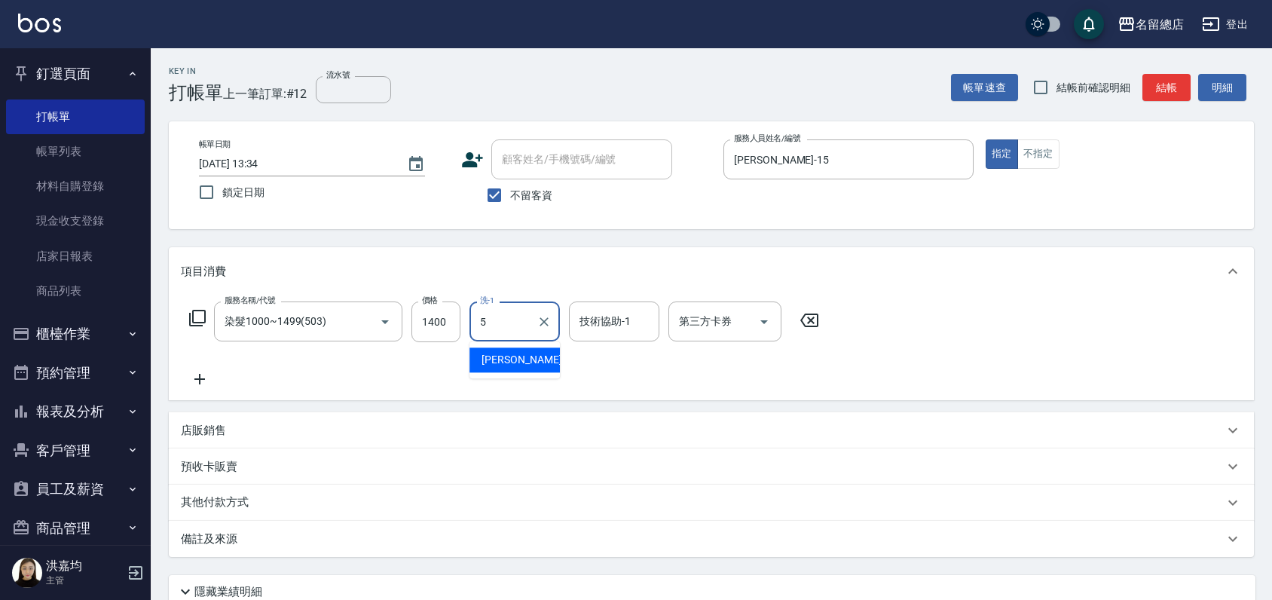
type input "5"
type input "張育婷-55"
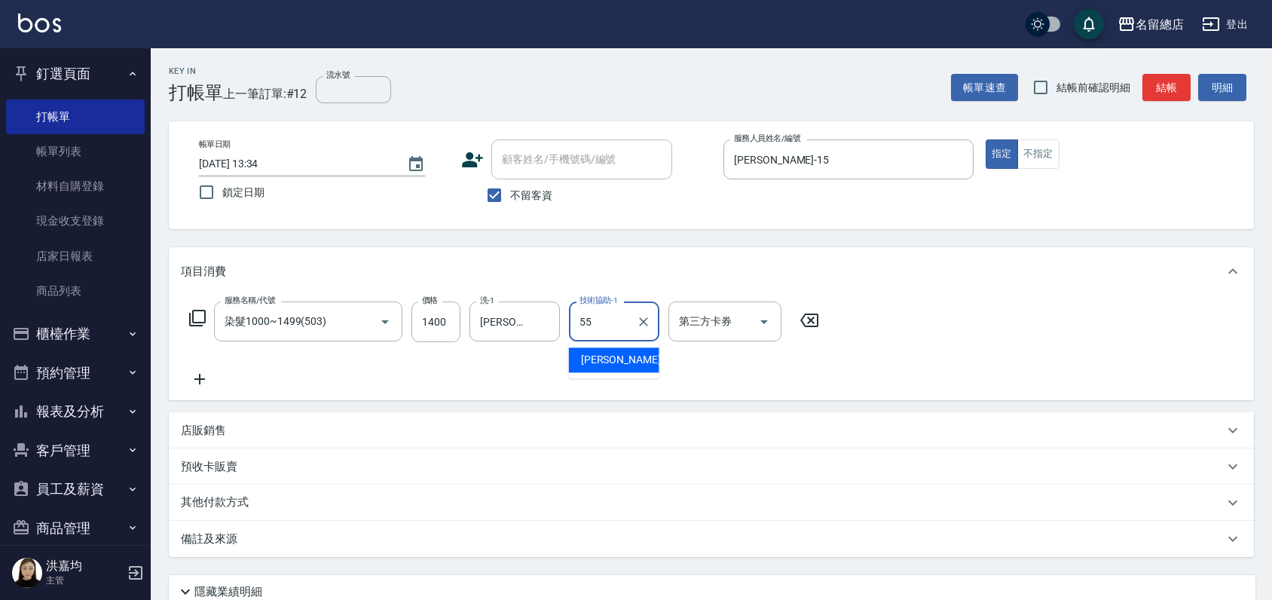
type input "張育婷-55"
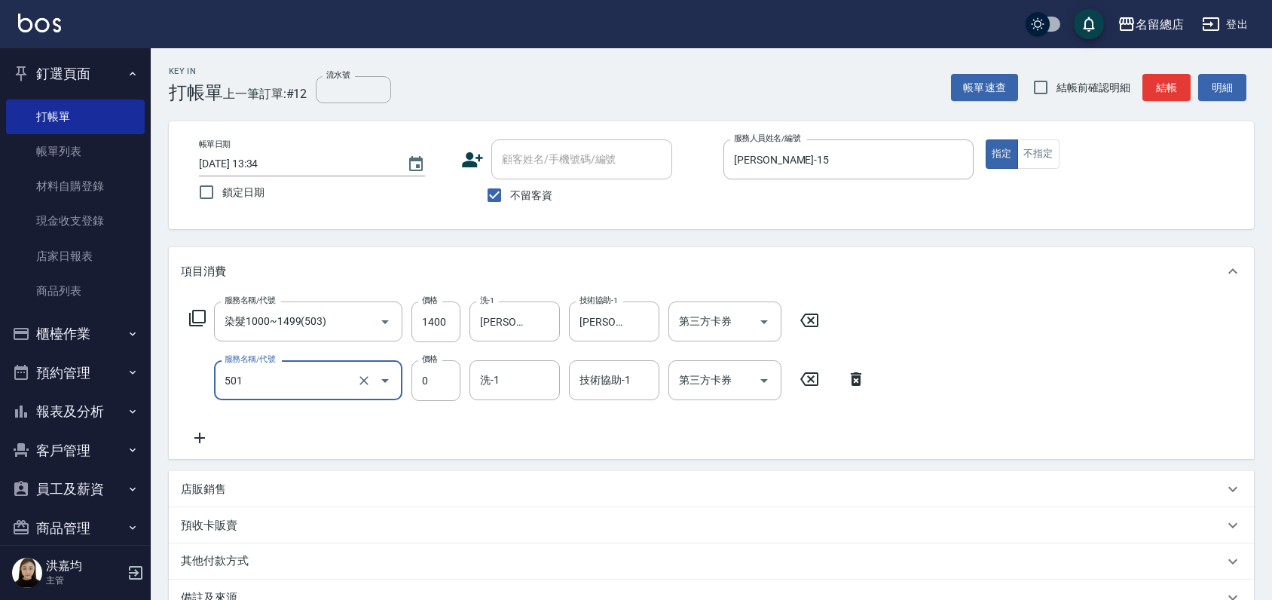
type input "2段蓋卡1300以上(501)"
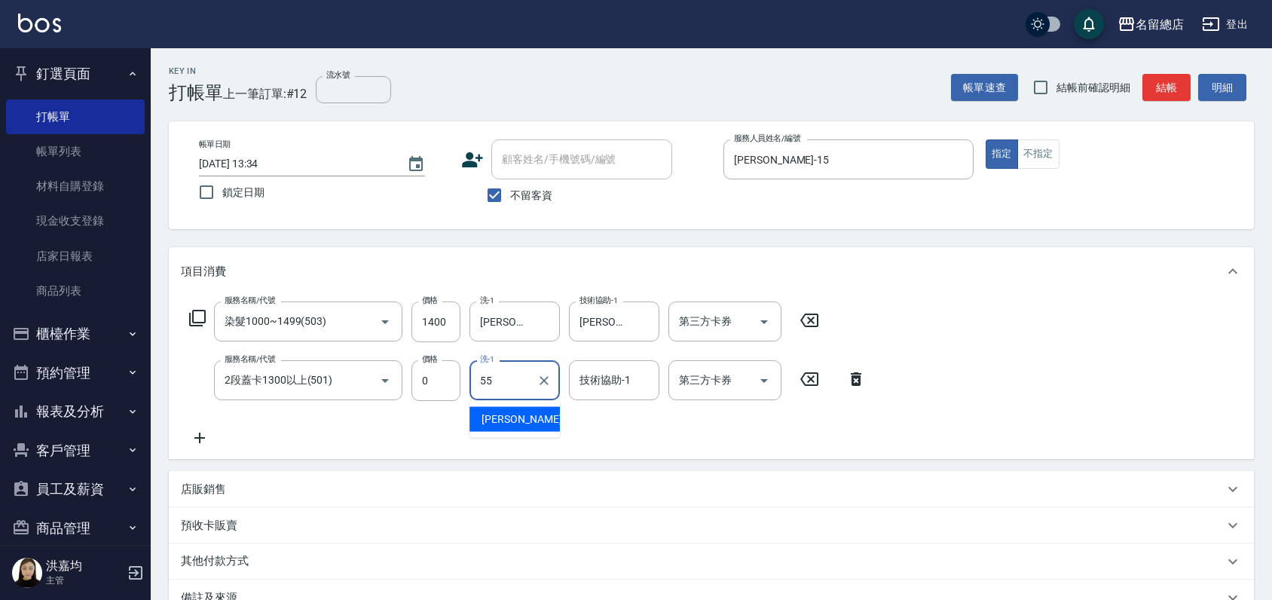
type input "張育婷-55"
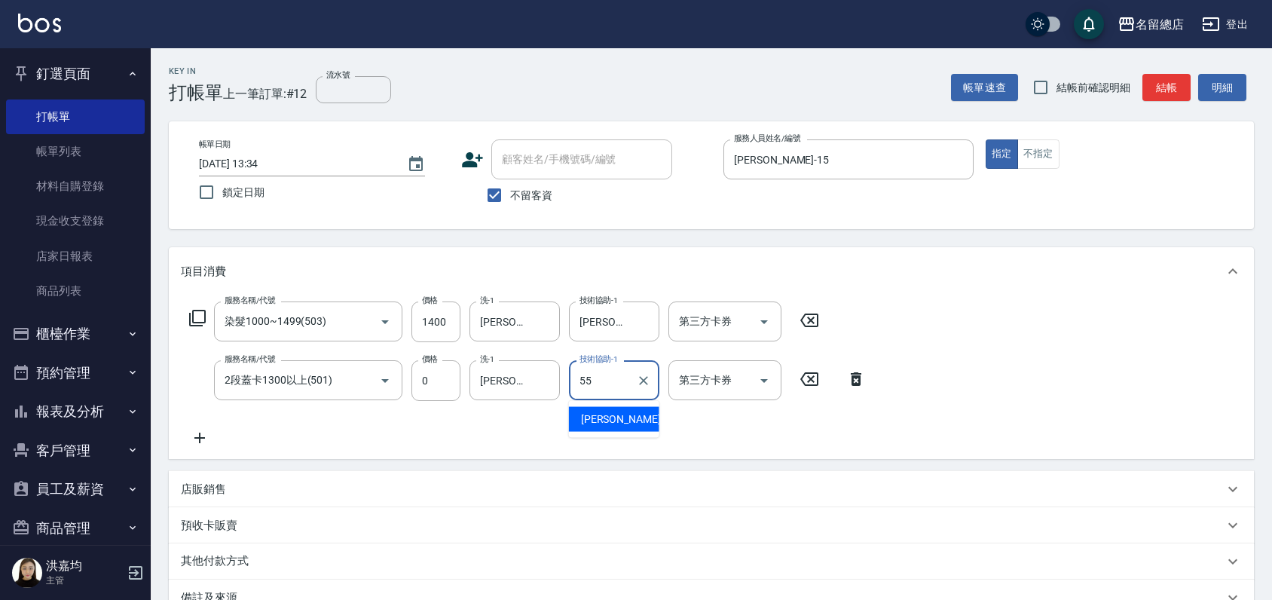
type input "張育婷-55"
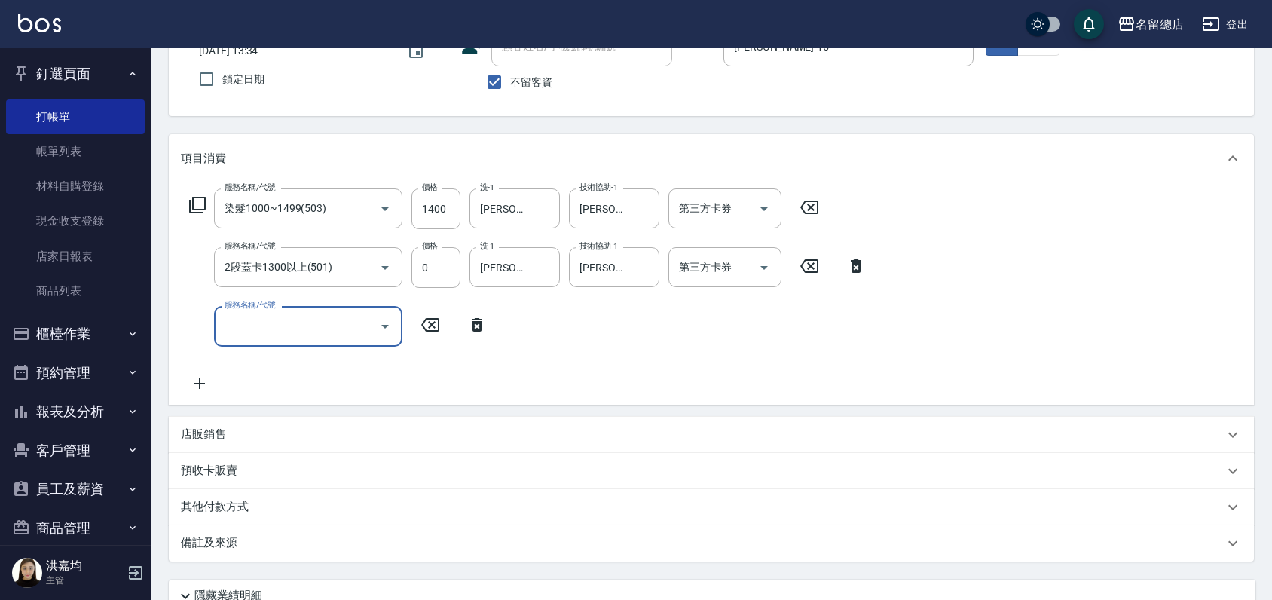
scroll to position [243, 0]
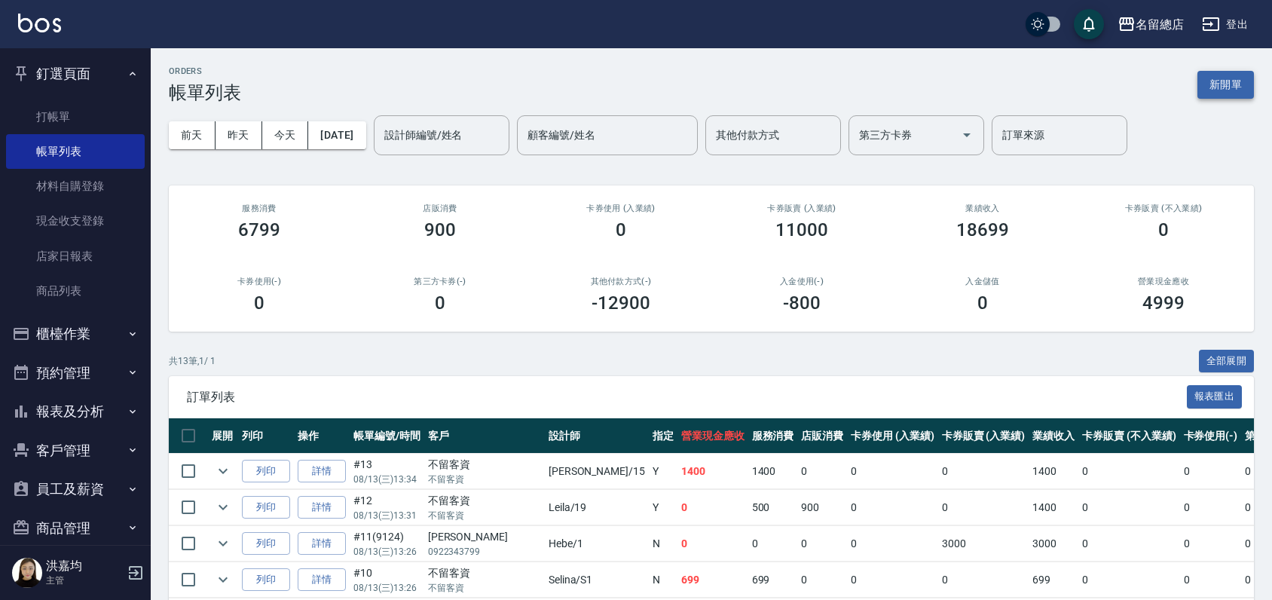
click at [1214, 85] on button "新開單" at bounding box center [1226, 85] width 57 height 28
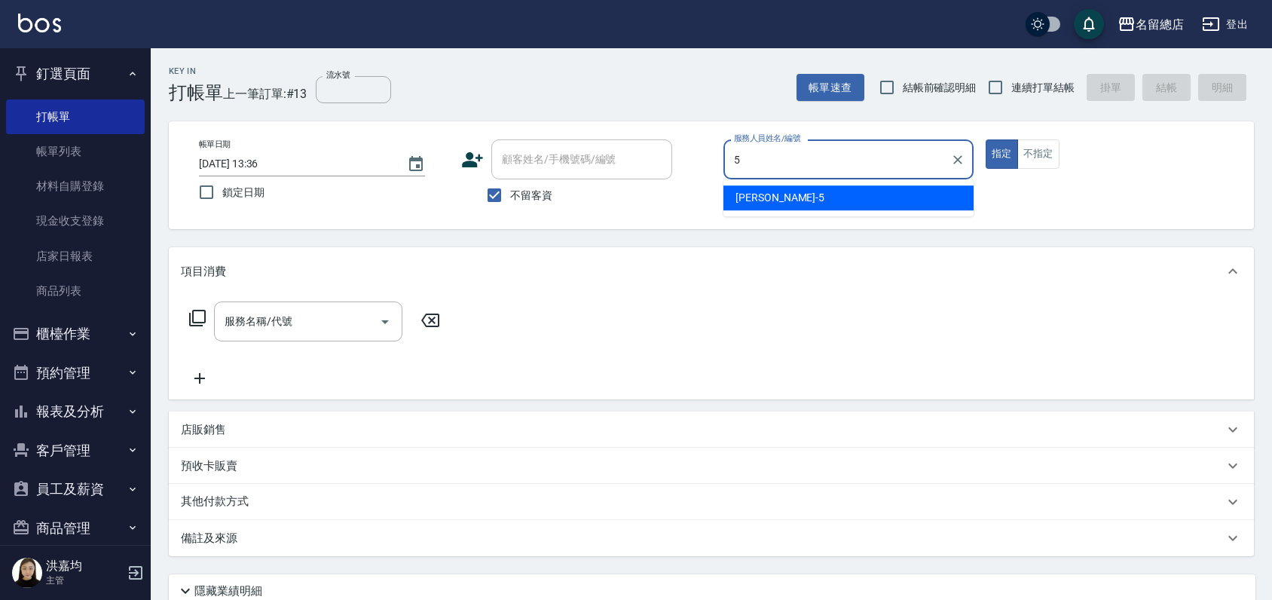
type input "[PERSON_NAME]-5"
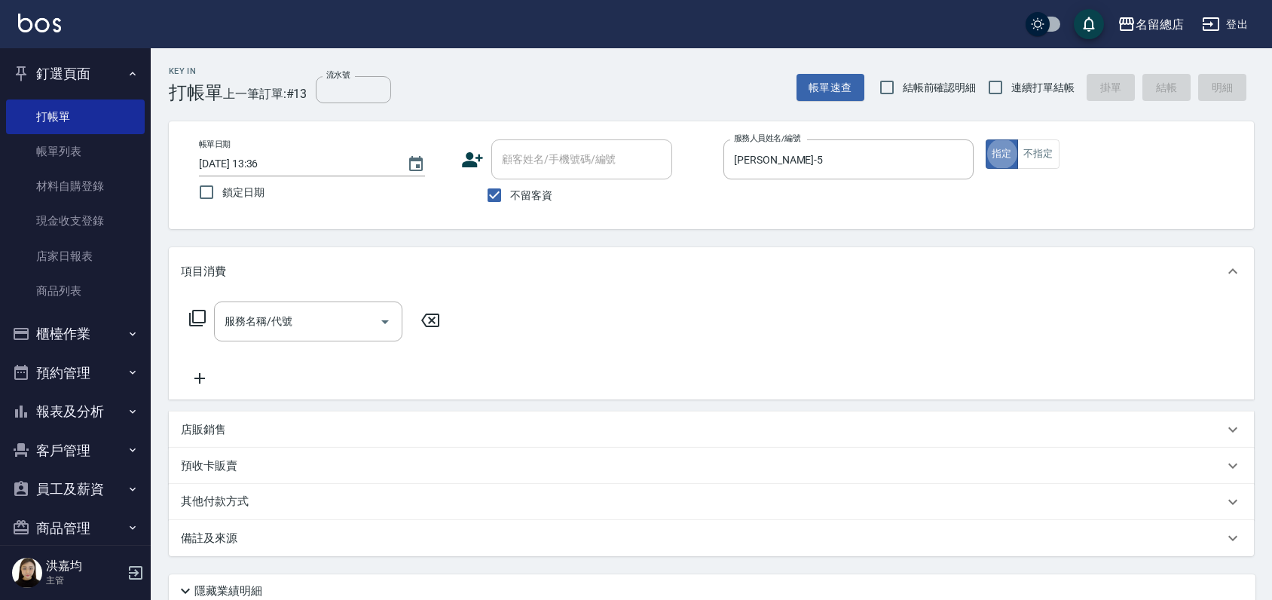
type button "true"
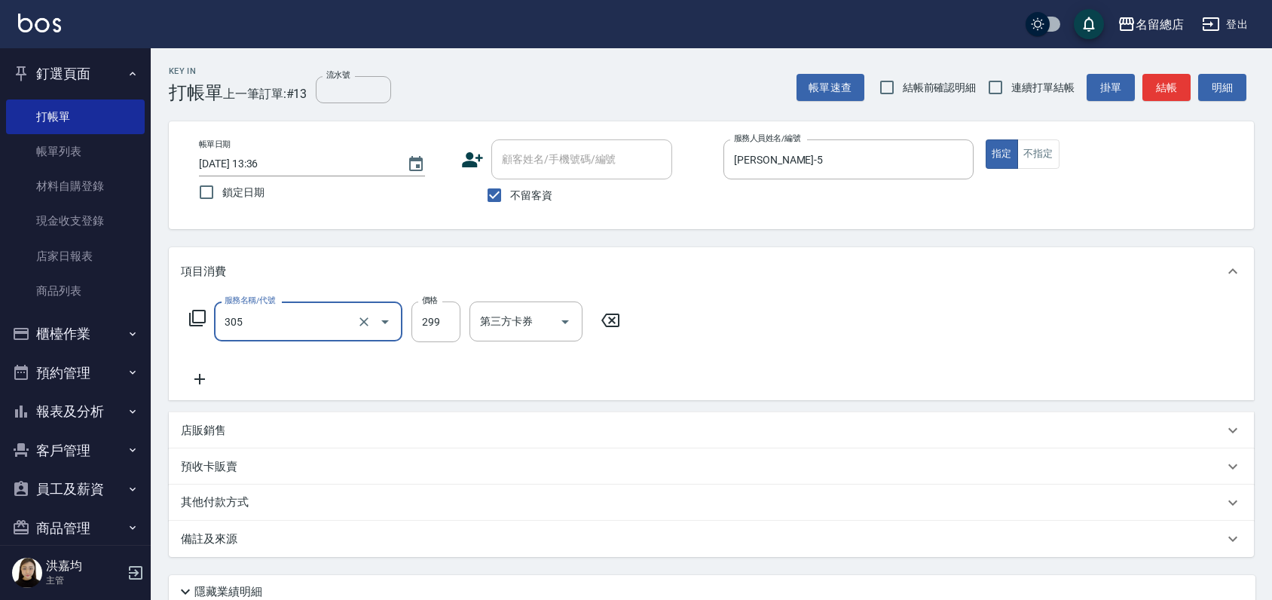
type input "剪髮(305)"
type input "300"
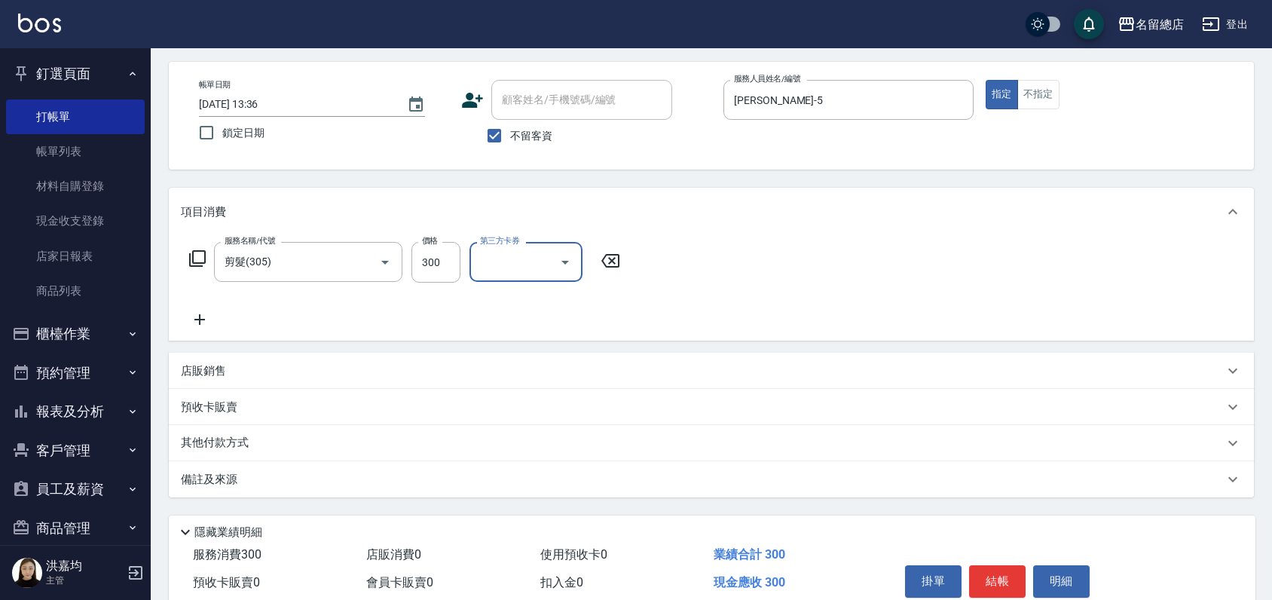
scroll to position [126, 0]
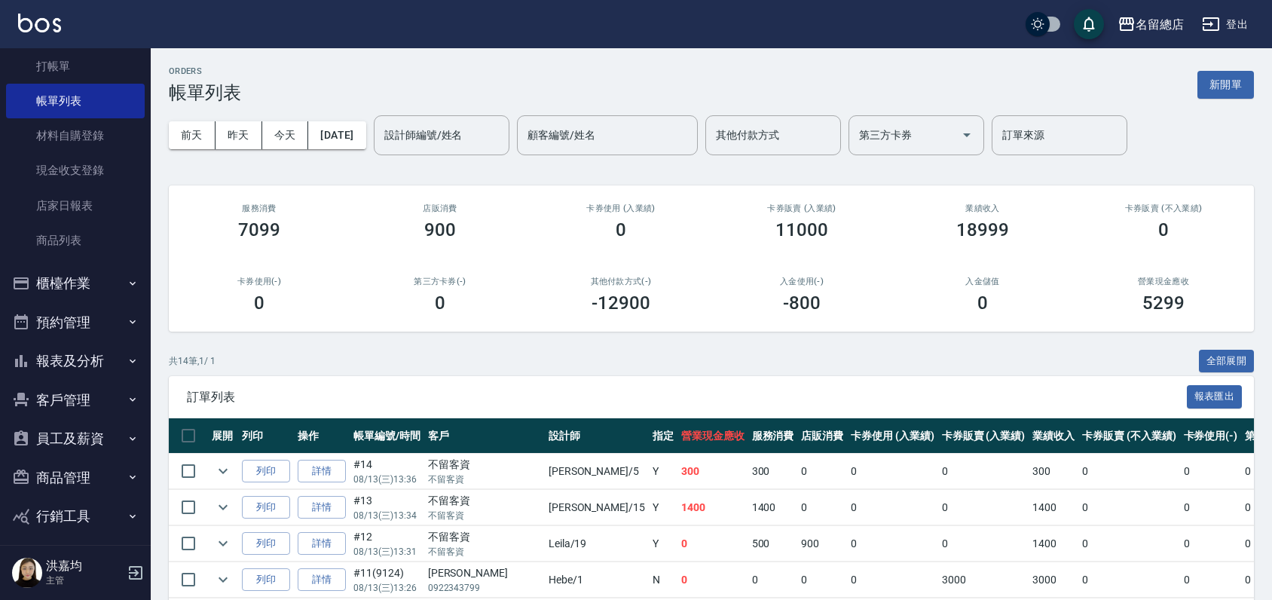
scroll to position [98, 0]
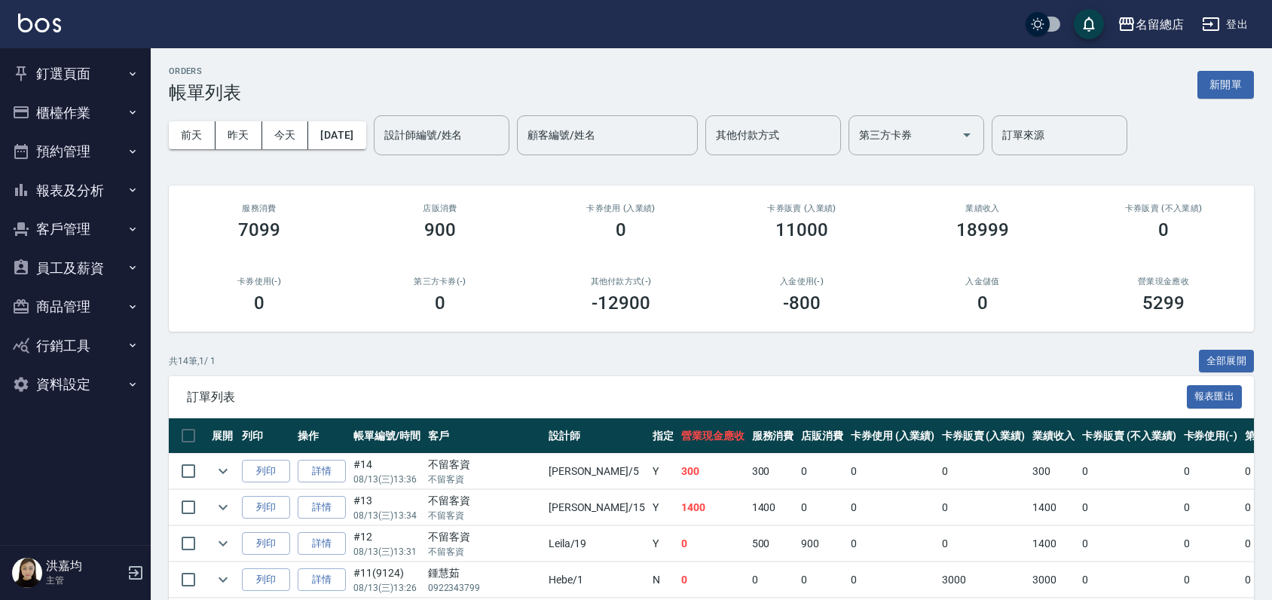
click at [84, 72] on button "釘選頁面" at bounding box center [75, 73] width 139 height 39
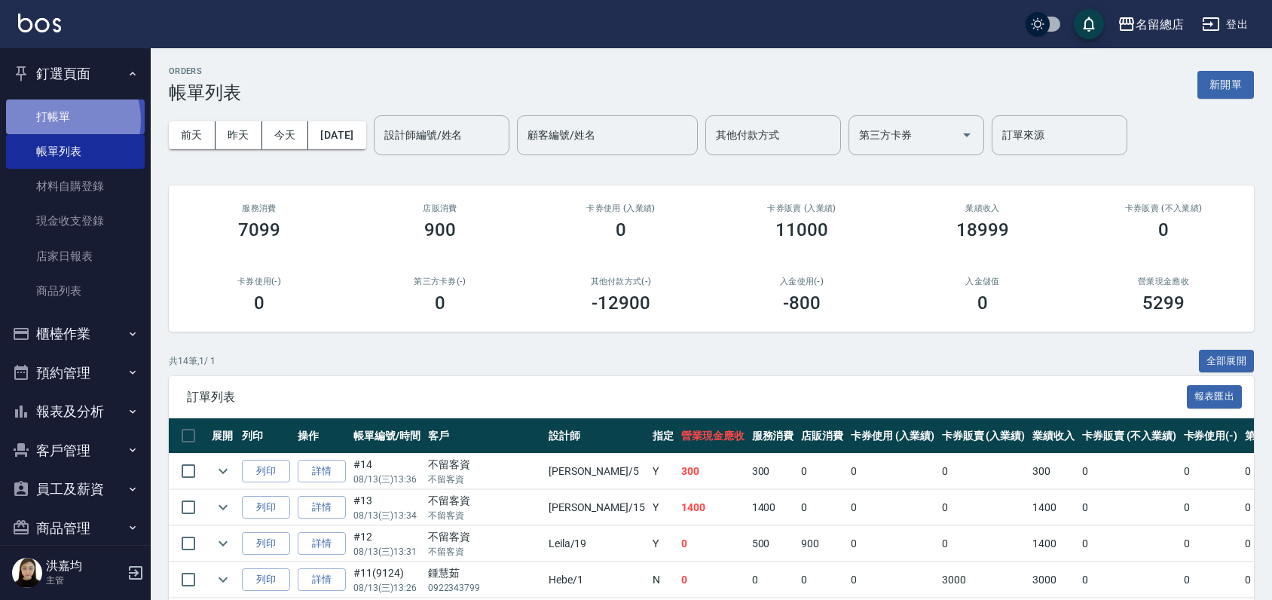
click at [60, 121] on link "打帳單" at bounding box center [75, 116] width 139 height 35
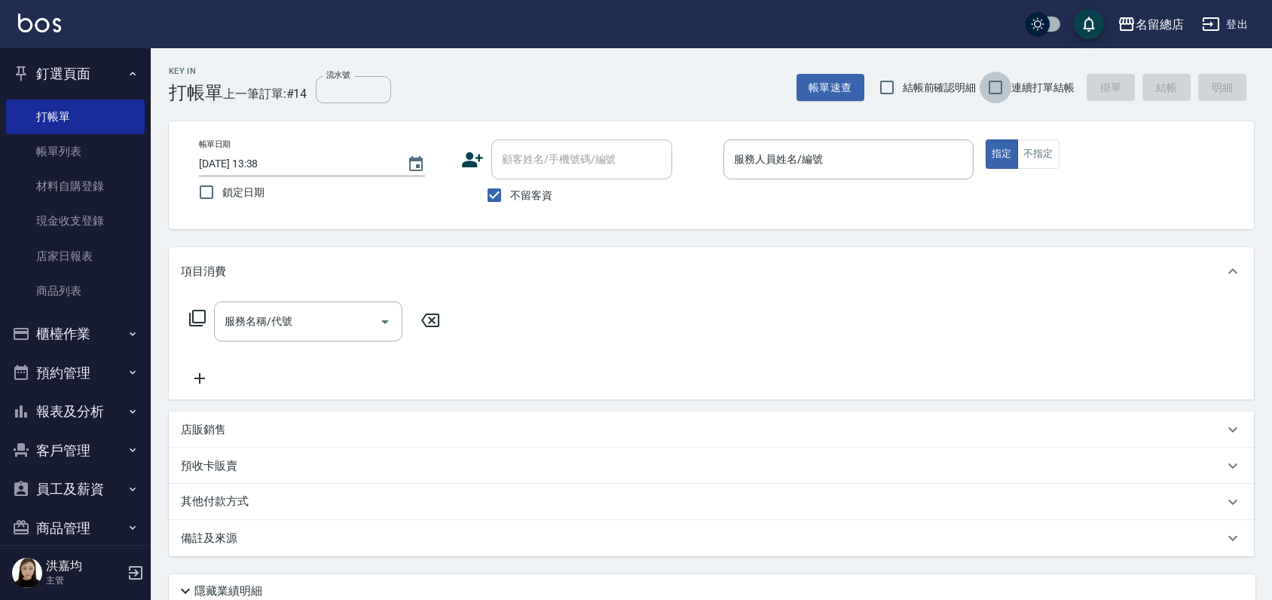
click at [997, 90] on input "連續打單結帳" at bounding box center [996, 88] width 32 height 32
checkbox input "true"
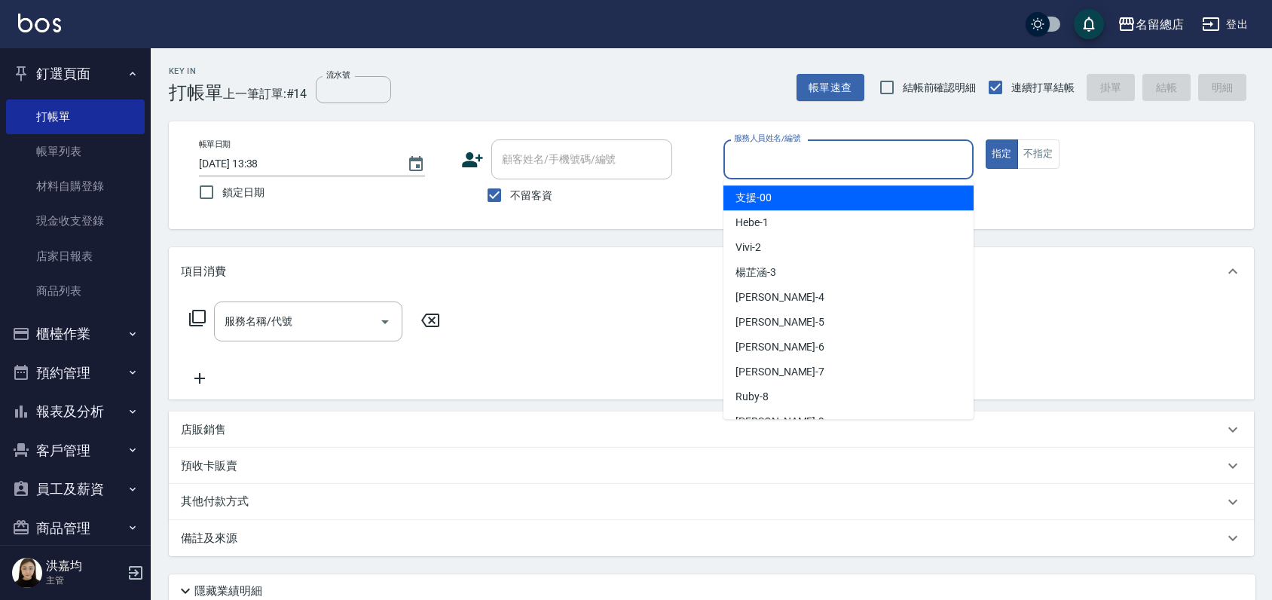
click at [818, 158] on input "服務人員姓名/編號" at bounding box center [848, 159] width 237 height 26
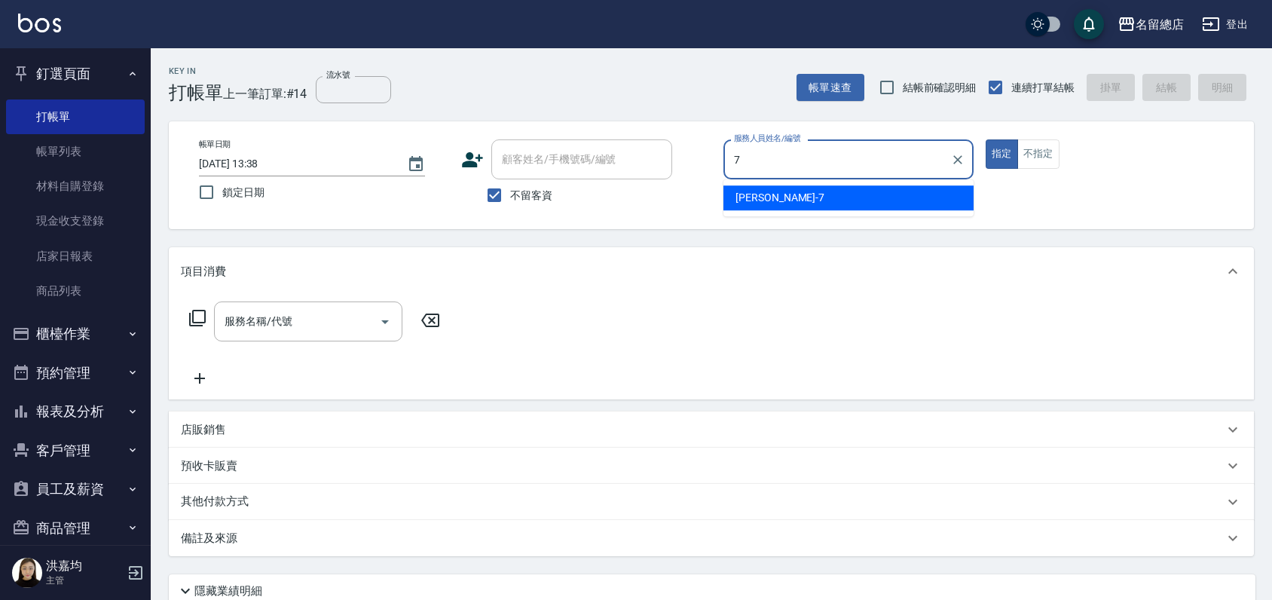
type input "Mick-7"
type button "true"
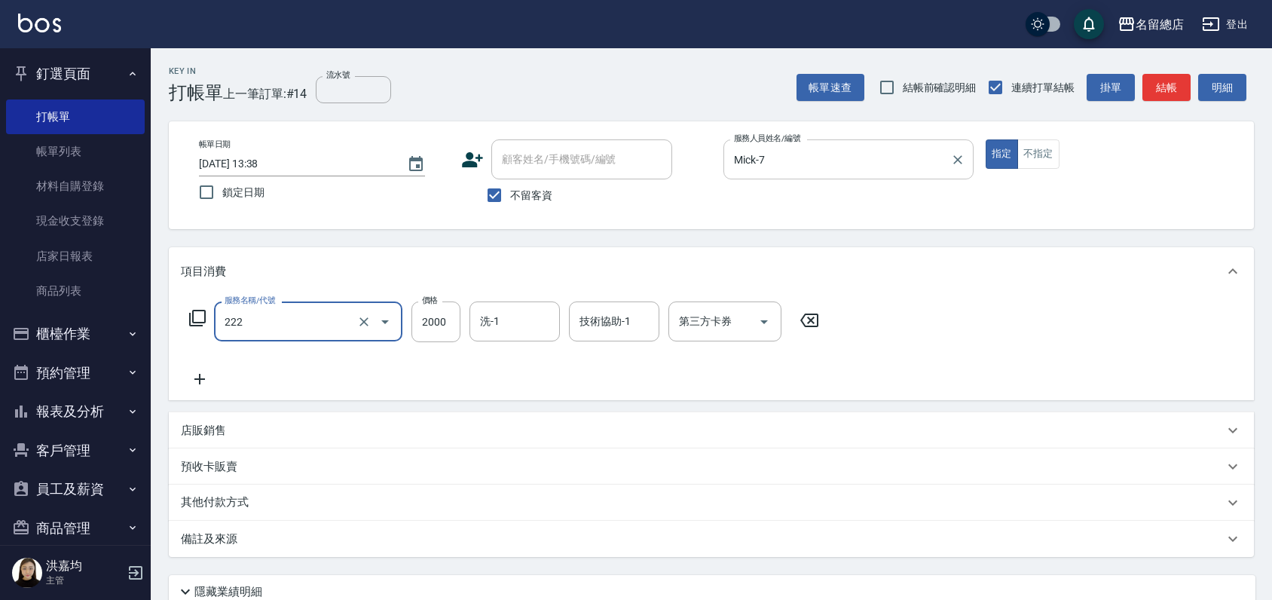
type input "燙髮2000以上(222)"
type input "1500"
type input "."
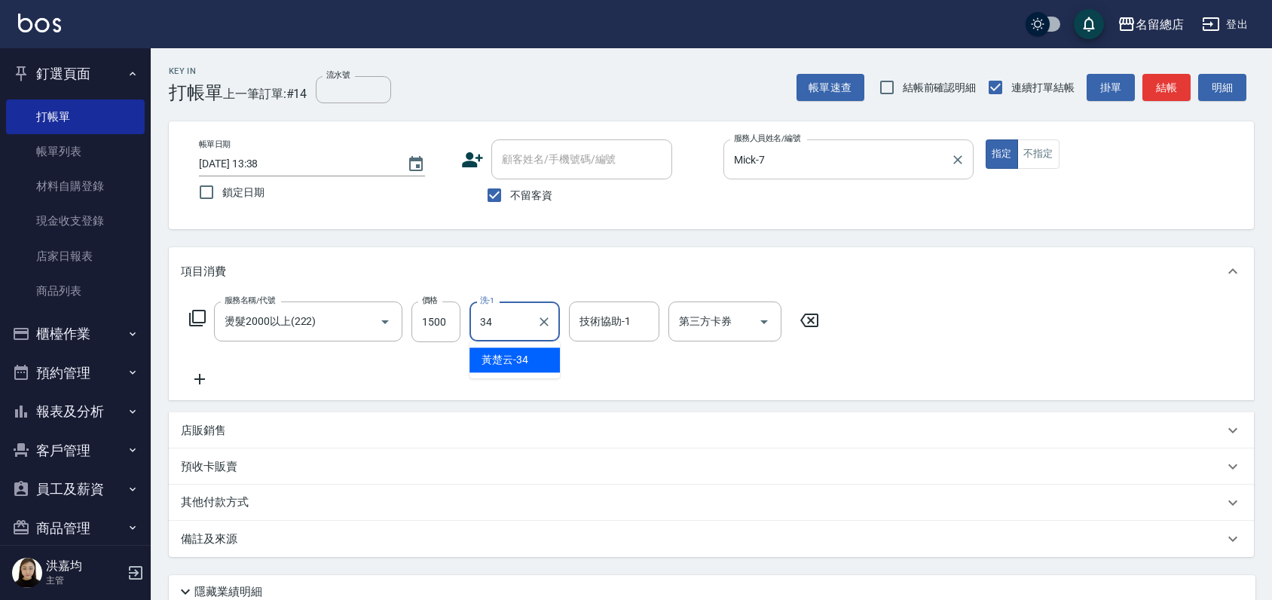
type input "[PERSON_NAME]-34"
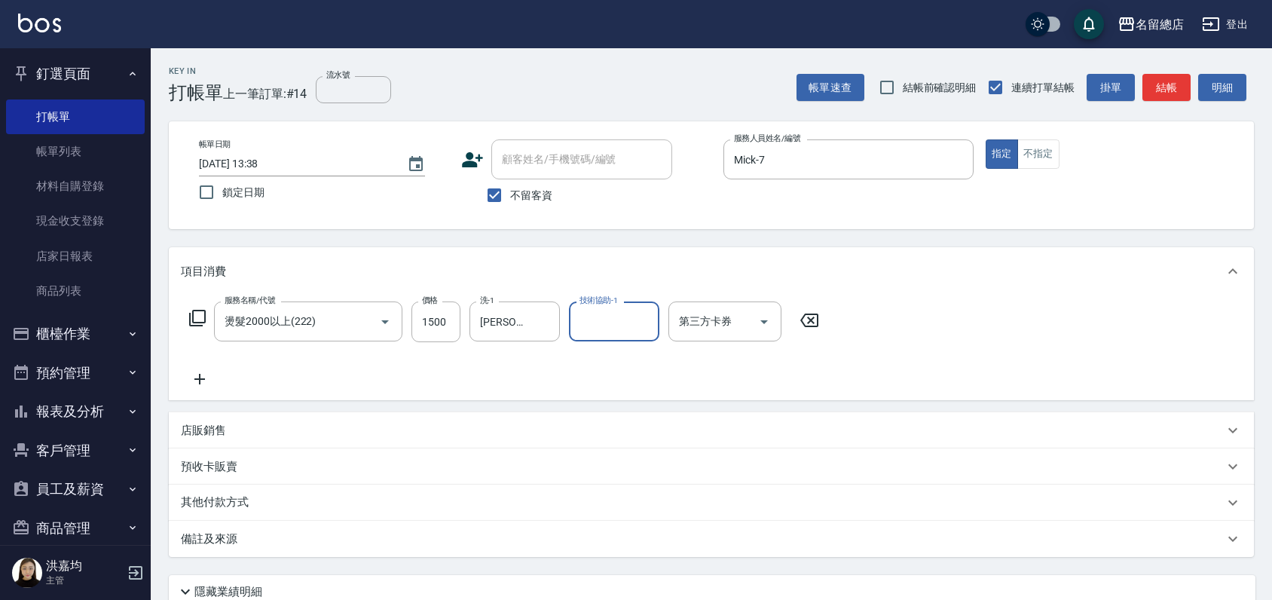
click at [601, 371] on div "服務名稱/代號 燙髮2000以上(222) 服務名稱/代號 價格 1500 價格 洗-1 [PERSON_NAME]-34 洗-1 技術協助-1 技術協助-1…" at bounding box center [504, 344] width 647 height 87
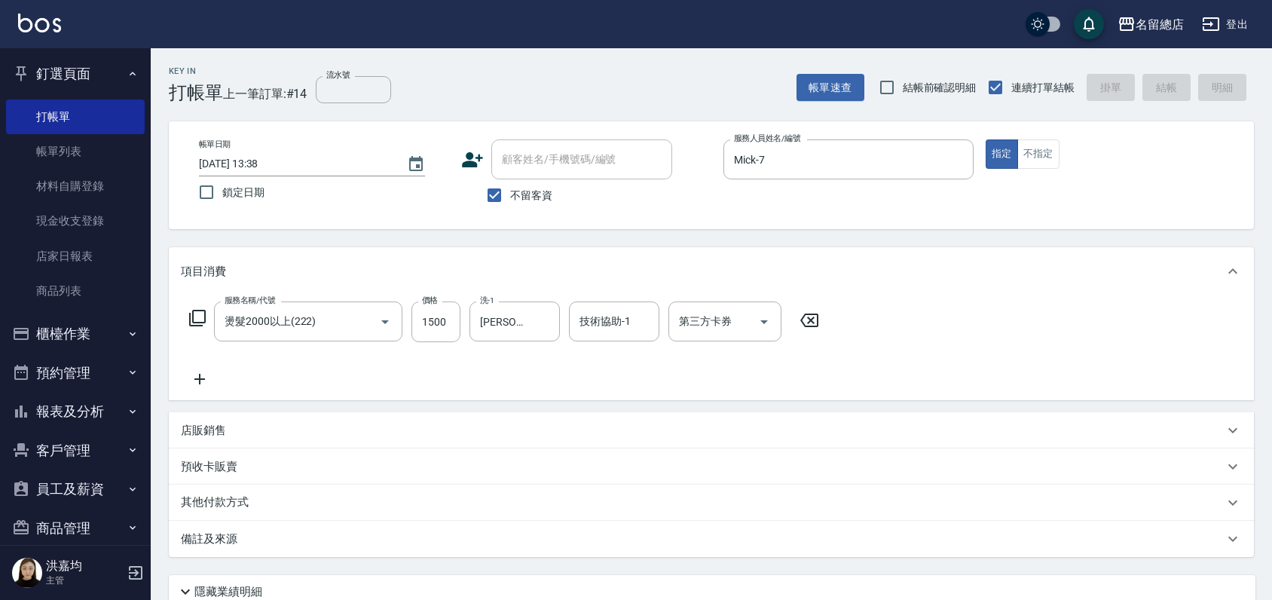
type input "[DATE] 13:42"
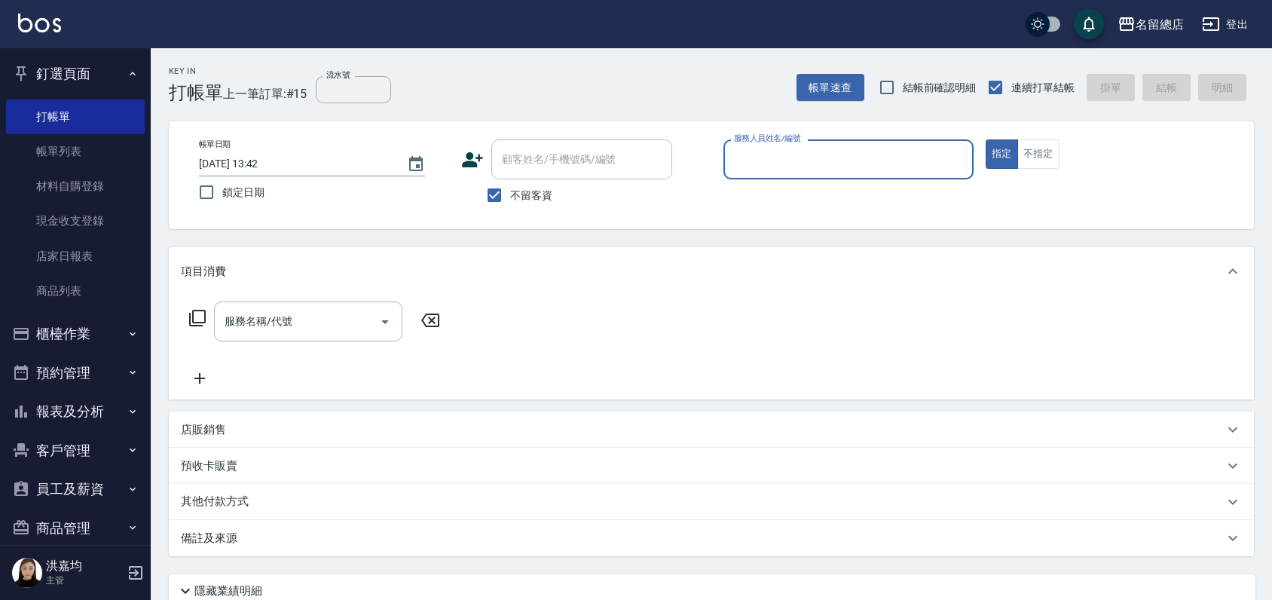
type input "ㄆ"
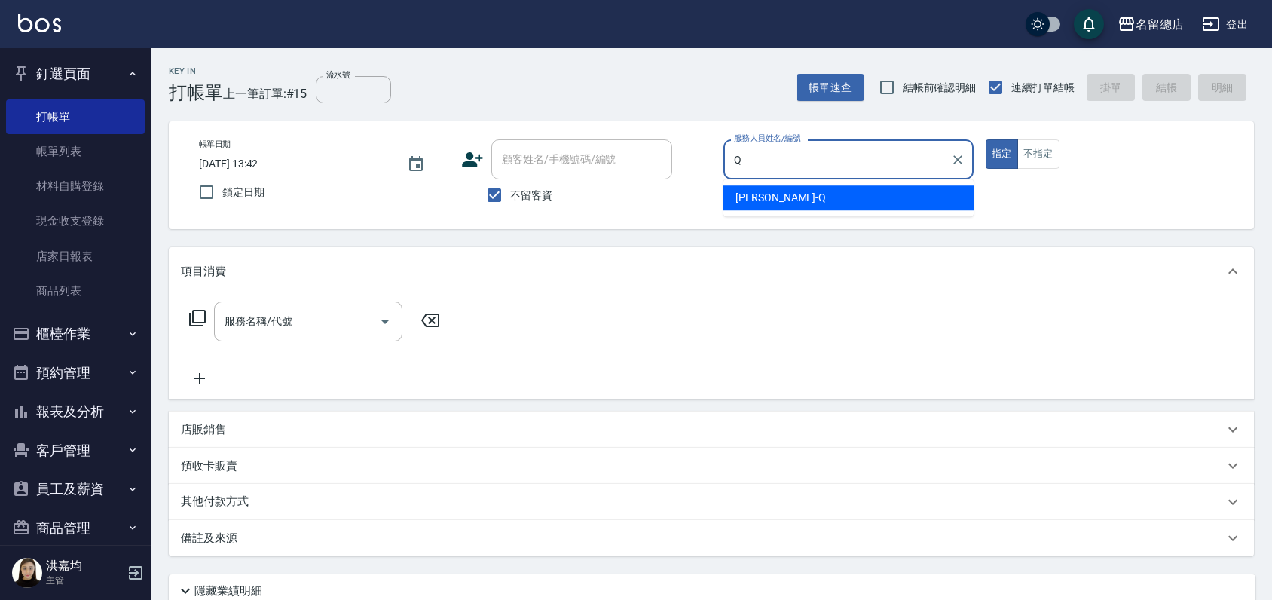
type input "[PERSON_NAME]"
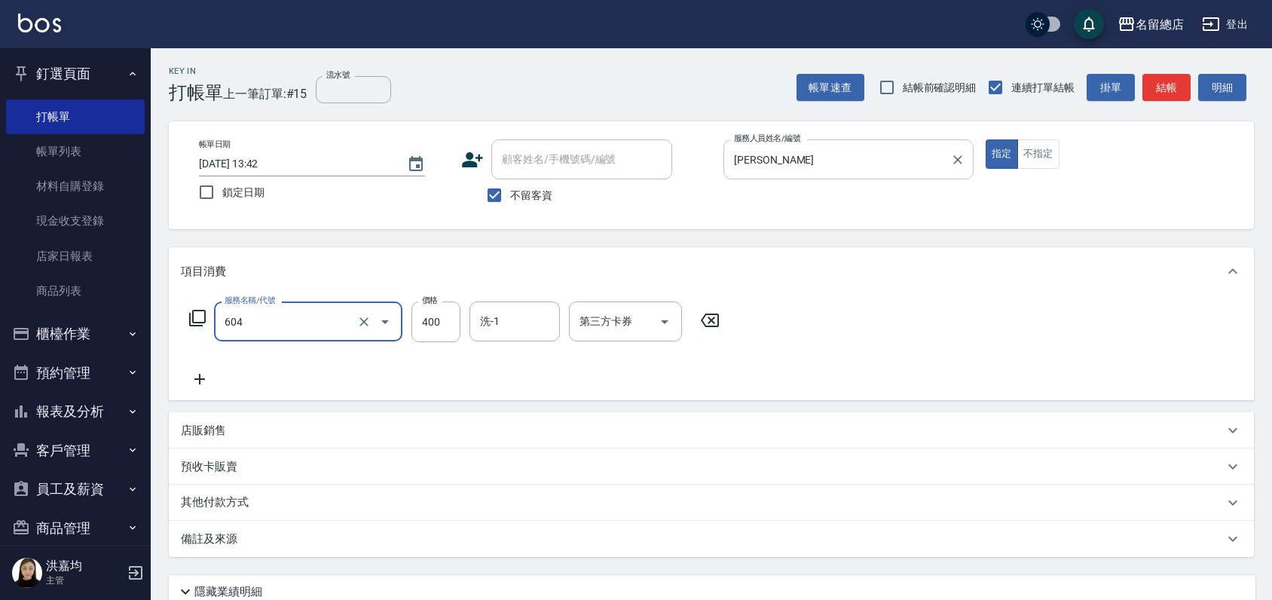
type input "健康洗髮(604)"
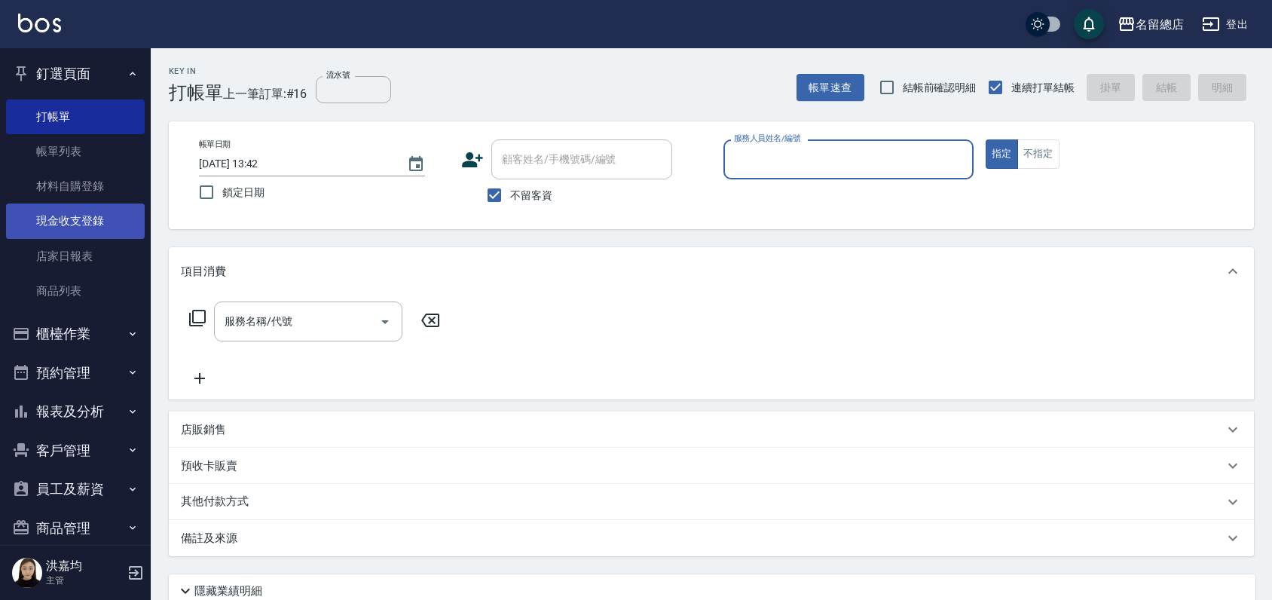
click at [72, 217] on link "現金收支登錄" at bounding box center [75, 220] width 139 height 35
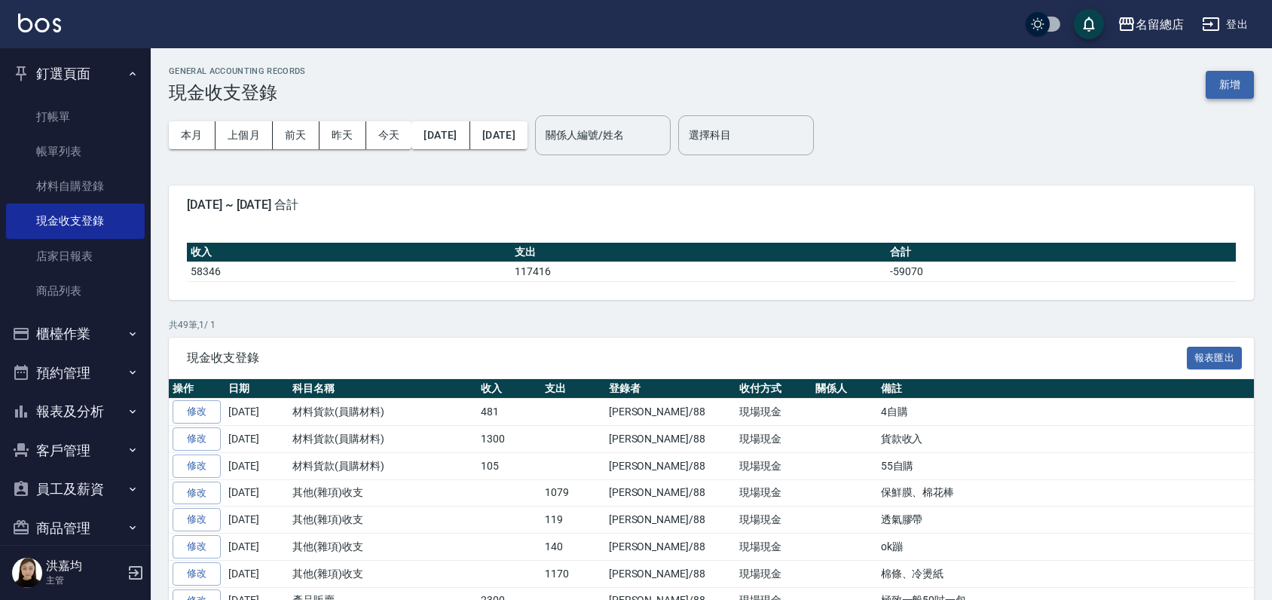
click at [1239, 83] on button "新增" at bounding box center [1230, 85] width 48 height 28
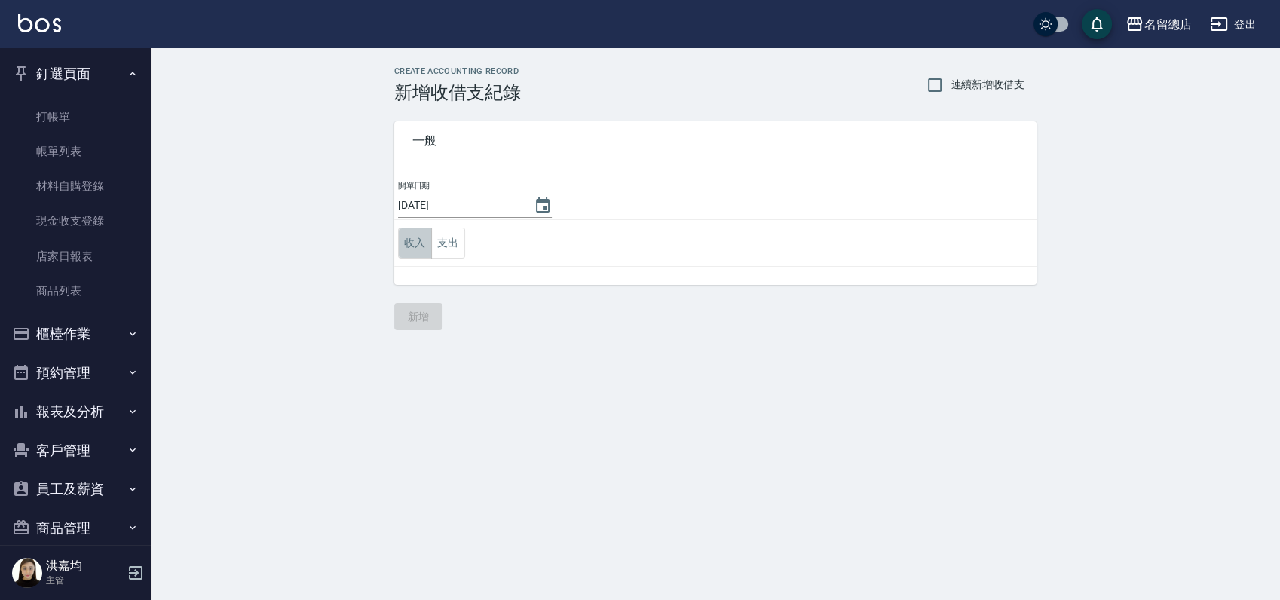
click at [423, 238] on button "收入" at bounding box center [415, 243] width 34 height 31
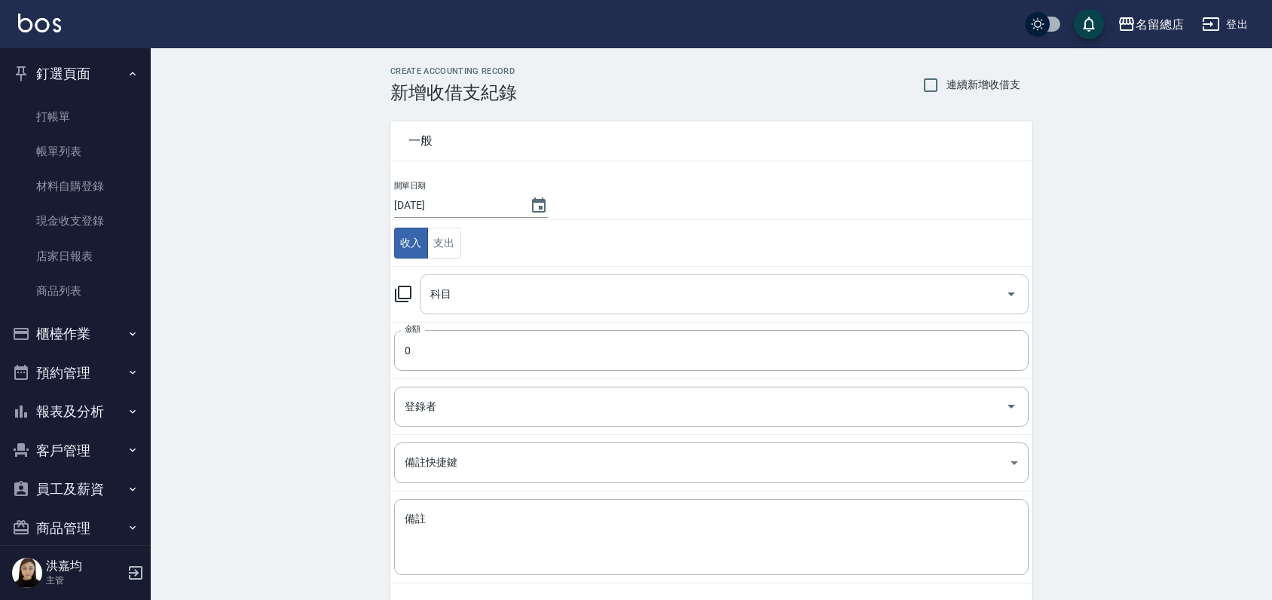
click at [497, 304] on input "科目" at bounding box center [713, 294] width 573 height 26
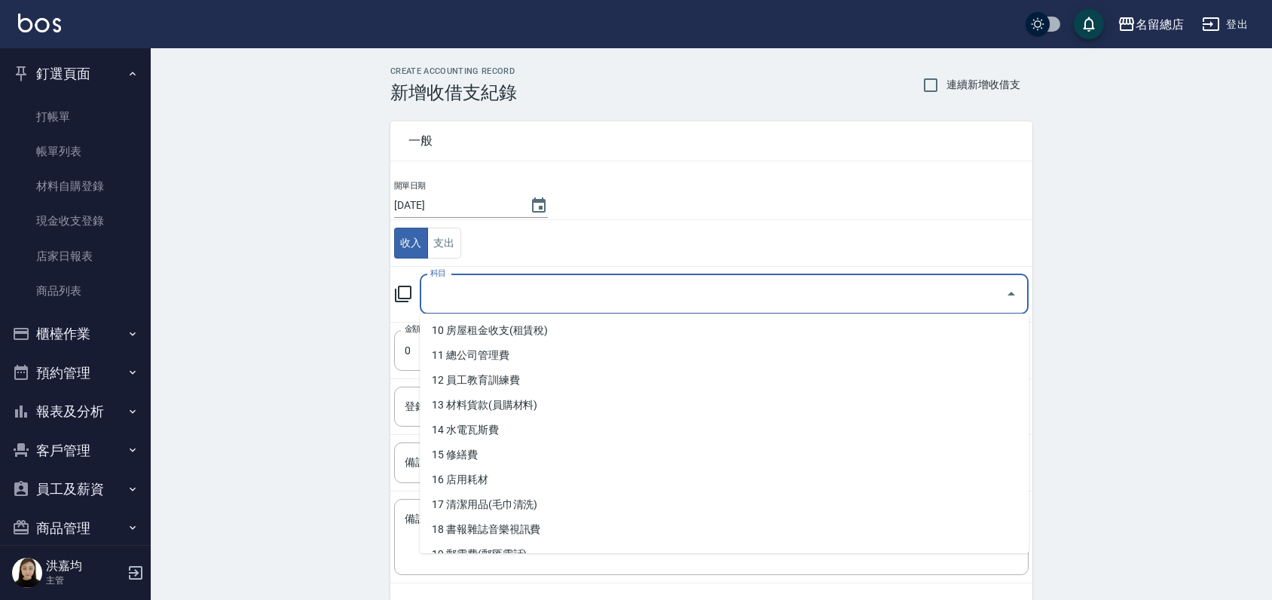
scroll to position [251, 0]
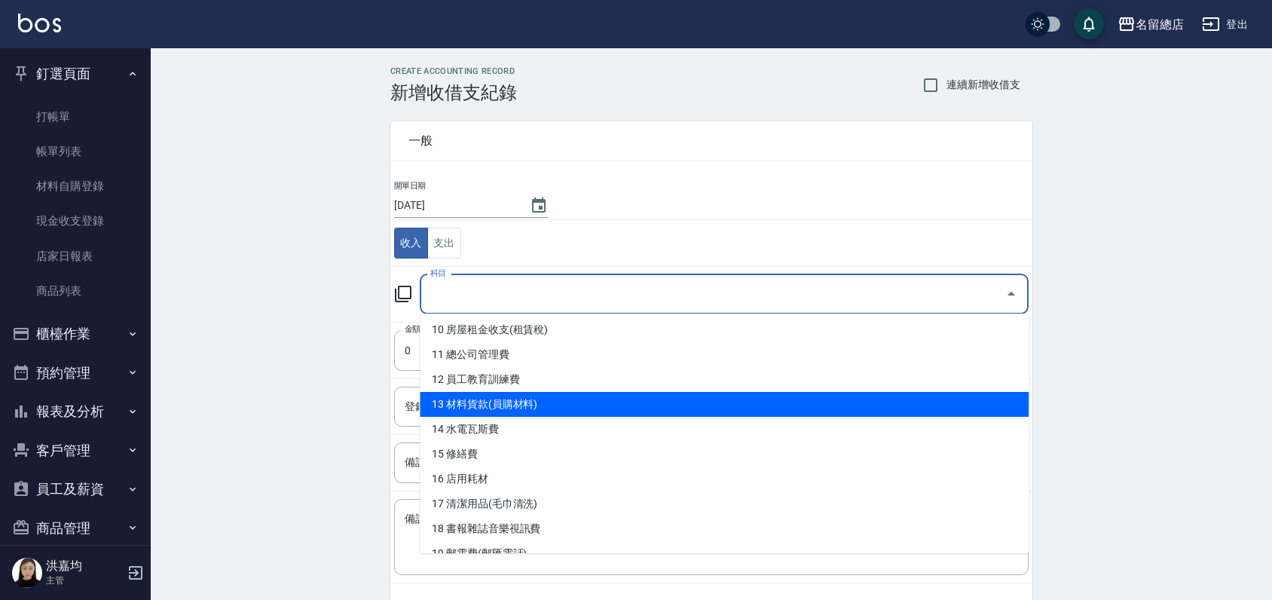
click at [506, 403] on li "13 材料貨款(員購材料)" at bounding box center [724, 404] width 609 height 25
type input "13 材料貨款(員購材料)"
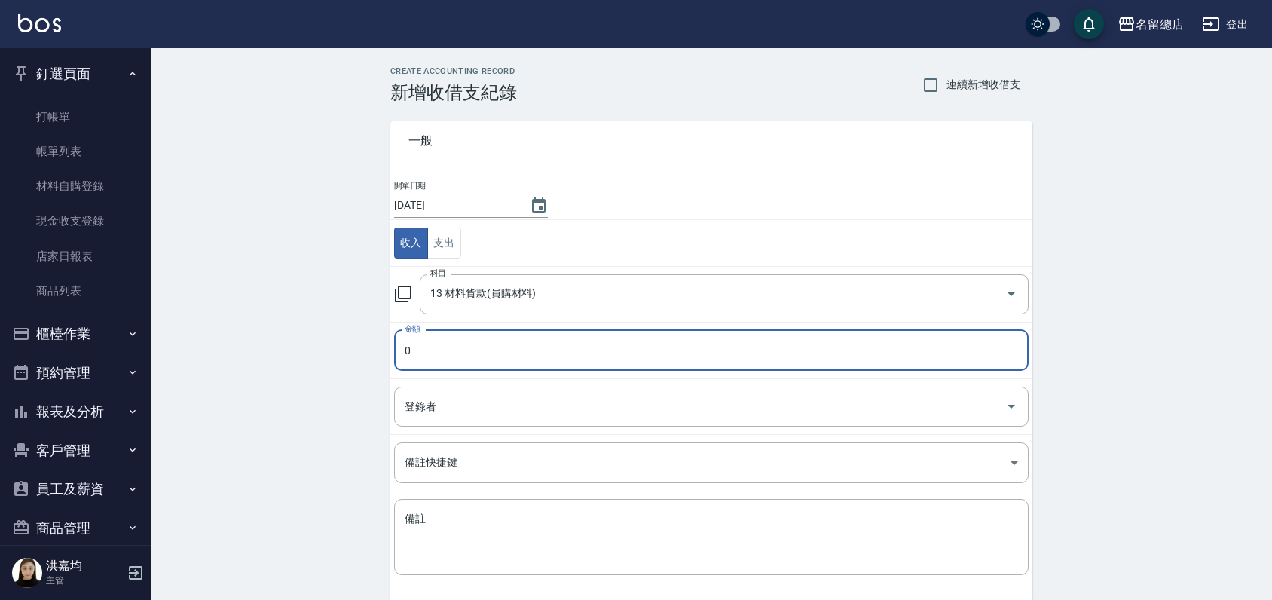
click at [509, 344] on input "0" at bounding box center [711, 350] width 635 height 41
type input "01050"
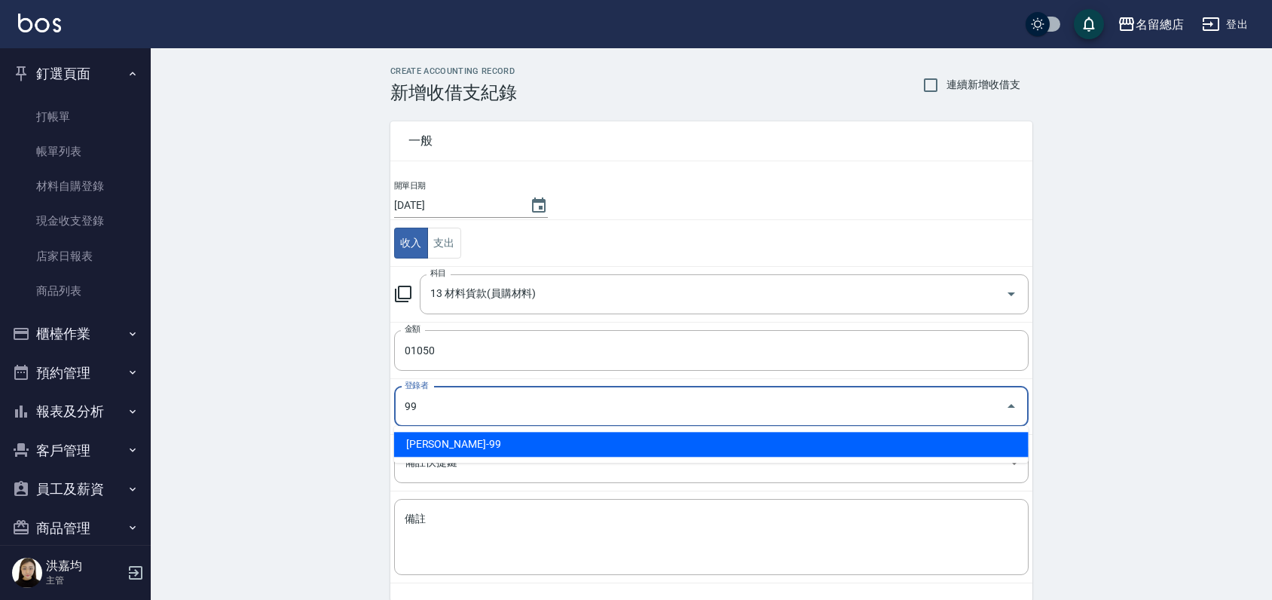
type input "[PERSON_NAME]-99"
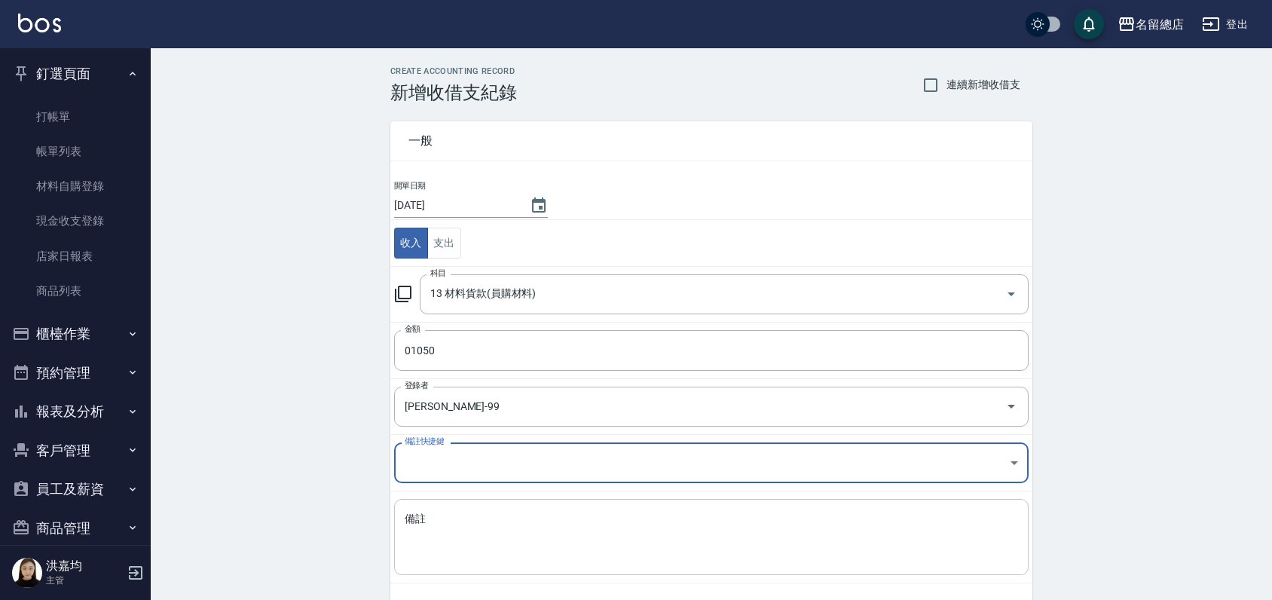
click at [441, 528] on textarea "備註" at bounding box center [712, 537] width 614 height 51
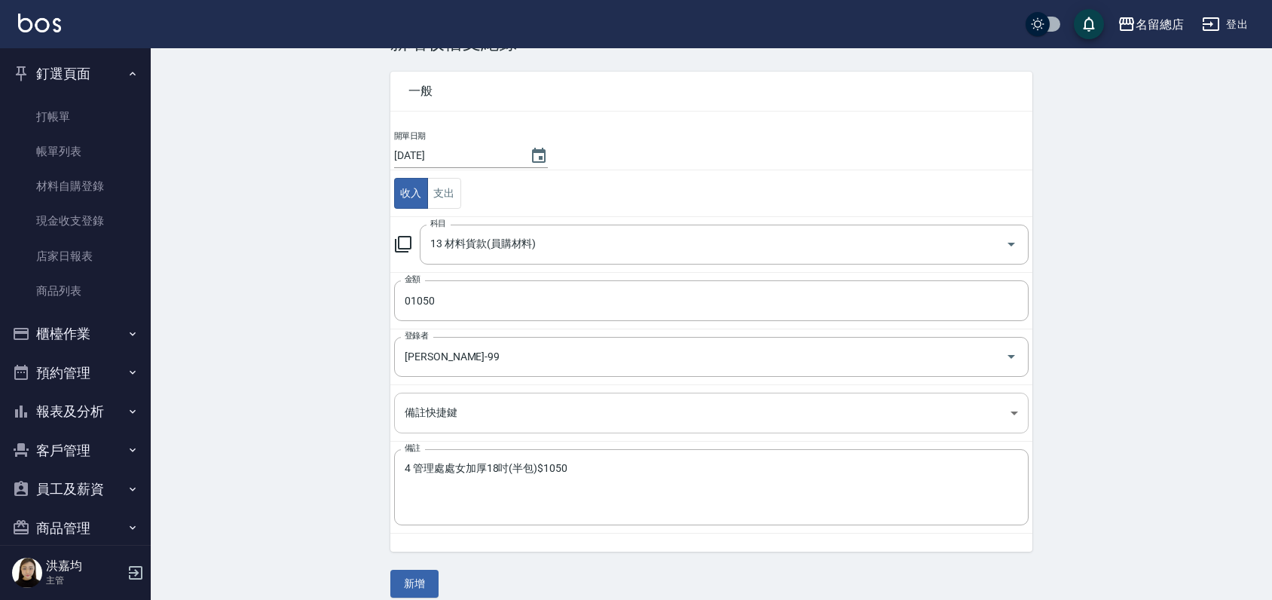
scroll to position [65, 0]
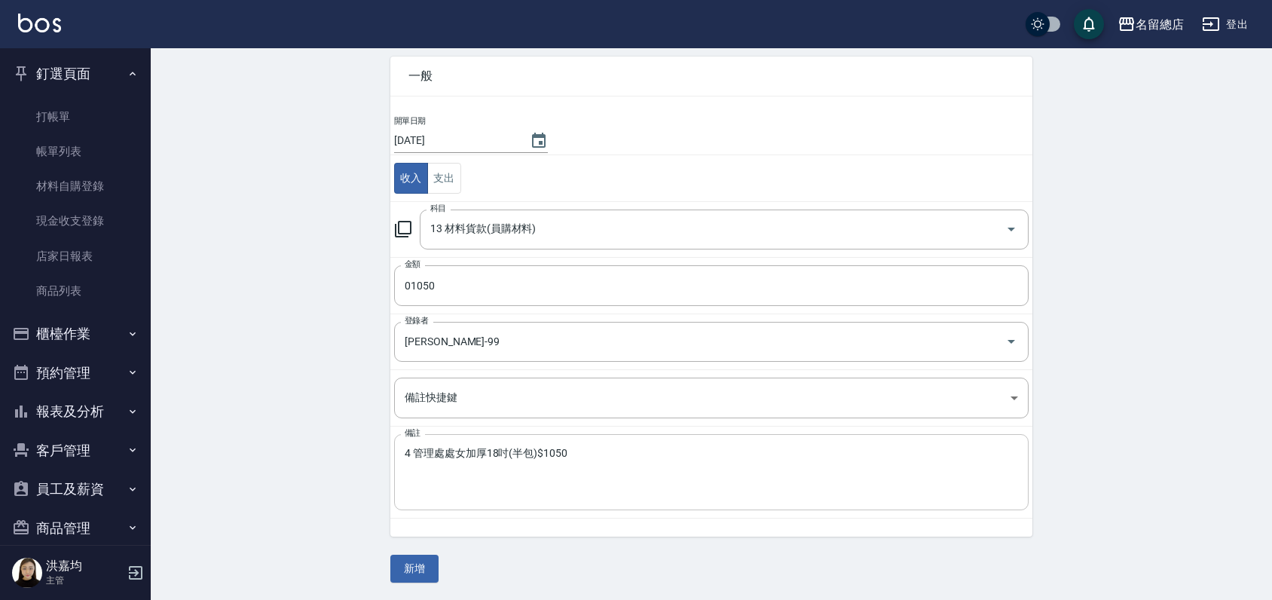
click at [447, 451] on textarea "4 管理處處女加厚18吋(半包)$1050" at bounding box center [712, 472] width 614 height 51
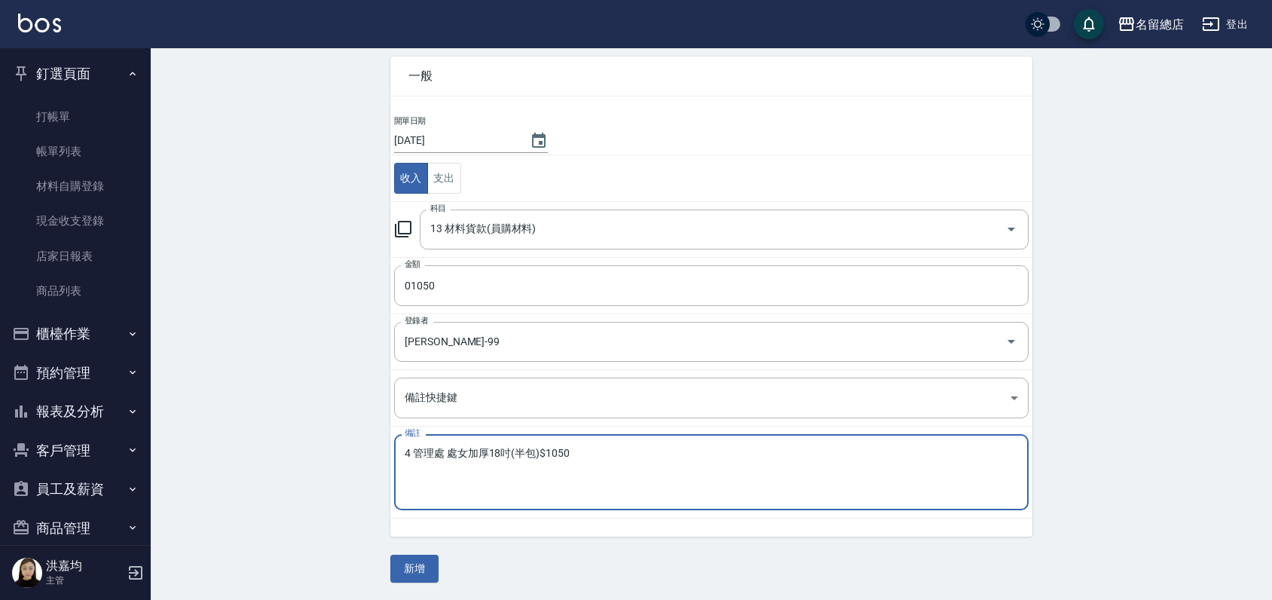
click at [408, 448] on textarea "4 管理處 處女加厚18吋(半包)$1050" at bounding box center [712, 472] width 614 height 51
click at [494, 448] on textarea "4 髮片勞本 管理處 處女加厚18吋(半包)$1050" at bounding box center [712, 472] width 614 height 51
click at [520, 464] on textarea "4 髮片勞本 管理處/處女加厚18吋(半包)$1050" at bounding box center [712, 472] width 614 height 51
click at [657, 451] on textarea "4 髮片勞本 管理處/處女加厚18吋(半包)$1050" at bounding box center [712, 472] width 614 height 51
type textarea "4 髮片勞本 管理處/處女加厚18吋(半包)$1050"
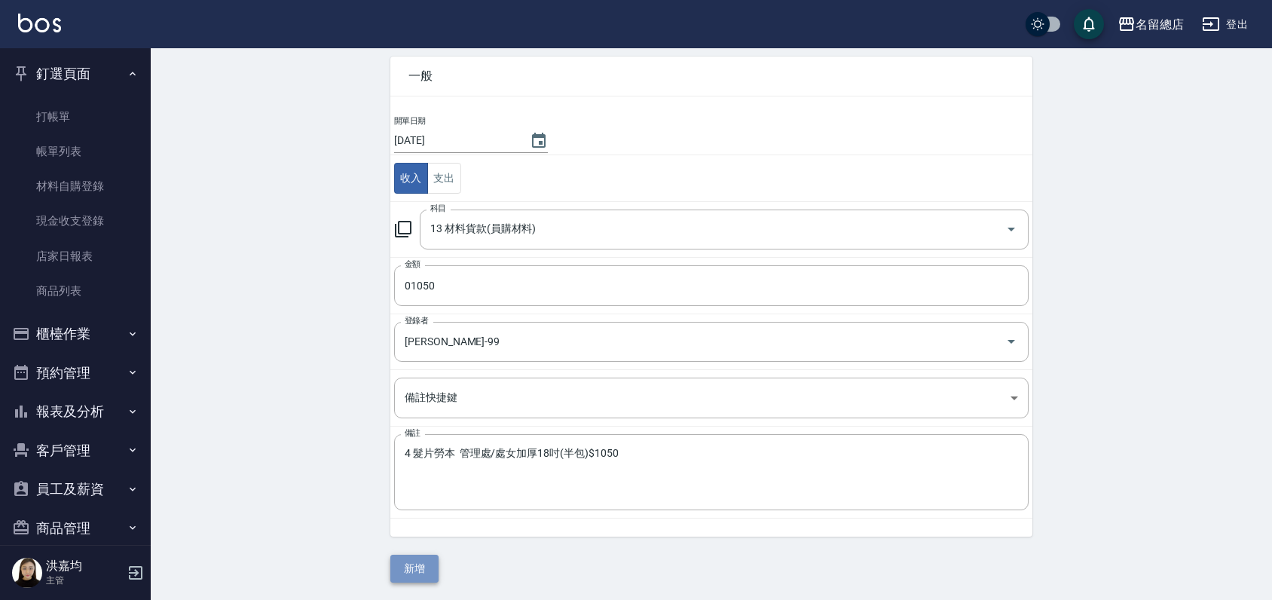
click at [421, 562] on button "新增" at bounding box center [414, 569] width 48 height 28
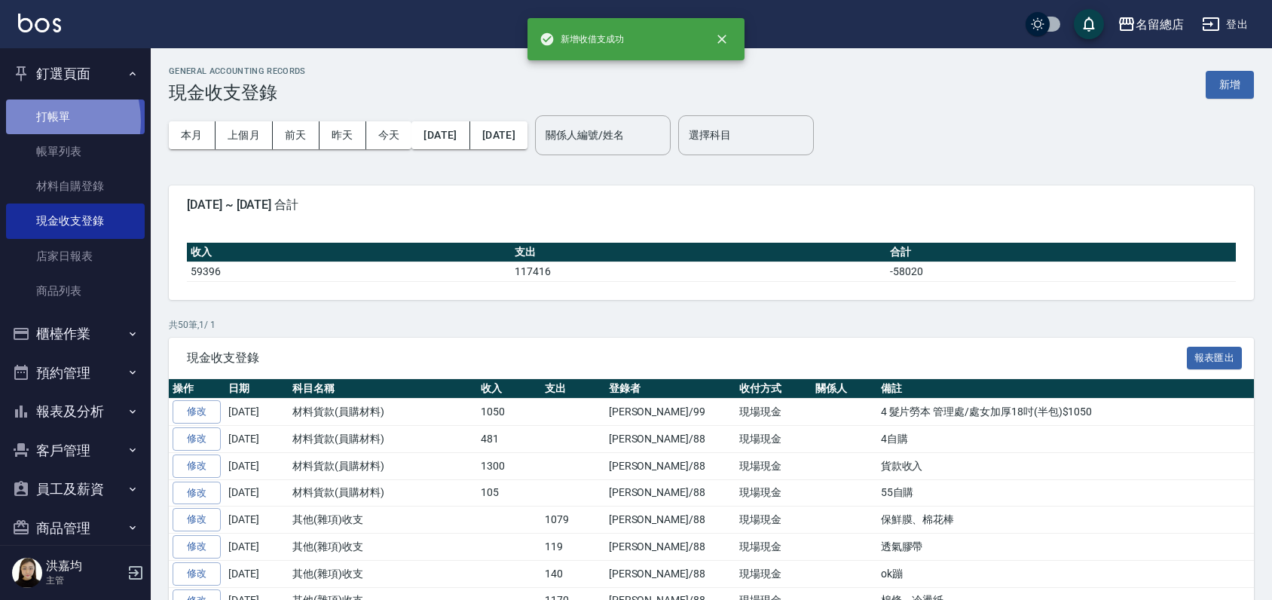
click at [44, 121] on link "打帳單" at bounding box center [75, 116] width 139 height 35
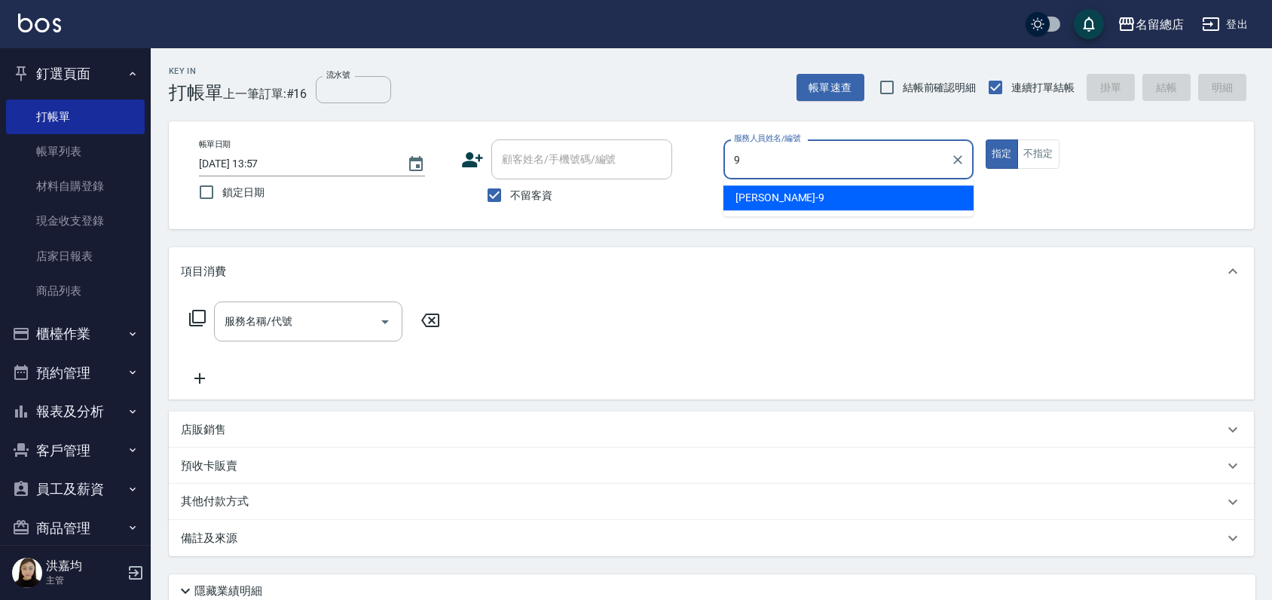
type input "[PERSON_NAME]-9"
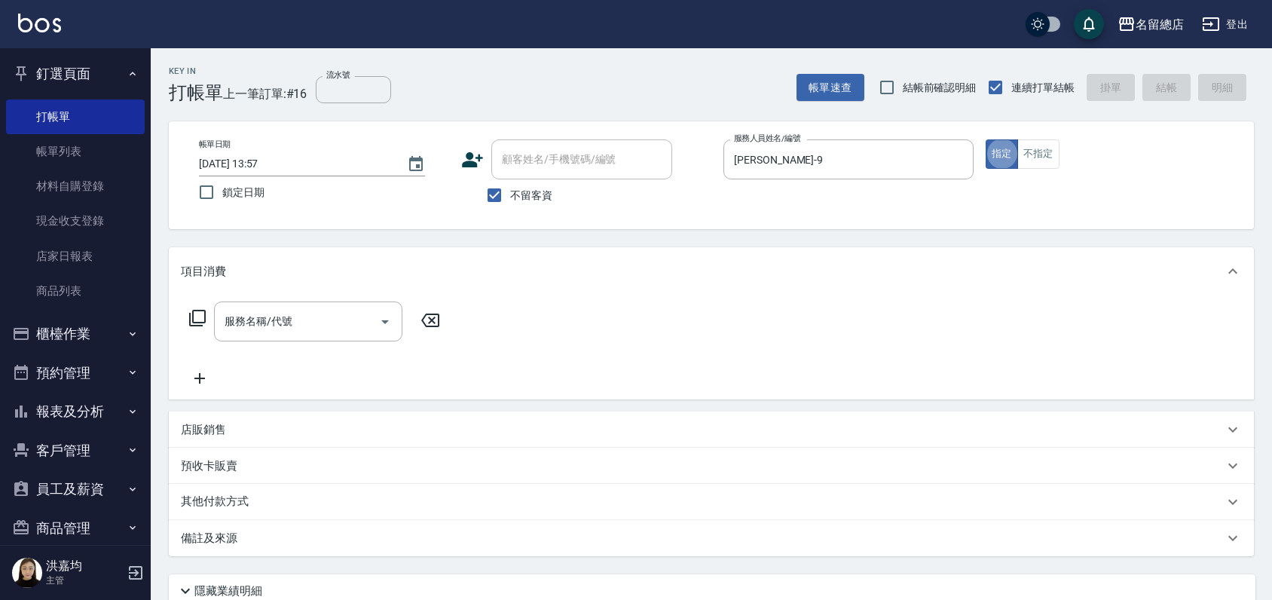
type button "true"
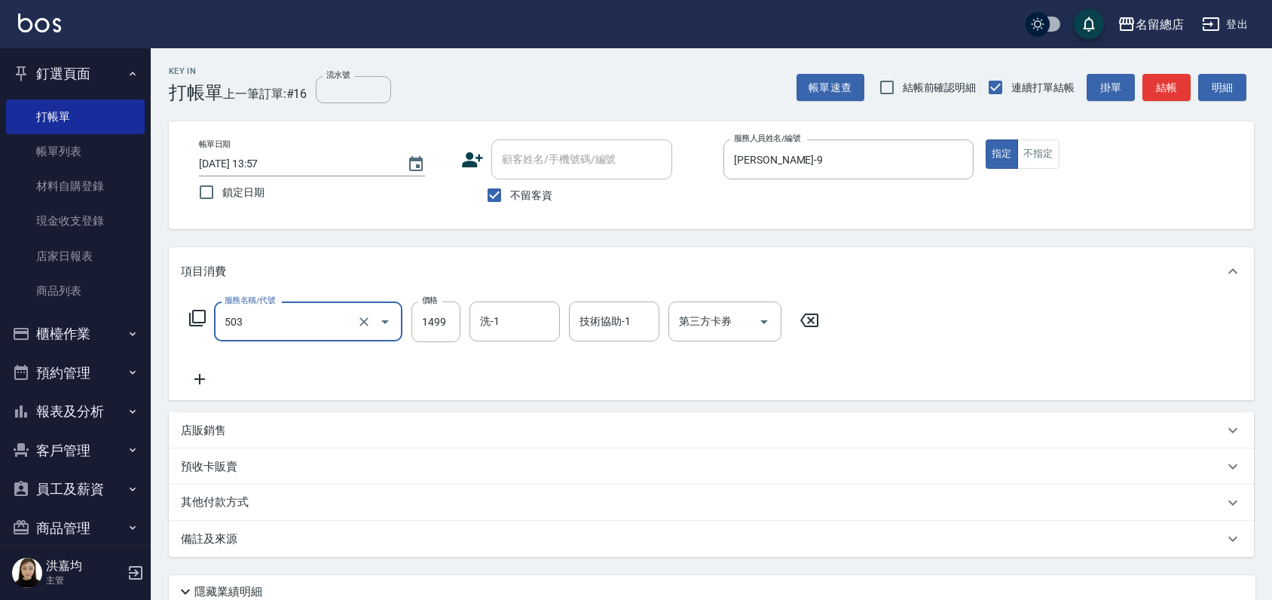
type input "染髮1000~1499(503)"
type input "1399"
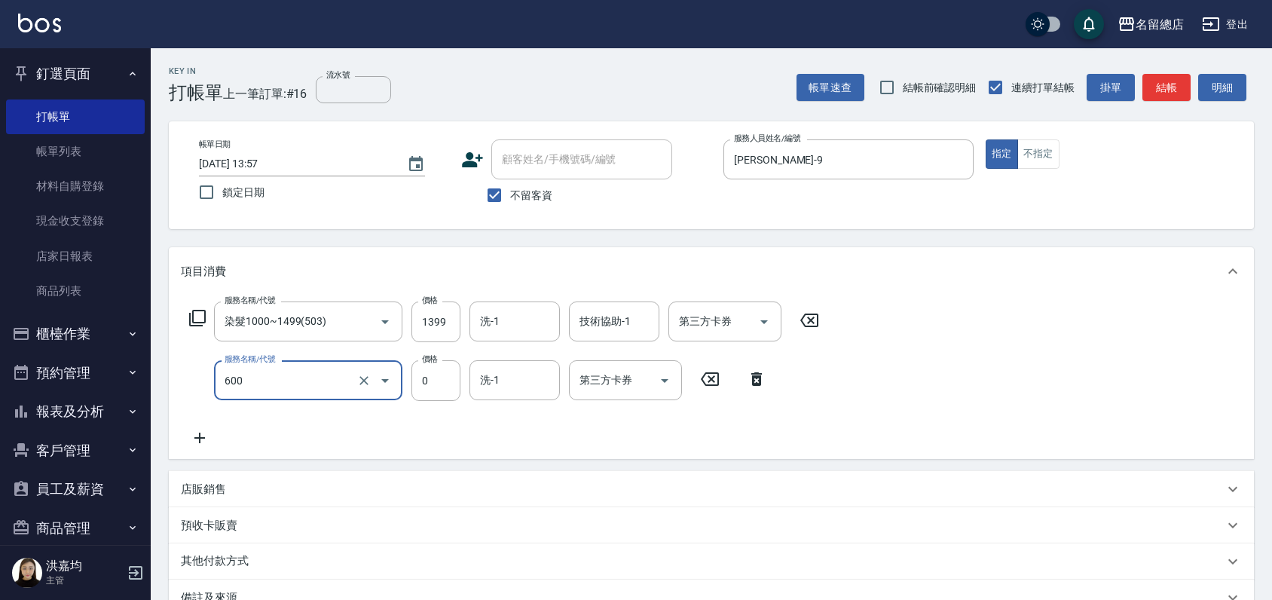
type input "洗髮(免費)(600)"
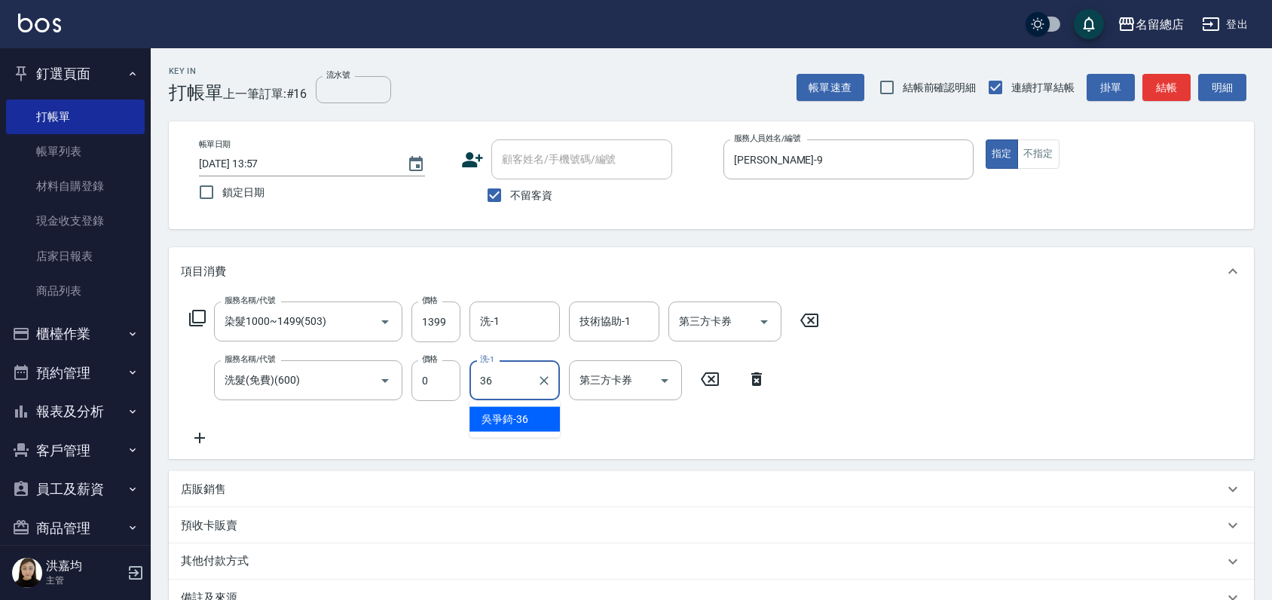
type input "吳爭錡-36"
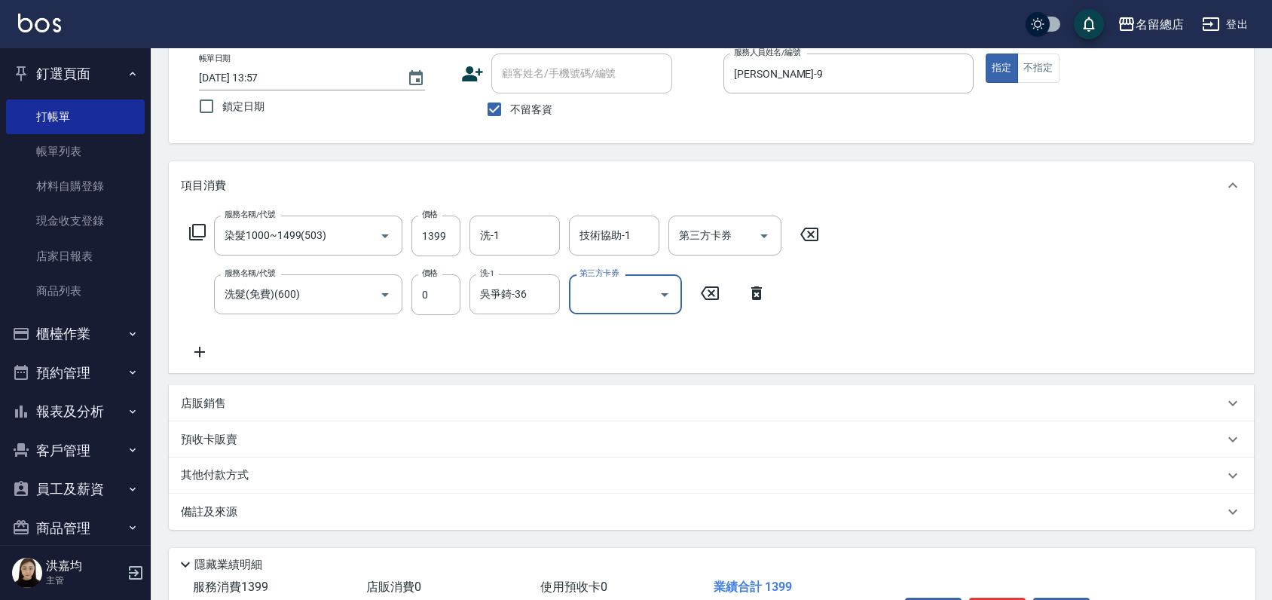
scroll to position [185, 0]
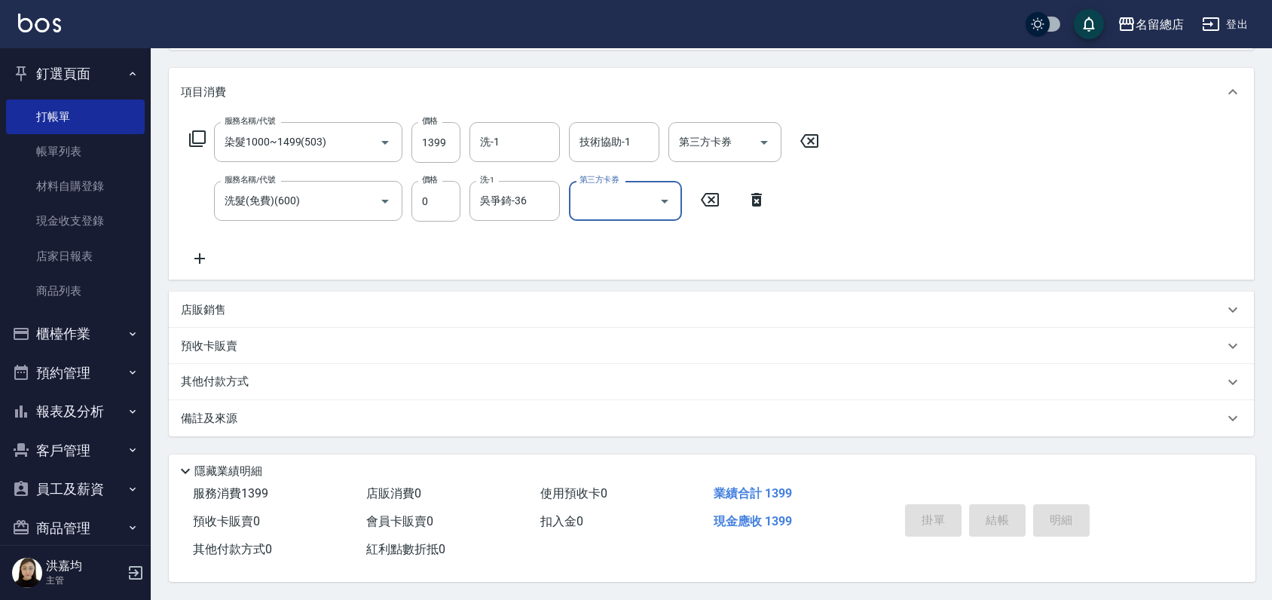
type input "[DATE] 14:05"
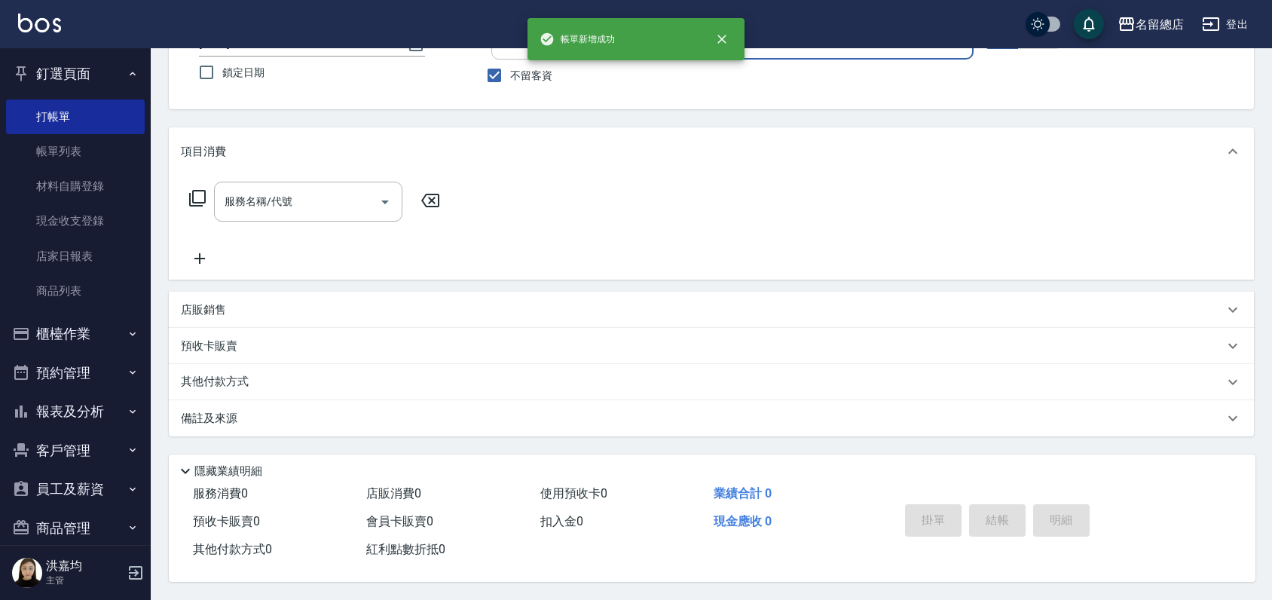
scroll to position [125, 0]
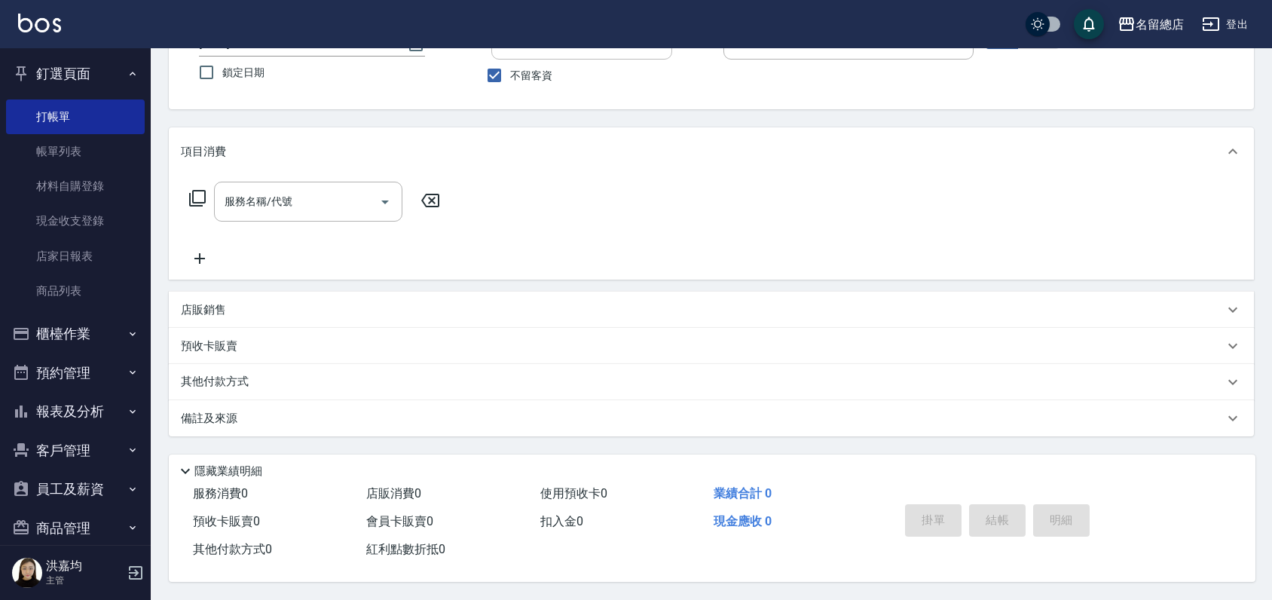
drag, startPoint x: 374, startPoint y: 308, endPoint x: 519, endPoint y: 380, distance: 161.5
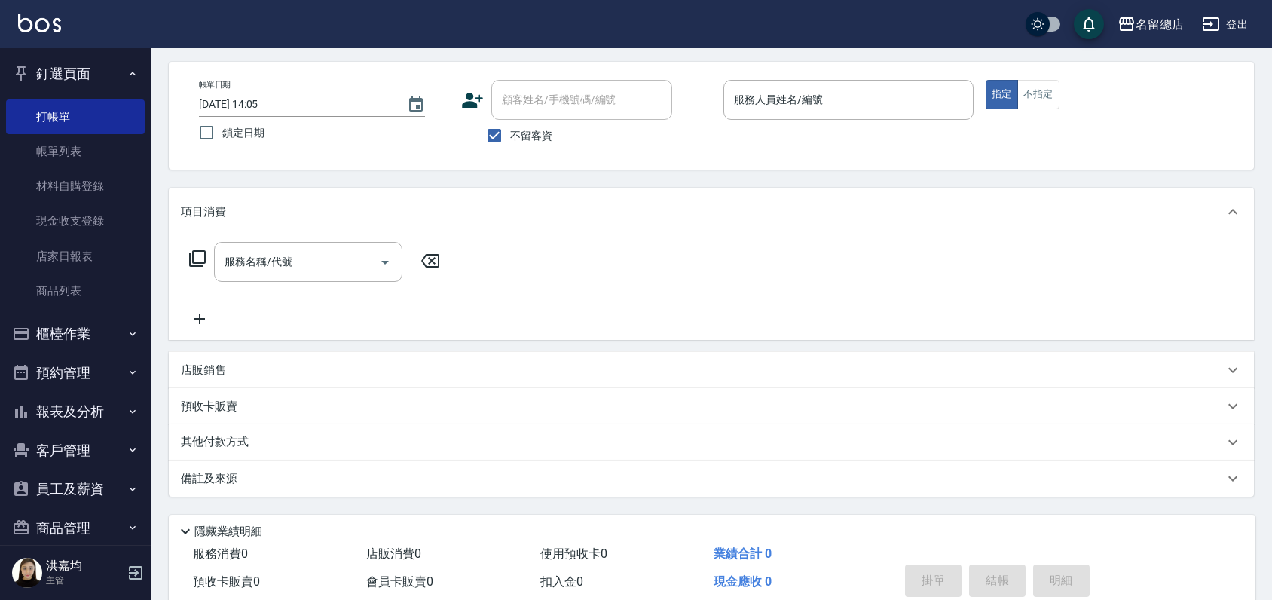
scroll to position [0, 0]
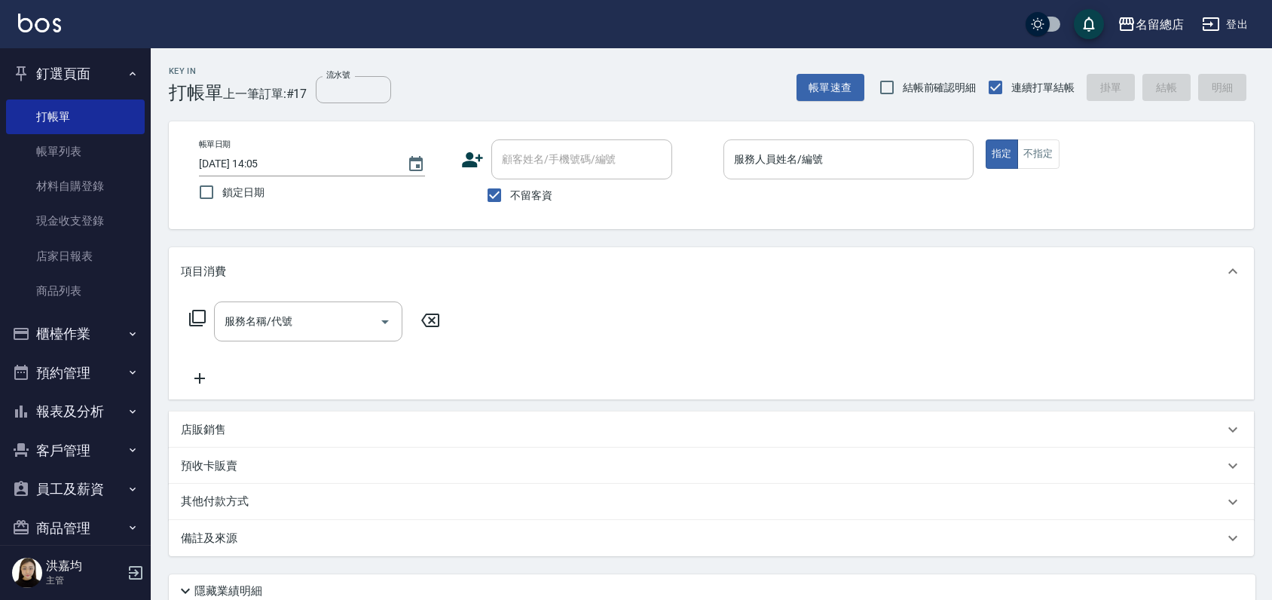
click at [803, 173] on div "服務人員姓名/編號" at bounding box center [849, 159] width 250 height 40
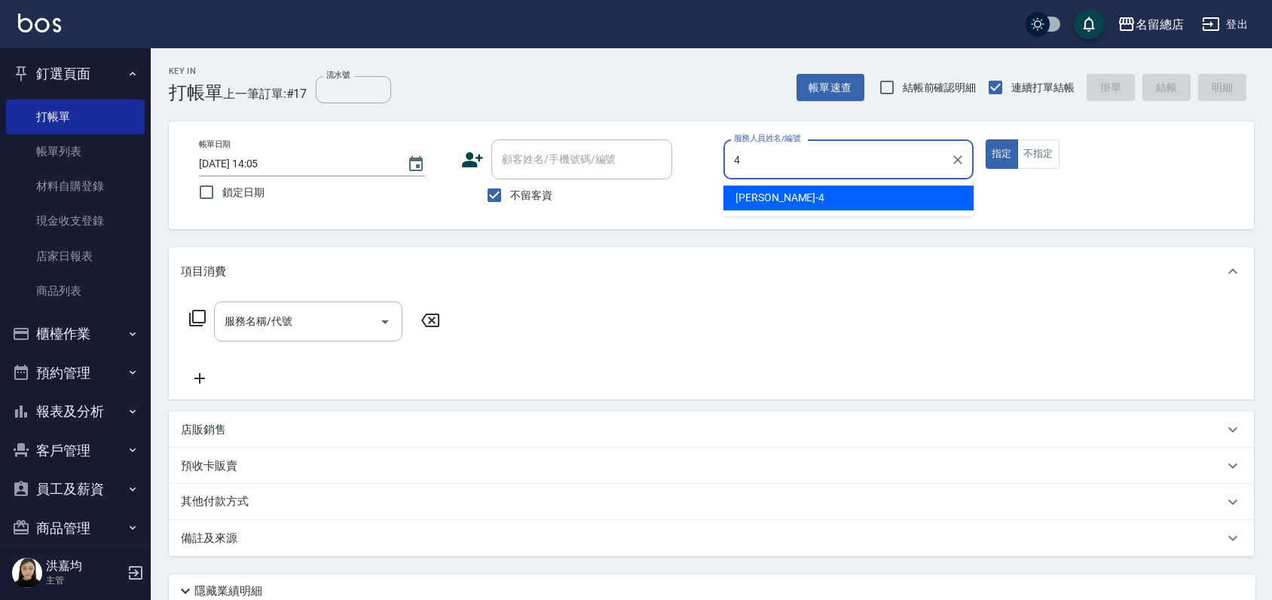
type input "[PERSON_NAME]-4"
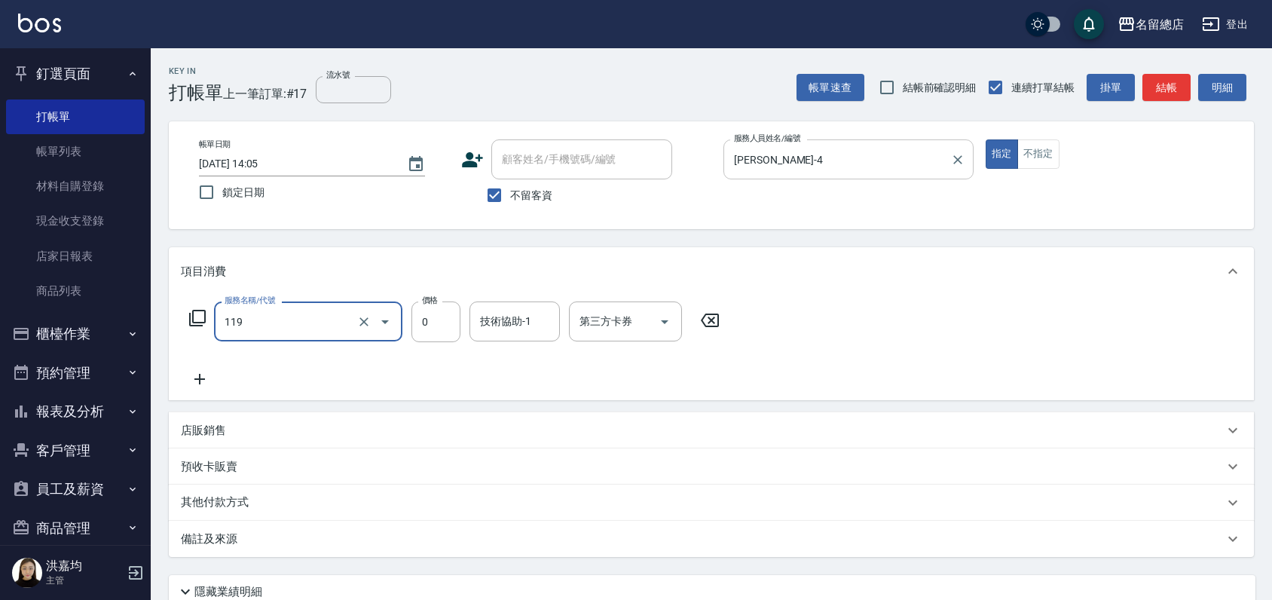
type input "頭皮蓋卡5點(119)"
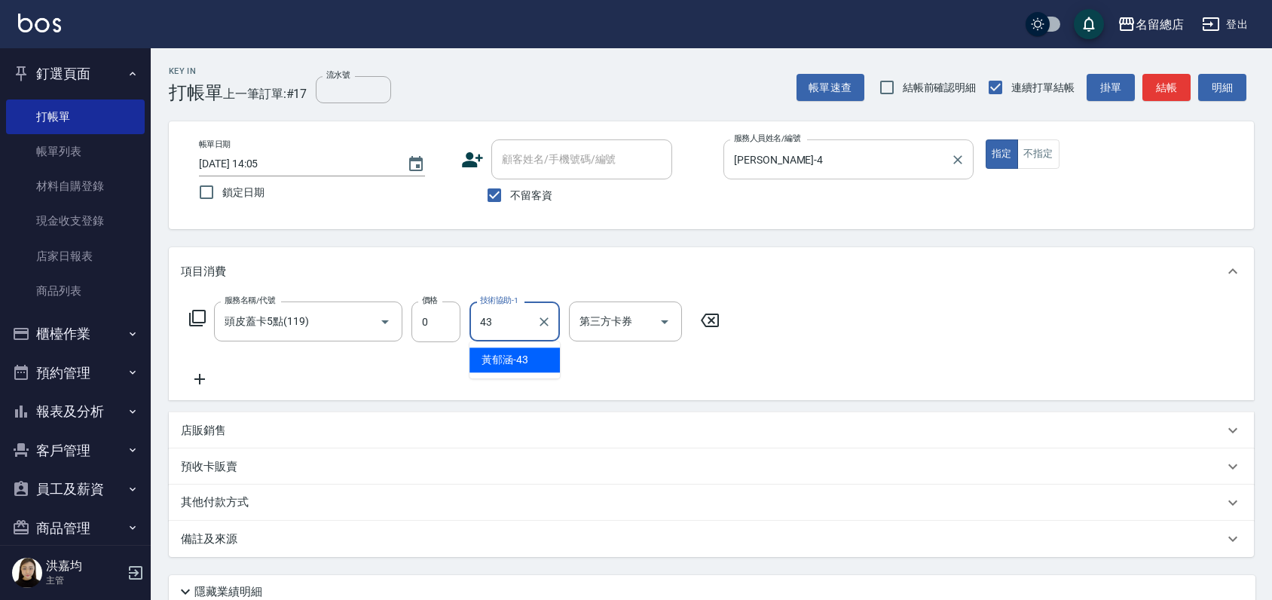
type input "[PERSON_NAME]-43"
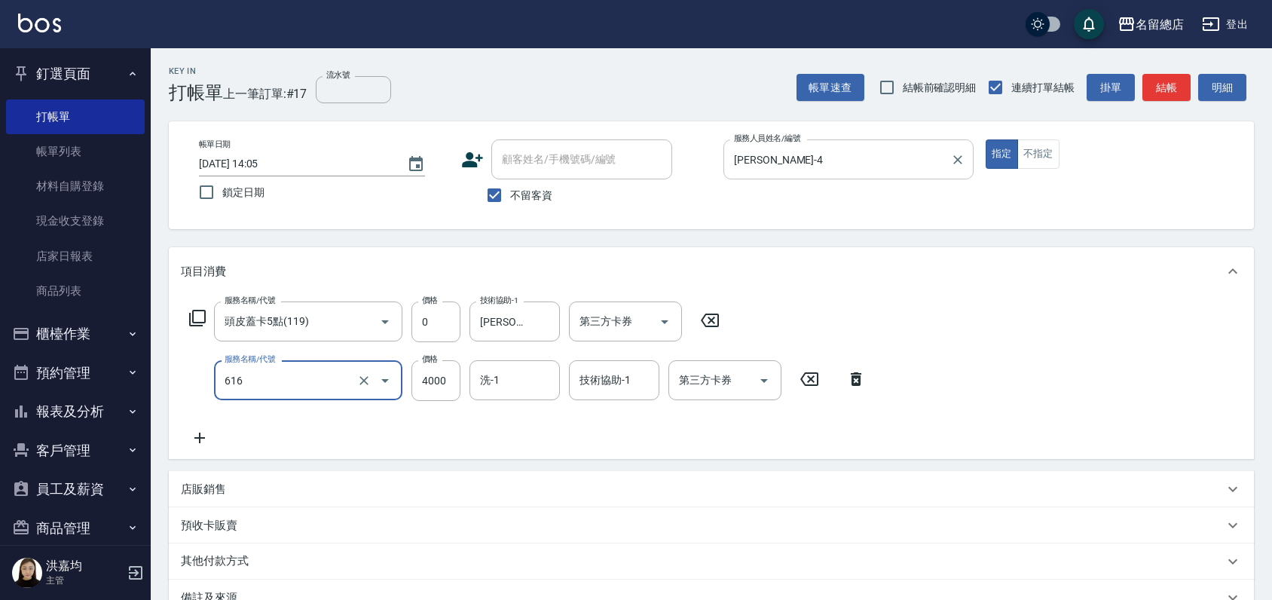
type input "自備接髮(616)"
type input "4950"
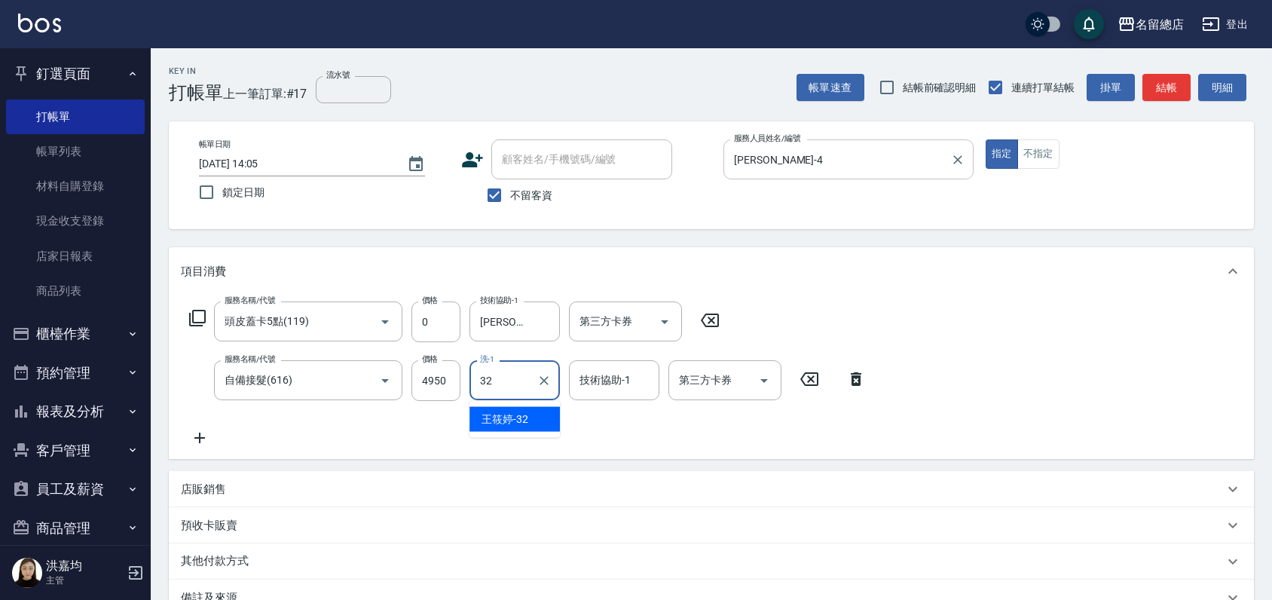
type input "[PERSON_NAME]-32"
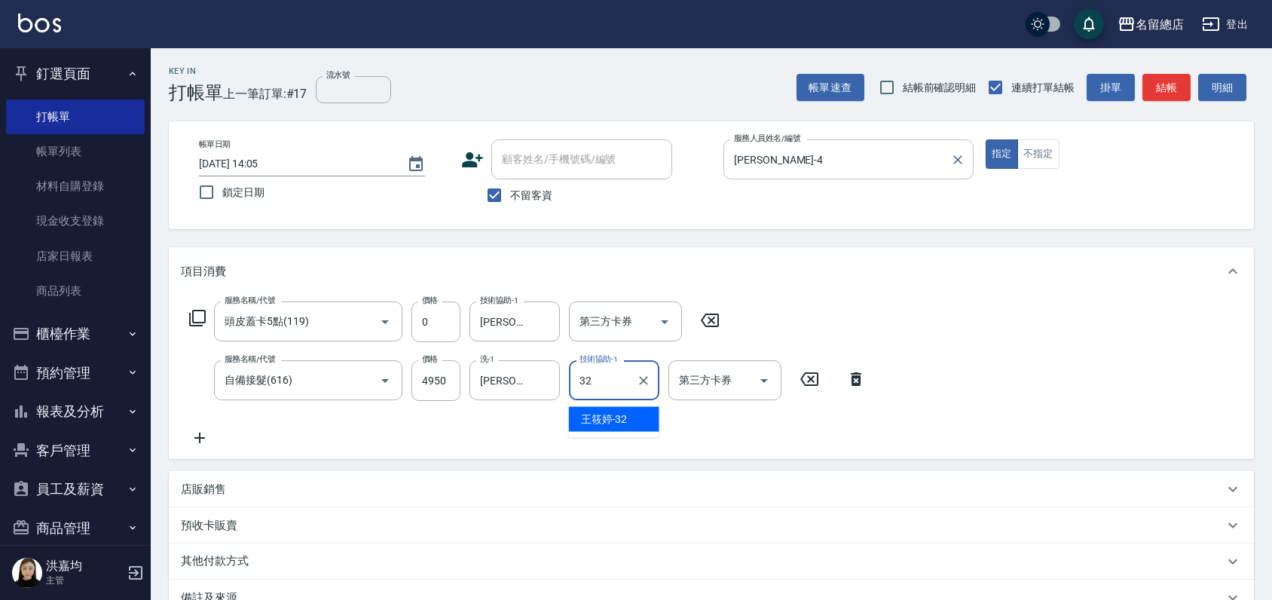
type input "[PERSON_NAME]-32"
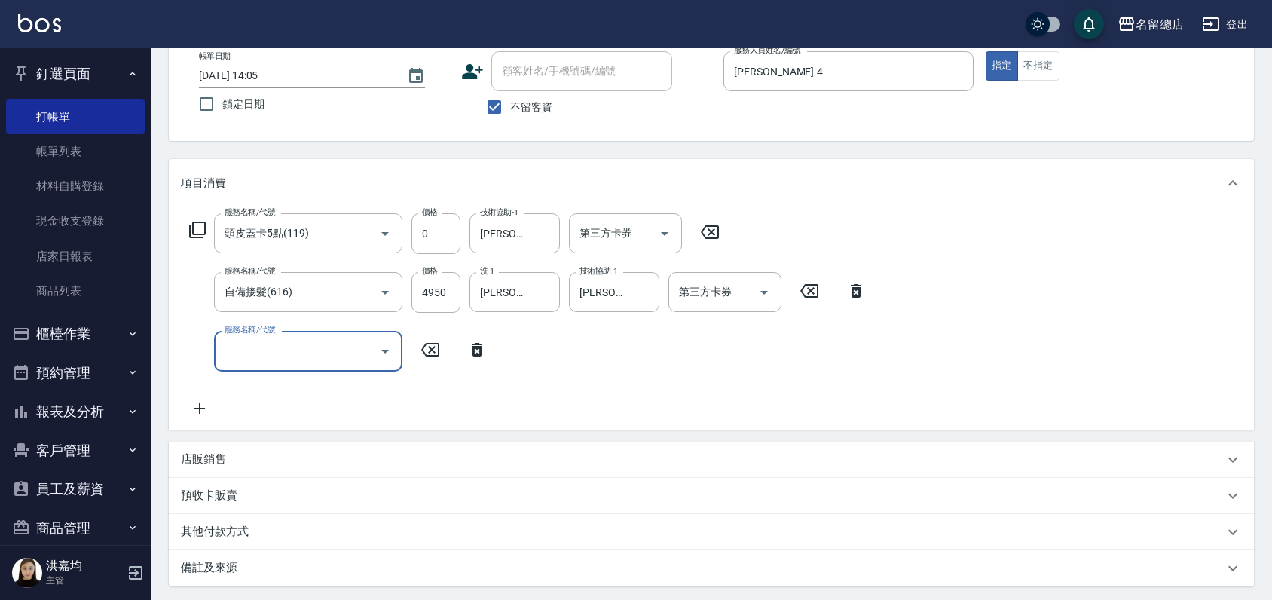
scroll to position [243, 0]
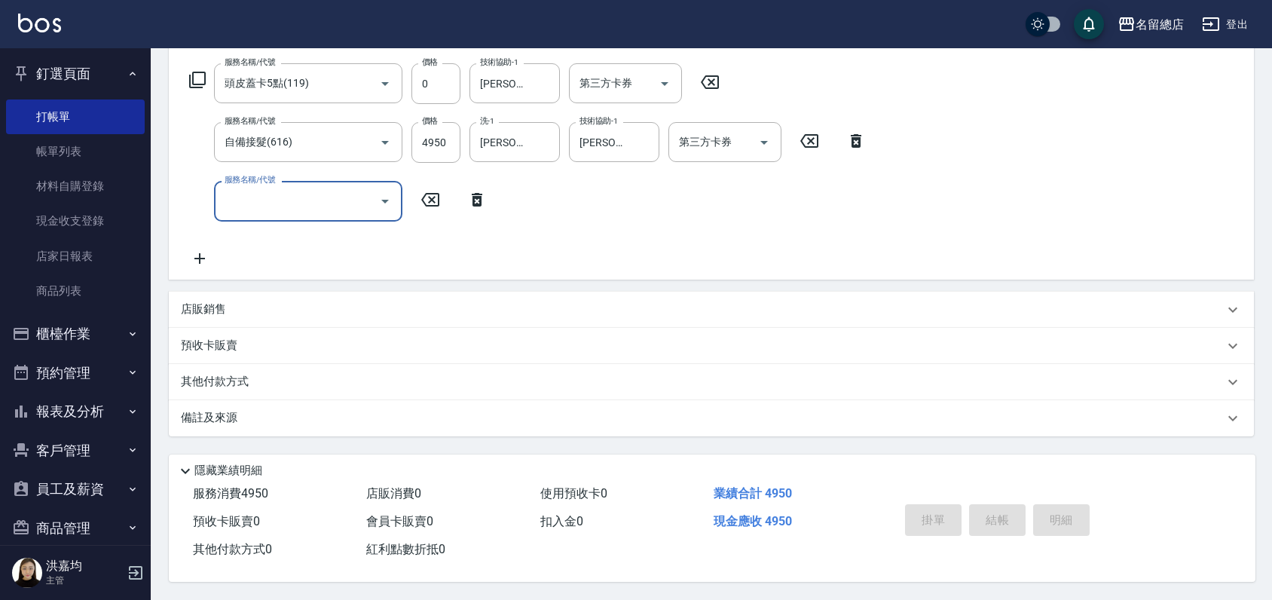
type input "[DATE] 14:07"
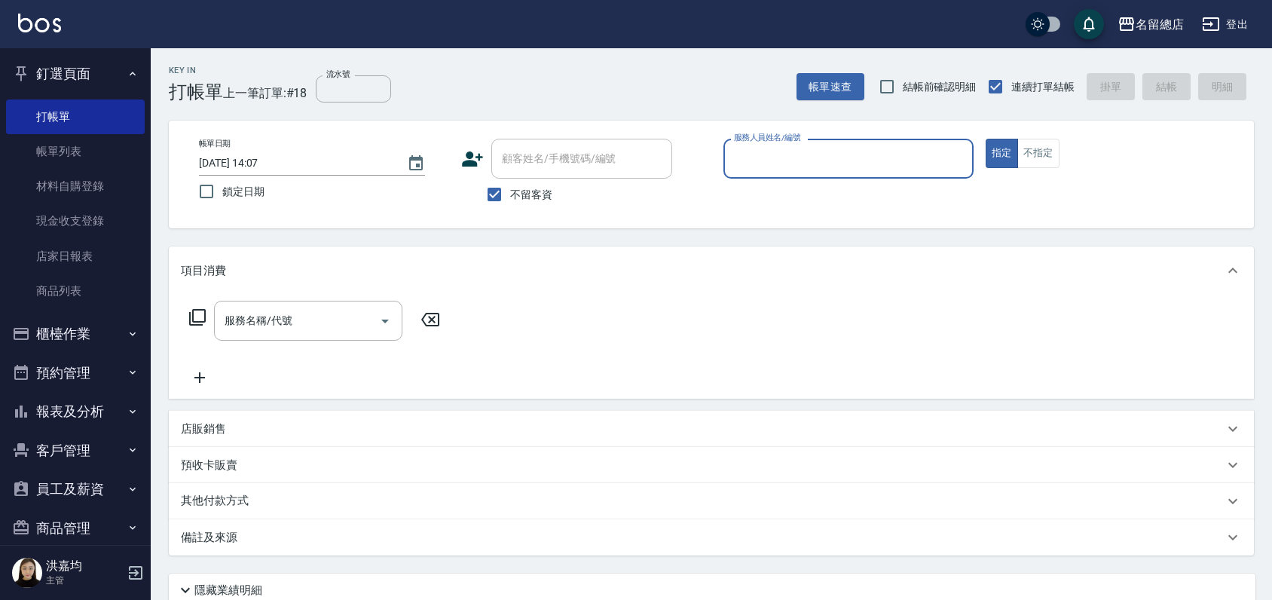
scroll to position [0, 0]
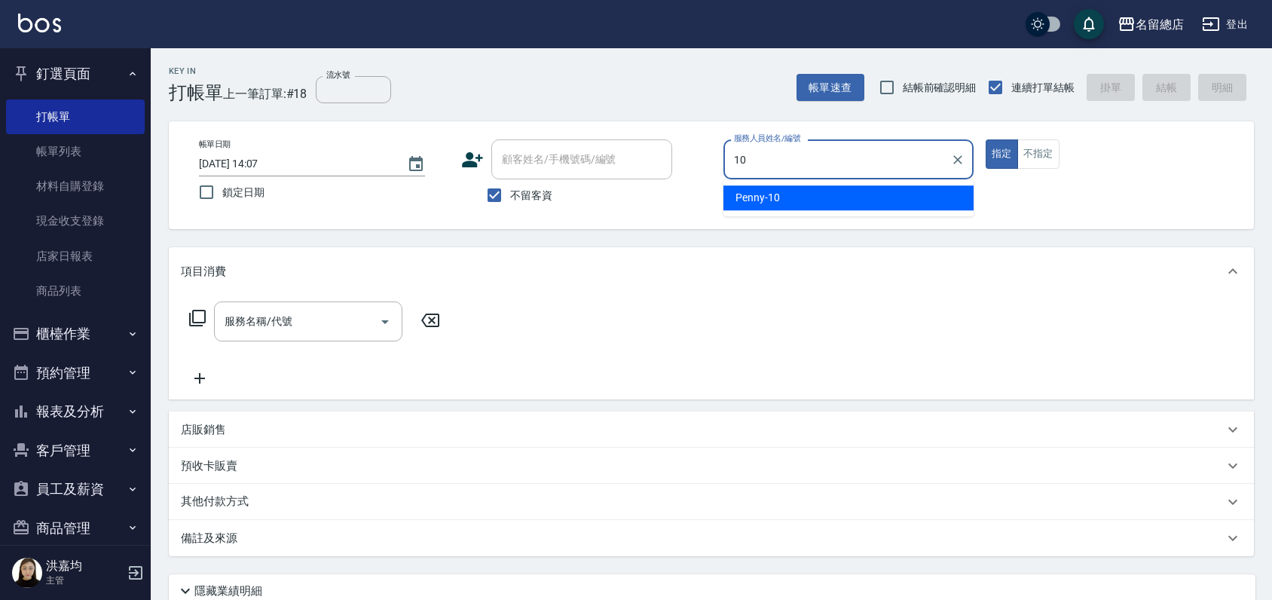
type input "Penny-10"
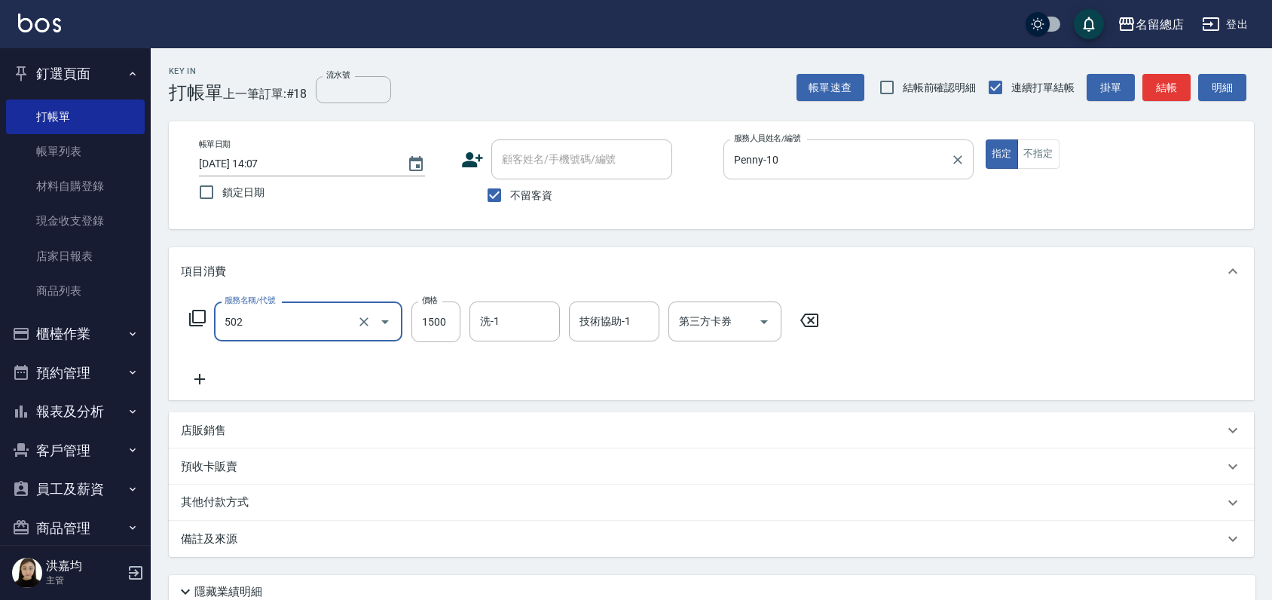
type input "染髮1500以上(502)"
type input "3500"
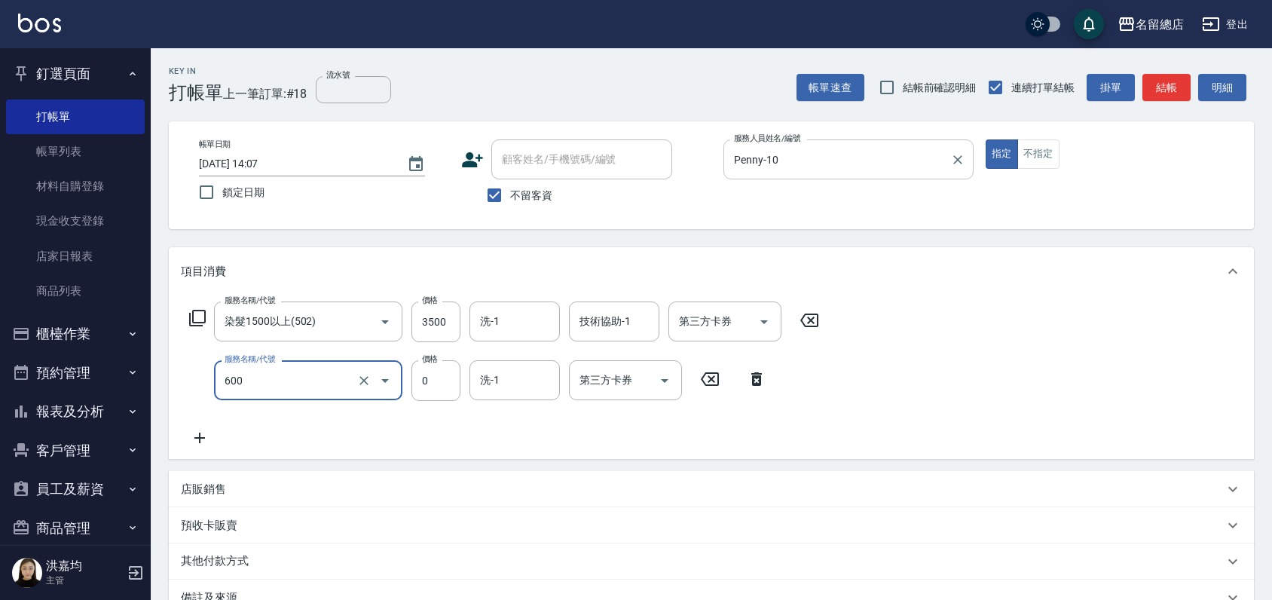
type input "洗髮(免費)(600)"
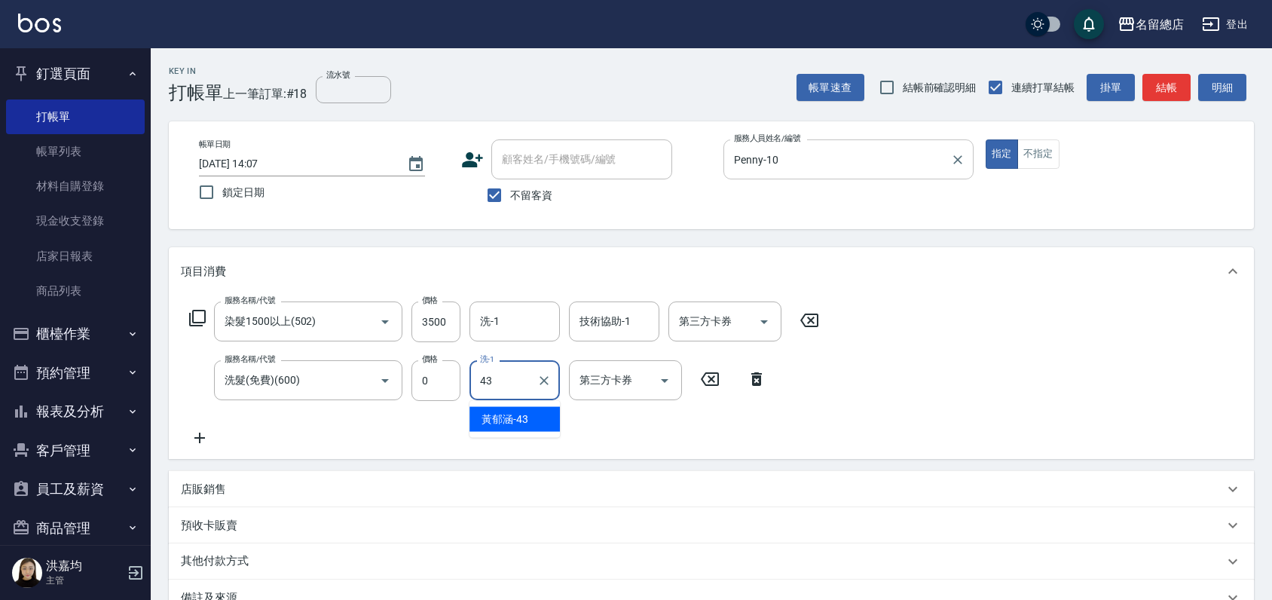
type input "[PERSON_NAME]-43"
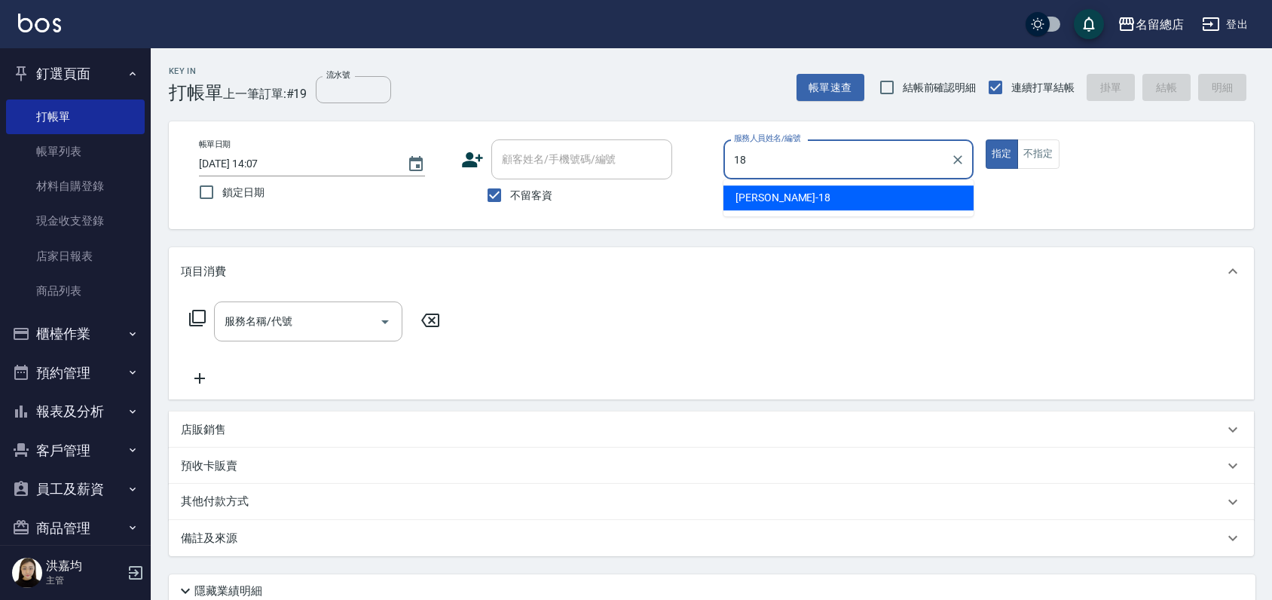
type input "[PERSON_NAME]-18"
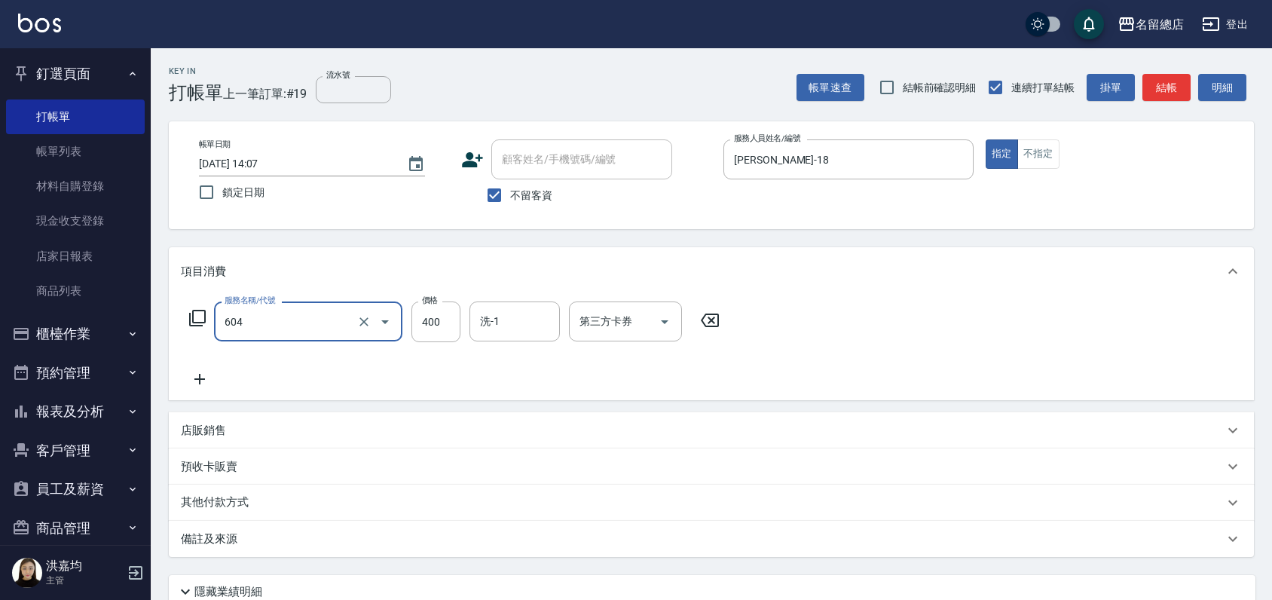
type input "健康洗髮(604)"
type input "300"
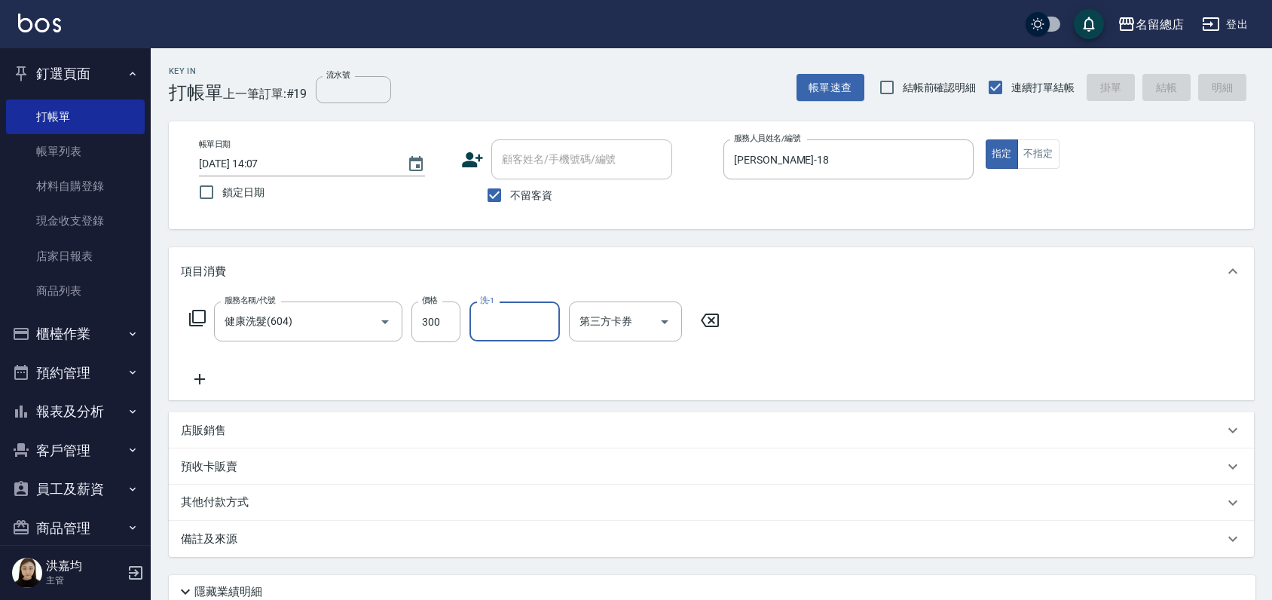
type input "[DATE] 14:08"
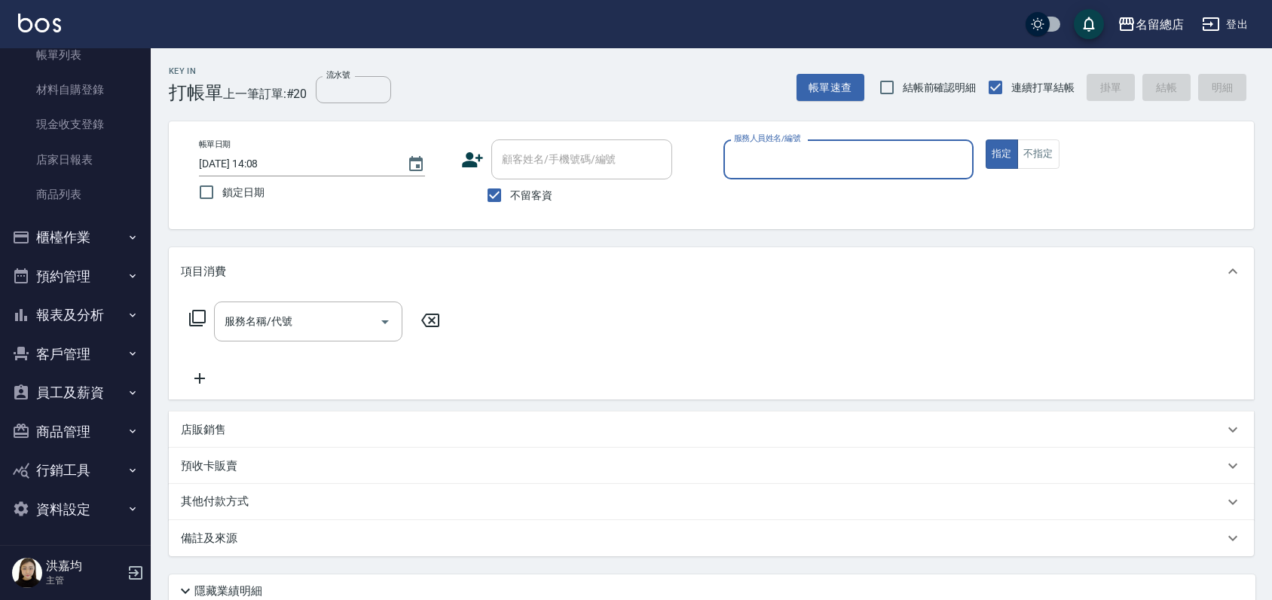
scroll to position [98, 0]
click at [88, 310] on button "報表及分析" at bounding box center [75, 313] width 139 height 39
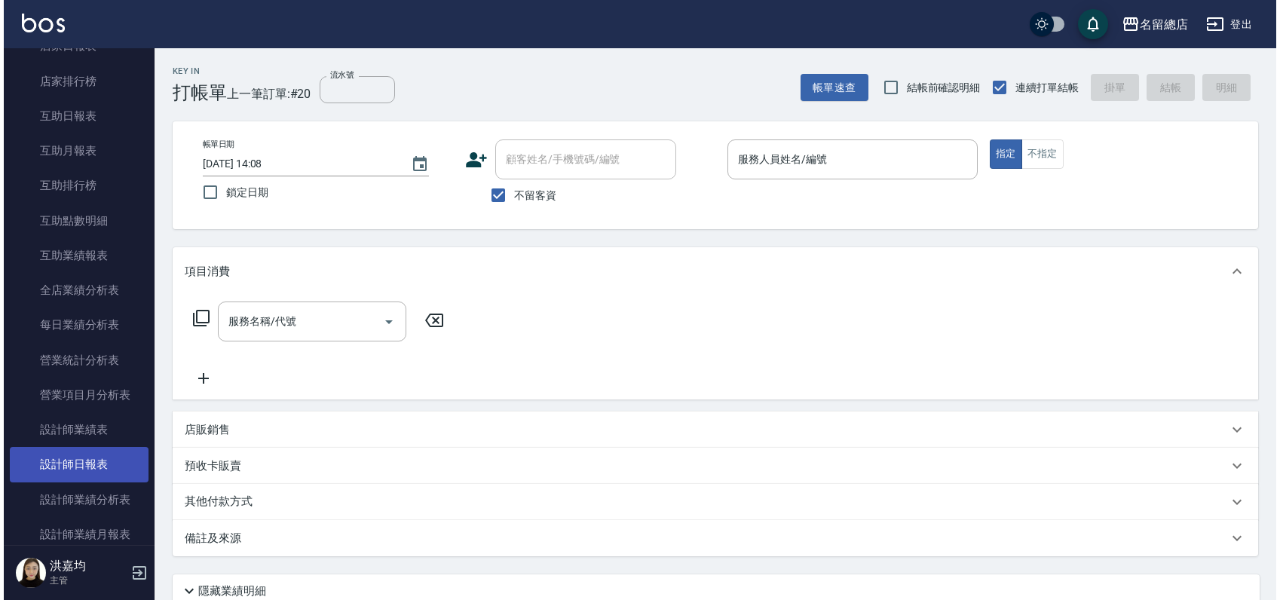
scroll to position [517, 0]
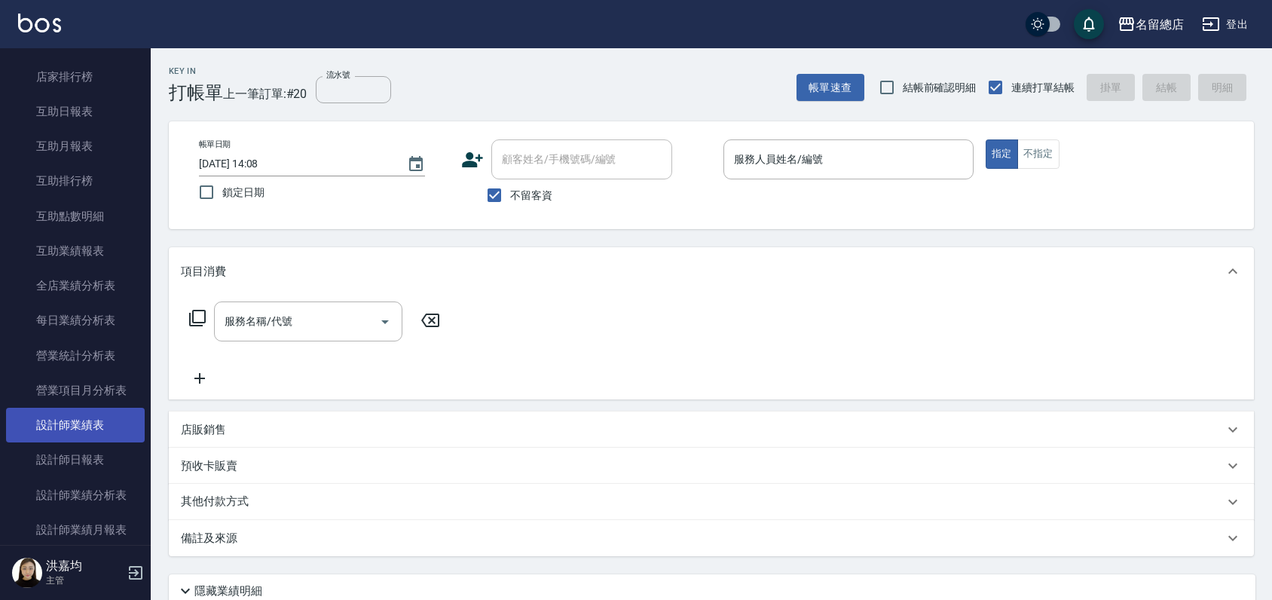
click at [109, 419] on link "設計師業績表" at bounding box center [75, 425] width 139 height 35
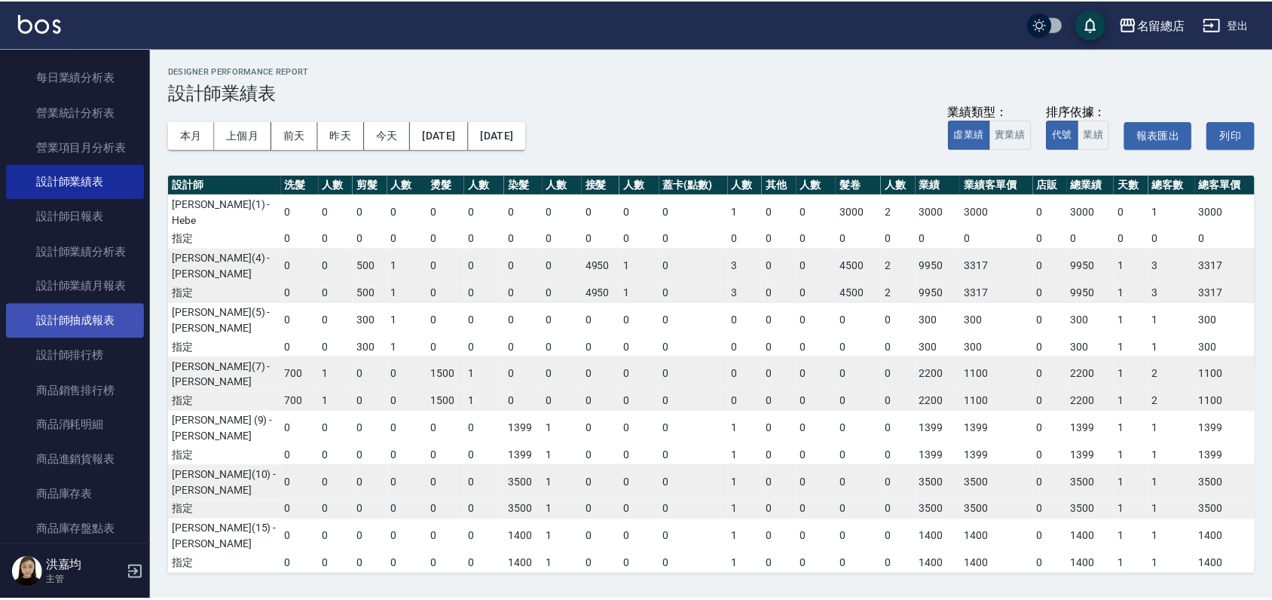
scroll to position [935, 0]
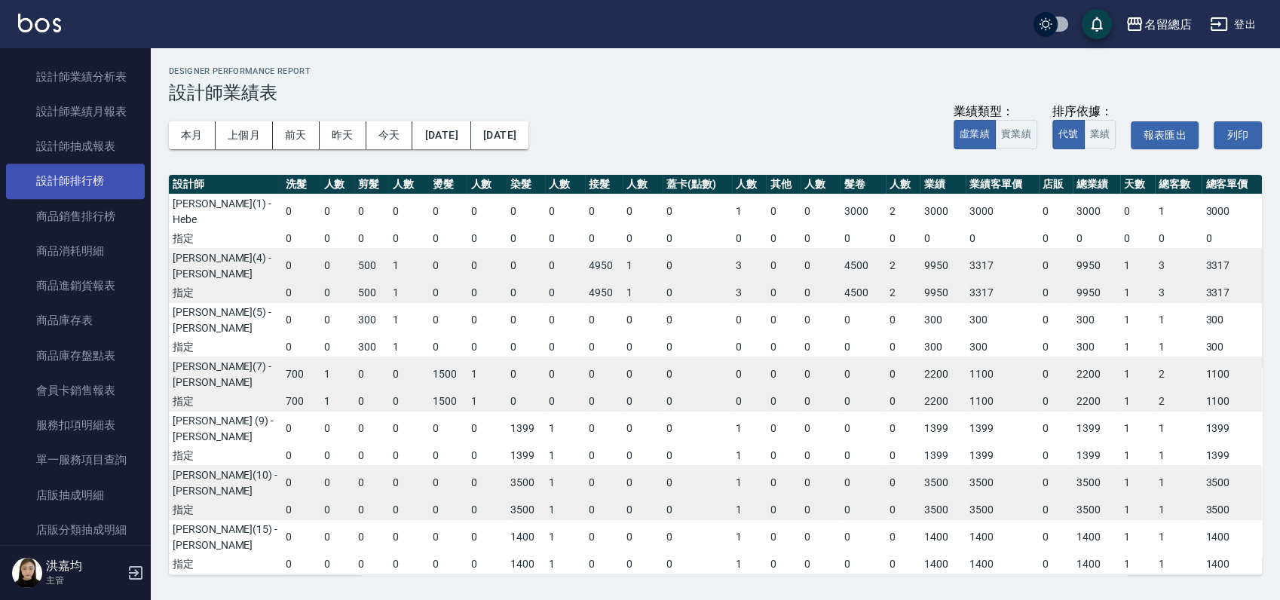
click at [95, 175] on link "設計師排行榜" at bounding box center [75, 181] width 139 height 35
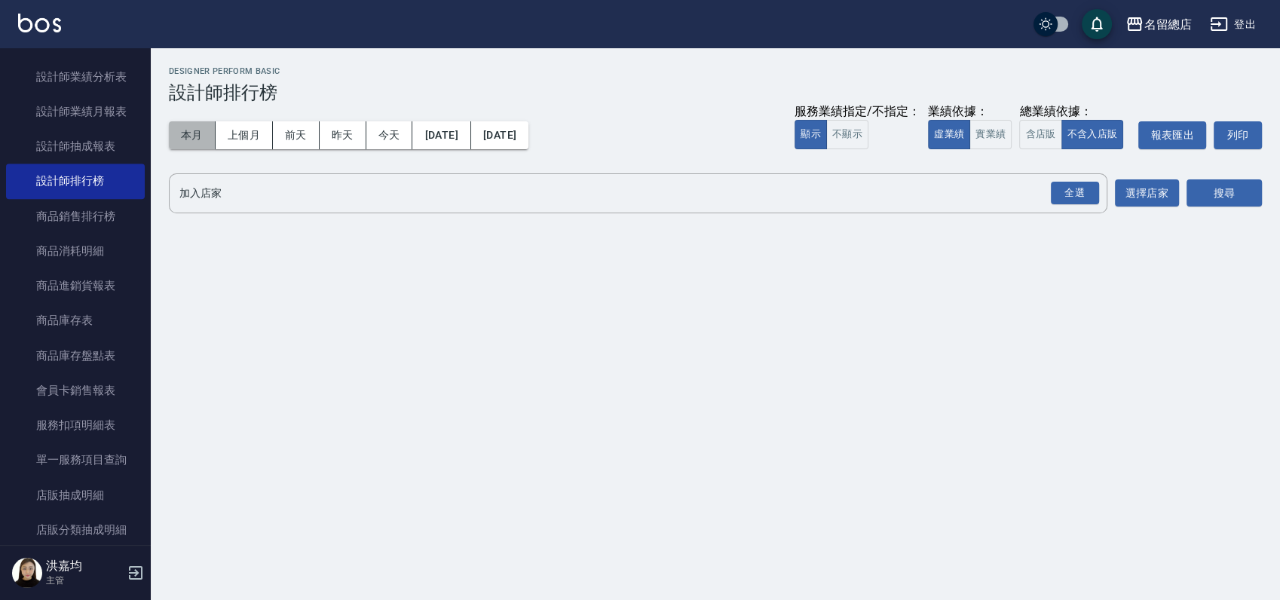
click at [191, 127] on button "本月" at bounding box center [192, 135] width 47 height 28
click at [1079, 194] on div "全選" at bounding box center [1075, 193] width 48 height 23
click at [1209, 189] on button "搜尋" at bounding box center [1223, 194] width 75 height 28
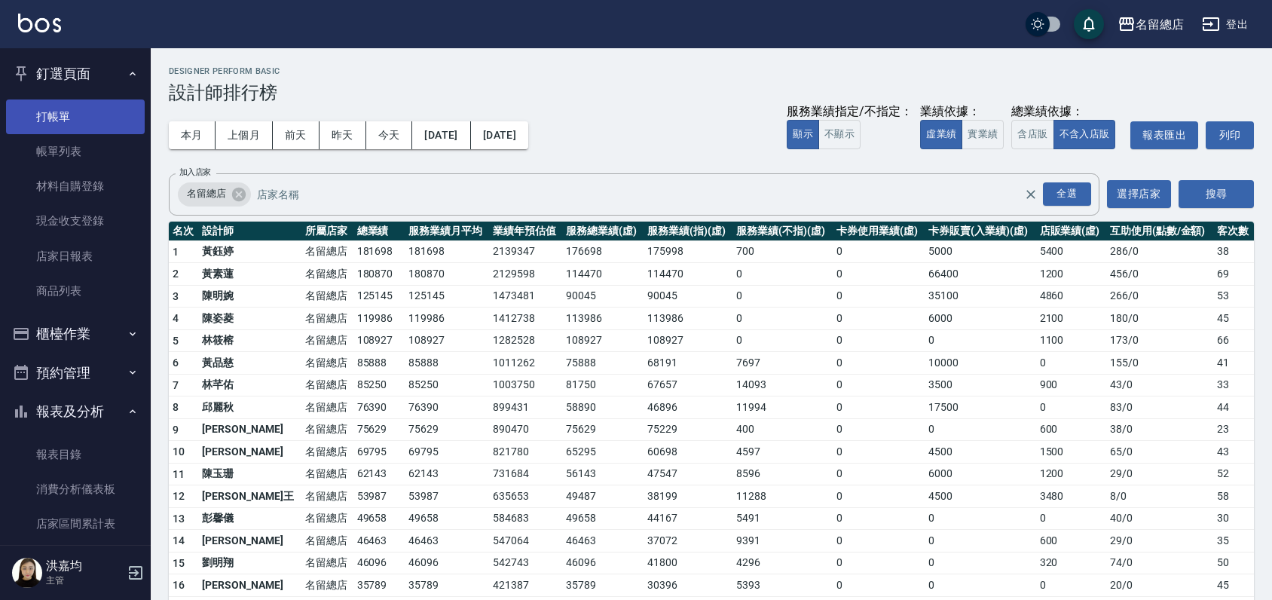
click at [70, 126] on link "打帳單" at bounding box center [75, 116] width 139 height 35
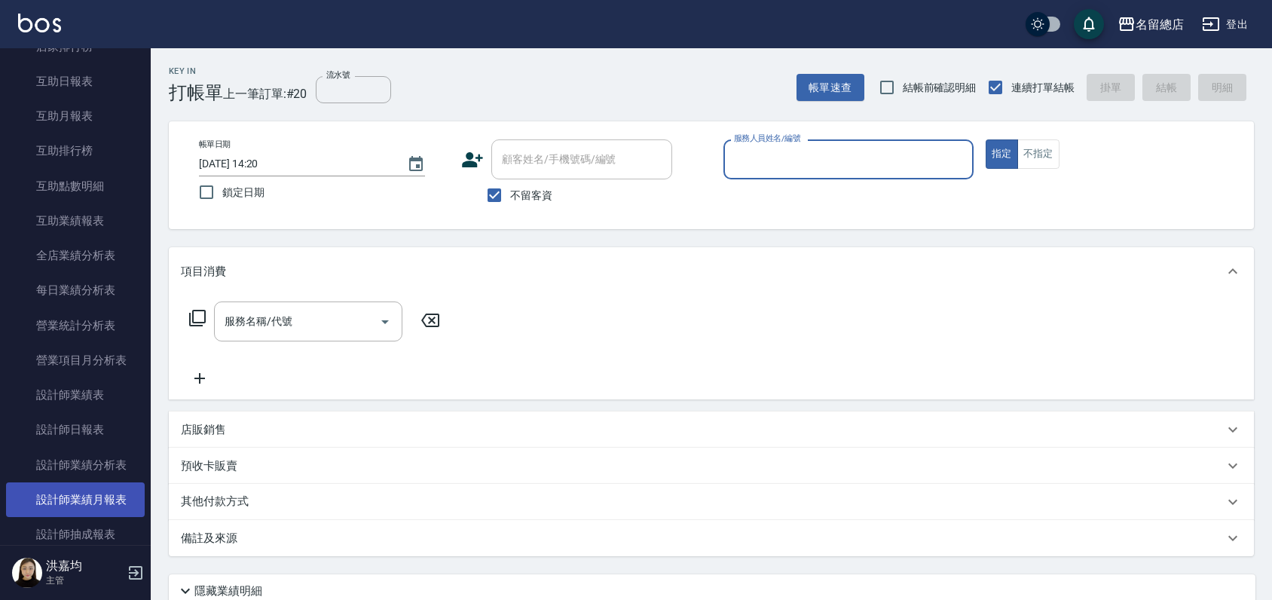
scroll to position [586, 0]
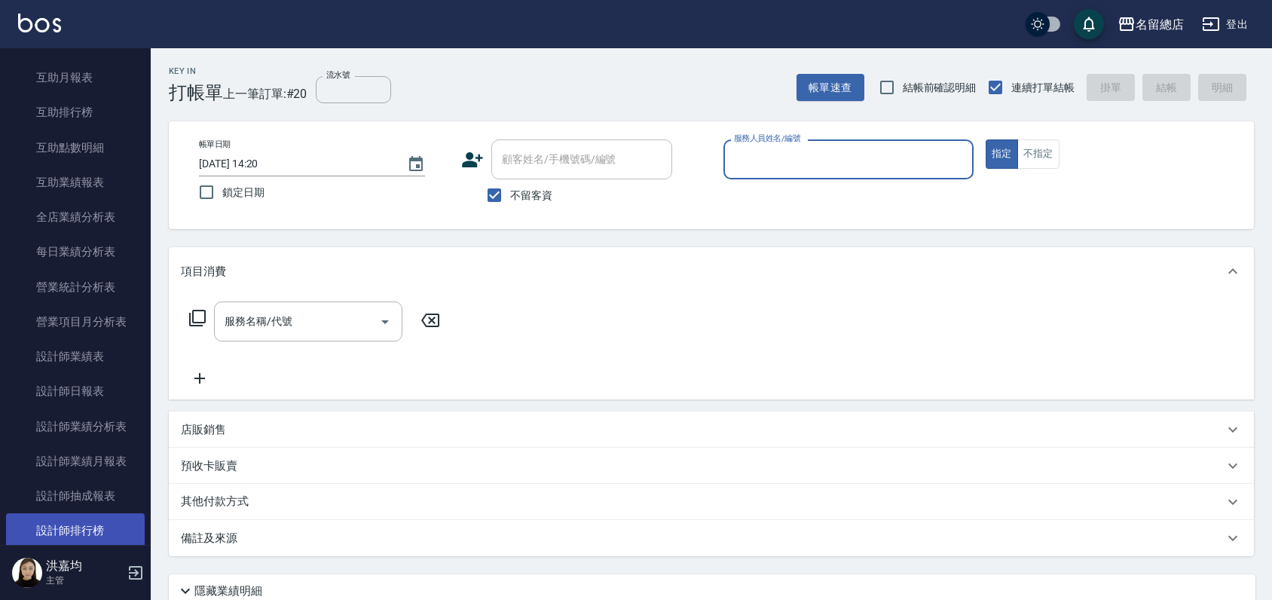
click at [90, 519] on link "設計師排行榜" at bounding box center [75, 530] width 139 height 35
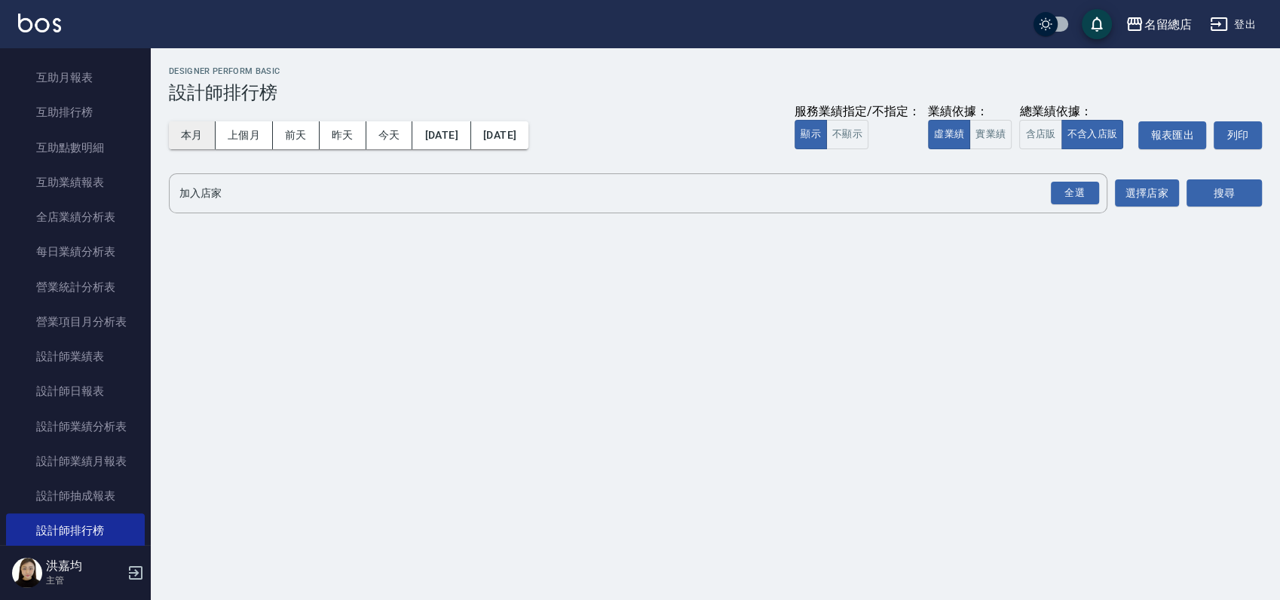
click at [202, 133] on button "本月" at bounding box center [192, 135] width 47 height 28
click at [1073, 200] on div "全選" at bounding box center [1075, 193] width 48 height 23
click at [983, 146] on button "實業績" at bounding box center [990, 134] width 42 height 29
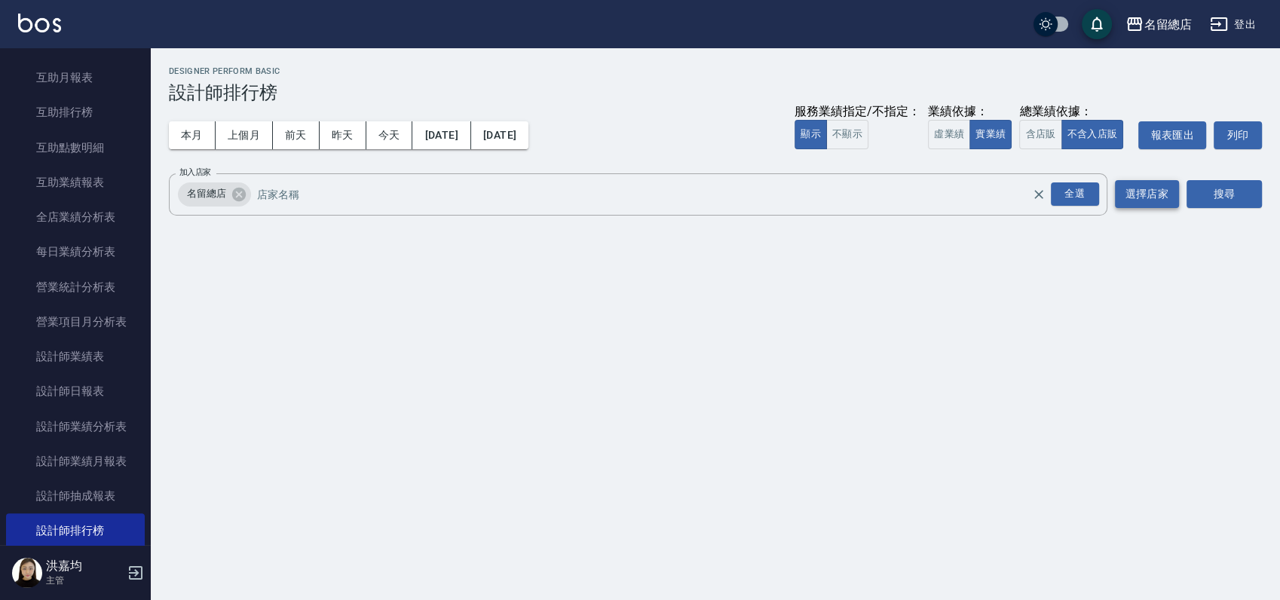
click at [1140, 188] on button "選擇店家" at bounding box center [1147, 194] width 65 height 28
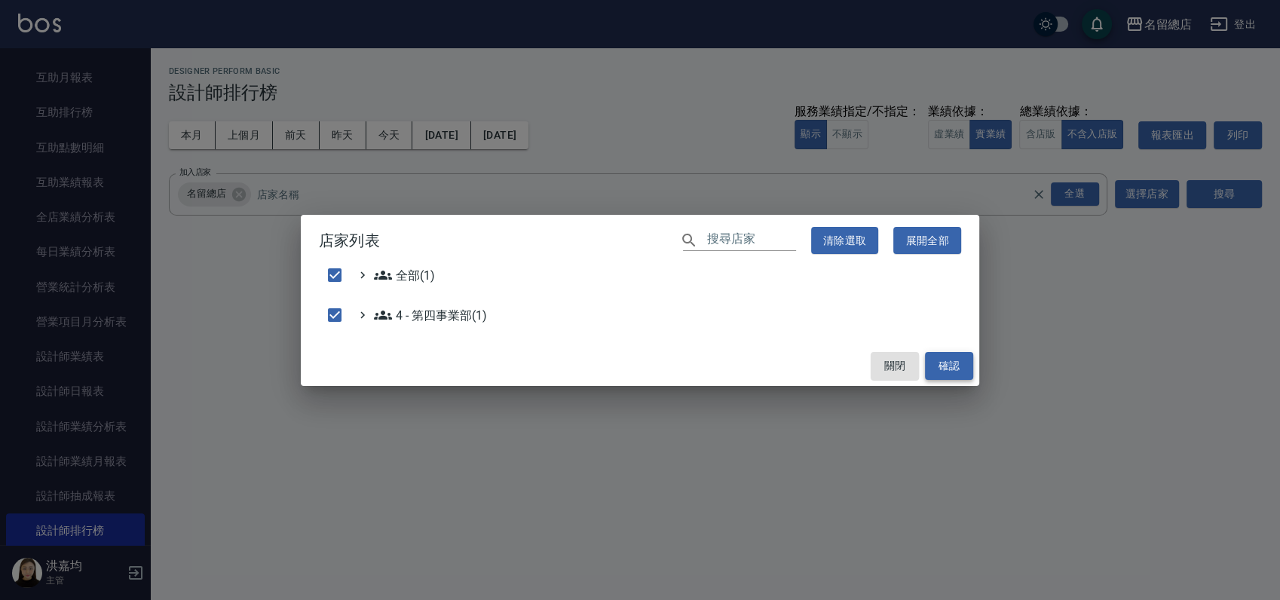
click at [946, 363] on button "確認" at bounding box center [949, 366] width 48 height 28
checkbox input "false"
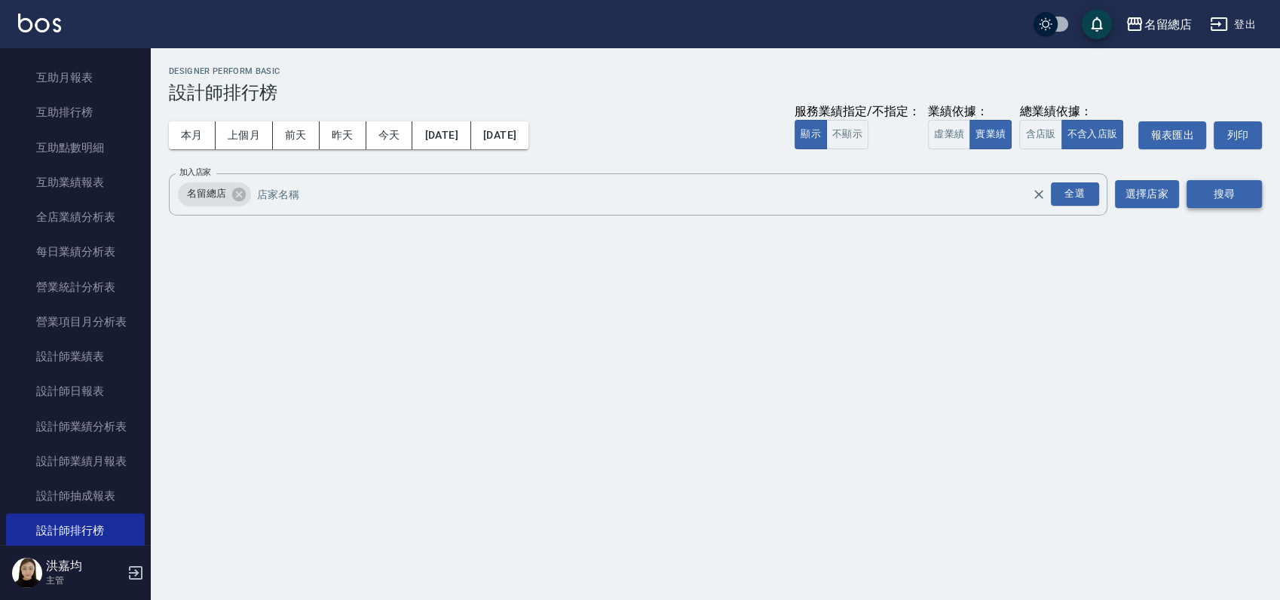
click at [1209, 185] on button "搜尋" at bounding box center [1223, 194] width 75 height 28
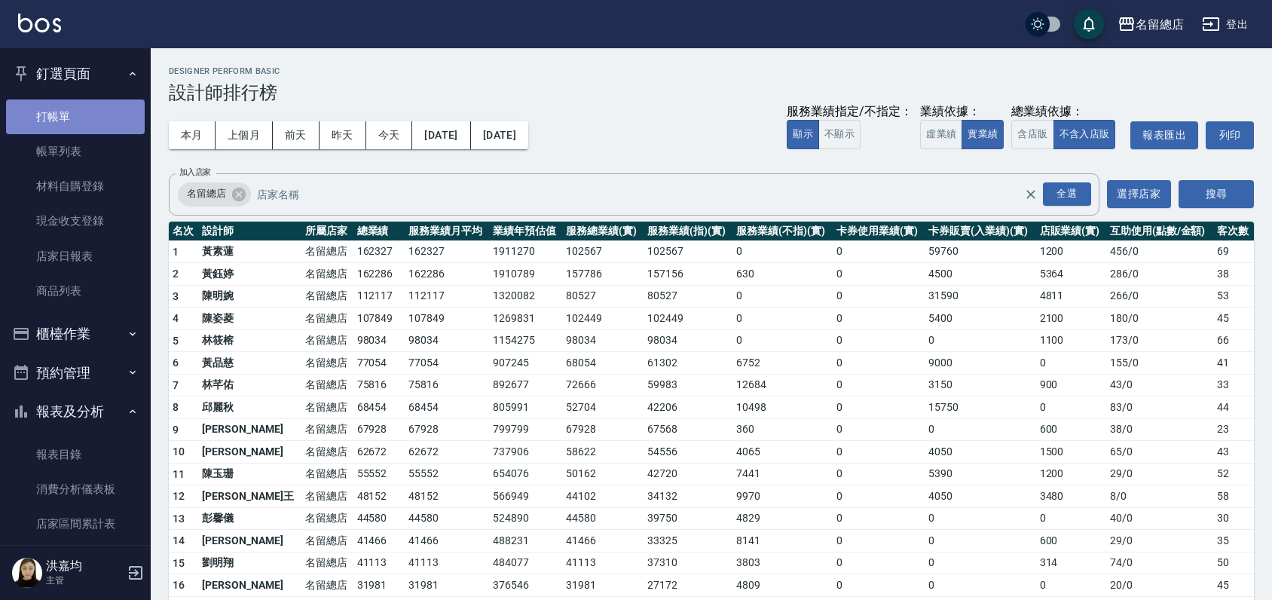
click at [104, 124] on link "打帳單" at bounding box center [75, 116] width 139 height 35
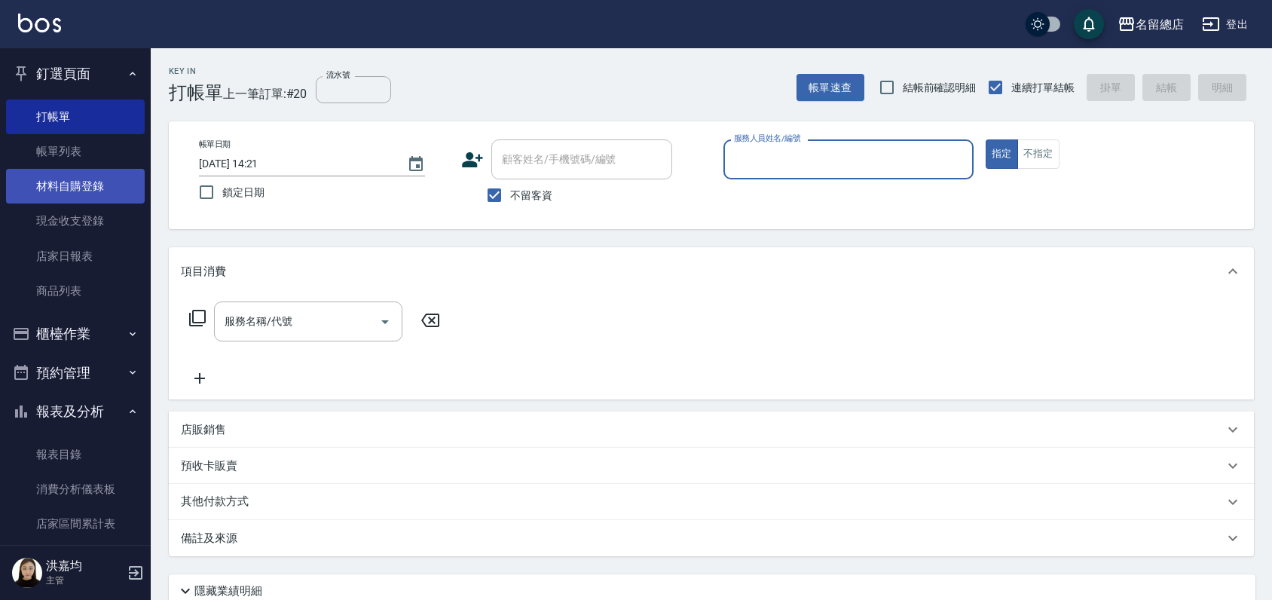
click at [78, 199] on link "材料自購登錄" at bounding box center [75, 186] width 139 height 35
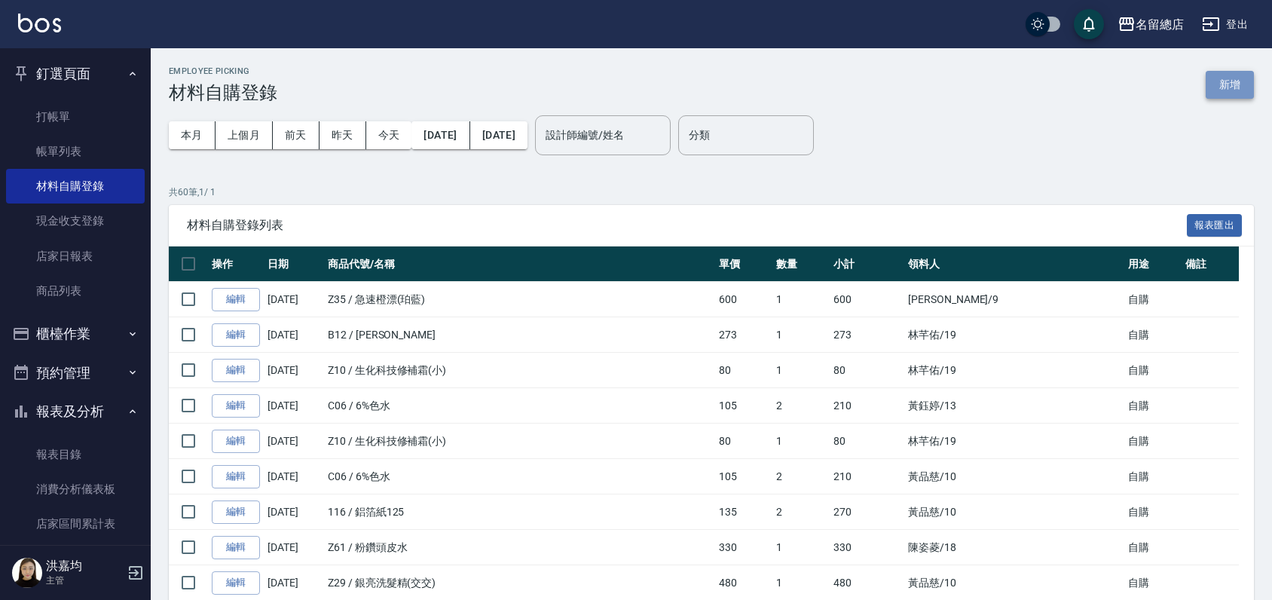
click at [1223, 81] on button "新增" at bounding box center [1230, 85] width 48 height 28
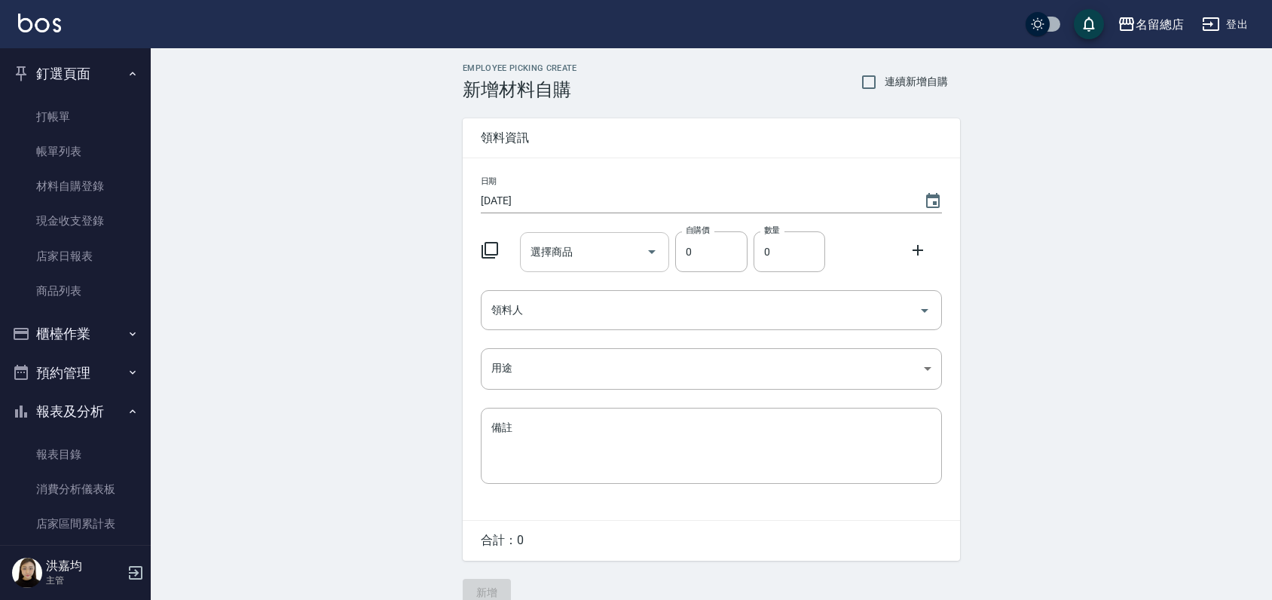
click at [616, 271] on div "選擇商品" at bounding box center [595, 252] width 150 height 40
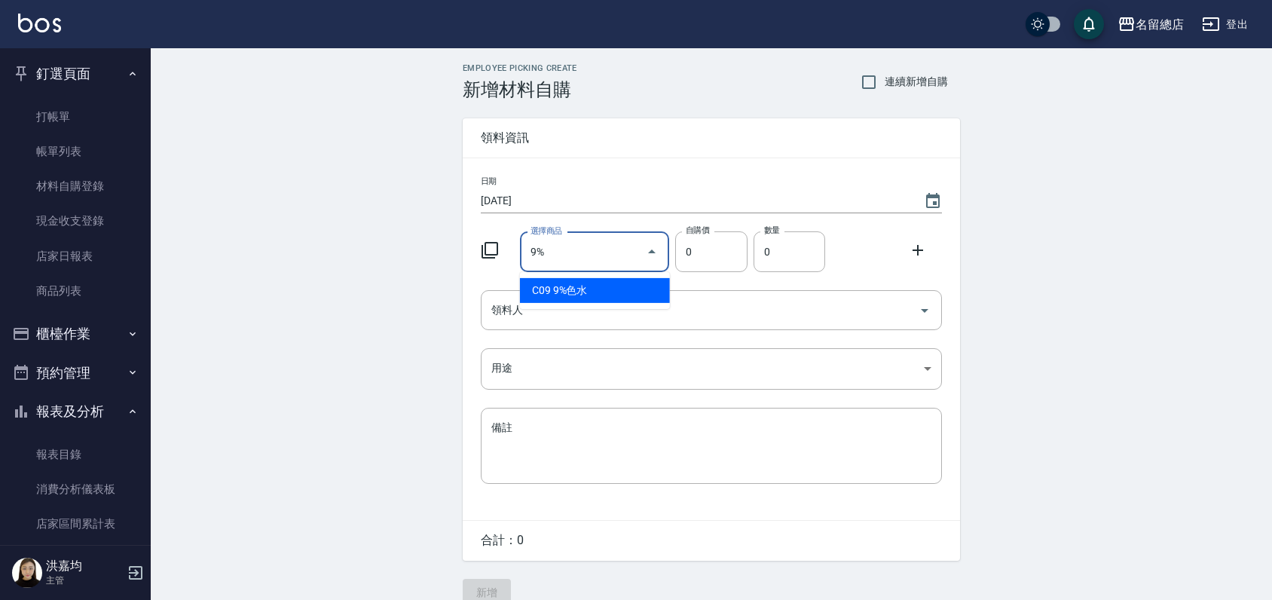
type input "9%色水"
type input "105"
type input "1"
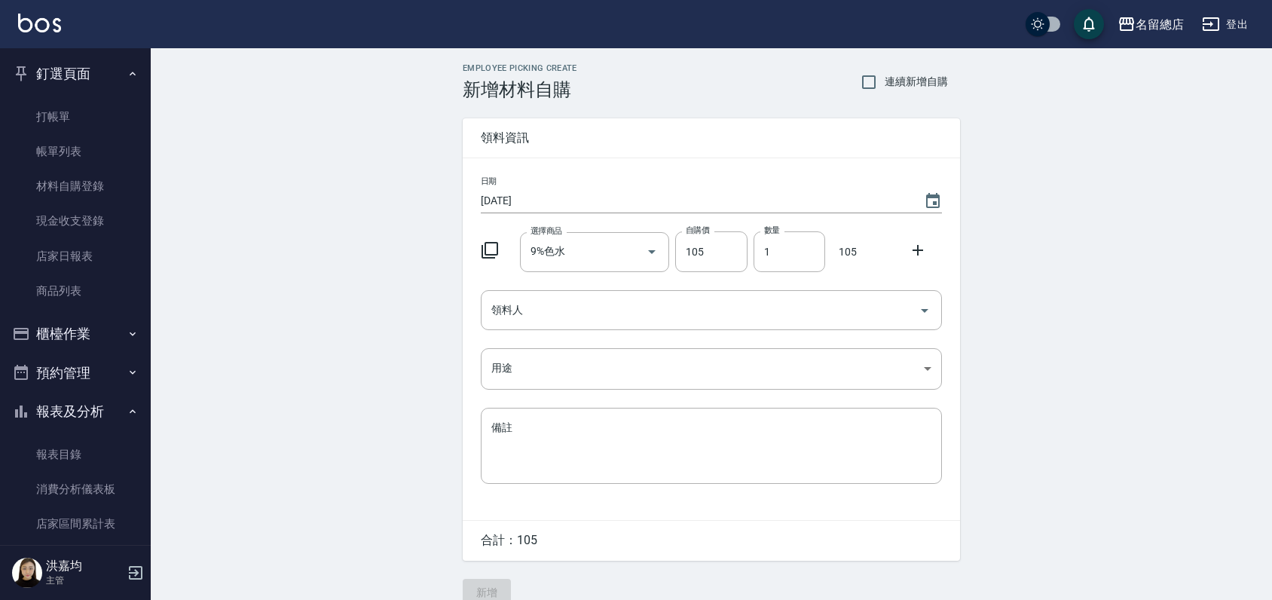
click at [610, 332] on div "日期 [DATE] 選擇商品 9%色水 選擇商品 自購價 105 自購價 數量 1 數量 105 領料人 領料人 用途 ​ 用途 備註 x 備註" at bounding box center [711, 339] width 497 height 362
click at [614, 323] on input "領料人" at bounding box center [700, 310] width 425 height 26
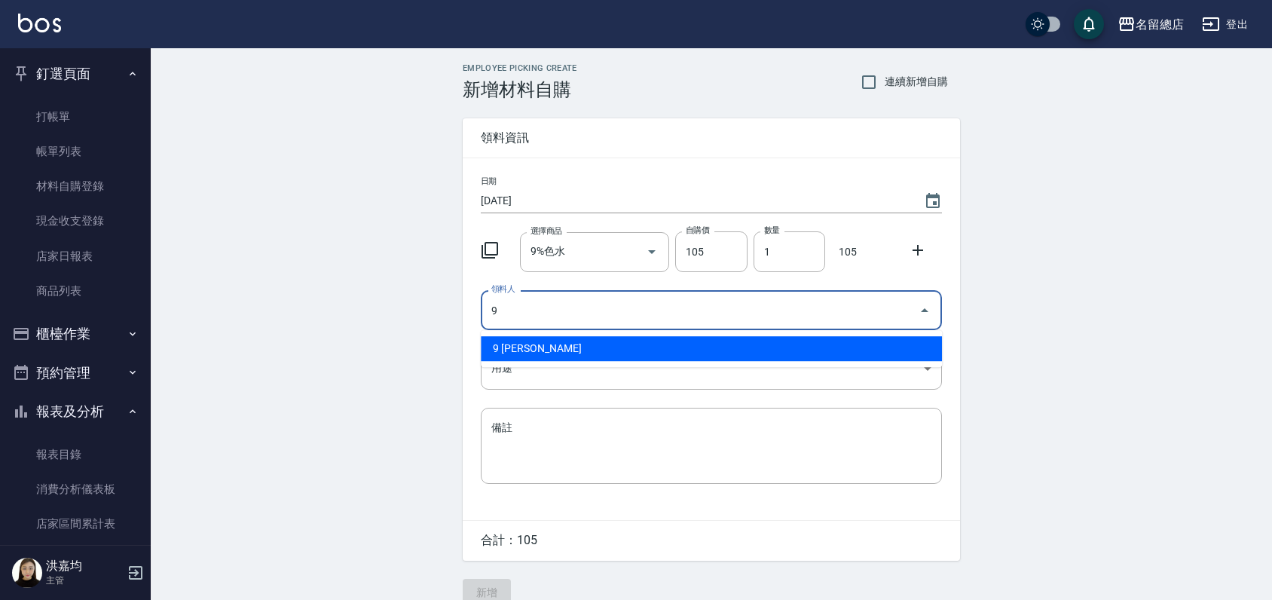
type input "9 [PERSON_NAME]"
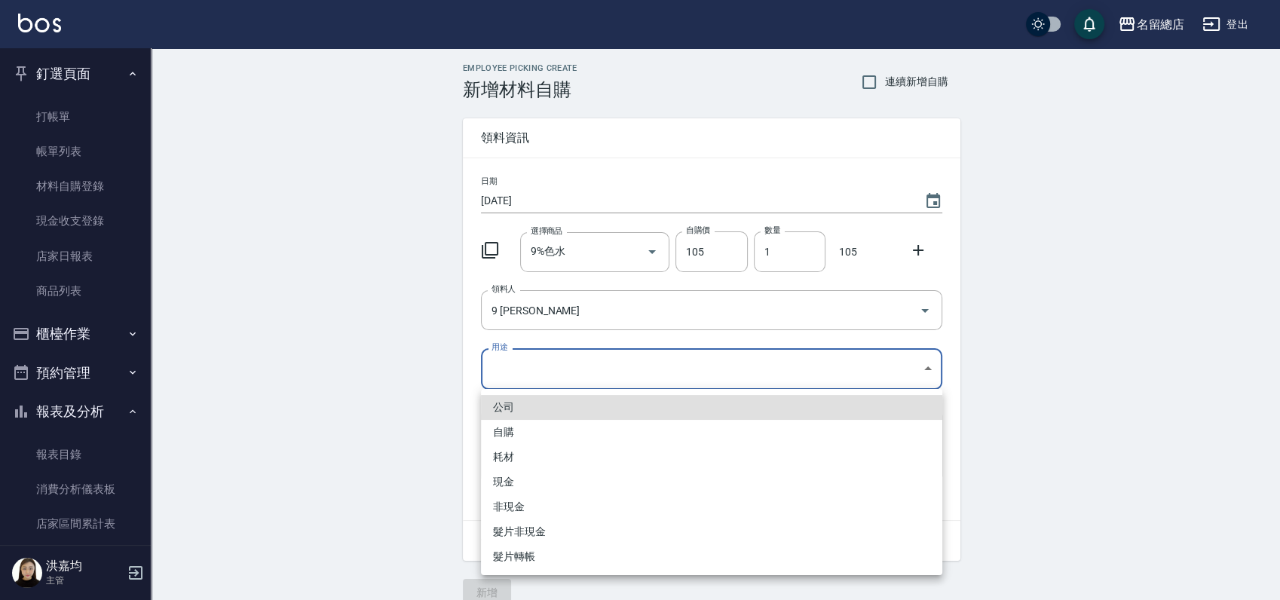
click at [604, 371] on body "名留總店 登出 釘選頁面 打帳單 帳單列表 材料自購登錄 現金收支登錄 店家日報表 商品列表 櫃檯作業 打帳單 帳單列表 掛單列表 營業儀表板 現金收支登錄 …" at bounding box center [640, 310] width 1280 height 621
click at [531, 443] on li "自購" at bounding box center [711, 432] width 461 height 25
type input "自購"
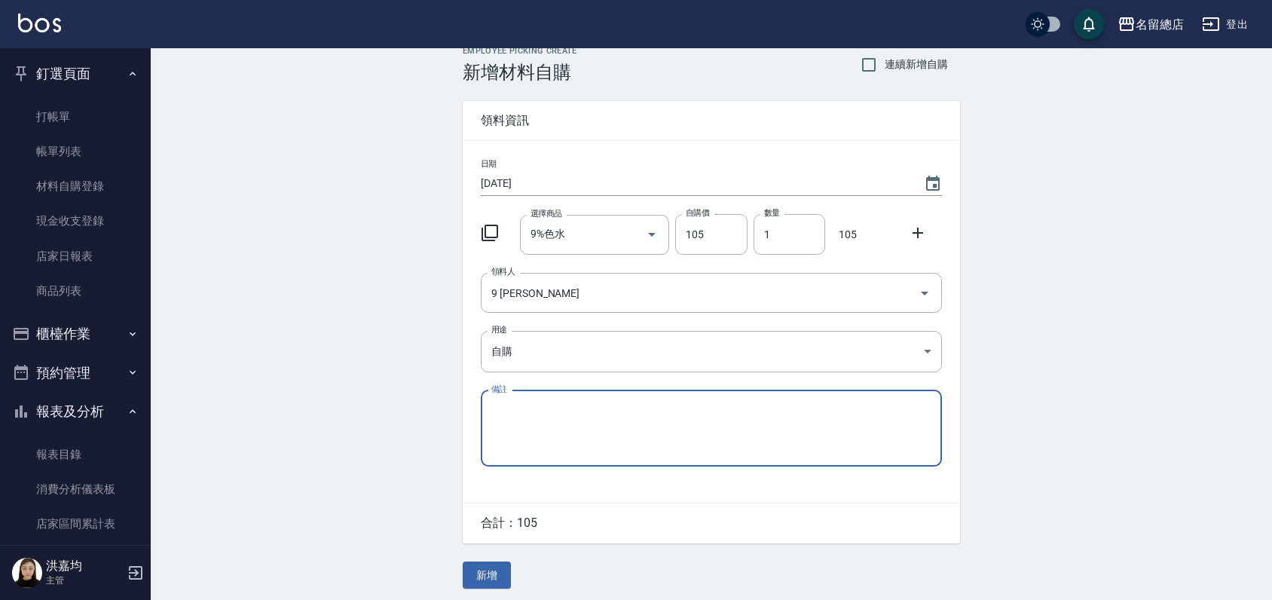
scroll to position [23, 0]
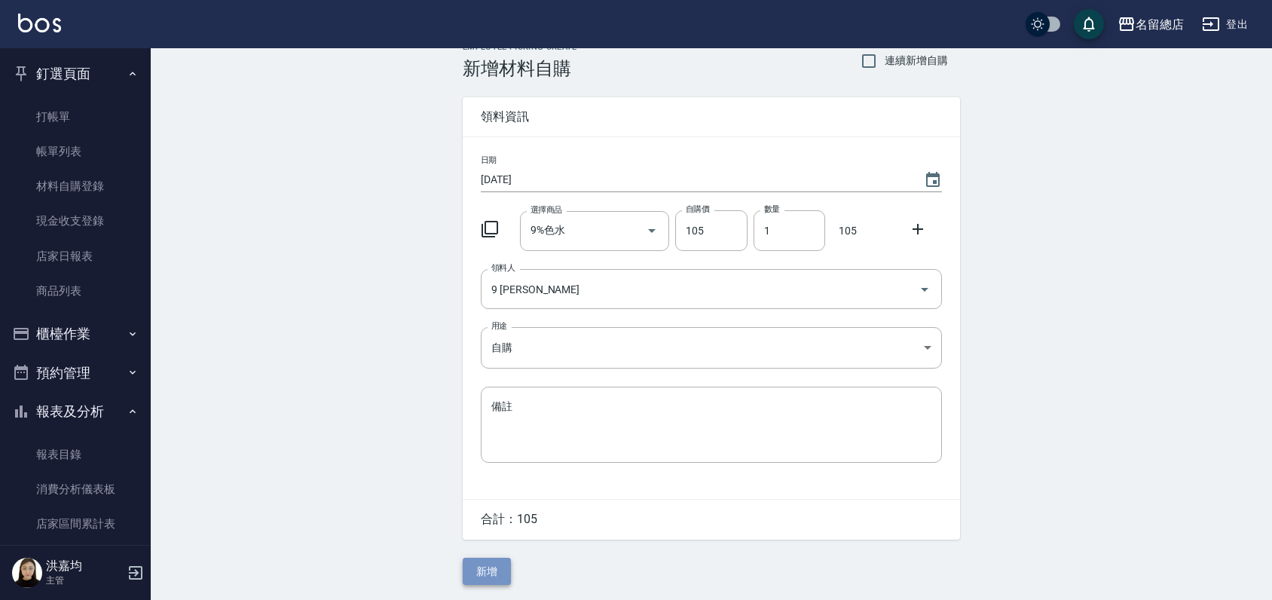
click at [488, 580] on button "新增" at bounding box center [487, 572] width 48 height 28
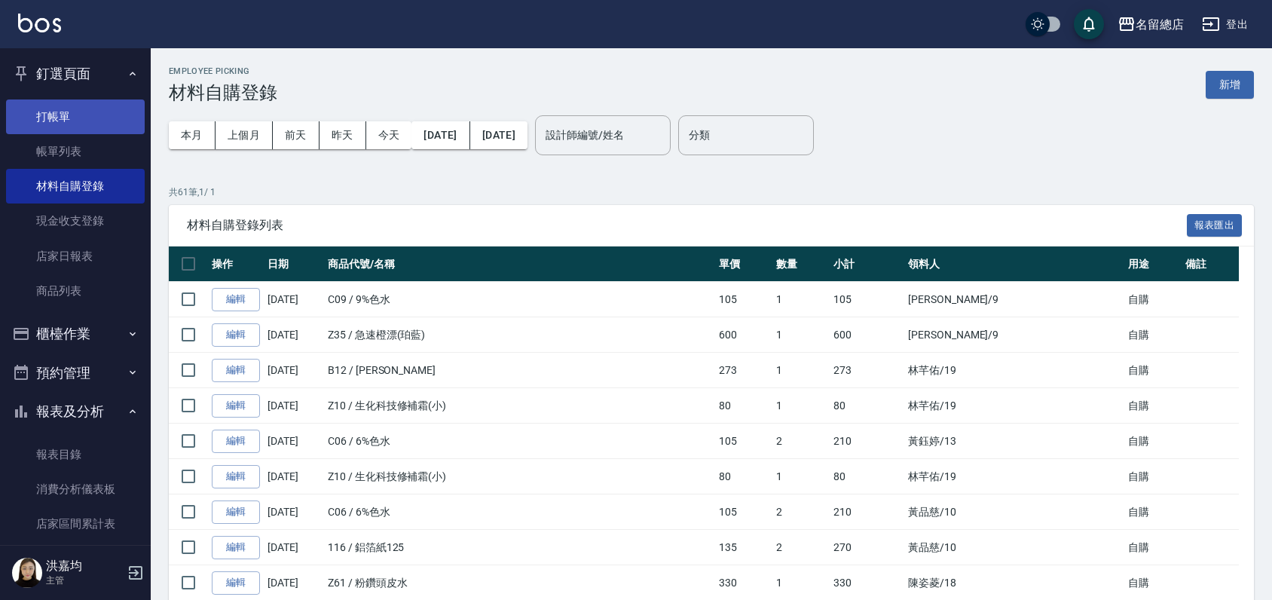
click at [76, 128] on link "打帳單" at bounding box center [75, 116] width 139 height 35
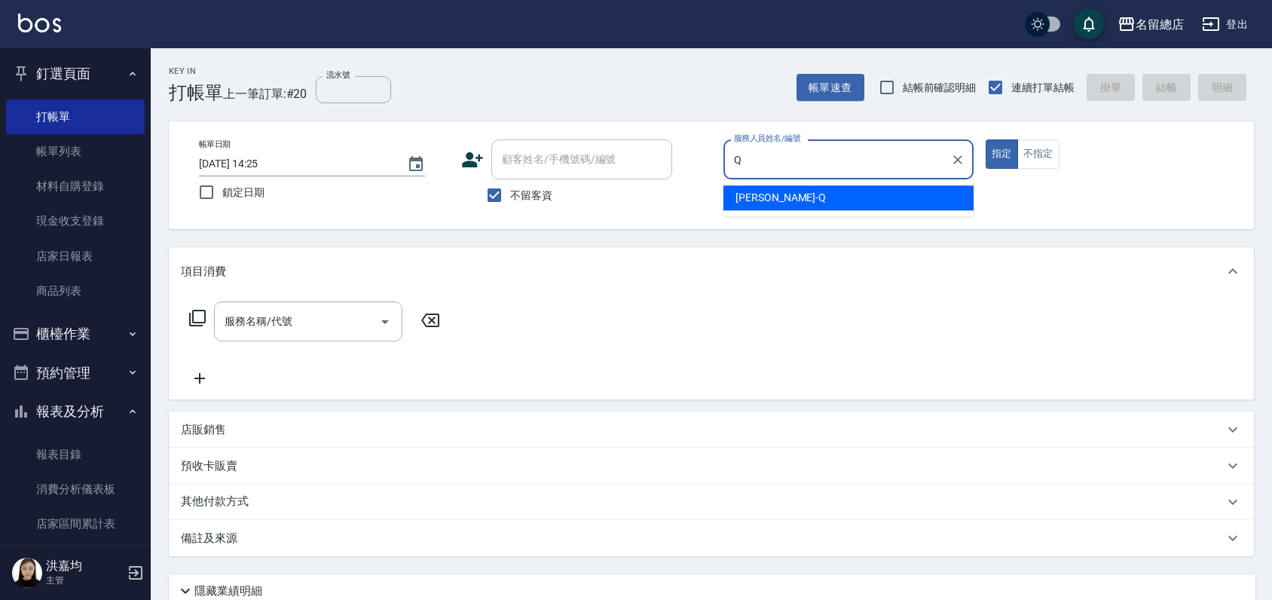
type input "[PERSON_NAME]"
type button "true"
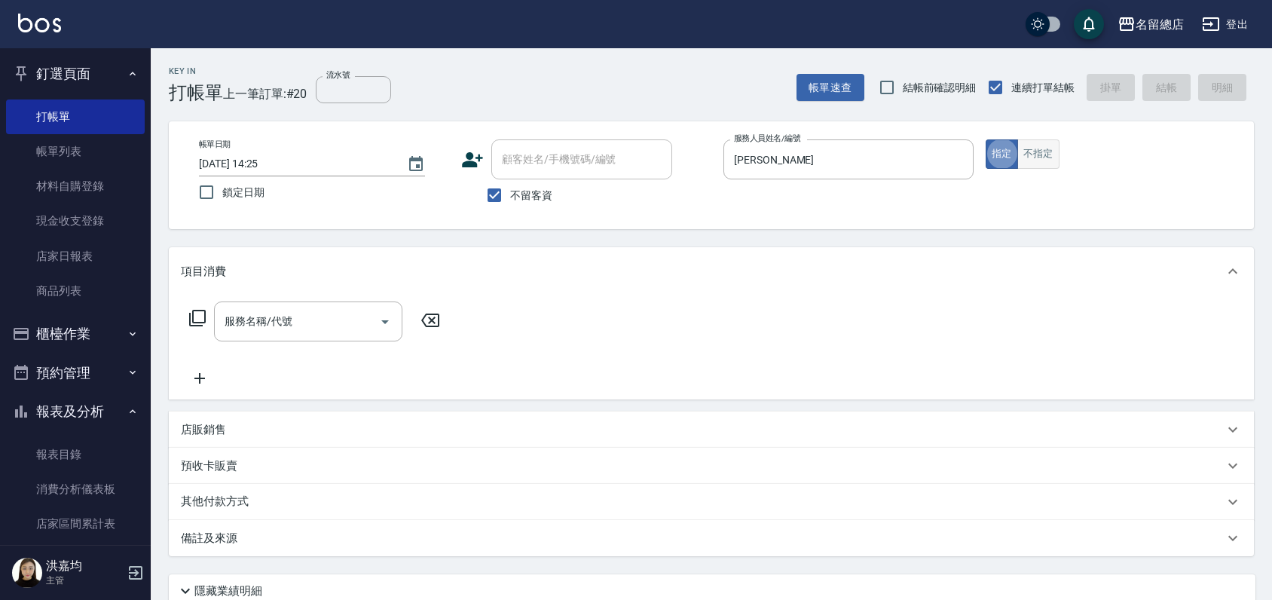
click at [1049, 161] on button "不指定" at bounding box center [1038, 153] width 42 height 29
type button "false"
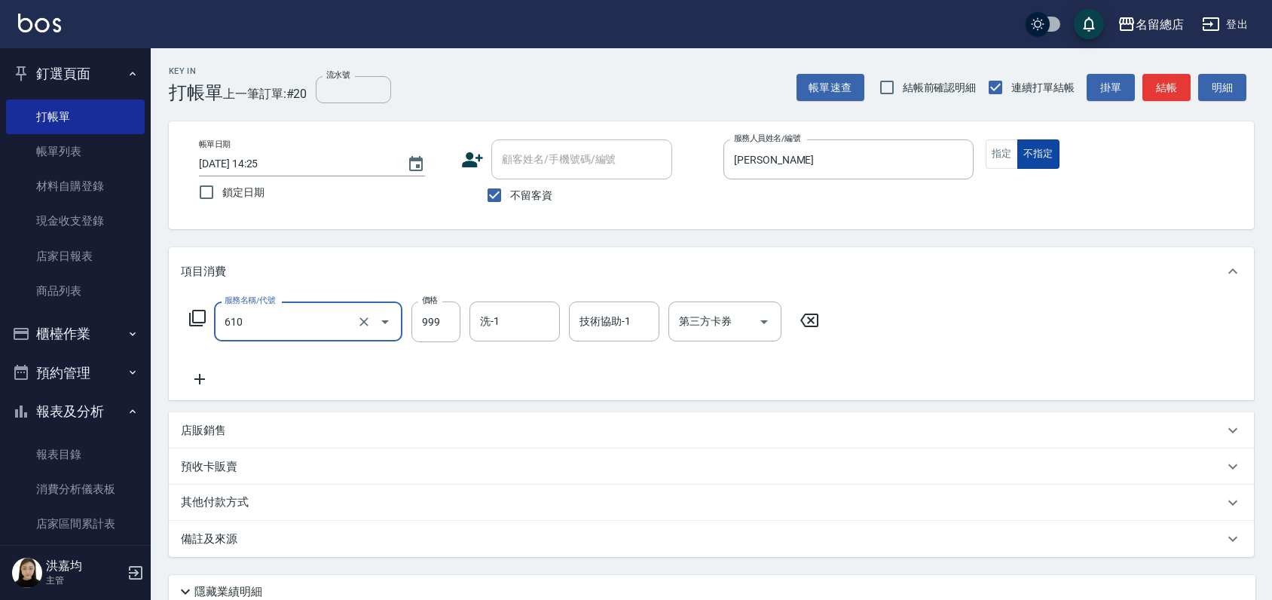
type input "頭皮SPA洗(610)"
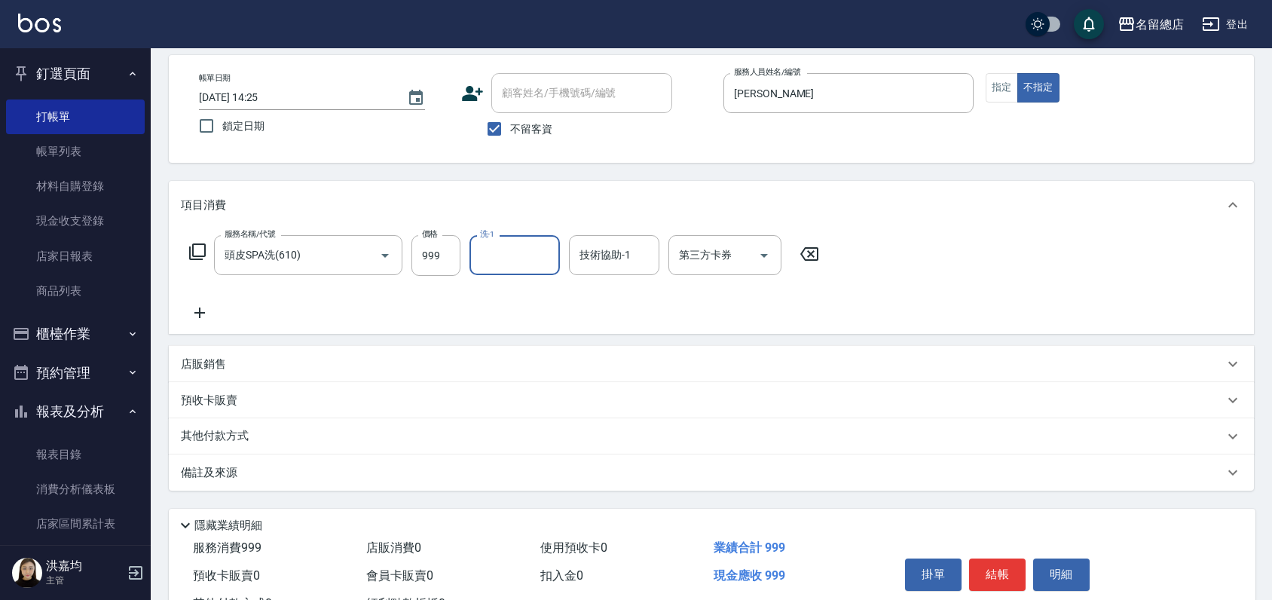
scroll to position [126, 0]
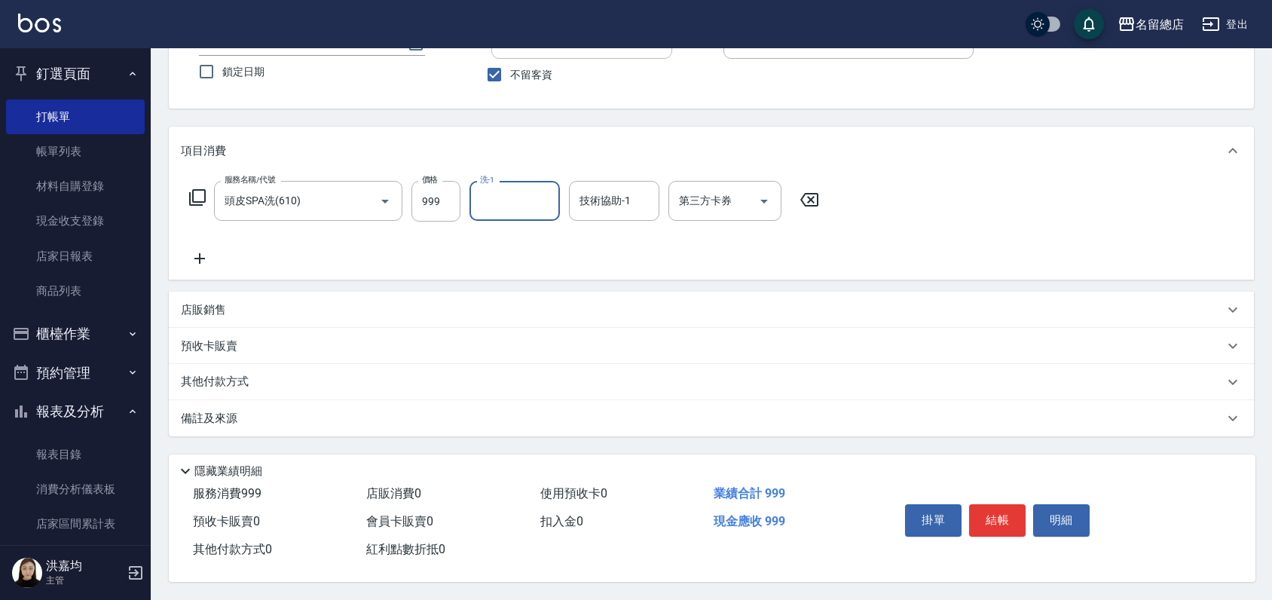
click at [199, 393] on div "項目消費 服務名稱/代號 頭皮SPA洗(610) 服務名稱/代號 價格 999 價格 洗-1 洗-1 技術協助-1 技術協助-1 第三方卡券 第三方卡券 店販…" at bounding box center [711, 282] width 1085 height 310
drag, startPoint x: 199, startPoint y: 393, endPoint x: 181, endPoint y: 378, distance: 23.5
click at [181, 378] on p "其他付款方式" at bounding box center [218, 382] width 75 height 17
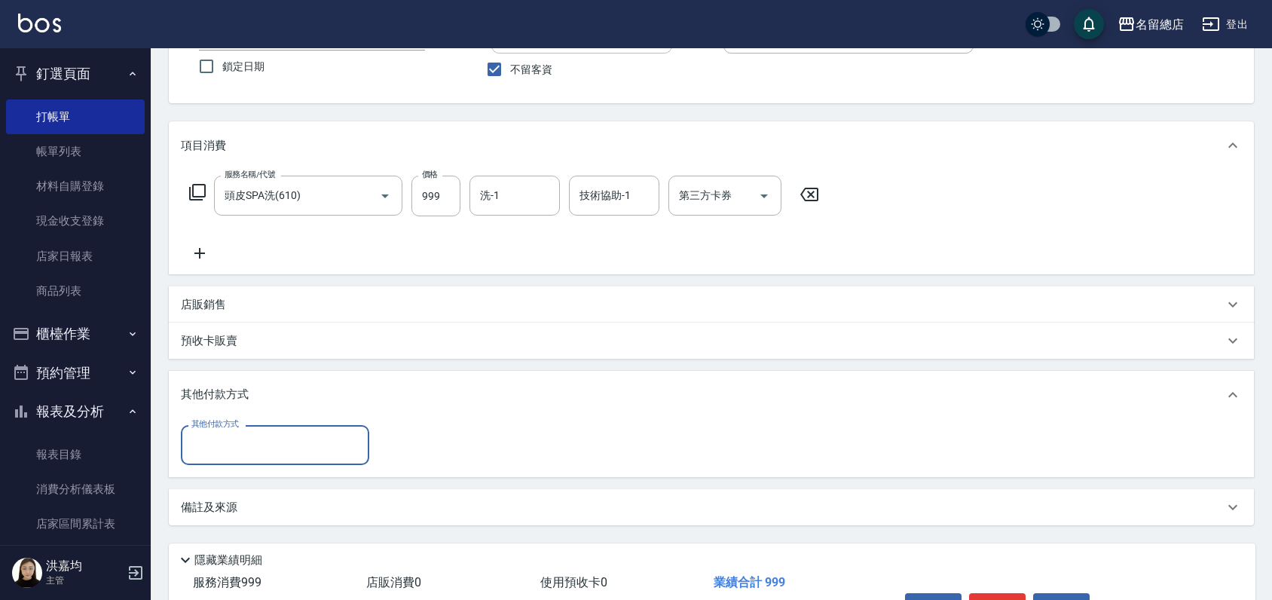
scroll to position [0, 0]
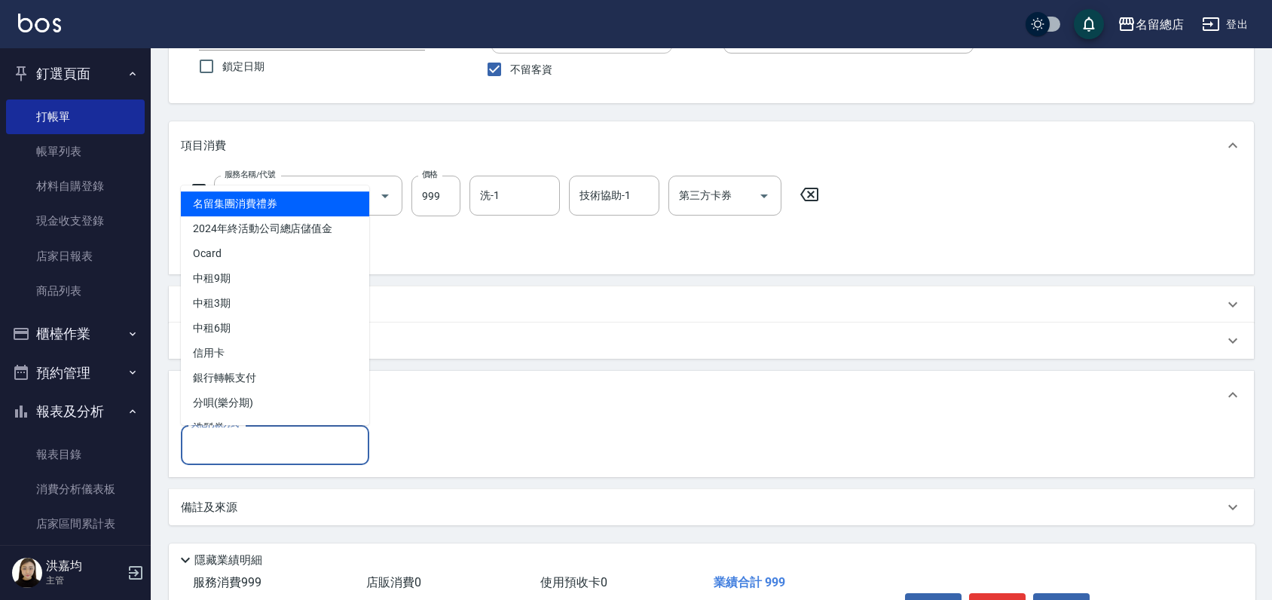
click at [241, 452] on input "其他付款方式" at bounding box center [275, 445] width 175 height 26
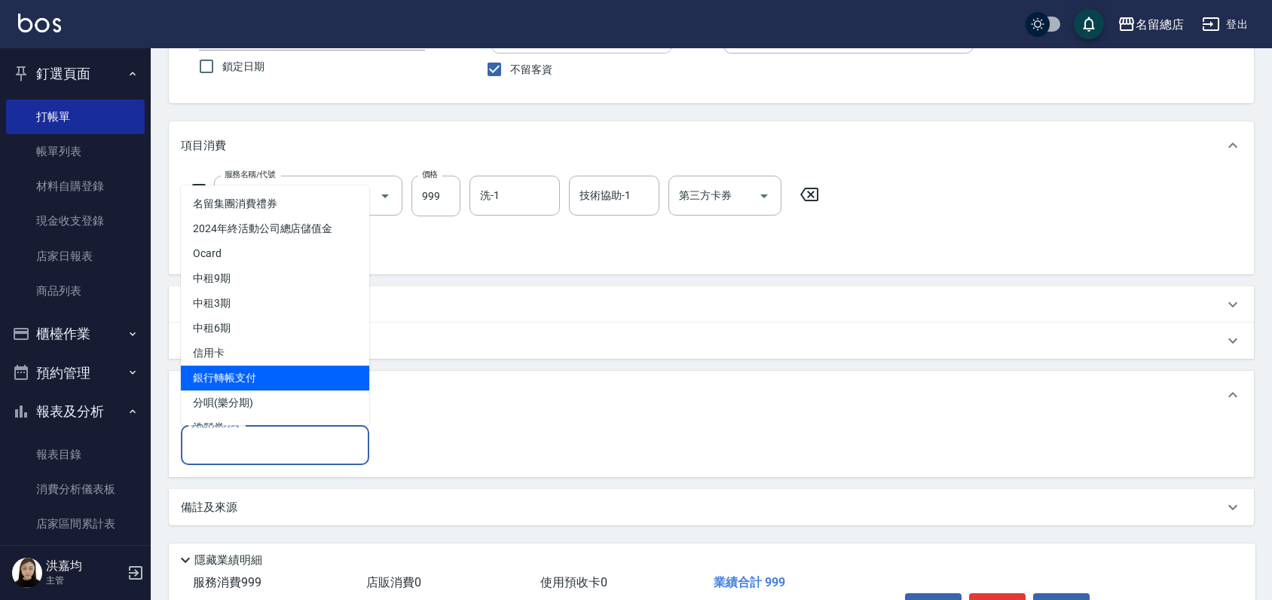
click at [223, 383] on span "銀行轉帳支付" at bounding box center [275, 378] width 188 height 25
type input "銀行轉帳支付"
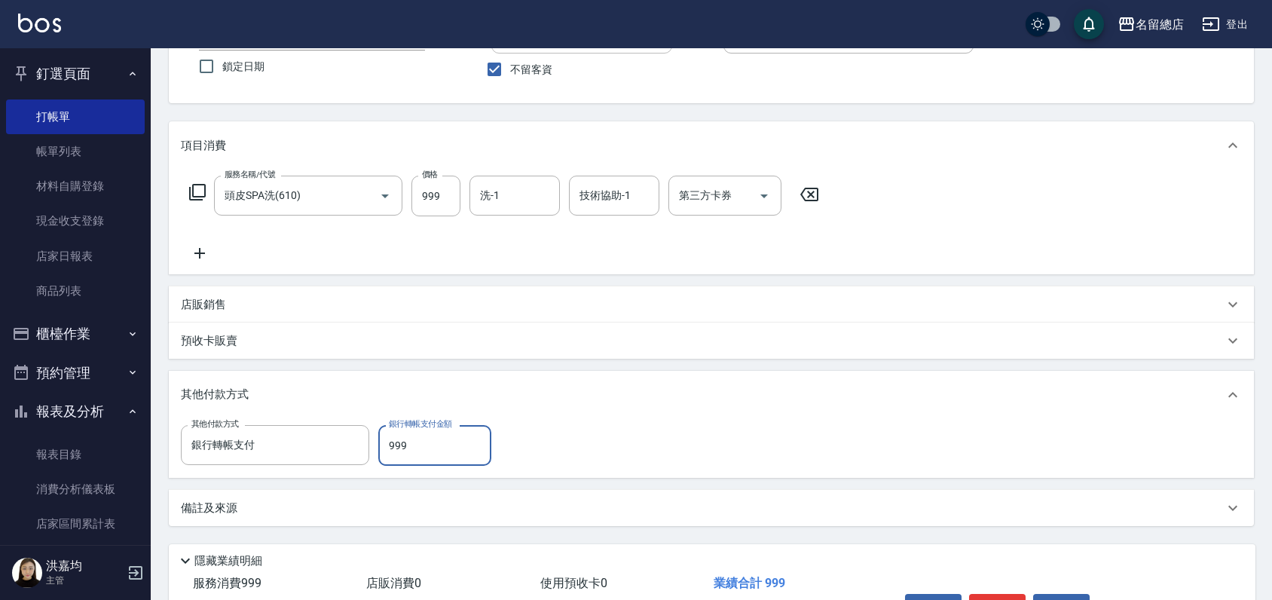
type input "999"
type input "[DATE] 14:51"
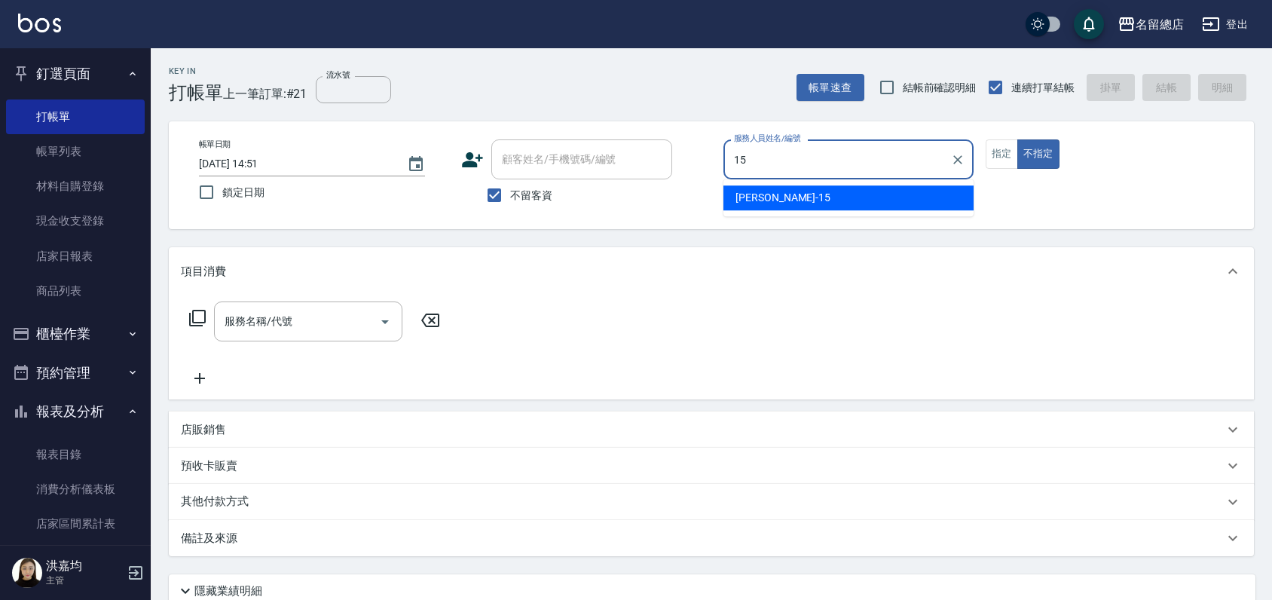
type input "[PERSON_NAME]-15"
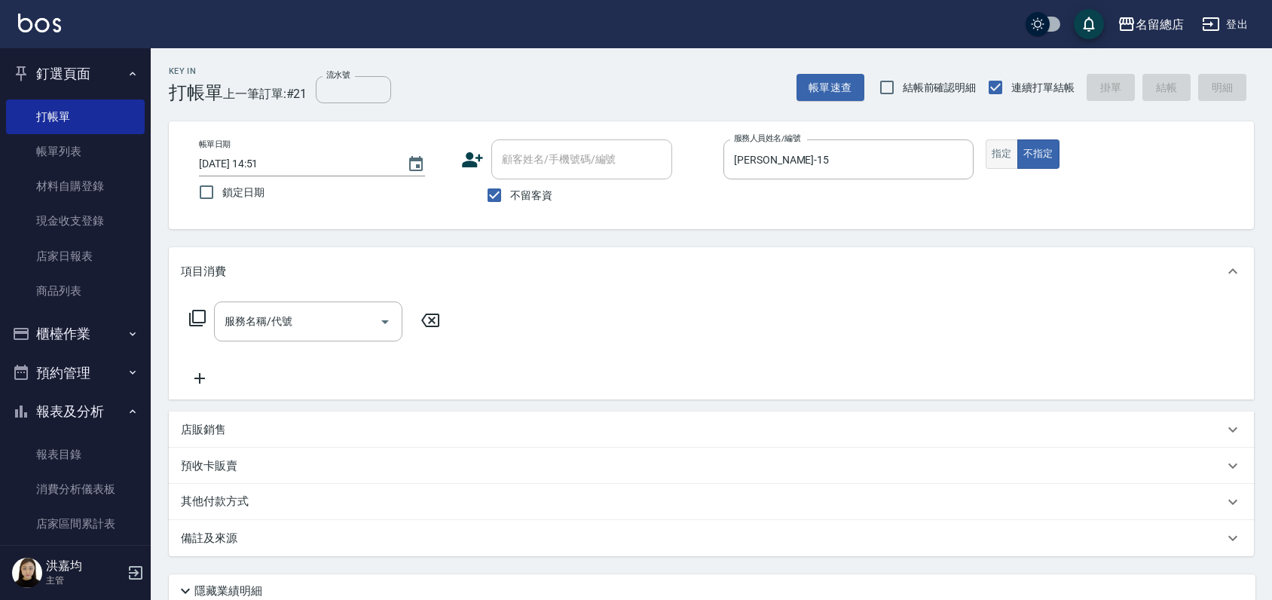
click at [1007, 157] on button "指定" at bounding box center [1002, 153] width 32 height 29
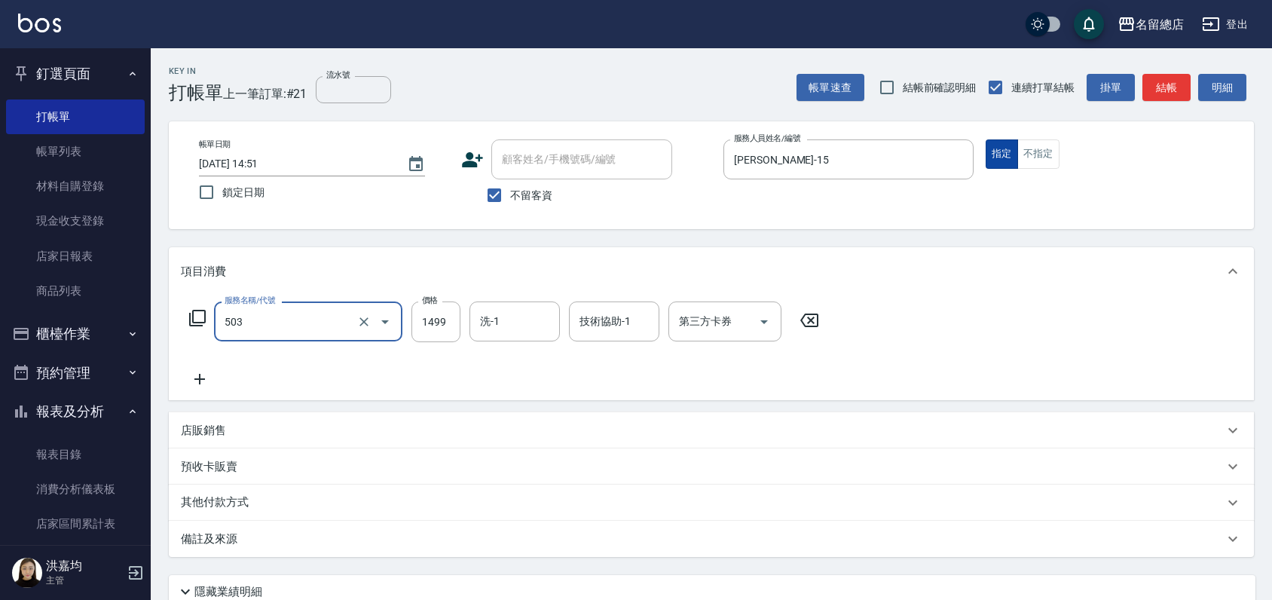
type input "染髮1000~1499(503)"
type input "1200"
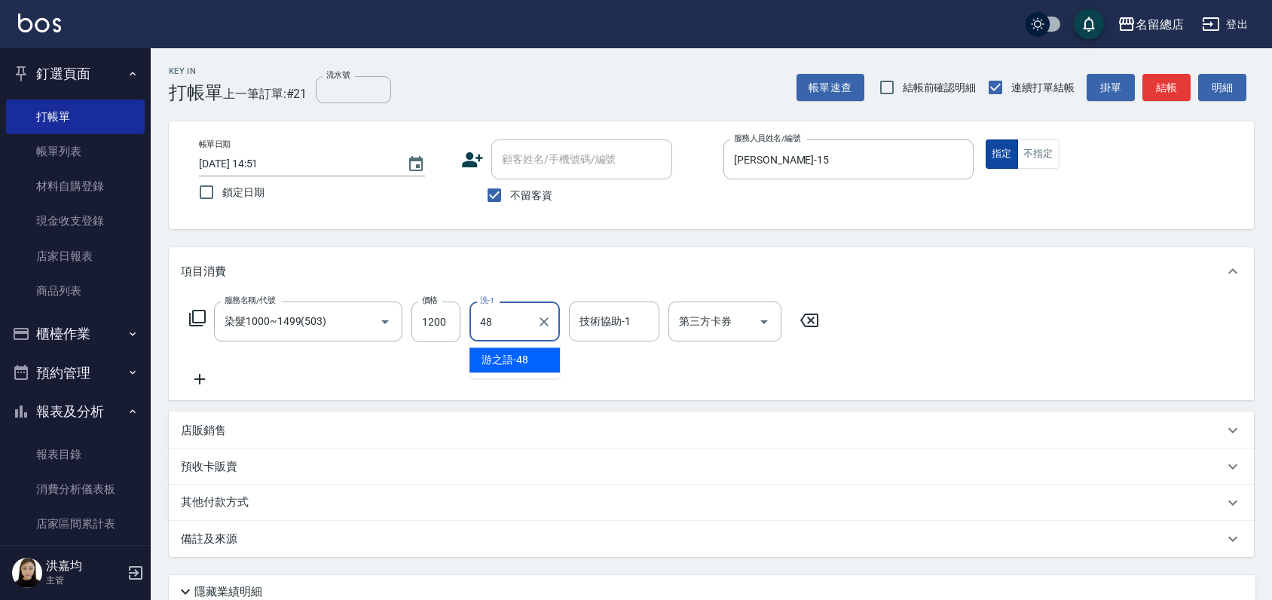
type input "游之語-48"
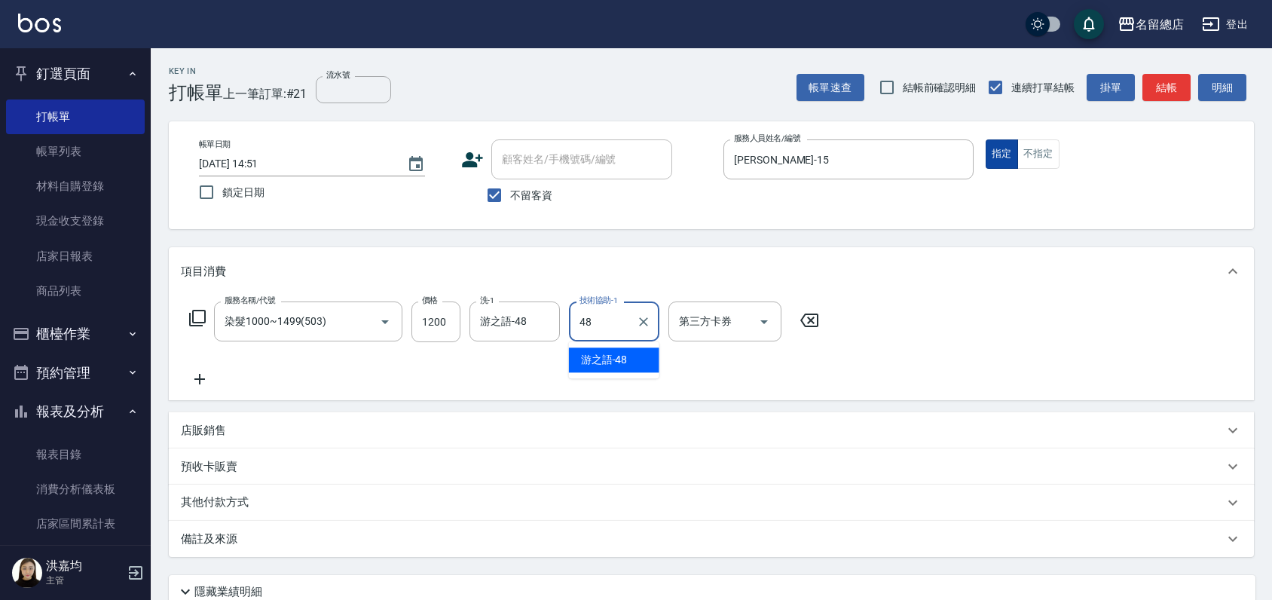
type input "游之語-48"
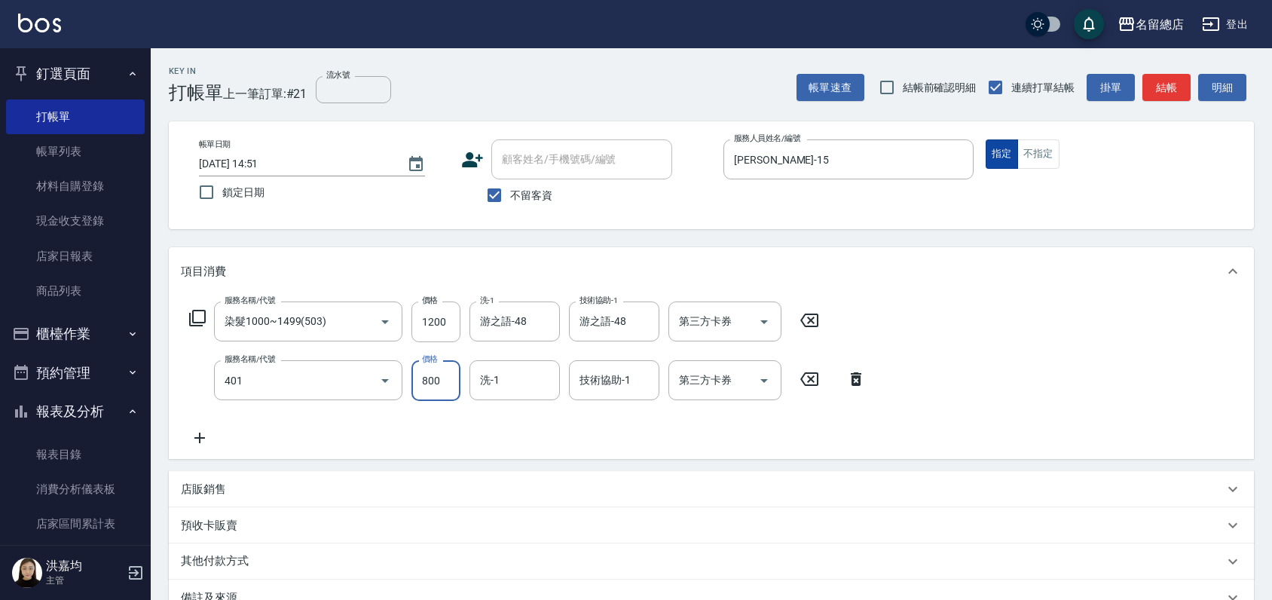
type input "自備護髮(401)"
type input "1500"
type input "游之語-48"
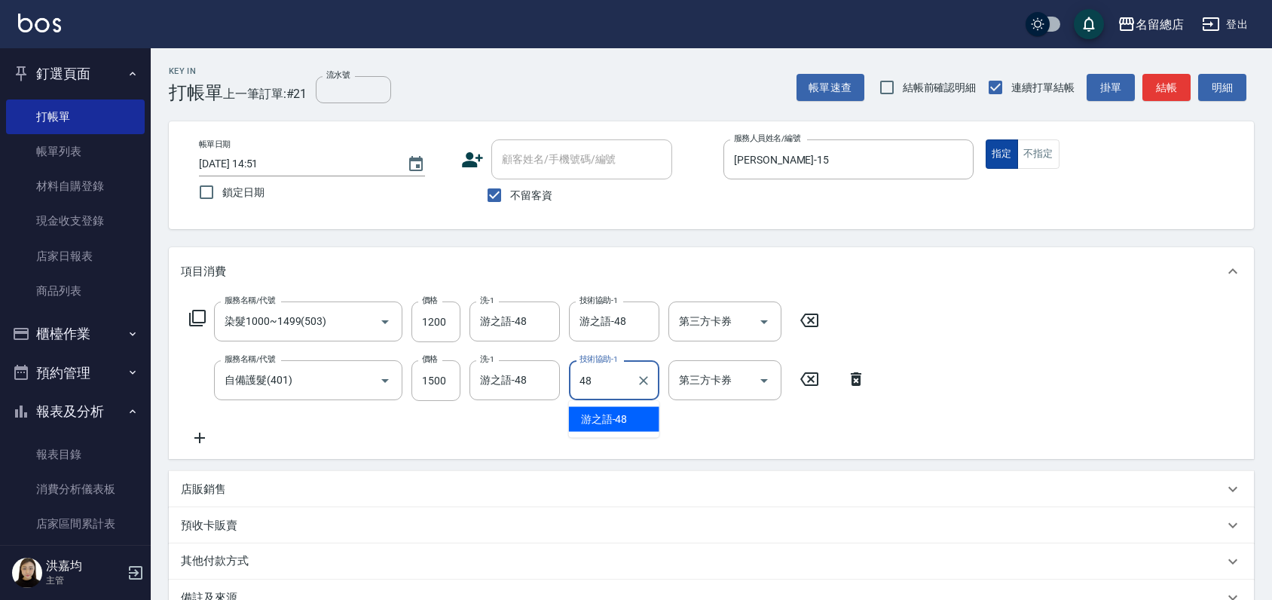
type input "游之語-48"
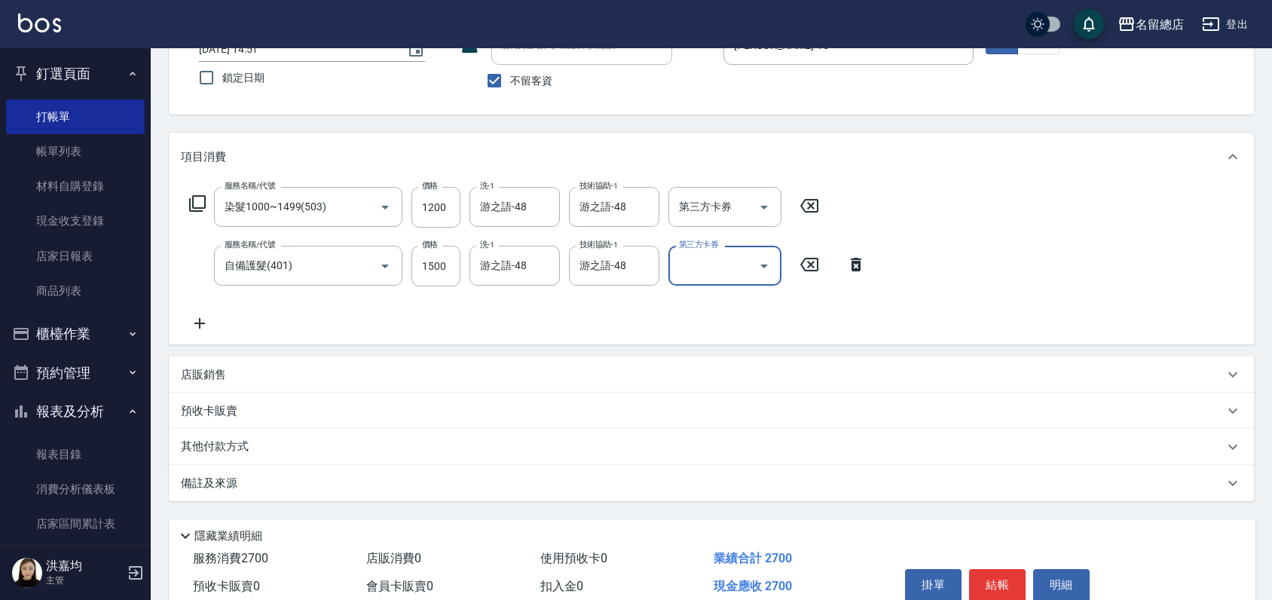
scroll to position [185, 0]
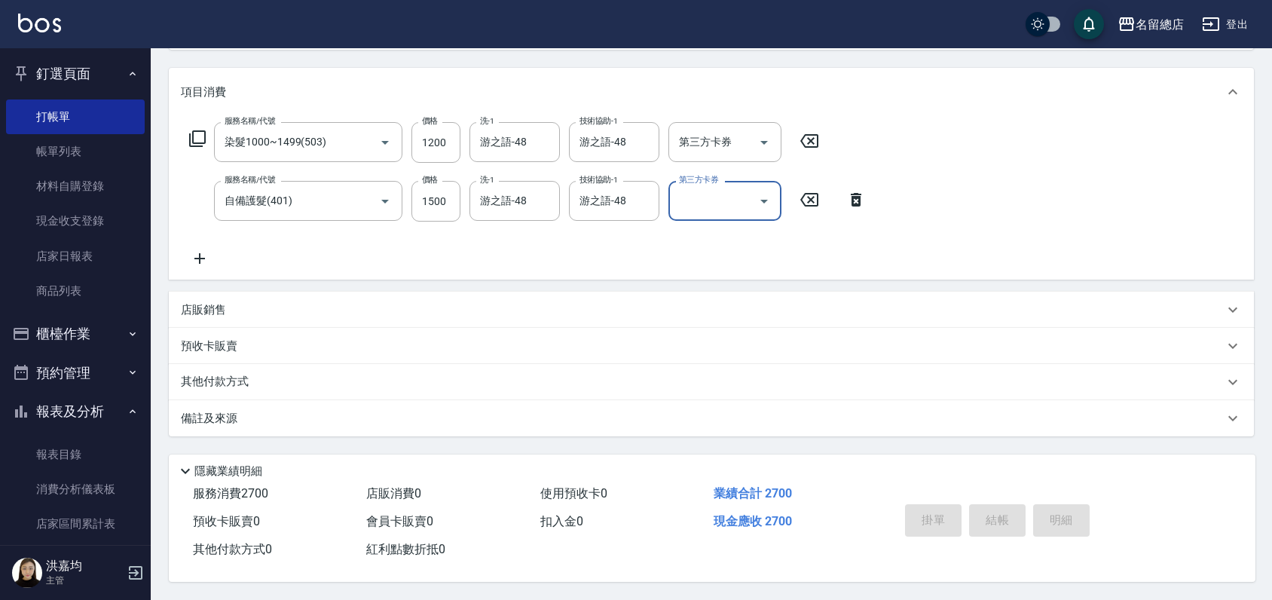
type input "[DATE] 14:52"
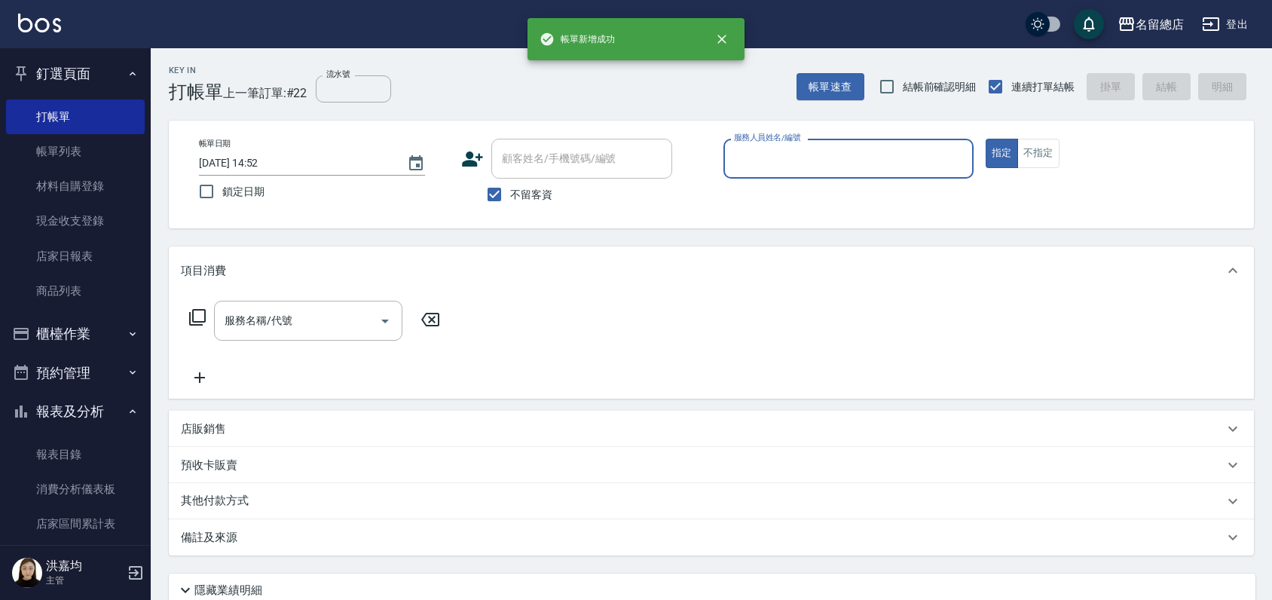
scroll to position [0, 0]
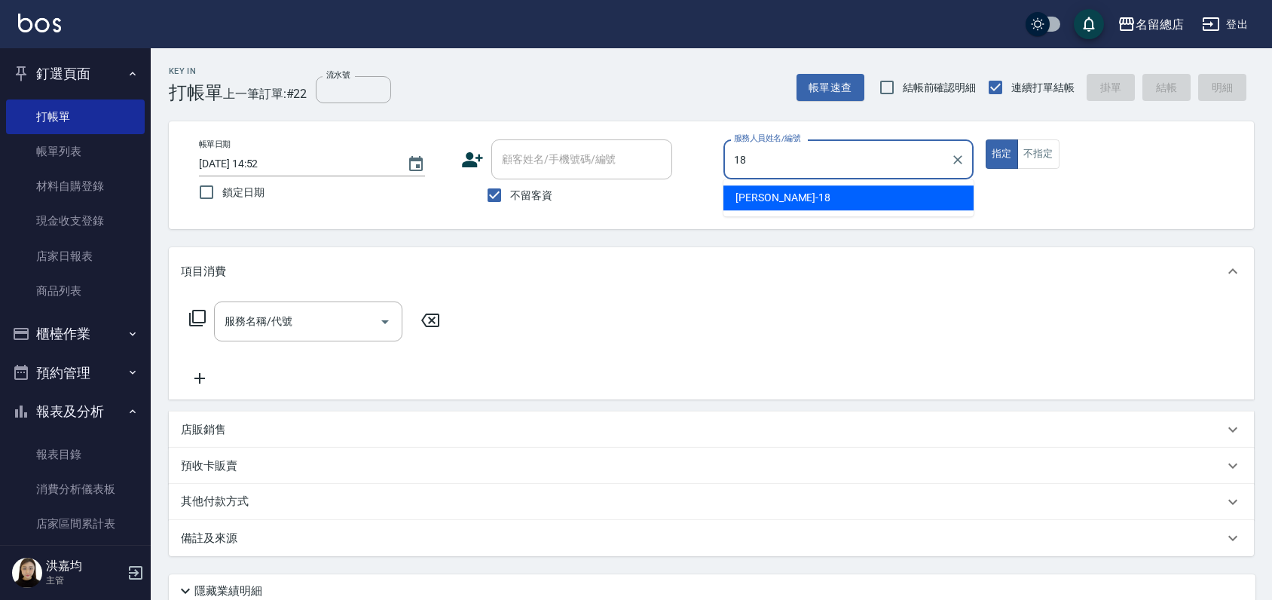
type input "[PERSON_NAME]-18"
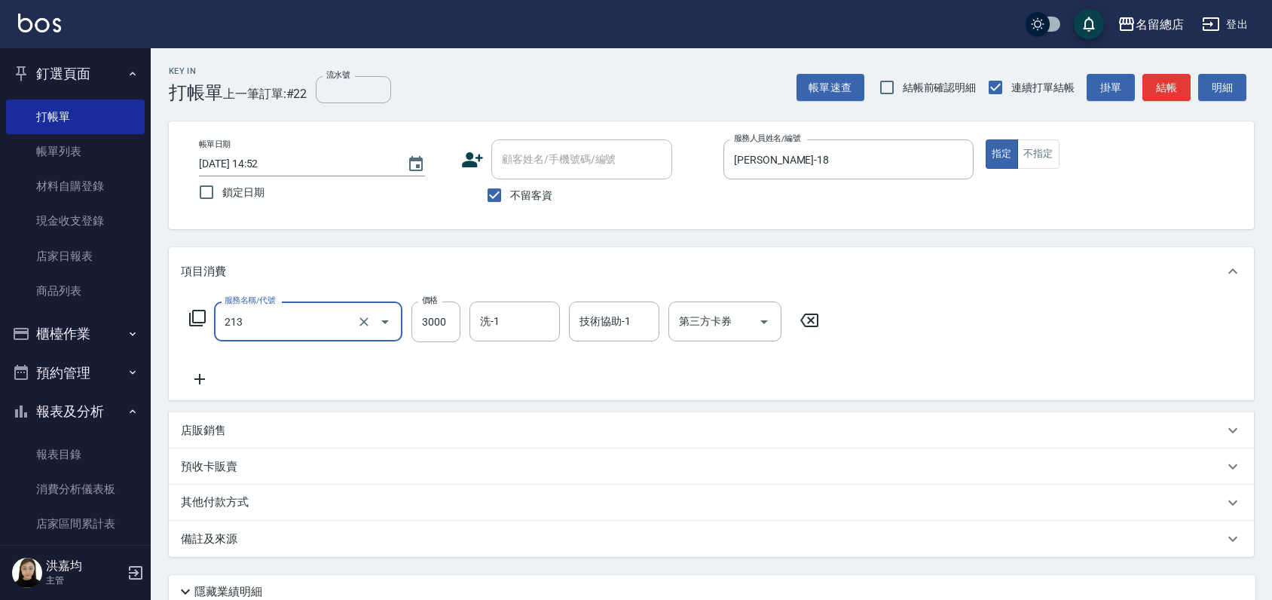
type input "陶溫3000以上(213)"
type input "4000"
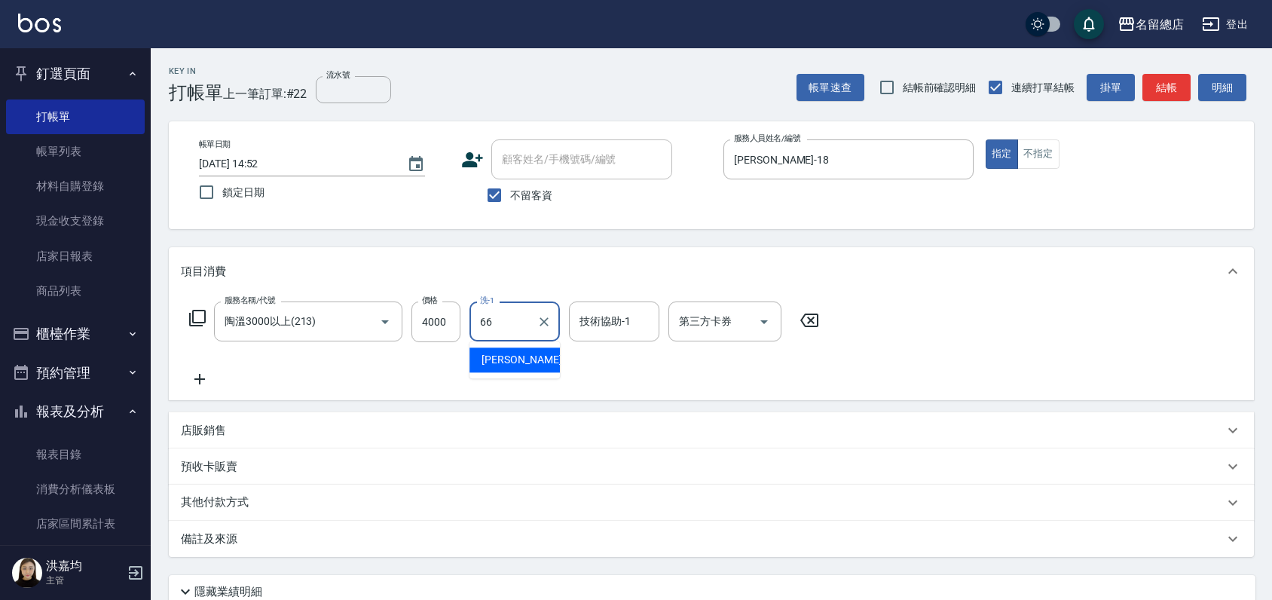
type input "[PERSON_NAME]-66"
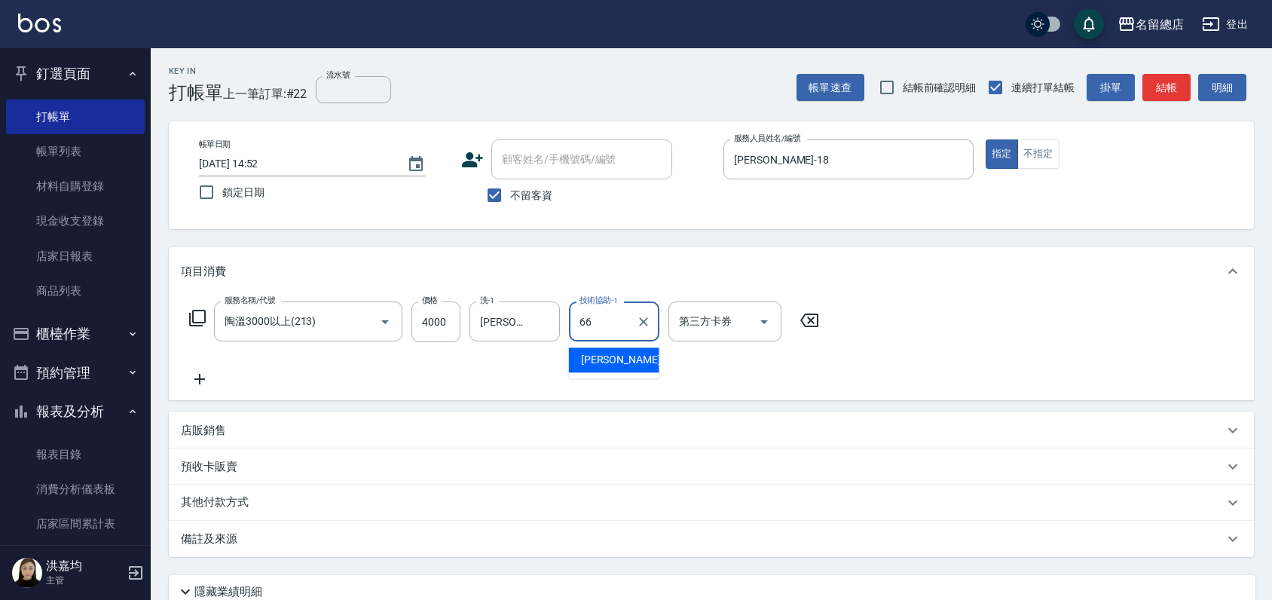
type input "[PERSON_NAME]-66"
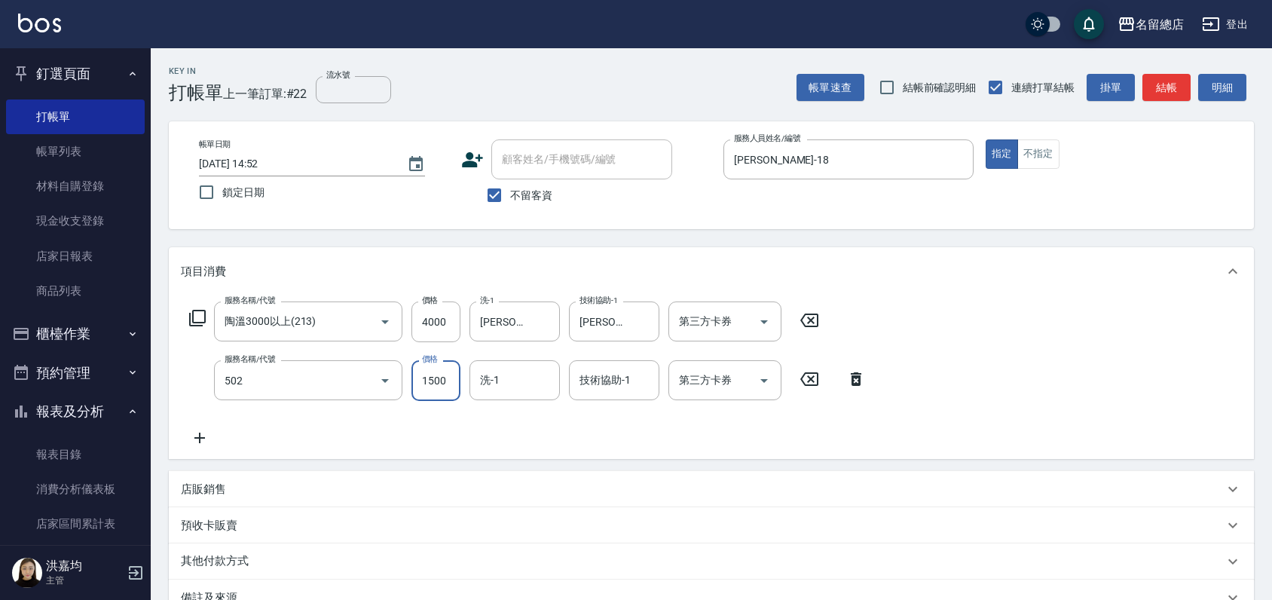
type input "染髮1500以上(502)"
type input "3000"
type input "[PERSON_NAME]-66"
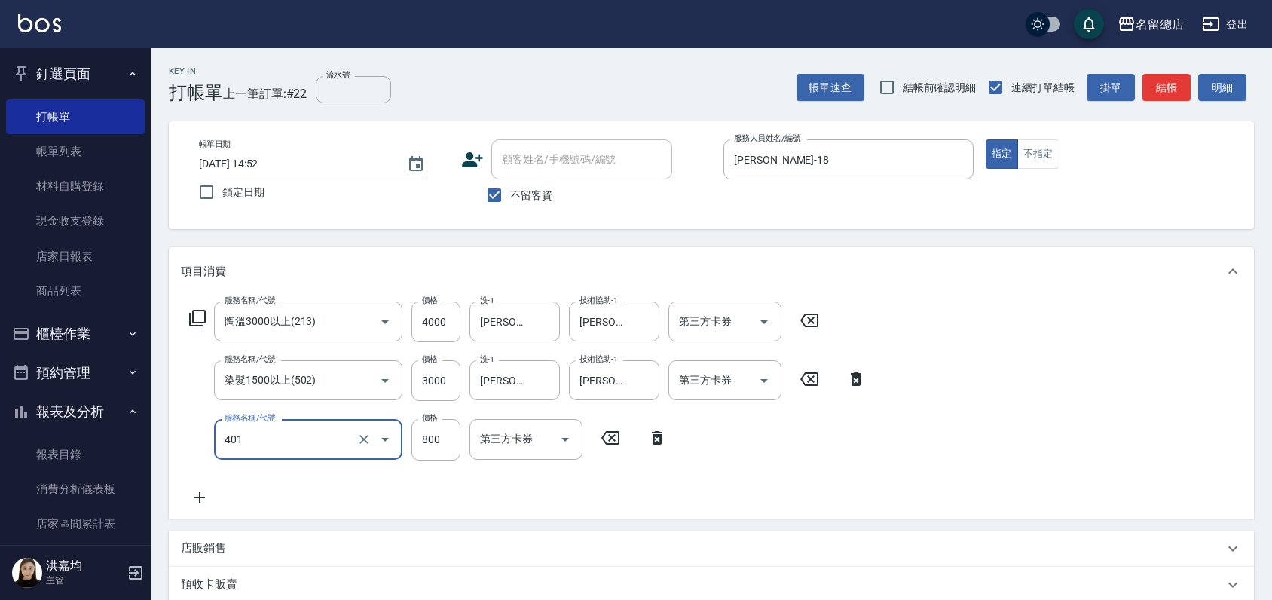
type input "自備護髮(401)"
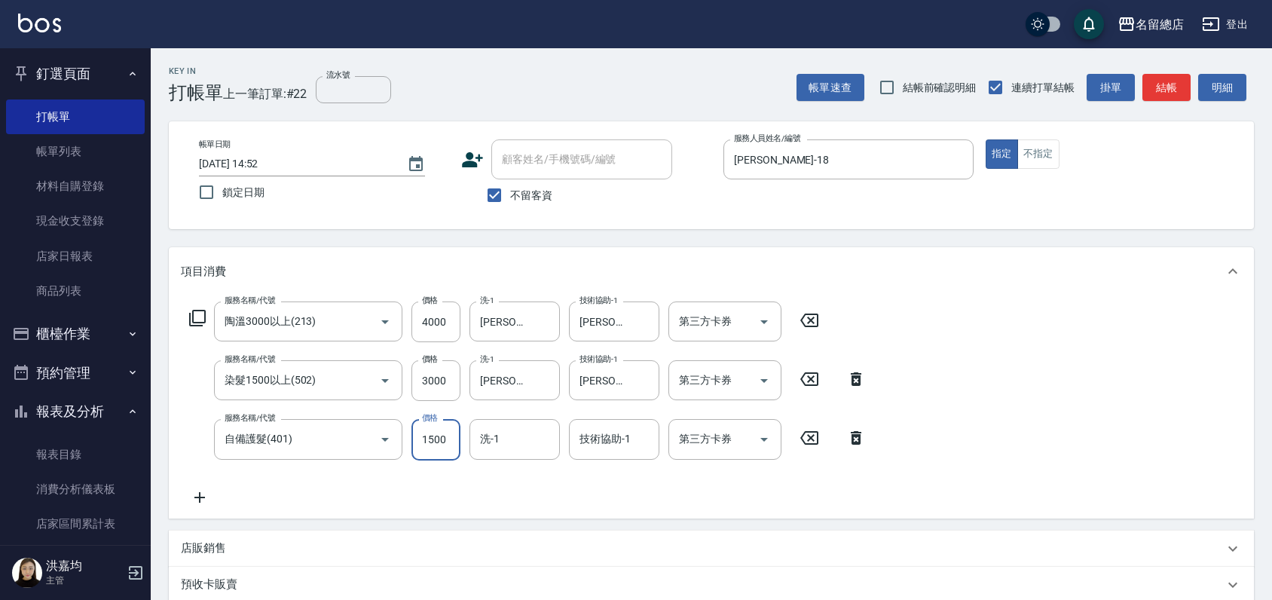
type input "1500"
type input "[PERSON_NAME]-66"
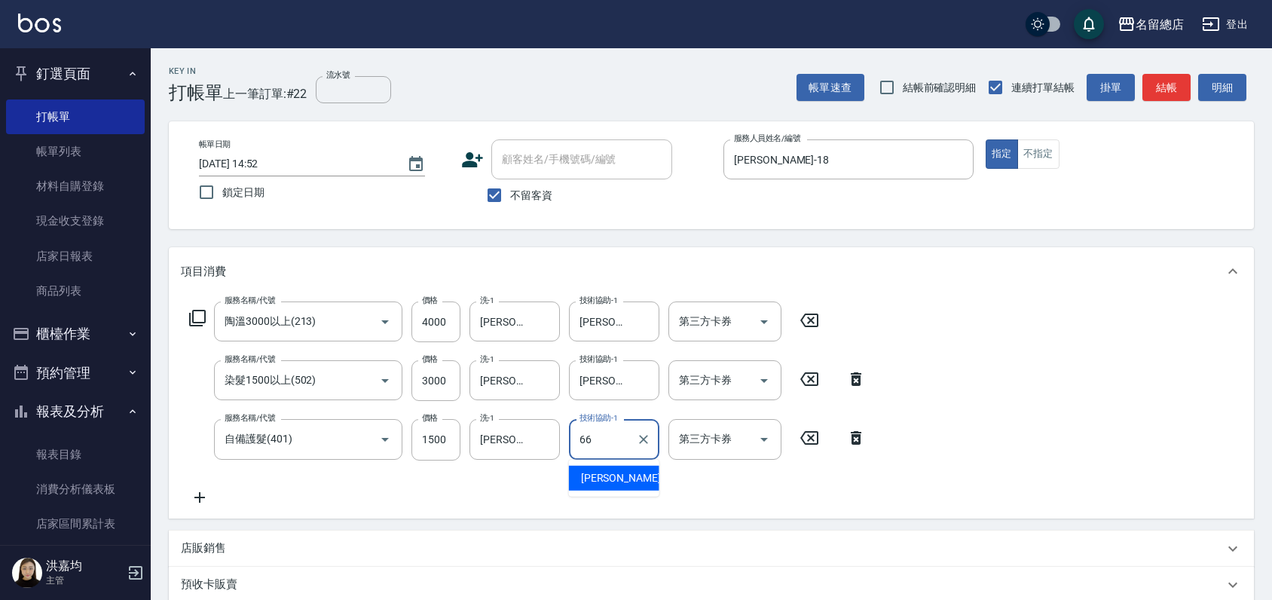
type input "[PERSON_NAME]-66"
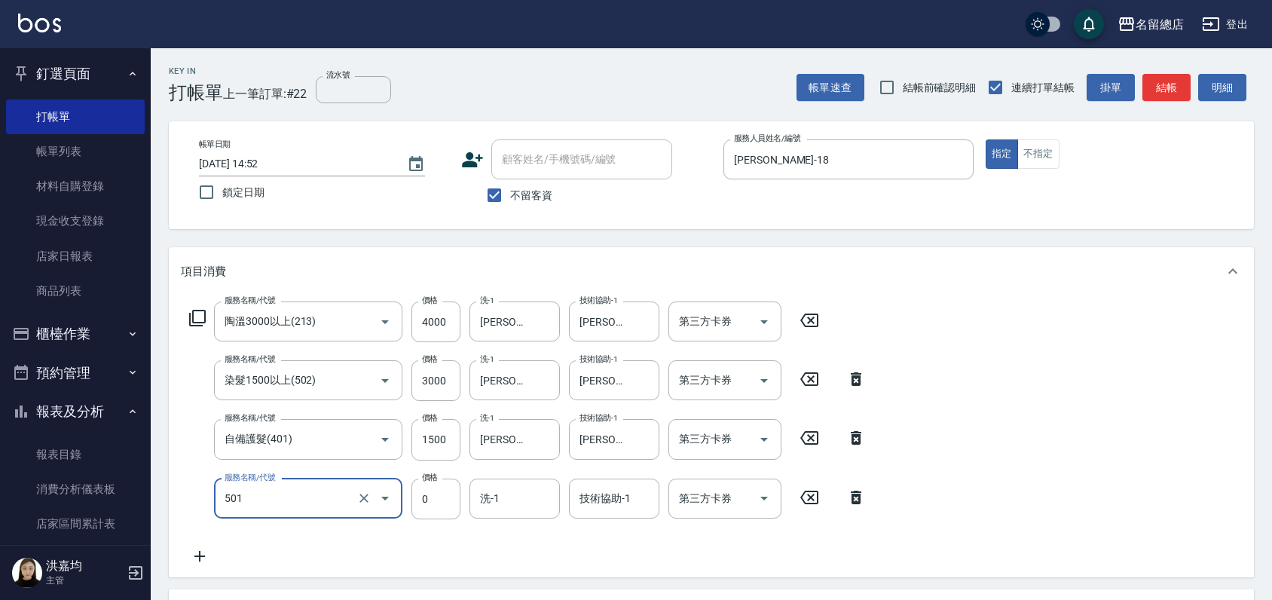
type input "2段蓋卡1300以上(501)"
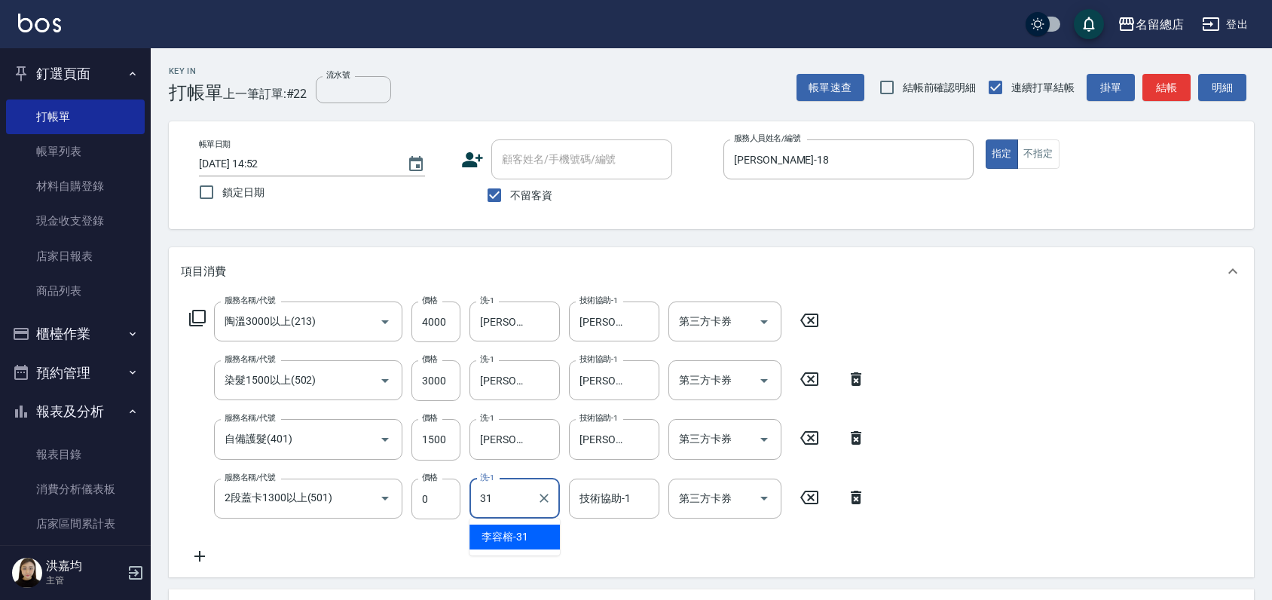
type input "[PERSON_NAME]-31"
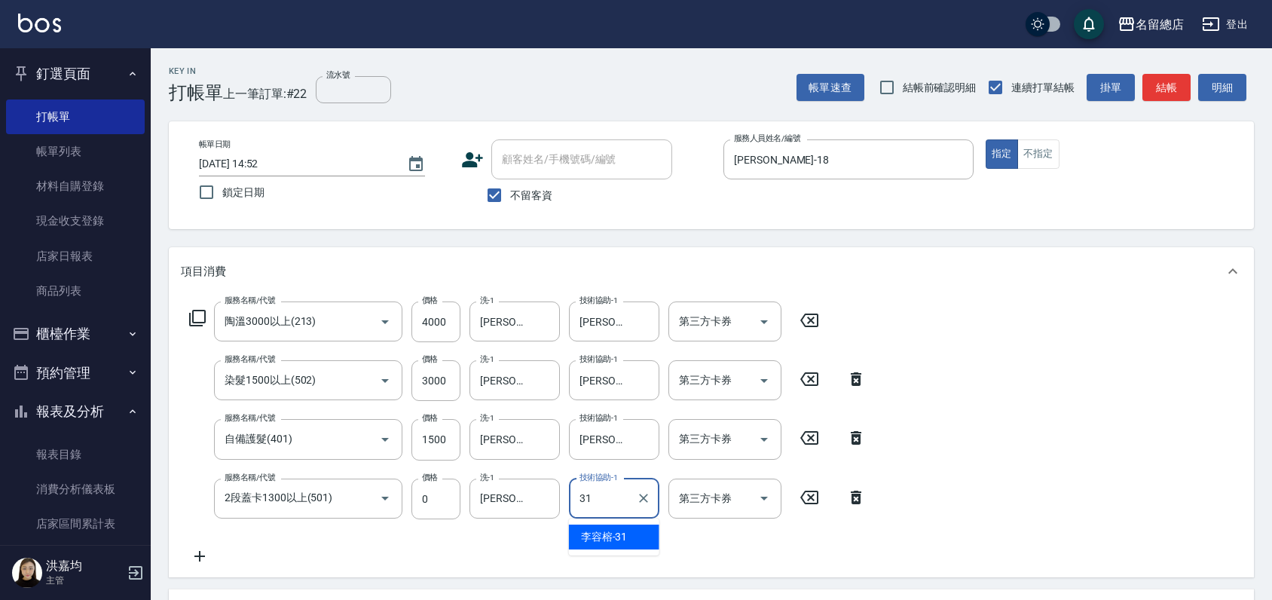
type input "[PERSON_NAME]-31"
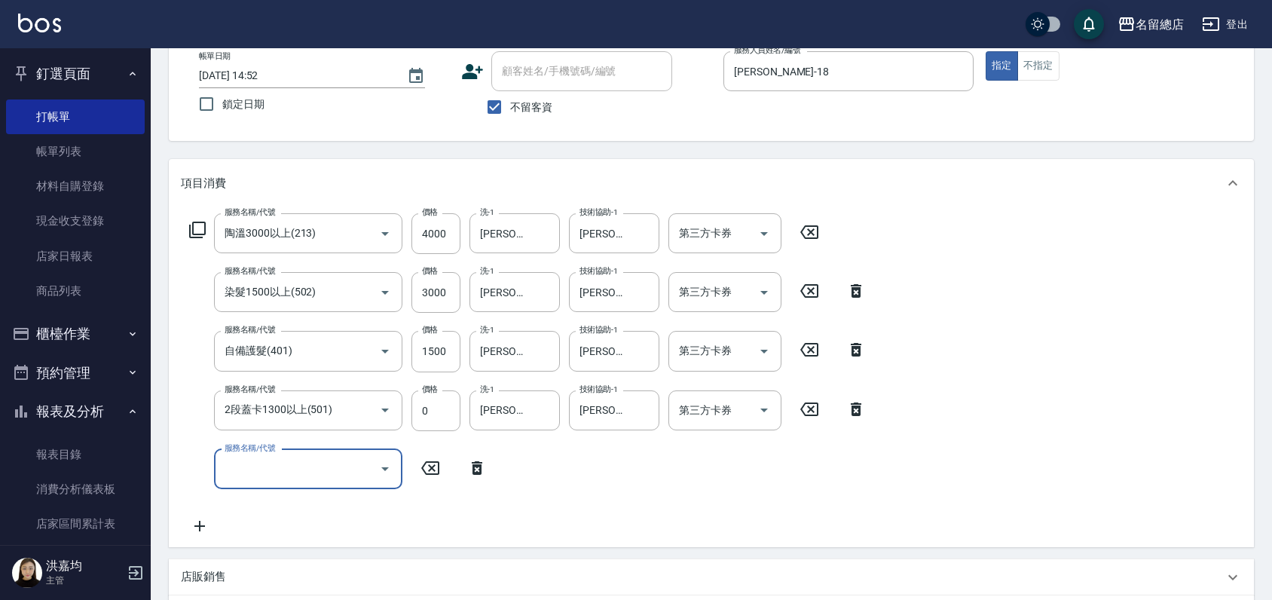
scroll to position [360, 0]
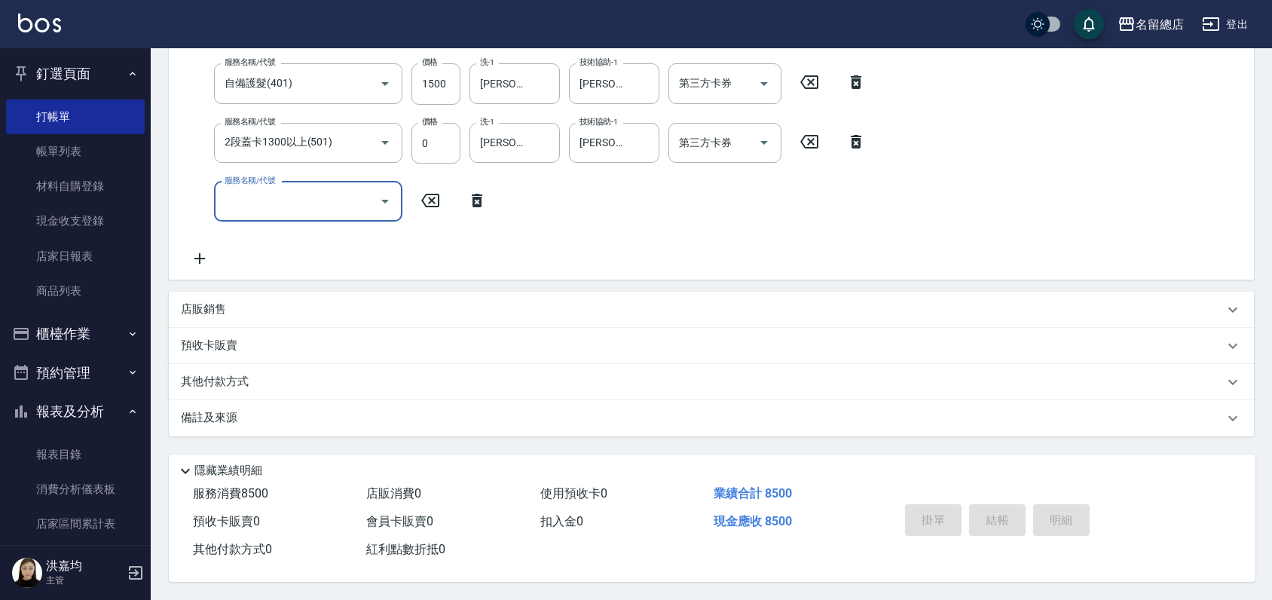
type input "[DATE] 14:53"
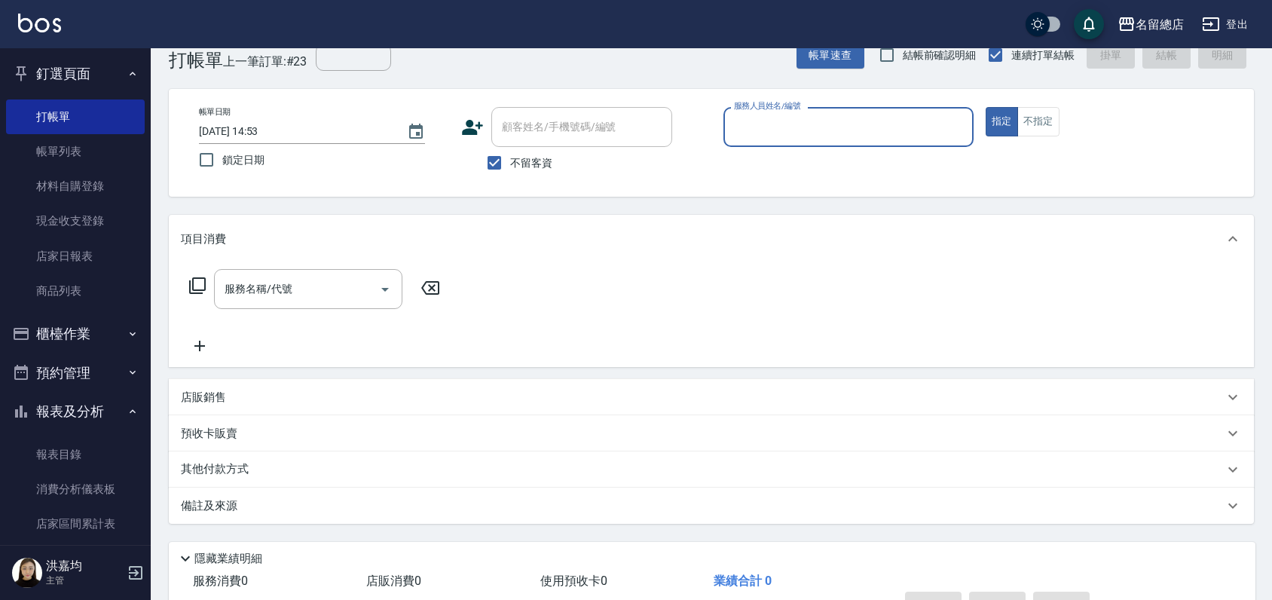
scroll to position [0, 0]
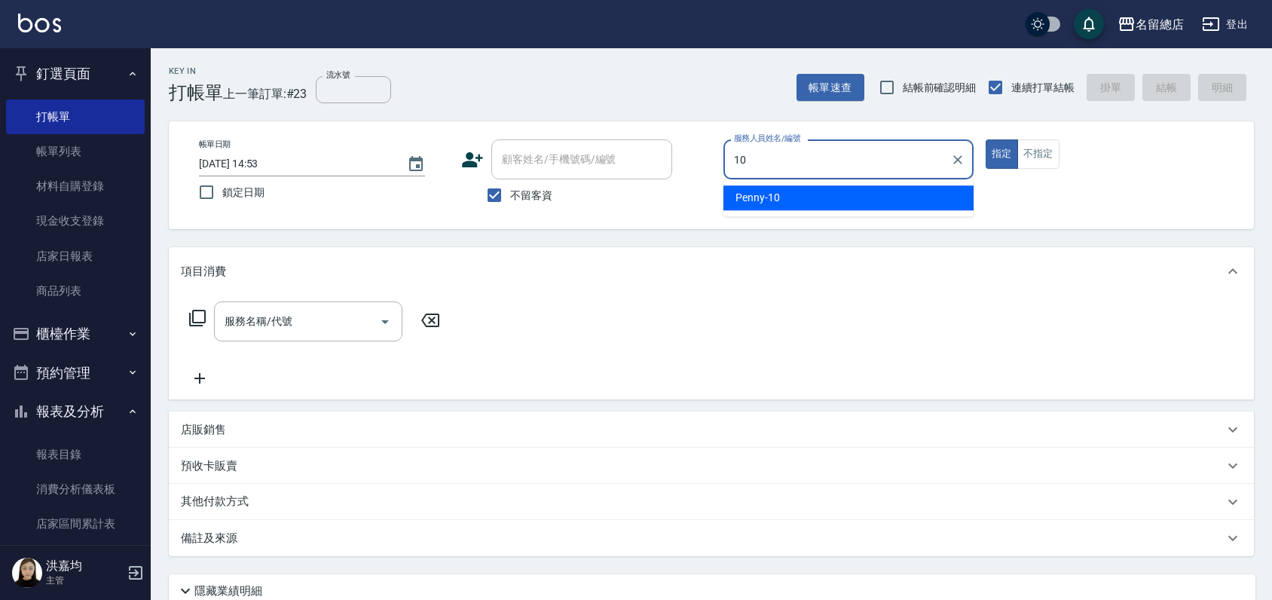
type input "Penny-10"
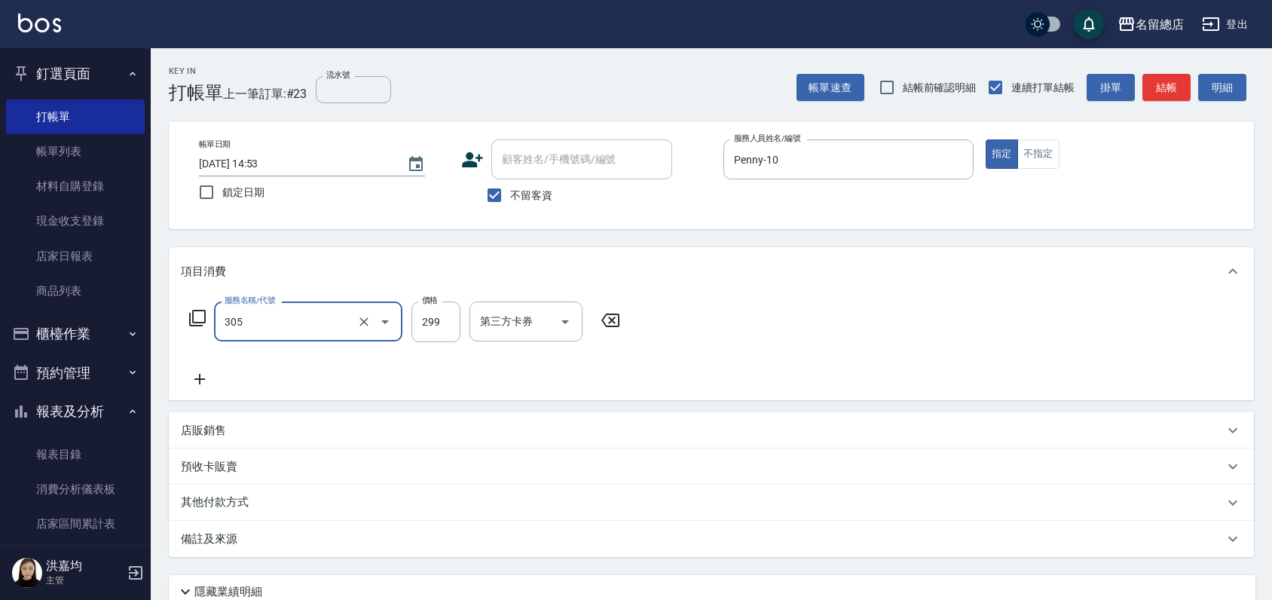
type input "剪髮(305)"
type input "500"
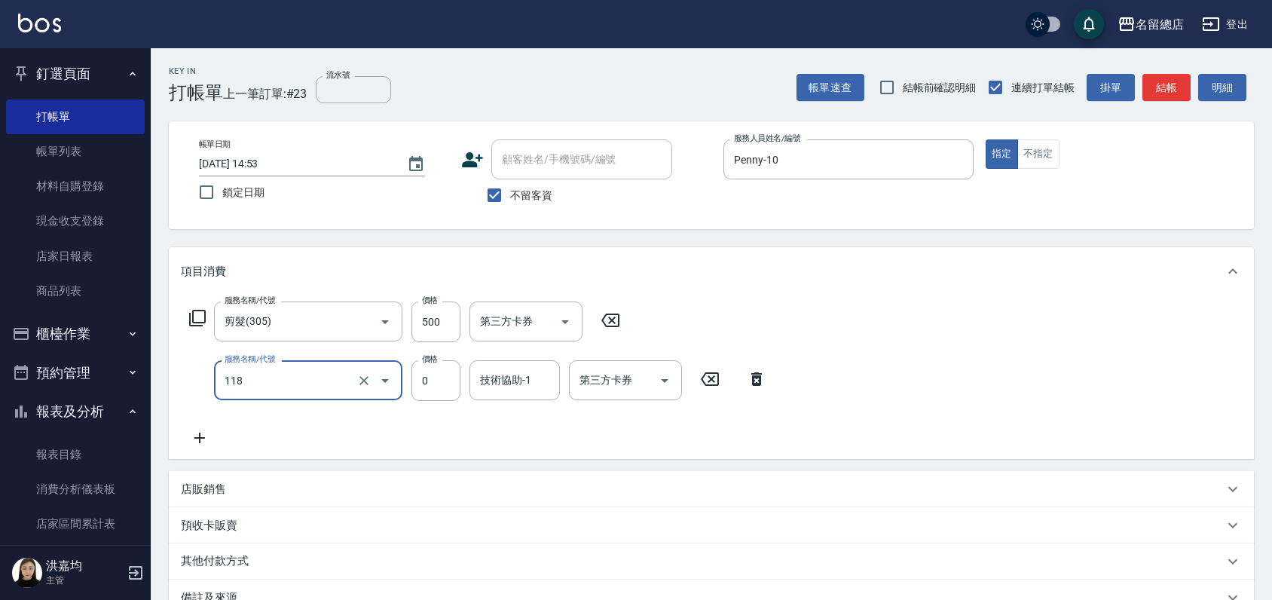
type input "頭皮蓋卡4點(118)"
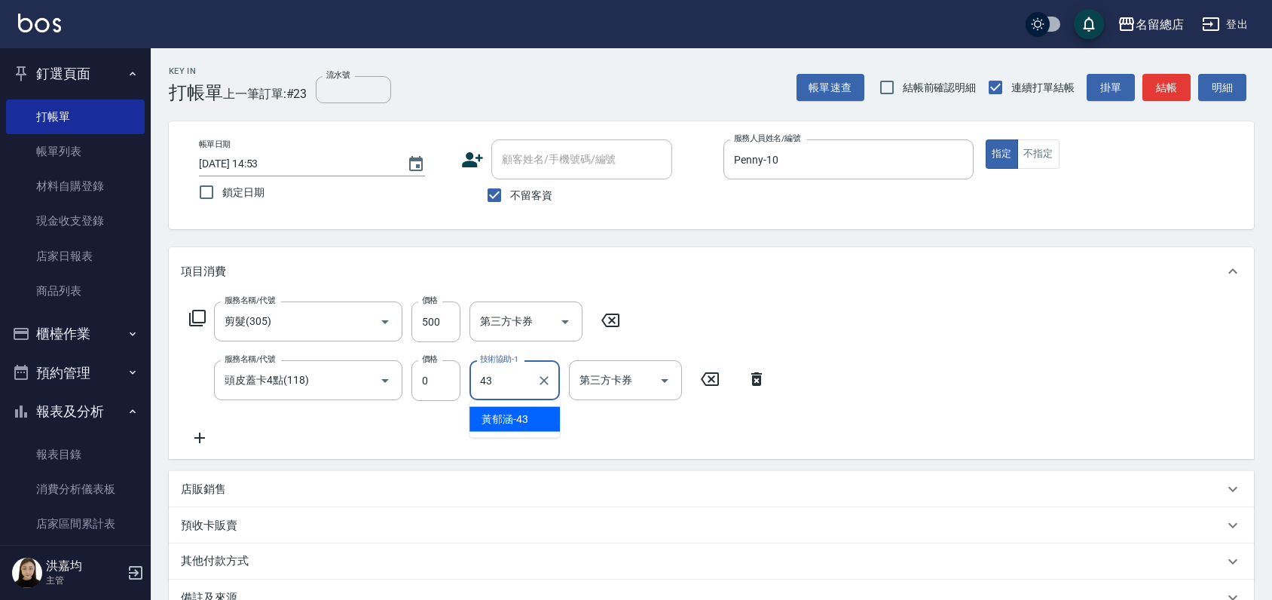
type input "[PERSON_NAME]-43"
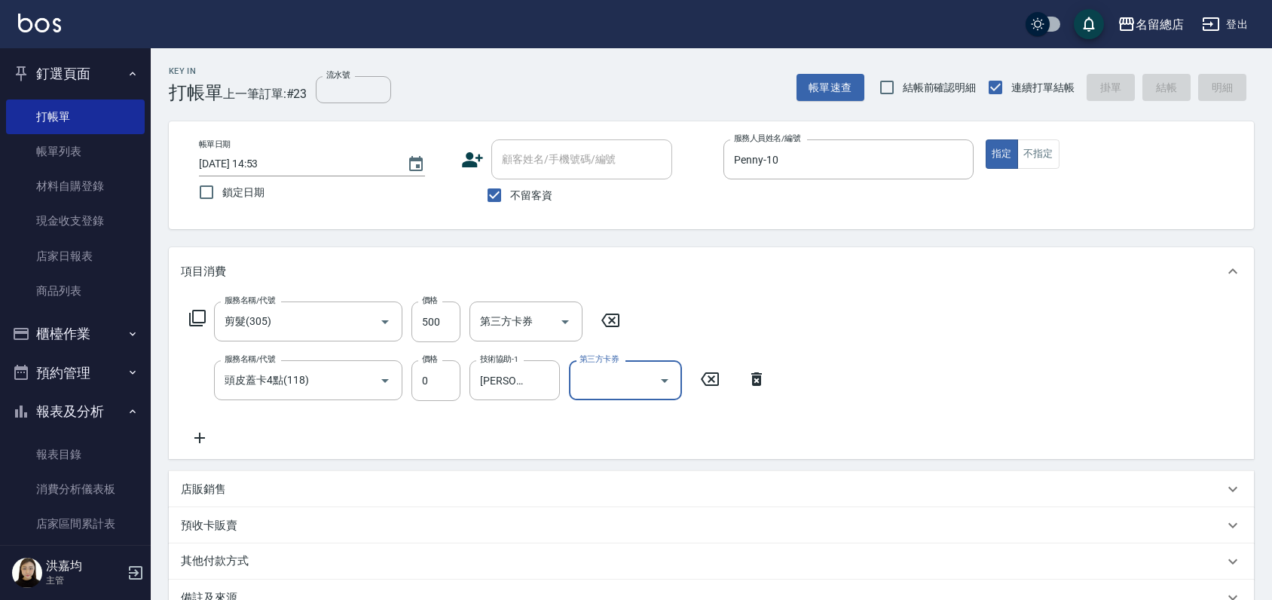
type input "[DATE] 14:54"
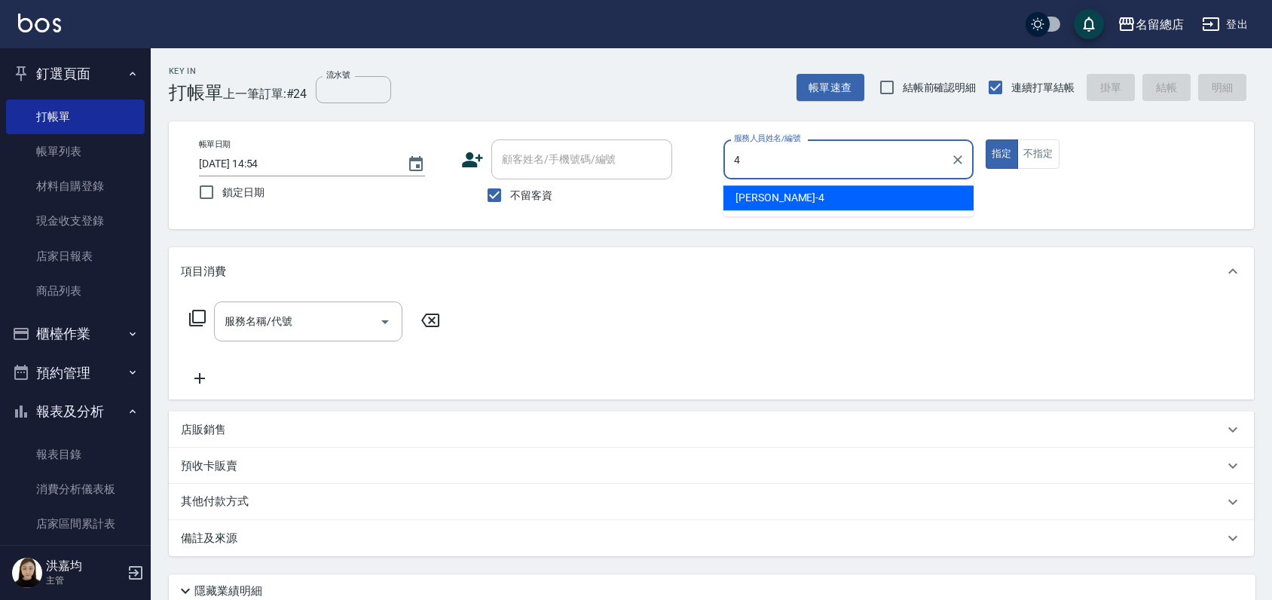
type input "[PERSON_NAME]-4"
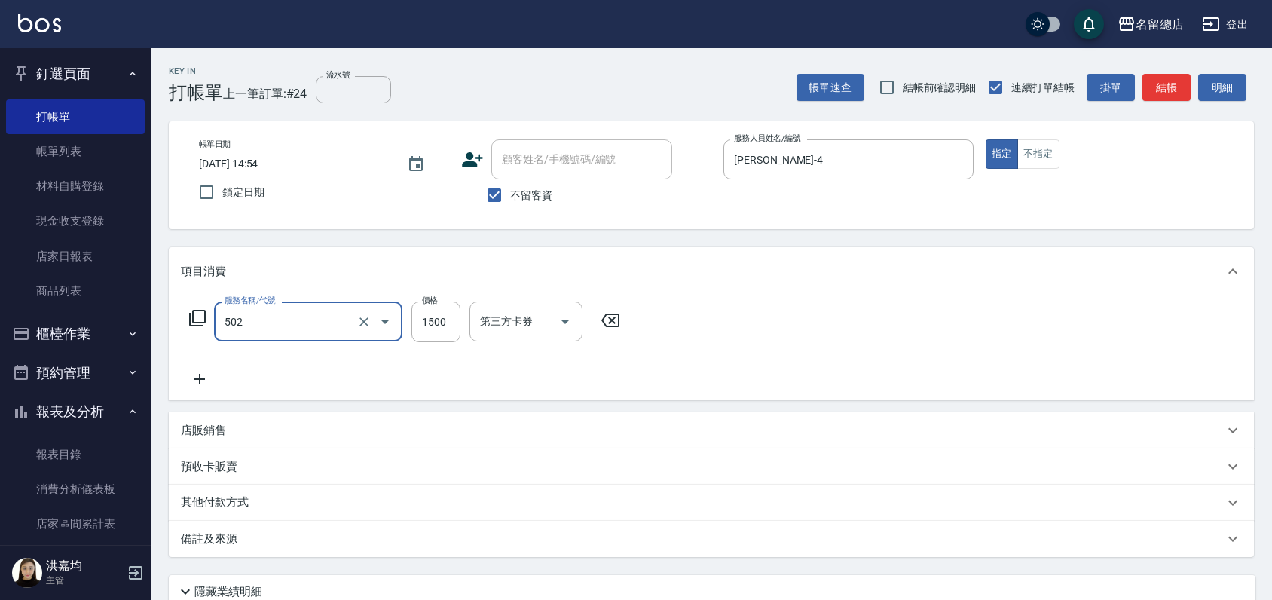
type input "染髮1500以上(502)"
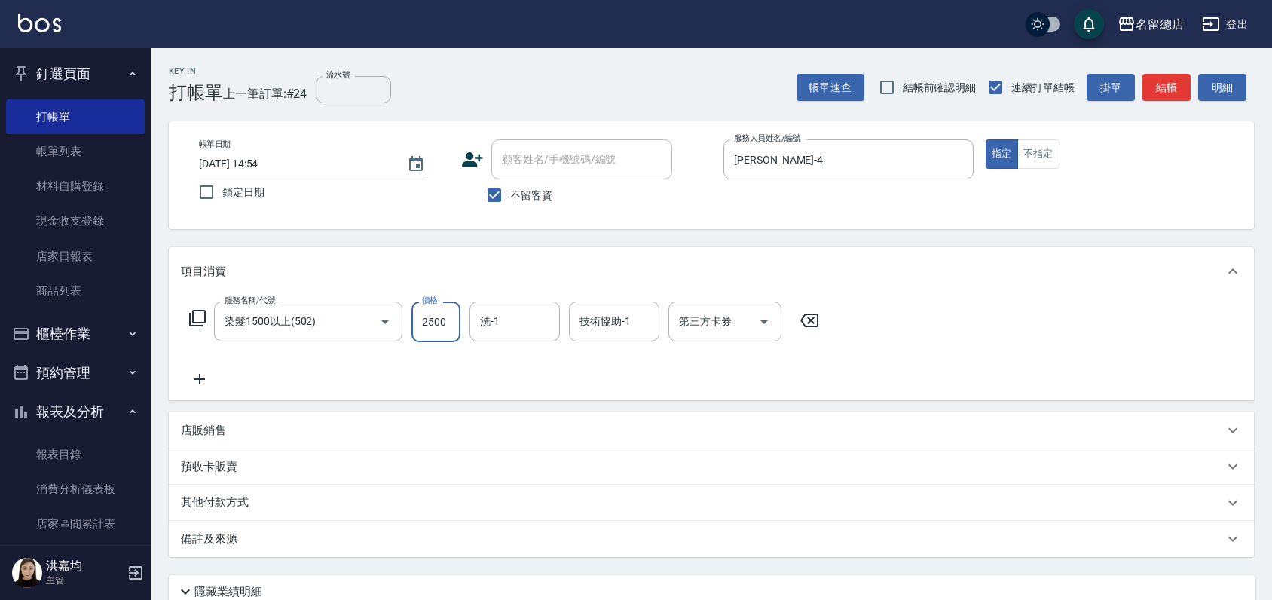
type input "2500"
type input "[PERSON_NAME]-32"
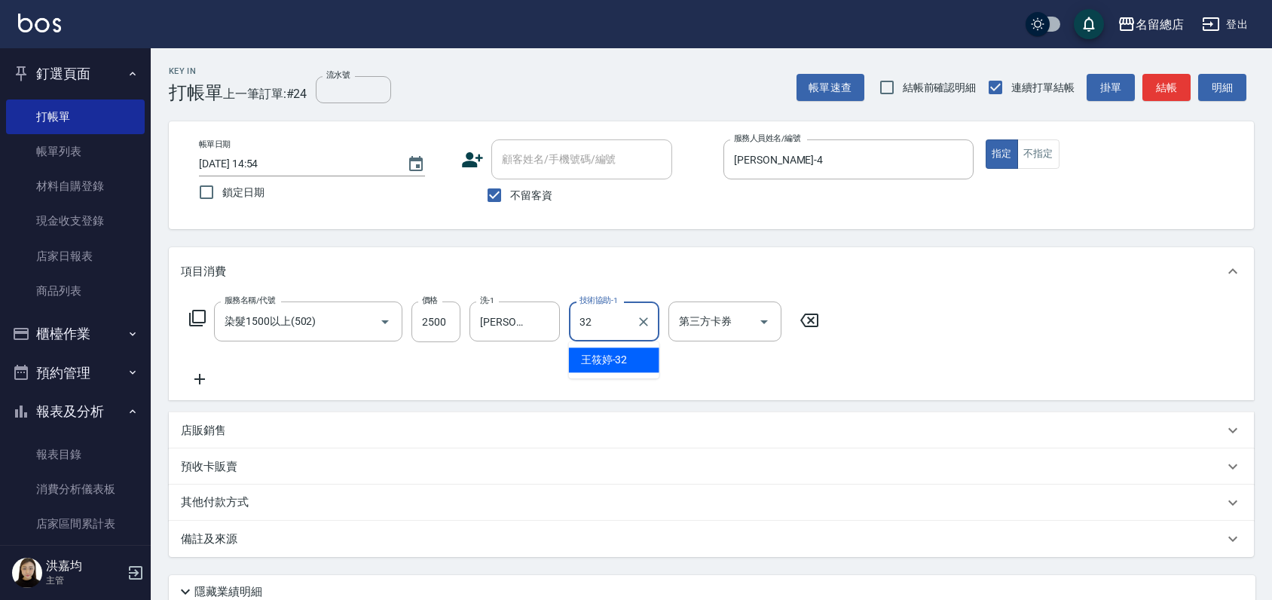
type input "[PERSON_NAME]-32"
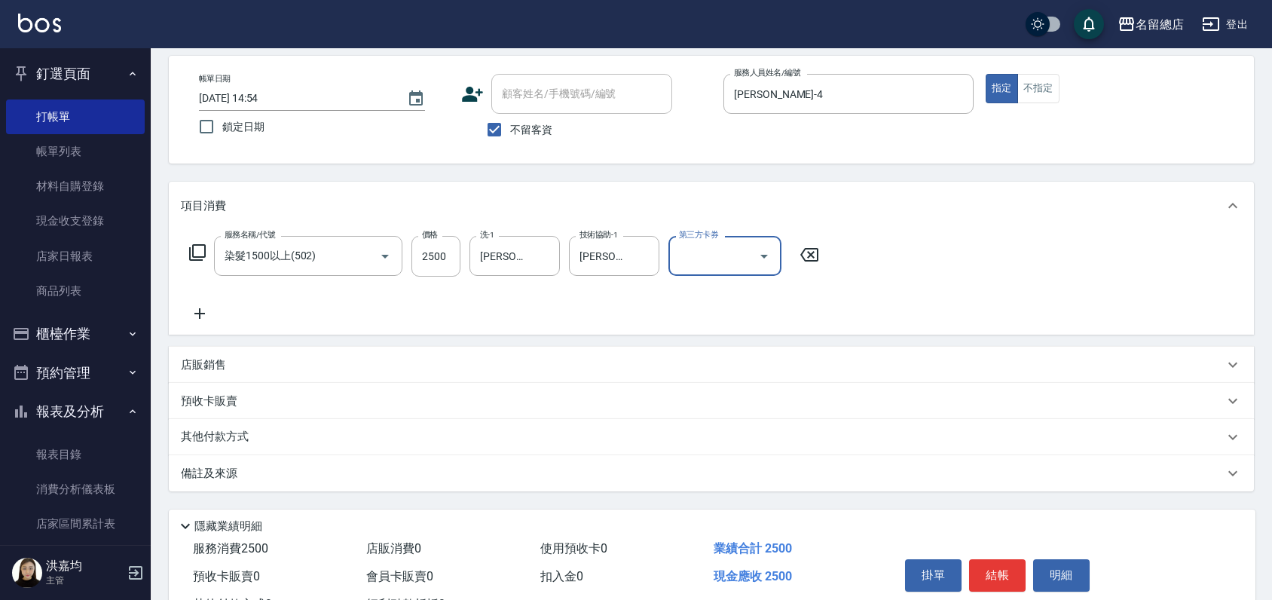
scroll to position [126, 0]
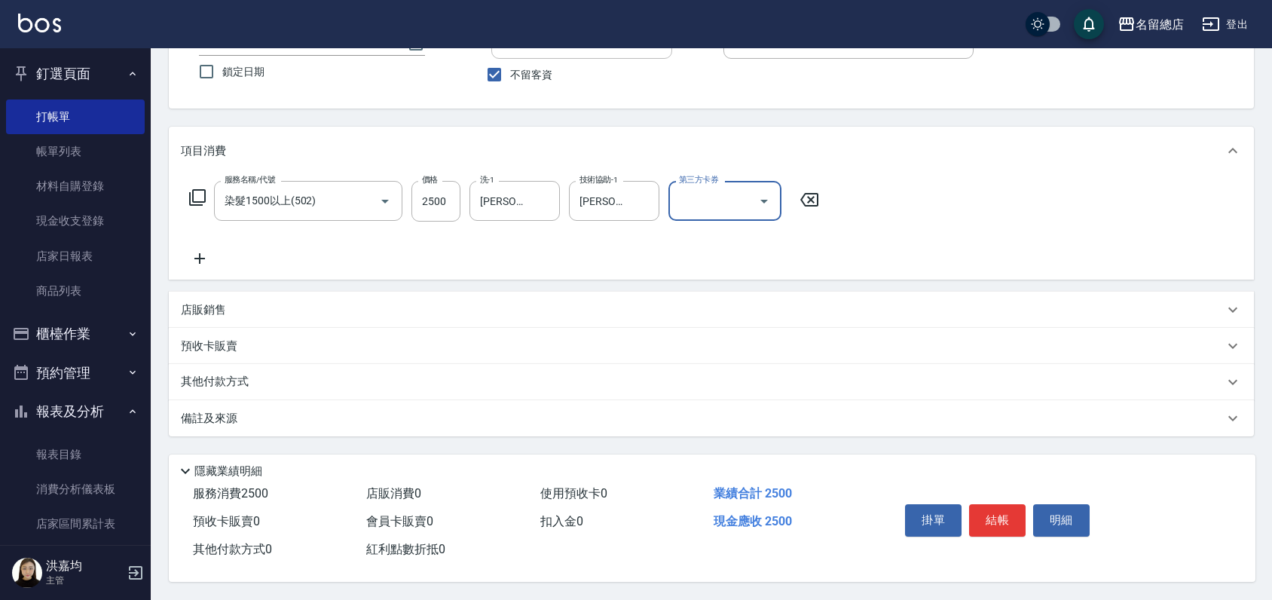
click at [232, 374] on p "其他付款方式" at bounding box center [218, 382] width 75 height 17
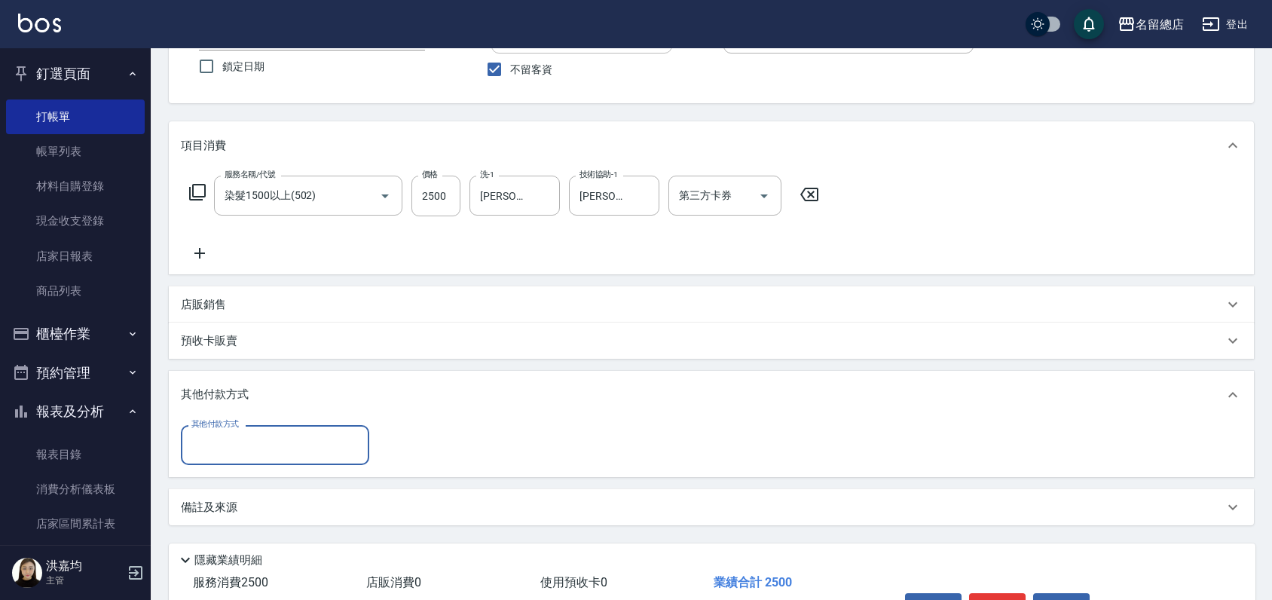
scroll to position [0, 0]
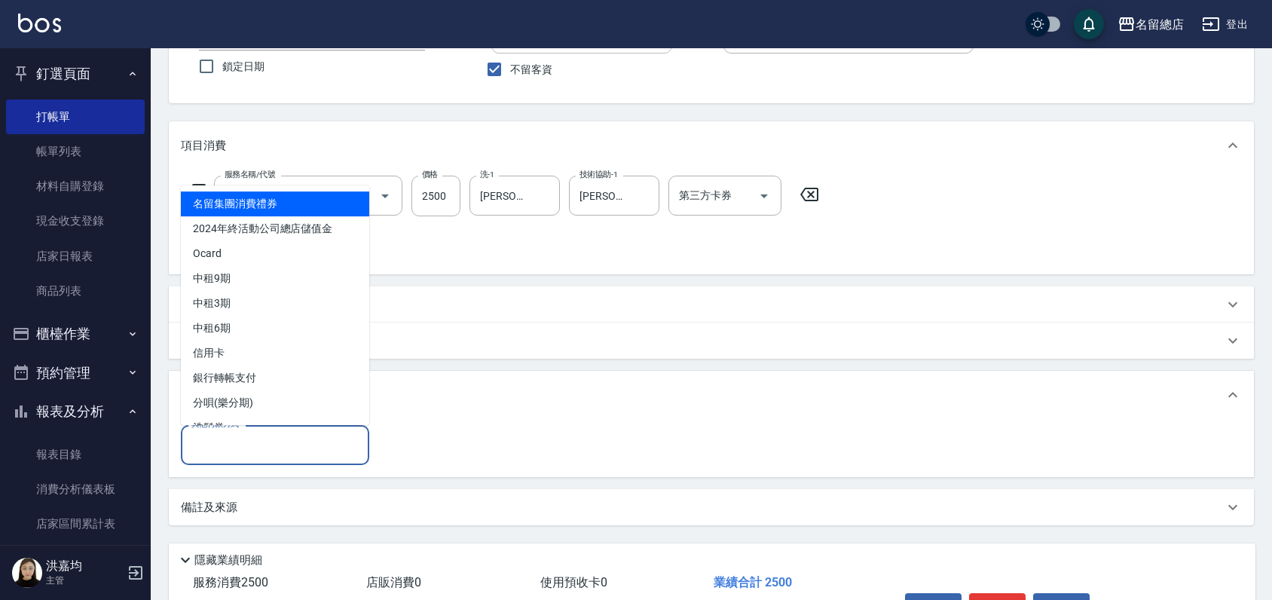
click at [216, 441] on input "其他付款方式" at bounding box center [275, 445] width 175 height 26
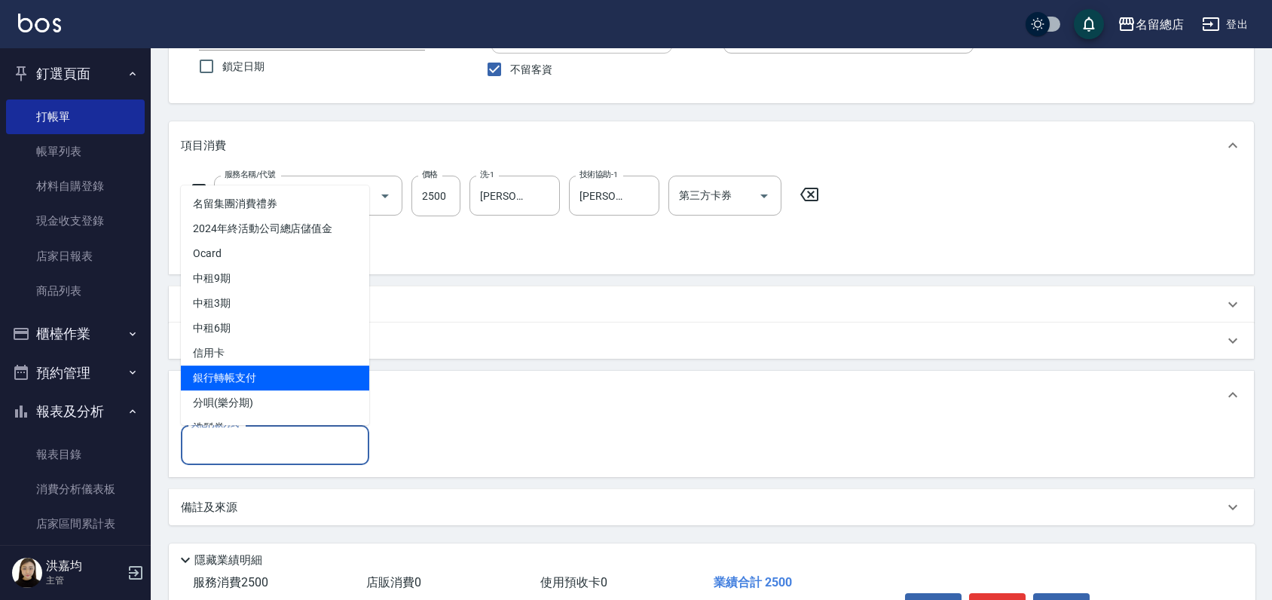
click at [229, 368] on span "銀行轉帳支付" at bounding box center [275, 378] width 188 height 25
type input "銀行轉帳支付"
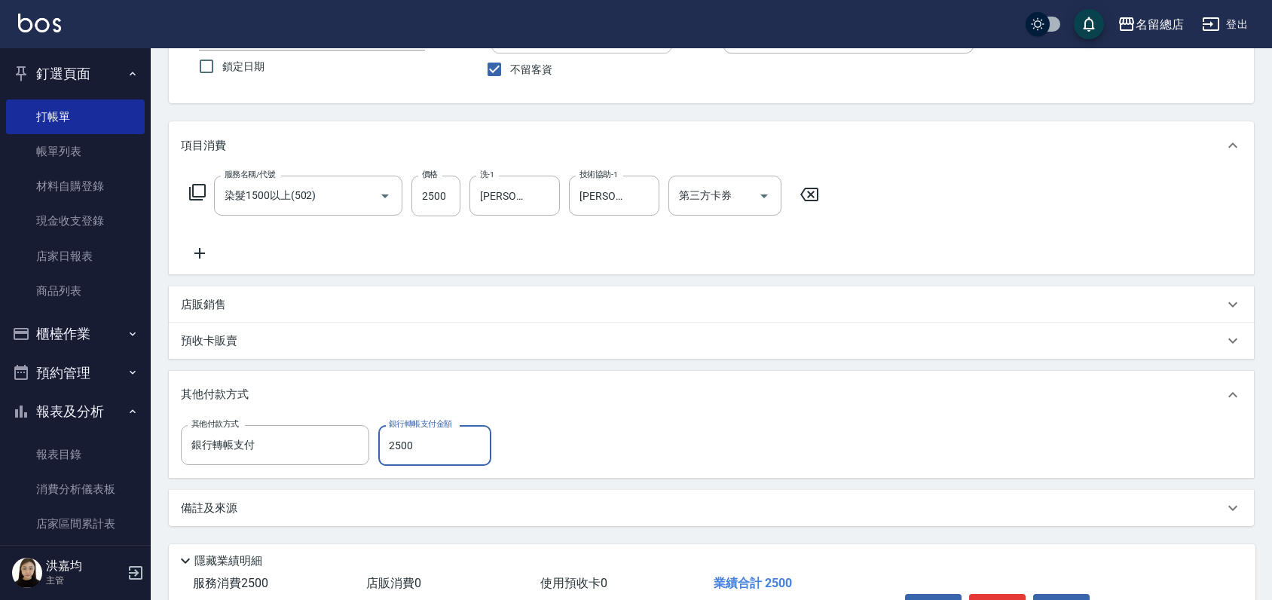
type input "2500"
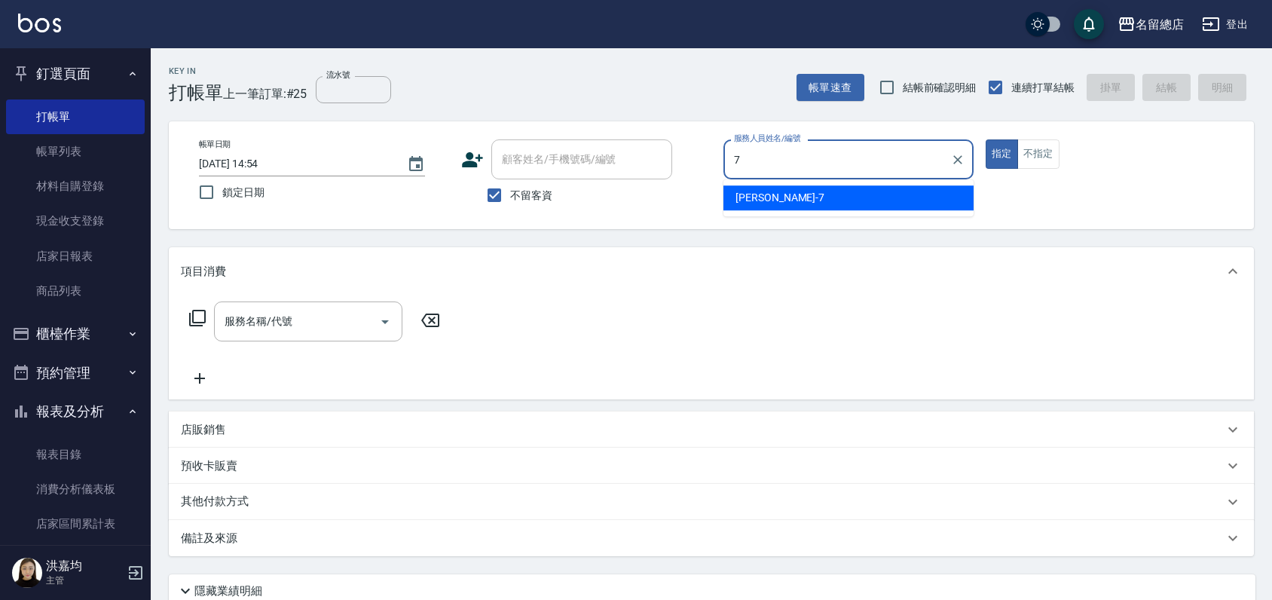
type input "Mick-7"
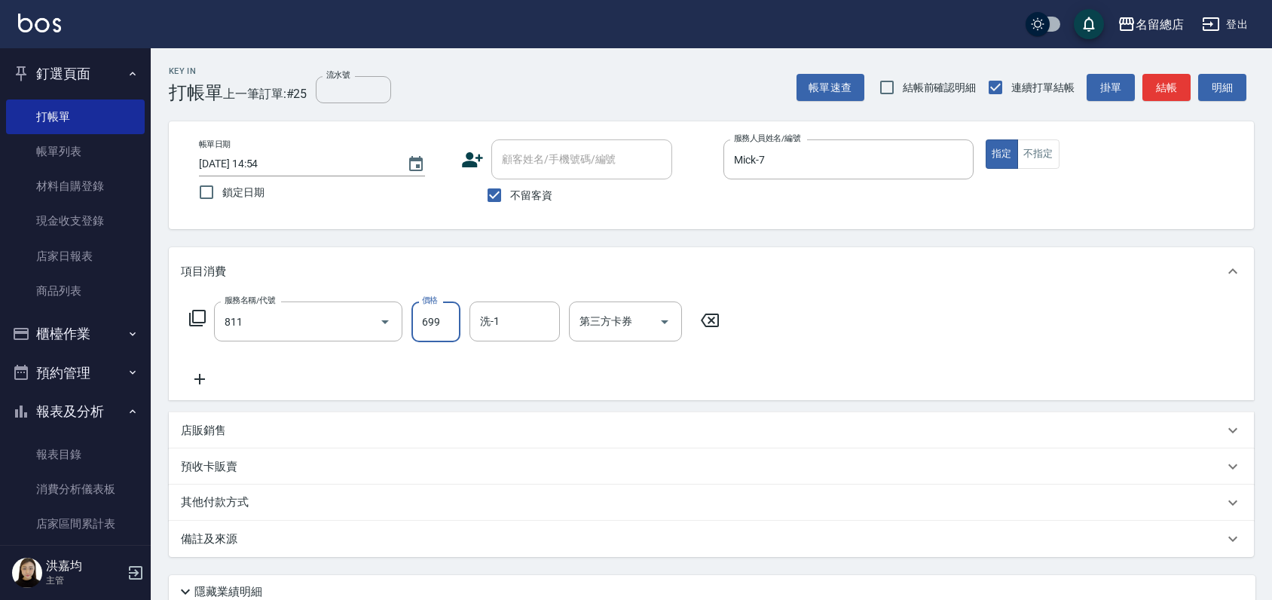
type input "洗+剪(811)"
type input "700"
type input "[PERSON_NAME]-34"
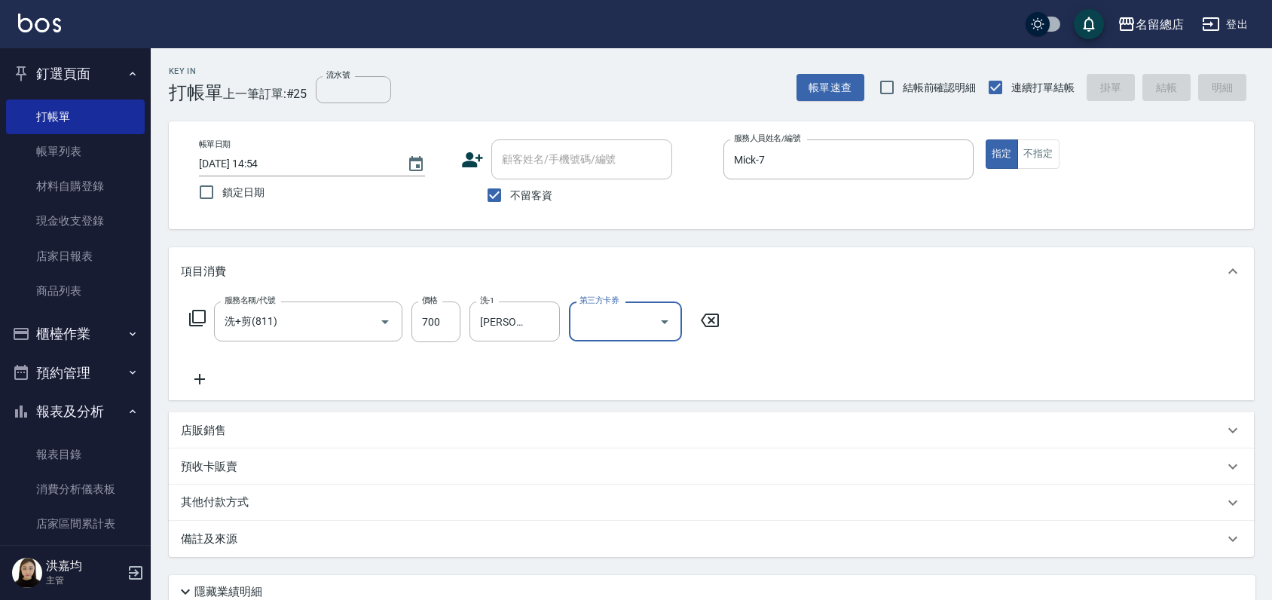
type input "[DATE] 14:55"
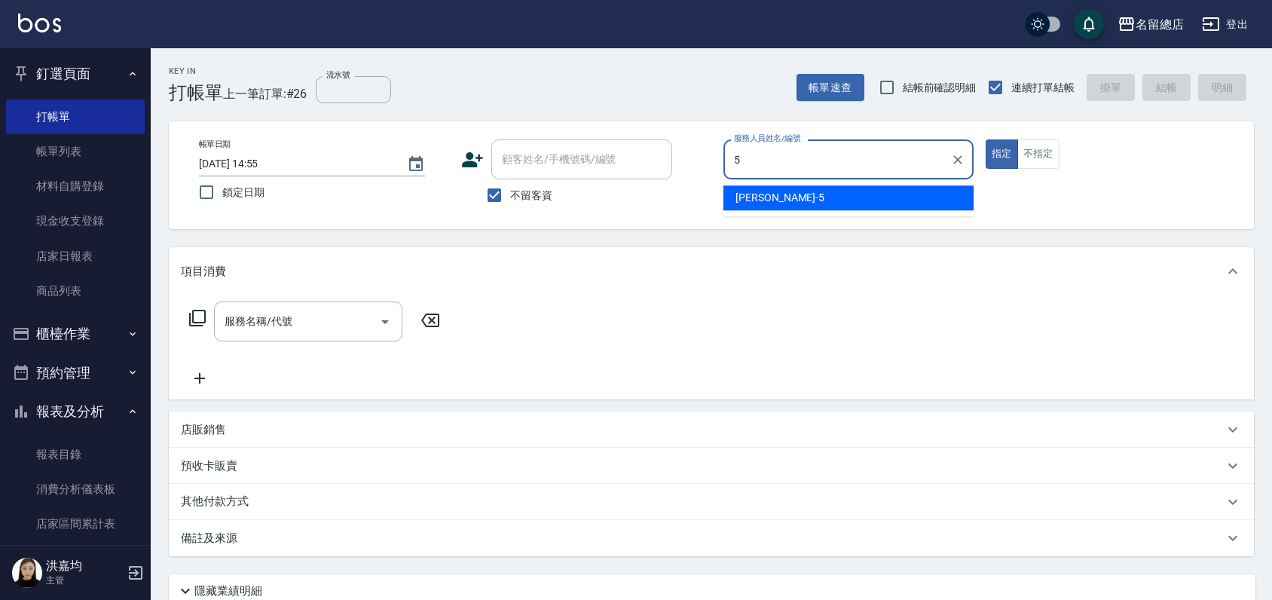
type input "[PERSON_NAME]-5"
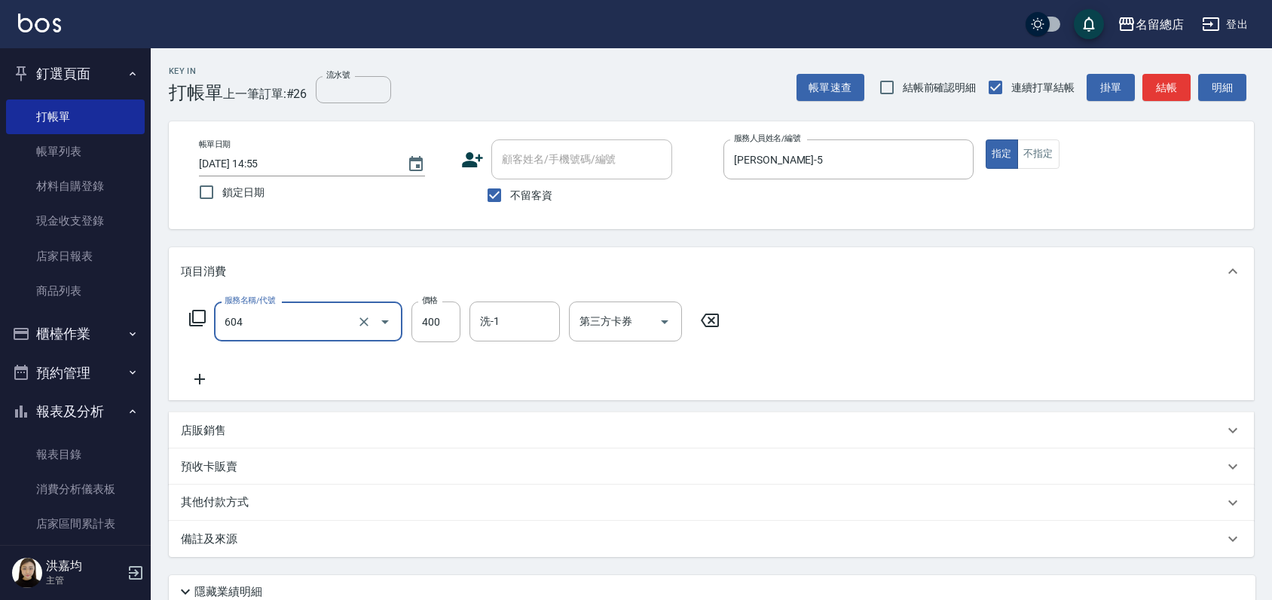
type input "健康洗髮(604)"
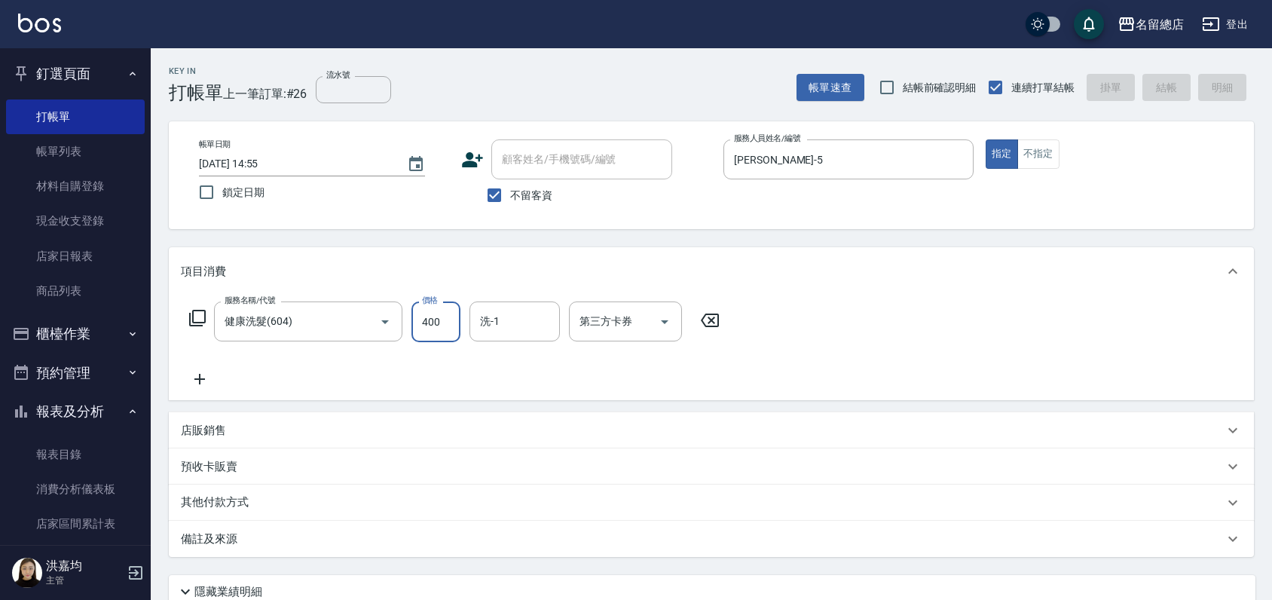
type input "[DATE] 14:59"
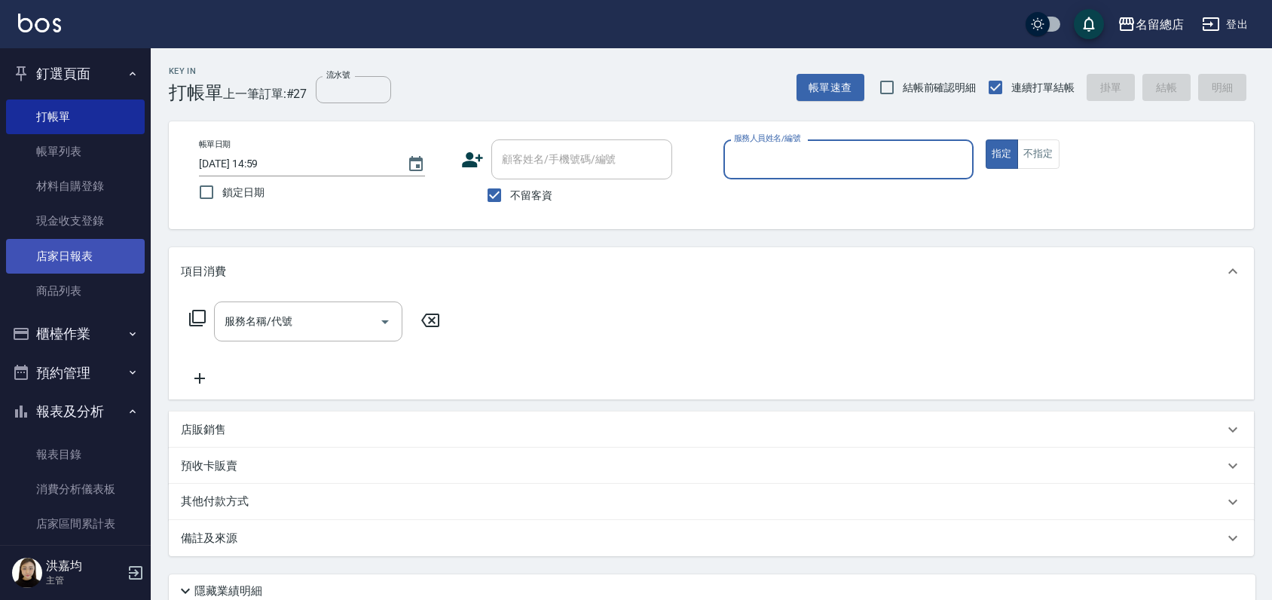
click at [61, 256] on link "店家日報表" at bounding box center [75, 256] width 139 height 35
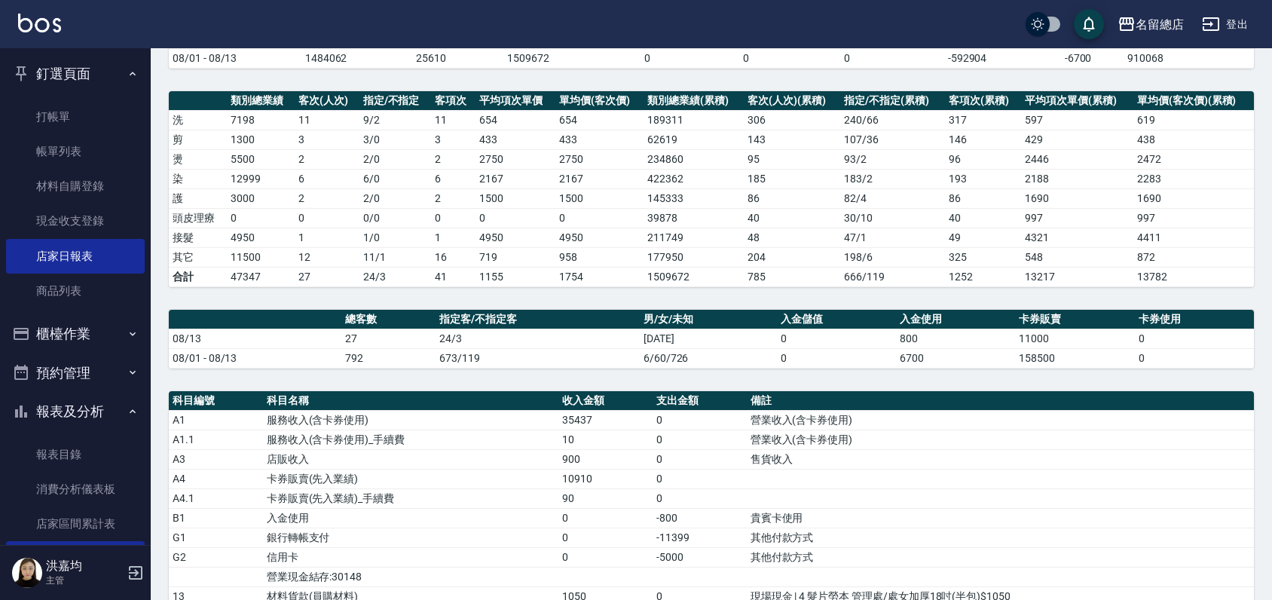
scroll to position [502, 0]
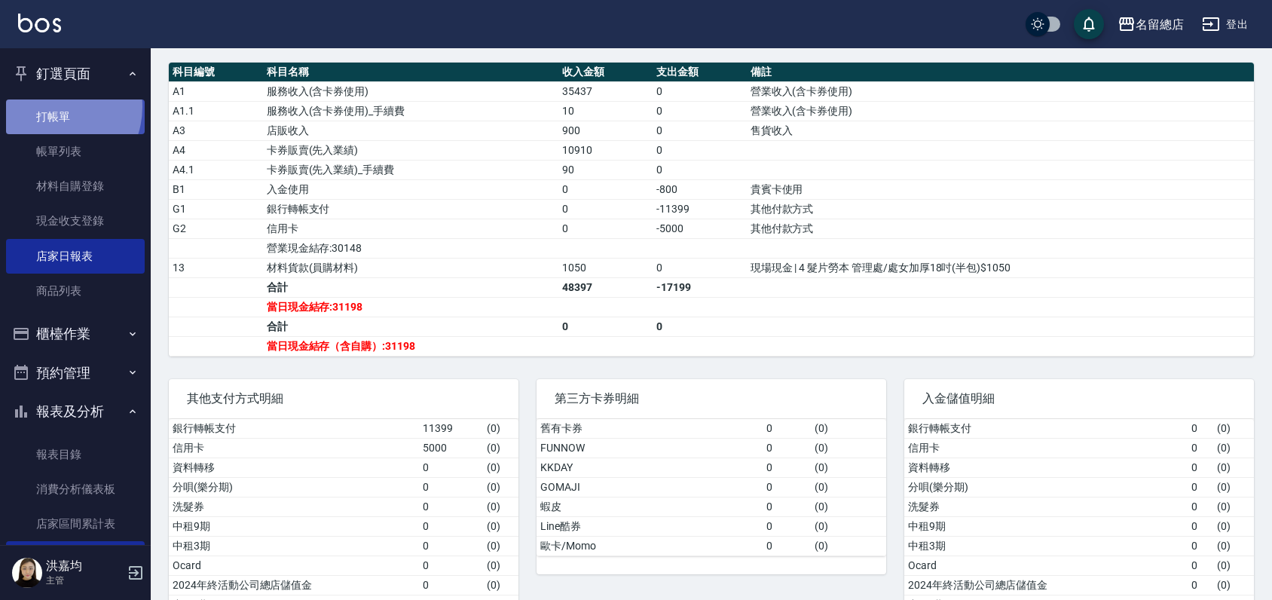
click at [50, 106] on link "打帳單" at bounding box center [75, 116] width 139 height 35
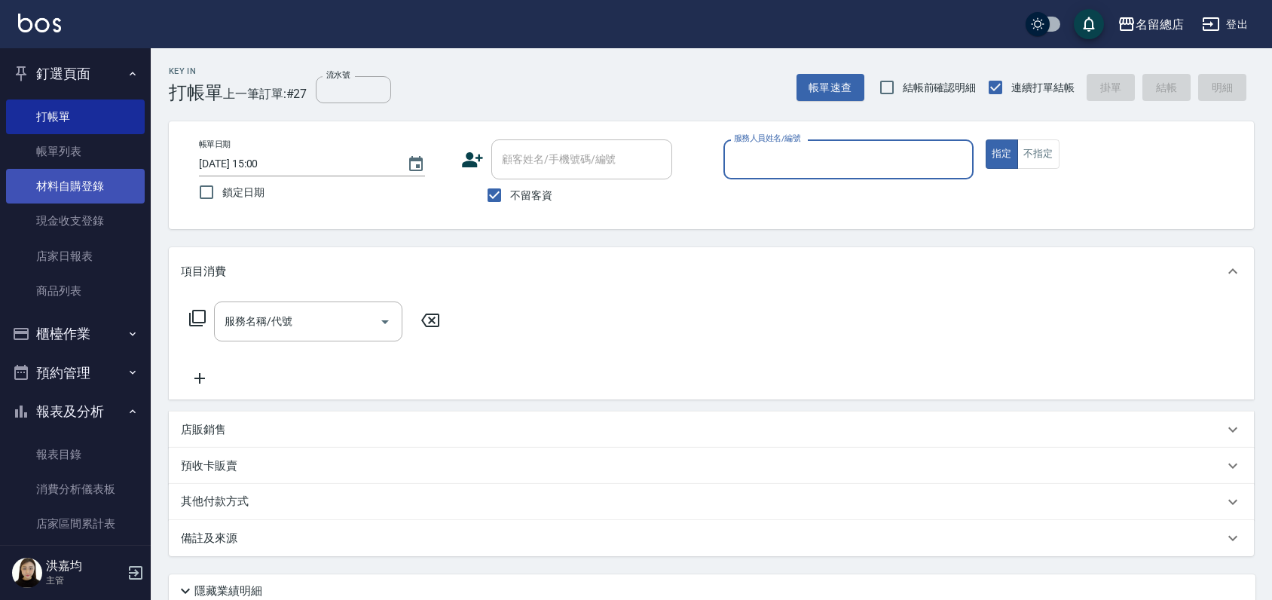
click at [67, 194] on link "材料自購登錄" at bounding box center [75, 186] width 139 height 35
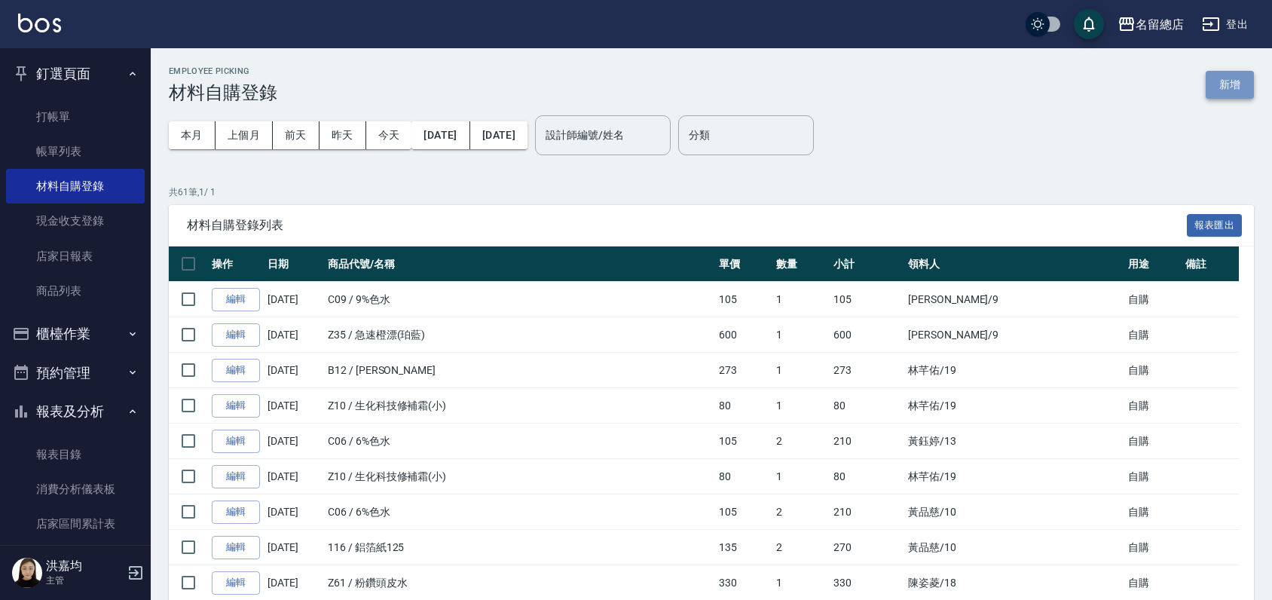
click at [1232, 81] on button "新增" at bounding box center [1230, 85] width 48 height 28
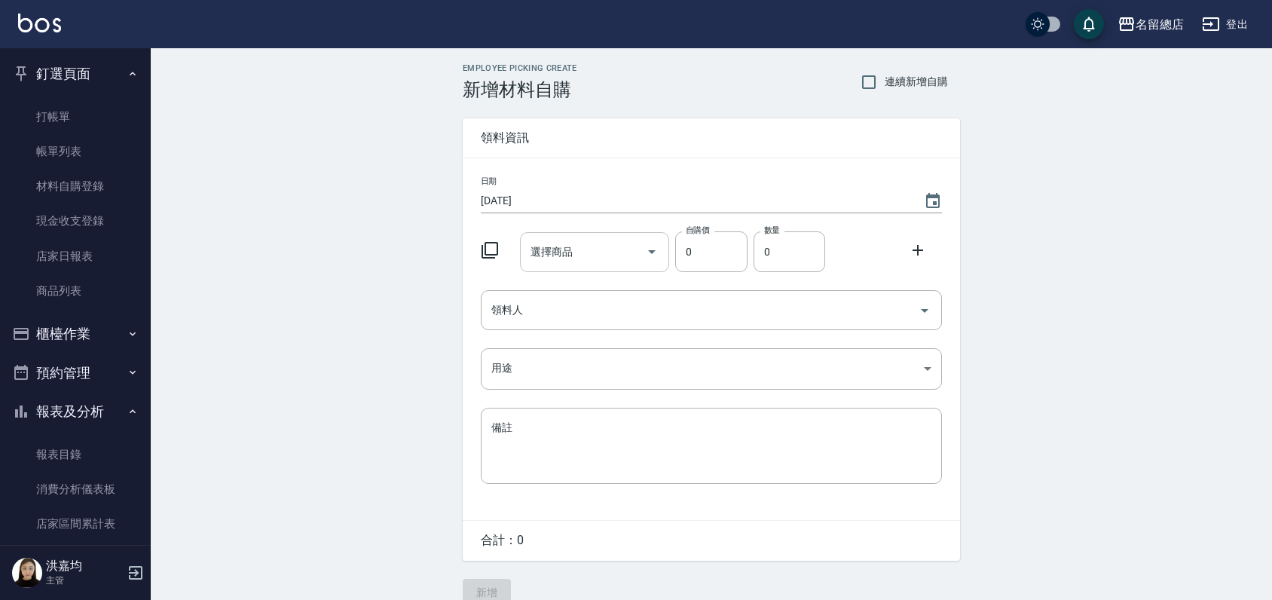
click at [574, 241] on input "選擇商品" at bounding box center [584, 252] width 114 height 26
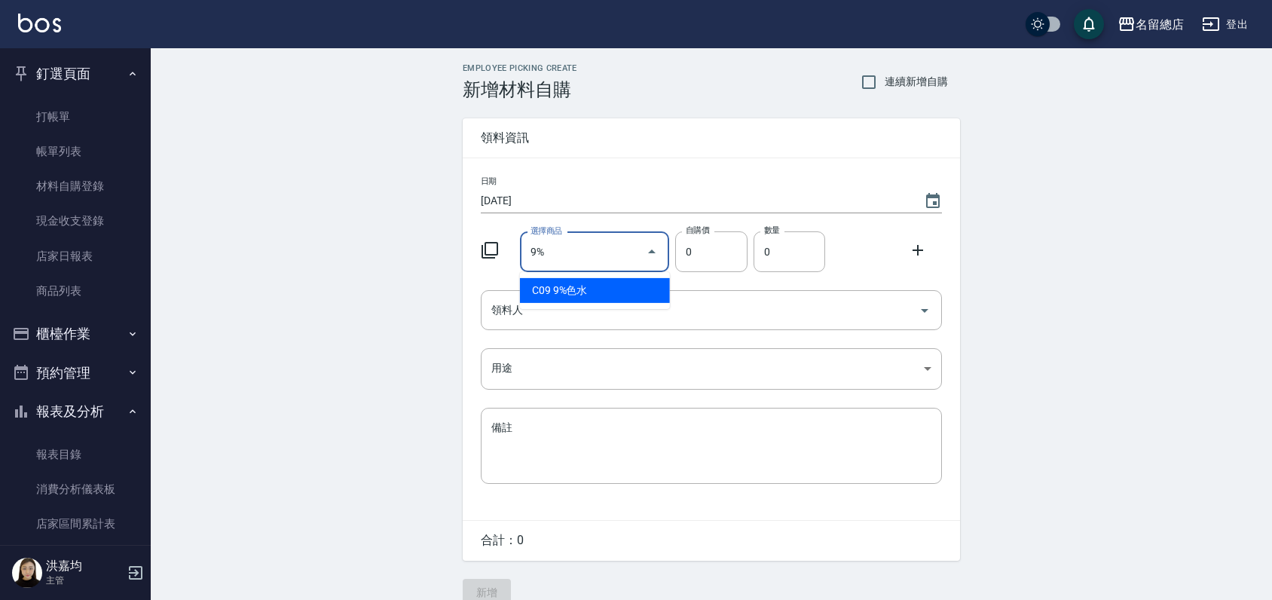
click at [621, 299] on li "C09 9%色水" at bounding box center [595, 290] width 150 height 25
type input "9%色水"
type input "105"
type input "1"
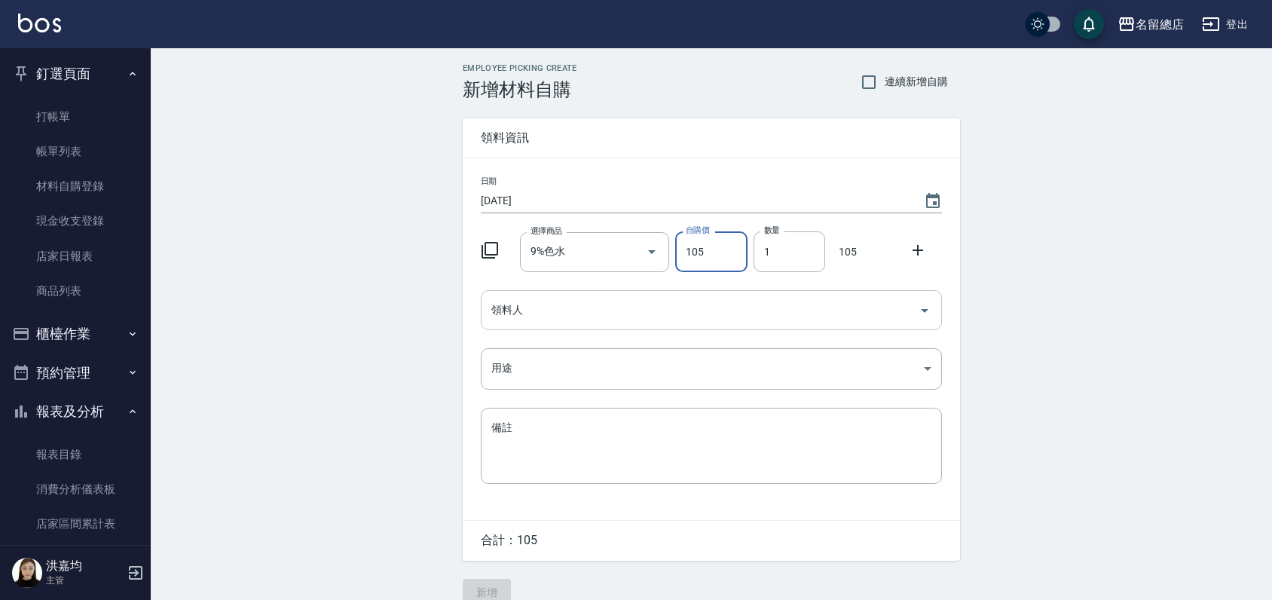
click at [656, 297] on input "領料人" at bounding box center [700, 310] width 425 height 26
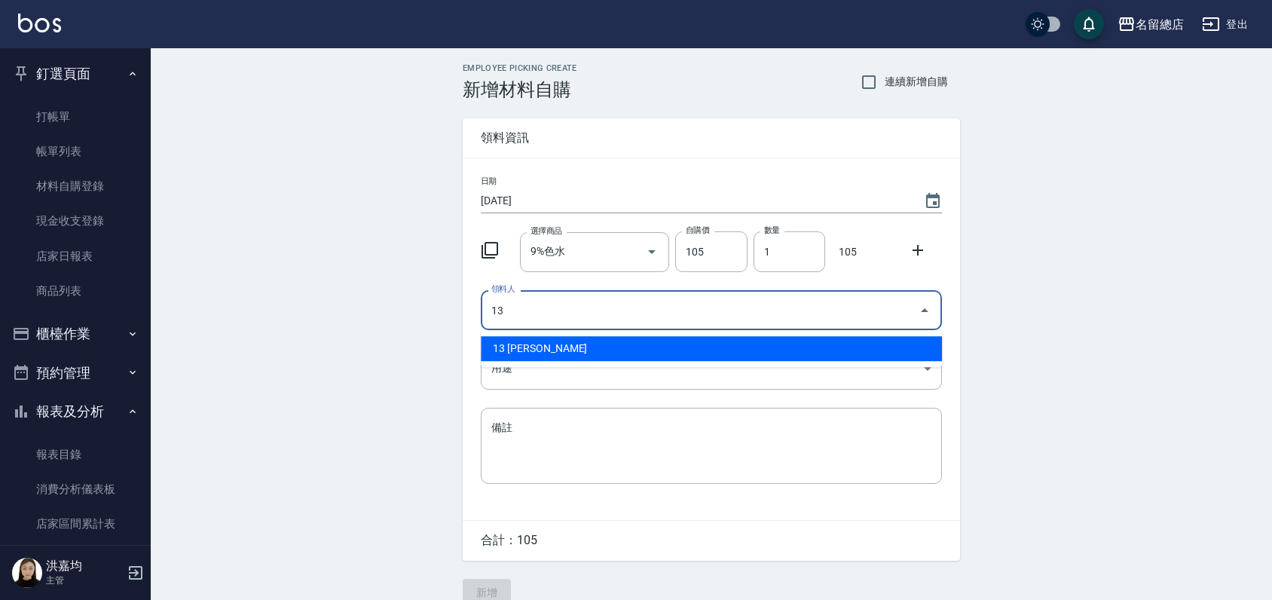
drag, startPoint x: 635, startPoint y: 347, endPoint x: 800, endPoint y: 278, distance: 179.4
click at [635, 347] on li "13 [PERSON_NAME]" at bounding box center [711, 348] width 461 height 25
type input "13 [PERSON_NAME]"
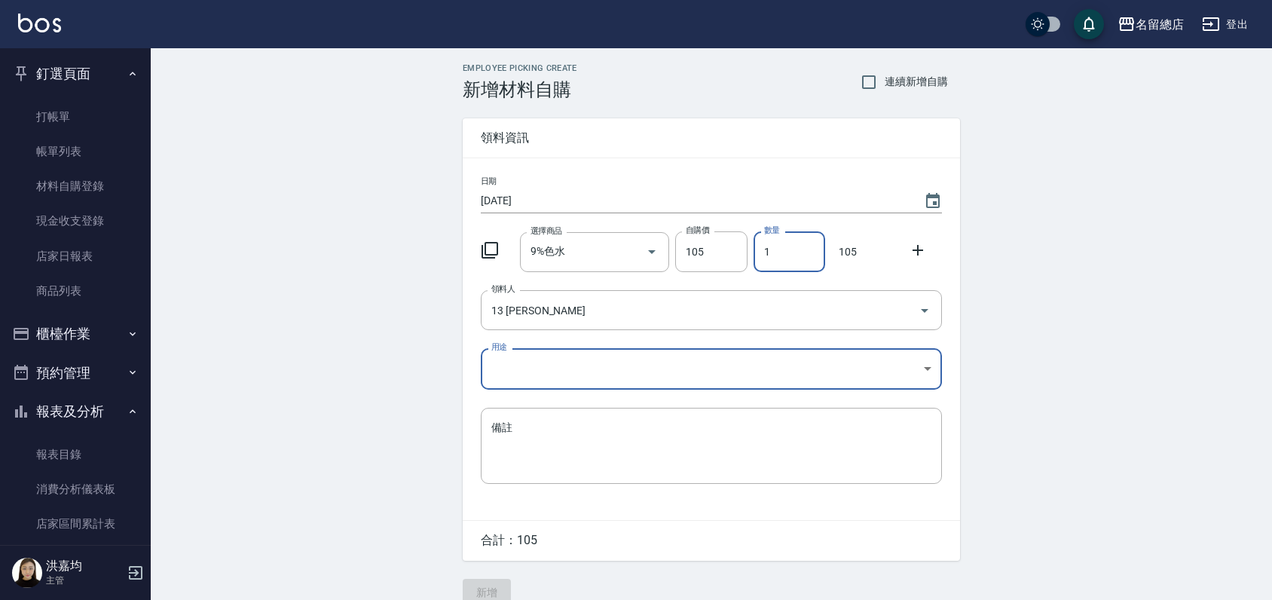
click at [802, 234] on input "1" at bounding box center [790, 251] width 72 height 41
type input "02"
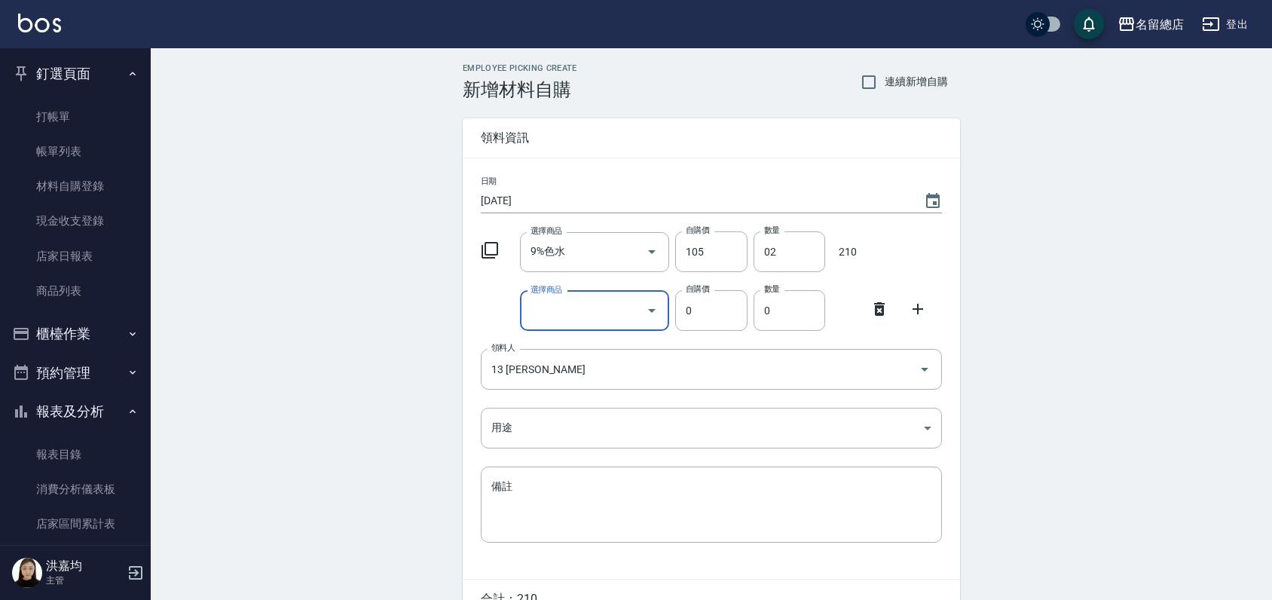
click at [874, 308] on icon at bounding box center [879, 309] width 11 height 14
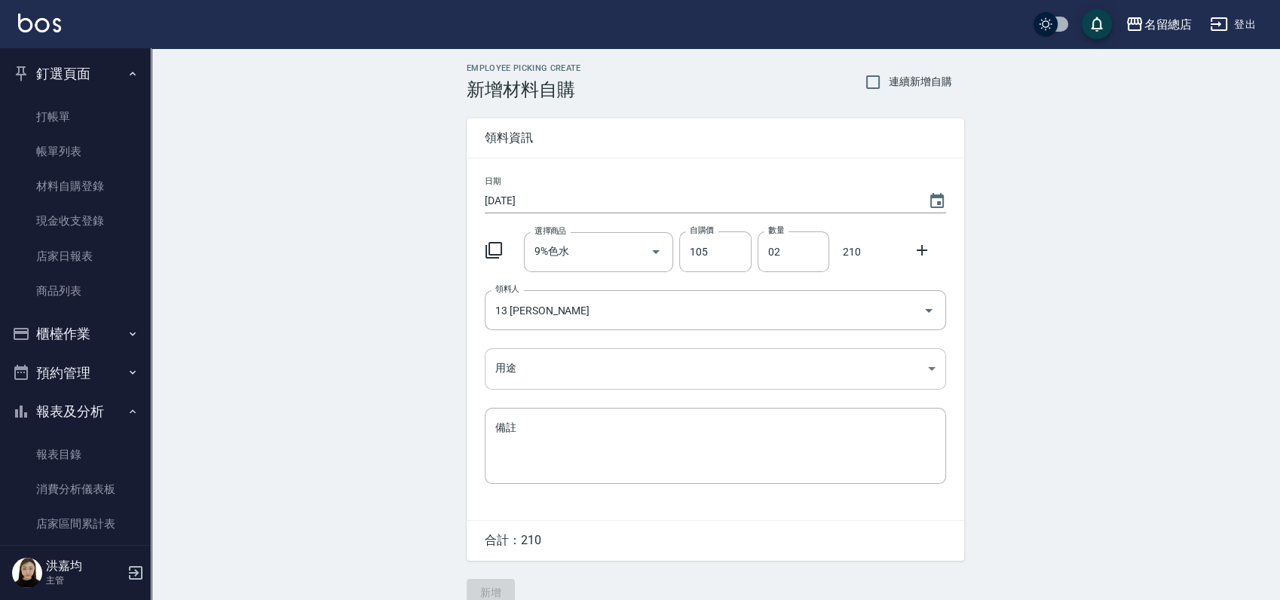
click at [606, 369] on body "名留總店 登出 釘選頁面 打帳單 帳單列表 材料自購登錄 現金收支登錄 店家日報表 商品列表 櫃檯作業 打帳單 帳單列表 掛單列表 營業儀表板 現金收支登錄 …" at bounding box center [640, 310] width 1280 height 621
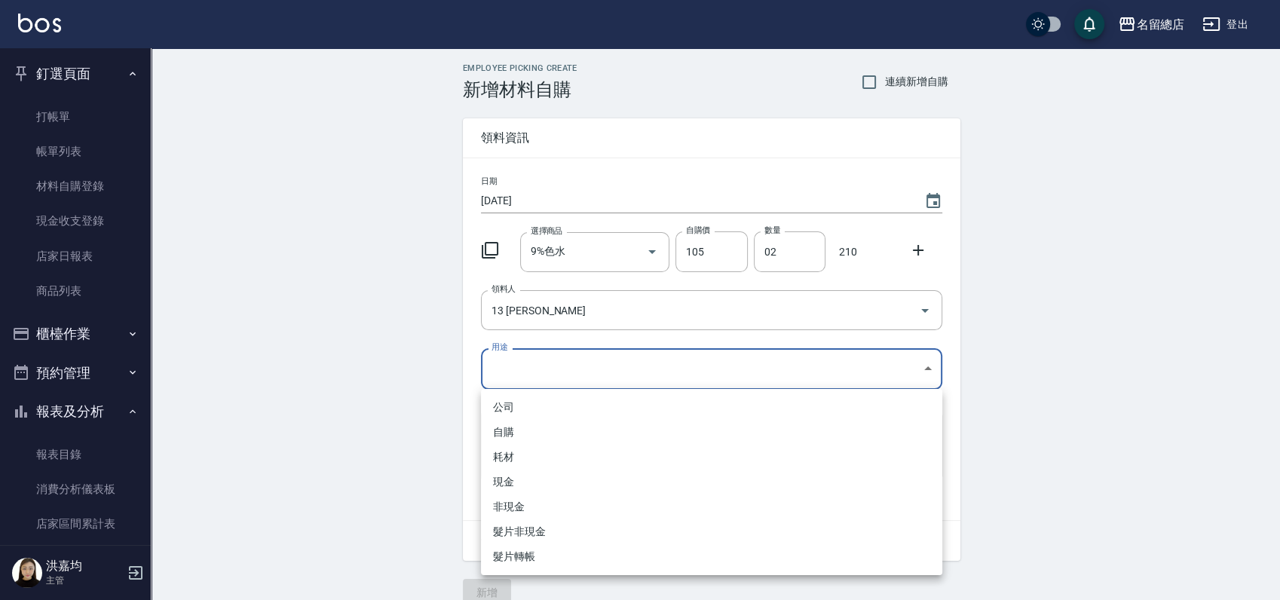
click at [521, 424] on li "自購" at bounding box center [711, 432] width 461 height 25
type input "自購"
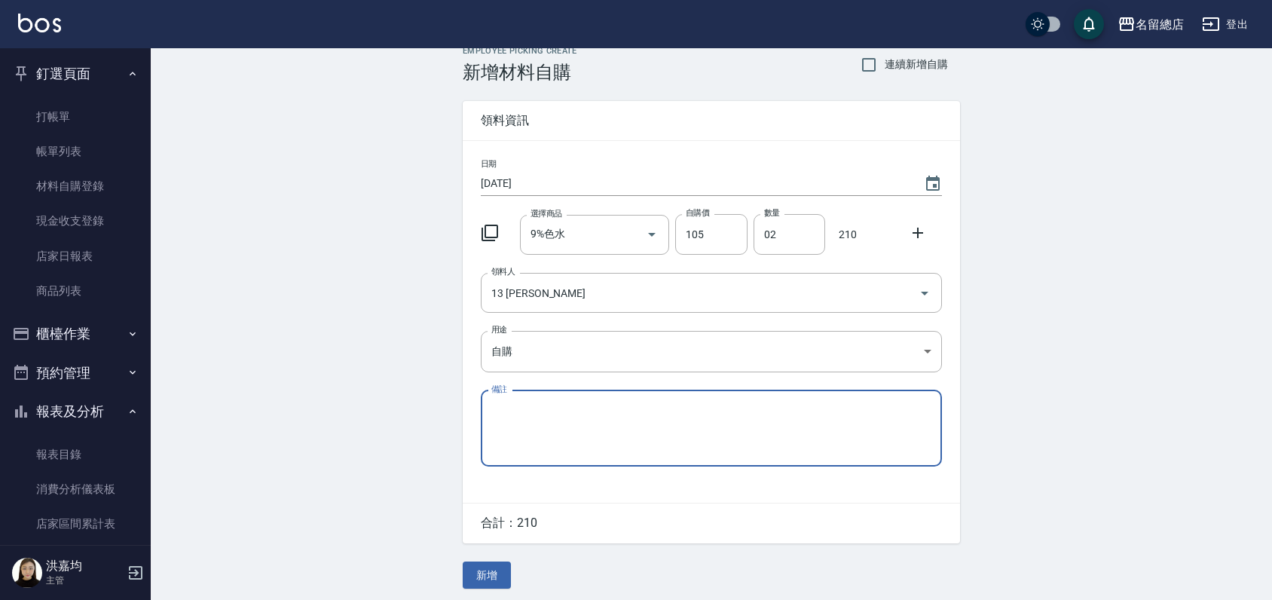
scroll to position [23, 0]
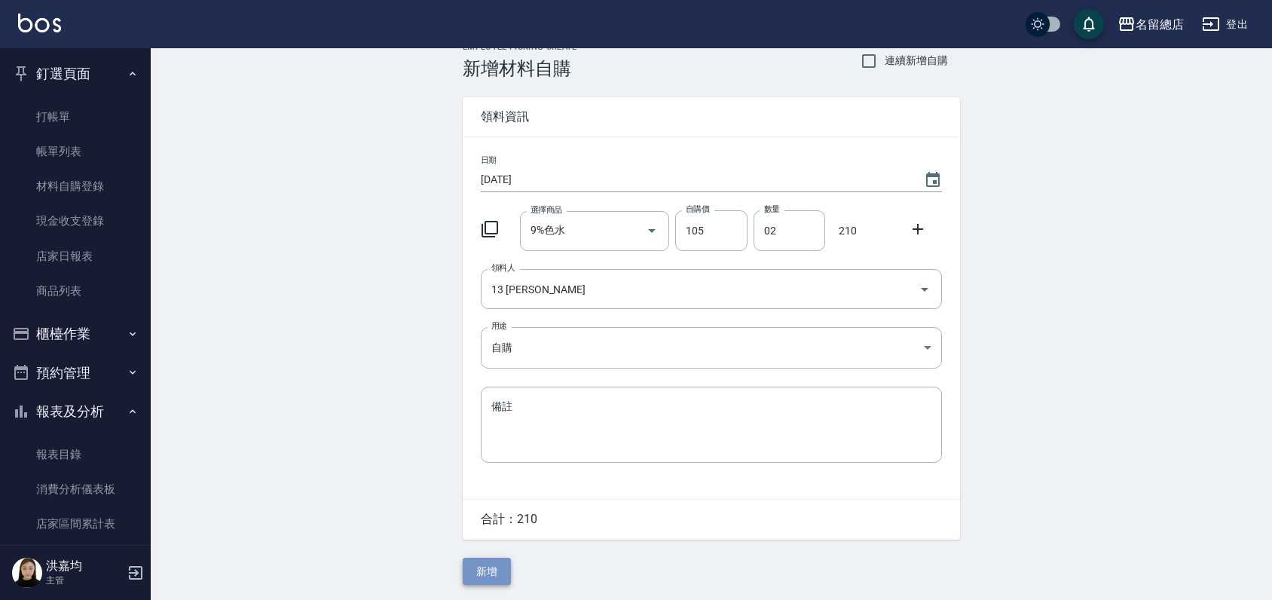
click at [473, 580] on button "新增" at bounding box center [487, 572] width 48 height 28
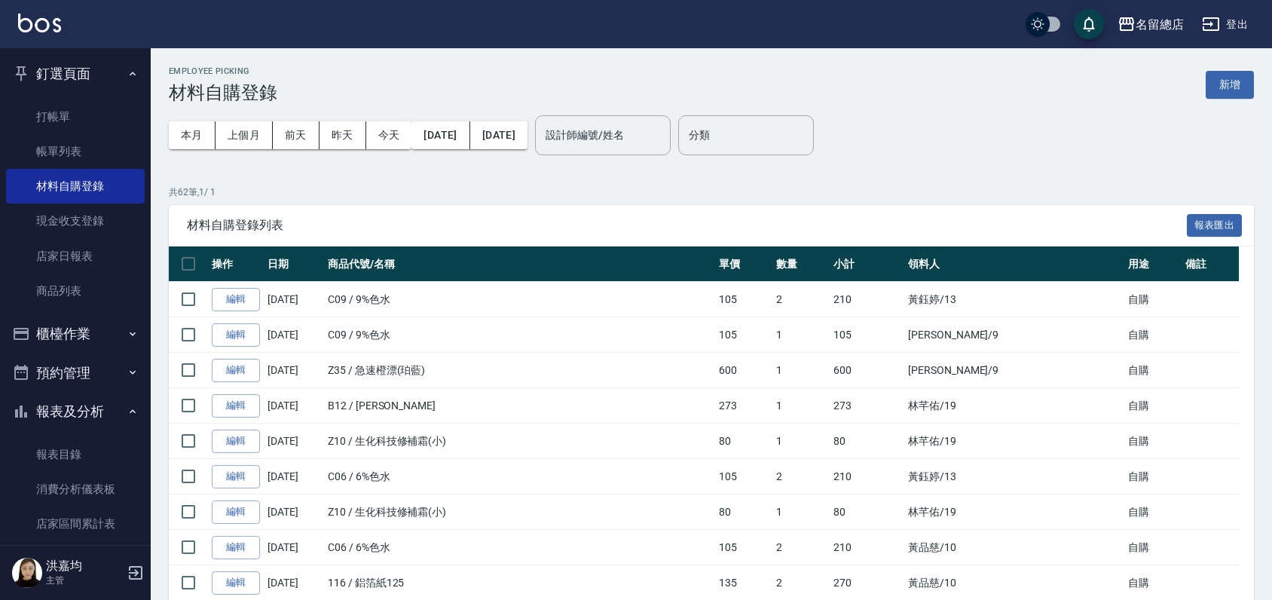
scroll to position [84, 0]
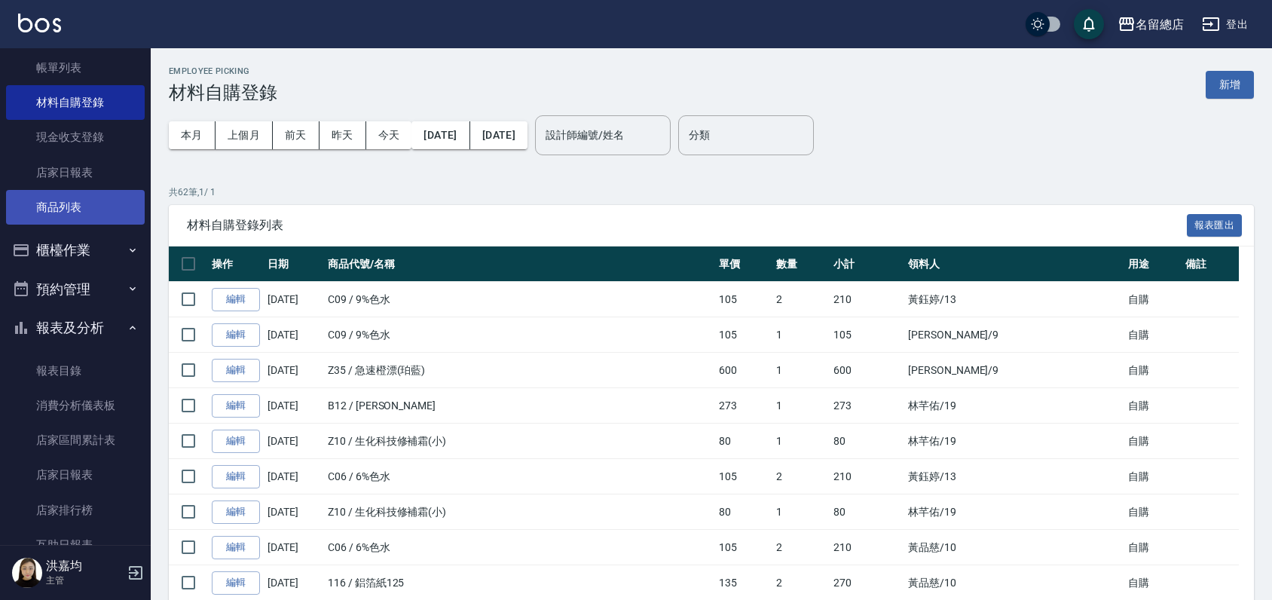
drag, startPoint x: 50, startPoint y: 207, endPoint x: 41, endPoint y: 203, distance: 9.8
click at [50, 207] on link "商品列表" at bounding box center [75, 207] width 139 height 35
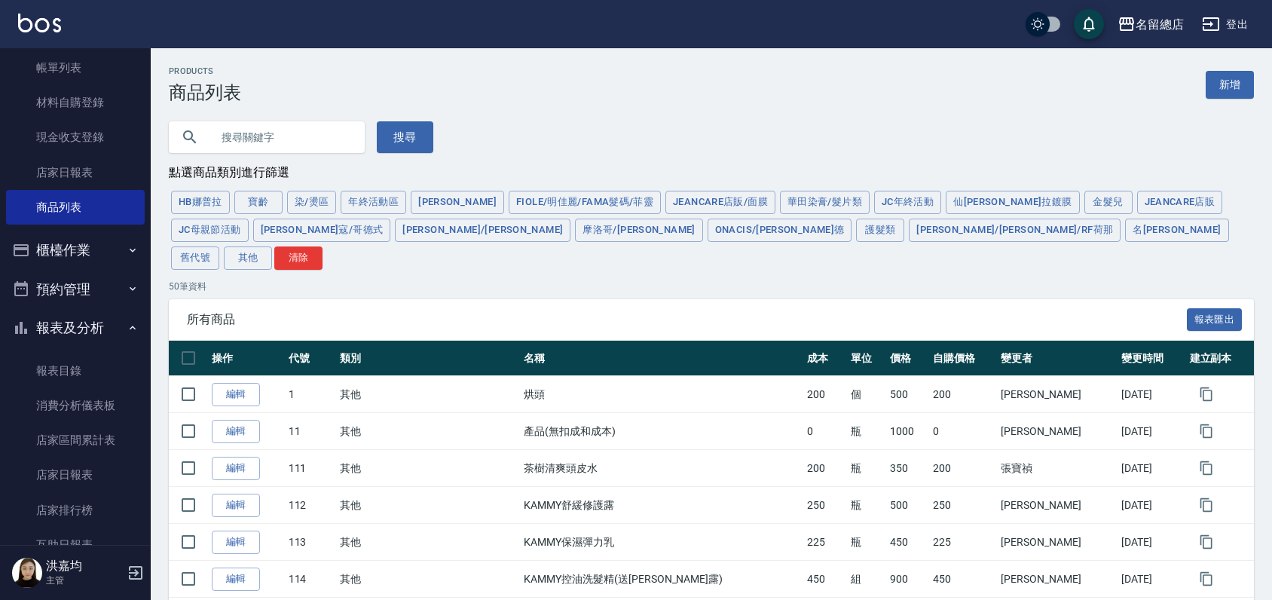
click at [259, 133] on input "text" at bounding box center [282, 137] width 142 height 41
type input "-"
type input "二劑"
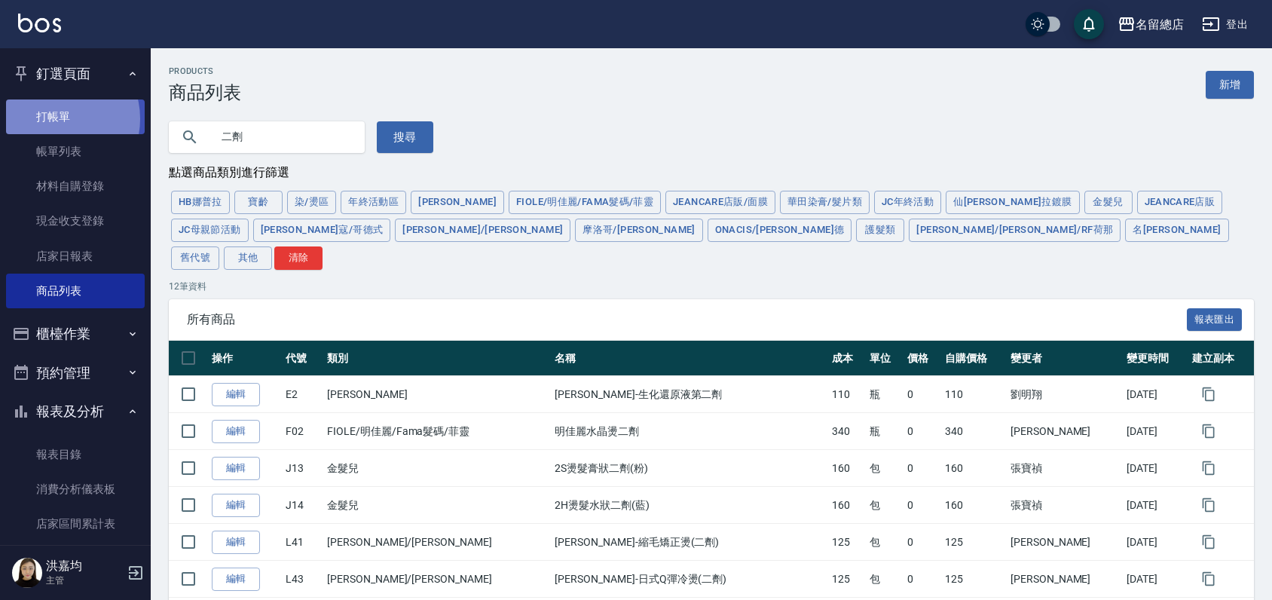
click at [57, 118] on link "打帳單" at bounding box center [75, 116] width 139 height 35
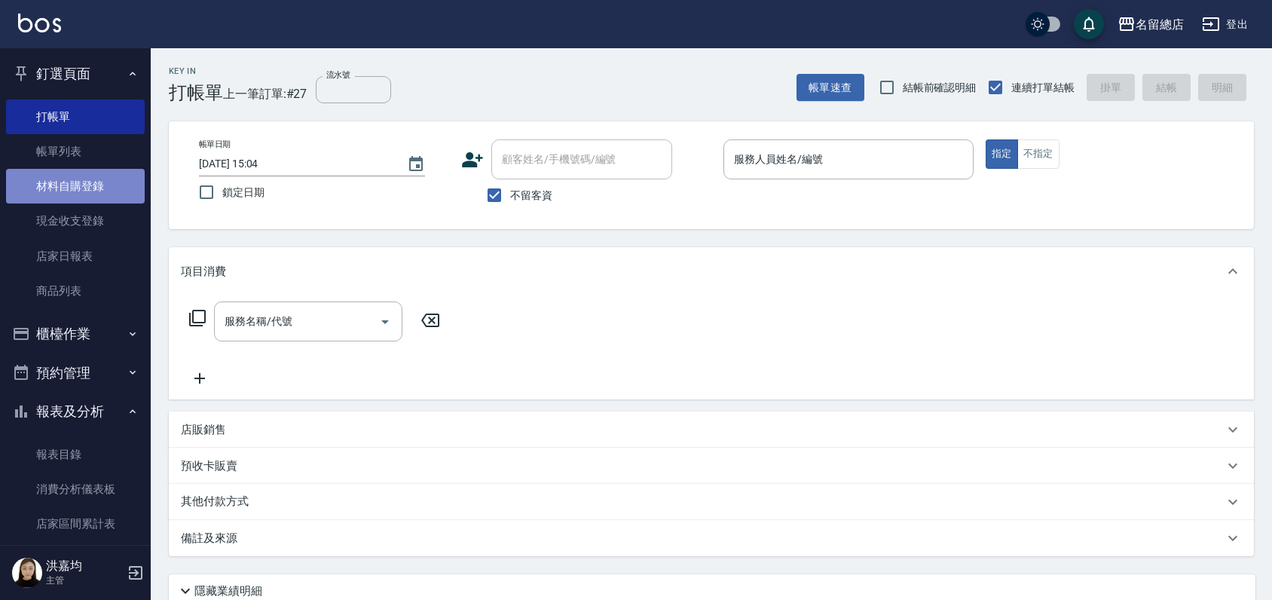
click at [80, 178] on link "材料自購登錄" at bounding box center [75, 186] width 139 height 35
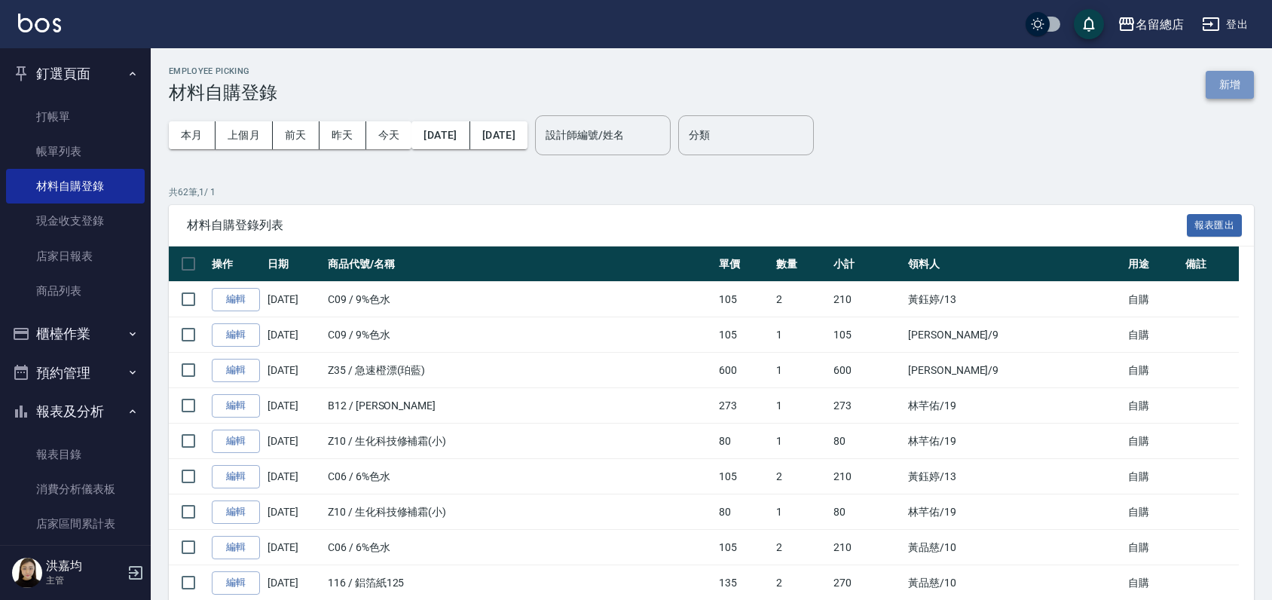
click at [1230, 90] on button "新增" at bounding box center [1230, 85] width 48 height 28
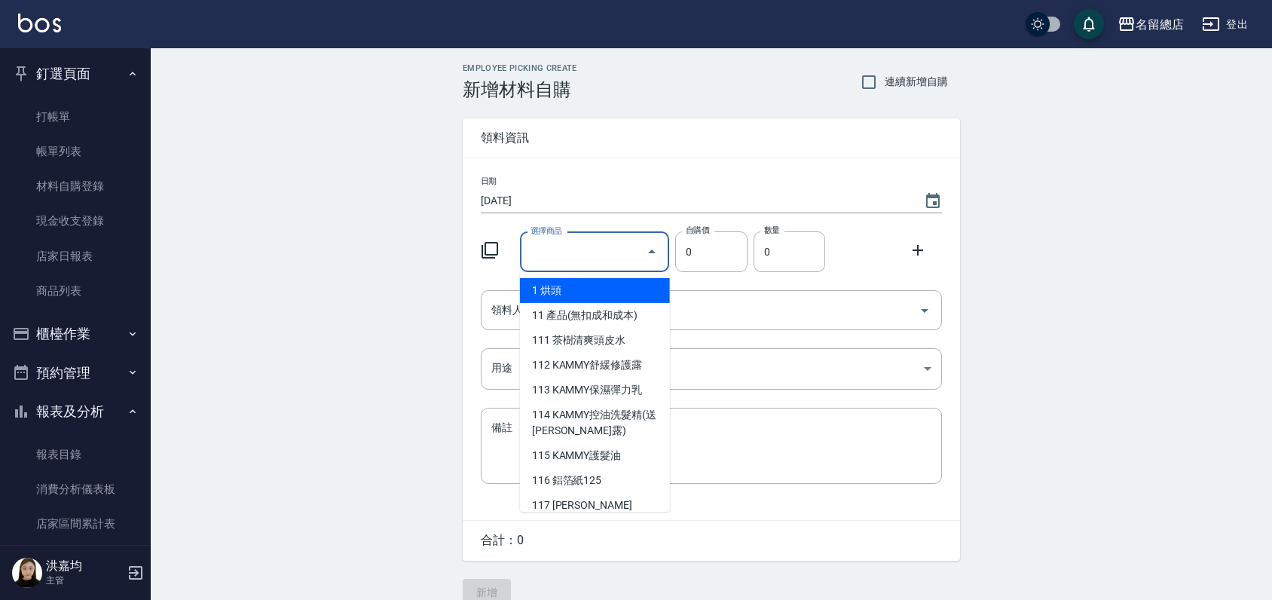
click at [604, 246] on input "選擇商品" at bounding box center [584, 252] width 114 height 26
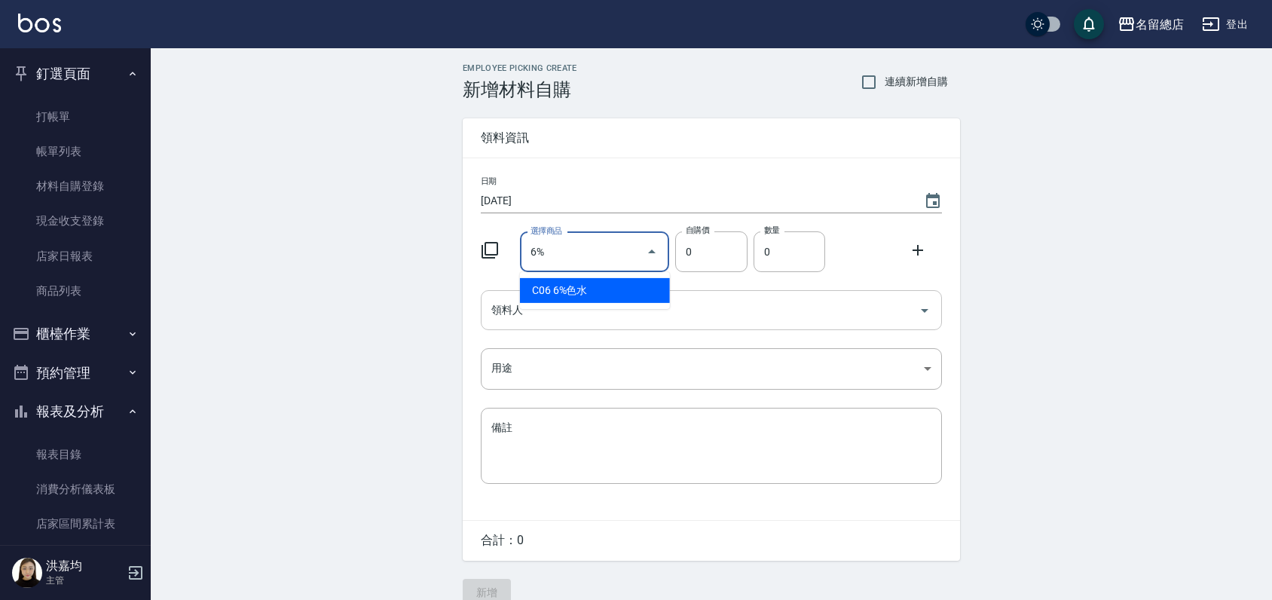
click at [644, 295] on li "C06 6%色水" at bounding box center [595, 290] width 150 height 25
type input "6%色水"
type input "105"
type input "1"
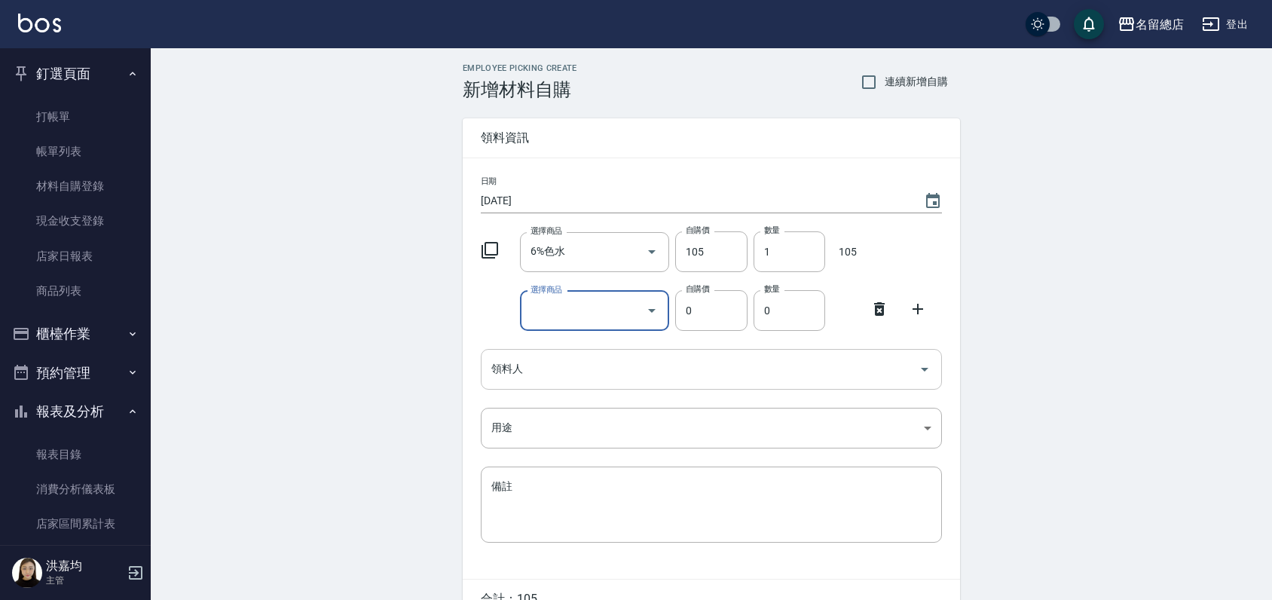
click at [874, 313] on icon at bounding box center [880, 309] width 18 height 18
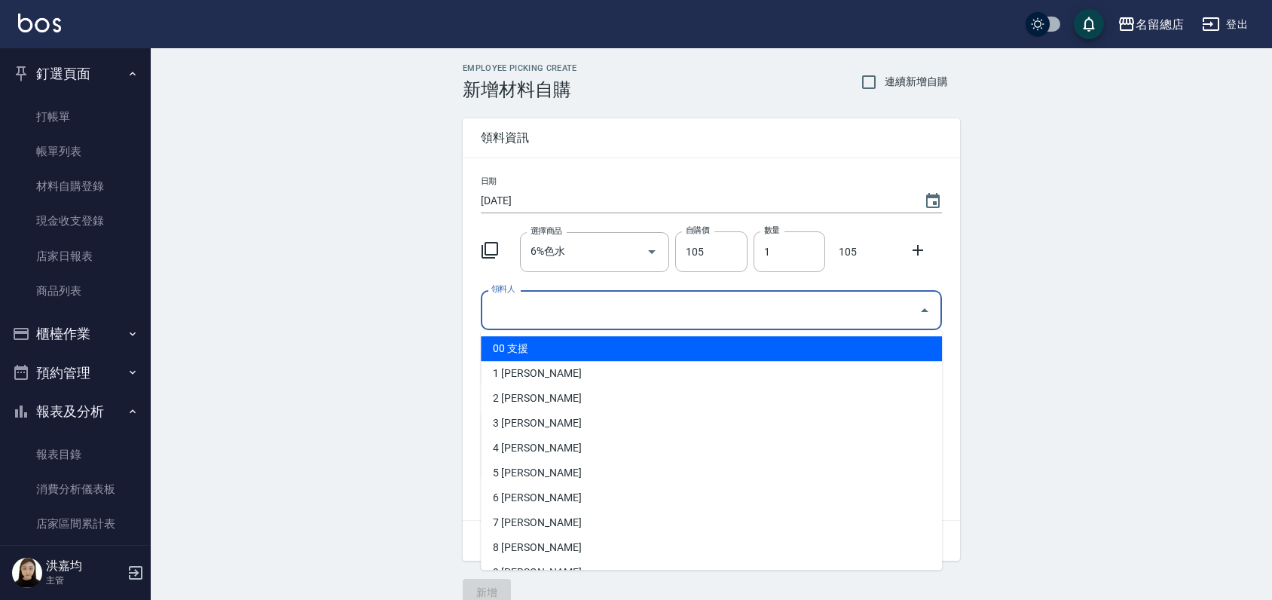
click at [649, 317] on input "領料人" at bounding box center [700, 310] width 425 height 26
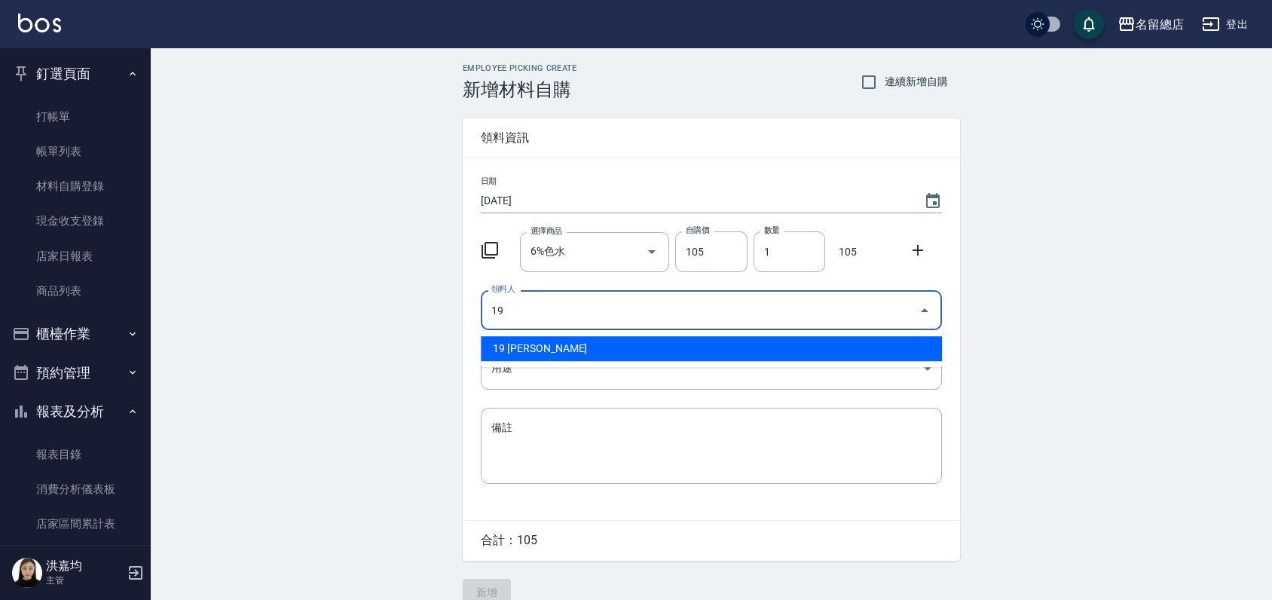
type input "19 [PERSON_NAME]"
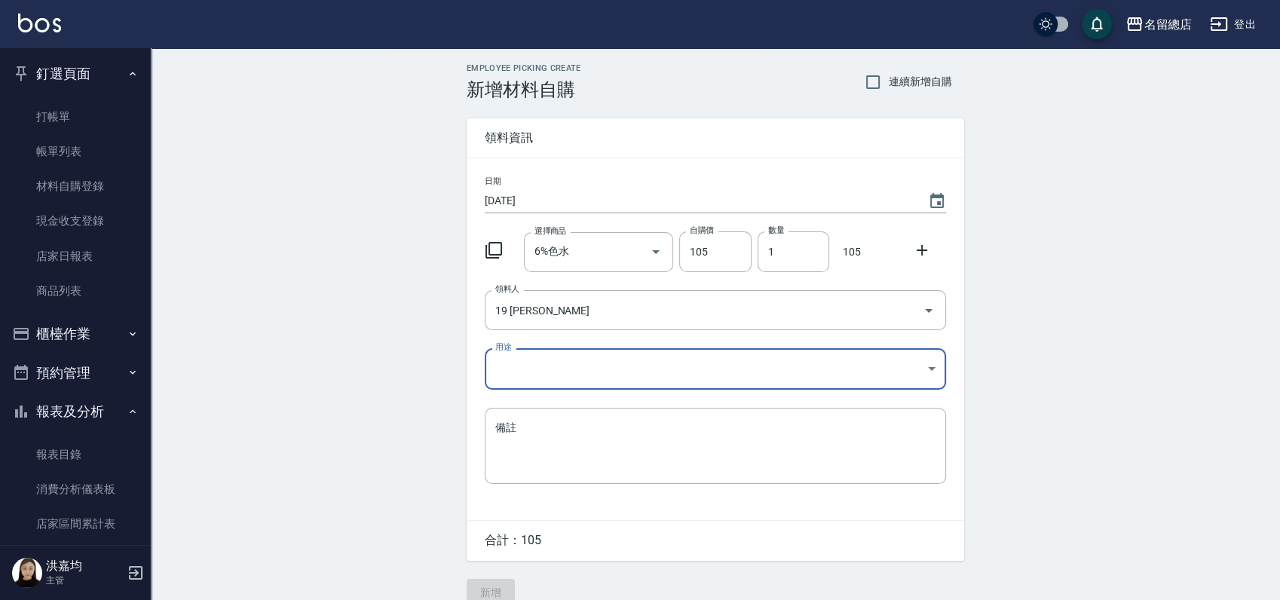
click at [650, 380] on body "名留總店 登出 釘選頁面 打帳單 帳單列表 材料自購登錄 現金收支登錄 店家日報表 商品列表 櫃檯作業 打帳單 帳單列表 掛單列表 營業儀表板 現金收支登錄 …" at bounding box center [640, 310] width 1280 height 621
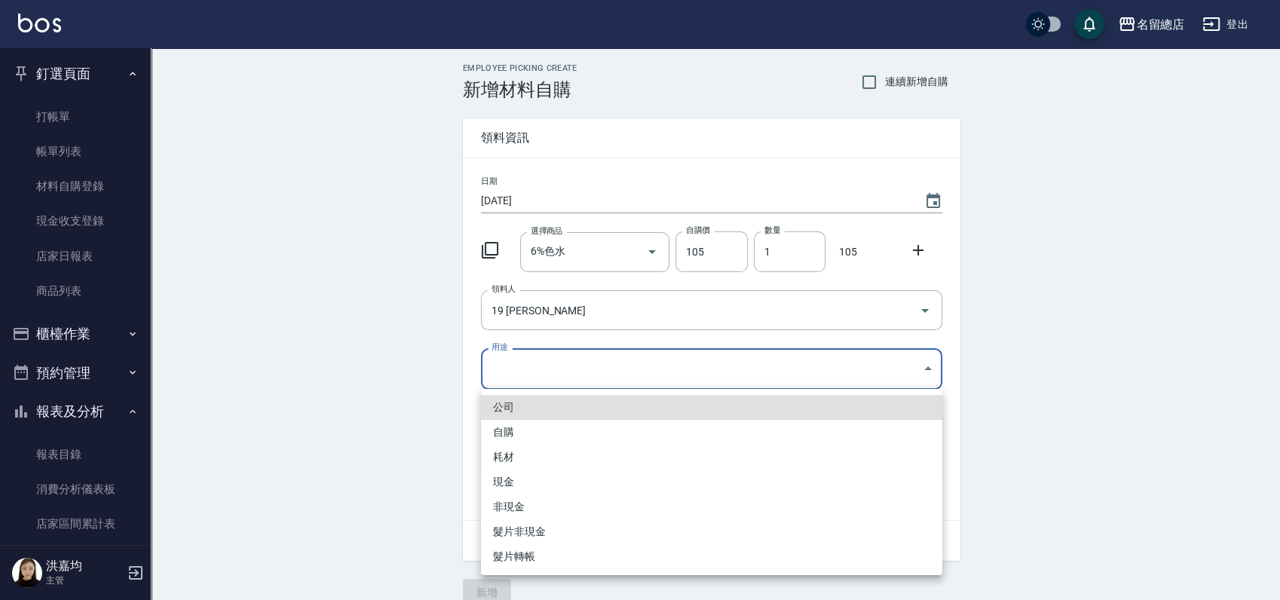
click at [534, 439] on li "自購" at bounding box center [711, 432] width 461 height 25
type input "自購"
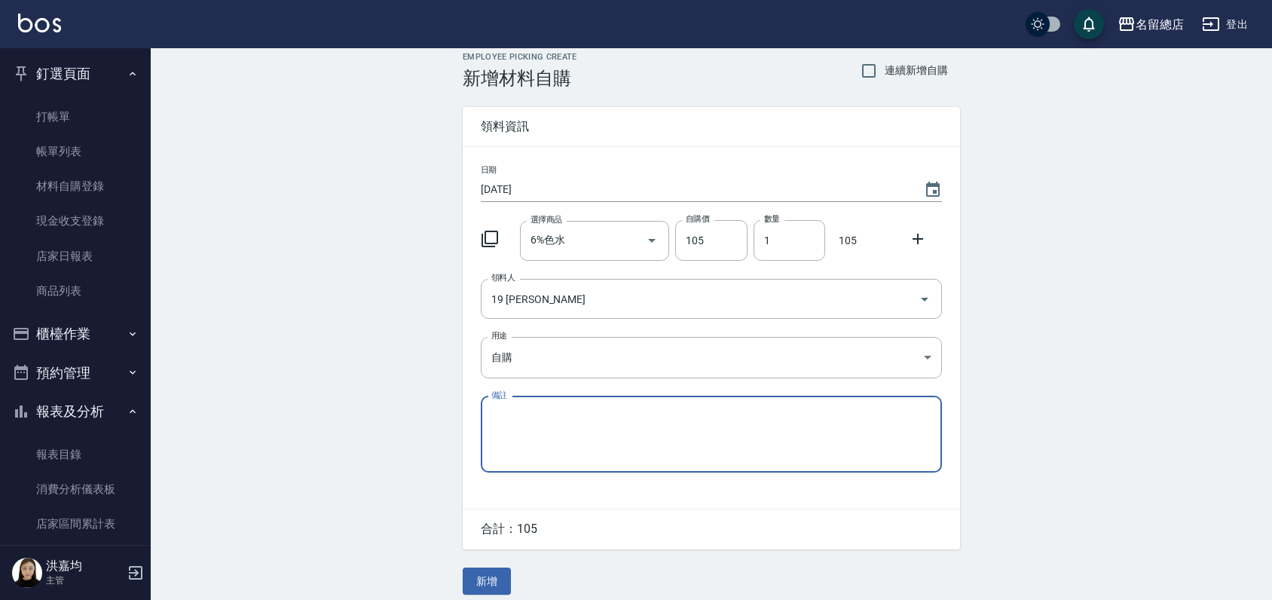
scroll to position [23, 0]
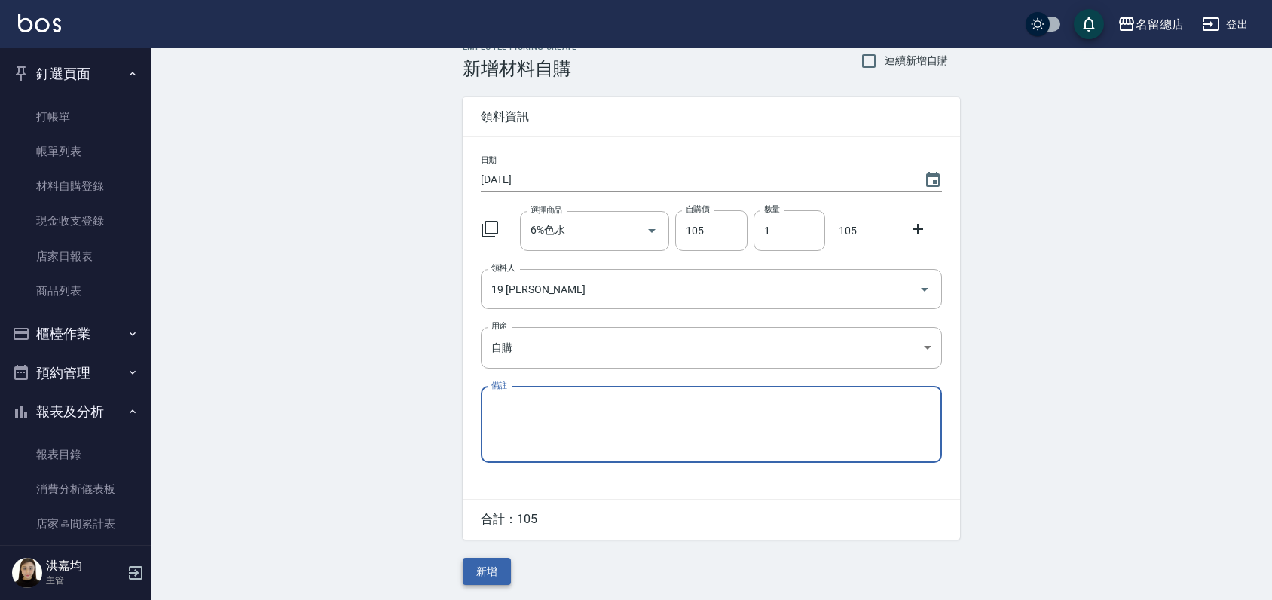
click at [469, 575] on button "新增" at bounding box center [487, 572] width 48 height 28
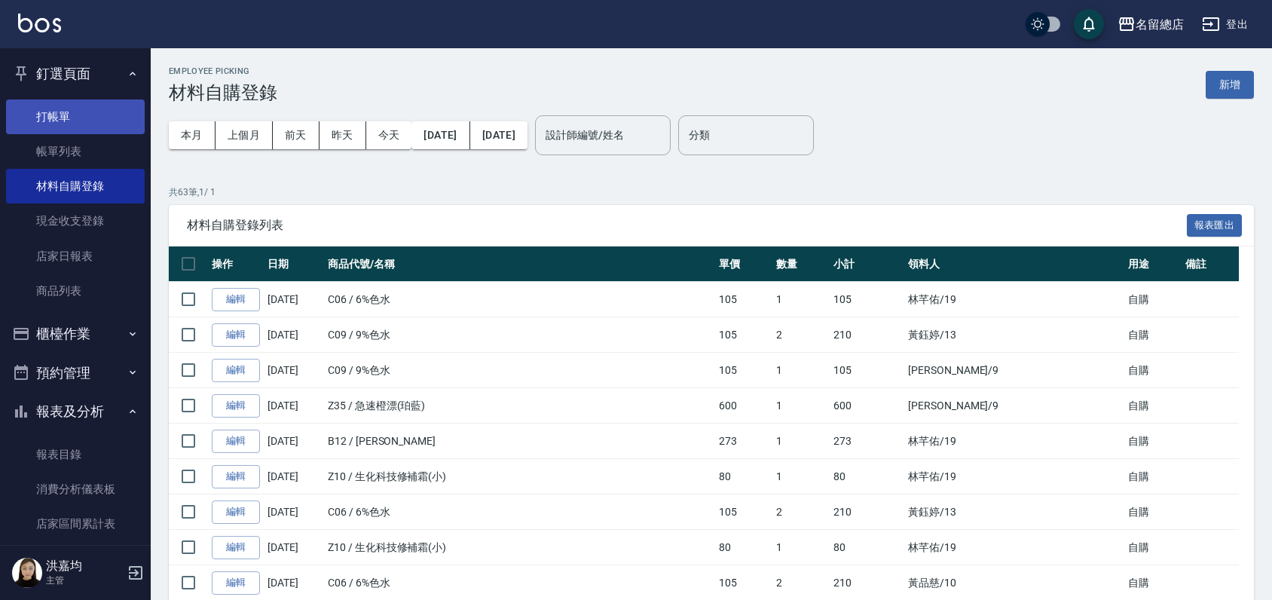
click at [78, 119] on link "打帳單" at bounding box center [75, 116] width 139 height 35
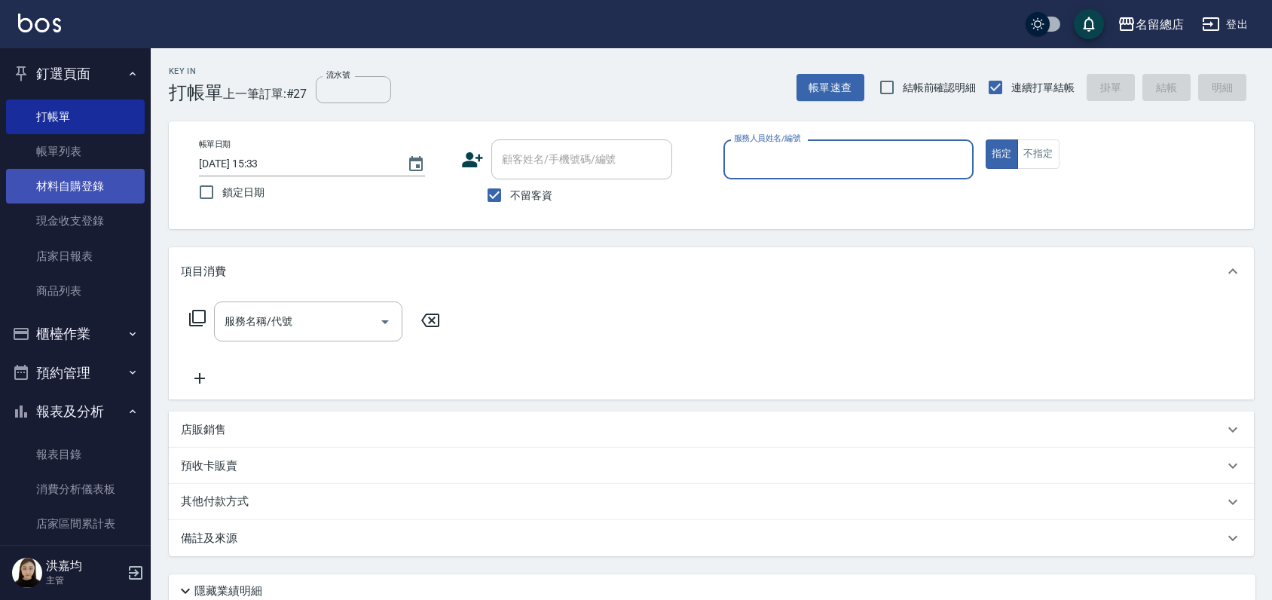
click at [90, 178] on link "材料自購登錄" at bounding box center [75, 186] width 139 height 35
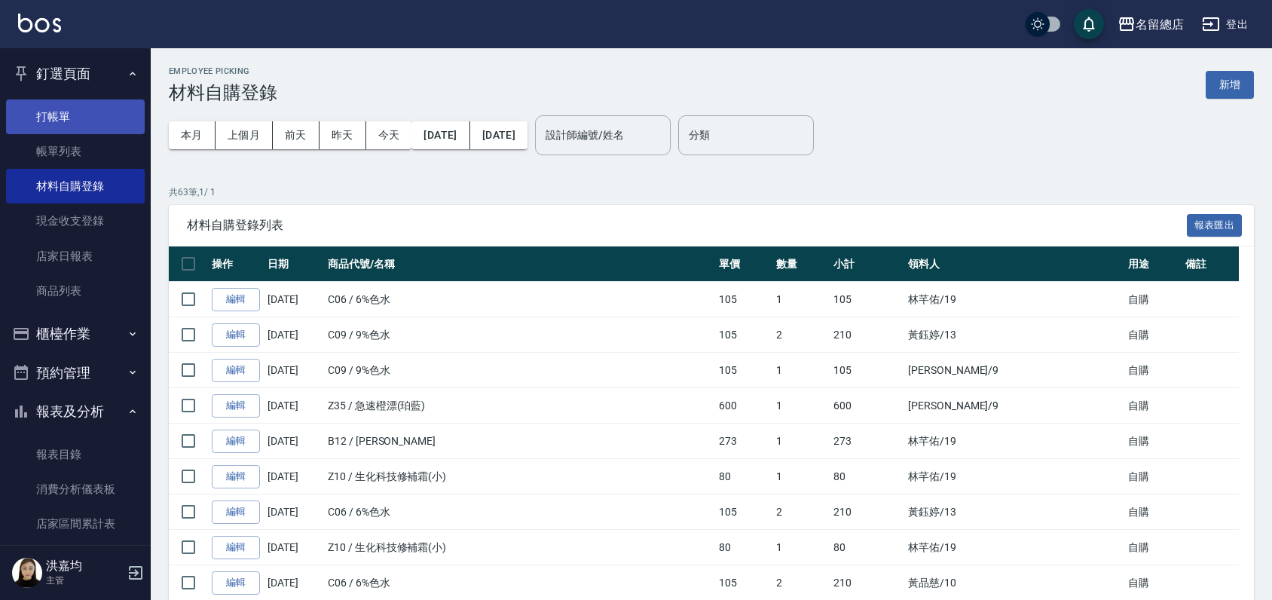
click at [81, 109] on link "打帳單" at bounding box center [75, 116] width 139 height 35
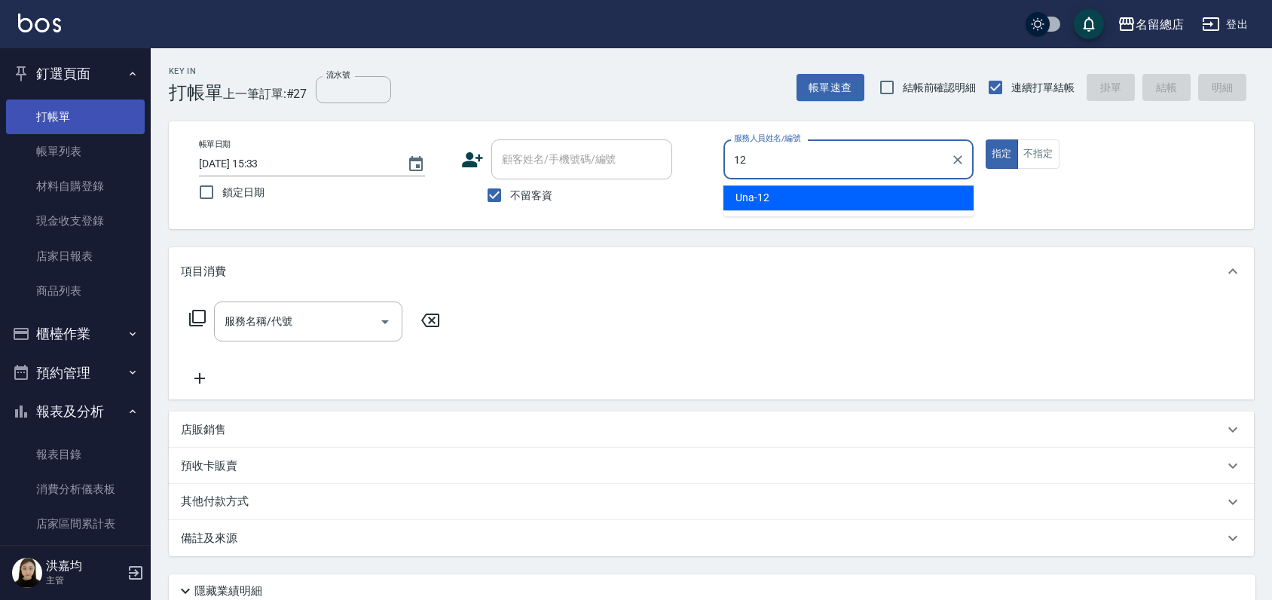
type input "Una-12"
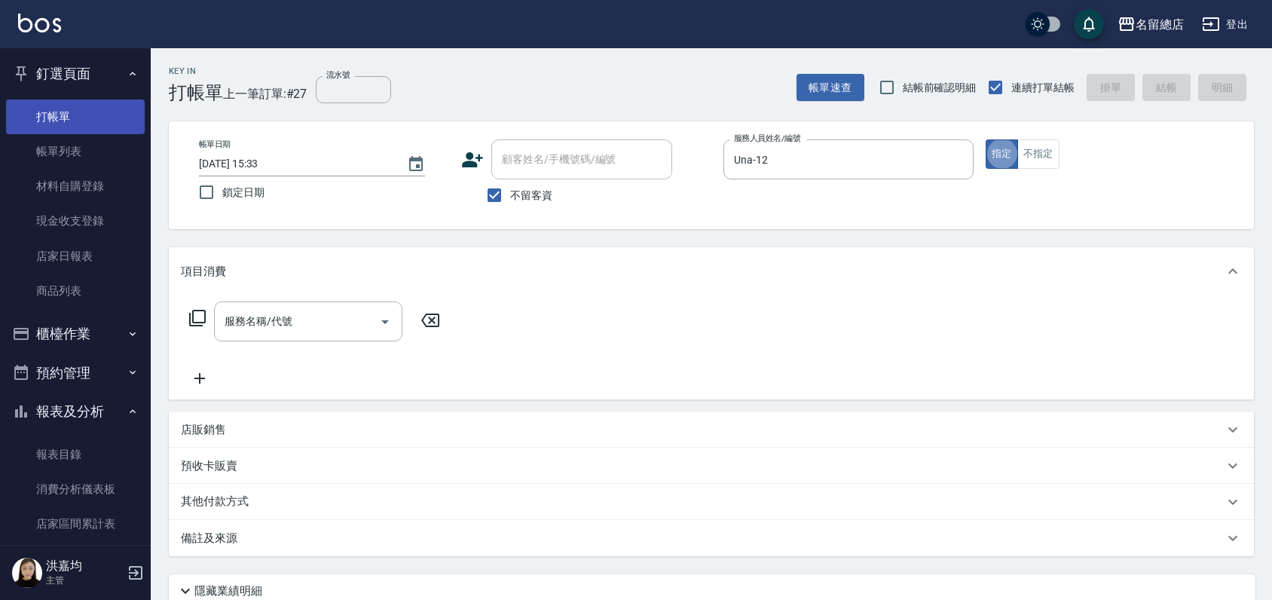
type button "true"
click at [1039, 157] on button "不指定" at bounding box center [1038, 153] width 42 height 29
type button "false"
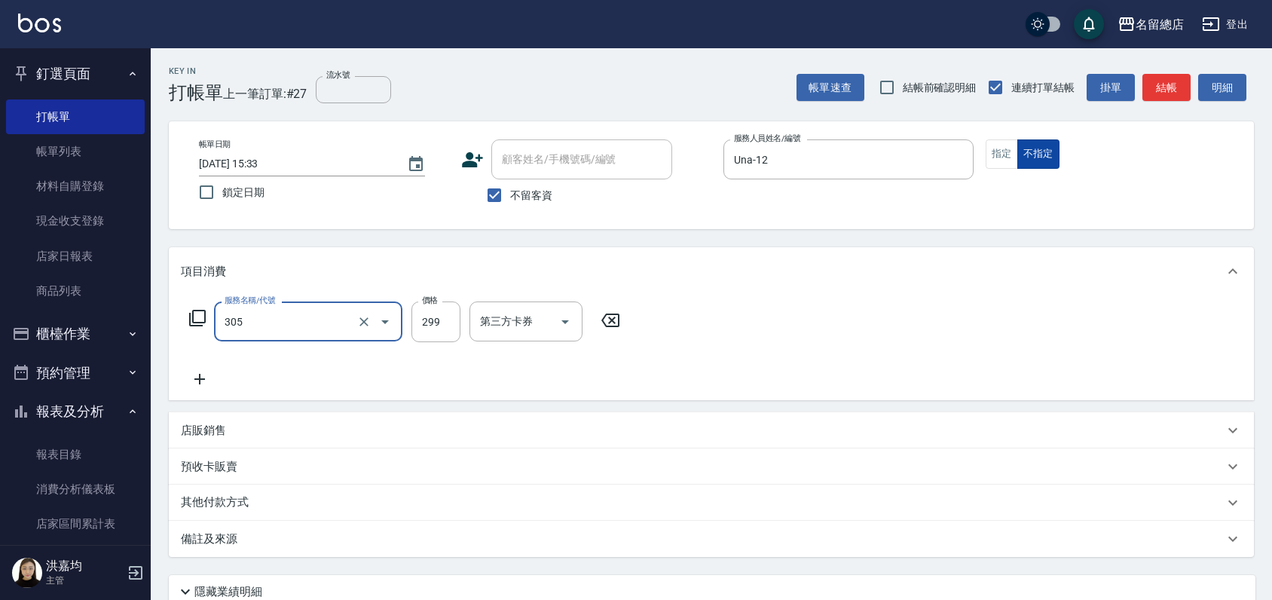
type input "剪髮(305)"
type input "400"
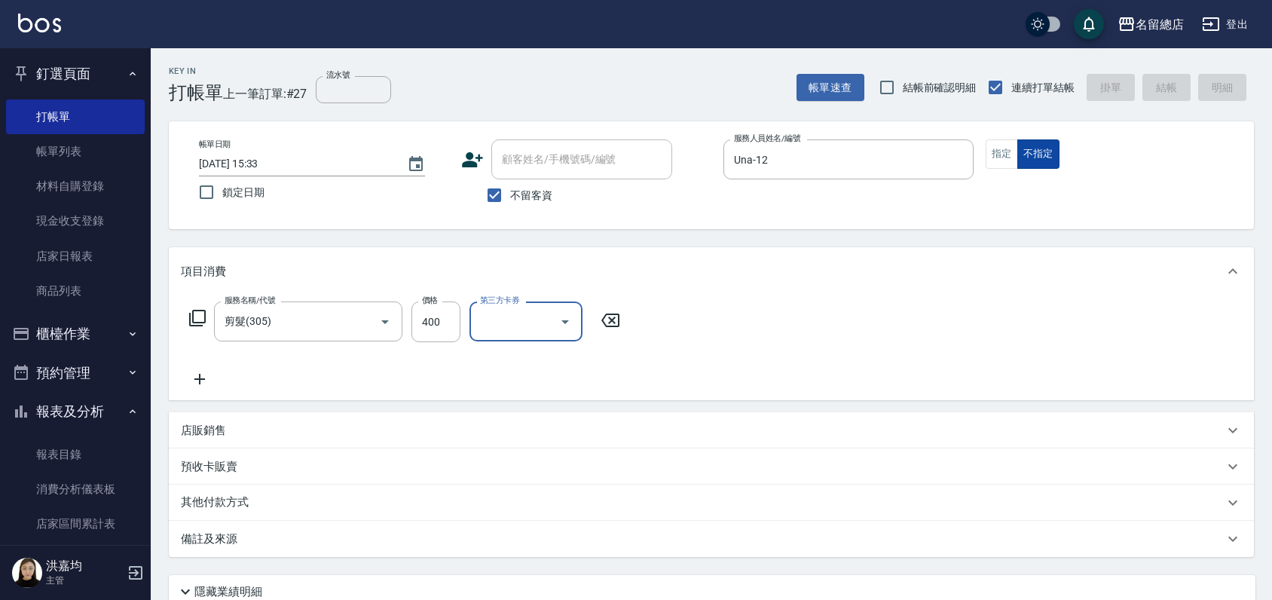
type input "[DATE] 15:55"
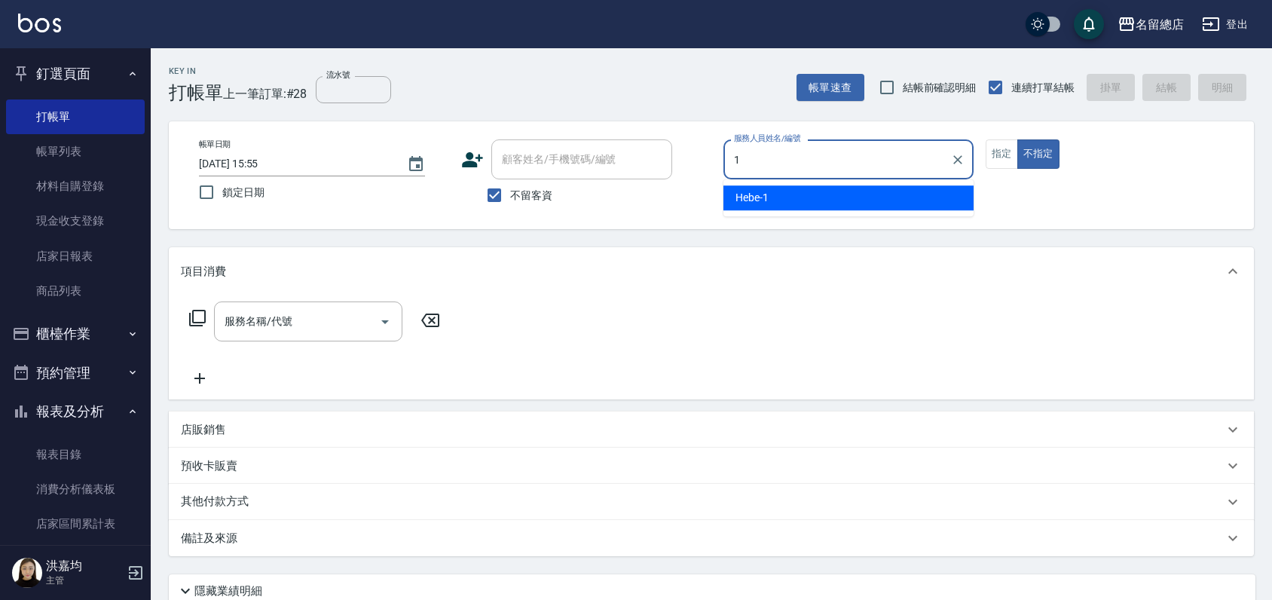
type input "Hebe-1"
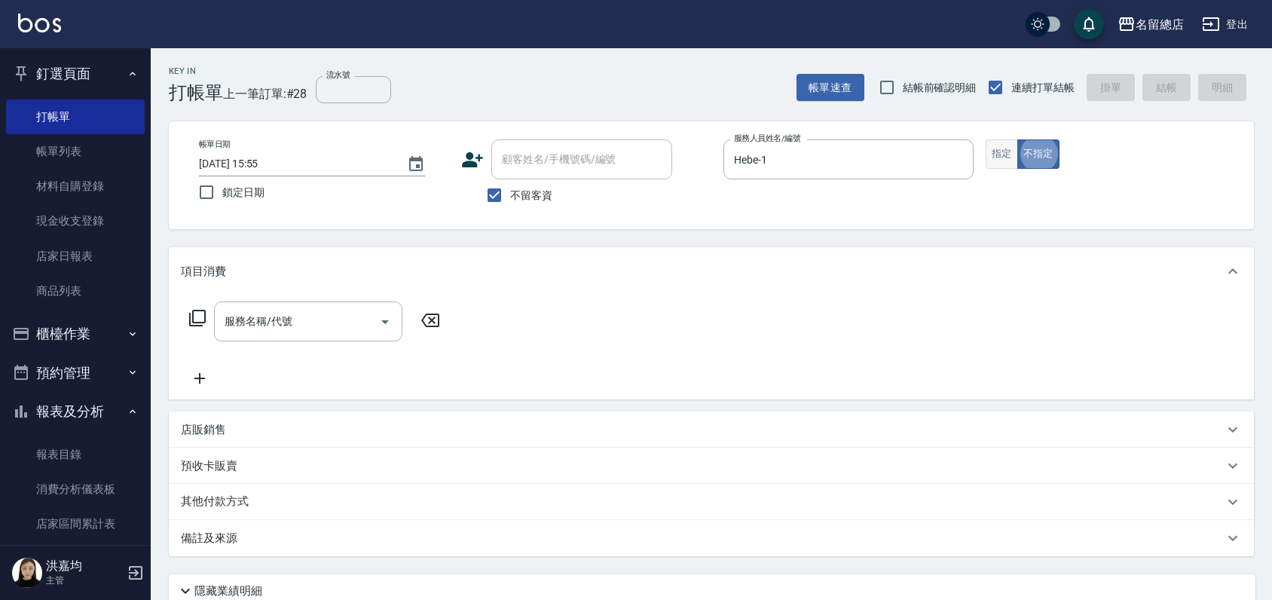
click at [996, 162] on button "指定" at bounding box center [1002, 153] width 32 height 29
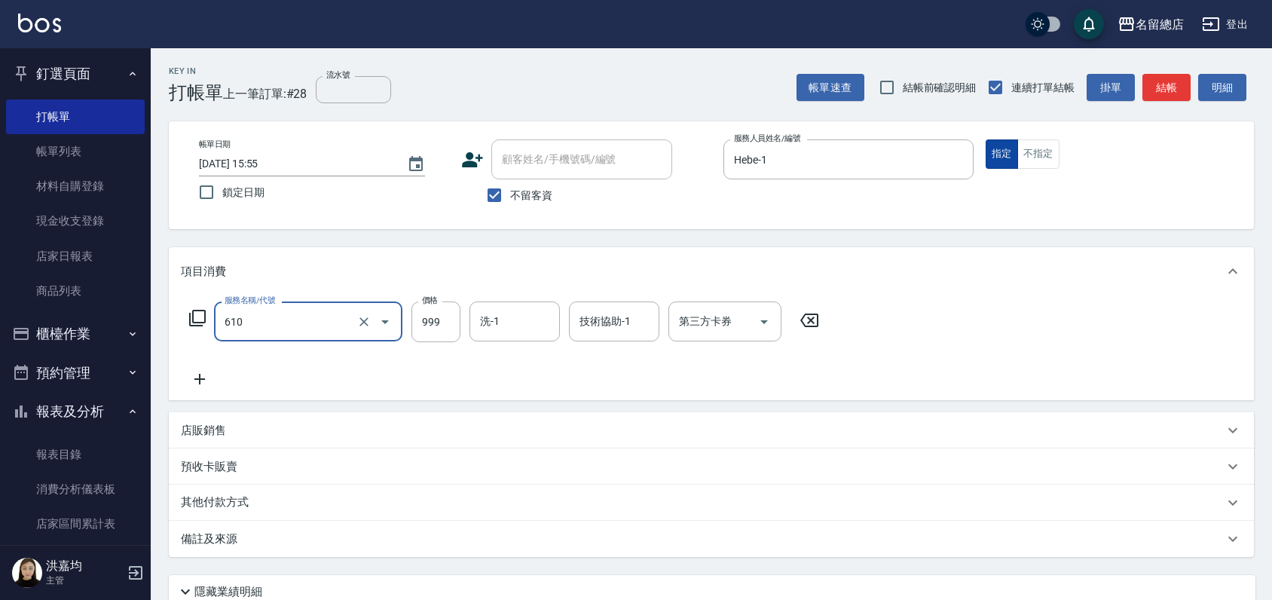
type input "頭皮SPA洗(610)"
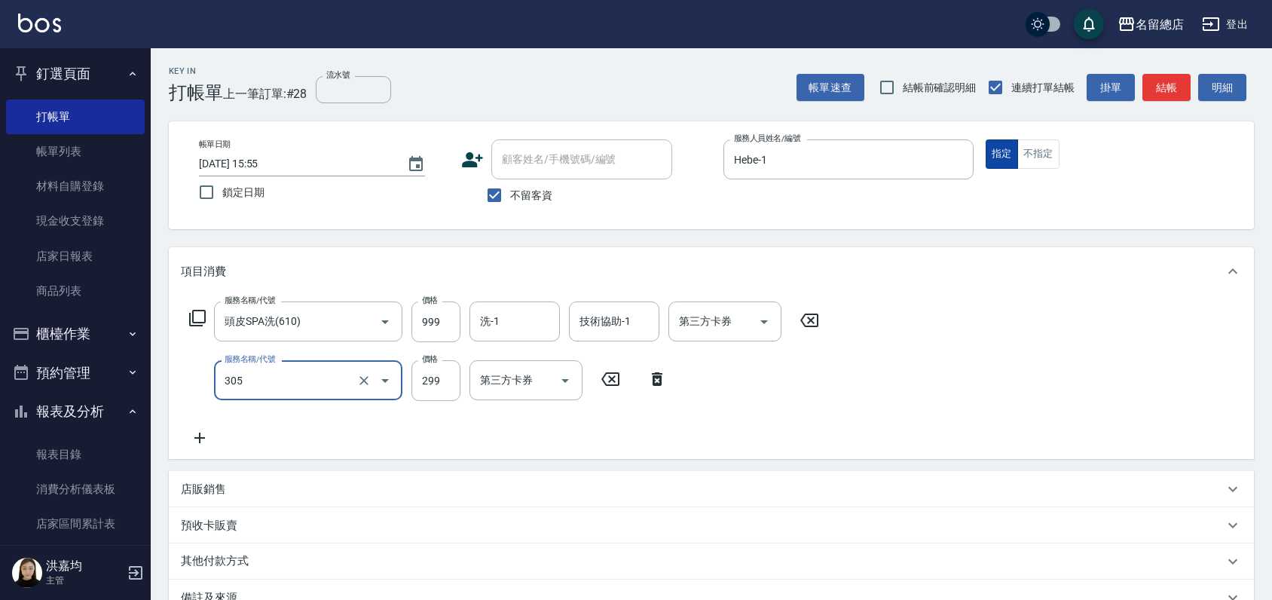
type input "剪髮(305)"
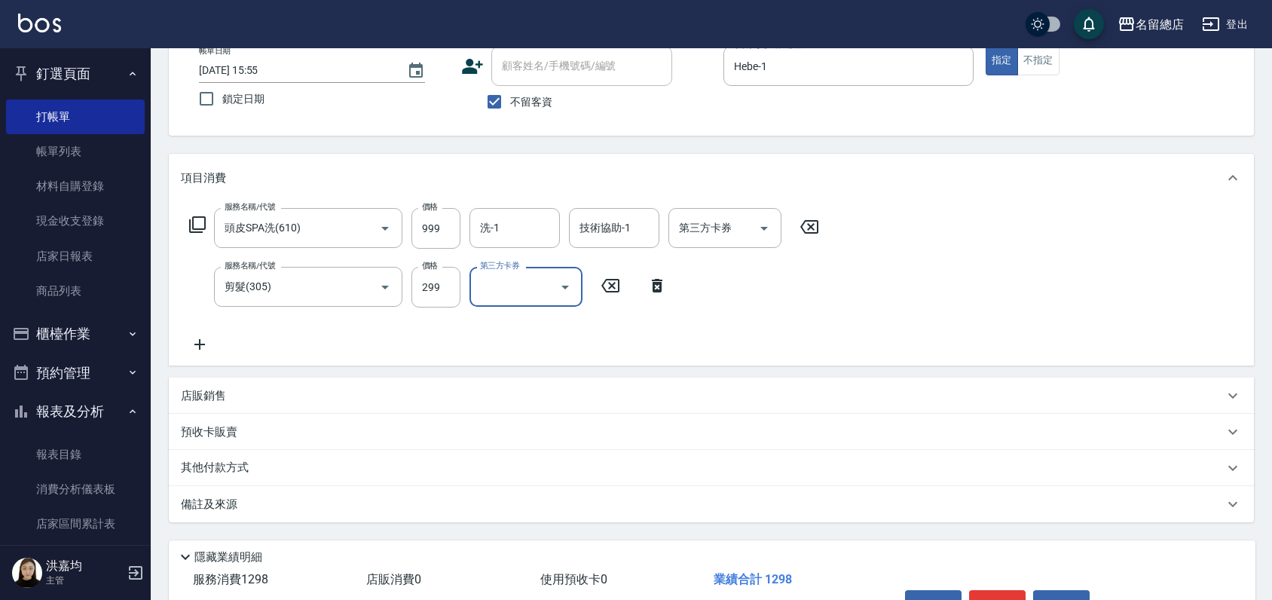
scroll to position [185, 0]
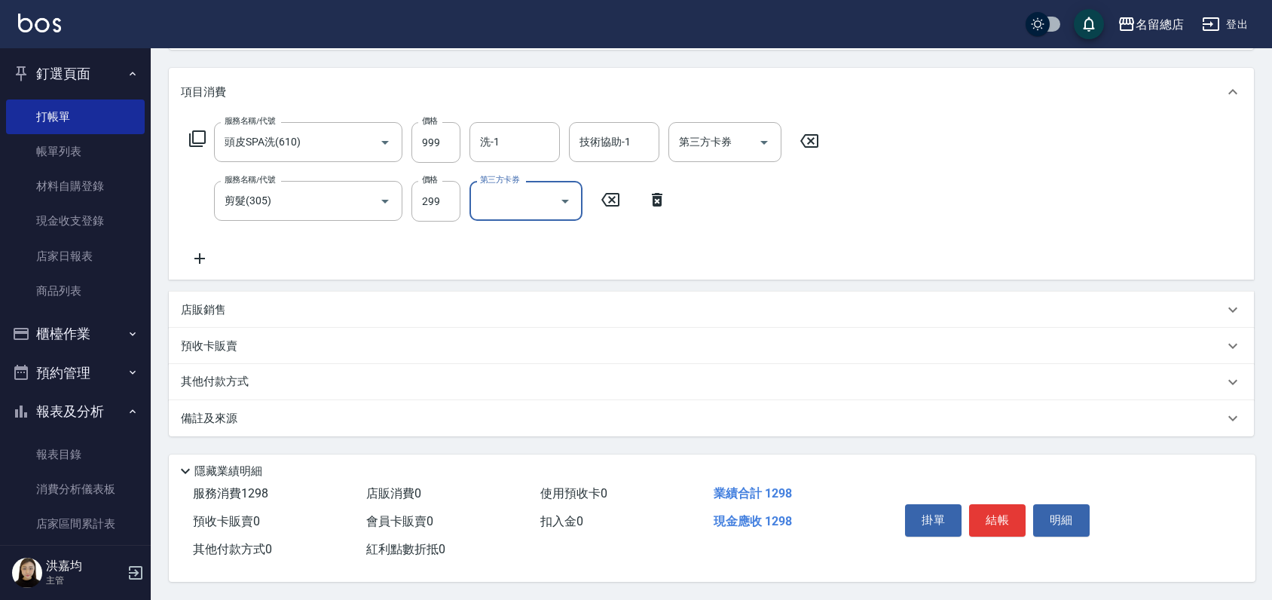
click at [224, 374] on p "其他付款方式" at bounding box center [218, 382] width 75 height 17
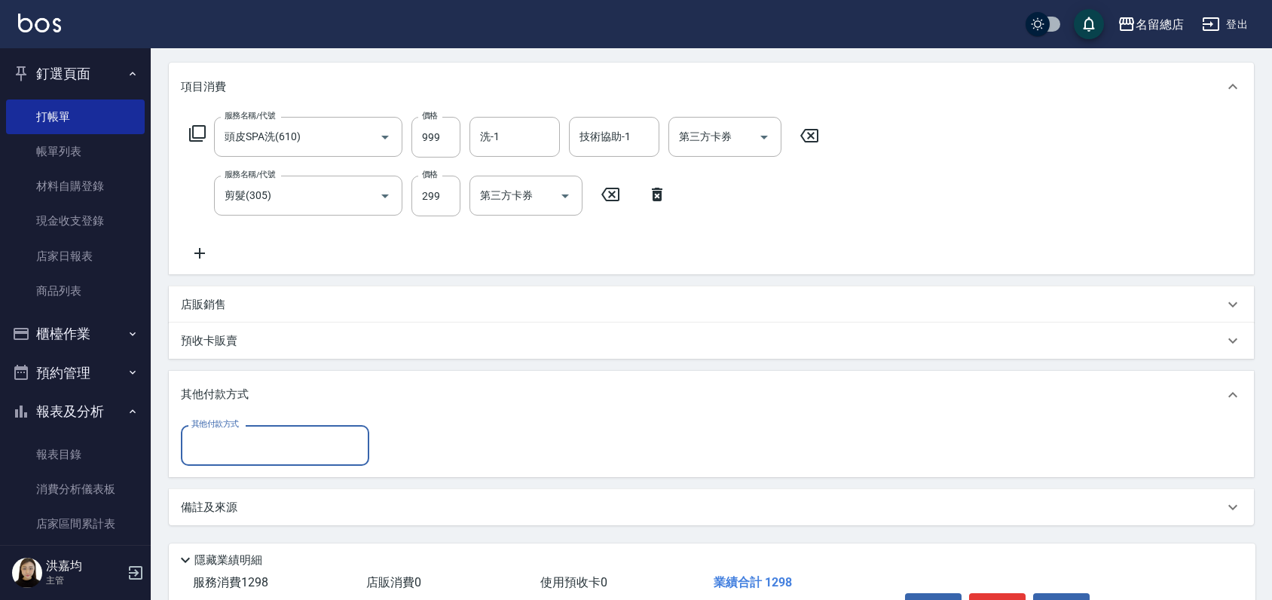
scroll to position [0, 0]
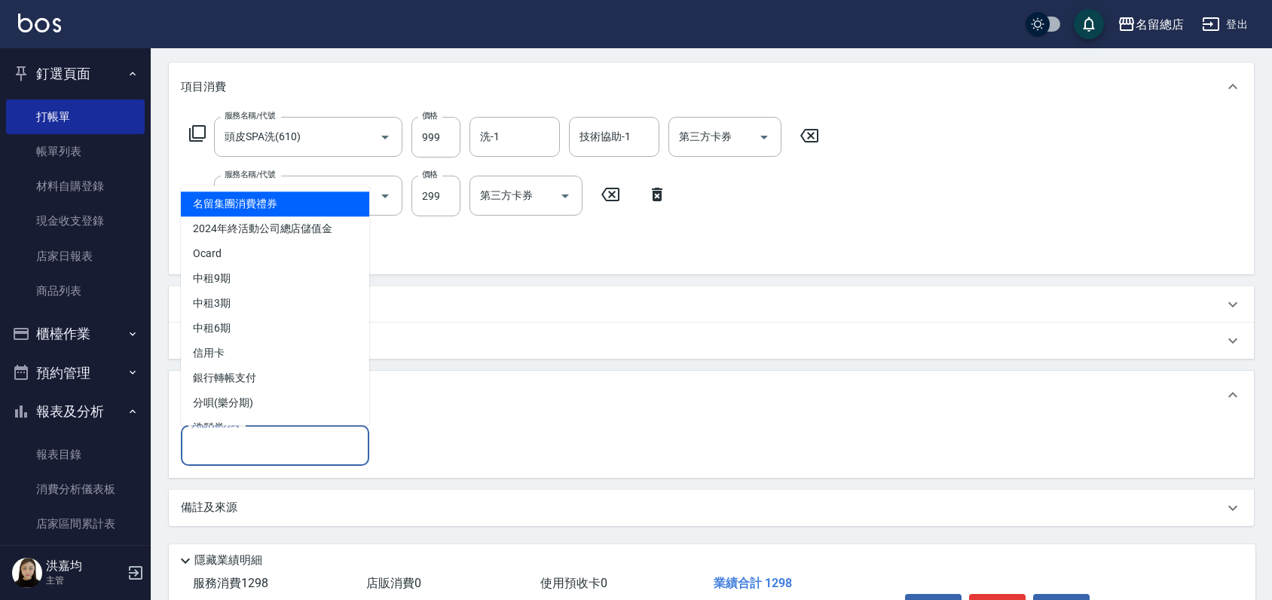
click at [259, 448] on input "其他付款方式" at bounding box center [275, 445] width 175 height 26
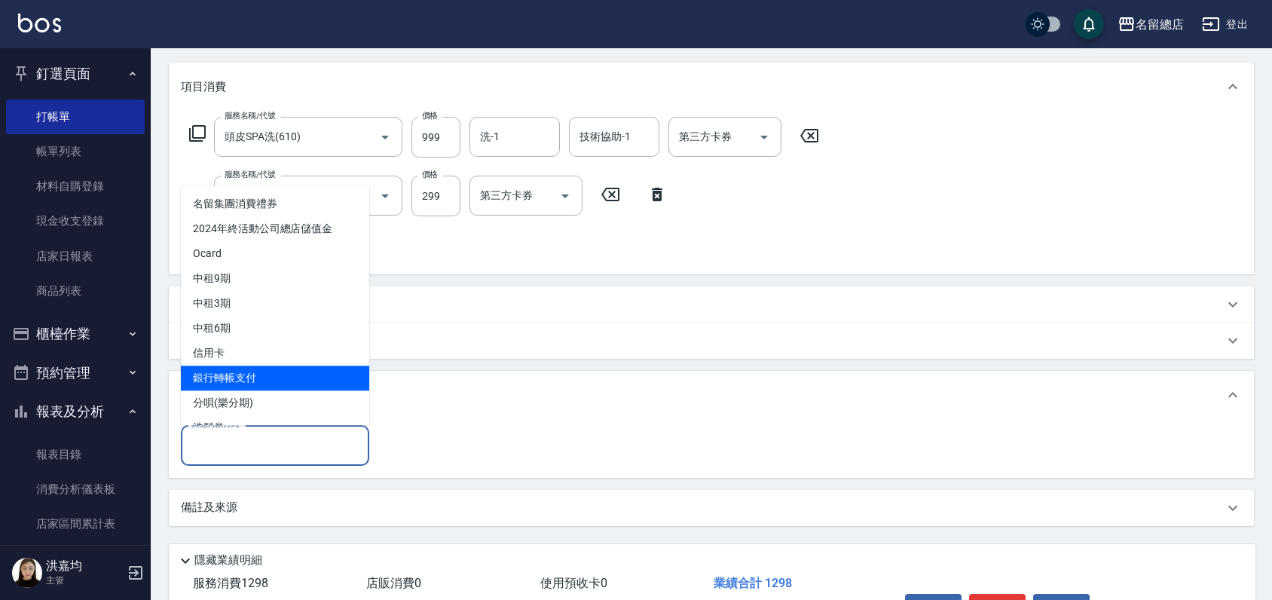
click at [231, 369] on span "銀行轉帳支付" at bounding box center [275, 378] width 188 height 25
type input "銀行轉帳支付"
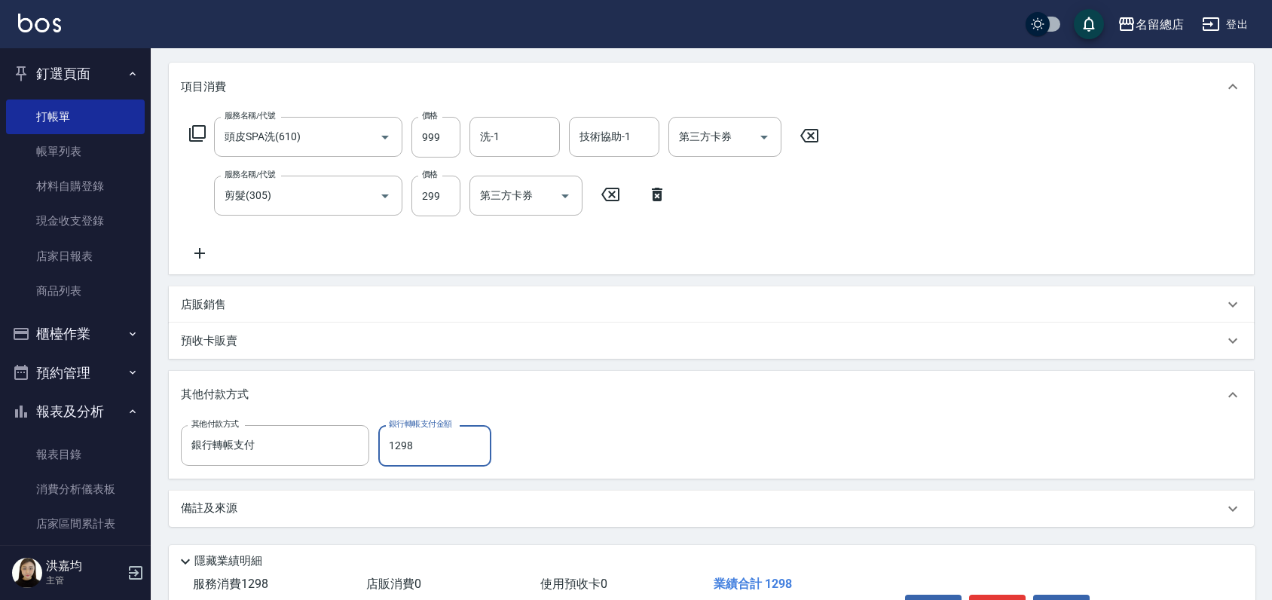
type input "1298"
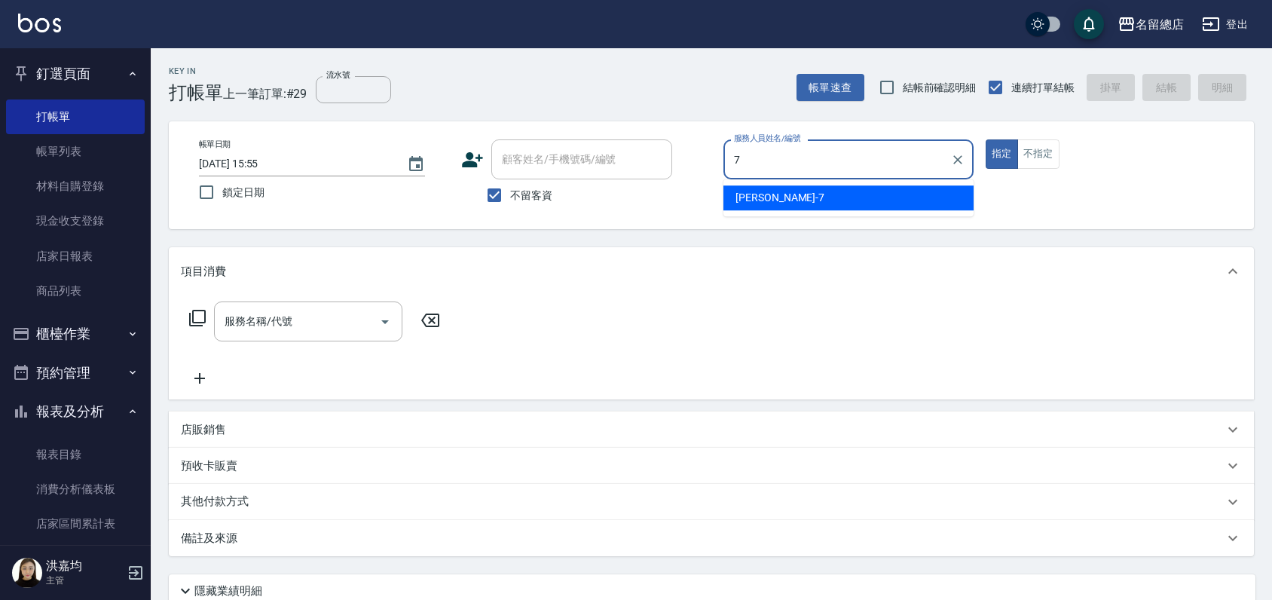
type input "Mick-7"
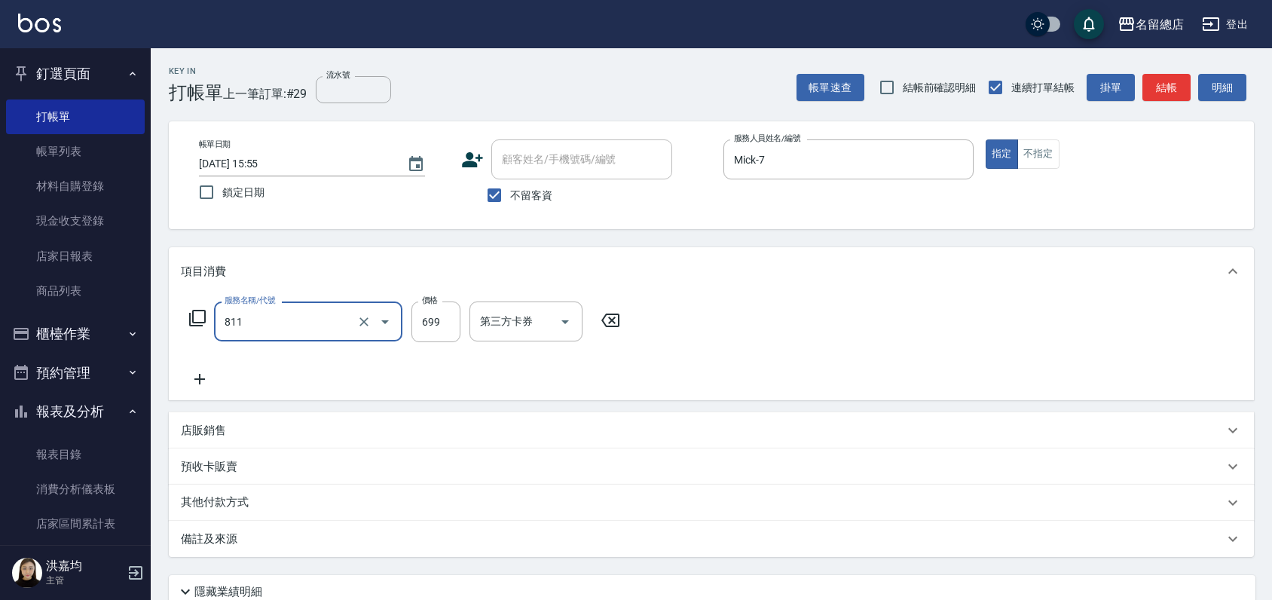
type input "洗+剪(811)"
type input "700"
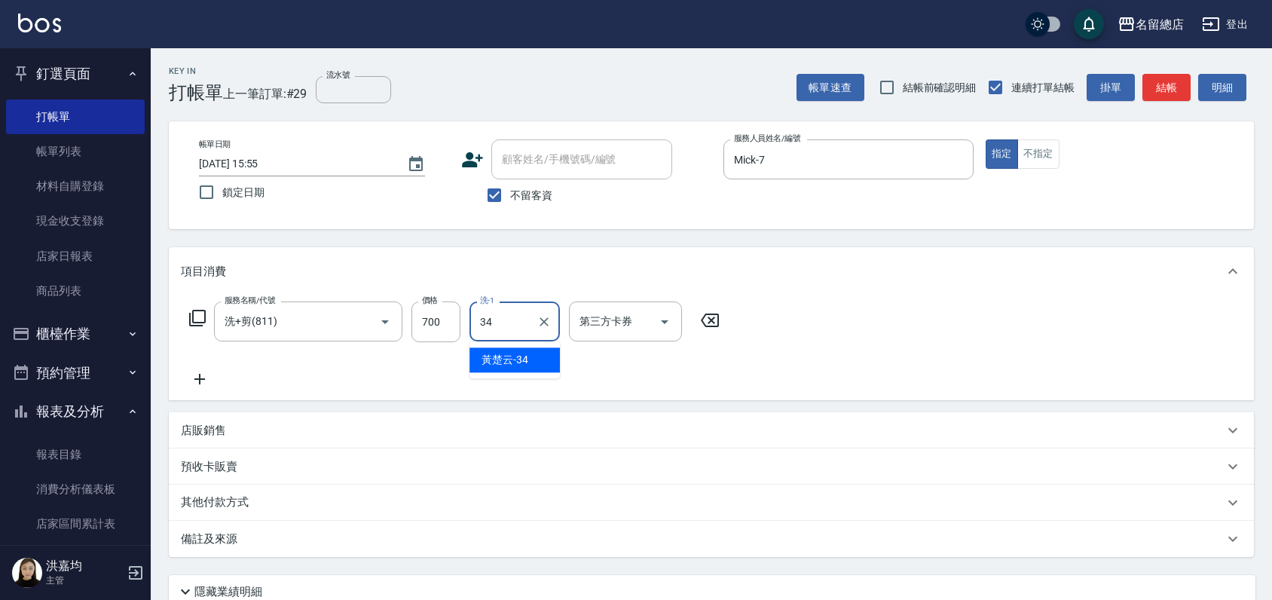
type input "[PERSON_NAME]-34"
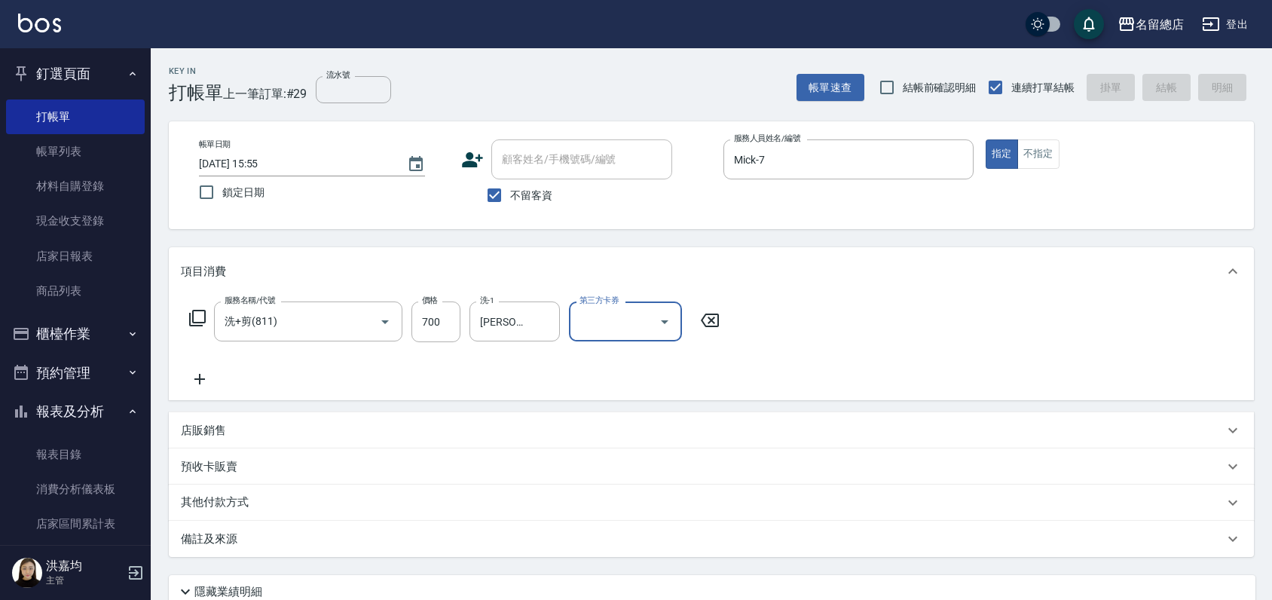
type input "[DATE] 15:56"
